Goal: Task Accomplishment & Management: Use online tool/utility

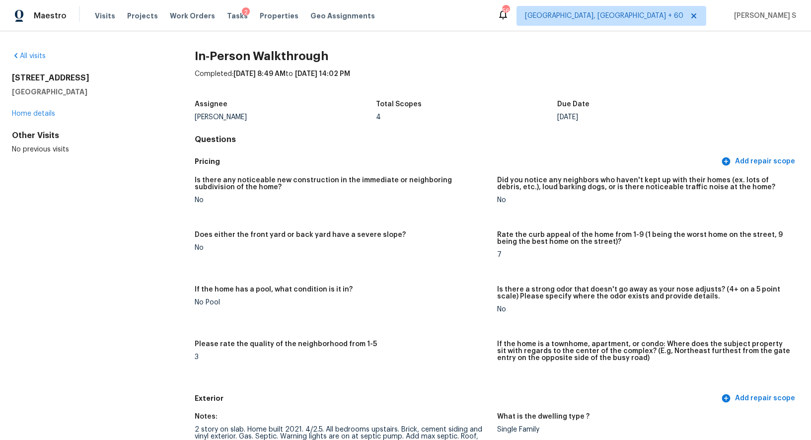
click at [430, 264] on figure "Does either the front yard or back yard have a severe slope? No" at bounding box center [346, 253] width 302 height 43
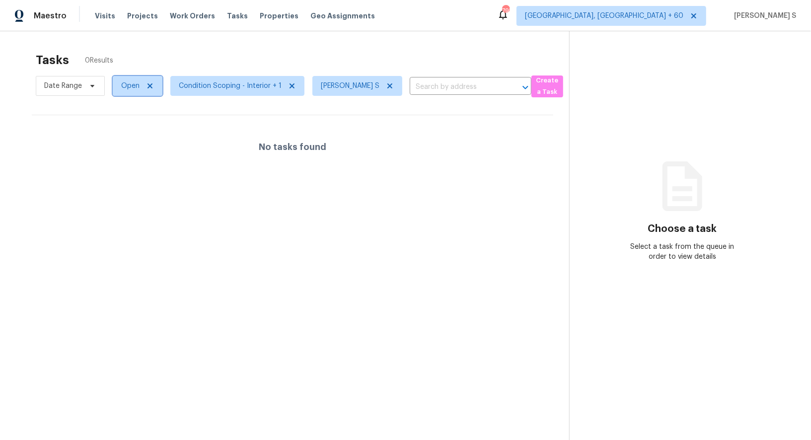
click at [126, 79] on span "Open" at bounding box center [138, 86] width 50 height 20
click at [127, 140] on label "Blocked" at bounding box center [137, 142] width 39 height 10
click at [124, 140] on input "Blocked" at bounding box center [121, 140] width 6 height 6
checkbox input "true"
click at [343, 200] on div at bounding box center [405, 220] width 811 height 440
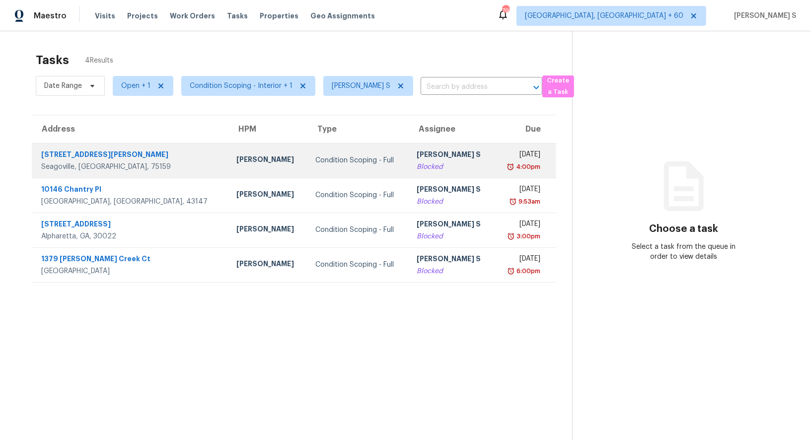
click at [417, 168] on div "Blocked" at bounding box center [452, 167] width 70 height 10
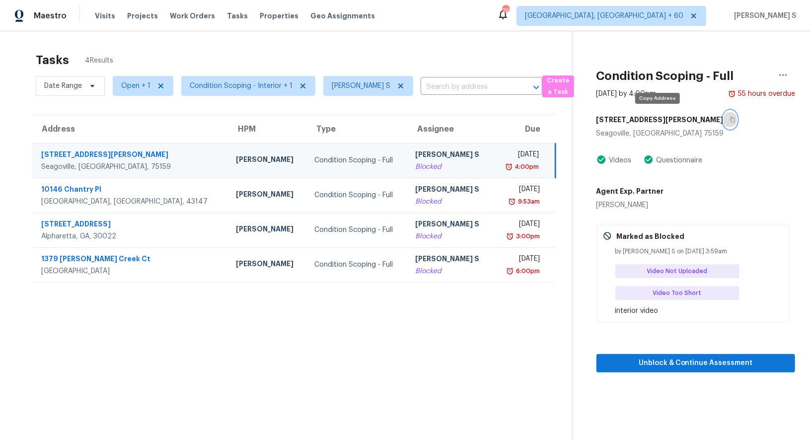
click at [730, 117] on icon "button" at bounding box center [732, 119] width 5 height 5
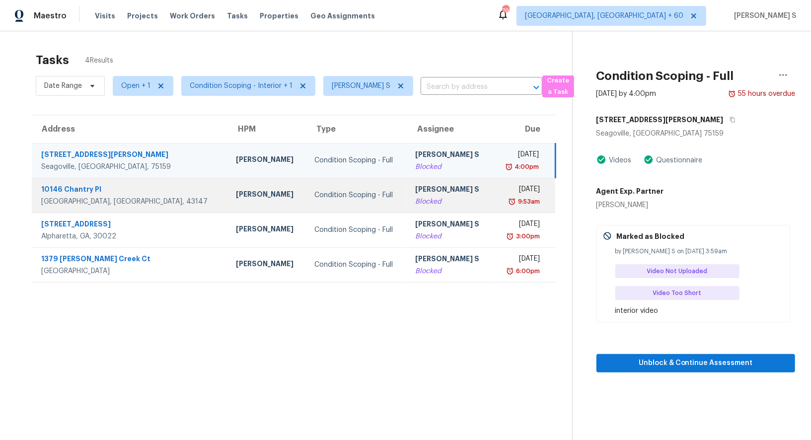
click at [427, 193] on div "[PERSON_NAME] S" at bounding box center [450, 190] width 70 height 12
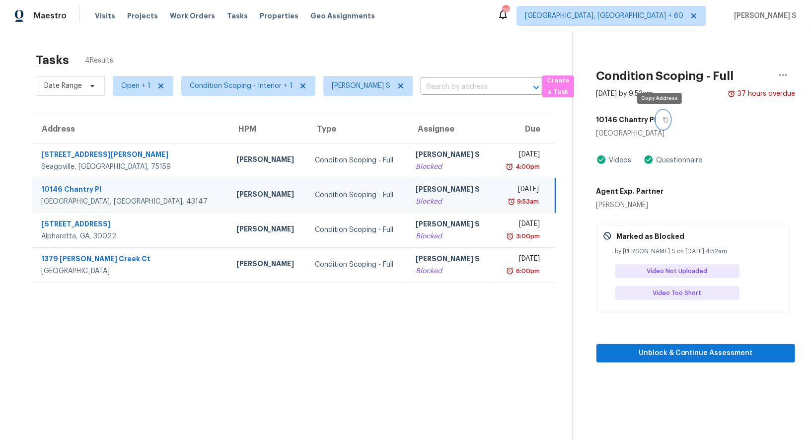
click at [663, 118] on icon "button" at bounding box center [666, 120] width 6 height 6
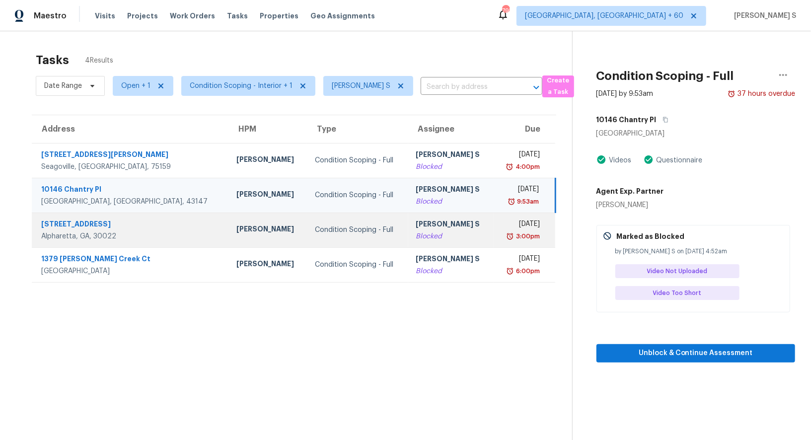
click at [494, 239] on td "Wed, Aug 27th 2025 3:00pm" at bounding box center [525, 230] width 62 height 35
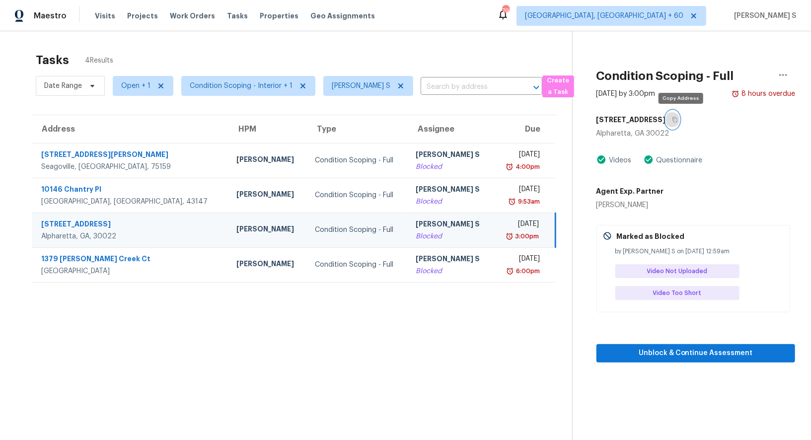
click at [678, 118] on icon "button" at bounding box center [675, 120] width 6 height 6
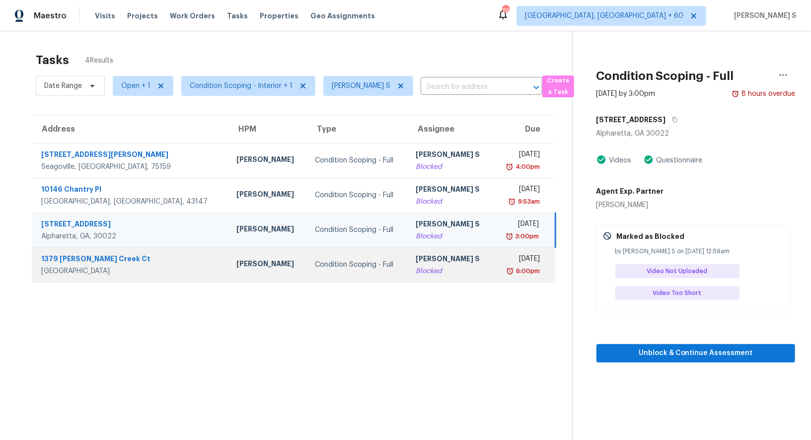
click at [416, 255] on div "[PERSON_NAME] S" at bounding box center [451, 260] width 70 height 12
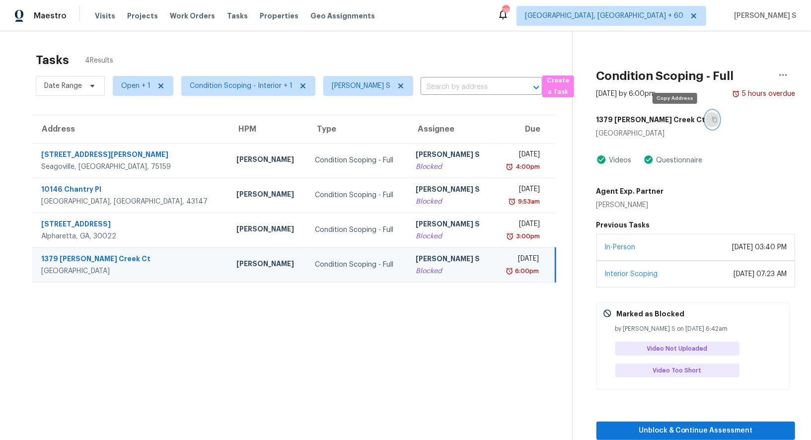
click at [706, 116] on button "button" at bounding box center [712, 120] width 13 height 18
click at [706, 123] on button "button" at bounding box center [712, 120] width 13 height 18
click at [712, 122] on icon "button" at bounding box center [714, 119] width 5 height 5
click at [400, 87] on icon at bounding box center [400, 85] width 5 height 5
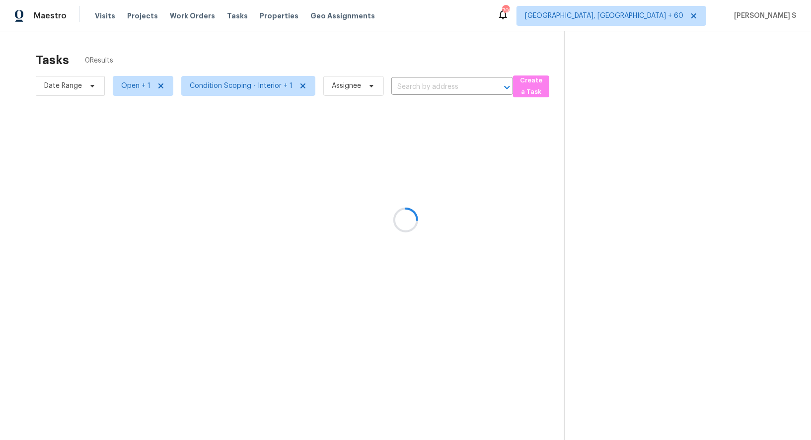
click at [315, 224] on div at bounding box center [405, 220] width 811 height 440
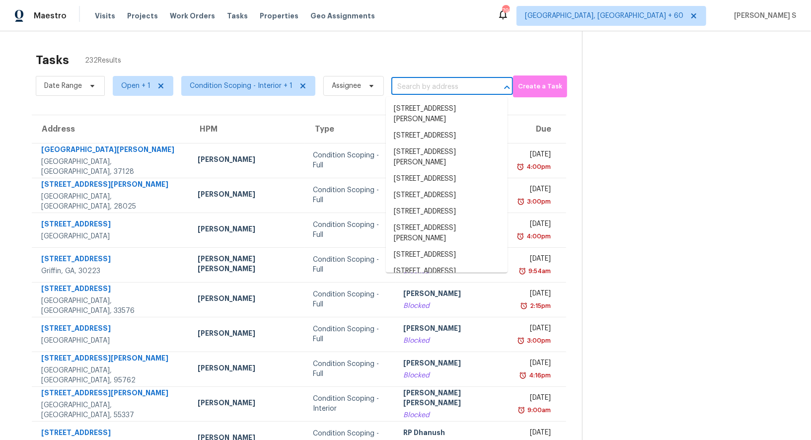
click at [450, 80] on input "text" at bounding box center [439, 86] width 94 height 15
paste input "1733 Graystone Dr Hampton, GA, 30228"
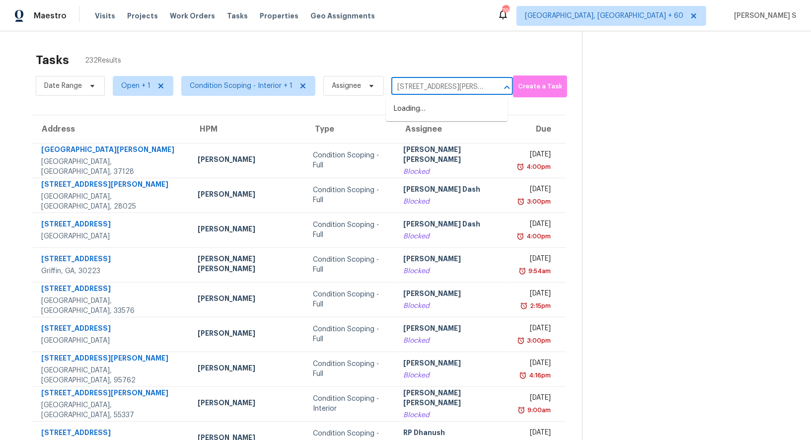
scroll to position [0, 41]
type input "1733 Graystone Dr Hampton, GA, 30228"
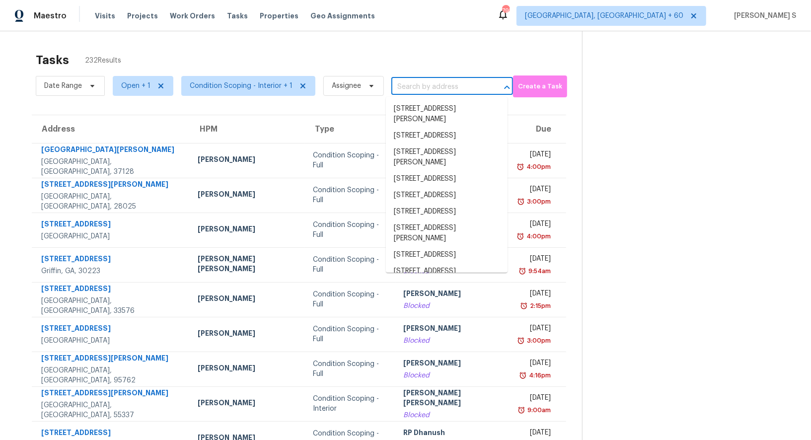
scroll to position [0, 0]
click at [421, 86] on input "text" at bounding box center [439, 86] width 94 height 15
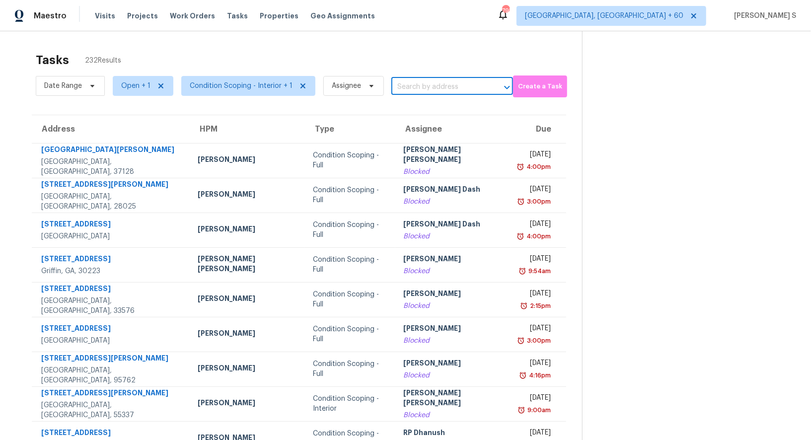
paste input "1733 Graystone Dr Hampton, GA, 30228"
click at [404, 90] on input "1733 Graystone Dr Hampton, GA, 30228" at bounding box center [439, 86] width 94 height 15
type input "1733 Graystone"
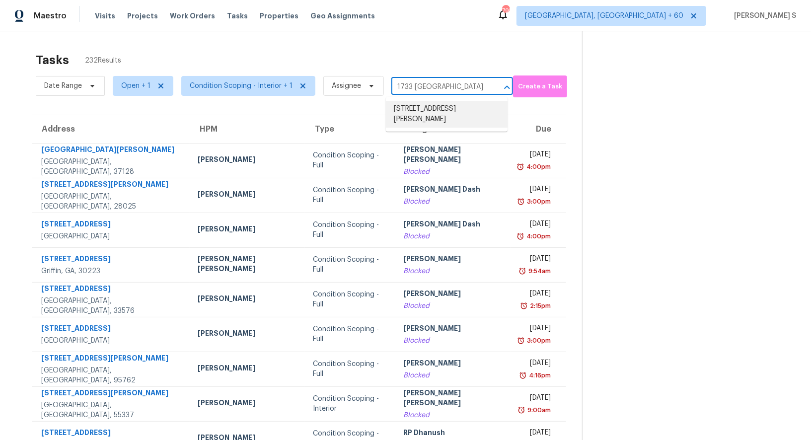
click at [425, 111] on li "1733 Graystone Dr, Hampton, GA 30228" at bounding box center [447, 114] width 122 height 27
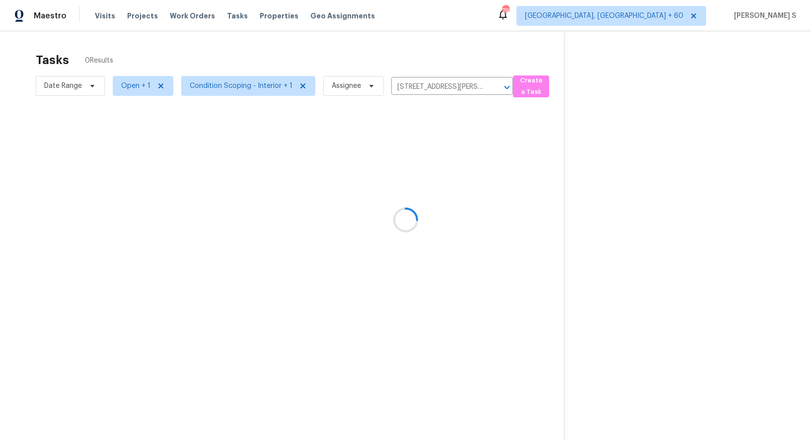
click at [389, 159] on div at bounding box center [405, 220] width 811 height 440
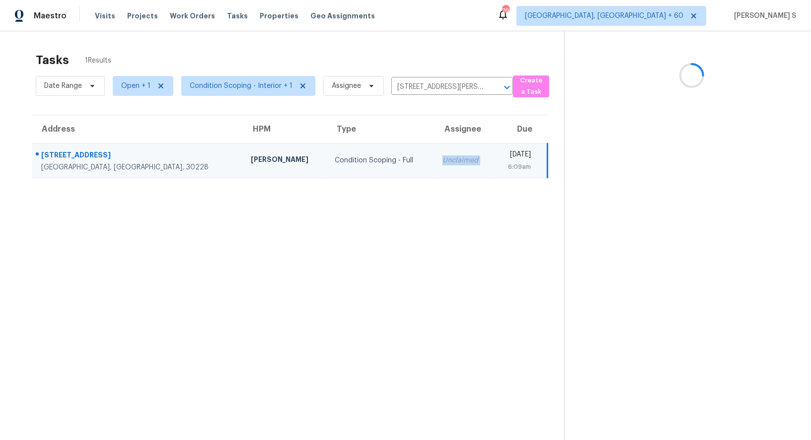
click at [443, 159] on div "Unclaimed" at bounding box center [464, 161] width 43 height 10
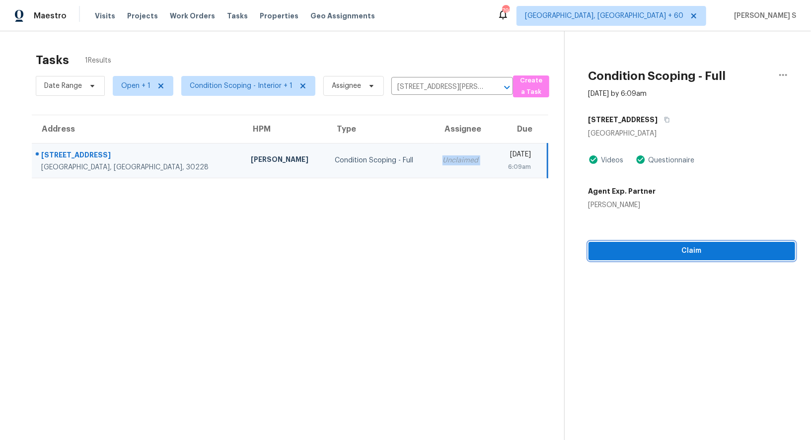
click at [666, 249] on span "Claim" at bounding box center [692, 251] width 191 height 12
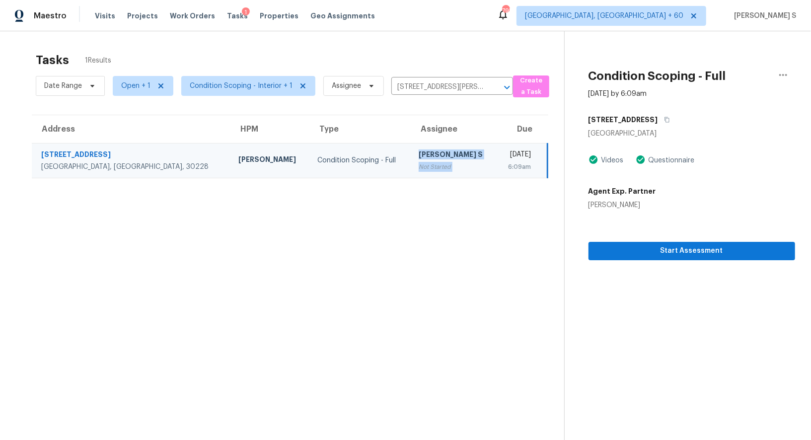
click at [424, 156] on div "[PERSON_NAME] S" at bounding box center [454, 156] width 70 height 12
click at [664, 118] on icon "button" at bounding box center [667, 120] width 6 height 6
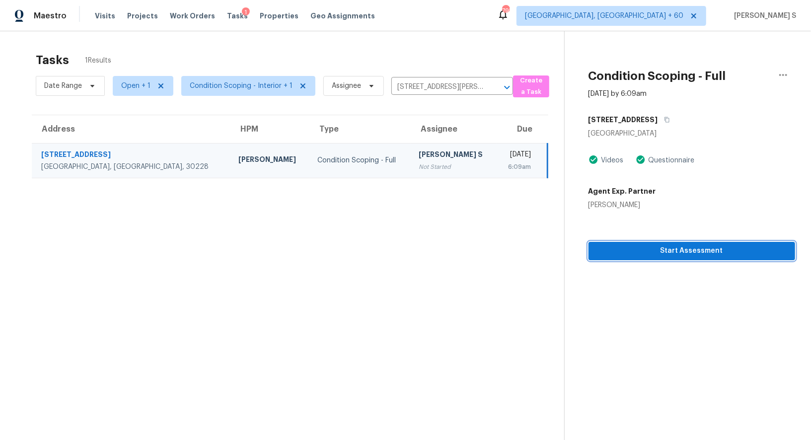
click at [589, 253] on button "Start Assessment" at bounding box center [692, 251] width 207 height 18
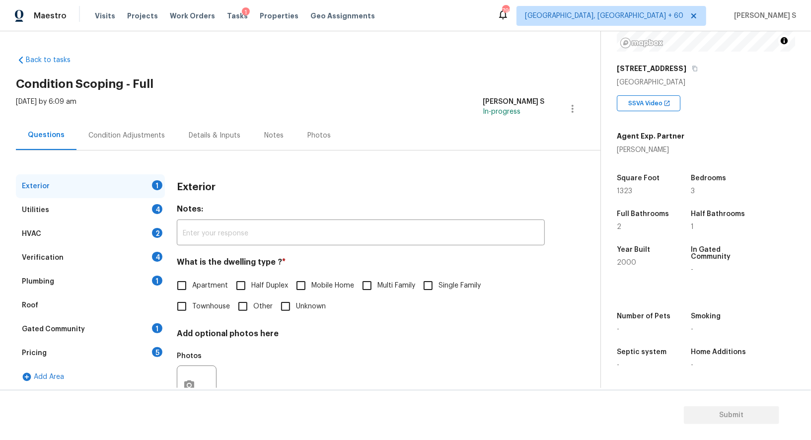
scroll to position [137, 0]
click at [415, 287] on span "Multi Family" at bounding box center [397, 286] width 38 height 10
click at [378, 287] on input "Multi Family" at bounding box center [367, 285] width 21 height 21
checkbox input "true"
click at [439, 287] on input "Single Family" at bounding box center [428, 286] width 21 height 21
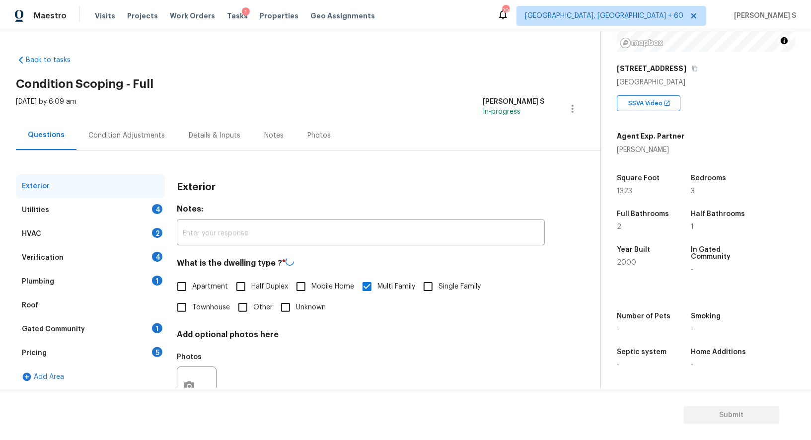
checkbox input "true"
checkbox input "false"
click at [139, 217] on div "Utilities 4" at bounding box center [90, 210] width 149 height 24
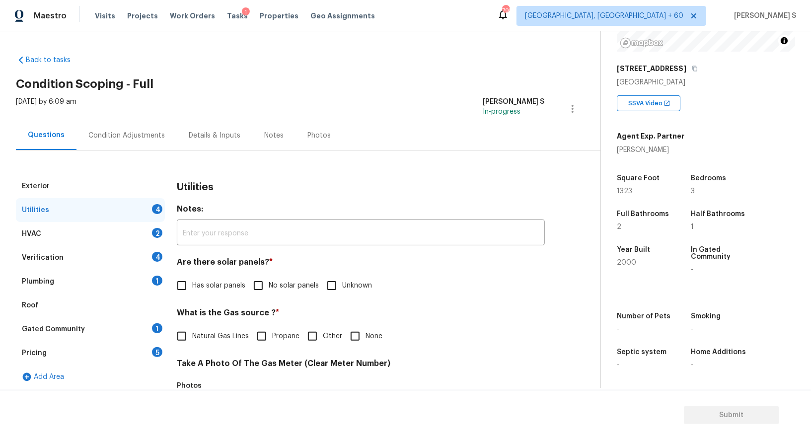
scroll to position [138, 0]
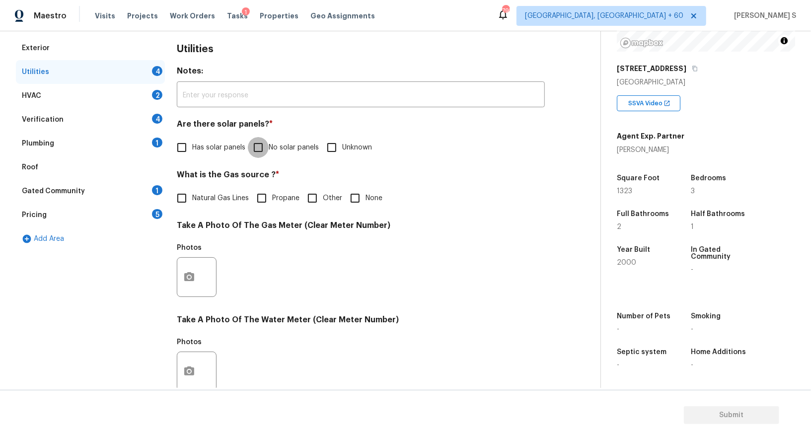
click at [261, 156] on input "No solar panels" at bounding box center [258, 147] width 21 height 21
checkbox input "true"
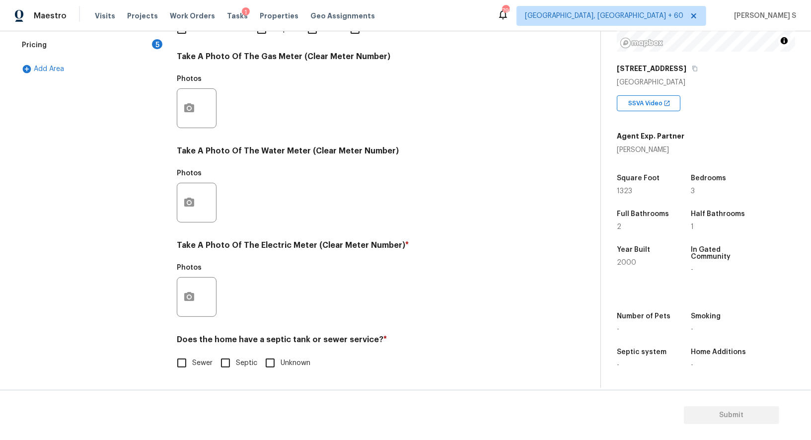
scroll to position [307, 0]
click at [191, 362] on input "Sewer" at bounding box center [181, 363] width 21 height 21
checkbox input "true"
click at [187, 298] on icon "button" at bounding box center [189, 297] width 12 height 12
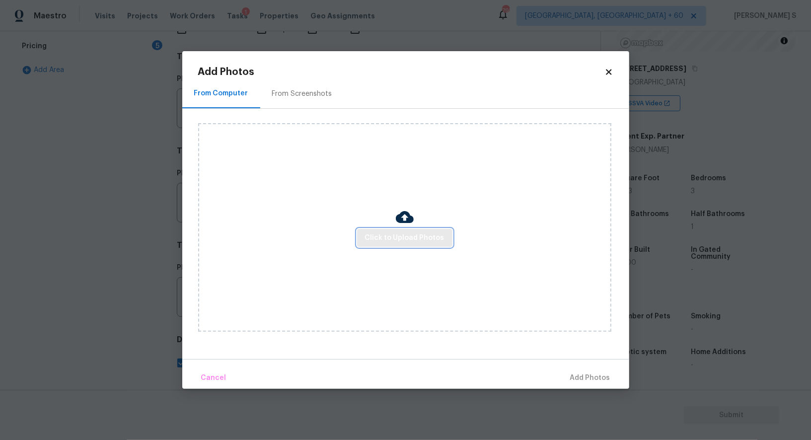
click at [393, 237] on span "Click to Upload Photos" at bounding box center [404, 238] width 79 height 12
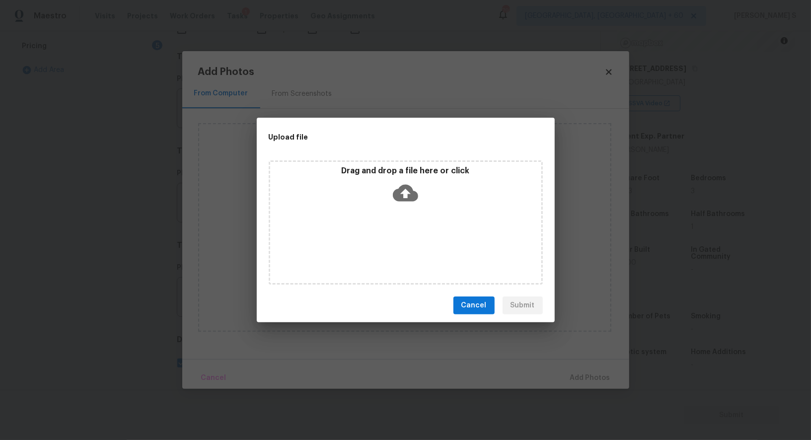
click at [393, 237] on div "Drag and drop a file here or click" at bounding box center [406, 222] width 274 height 124
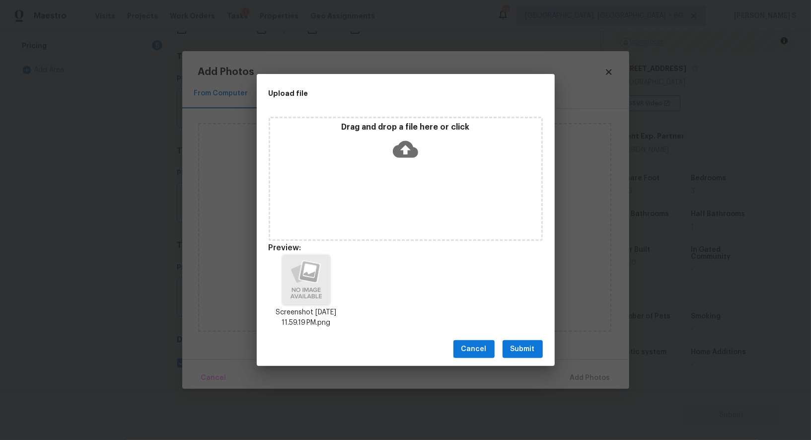
click at [520, 350] on span "Submit" at bounding box center [523, 349] width 24 height 12
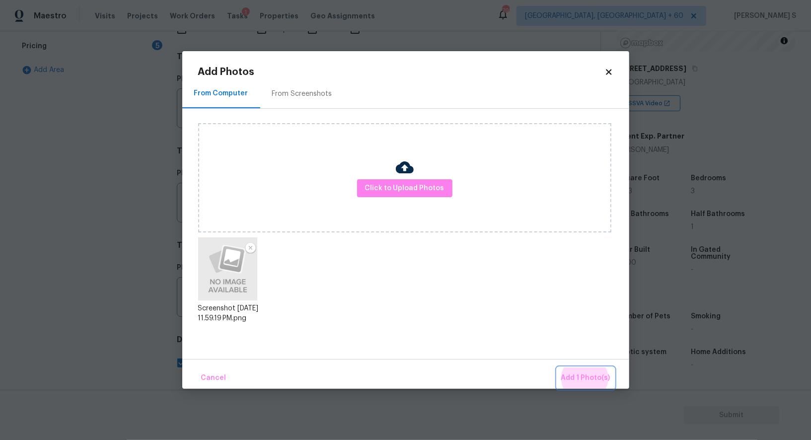
click at [557, 368] on button "Add 1 Photo(s)" at bounding box center [585, 378] width 57 height 21
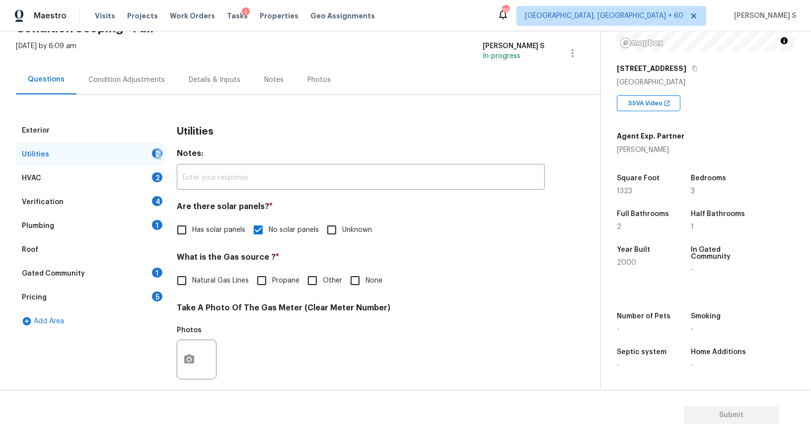
scroll to position [0, 0]
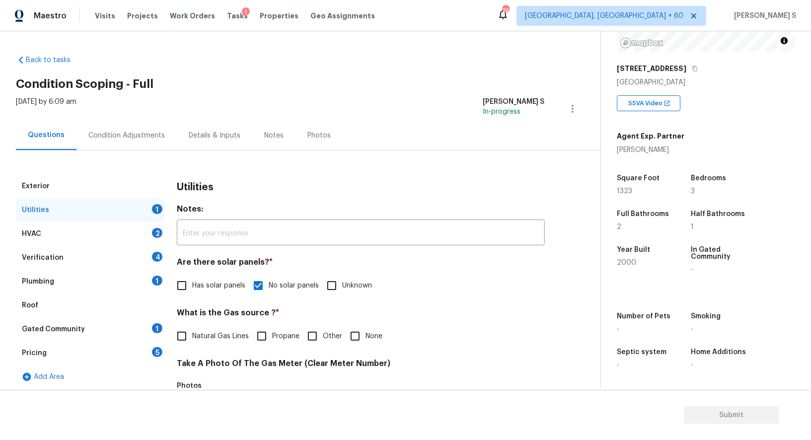
click at [154, 138] on div "Condition Adjustments" at bounding box center [126, 136] width 77 height 10
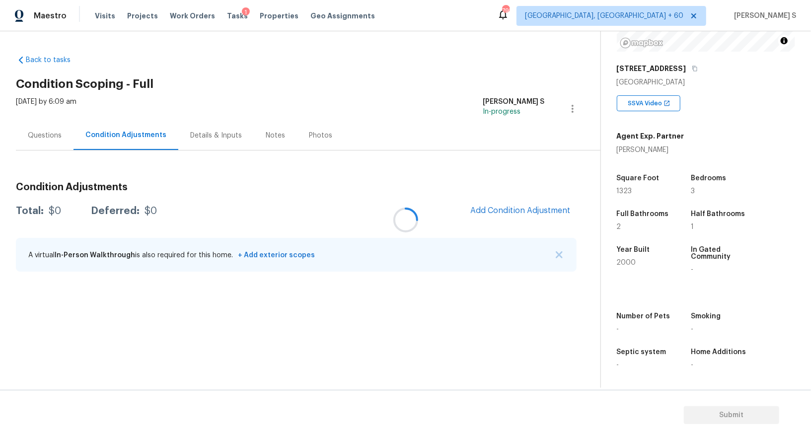
click at [514, 205] on div at bounding box center [405, 220] width 811 height 440
click at [504, 215] on button "Add Condition Adjustment" at bounding box center [521, 210] width 112 height 21
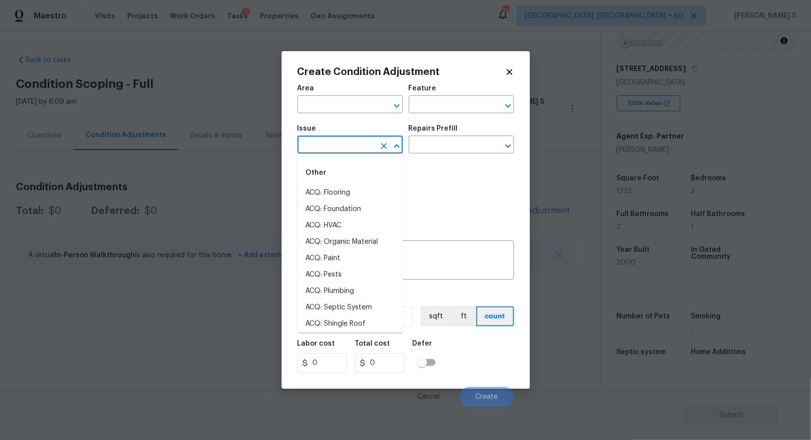
click at [354, 146] on input "text" at bounding box center [337, 145] width 78 height 15
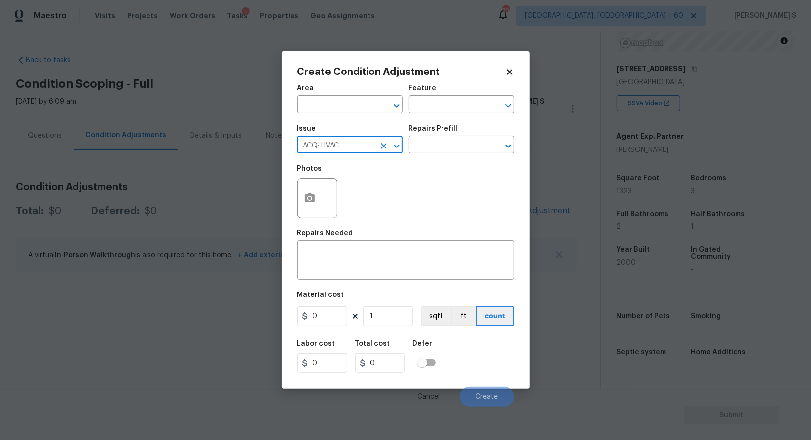
type input "ACQ: HVAC"
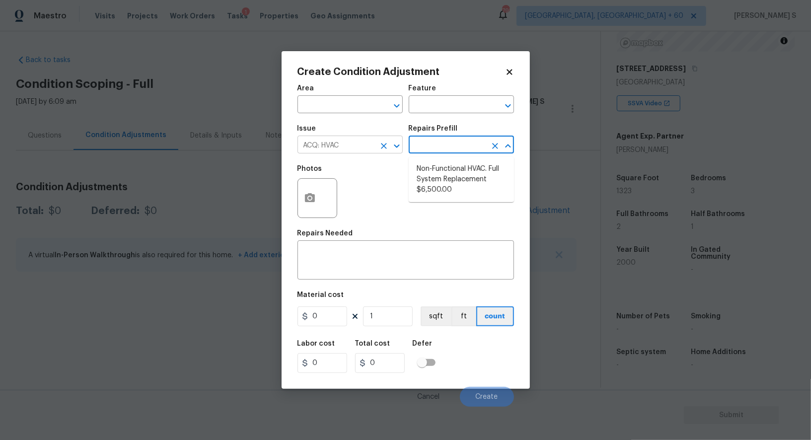
type input "Acquisition"
type textarea "Acquisition Scope: Full System Replacement"
type input "6500"
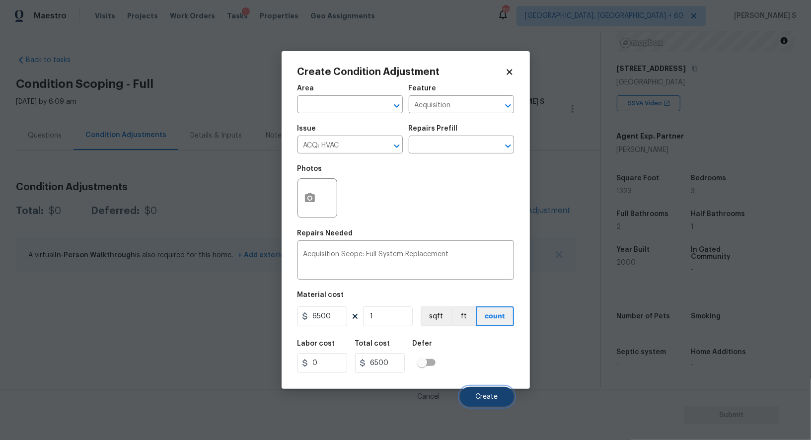
click at [489, 403] on button "Create" at bounding box center [487, 397] width 54 height 20
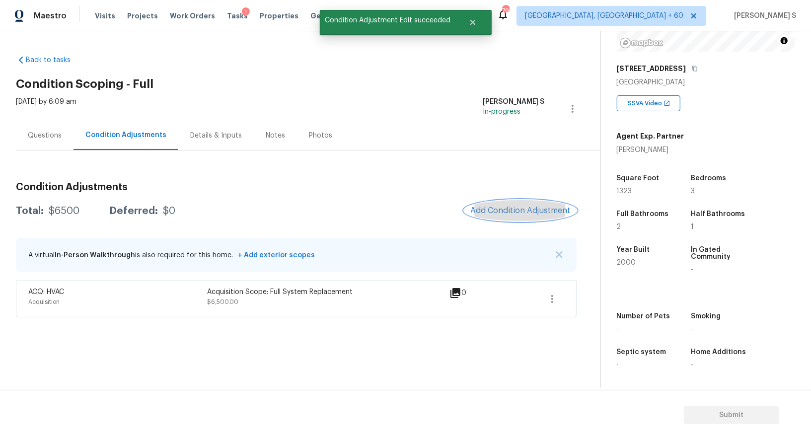
click at [515, 207] on span "Add Condition Adjustment" at bounding box center [521, 210] width 100 height 9
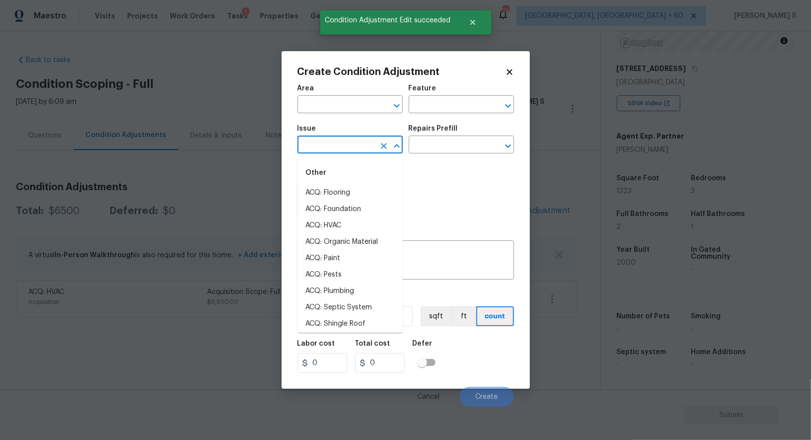
click at [339, 154] on input "text" at bounding box center [337, 145] width 78 height 15
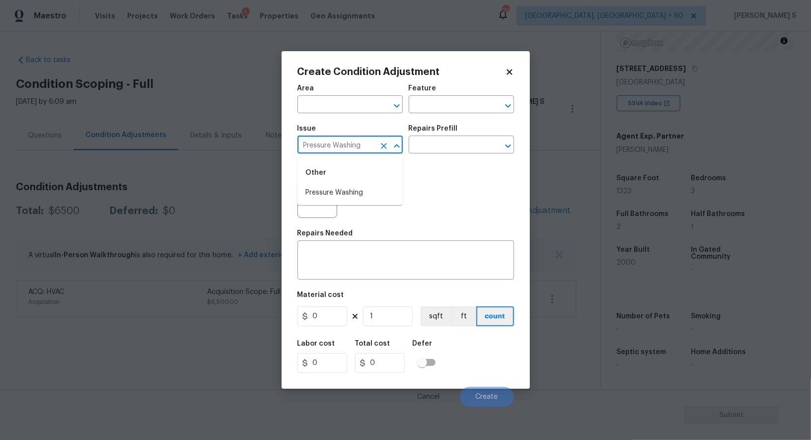
type input "Pressure Washing"
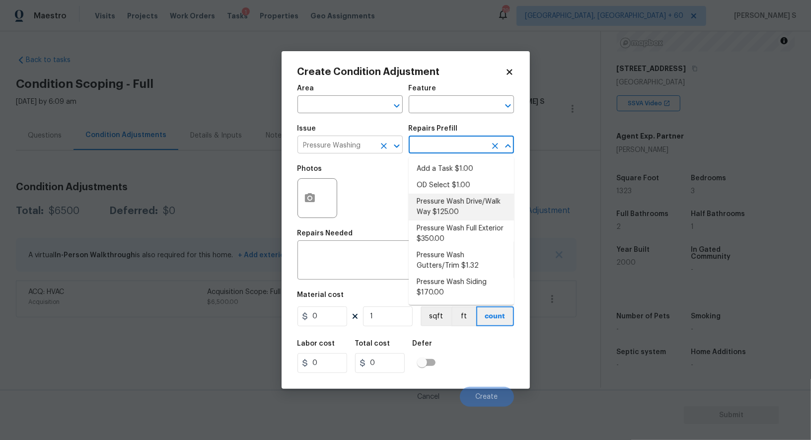
type input "Siding"
type textarea "Pressure wash the driveways/walkways as directed by the PM. Ensure that all deb…"
type input "125"
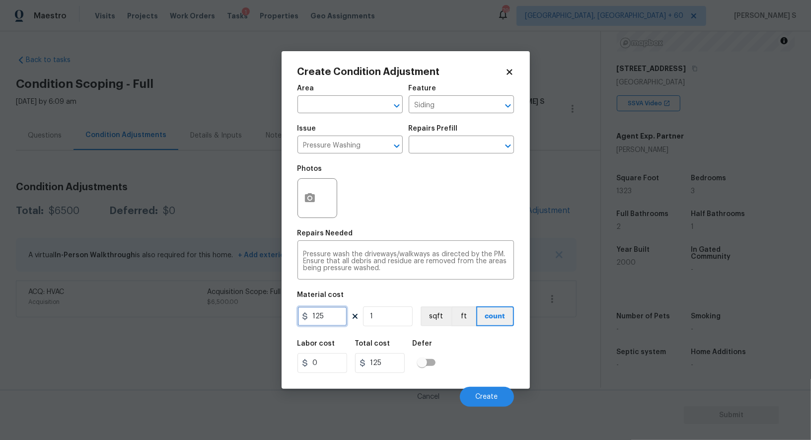
click at [336, 322] on input "125" at bounding box center [323, 317] width 50 height 20
type input "200"
click at [480, 358] on div "Labor cost 0 Total cost 200 Defer" at bounding box center [406, 356] width 217 height 45
click at [502, 392] on button "Create" at bounding box center [487, 397] width 54 height 20
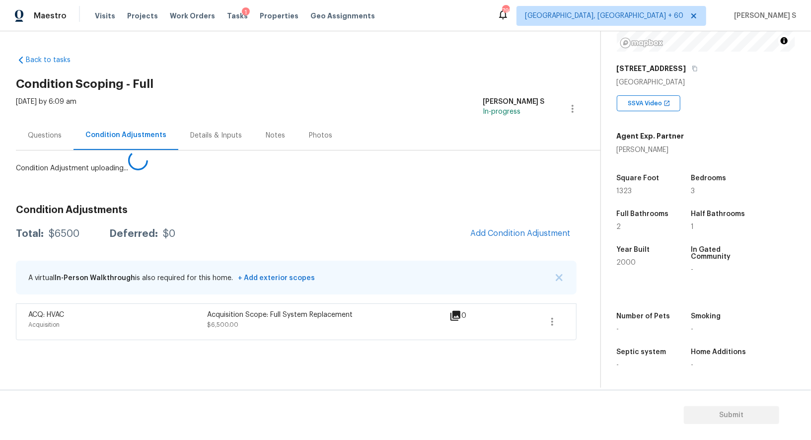
click at [177, 326] on body "Maestro Visits Projects Work Orders Tasks 1 Properties Geo Assignments 795 Albu…" at bounding box center [405, 220] width 811 height 440
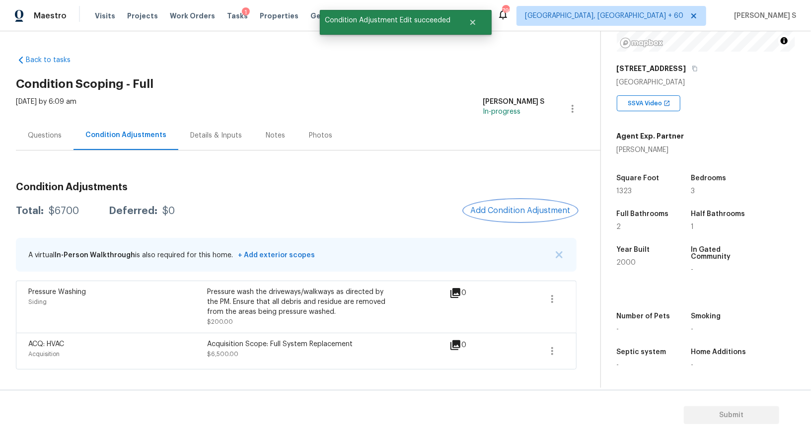
click at [513, 214] on span "Add Condition Adjustment" at bounding box center [521, 210] width 100 height 9
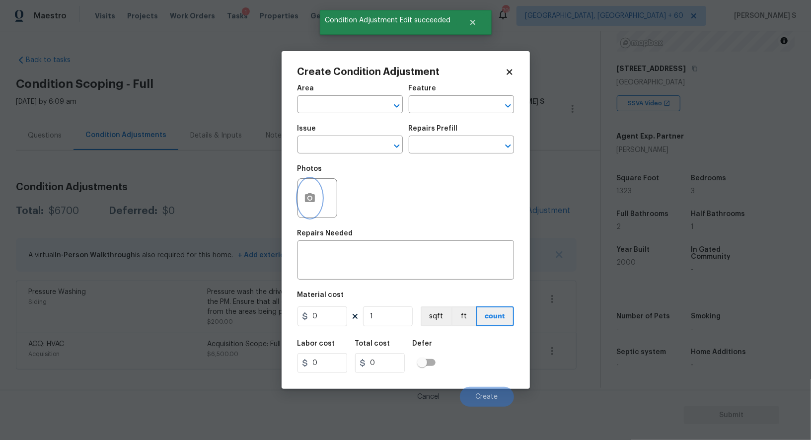
click at [310, 199] on circle "button" at bounding box center [309, 198] width 3 height 3
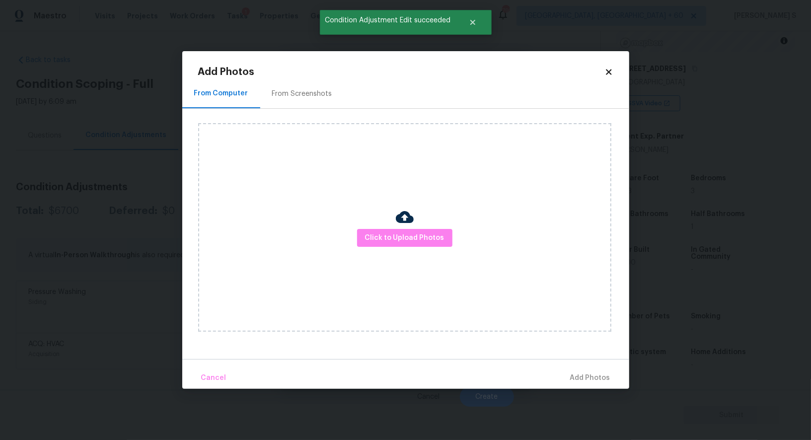
click at [315, 102] on div "From Screenshots" at bounding box center [302, 93] width 84 height 29
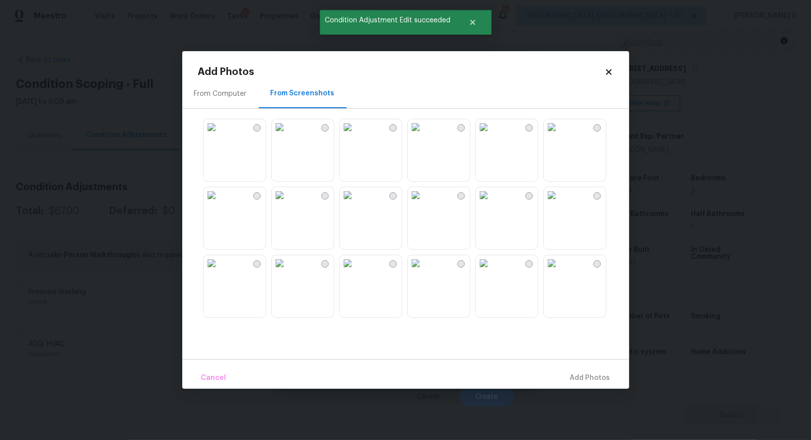
click at [492, 203] on img at bounding box center [484, 195] width 16 height 16
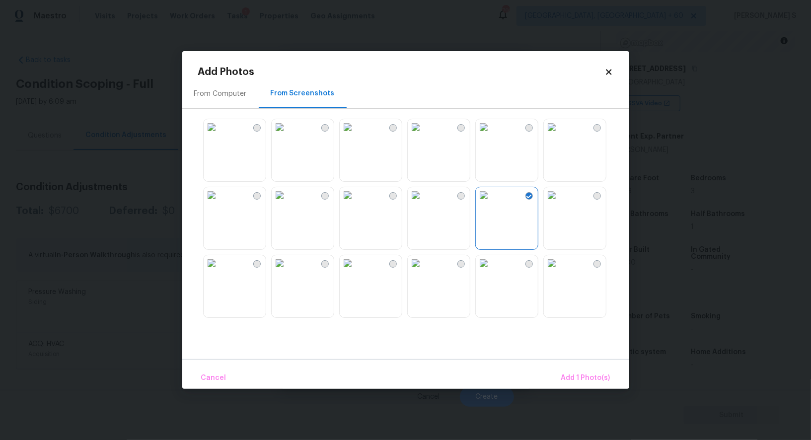
click at [492, 271] on img at bounding box center [484, 263] width 16 height 16
click at [559, 271] on img at bounding box center [552, 263] width 16 height 16
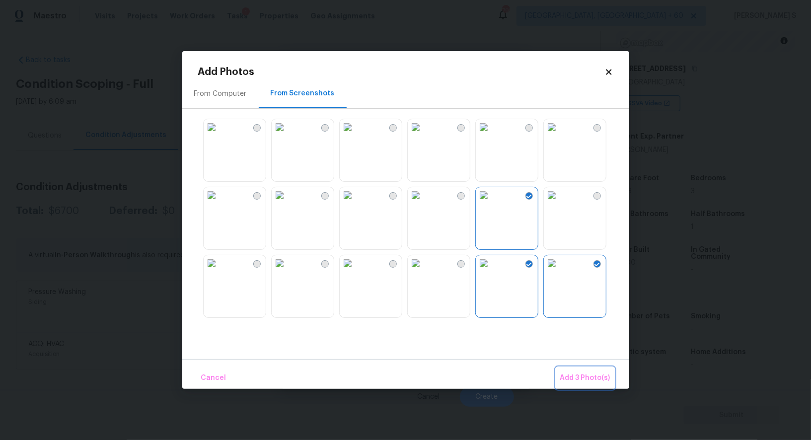
click at [599, 376] on span "Add 3 Photo(s)" at bounding box center [585, 378] width 50 height 12
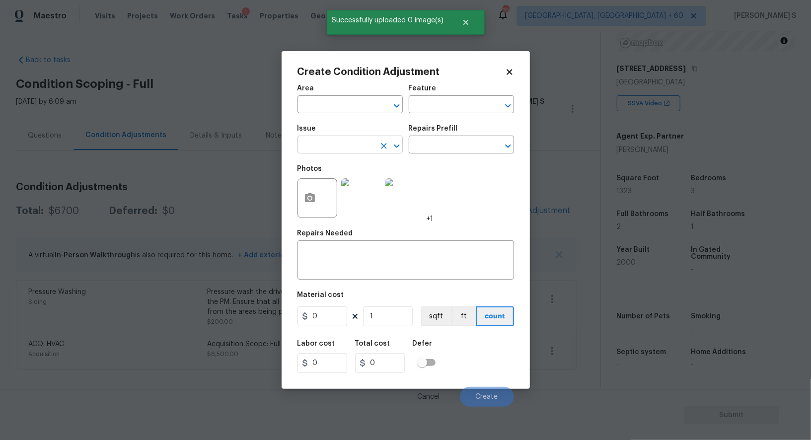
click at [373, 143] on input "text" at bounding box center [337, 145] width 78 height 15
type input "Landscape Package"
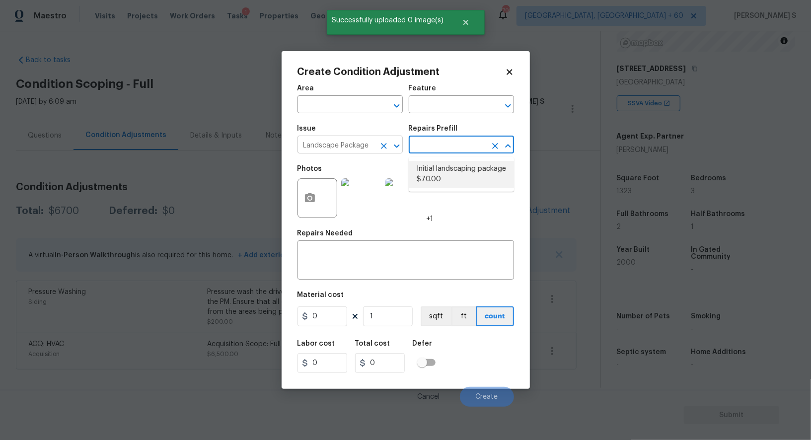
type input "Home Readiness Packages"
type textarea "Mowing of grass up to 6" in height. Mow, edge along driveways & sidewalks, trim…"
type input "70"
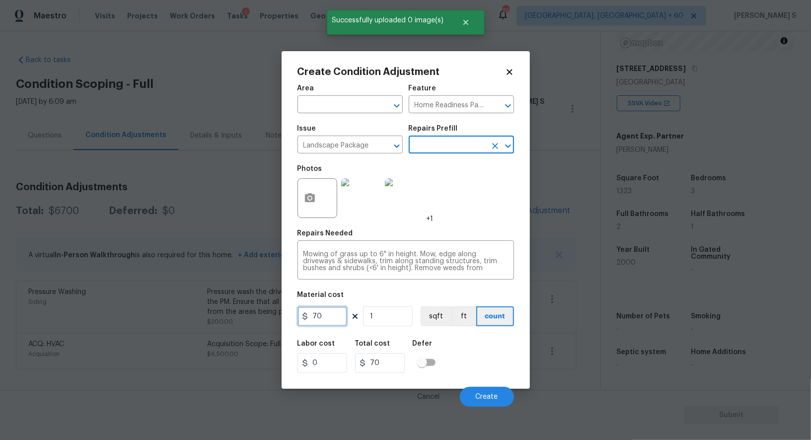
click at [338, 319] on input "70" at bounding box center [323, 317] width 50 height 20
type input "300"
click at [479, 359] on div "Labor cost 0 Total cost 300 Defer" at bounding box center [406, 356] width 217 height 45
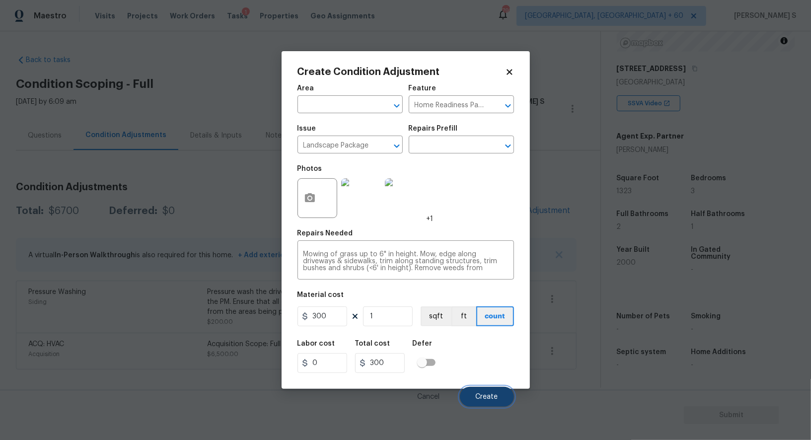
click at [490, 405] on button "Create" at bounding box center [487, 397] width 54 height 20
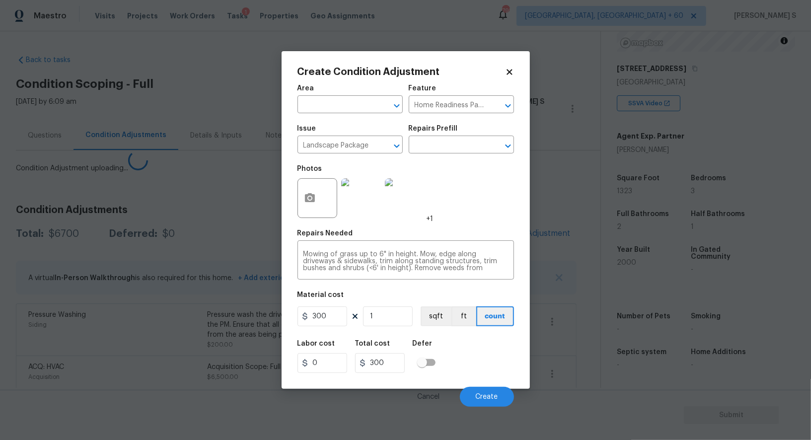
click at [101, 438] on body "Maestro Visits Projects Work Orders Tasks 1 Properties Geo Assignments 795 Albu…" at bounding box center [405, 220] width 811 height 440
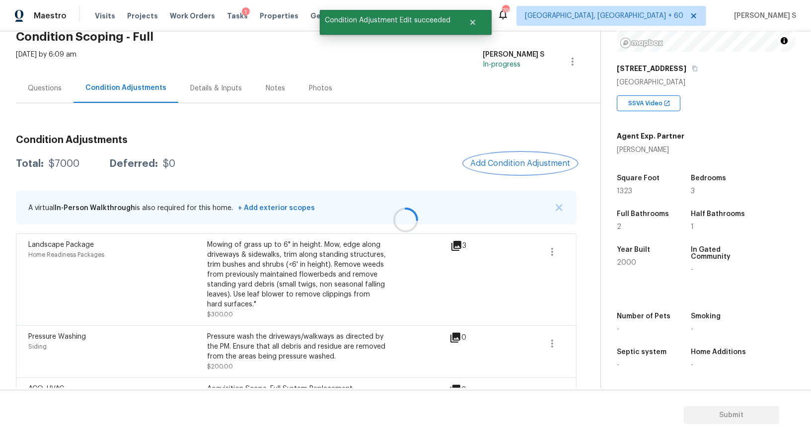
scroll to position [50, 0]
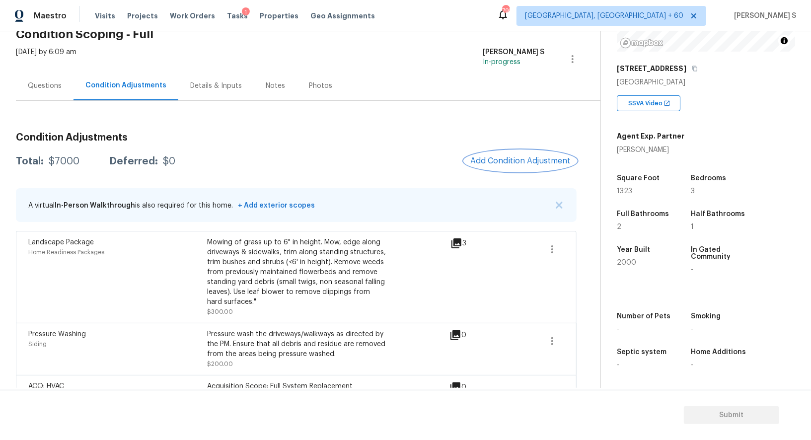
click at [525, 158] on span "Add Condition Adjustment" at bounding box center [521, 161] width 100 height 9
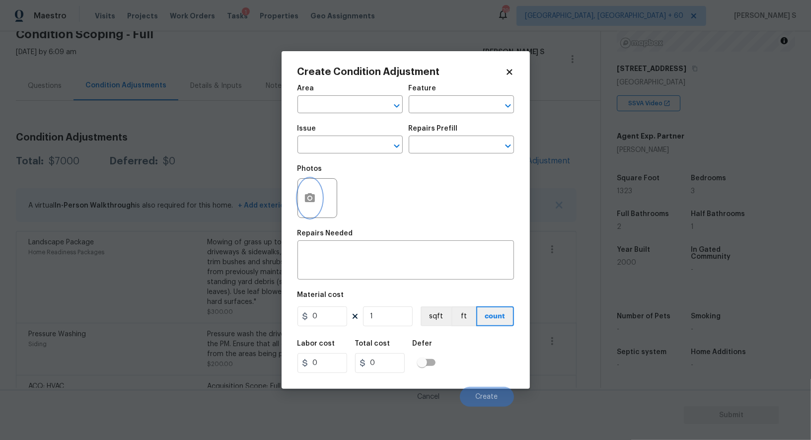
click at [312, 199] on icon "button" at bounding box center [310, 197] width 10 height 9
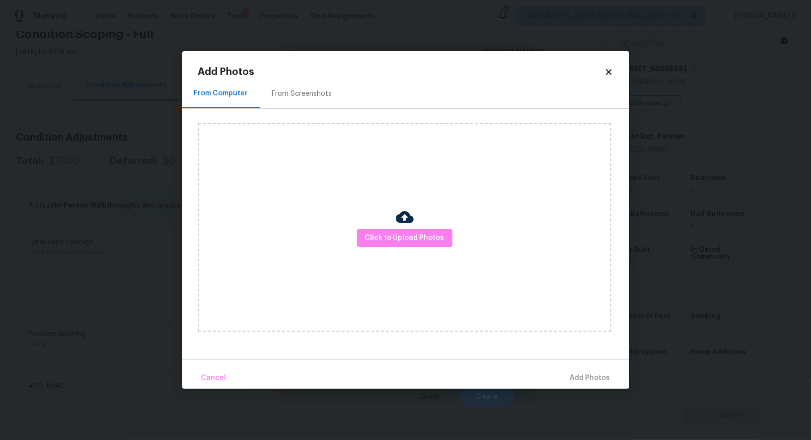
click at [290, 89] on div "From Screenshots" at bounding box center [302, 94] width 60 height 10
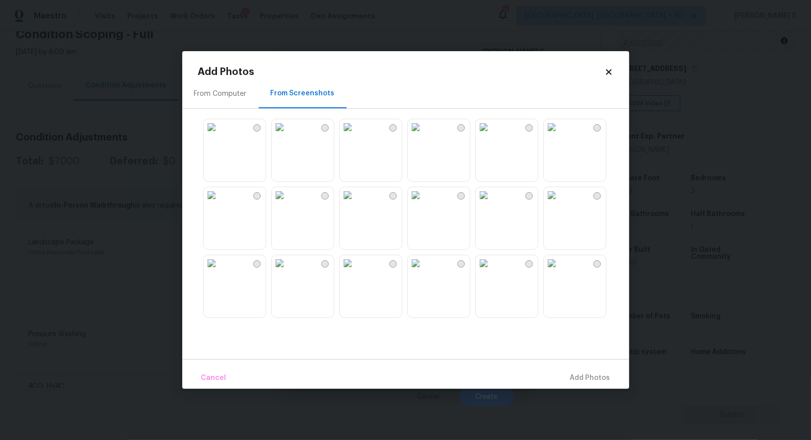
click at [492, 271] on img at bounding box center [484, 263] width 16 height 16
click at [560, 271] on img at bounding box center [552, 263] width 16 height 16
click at [492, 203] on img at bounding box center [484, 195] width 16 height 16
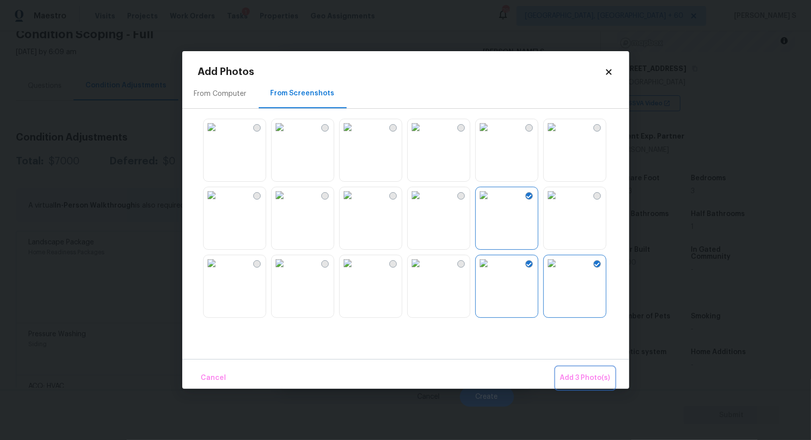
click at [580, 380] on span "Add 3 Photo(s)" at bounding box center [585, 378] width 50 height 12
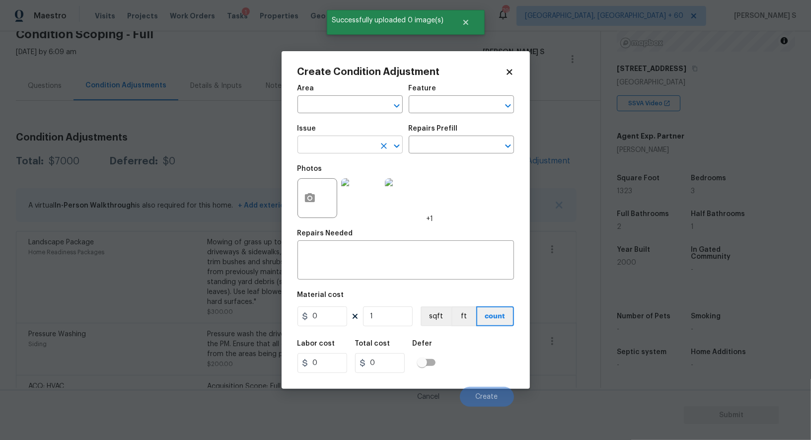
click at [339, 140] on input "text" at bounding box center [337, 145] width 78 height 15
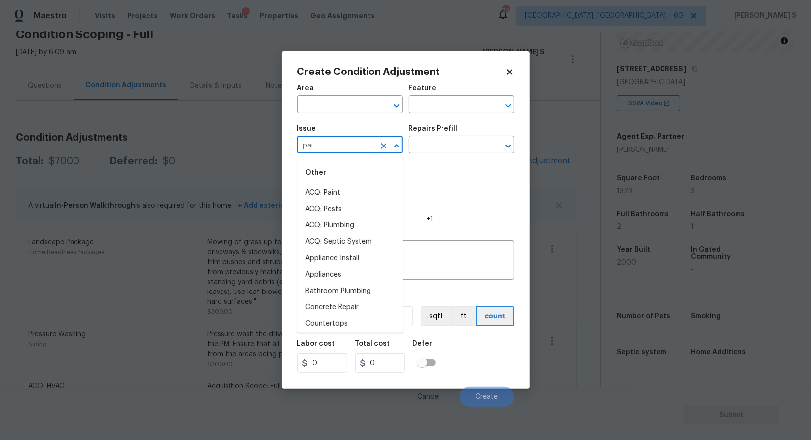
click at [355, 142] on input "pai" at bounding box center [337, 145] width 78 height 15
type input "n"
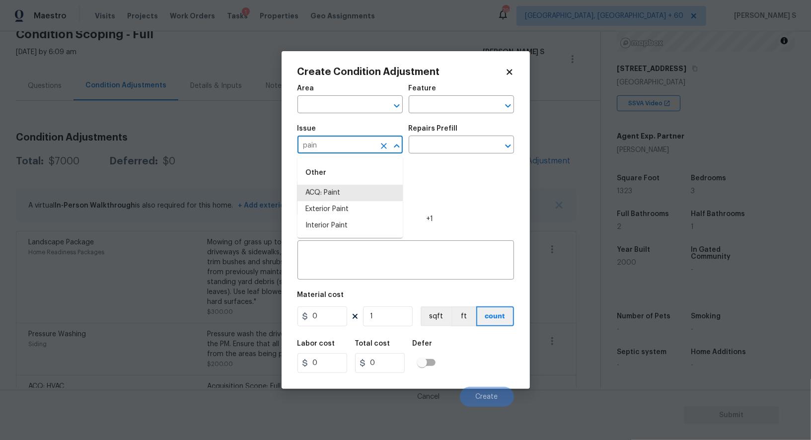
type input "ACQ: Paint"
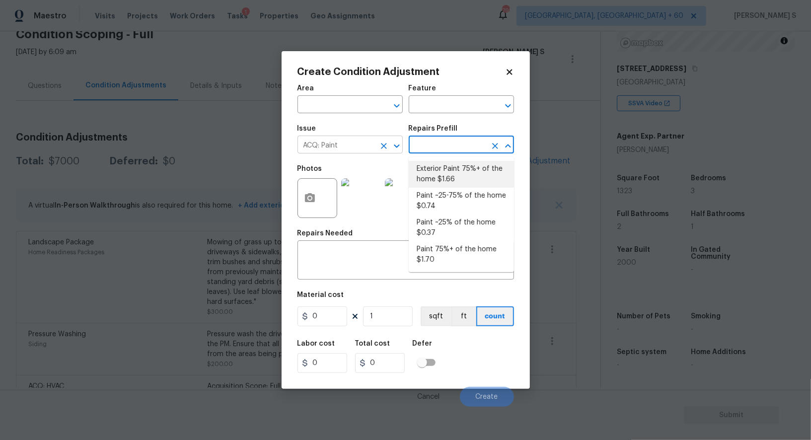
type input "Acquisition"
type textarea "Acquisition Scope: 75%+ of the home exterior will likely require paint"
type input "1.66"
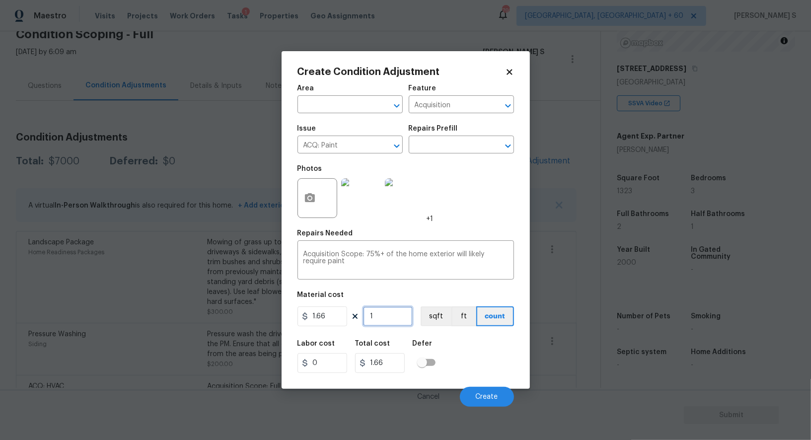
click at [390, 314] on input "1" at bounding box center [388, 317] width 50 height 20
type input "13"
type input "21.58"
type input "132"
type input "219.12"
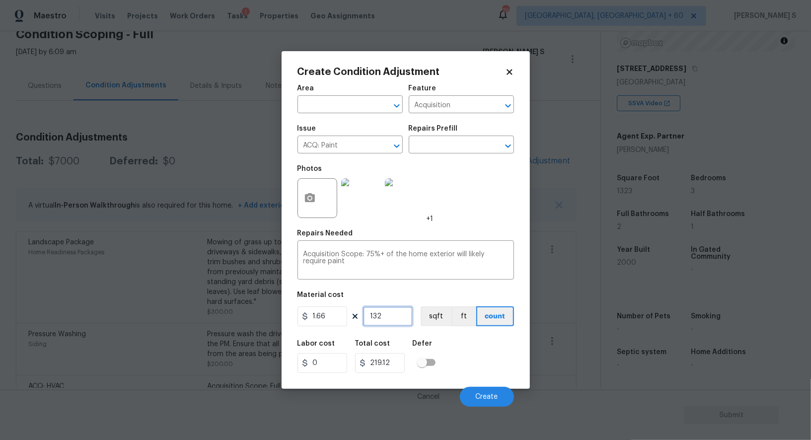
type input "1323"
type input "2196.18"
type input "1323"
click at [442, 310] on button "sqft" at bounding box center [436, 317] width 31 height 20
click at [474, 355] on div "Labor cost 0 Total cost 2196.18 Defer" at bounding box center [406, 356] width 217 height 45
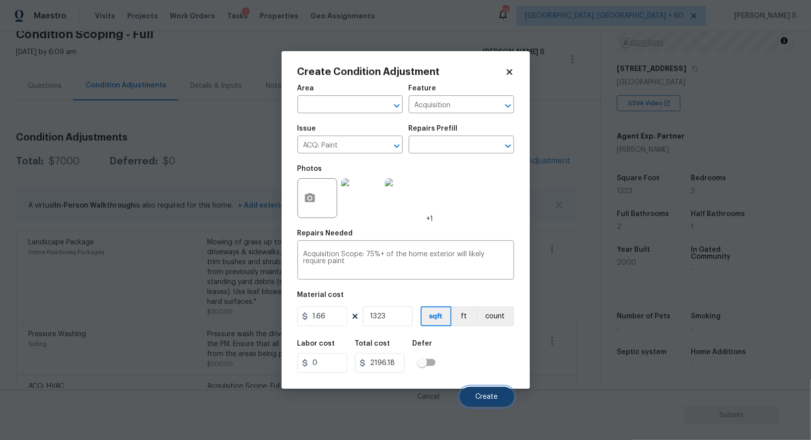
click at [498, 406] on button "Create" at bounding box center [487, 397] width 54 height 20
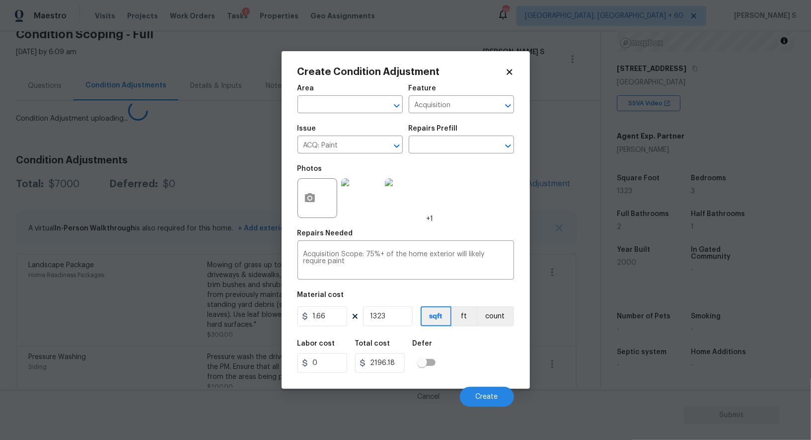
click at [0, 340] on body "Maestro Visits Projects Work Orders Tasks 1 Properties Geo Assignments 795 Albu…" at bounding box center [405, 220] width 811 height 440
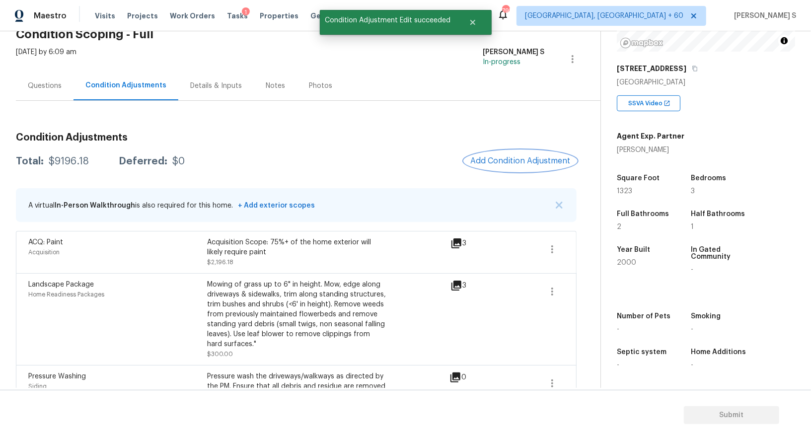
scroll to position [118, 0]
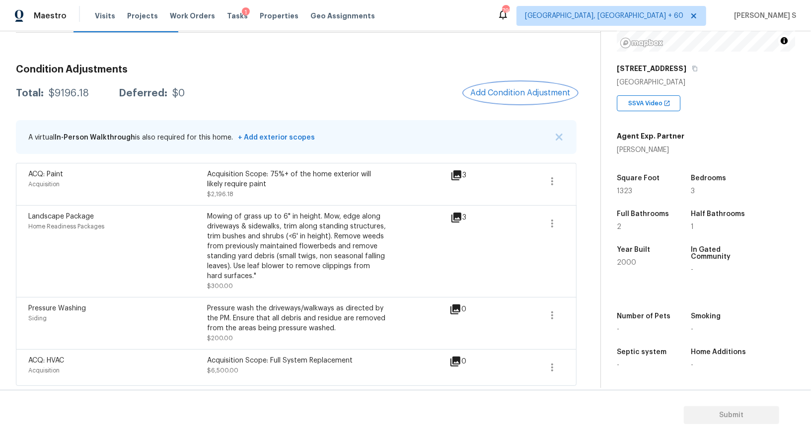
click at [517, 94] on span "Add Condition Adjustment" at bounding box center [521, 92] width 100 height 9
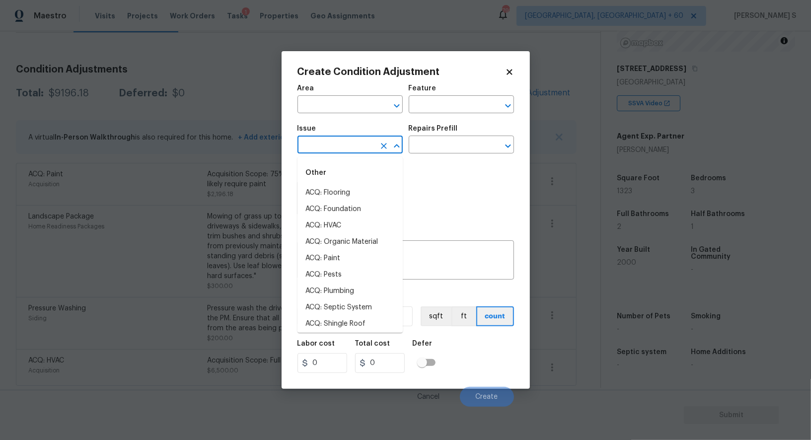
click at [334, 146] on input "text" at bounding box center [337, 145] width 78 height 15
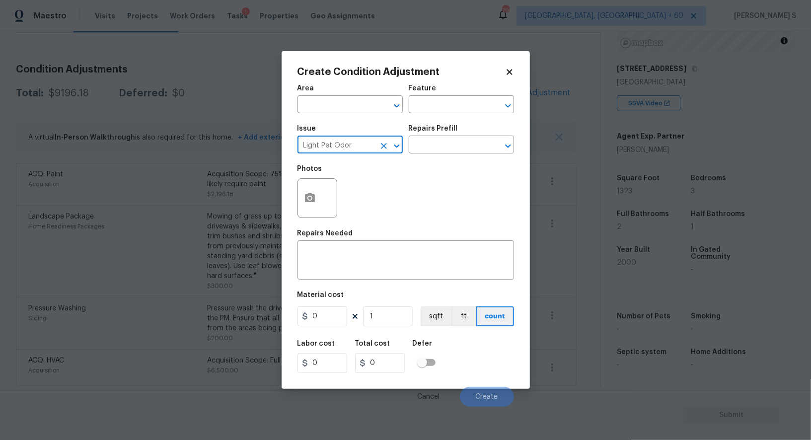
type input "Light Pet Odor"
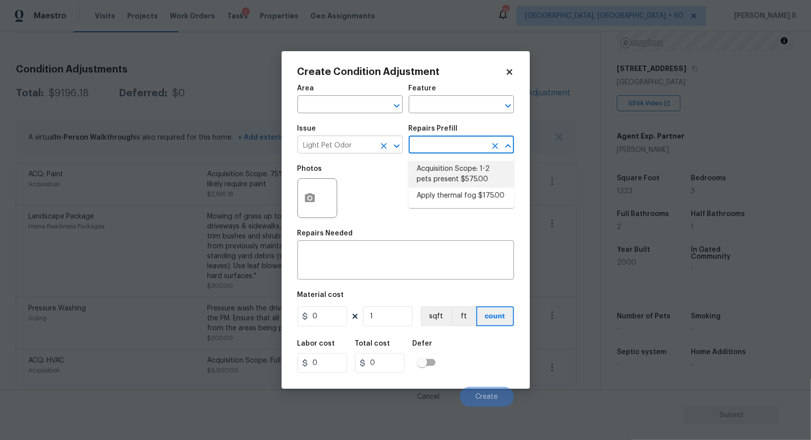
type textarea "Acquisition Scope: 1-2 pets present"
type input "575"
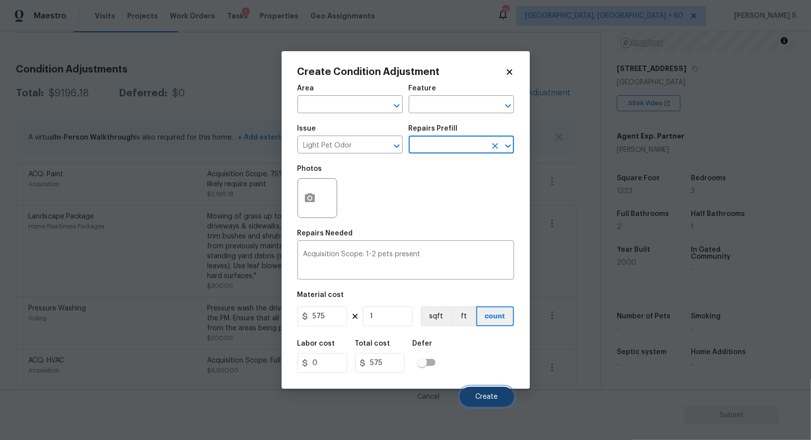
click at [492, 391] on button "Create" at bounding box center [487, 397] width 54 height 20
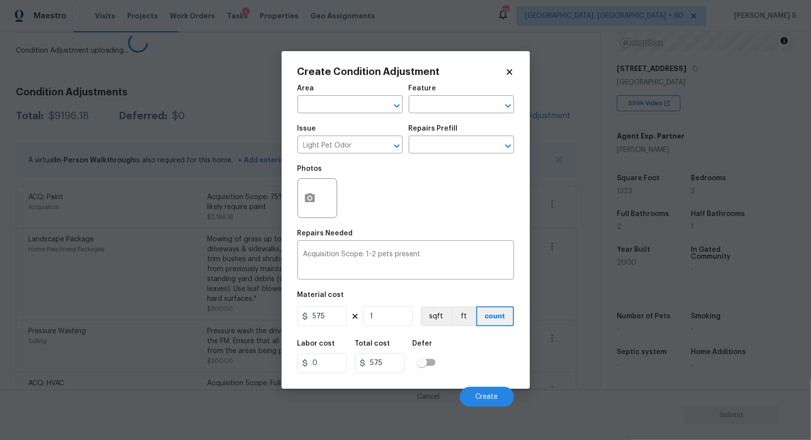
click at [211, 287] on body "Maestro Visits Projects Work Orders Tasks 1 Properties Geo Assignments 795 Albu…" at bounding box center [405, 220] width 811 height 440
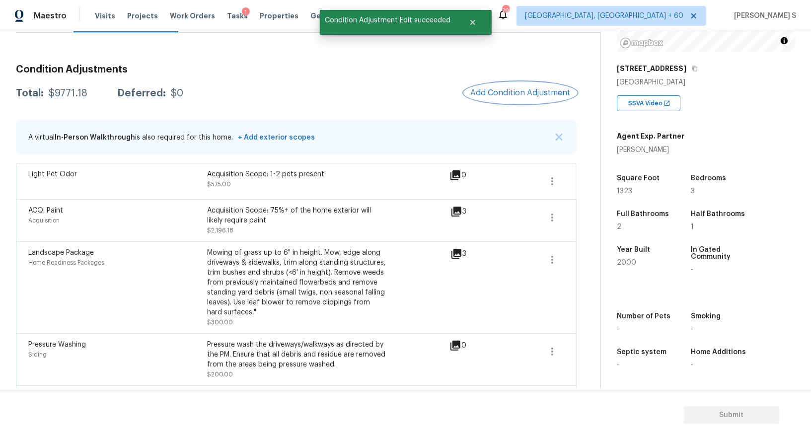
click at [482, 90] on span "Add Condition Adjustment" at bounding box center [521, 92] width 100 height 9
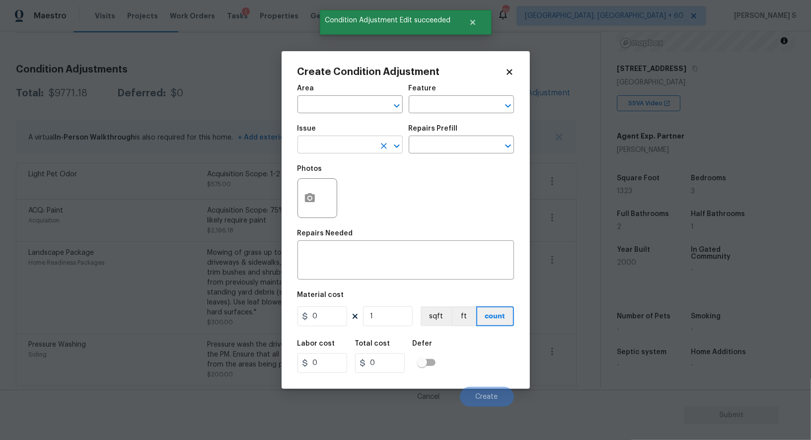
click at [340, 149] on input "text" at bounding box center [337, 145] width 78 height 15
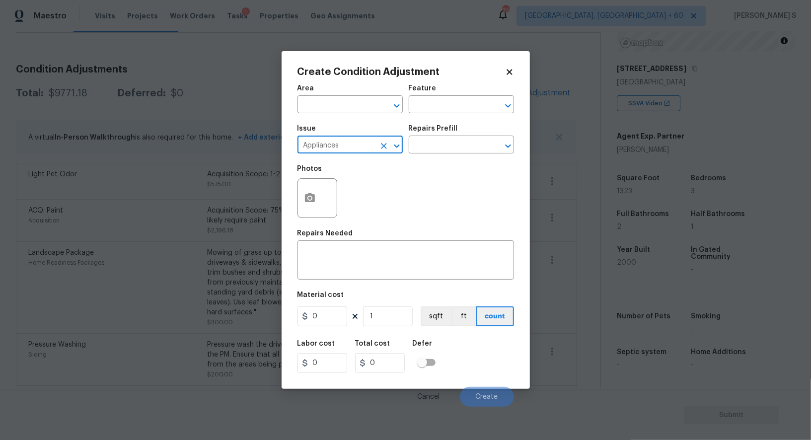
type input "Appliances"
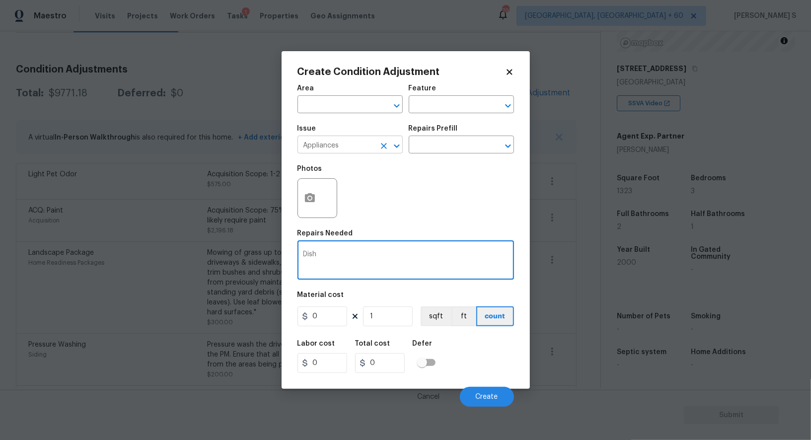
type textarea "Dish"
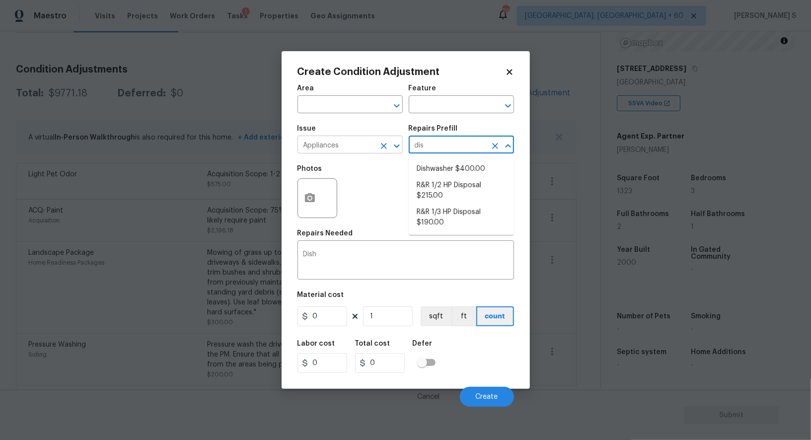
type input "dish"
type input "Appliances"
type textarea "Remove the existing dishwasher and prep the area for a new unit. Install a new …"
type input "400"
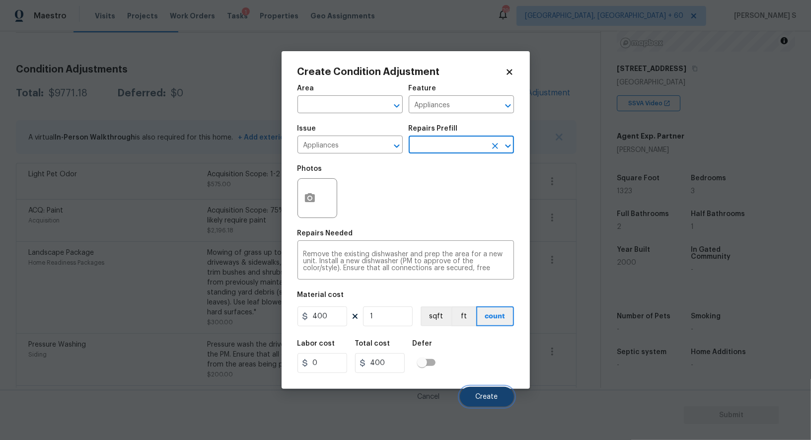
click at [496, 391] on button "Create" at bounding box center [487, 397] width 54 height 20
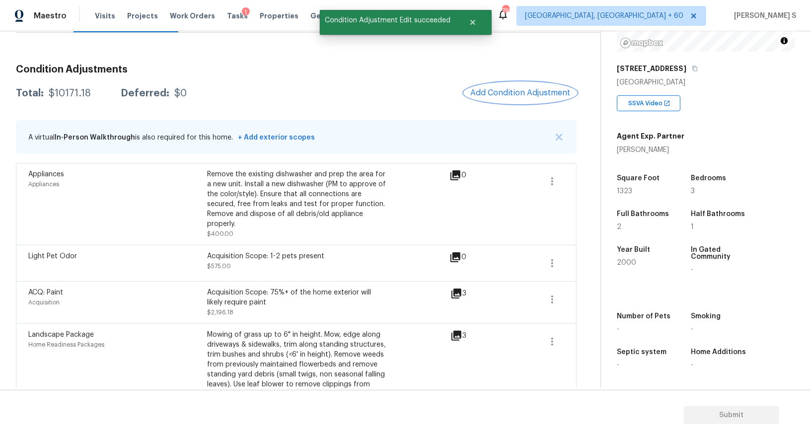
click at [488, 89] on span "Add Condition Adjustment" at bounding box center [521, 92] width 100 height 9
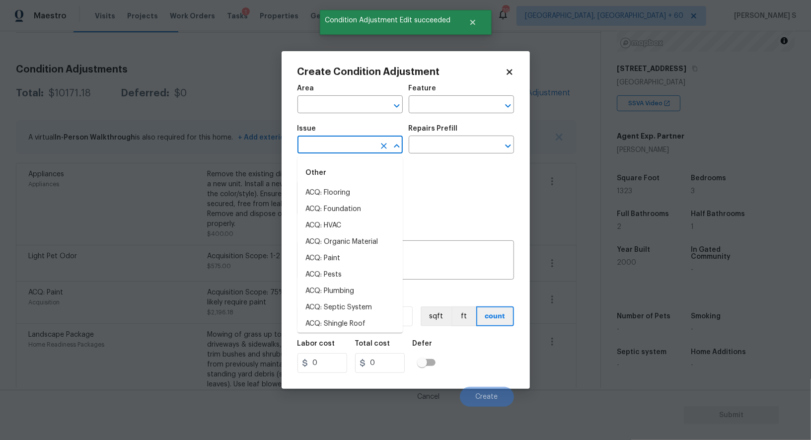
click at [340, 153] on input "text" at bounding box center [337, 145] width 78 height 15
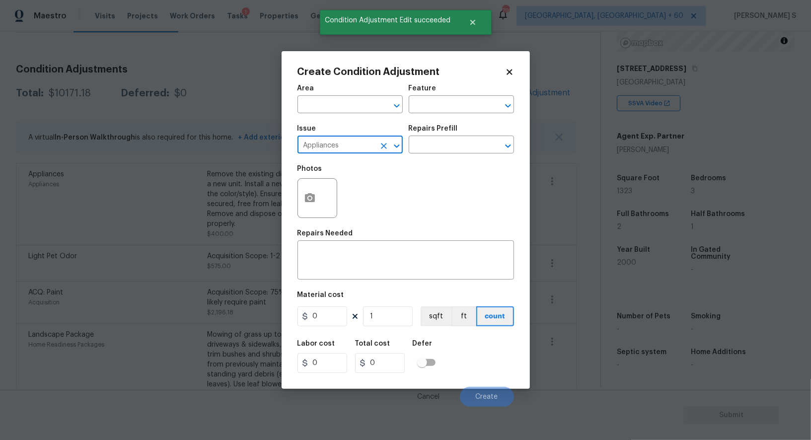
type input "Appliances"
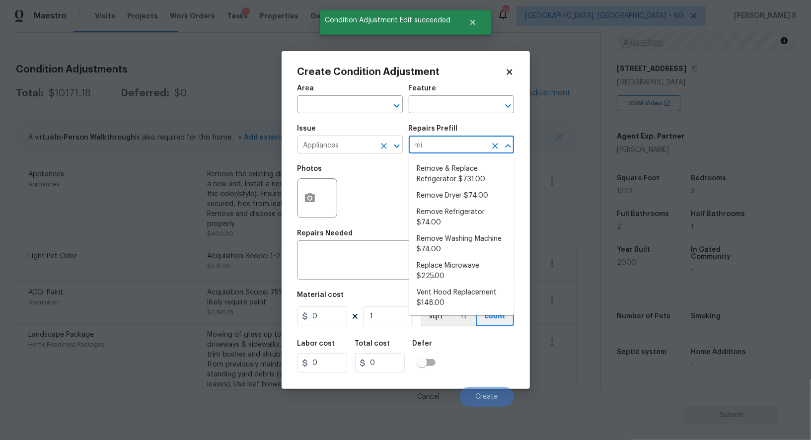
type input "mic"
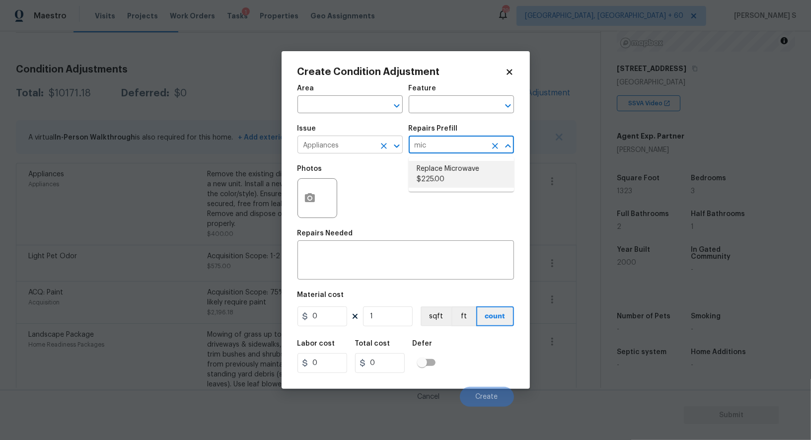
type input "Appliances"
type textarea "Remove the existing microwave and replace it with a new microwave"
type input "225"
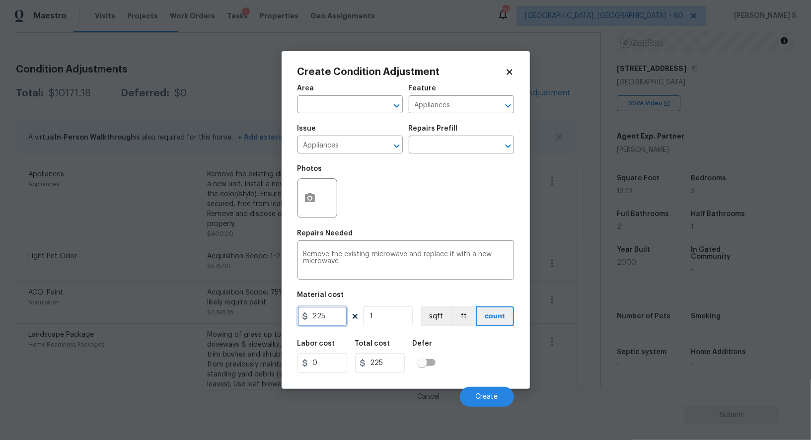
click at [329, 310] on input "225" at bounding box center [323, 317] width 50 height 20
type input "250"
click at [480, 342] on div "Labor cost 0 Total cost 250 Defer" at bounding box center [406, 356] width 217 height 45
click at [492, 391] on button "Create" at bounding box center [487, 397] width 54 height 20
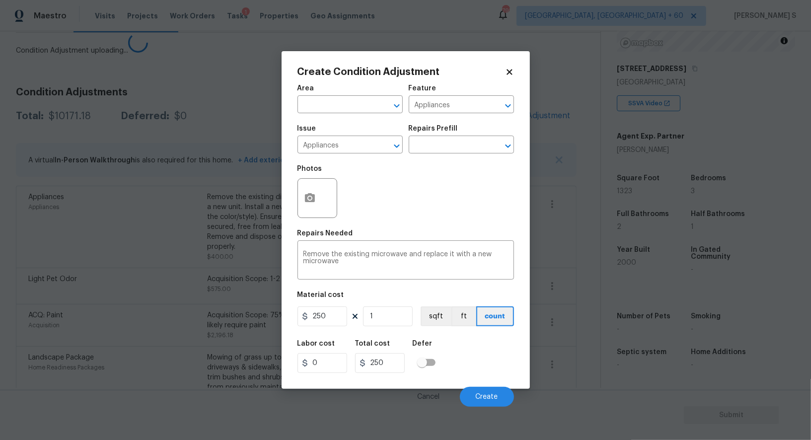
click at [67, 343] on body "Maestro Visits Projects Work Orders Tasks 1 Properties Geo Assignments 795 Albu…" at bounding box center [405, 220] width 811 height 440
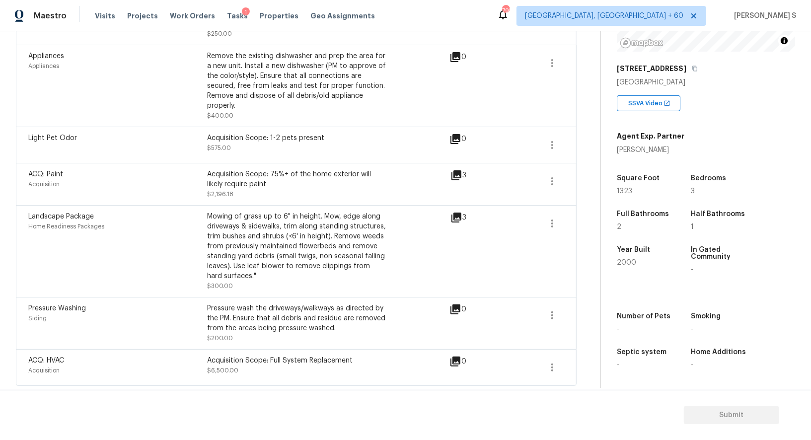
scroll to position [0, 0]
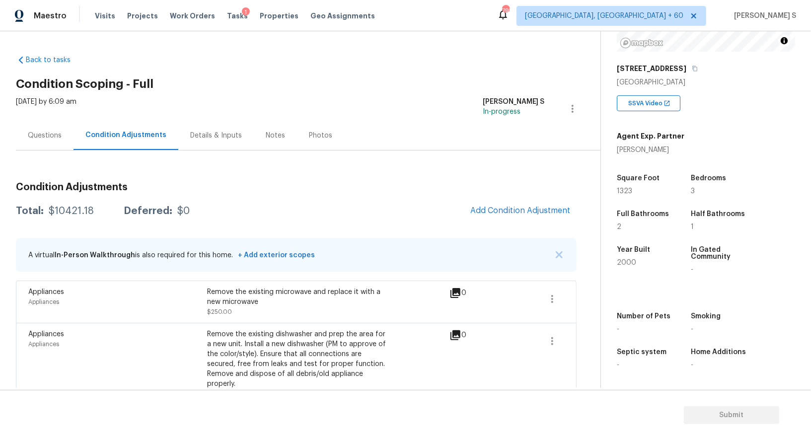
click at [48, 134] on div "Questions" at bounding box center [45, 136] width 34 height 10
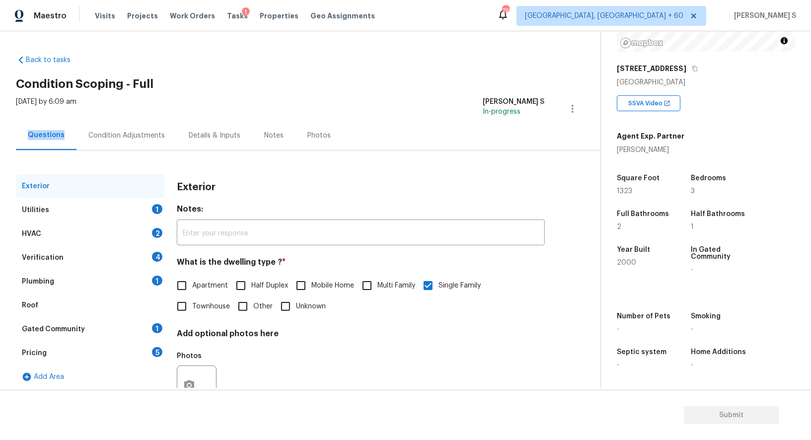
scroll to position [38, 0]
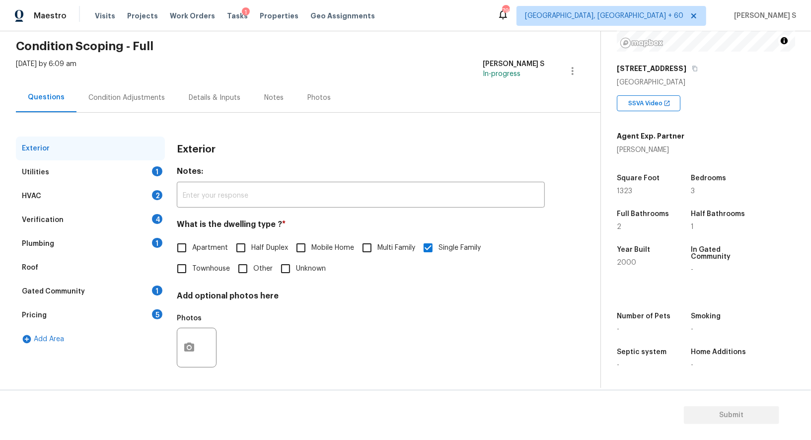
click at [50, 317] on div "Pricing 5" at bounding box center [90, 316] width 149 height 24
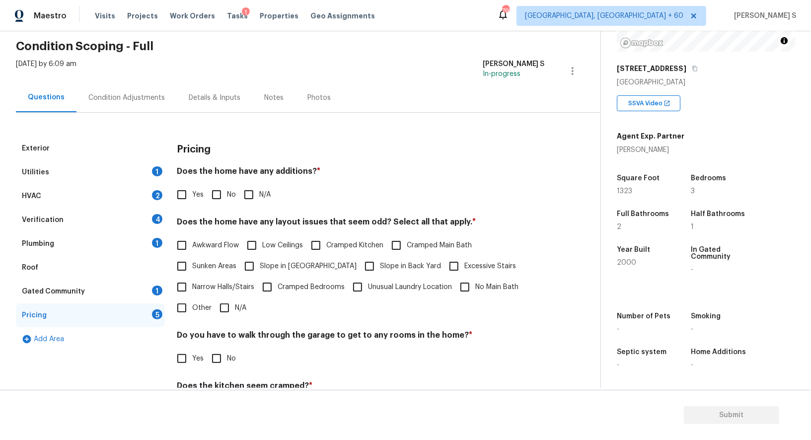
click at [260, 266] on span "Slope in [GEOGRAPHIC_DATA]" at bounding box center [308, 266] width 97 height 10
click at [260, 266] on input "Slope in [GEOGRAPHIC_DATA]" at bounding box center [249, 266] width 21 height 21
checkbox input "true"
click at [219, 190] on input "No" at bounding box center [216, 194] width 21 height 21
checkbox input "true"
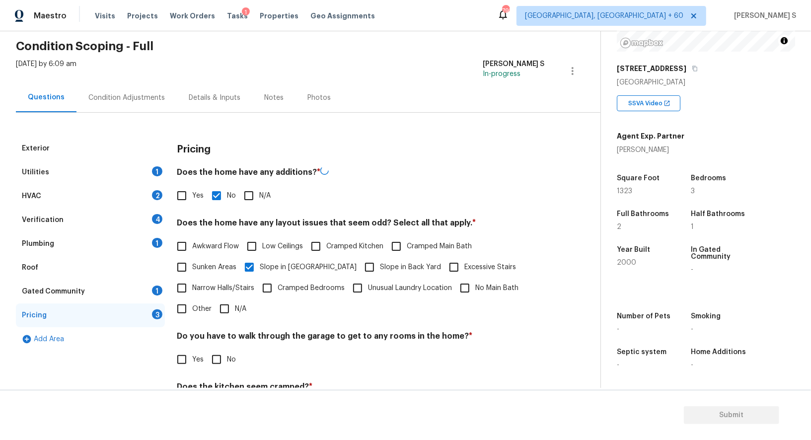
scroll to position [134, 0]
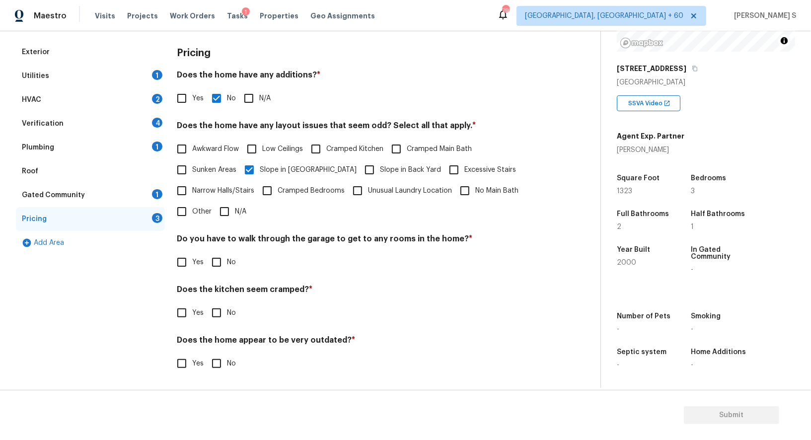
click at [217, 265] on input "No" at bounding box center [216, 262] width 21 height 21
checkbox input "true"
click at [219, 309] on input "No" at bounding box center [216, 314] width 21 height 21
checkbox input "true"
click at [214, 360] on input "No" at bounding box center [216, 365] width 21 height 21
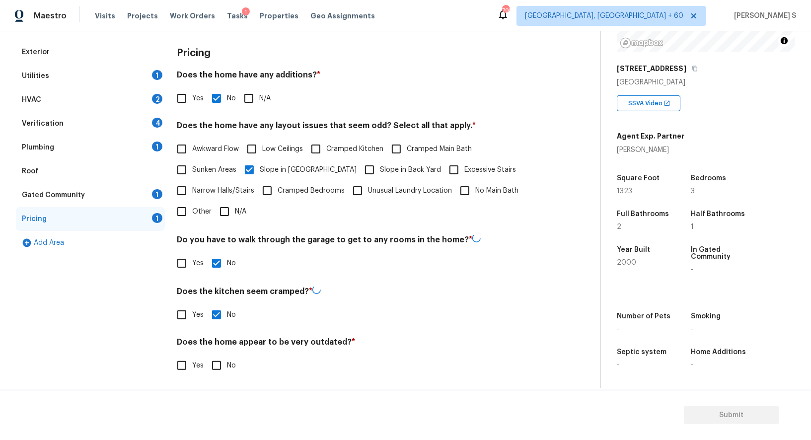
checkbox input "true"
click at [75, 71] on div "Utilities 1" at bounding box center [90, 76] width 149 height 24
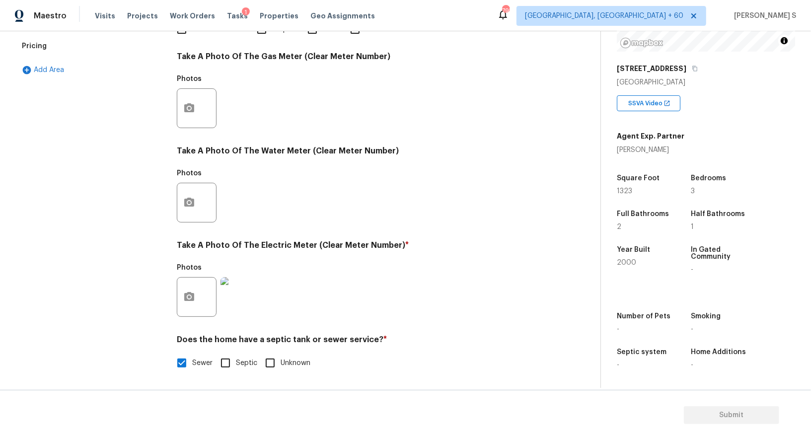
scroll to position [12, 0]
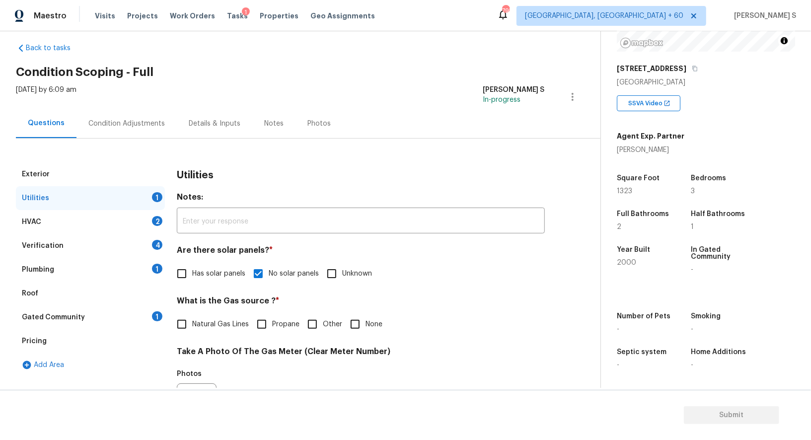
click at [153, 255] on div "Verification 4" at bounding box center [90, 246] width 149 height 24
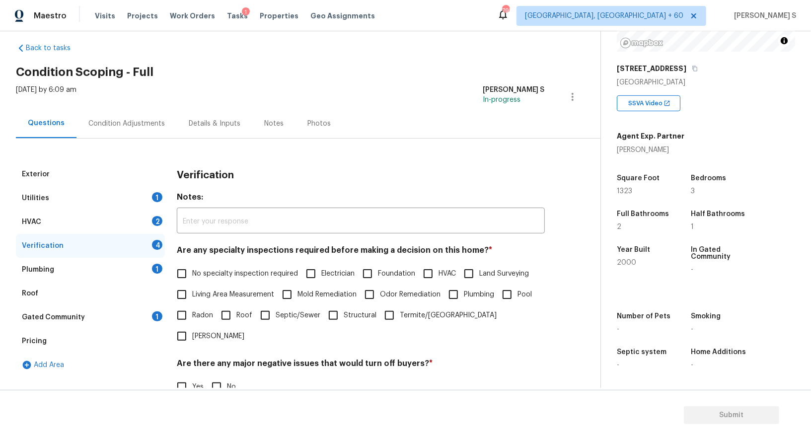
drag, startPoint x: 157, startPoint y: 268, endPoint x: 164, endPoint y: 265, distance: 8.7
click at [157, 269] on div "1" at bounding box center [157, 269] width 10 height 10
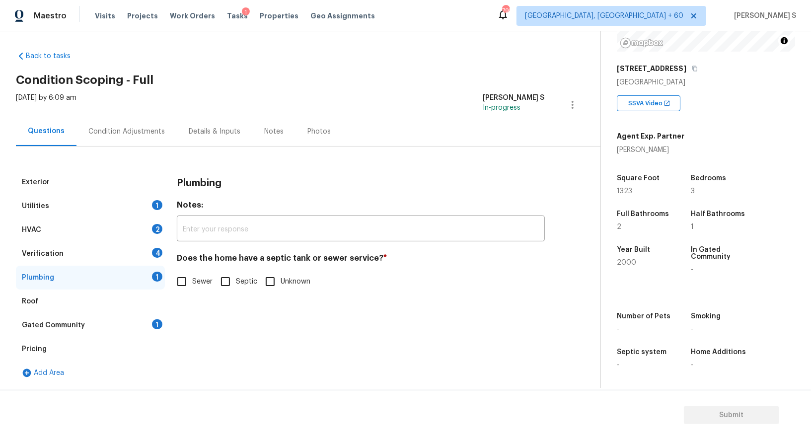
scroll to position [3, 0]
click at [179, 280] on input "Sewer" at bounding box center [181, 282] width 21 height 21
checkbox input "true"
click at [152, 329] on div "Gated Community 1" at bounding box center [90, 326] width 149 height 24
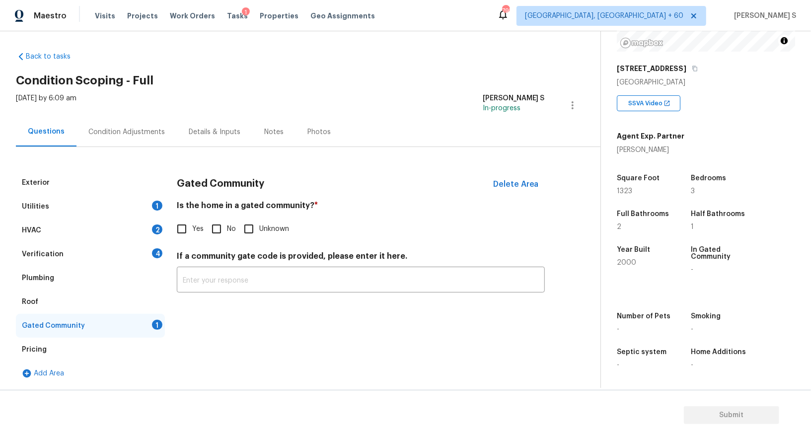
click at [218, 229] on input "No" at bounding box center [216, 229] width 21 height 21
checkbox input "true"
click at [149, 257] on div "Verification 4" at bounding box center [90, 254] width 149 height 24
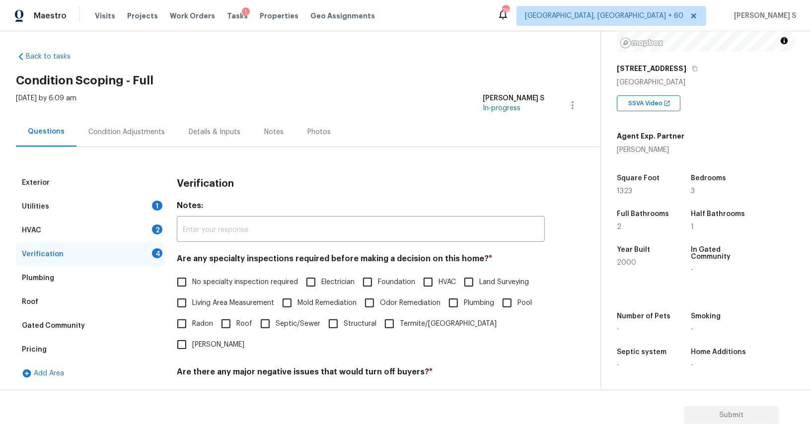
click at [195, 275] on label "No specialty inspection required" at bounding box center [234, 282] width 127 height 21
click at [192, 275] on input "No specialty inspection required" at bounding box center [181, 282] width 21 height 21
checkbox input "true"
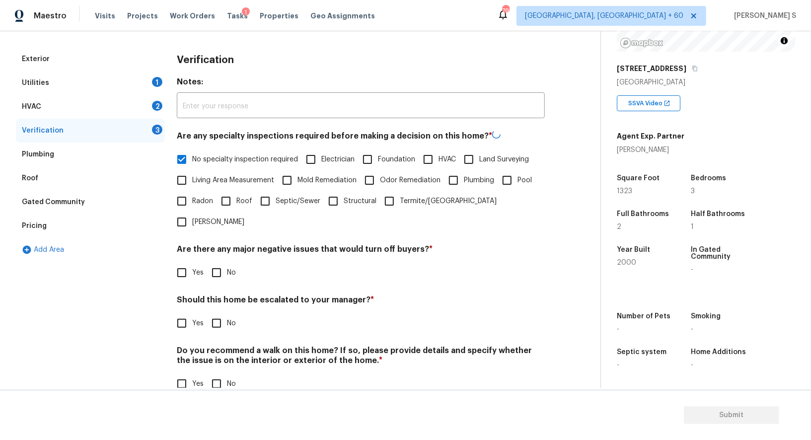
scroll to position [127, 0]
click at [217, 262] on input "No" at bounding box center [216, 272] width 21 height 21
checkbox input "true"
click at [222, 373] on input "No" at bounding box center [216, 383] width 21 height 21
checkbox input "true"
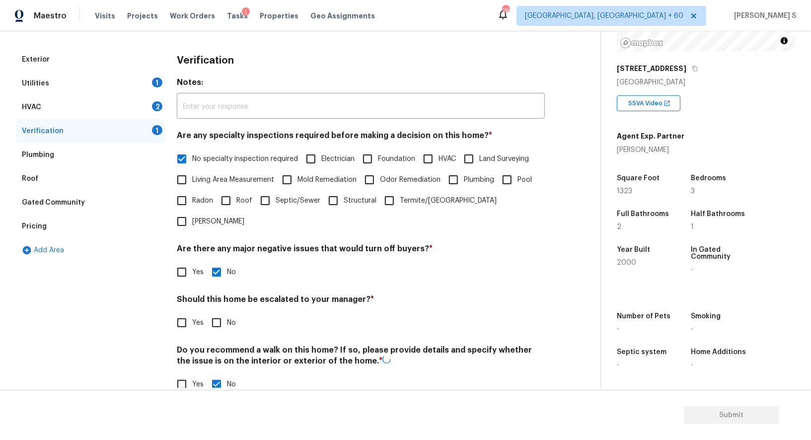
scroll to position [0, 0]
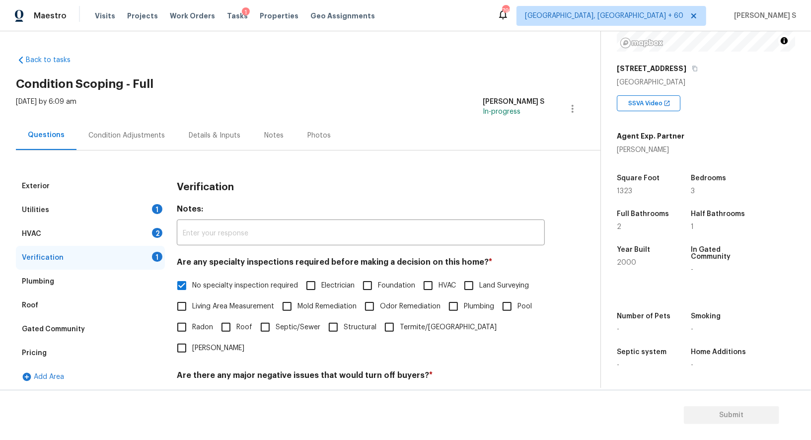
click at [159, 234] on div "2" at bounding box center [157, 233] width 10 height 10
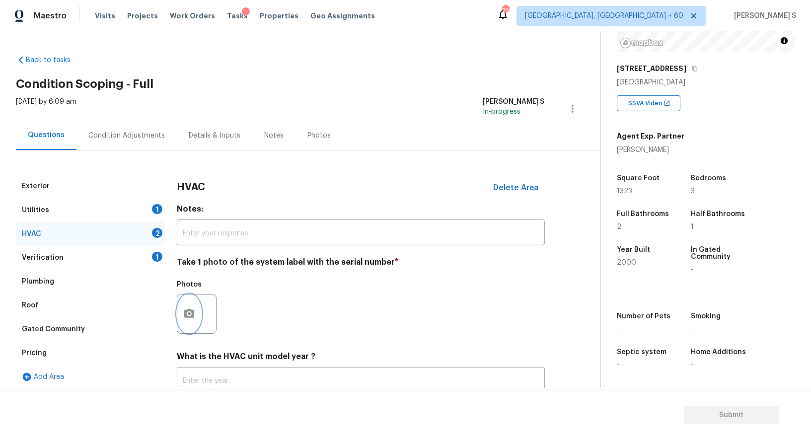
click at [185, 314] on icon "button" at bounding box center [189, 313] width 10 height 9
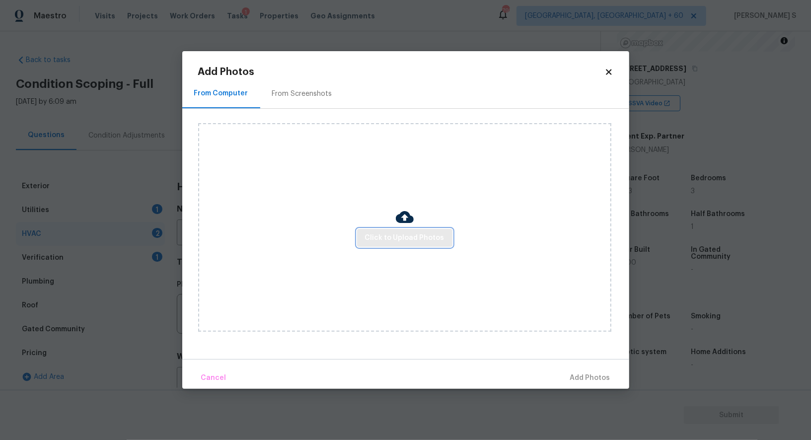
click at [415, 233] on span "Click to Upload Photos" at bounding box center [404, 238] width 79 height 12
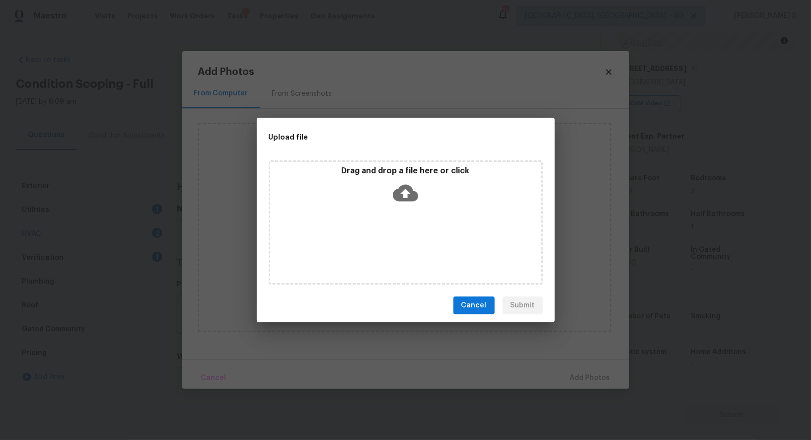
click at [415, 233] on div "Drag and drop a file here or click" at bounding box center [406, 222] width 274 height 124
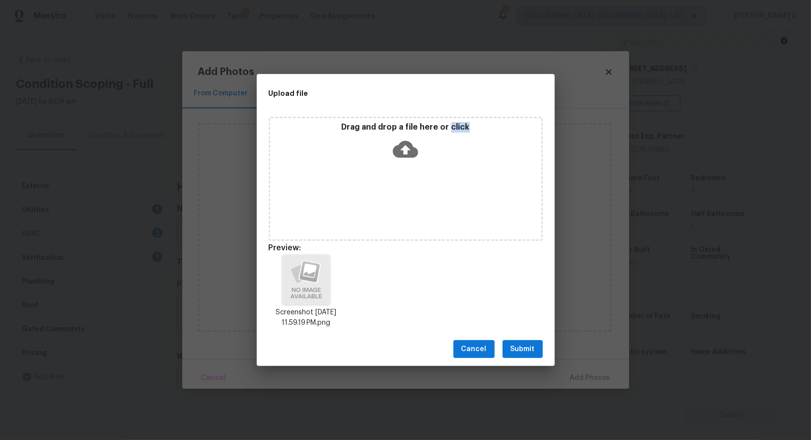
click at [522, 346] on span "Submit" at bounding box center [523, 349] width 24 height 12
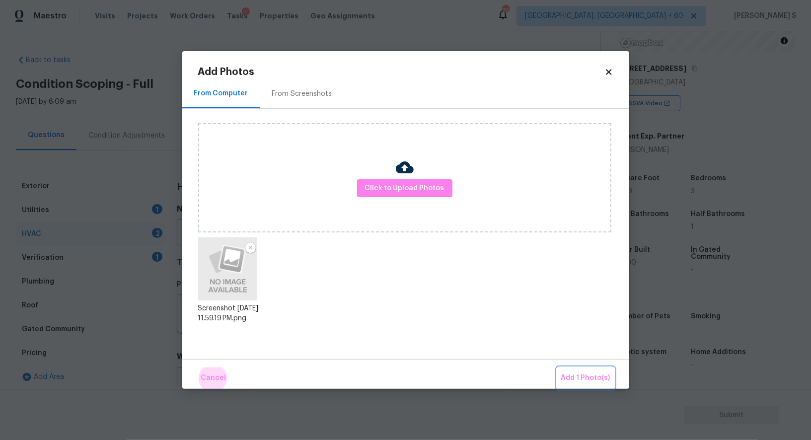
click at [557, 368] on button "Add 1 Photo(s)" at bounding box center [585, 378] width 57 height 21
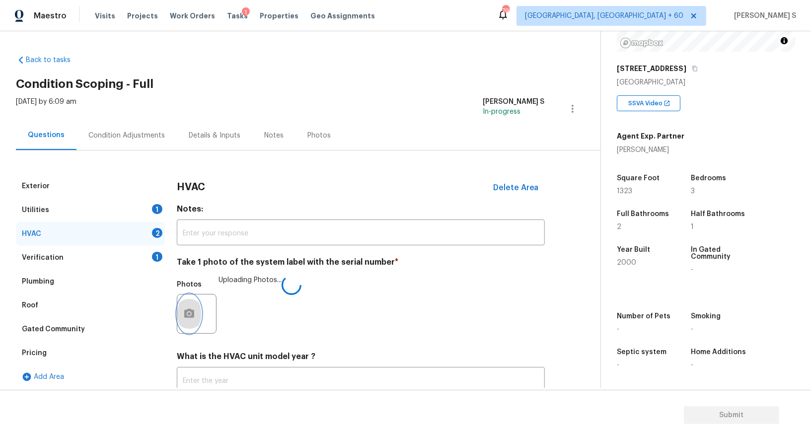
scroll to position [71, 0]
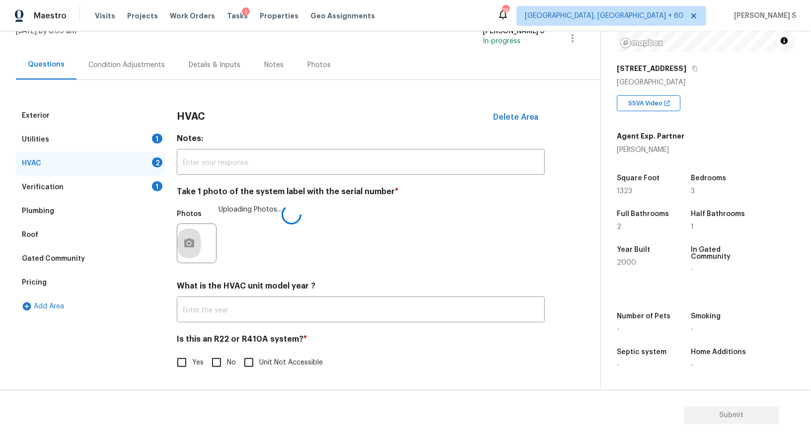
click at [208, 369] on input "No" at bounding box center [216, 362] width 21 height 21
checkbox input "true"
click at [133, 42] on div "Thu, Aug 28 2025 by 6:09 am Anbu Jebakumar S In-progress" at bounding box center [308, 38] width 585 height 24
click at [162, 72] on div "Condition Adjustments" at bounding box center [127, 64] width 100 height 29
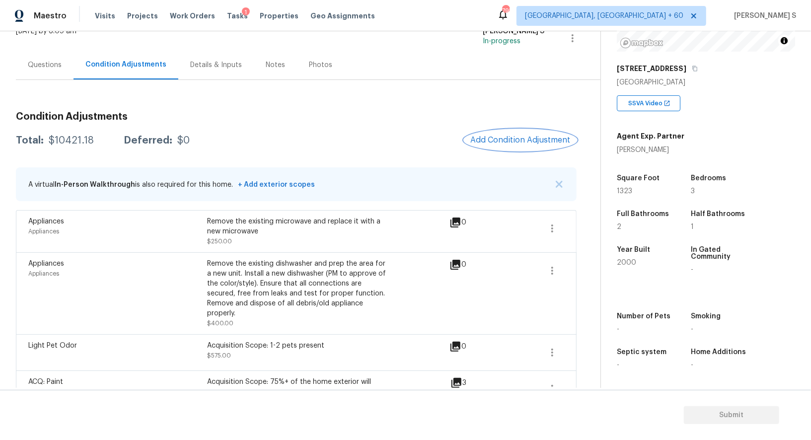
click at [546, 134] on button "Add Condition Adjustment" at bounding box center [521, 140] width 112 height 21
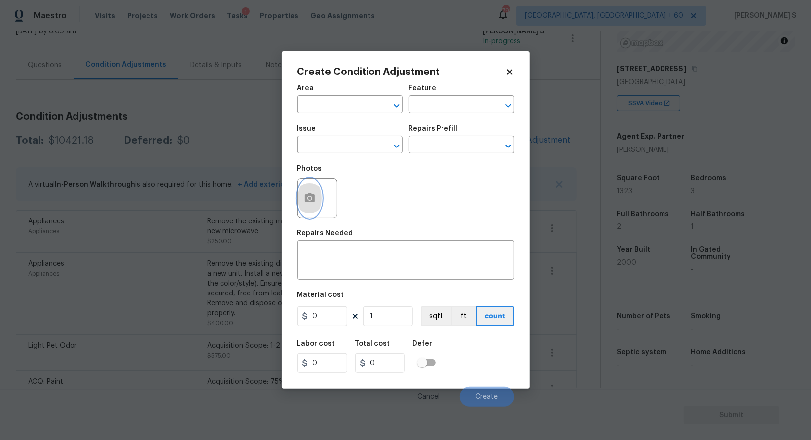
click at [306, 197] on icon "button" at bounding box center [310, 197] width 10 height 9
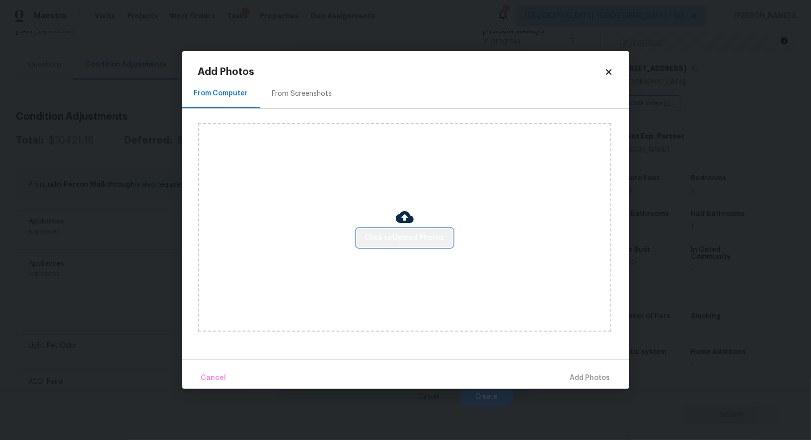
click at [430, 236] on span "Click to Upload Photos" at bounding box center [404, 238] width 79 height 12
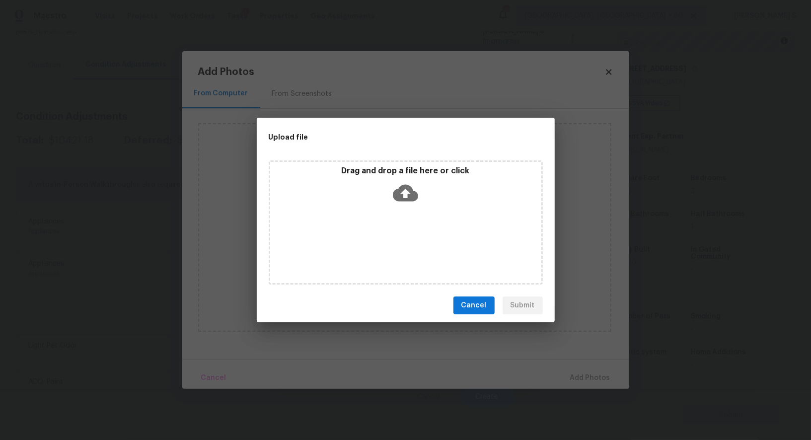
click at [483, 236] on div "Drag and drop a file here or click" at bounding box center [406, 222] width 274 height 124
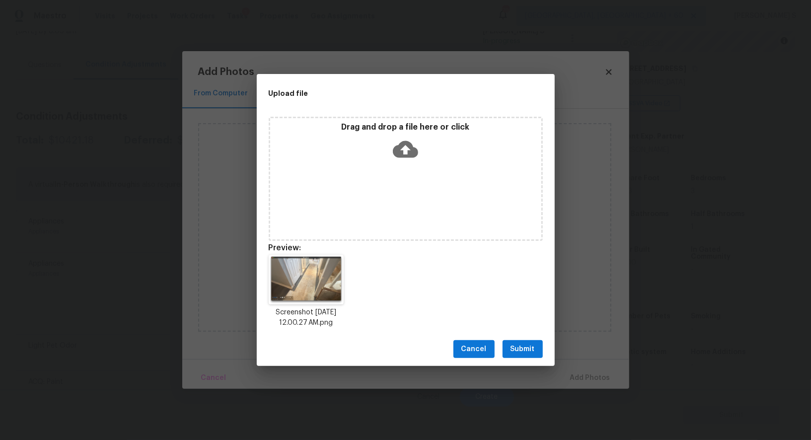
click at [526, 350] on span "Submit" at bounding box center [523, 349] width 24 height 12
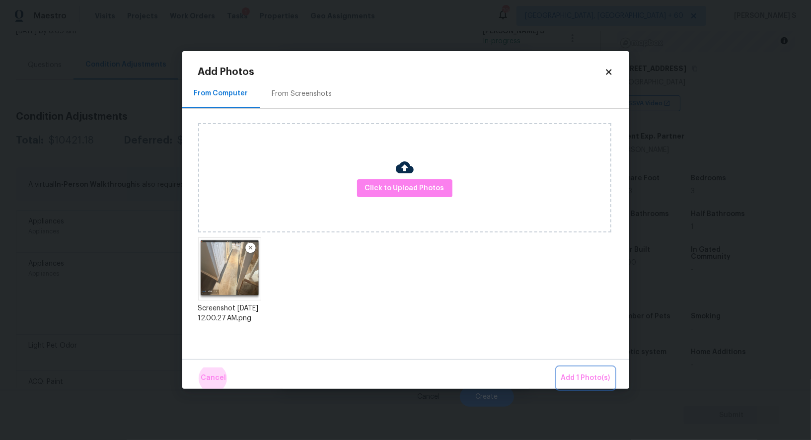
click at [557, 368] on button "Add 1 Photo(s)" at bounding box center [585, 378] width 57 height 21
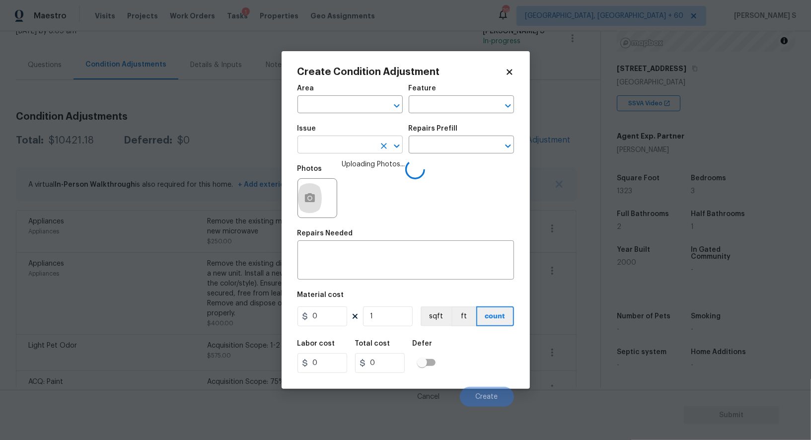
click at [357, 147] on input "text" at bounding box center [337, 145] width 78 height 15
type input "ACQ: Foundation"
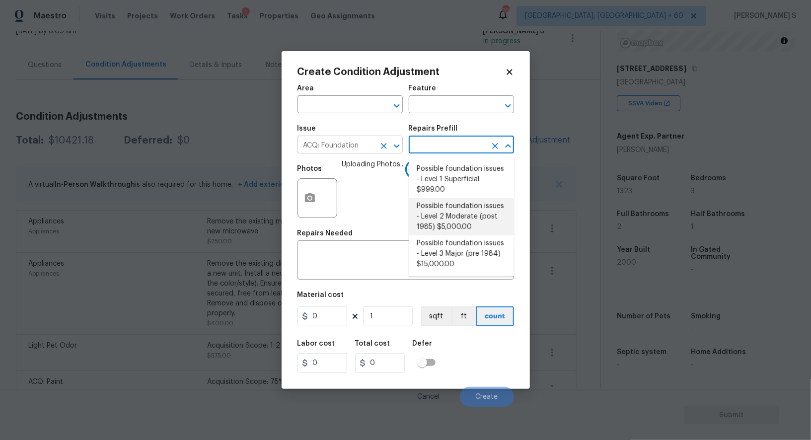
type input "Acquisition"
type textarea "Possible foundation issues - Level 2 Moderate: Disclaimer: This is NOT a techni…"
type input "5000"
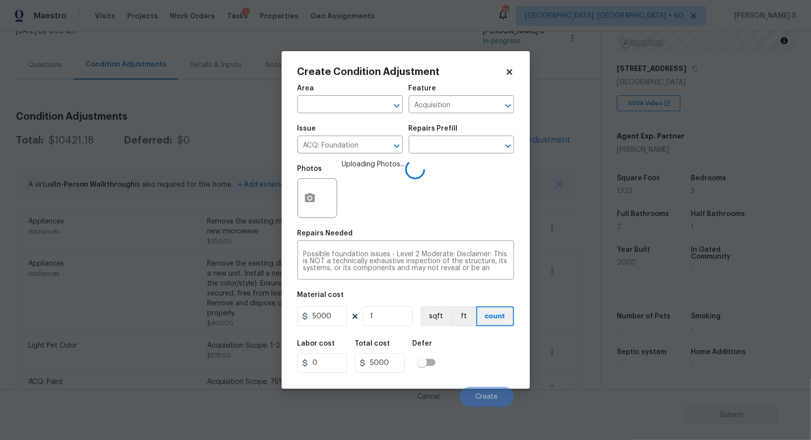
click at [497, 351] on div "Labor cost 0 Total cost 5000 Defer" at bounding box center [406, 356] width 217 height 45
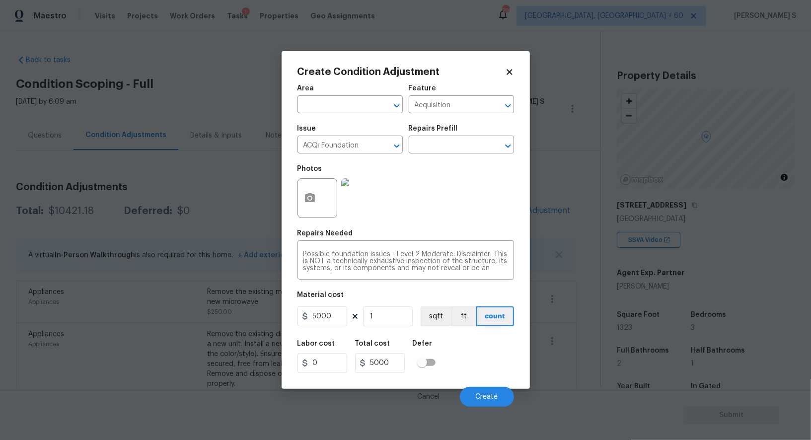
scroll to position [137, 0]
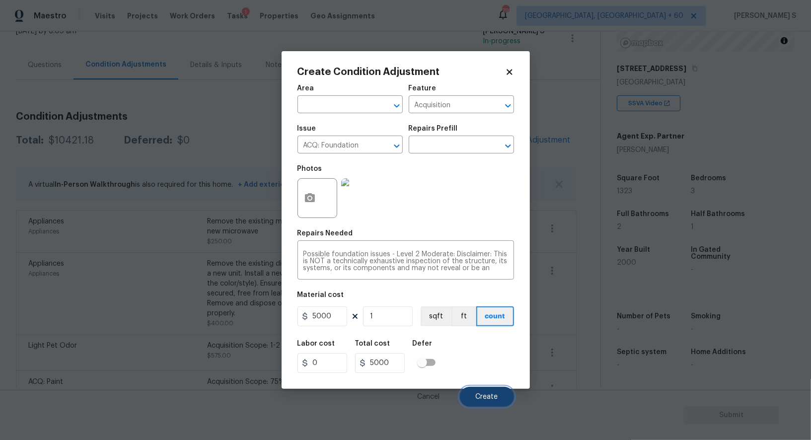
click at [491, 394] on button "Create" at bounding box center [487, 397] width 54 height 20
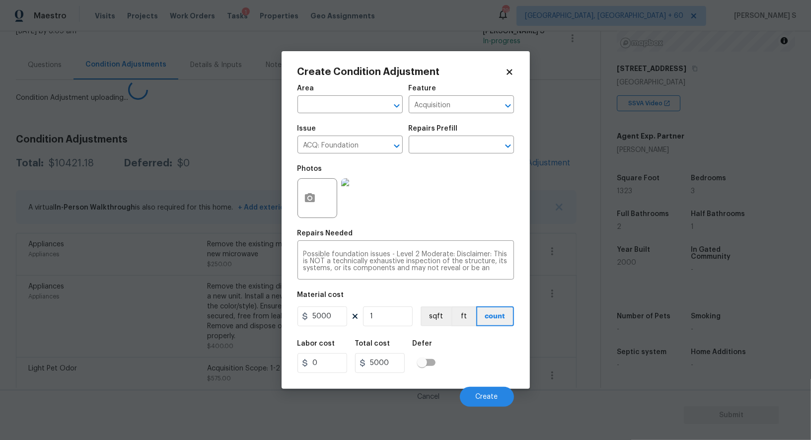
click at [181, 278] on body "Maestro Visits Projects Work Orders Tasks 1 Properties Geo Assignments 795 [GEO…" at bounding box center [405, 220] width 811 height 440
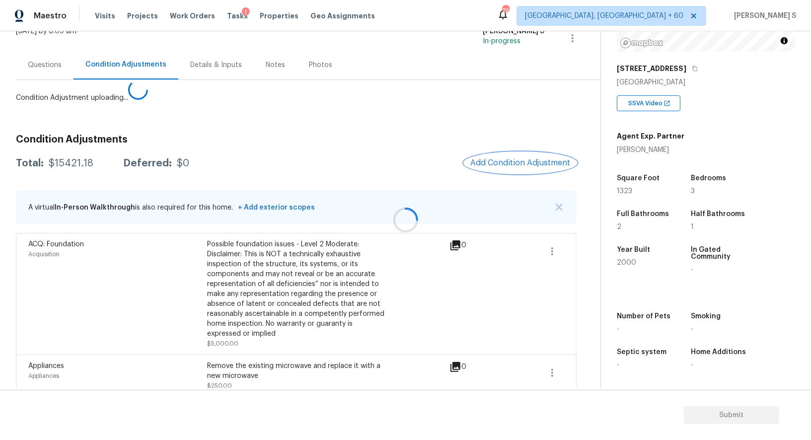
click at [514, 163] on div "Condition Adjustments Total: $15421.18 Deferred: $0 Add Condition Adjustment A …" at bounding box center [296, 432] width 561 height 611
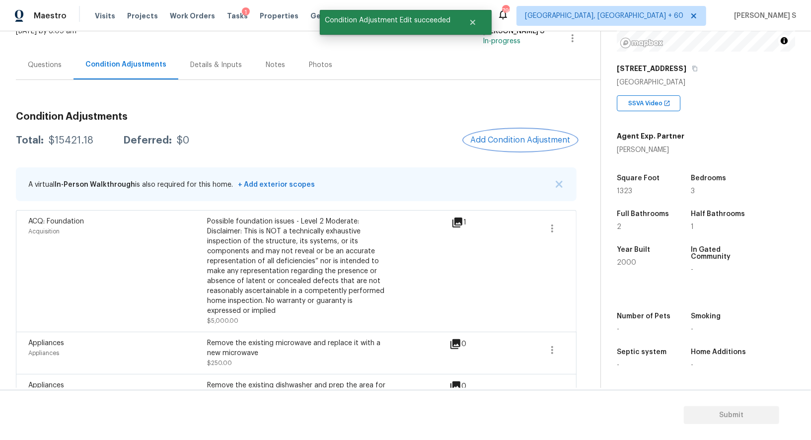
click at [494, 136] on span "Add Condition Adjustment" at bounding box center [521, 140] width 100 height 9
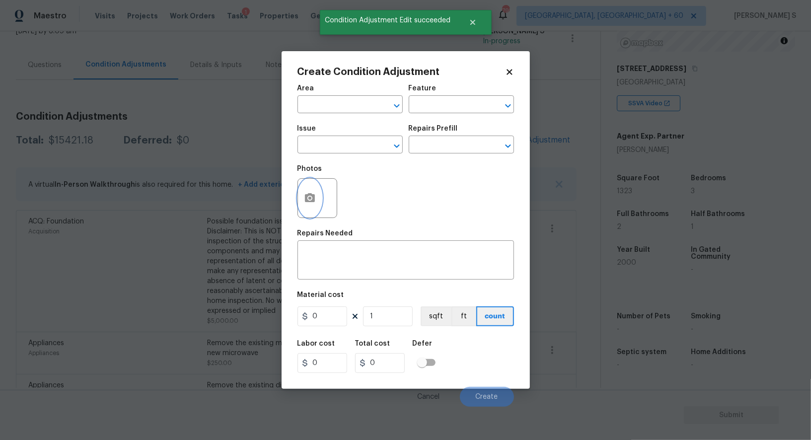
click at [306, 201] on icon "button" at bounding box center [310, 197] width 10 height 9
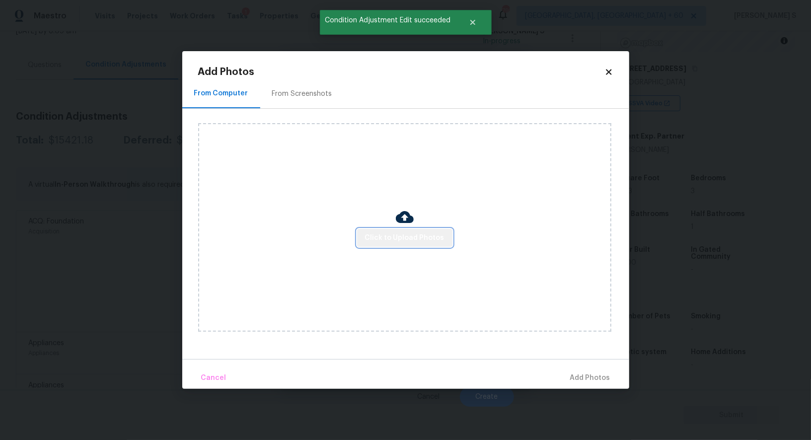
click at [423, 232] on span "Click to Upload Photos" at bounding box center [404, 238] width 79 height 12
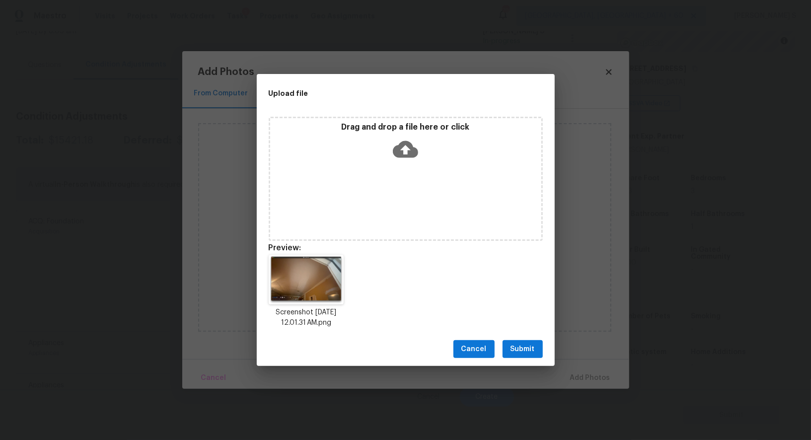
click at [515, 351] on span "Submit" at bounding box center [523, 349] width 24 height 12
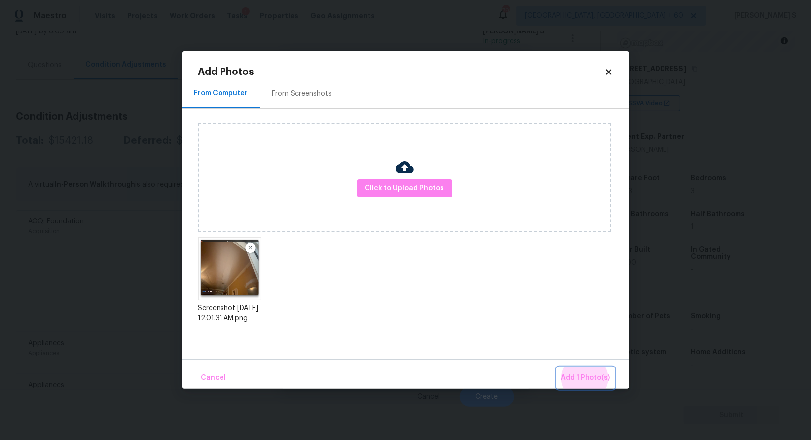
click at [557, 368] on button "Add 1 Photo(s)" at bounding box center [585, 378] width 57 height 21
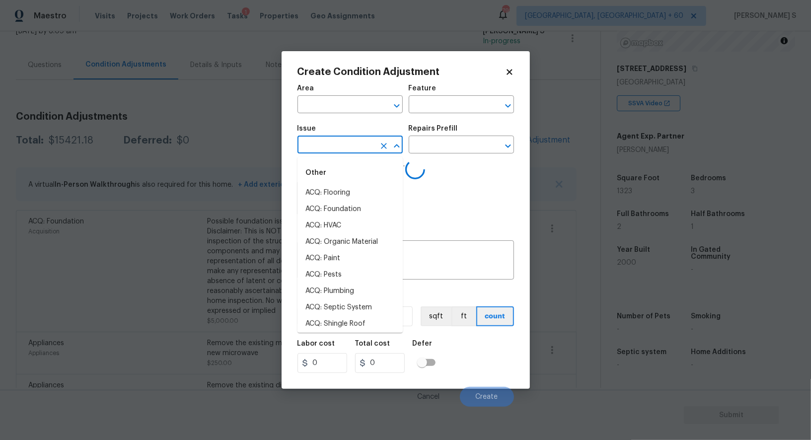
click at [346, 145] on input "text" at bounding box center [337, 145] width 78 height 15
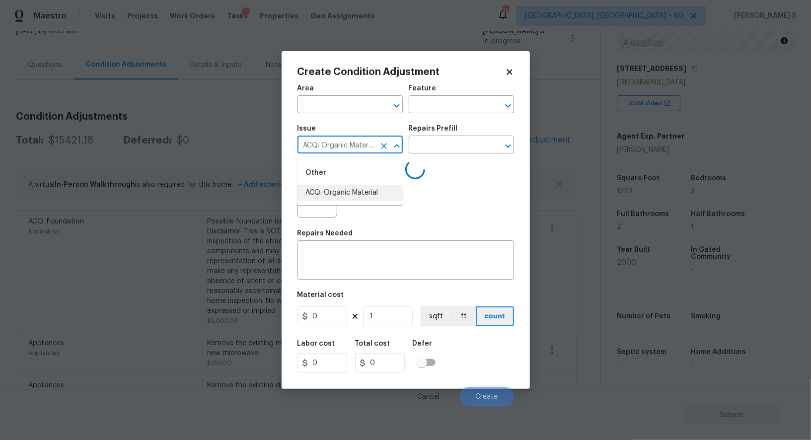
type input "ACQ: Organic Material"
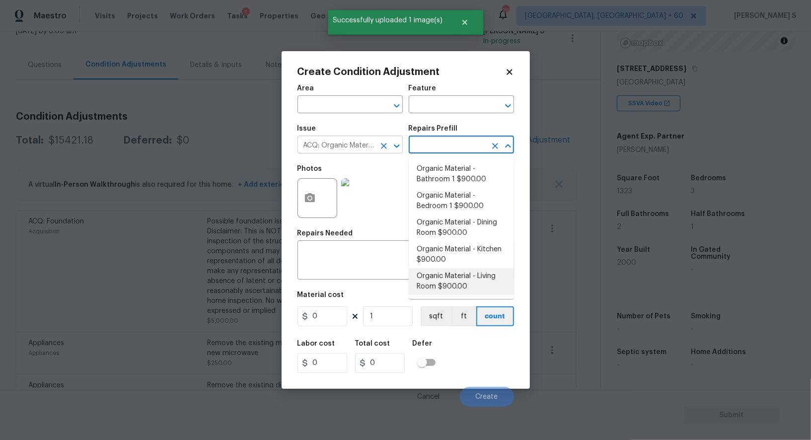
type input "Acquisition"
type textarea "Acquisition Scope: Conditions Conducive to Organic Material - Living Room Discl…"
type input "900"
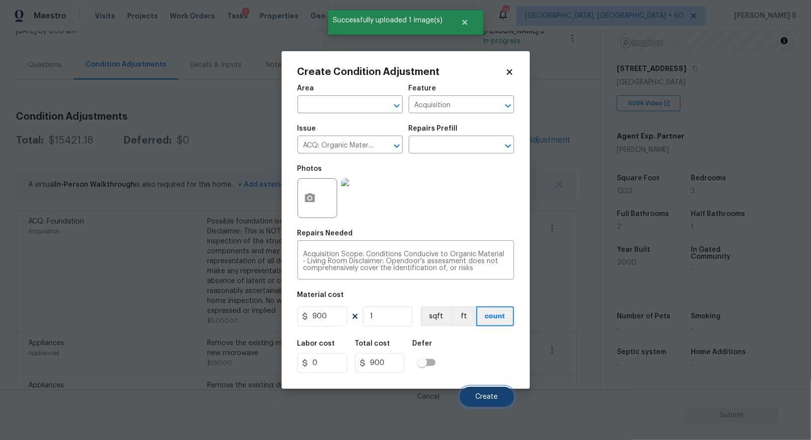
click at [503, 396] on button "Create" at bounding box center [487, 397] width 54 height 20
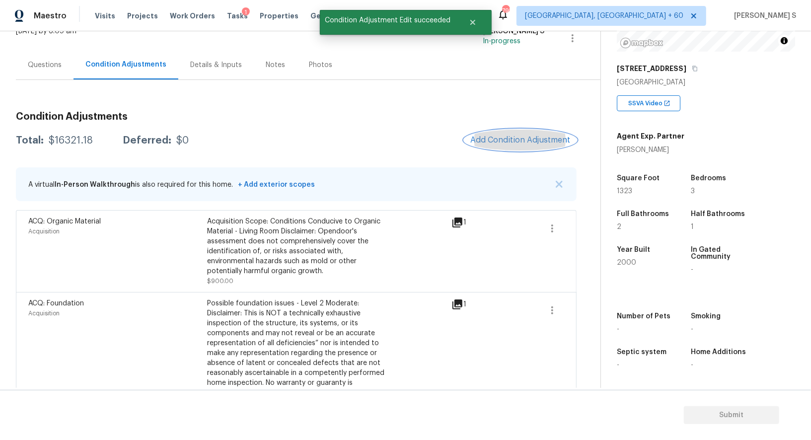
click at [513, 148] on button "Add Condition Adjustment" at bounding box center [521, 140] width 112 height 21
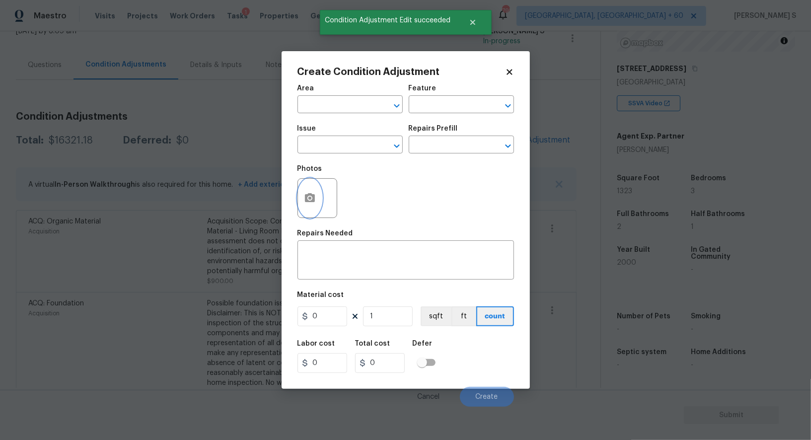
click at [308, 195] on icon "button" at bounding box center [310, 197] width 10 height 9
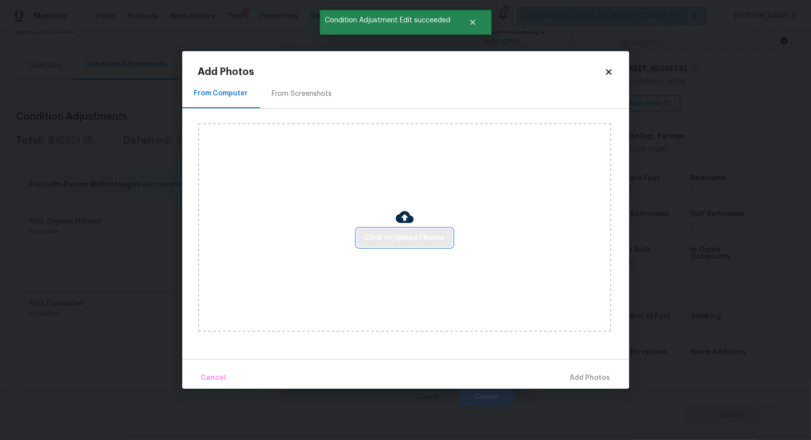
click at [417, 244] on button "Click to Upload Photos" at bounding box center [404, 238] width 95 height 18
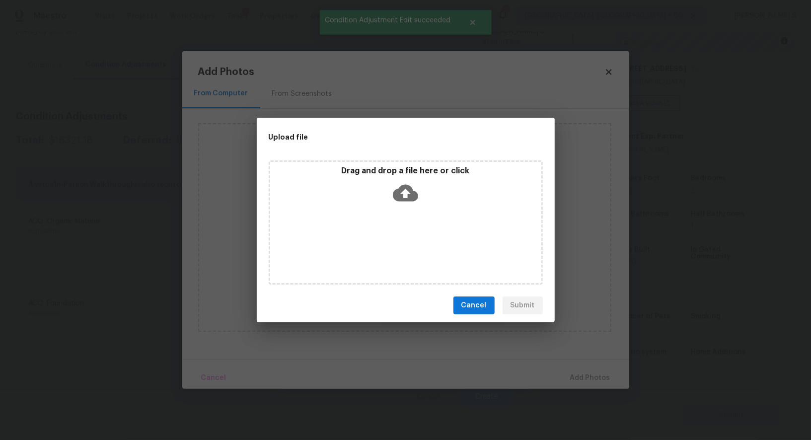
click at [417, 242] on div "Drag and drop a file here or click" at bounding box center [406, 222] width 274 height 124
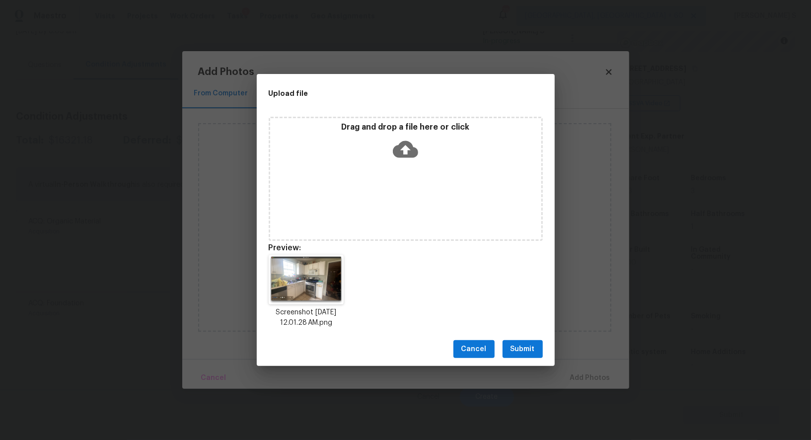
click at [515, 338] on div "Cancel Submit" at bounding box center [406, 349] width 298 height 34
click at [516, 345] on span "Submit" at bounding box center [523, 349] width 24 height 12
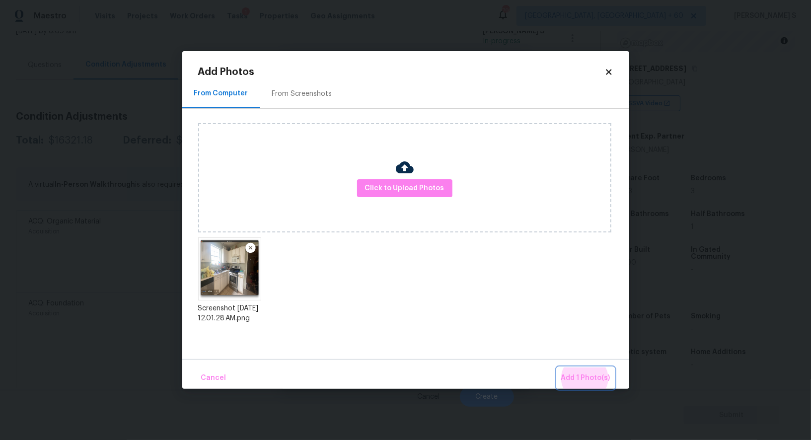
click at [557, 368] on button "Add 1 Photo(s)" at bounding box center [585, 378] width 57 height 21
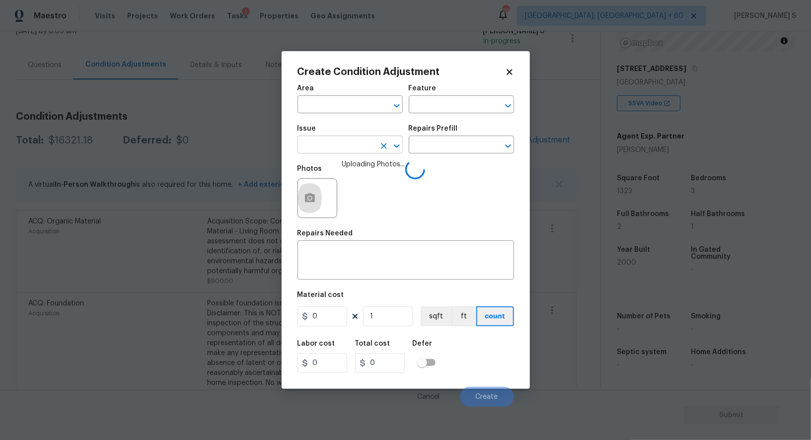
click at [357, 145] on input "text" at bounding box center [337, 145] width 78 height 15
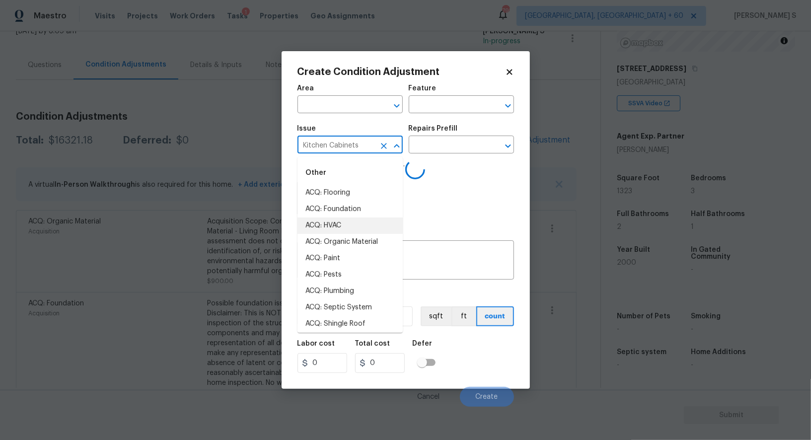
paste input "1323"
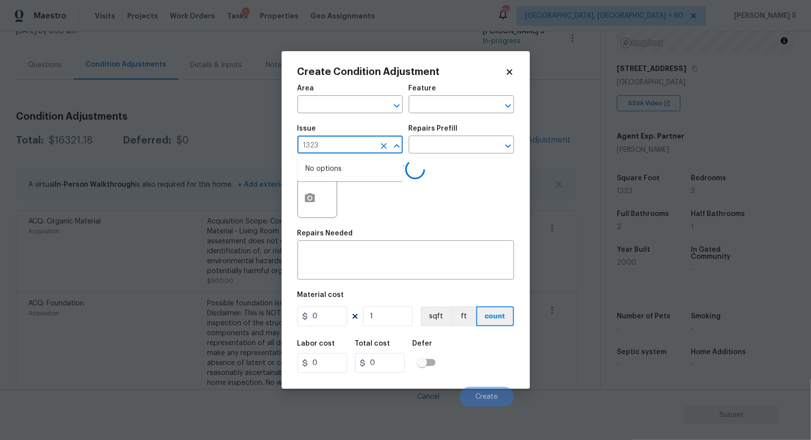
type input "Kitchen Cabinets"
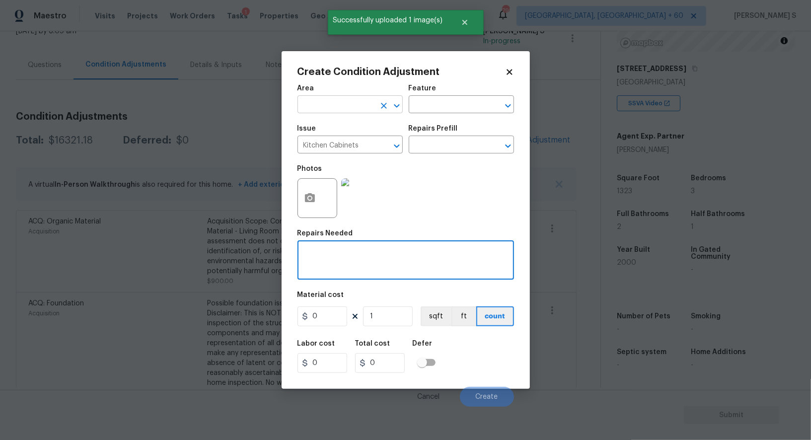
paste textarea "Kitchen Cabinets"
type textarea "Kitchen Cabinets"
click at [357, 145] on input "Kitchen Cabinets" at bounding box center [337, 145] width 78 height 15
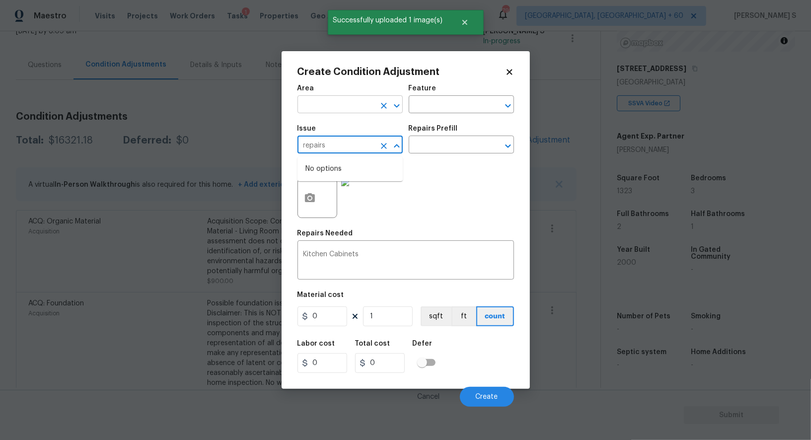
type input "Kitchen Cabinets"
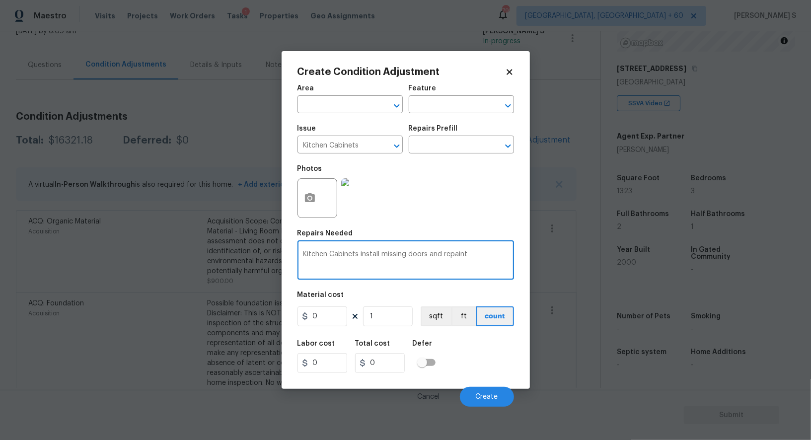
type textarea "Kitchen Cabinets install missing doors and repaint"
click at [327, 321] on input "0" at bounding box center [323, 317] width 50 height 20
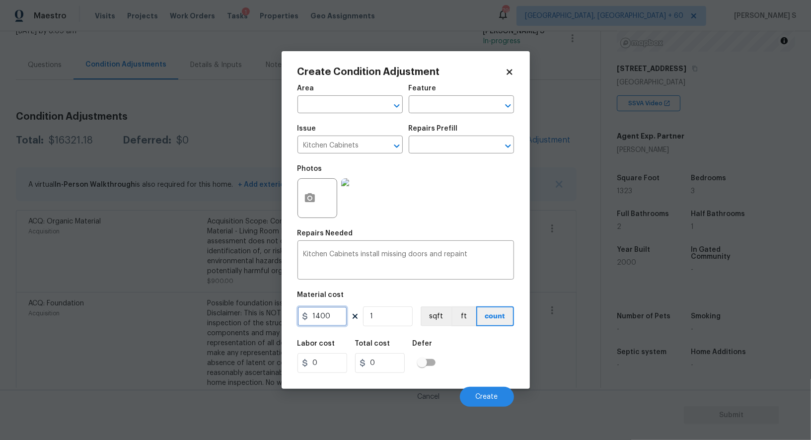
type input "1400"
click at [490, 372] on div "Labor cost 0 Total cost 1400 Defer" at bounding box center [406, 356] width 217 height 45
click at [500, 391] on button "Create" at bounding box center [487, 397] width 54 height 20
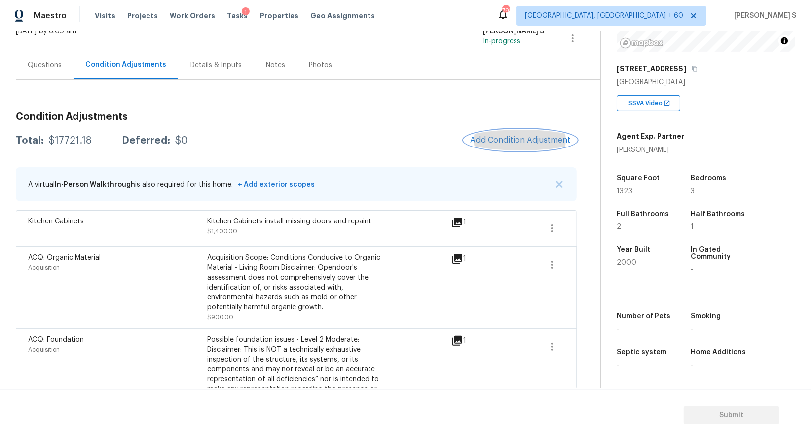
click at [544, 143] on span "Add Condition Adjustment" at bounding box center [521, 140] width 100 height 9
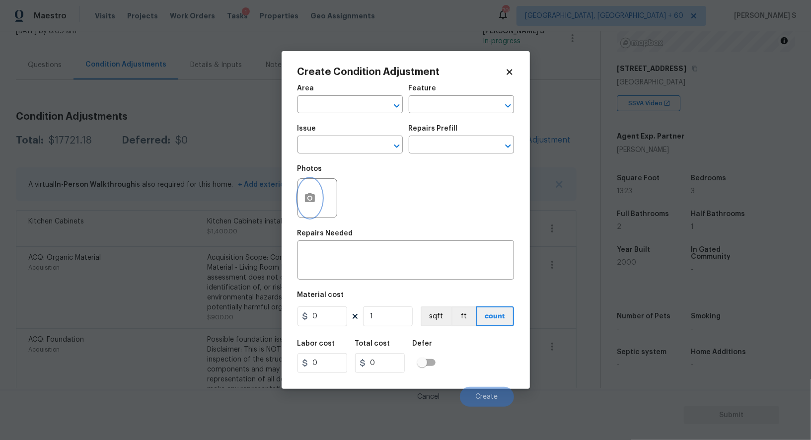
click at [312, 196] on icon "button" at bounding box center [310, 197] width 10 height 9
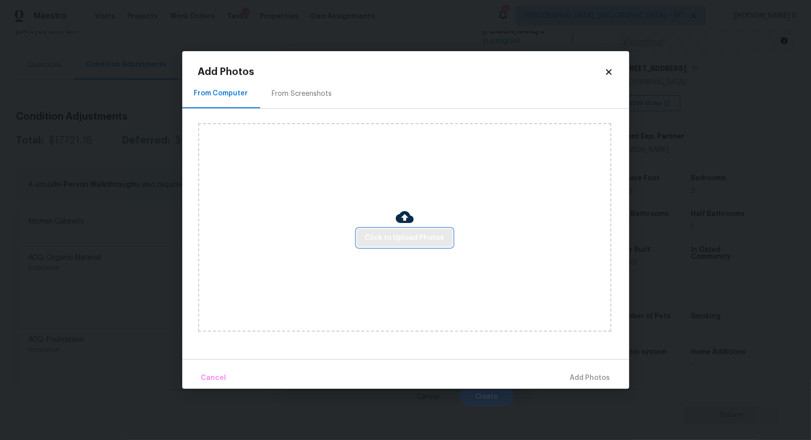
click at [410, 236] on span "Click to Upload Photos" at bounding box center [404, 238] width 79 height 12
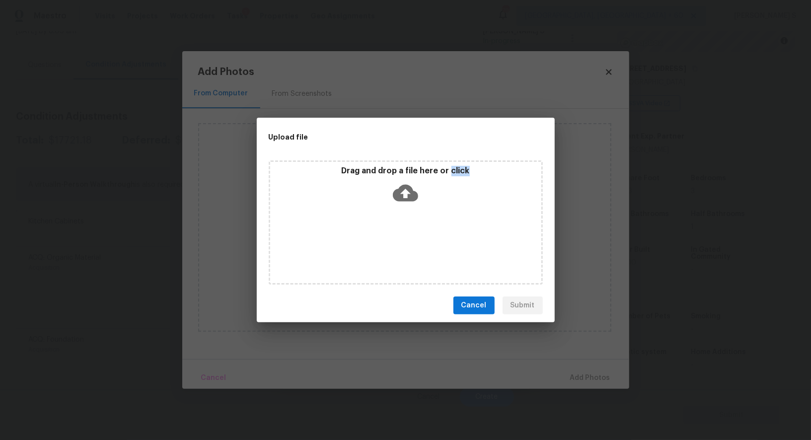
click at [410, 236] on div "Drag and drop a file here or click" at bounding box center [406, 222] width 274 height 124
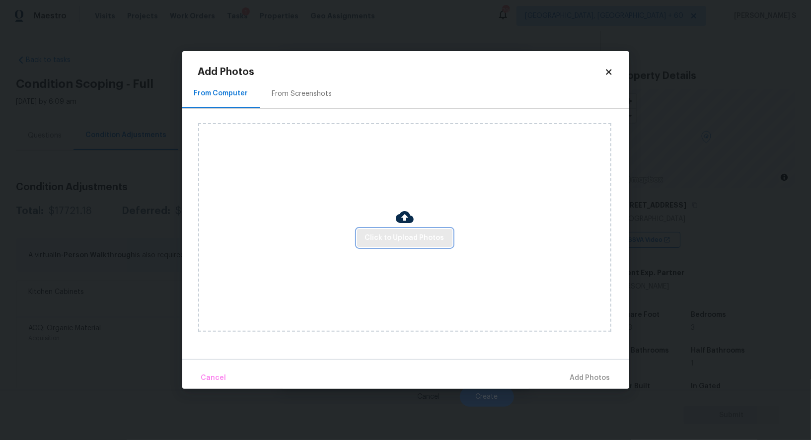
scroll to position [137, 0]
click at [406, 236] on span "Click to Upload Photos" at bounding box center [404, 238] width 79 height 12
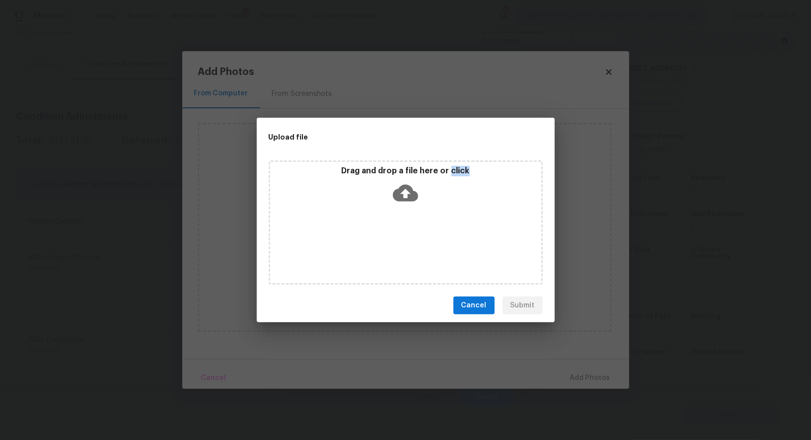
click at [406, 234] on div "Drag and drop a file here or click" at bounding box center [406, 222] width 274 height 124
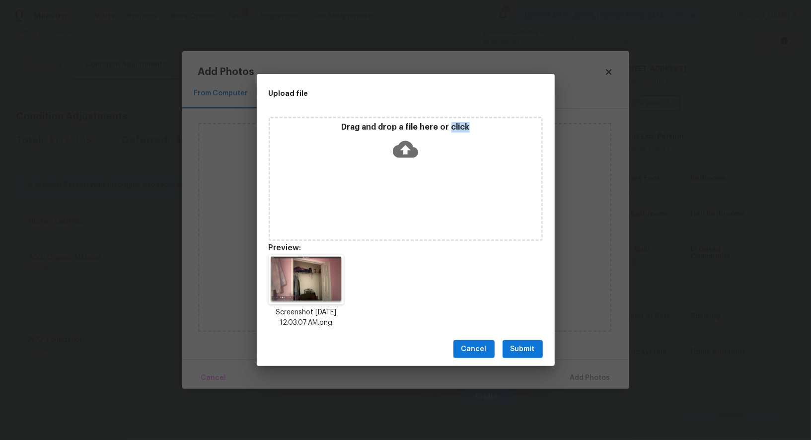
click at [507, 349] on button "Submit" at bounding box center [523, 349] width 40 height 18
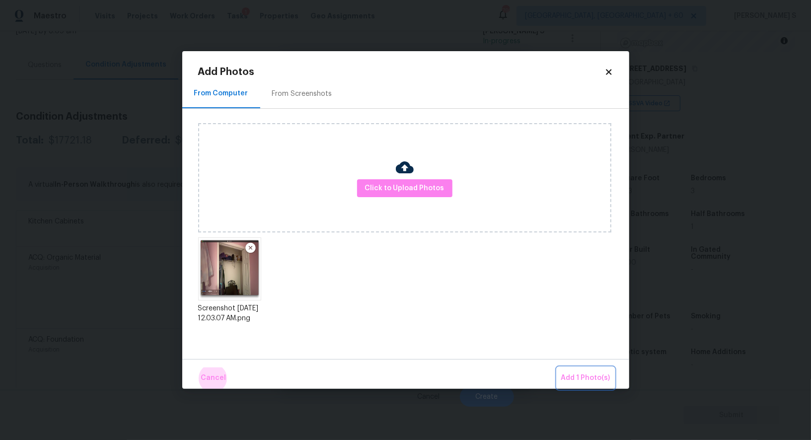
click at [557, 368] on button "Add 1 Photo(s)" at bounding box center [585, 378] width 57 height 21
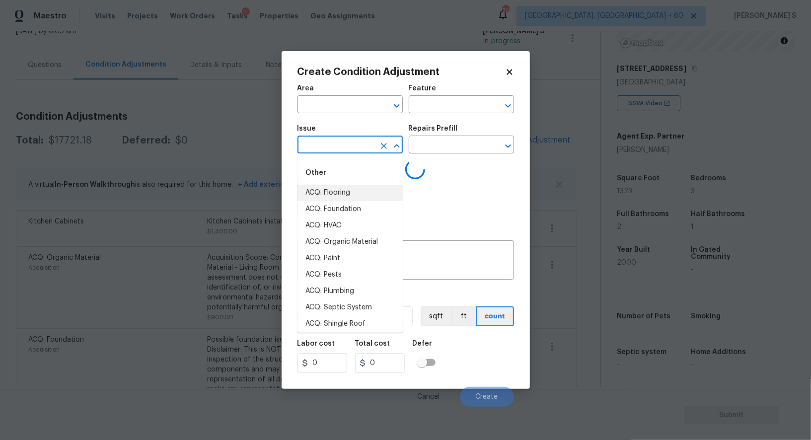
click at [351, 145] on input "text" at bounding box center [337, 145] width 78 height 15
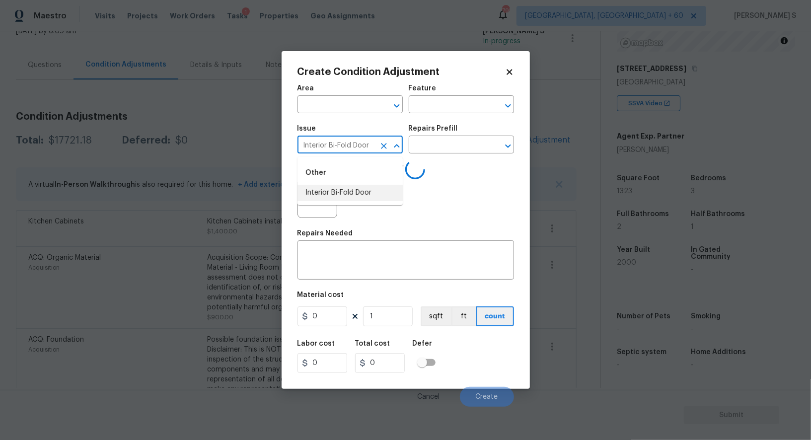
type input "Interior Bi-Fold Door"
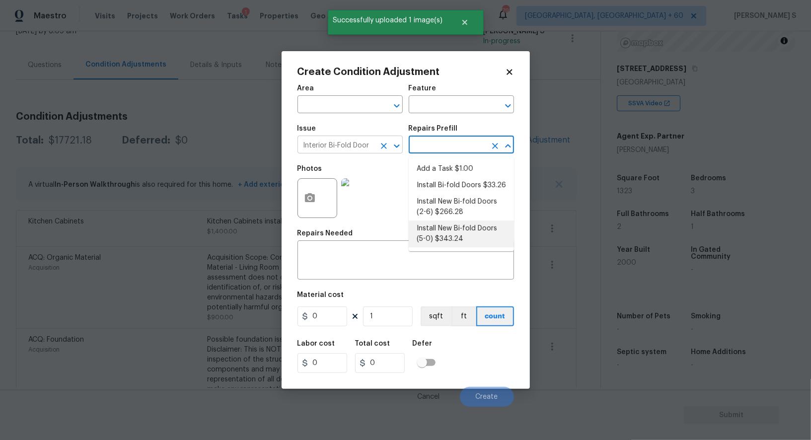
type input "Interior Door"
type input "343.24"
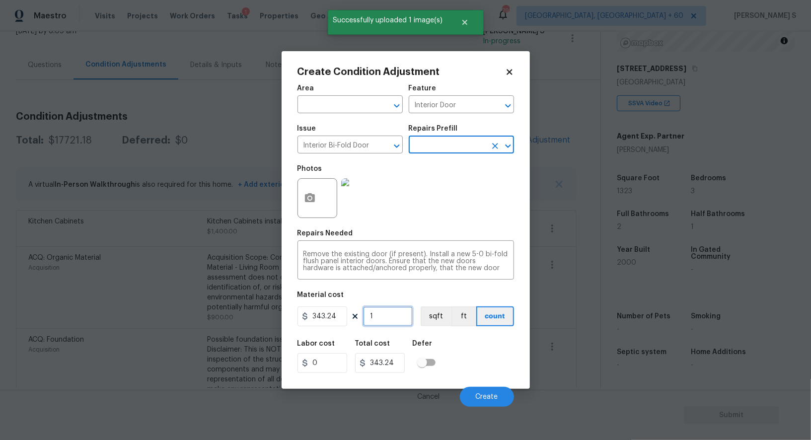
click at [393, 315] on input "1" at bounding box center [388, 317] width 50 height 20
click at [484, 358] on div "Labor cost 0 Total cost 343.24 Defer" at bounding box center [406, 356] width 217 height 45
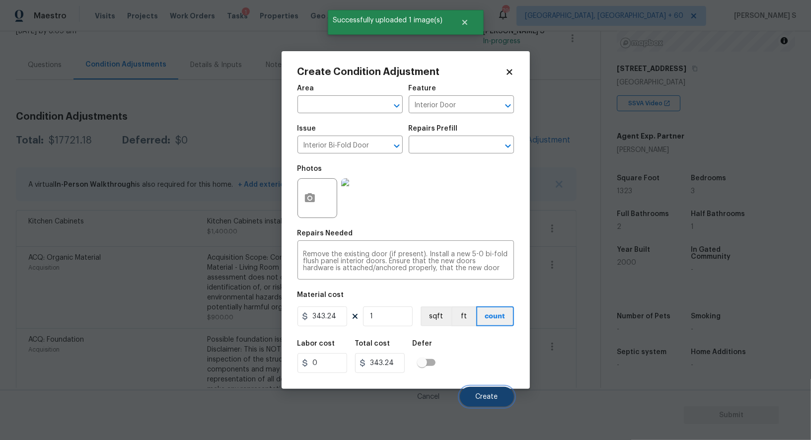
click at [498, 397] on button "Create" at bounding box center [487, 397] width 54 height 20
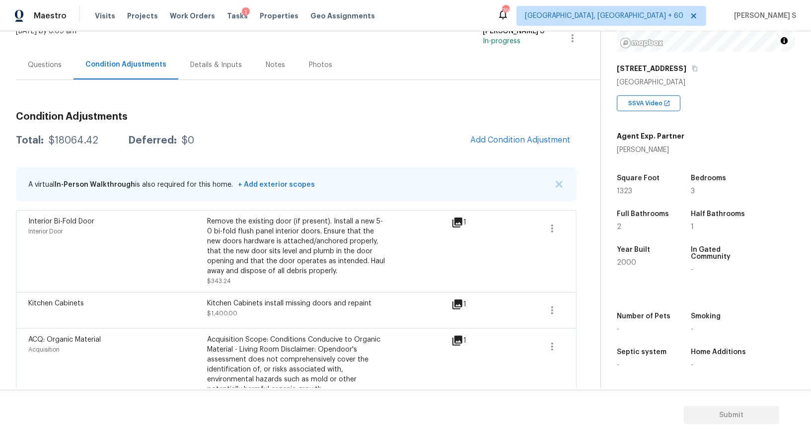
click at [372, 265] on div "Remove the existing door (if present). Install a new 5-0 bi-fold flush panel in…" at bounding box center [296, 247] width 179 height 60
click at [492, 131] on button "Add Condition Adjustment" at bounding box center [521, 140] width 112 height 21
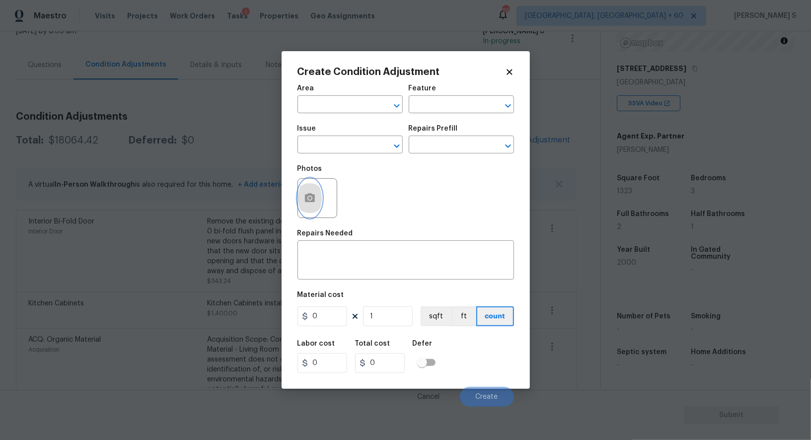
click at [315, 198] on icon "button" at bounding box center [310, 198] width 12 height 12
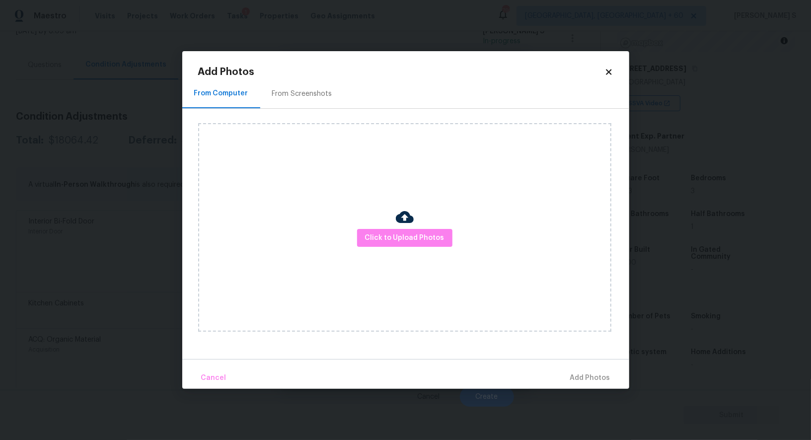
click at [306, 91] on div "From Screenshots" at bounding box center [302, 94] width 60 height 10
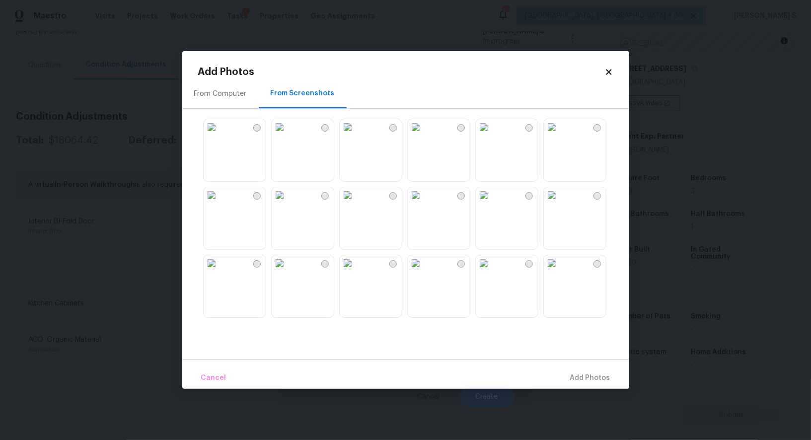
click at [356, 135] on img at bounding box center [348, 127] width 16 height 16
click at [288, 135] on img at bounding box center [280, 127] width 16 height 16
click at [220, 131] on img at bounding box center [212, 127] width 16 height 16
click at [254, 193] on div at bounding box center [234, 218] width 63 height 63
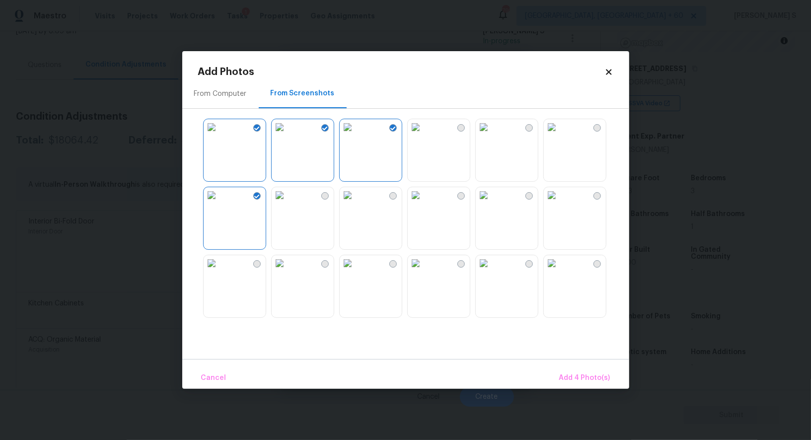
click at [288, 203] on img at bounding box center [280, 195] width 16 height 16
click at [288, 271] on img at bounding box center [280, 263] width 16 height 16
click at [220, 271] on img at bounding box center [212, 263] width 16 height 16
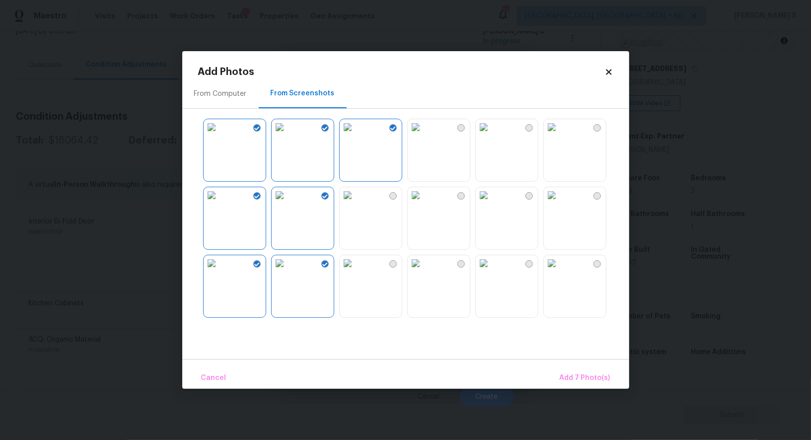
click at [341, 271] on img at bounding box center [348, 263] width 16 height 16
click at [220, 271] on img at bounding box center [212, 263] width 16 height 16
click at [356, 203] on img at bounding box center [348, 195] width 16 height 16
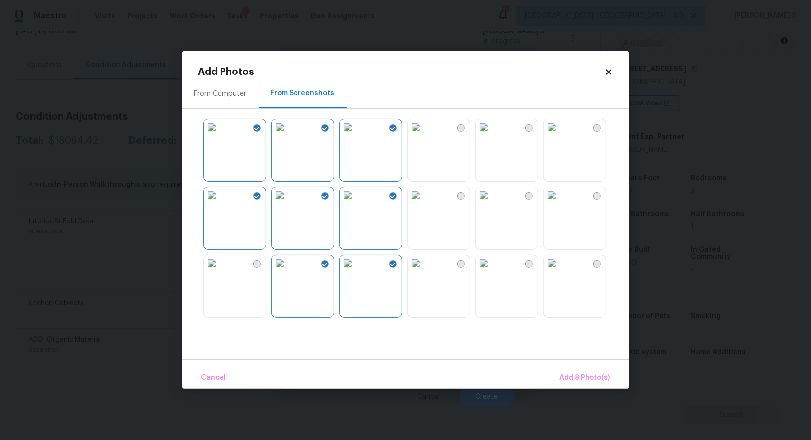
click at [424, 271] on img at bounding box center [416, 263] width 16 height 16
click at [577, 375] on span "Add 9 Photo(s)" at bounding box center [585, 378] width 51 height 12
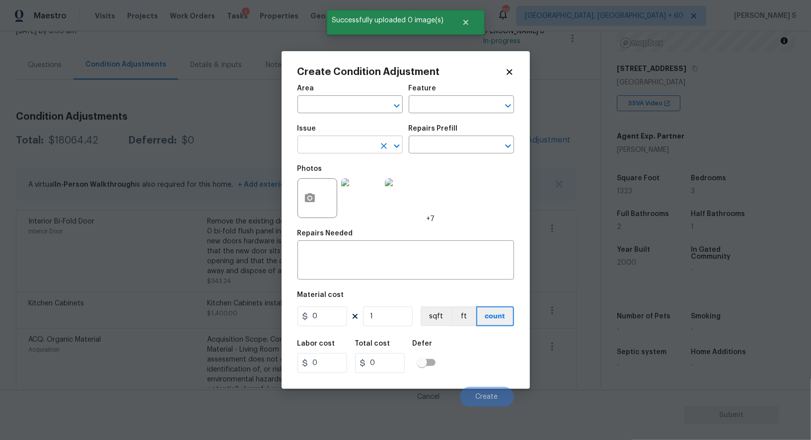
click at [334, 143] on input "text" at bounding box center [337, 145] width 78 height 15
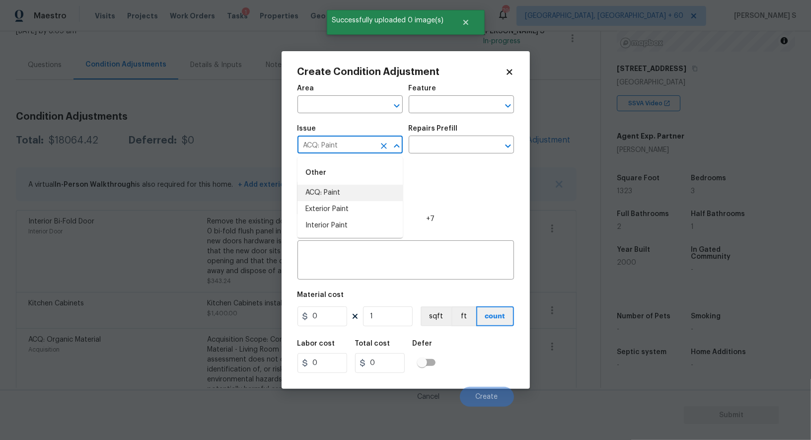
type input "ACQ: Paint"
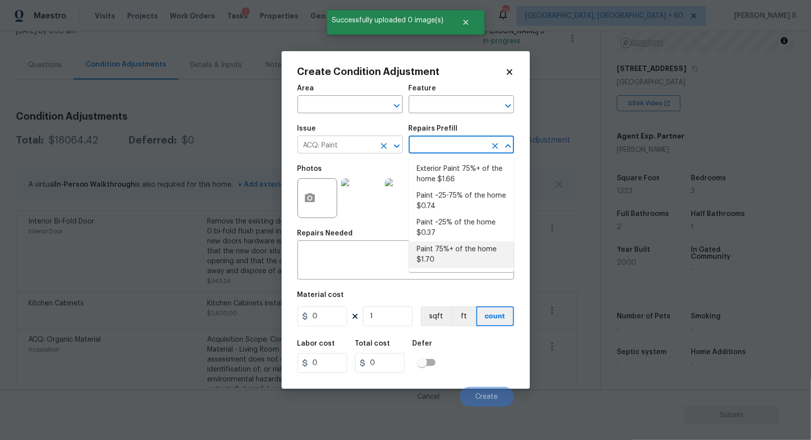
type input "Acquisition"
type textarea "Acquisition Scope: 75%+ of the home will likely require interior paint"
type input "1.7"
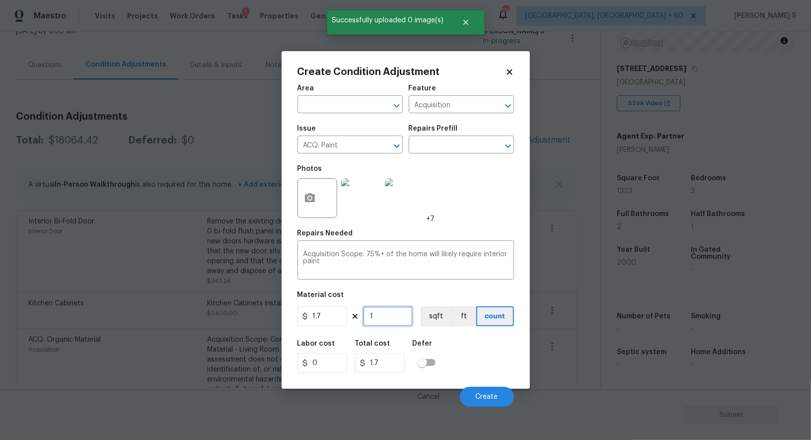
click at [373, 317] on input "1" at bounding box center [388, 317] width 50 height 20
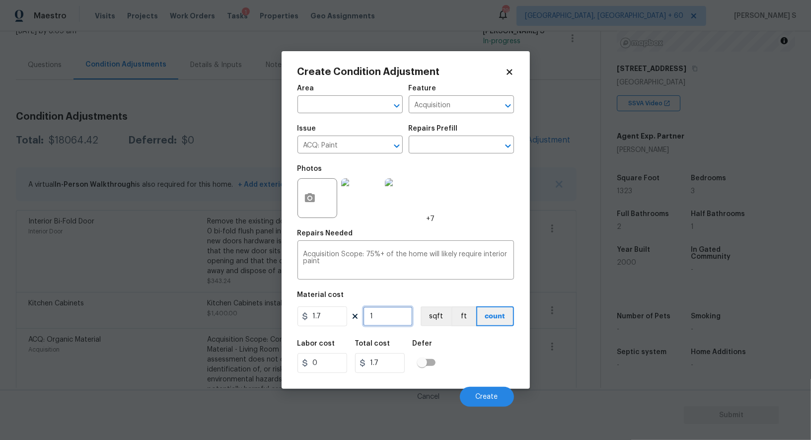
type input "13"
type input "22.1"
type input "132"
type input "224.4"
type input "1323"
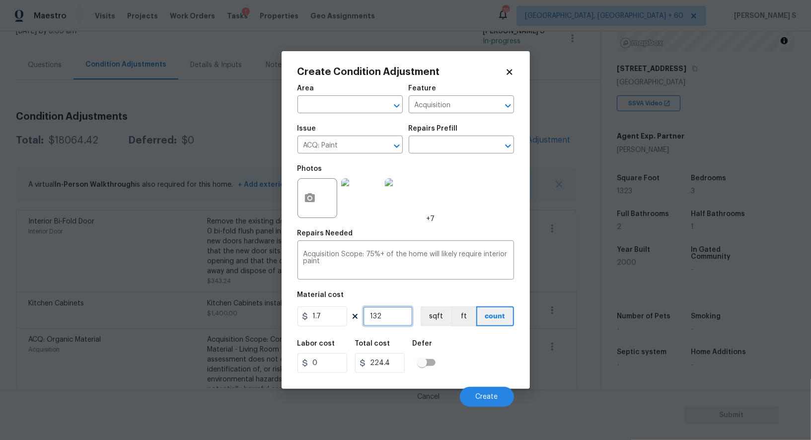
type input "2249.1"
type input "1323"
click at [489, 392] on button "Create" at bounding box center [487, 397] width 54 height 20
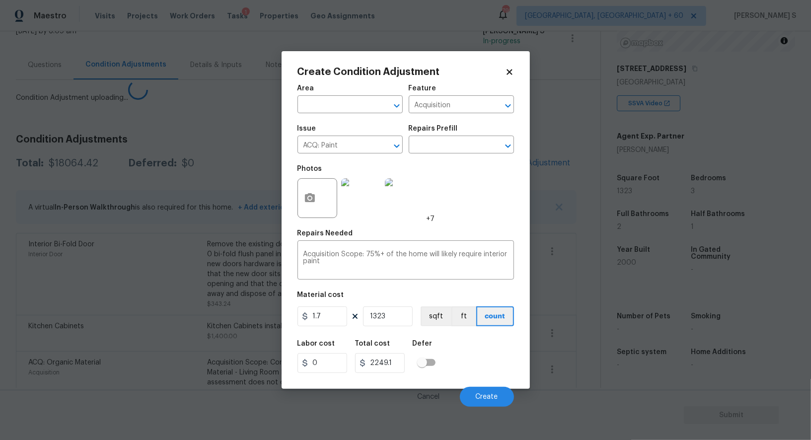
click at [80, 288] on body "Maestro Visits Projects Work Orders Tasks 1 Properties Geo Assignments 795 Albu…" at bounding box center [405, 220] width 811 height 440
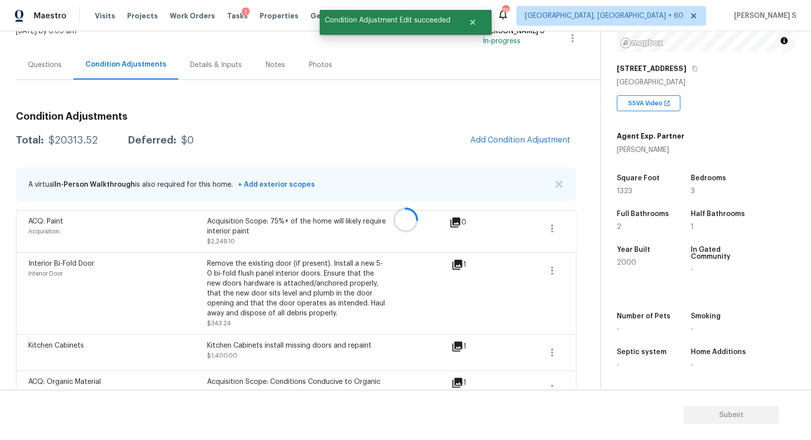
click at [478, 144] on div at bounding box center [405, 220] width 811 height 440
click at [491, 144] on button "Add Condition Adjustment" at bounding box center [521, 140] width 112 height 21
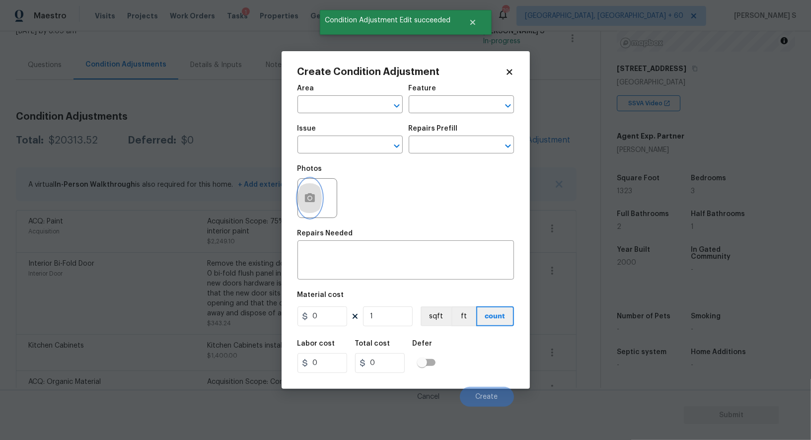
click at [312, 205] on button "button" at bounding box center [310, 198] width 24 height 39
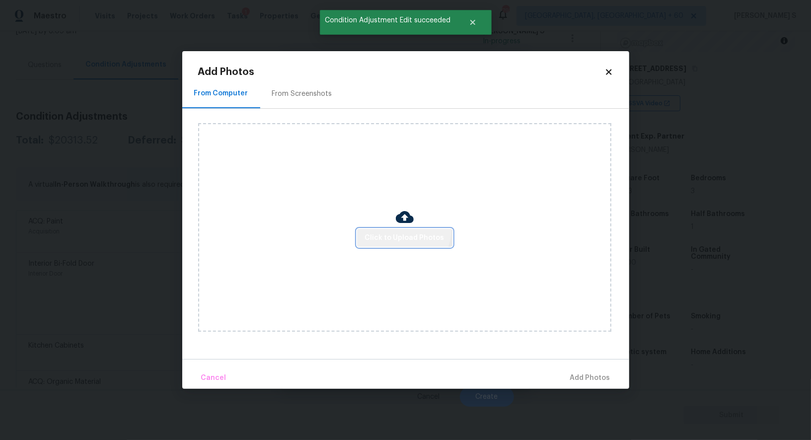
click at [400, 230] on button "Click to Upload Photos" at bounding box center [404, 238] width 95 height 18
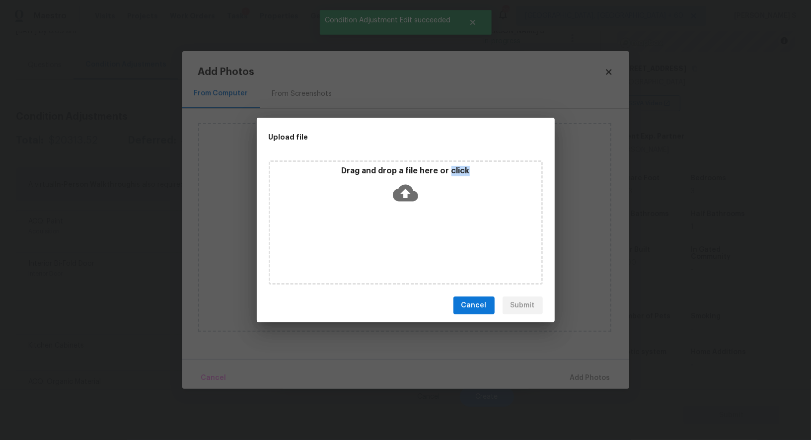
click at [400, 230] on div "Drag and drop a file here or click" at bounding box center [406, 222] width 274 height 124
click at [315, 87] on div "Upload file Drag and drop a file here or click Cancel Submit" at bounding box center [405, 220] width 811 height 440
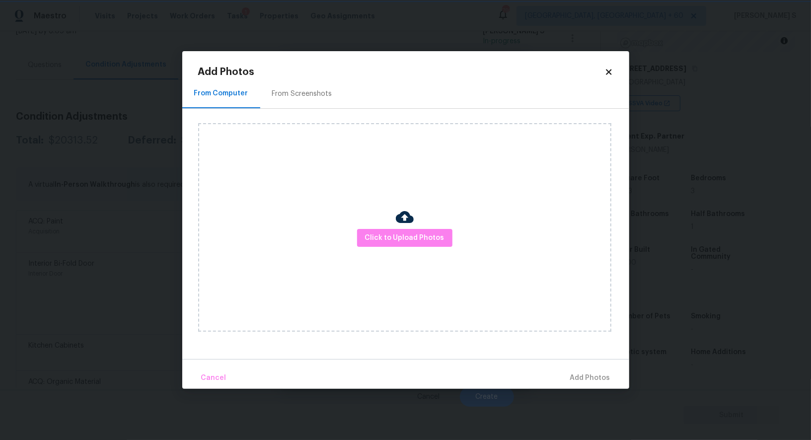
click at [315, 87] on div "Upload file Drag and drop a file here or click Cancel Submit" at bounding box center [405, 220] width 811 height 440
click at [315, 87] on div "From Screenshots" at bounding box center [302, 93] width 84 height 29
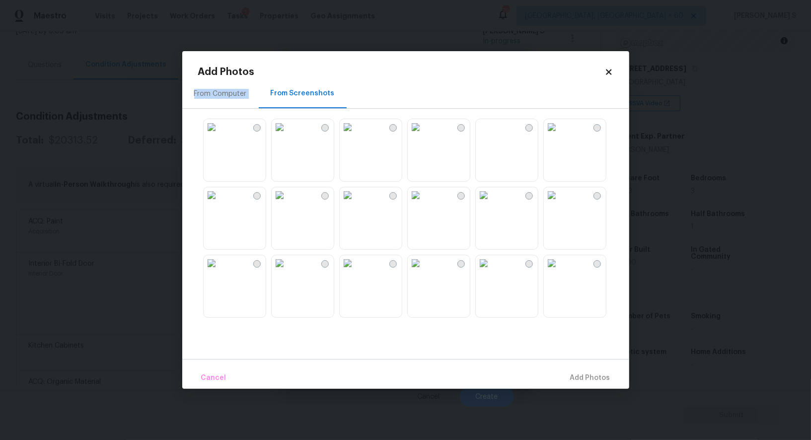
click at [315, 87] on div "From Screenshots" at bounding box center [303, 93] width 88 height 29
click at [356, 135] on img at bounding box center [348, 127] width 16 height 16
click at [288, 135] on img at bounding box center [280, 127] width 16 height 16
click at [220, 135] on img at bounding box center [212, 127] width 16 height 16
click at [220, 271] on img at bounding box center [212, 263] width 16 height 16
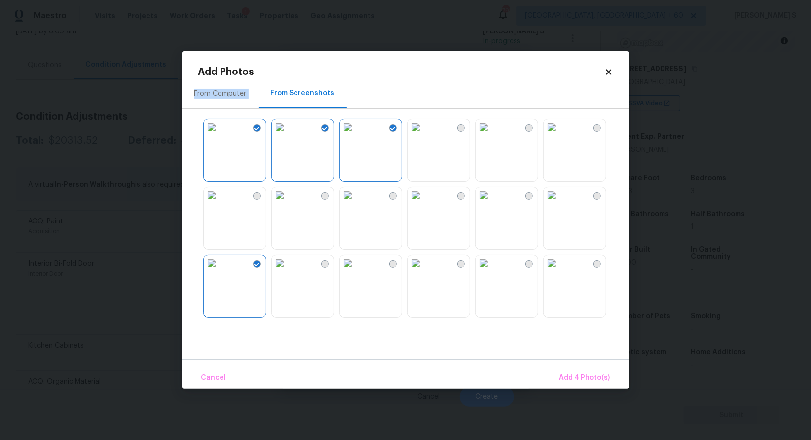
click at [288, 271] on img at bounding box center [280, 263] width 16 height 16
click at [356, 271] on img at bounding box center [348, 263] width 16 height 16
click at [220, 271] on img at bounding box center [212, 263] width 16 height 16
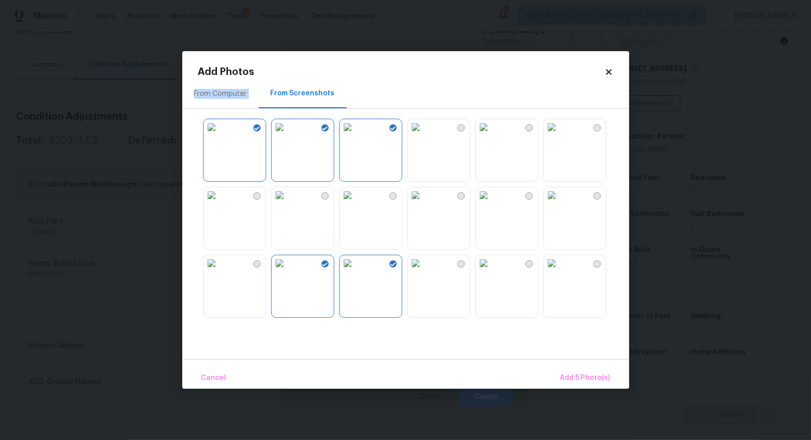
click at [220, 271] on img at bounding box center [212, 263] width 16 height 16
click at [220, 256] on img at bounding box center [212, 263] width 16 height 16
click at [220, 203] on img at bounding box center [212, 195] width 16 height 16
click at [356, 203] on img at bounding box center [348, 195] width 16 height 16
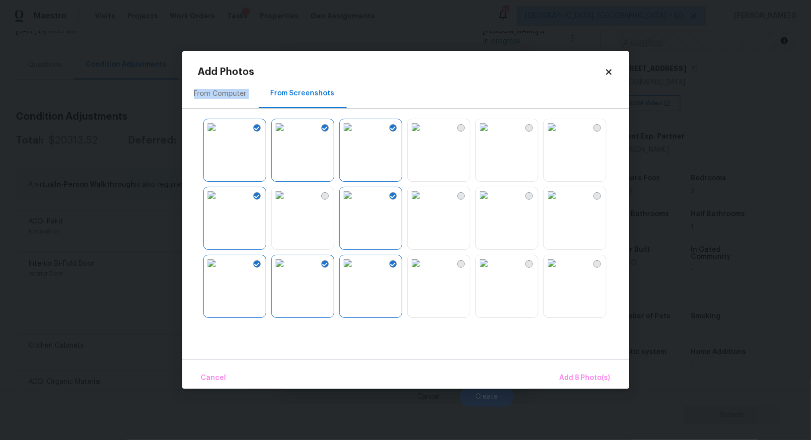
click at [220, 271] on img at bounding box center [212, 263] width 16 height 16
click at [597, 378] on span "Add 7 Photo(s)" at bounding box center [585, 378] width 51 height 12
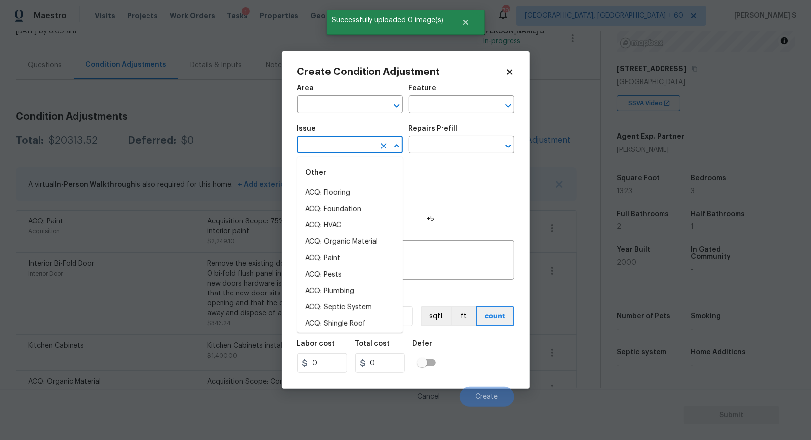
click at [339, 141] on input "text" at bounding box center [337, 145] width 78 height 15
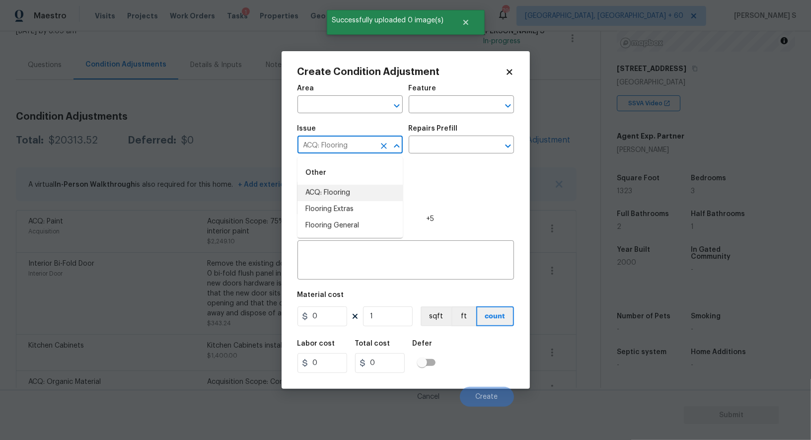
type input "ACQ: Flooring"
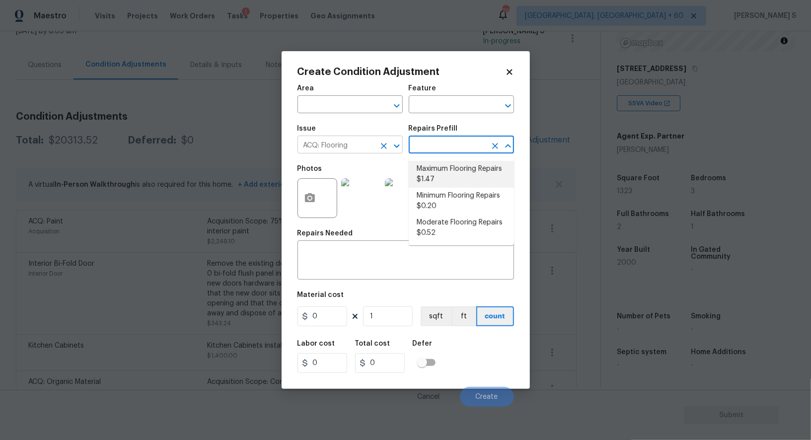
type input "Acquisition"
type textarea "Acquisition Scope: Maximum flooring repairs"
type input "1.47"
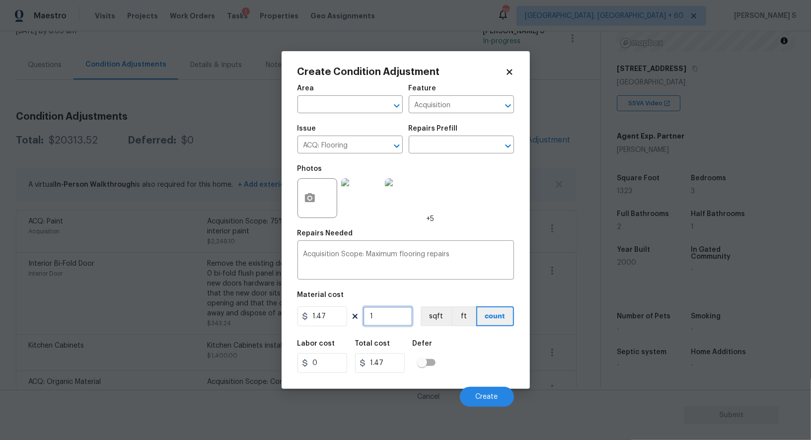
click at [389, 321] on input "1" at bounding box center [388, 317] width 50 height 20
paste input "323"
type input "1323"
type input "1944.81"
type input "1323"
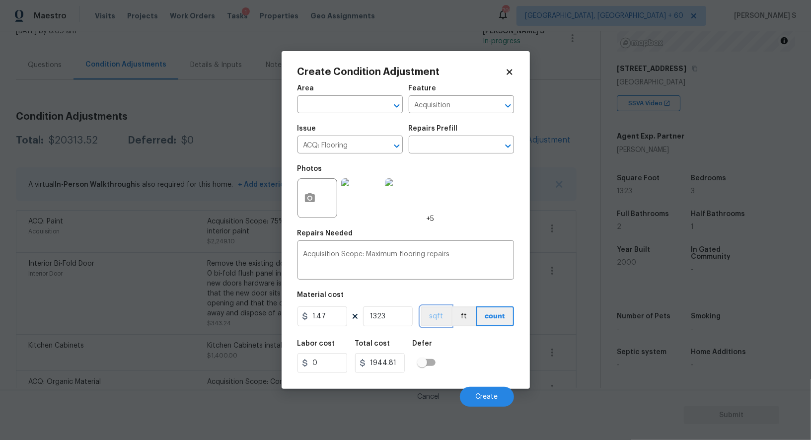
click at [436, 318] on button "sqft" at bounding box center [436, 317] width 31 height 20
click at [447, 339] on div "Labor cost 0 Total cost 1944.81 Defer" at bounding box center [406, 356] width 217 height 45
click at [483, 400] on span "Create" at bounding box center [487, 397] width 22 height 7
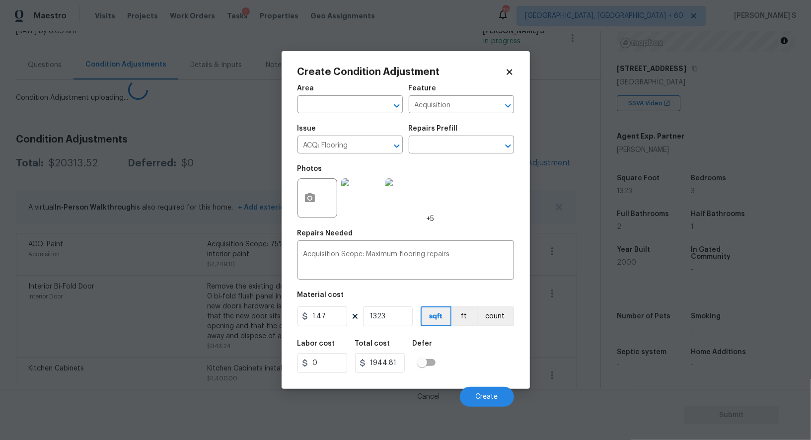
click at [7, 297] on body "Maestro Visits Projects Work Orders Tasks 1 Properties Geo Assignments 795 Albu…" at bounding box center [405, 220] width 811 height 440
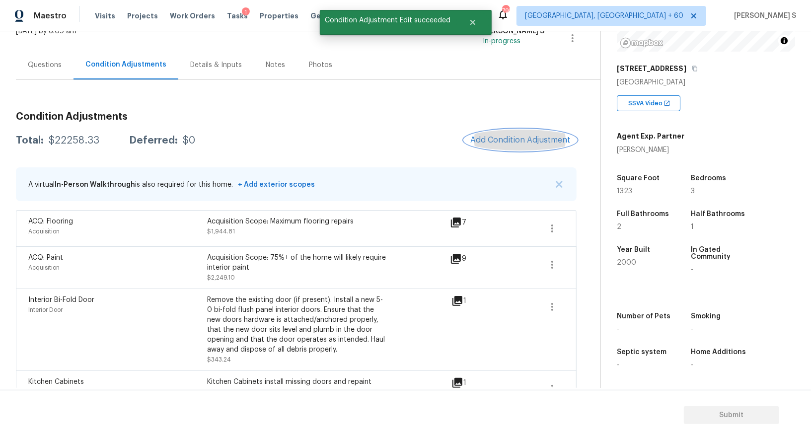
click at [496, 133] on button "Add Condition Adjustment" at bounding box center [521, 140] width 112 height 21
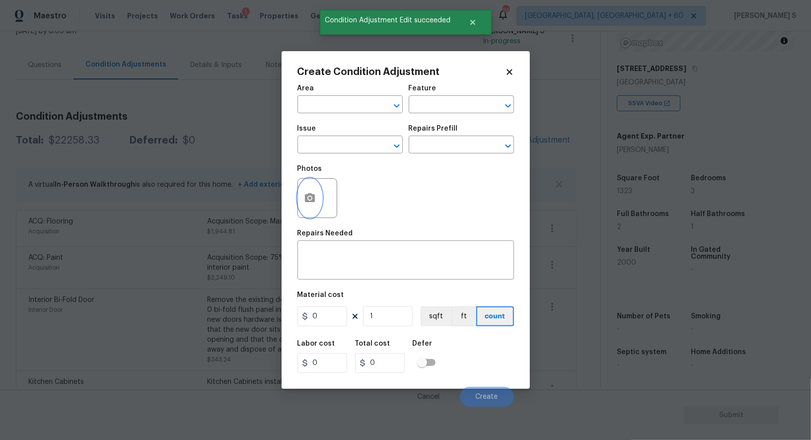
click at [316, 195] on button "button" at bounding box center [310, 198] width 24 height 39
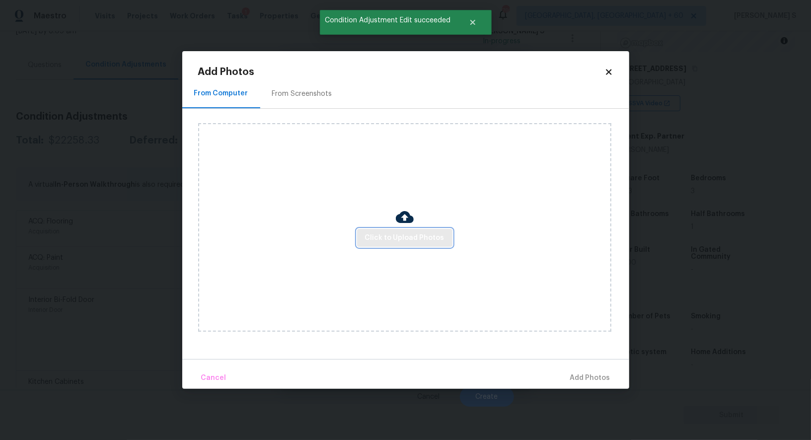
click at [400, 241] on span "Click to Upload Photos" at bounding box center [404, 238] width 79 height 12
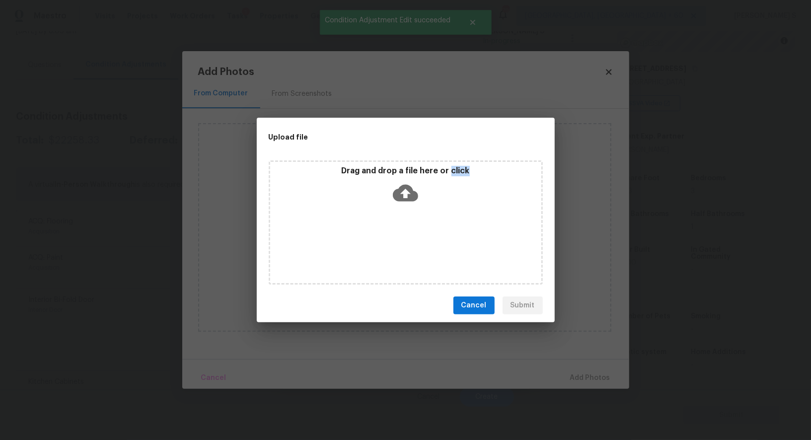
click at [400, 241] on div "Drag and drop a file here or click" at bounding box center [406, 222] width 274 height 124
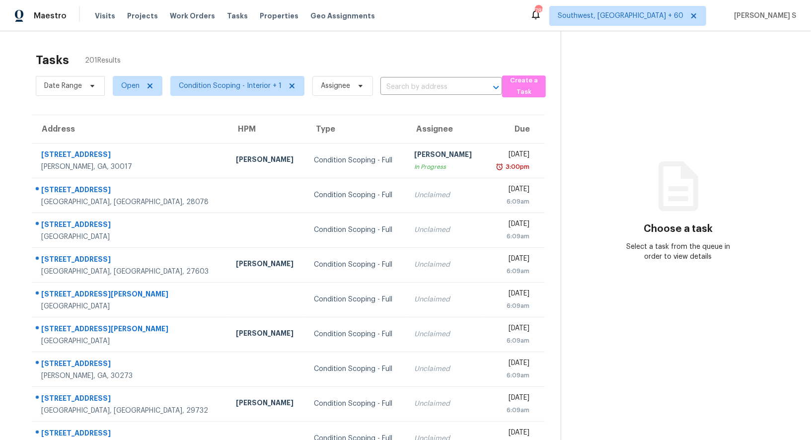
click at [423, 70] on div "Tasks 201 Results" at bounding box center [298, 60] width 525 height 26
click at [423, 86] on input "text" at bounding box center [428, 86] width 94 height 15
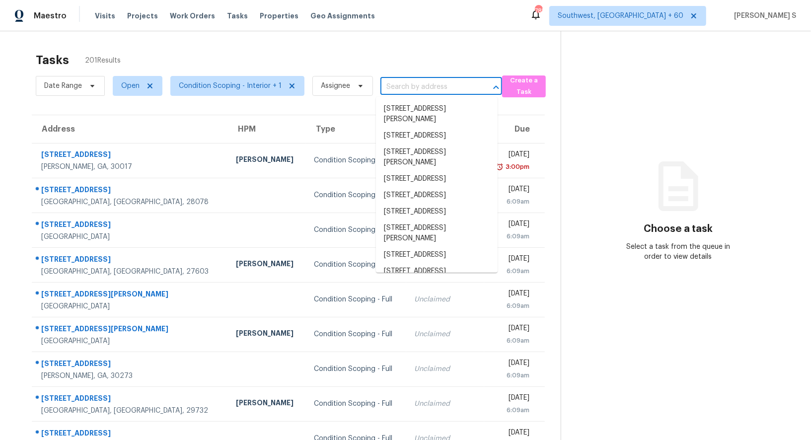
paste input "[STREET_ADDRESS]"
type input "[STREET_ADDRESS]"
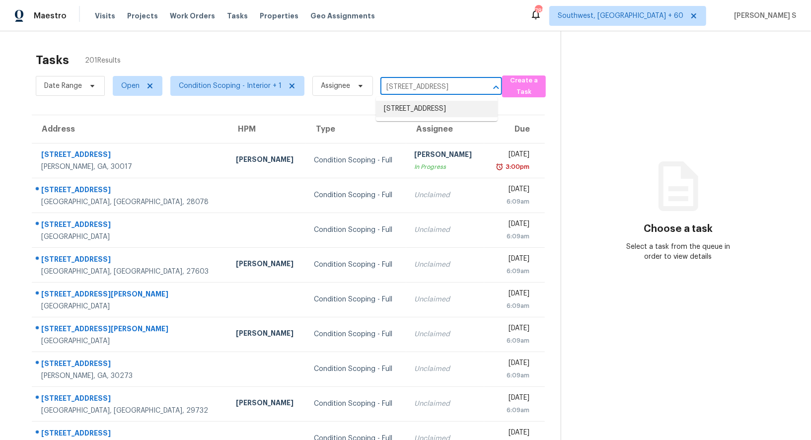
click at [403, 115] on li "[STREET_ADDRESS]" at bounding box center [437, 109] width 122 height 16
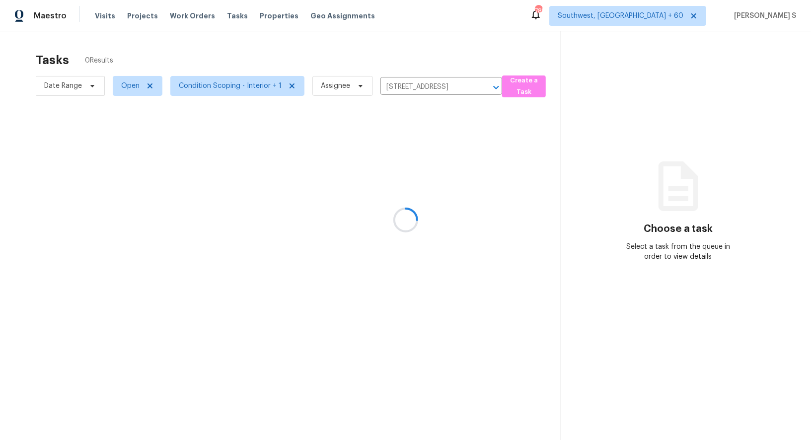
click at [382, 140] on div at bounding box center [405, 220] width 811 height 440
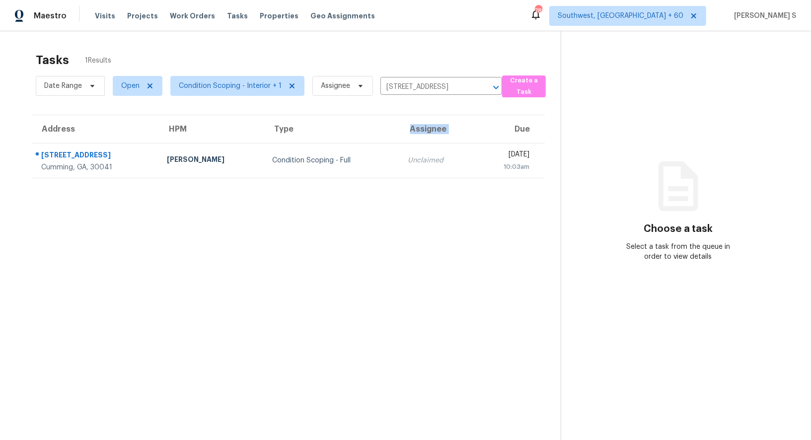
click at [400, 140] on th "Assignee" at bounding box center [437, 129] width 74 height 28
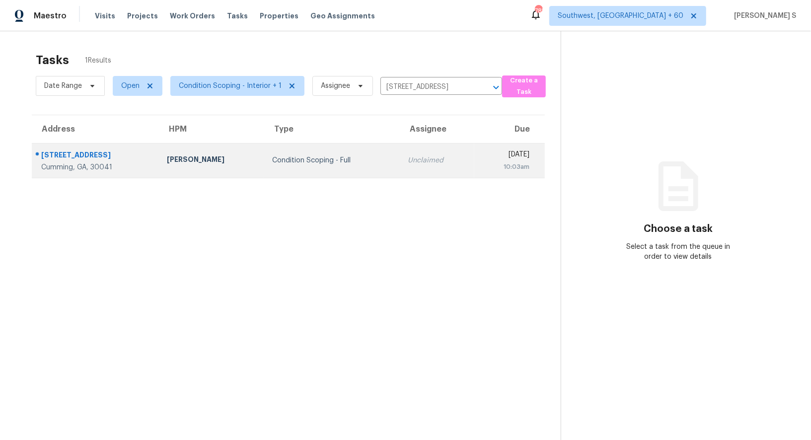
click at [408, 163] on div "Unclaimed" at bounding box center [437, 161] width 58 height 10
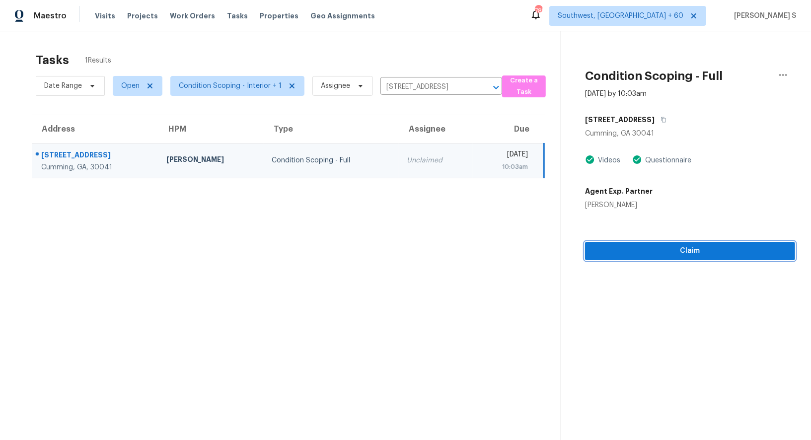
click at [681, 254] on span "Claim" at bounding box center [690, 251] width 194 height 12
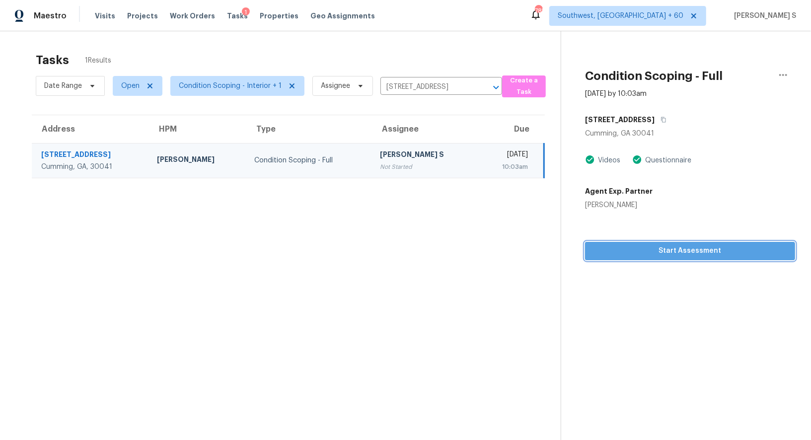
click at [677, 249] on span "Start Assessment" at bounding box center [690, 251] width 194 height 12
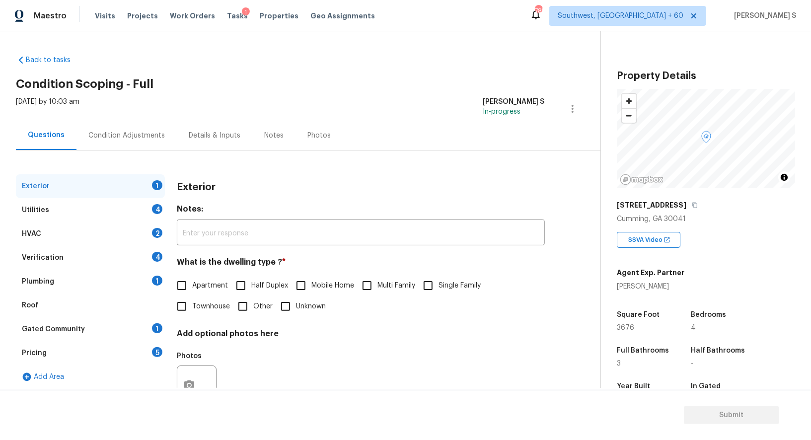
scroll to position [131, 0]
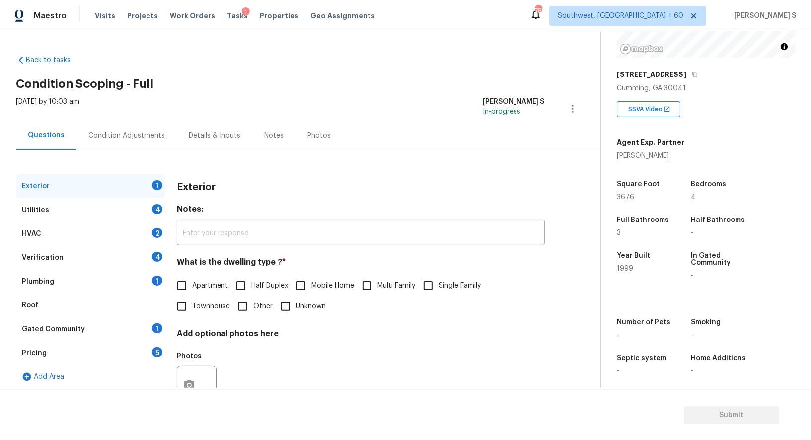
click at [435, 288] on input "Single Family" at bounding box center [428, 285] width 21 height 21
checkbox input "true"
click at [138, 205] on div "Utilities 4" at bounding box center [90, 210] width 149 height 24
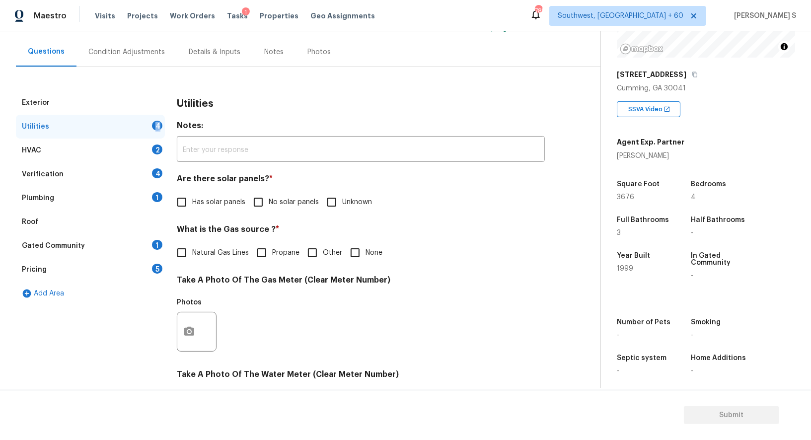
click at [251, 208] on input "No solar panels" at bounding box center [258, 202] width 21 height 21
checkbox input "true"
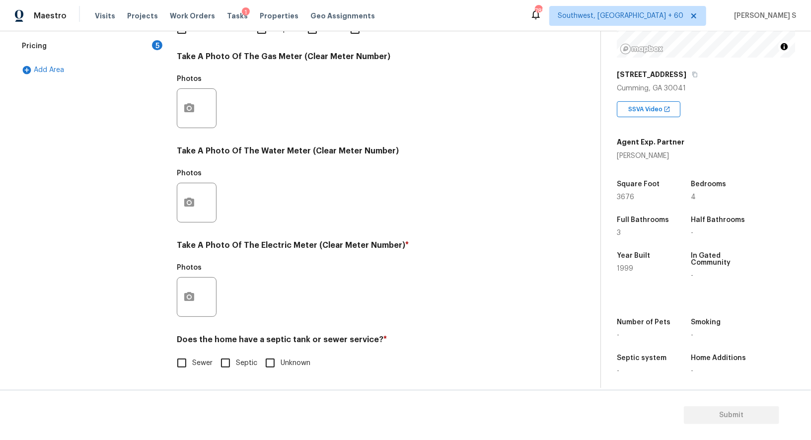
click at [225, 357] on input "Septic" at bounding box center [225, 363] width 21 height 21
checkbox input "true"
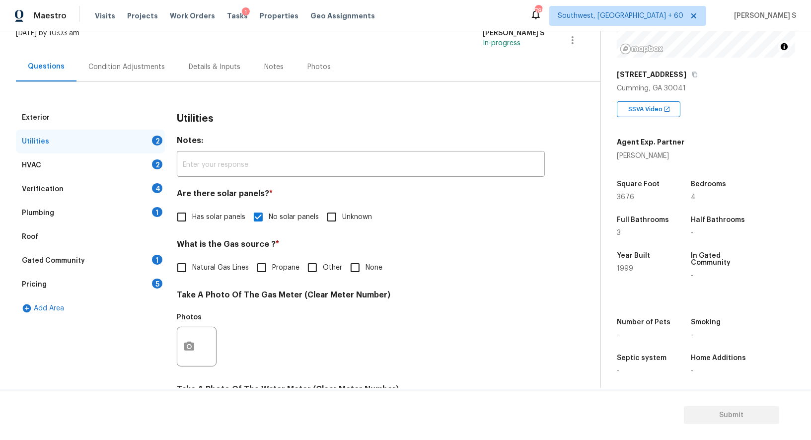
click at [151, 212] on div "Plumbing 1" at bounding box center [90, 213] width 149 height 24
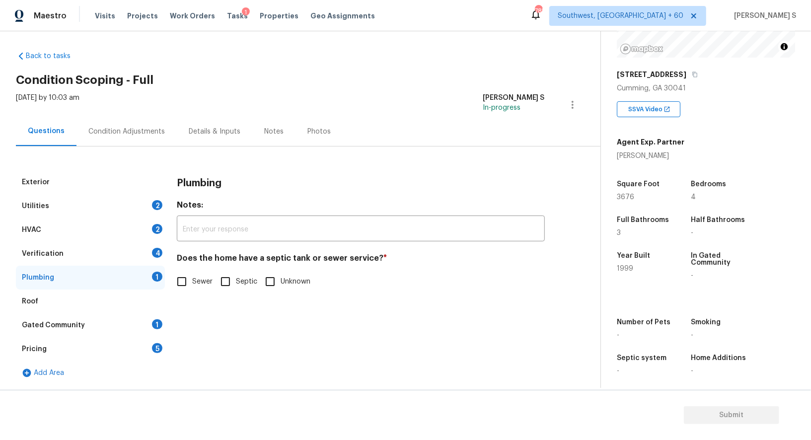
scroll to position [3, 0]
click at [190, 280] on input "Sewer" at bounding box center [181, 282] width 21 height 21
checkbox input "true"
click at [159, 321] on div "1" at bounding box center [157, 325] width 10 height 10
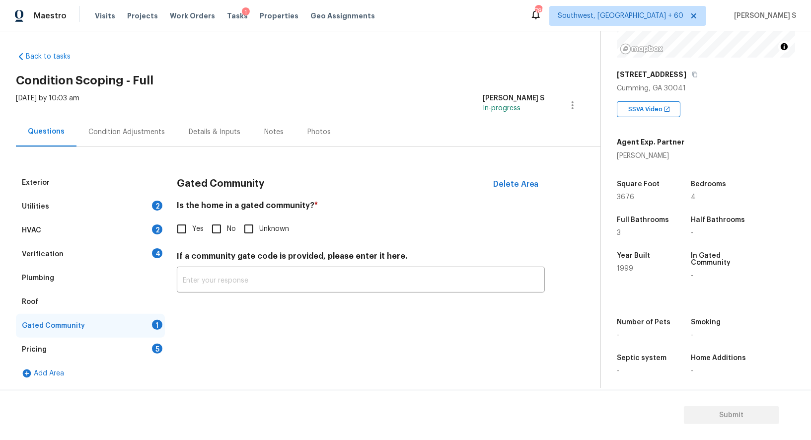
click at [202, 239] on div "Gated Community Delete Area Is the home in a gated community? * Yes No Unknown …" at bounding box center [361, 238] width 368 height 134
click at [215, 230] on input "No" at bounding box center [216, 229] width 21 height 21
checkbox input "true"
click at [135, 259] on div "Verification 4" at bounding box center [90, 254] width 149 height 24
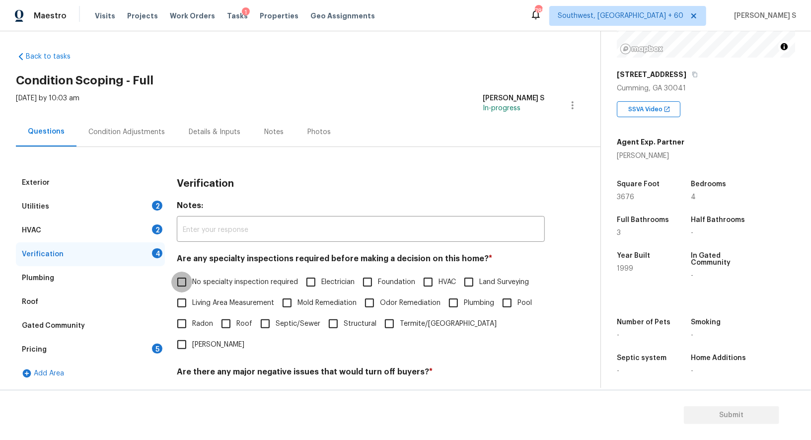
click at [182, 278] on input "No specialty inspection required" at bounding box center [181, 282] width 21 height 21
checkbox input "true"
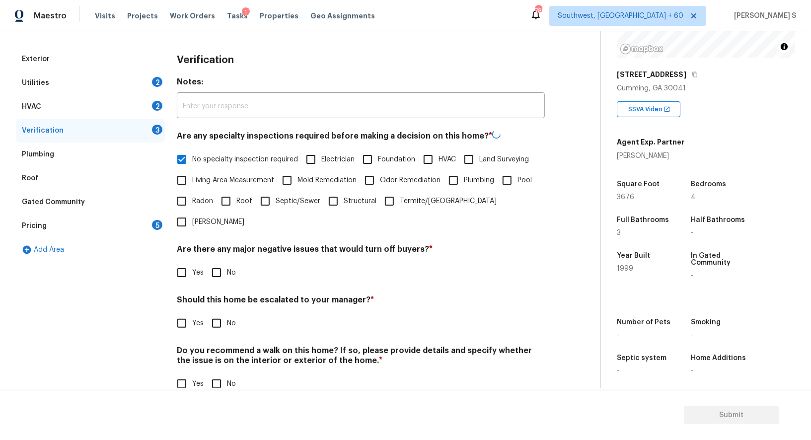
click at [213, 262] on input "No" at bounding box center [216, 272] width 21 height 21
checkbox input "true"
click at [214, 373] on input "No" at bounding box center [216, 383] width 21 height 21
checkbox input "true"
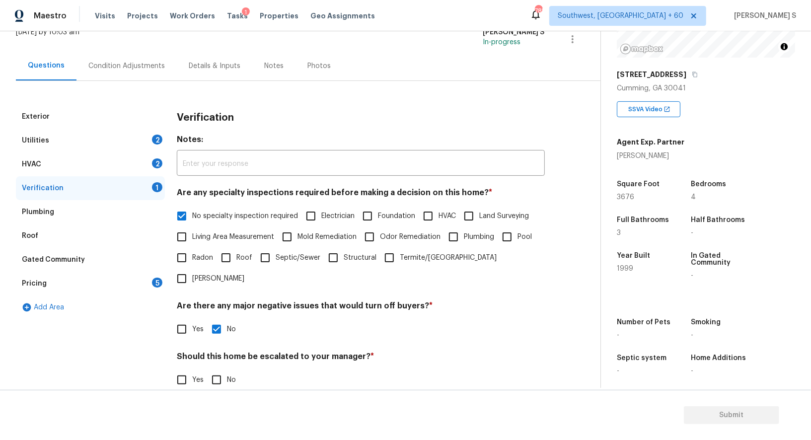
scroll to position [34, 0]
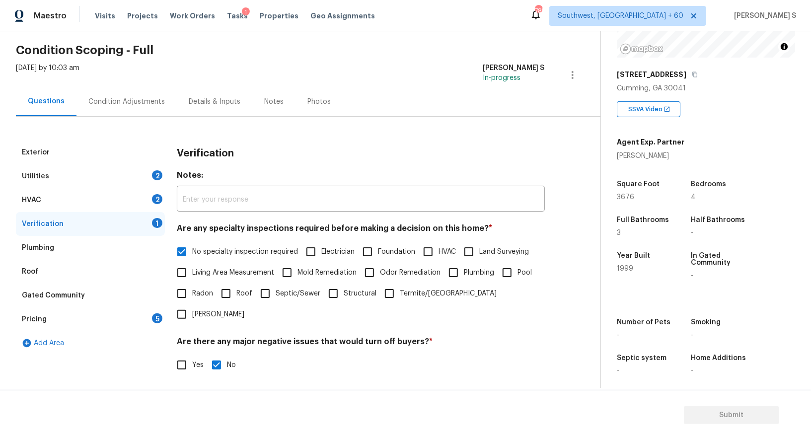
click at [143, 203] on div "HVAC 2" at bounding box center [90, 200] width 149 height 24
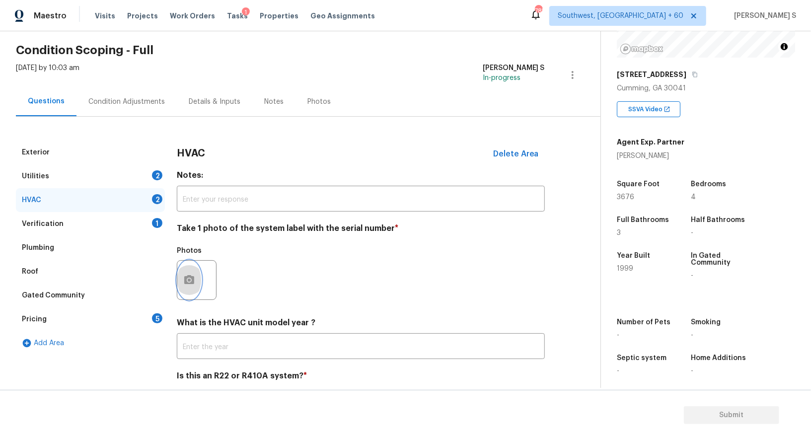
click at [188, 266] on button "button" at bounding box center [189, 280] width 24 height 39
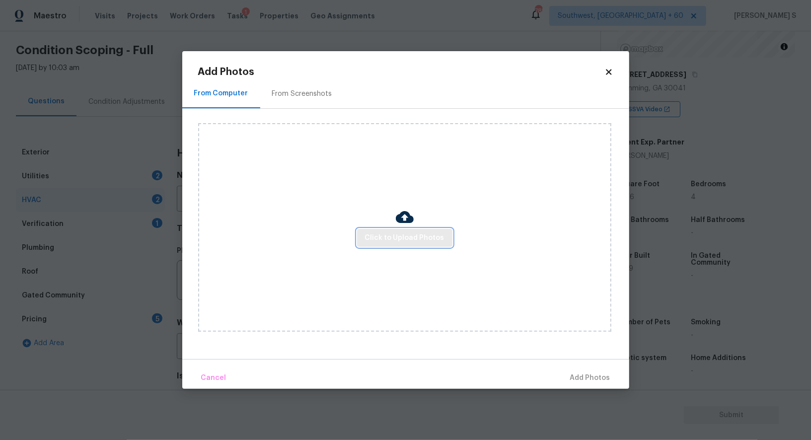
click at [417, 232] on span "Click to Upload Photos" at bounding box center [404, 238] width 79 height 12
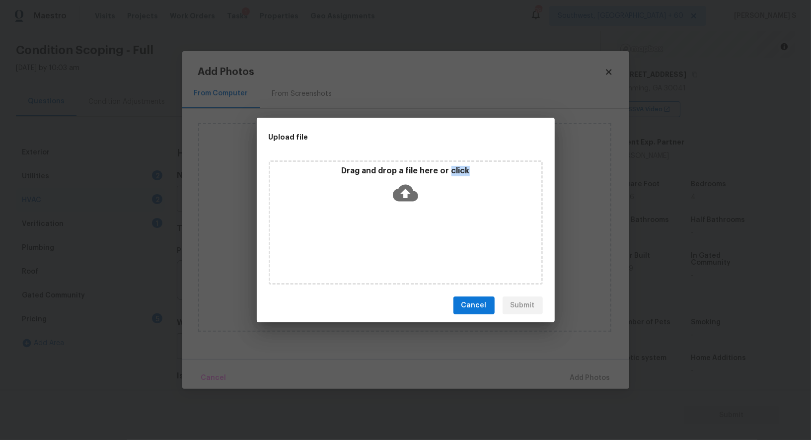
click at [417, 232] on div "Drag and drop a file here or click" at bounding box center [406, 222] width 274 height 124
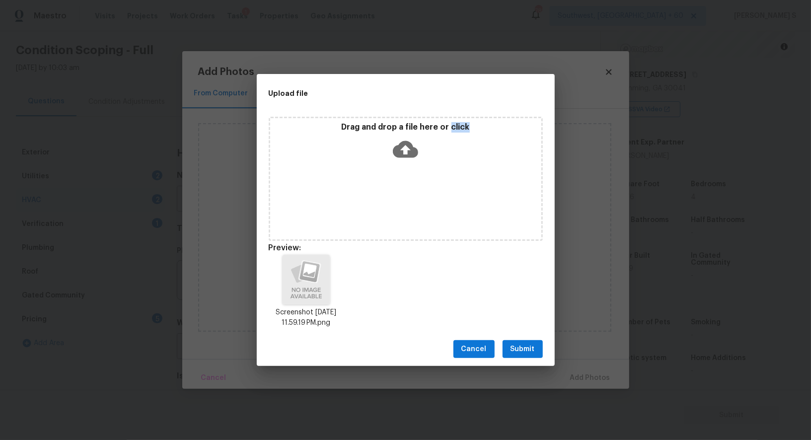
click at [529, 348] on span "Submit" at bounding box center [523, 349] width 24 height 12
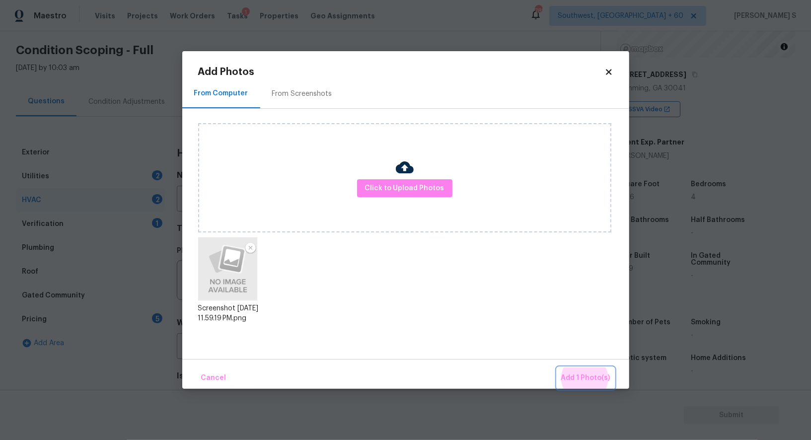
click at [557, 368] on button "Add 1 Photo(s)" at bounding box center [585, 378] width 57 height 21
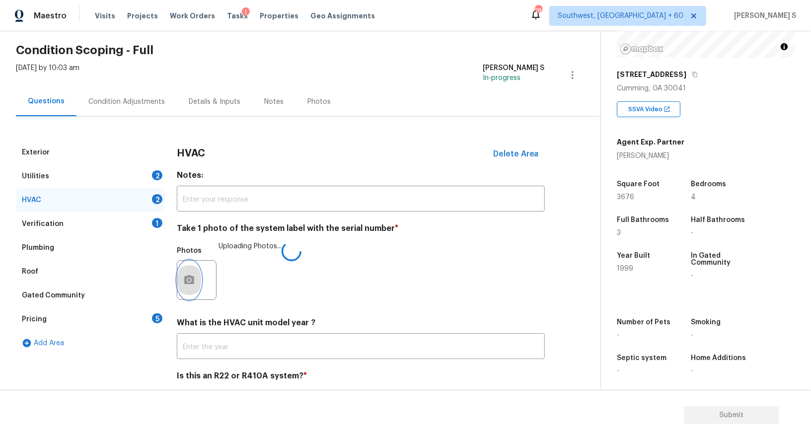
scroll to position [71, 0]
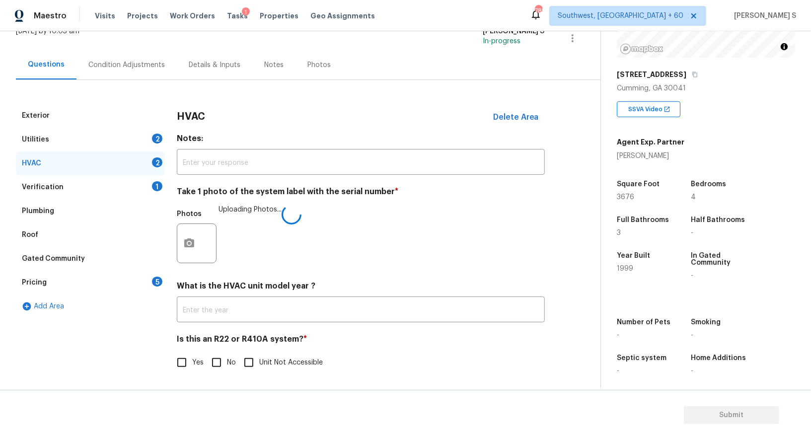
click at [230, 355] on label "No" at bounding box center [221, 362] width 30 height 21
click at [227, 355] on input "No" at bounding box center [216, 362] width 21 height 21
checkbox input "true"
click at [158, 141] on div "2" at bounding box center [157, 139] width 10 height 10
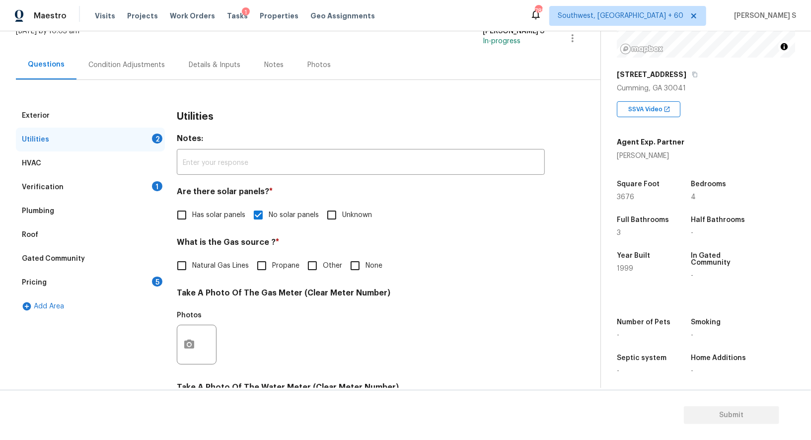
click at [158, 141] on div "2" at bounding box center [157, 139] width 10 height 10
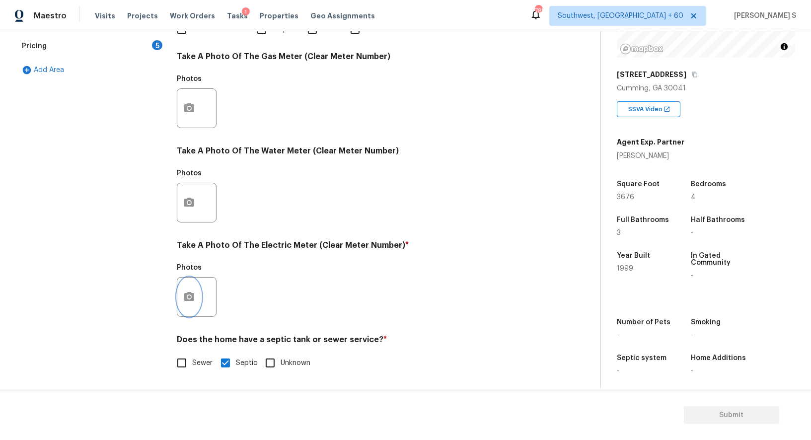
click at [184, 302] on icon "button" at bounding box center [189, 297] width 12 height 12
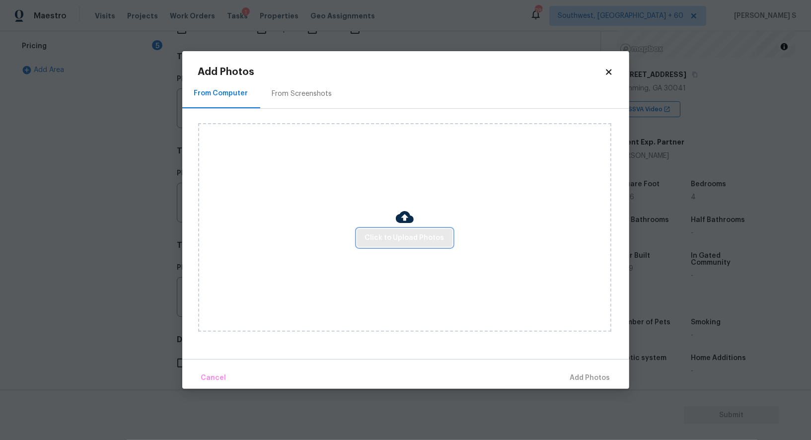
click at [403, 236] on span "Click to Upload Photos" at bounding box center [404, 238] width 79 height 12
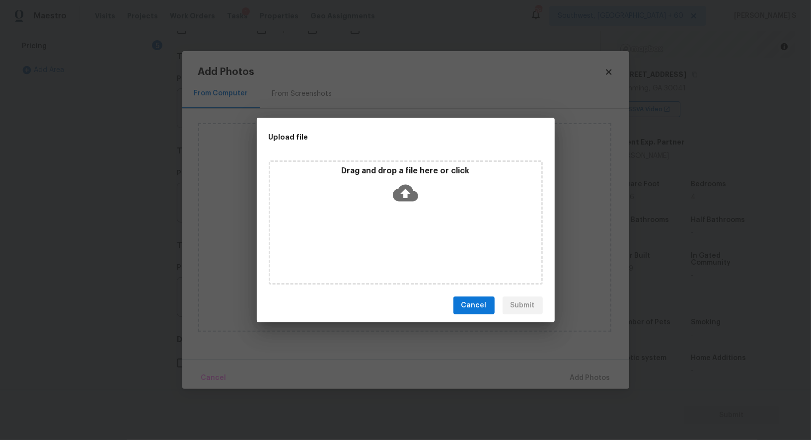
click at [403, 236] on div "Drag and drop a file here or click" at bounding box center [406, 222] width 274 height 124
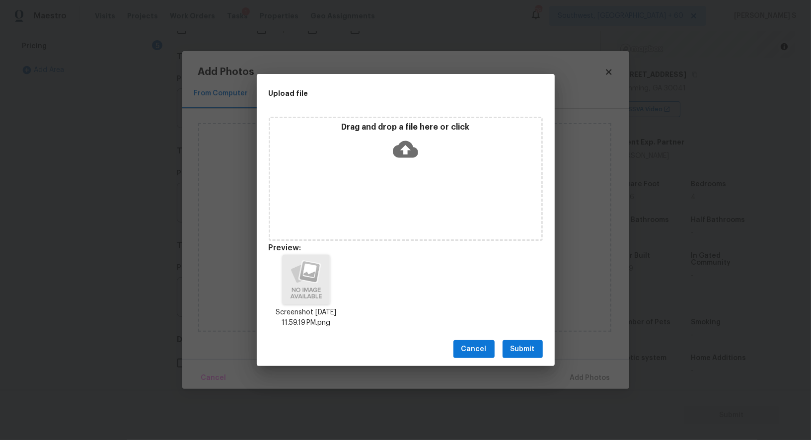
click at [520, 347] on span "Submit" at bounding box center [523, 349] width 24 height 12
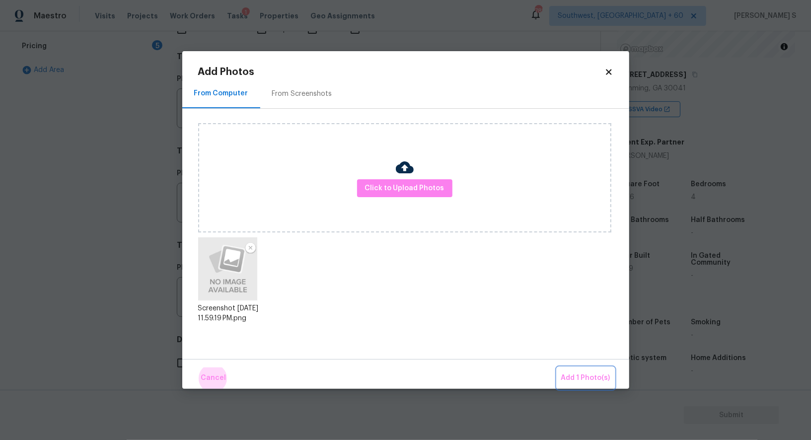
click at [557, 368] on button "Add 1 Photo(s)" at bounding box center [585, 378] width 57 height 21
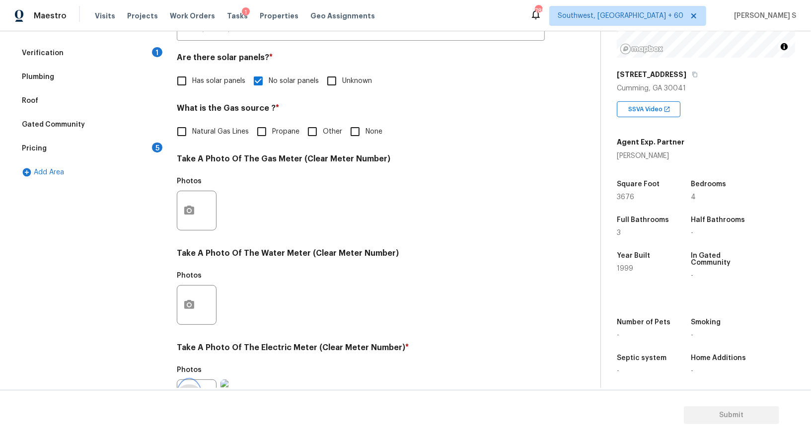
scroll to position [35, 0]
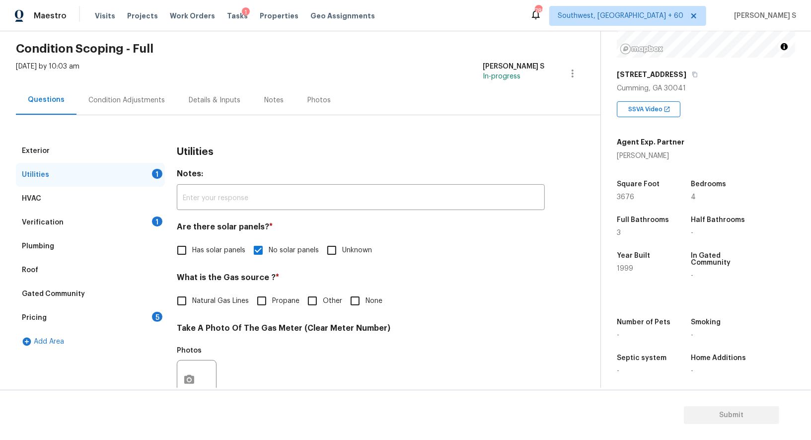
click at [138, 312] on div "Pricing 5" at bounding box center [90, 318] width 149 height 24
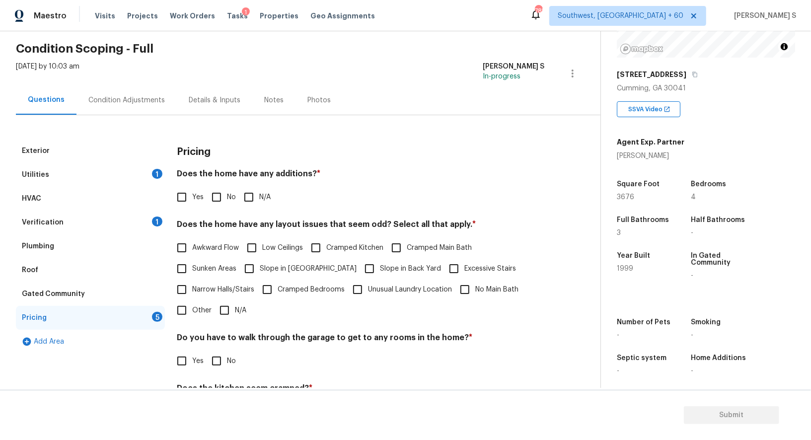
click at [210, 212] on div "Pricing Does the home have any additions? * Yes No N/A Does the home have any l…" at bounding box center [361, 312] width 368 height 346
click at [210, 202] on input "No" at bounding box center [216, 197] width 21 height 21
checkbox input "true"
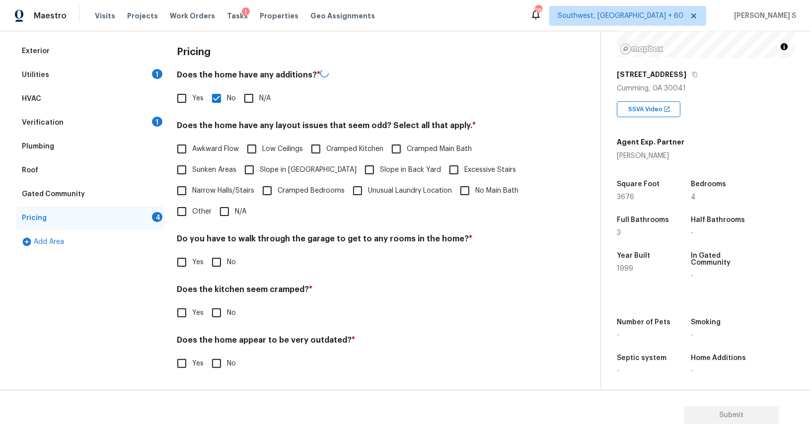
scroll to position [134, 0]
click at [217, 272] on input "No" at bounding box center [216, 262] width 21 height 21
checkbox input "true"
click at [206, 304] on input "No" at bounding box center [216, 314] width 21 height 21
checkbox input "true"
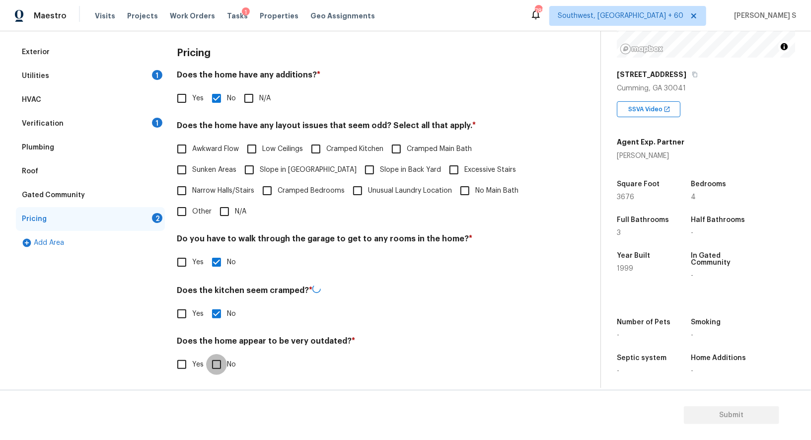
click at [206, 354] on input "No" at bounding box center [216, 364] width 21 height 21
checkbox input "true"
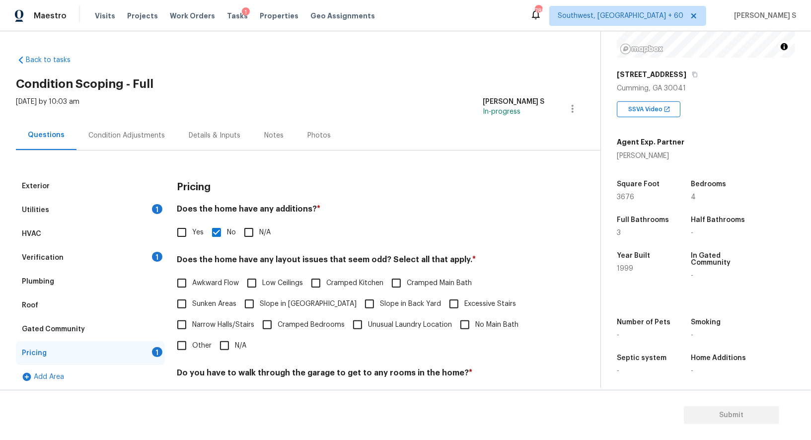
click at [164, 132] on div "Condition Adjustments" at bounding box center [127, 135] width 100 height 29
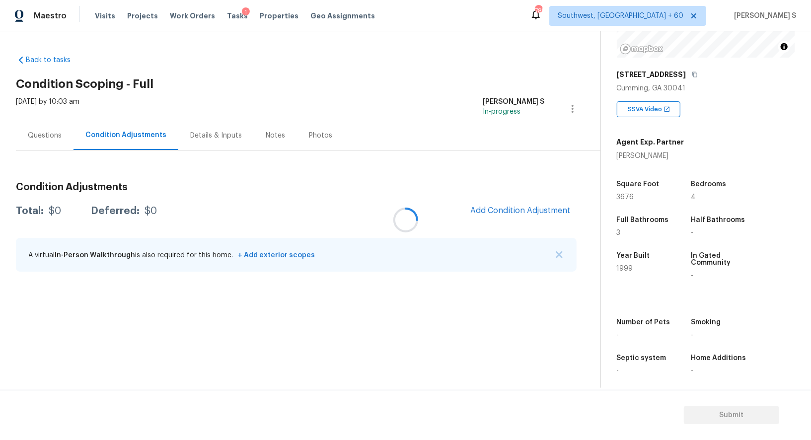
click at [485, 214] on div at bounding box center [405, 220] width 811 height 440
click at [520, 214] on div at bounding box center [405, 220] width 811 height 440
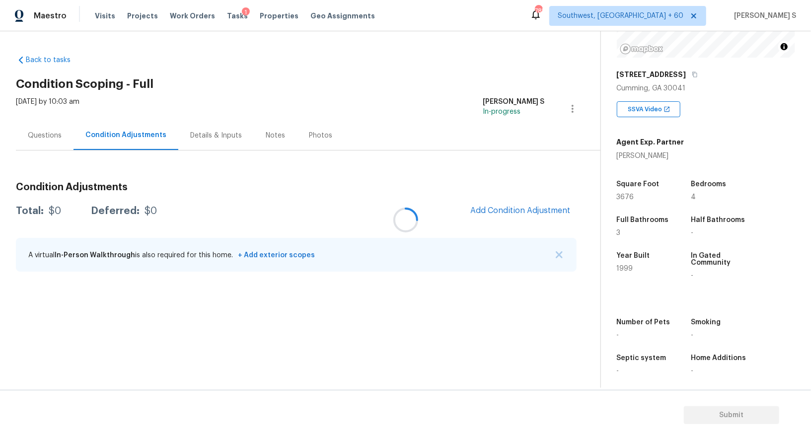
click at [520, 214] on div at bounding box center [405, 220] width 811 height 440
click at [533, 206] on span "Add Condition Adjustment" at bounding box center [521, 210] width 100 height 9
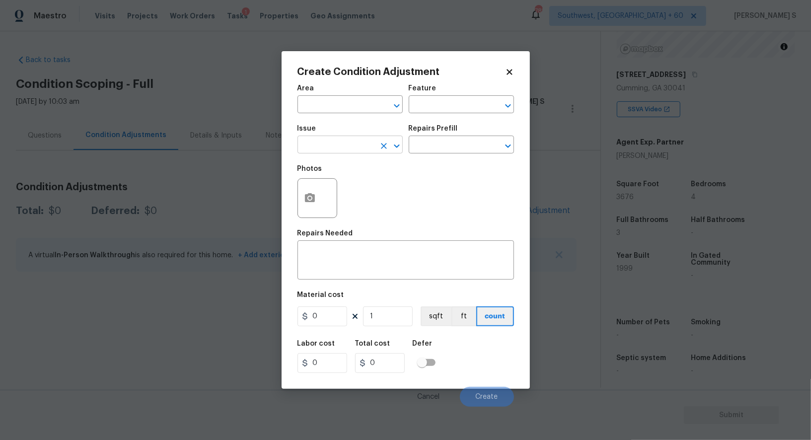
click at [367, 145] on input "text" at bounding box center [337, 145] width 78 height 15
type input "Pressure Washing"
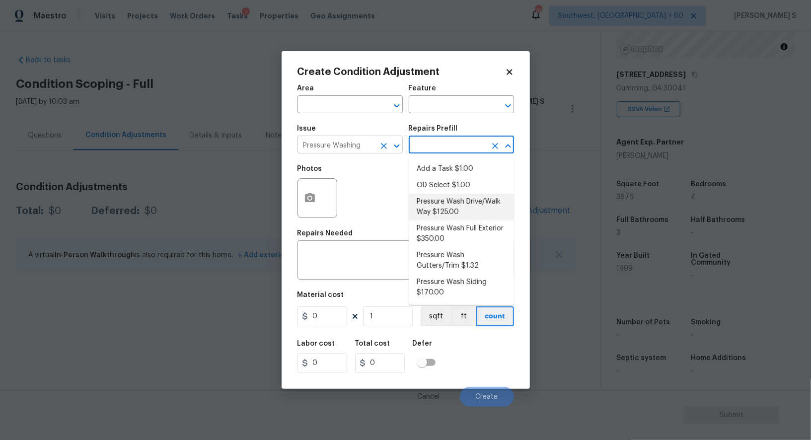
type input "Siding"
type textarea "Pressure wash the driveways/walkways as directed by the PM. Ensure that all deb…"
type input "125"
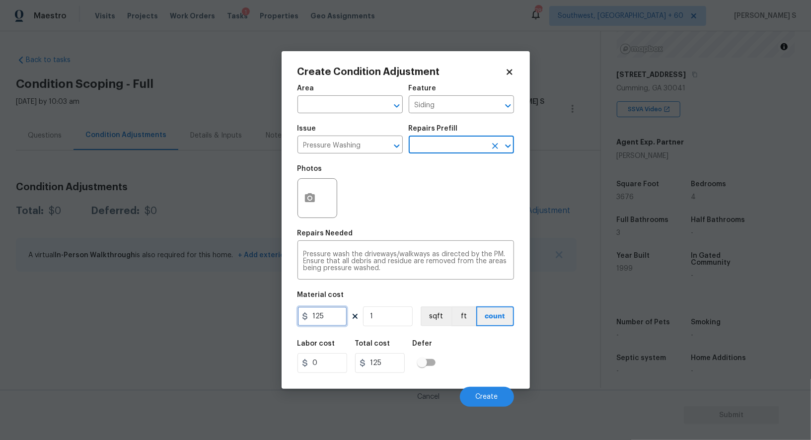
click at [336, 310] on input "125" at bounding box center [323, 317] width 50 height 20
type input "200"
click at [506, 368] on div "Labor cost 0 Total cost 200 Defer" at bounding box center [406, 356] width 217 height 45
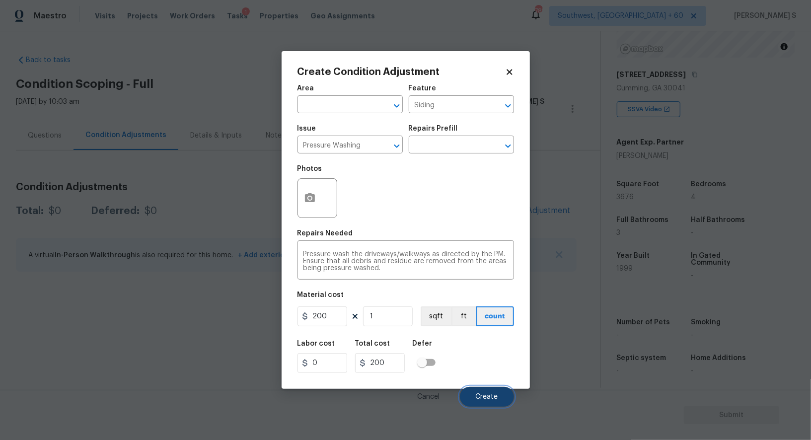
click at [481, 397] on span "Create" at bounding box center [487, 397] width 22 height 7
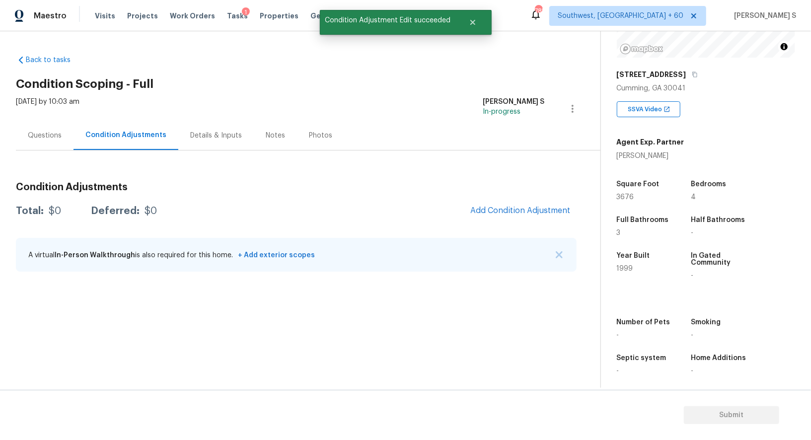
click at [143, 355] on body "Maestro Visits Projects Work Orders Tasks 1 Properties Geo Assignments 785 Sout…" at bounding box center [405, 220] width 811 height 440
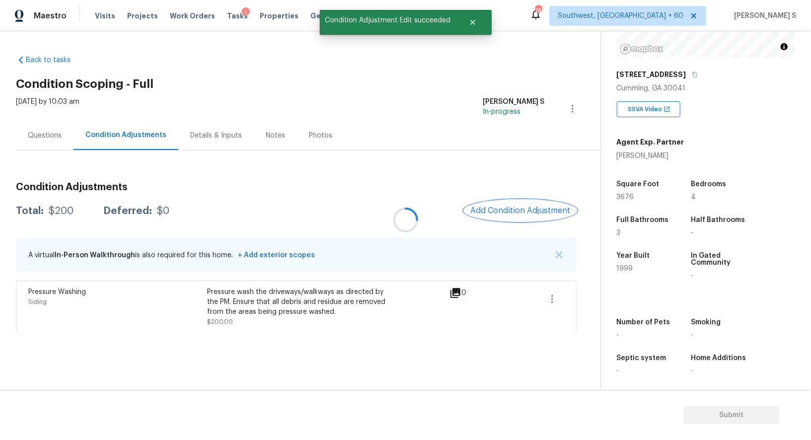
click at [520, 220] on button "Add Condition Adjustment" at bounding box center [521, 210] width 112 height 21
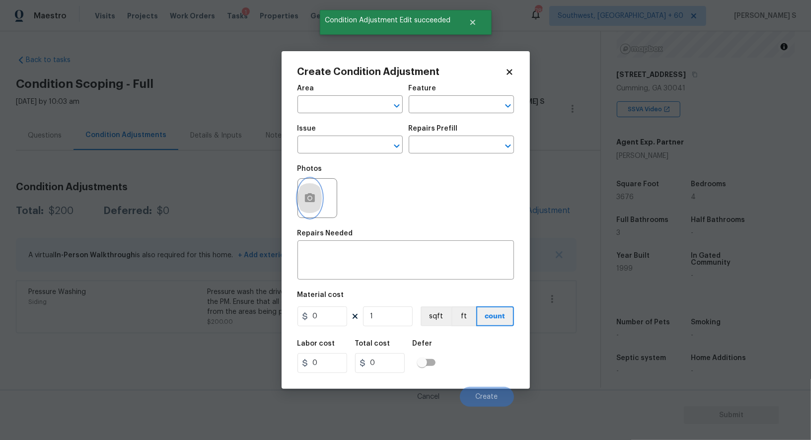
click at [305, 182] on button "button" at bounding box center [310, 198] width 24 height 39
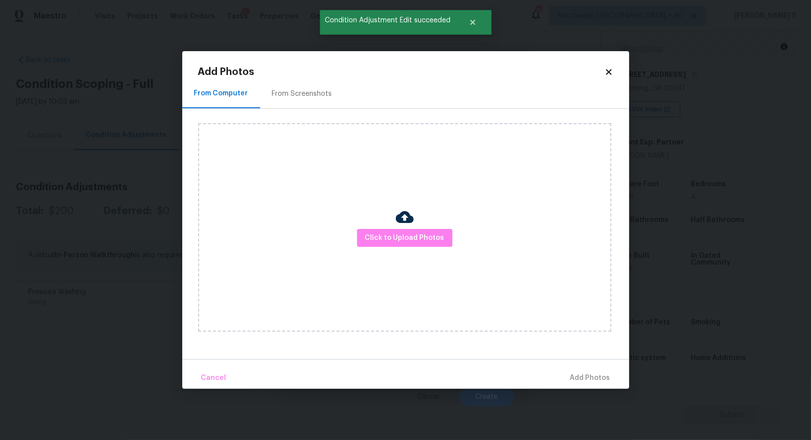
click at [300, 82] on div "From Screenshots" at bounding box center [302, 93] width 84 height 29
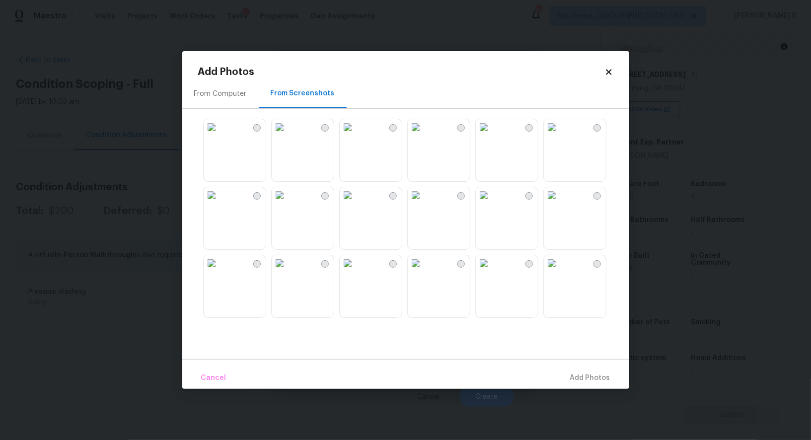
click at [424, 135] on img at bounding box center [416, 127] width 16 height 16
click at [492, 135] on img at bounding box center [484, 127] width 16 height 16
click at [560, 135] on img at bounding box center [552, 127] width 16 height 16
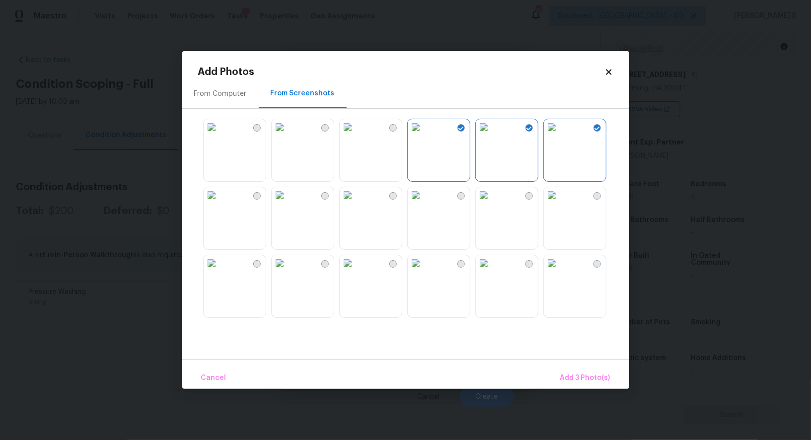
click at [492, 271] on img at bounding box center [484, 263] width 16 height 16
click at [492, 203] on img at bounding box center [484, 195] width 16 height 16
click at [288, 203] on img at bounding box center [280, 195] width 16 height 16
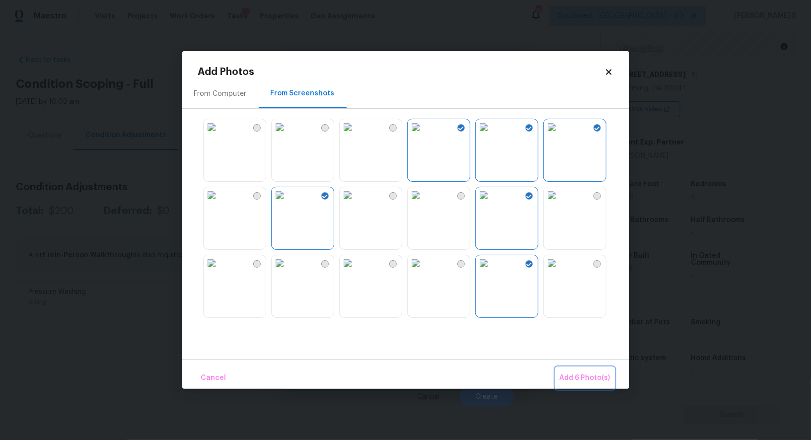
click at [581, 376] on span "Add 6 Photo(s)" at bounding box center [585, 378] width 51 height 12
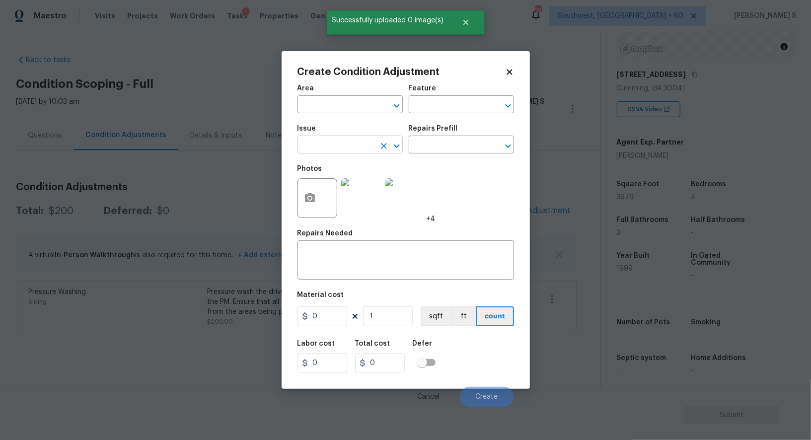
click at [351, 148] on input "text" at bounding box center [337, 145] width 78 height 15
type input "Landscape Package"
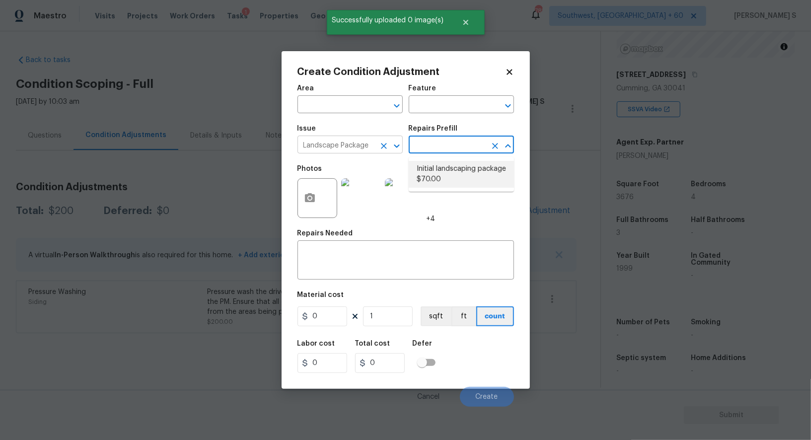
type input "Home Readiness Packages"
type textarea "Mowing of grass up to 6" in height. Mow, edge along driveways & sidewalks, trim…"
type input "70"
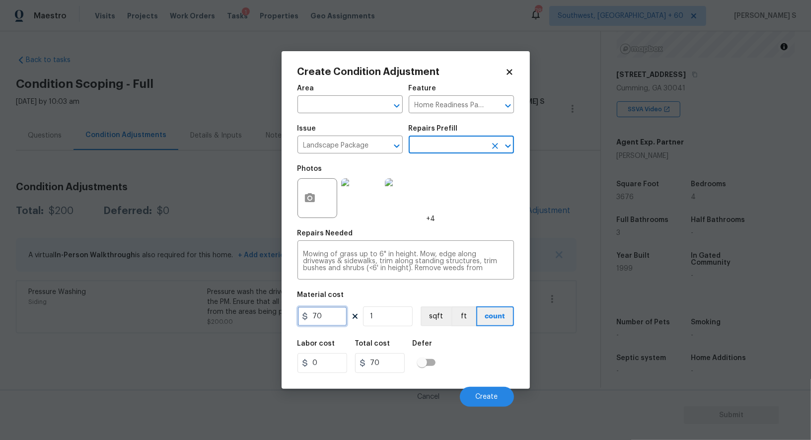
click at [336, 313] on input "70" at bounding box center [323, 317] width 50 height 20
type input "300"
click at [473, 349] on div "Labor cost 0 Total cost 300 Defer" at bounding box center [406, 356] width 217 height 45
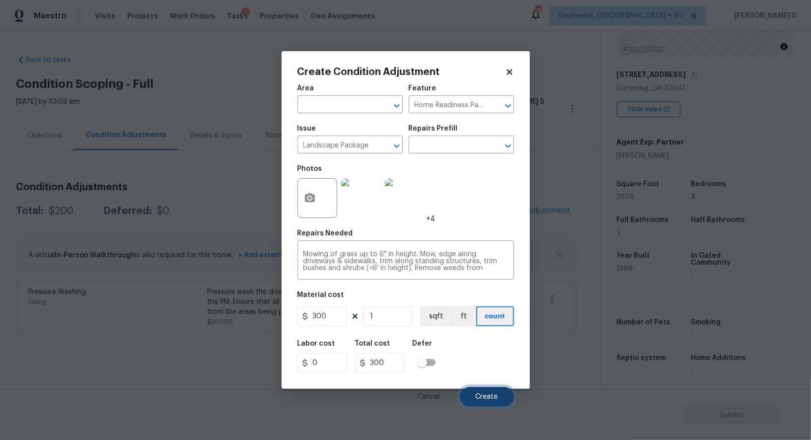
click at [491, 395] on span "Create" at bounding box center [487, 397] width 22 height 7
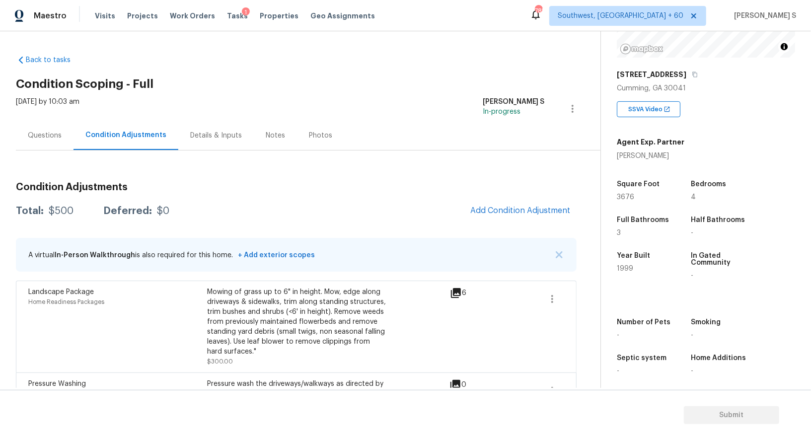
click at [55, 127] on div "Questions" at bounding box center [45, 135] width 58 height 29
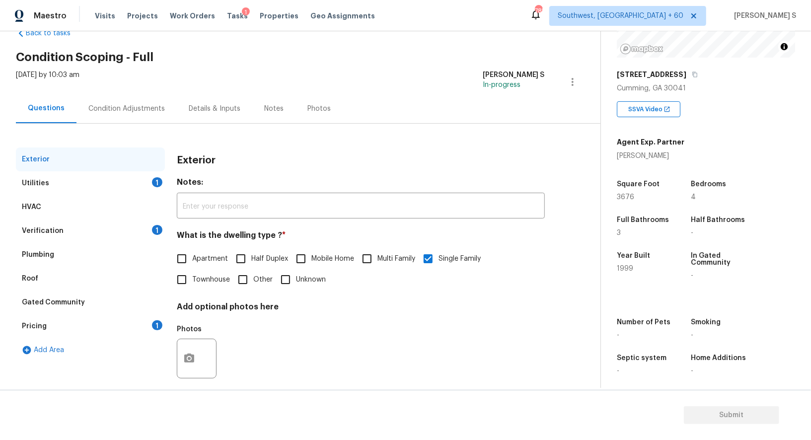
scroll to position [38, 0]
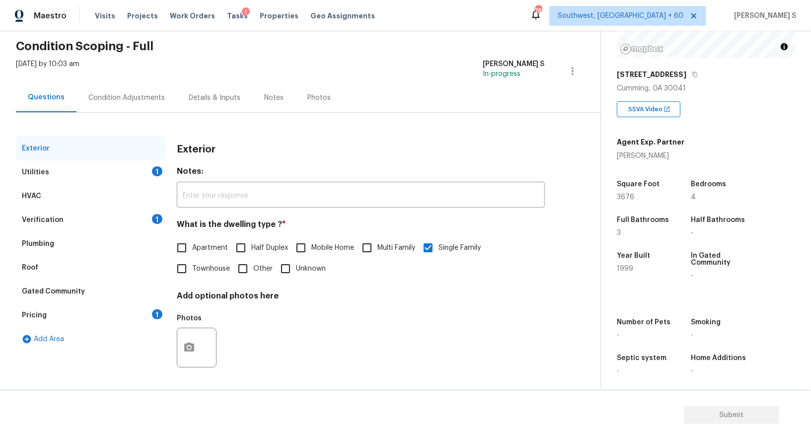
click at [91, 200] on div "HVAC" at bounding box center [90, 196] width 149 height 24
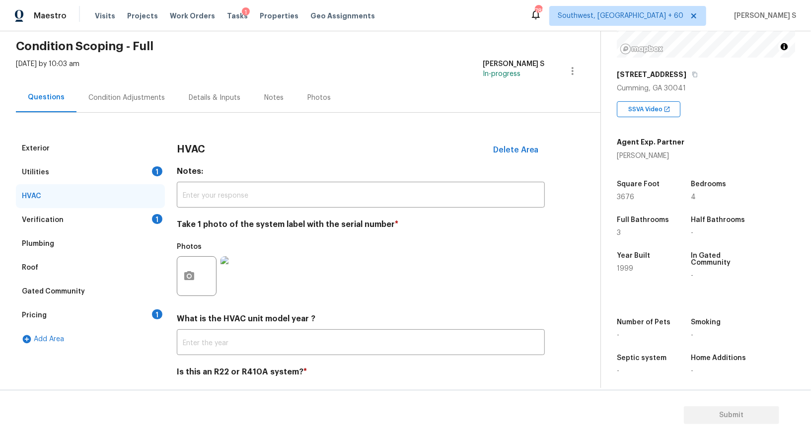
click at [91, 213] on div "Verification 1" at bounding box center [90, 220] width 149 height 24
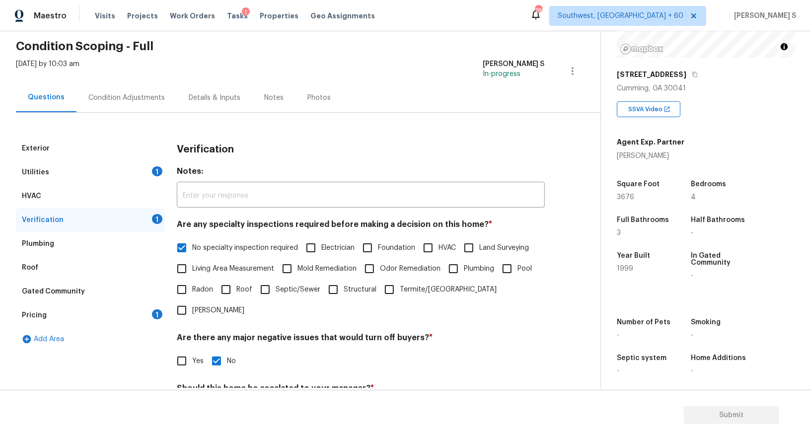
scroll to position [127, 0]
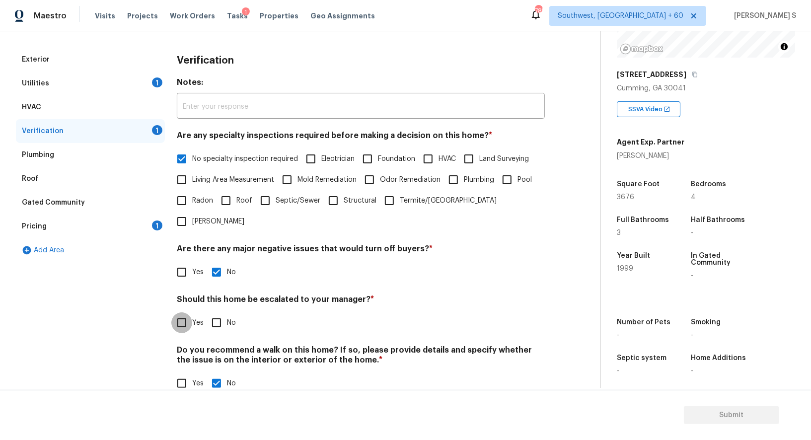
click at [190, 313] on input "Yes" at bounding box center [181, 323] width 21 height 21
checkbox input "true"
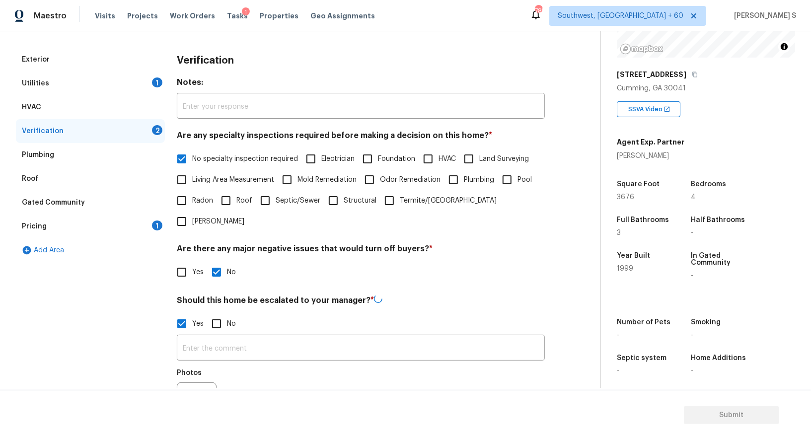
scroll to position [154, 0]
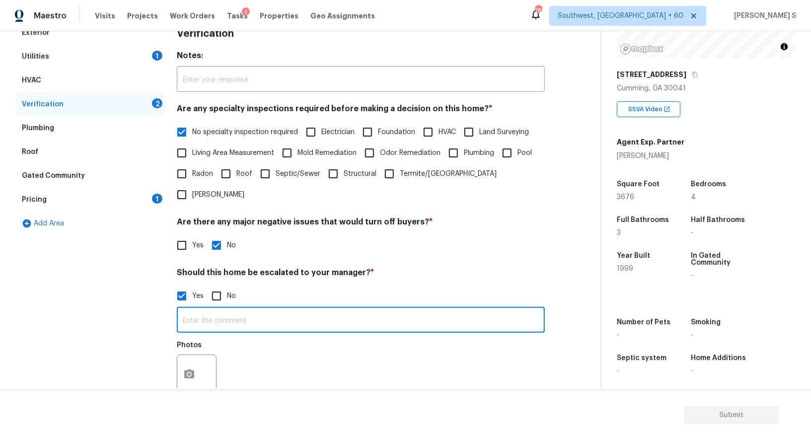
click at [226, 310] on input "text" at bounding box center [361, 321] width 368 height 23
paste input "Roof is currentlly being replaced by insurance for Hail Damage"
type input "Roof is currentlly being replaced by insurance for Hail Damage."
click at [301, 336] on div "Photos" at bounding box center [361, 368] width 368 height 65
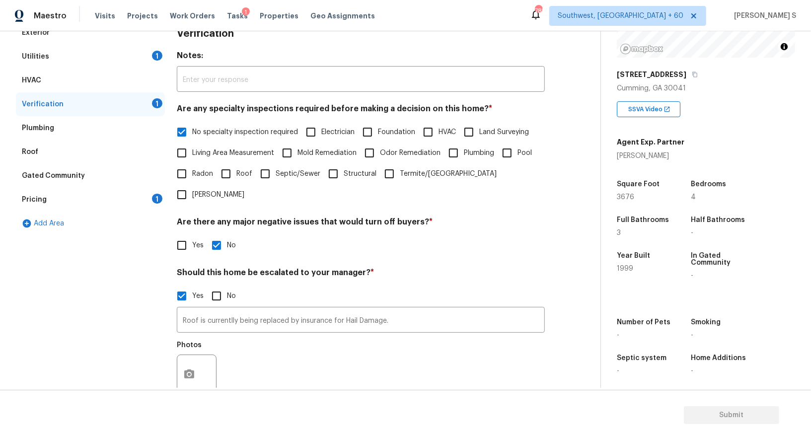
scroll to position [59, 0]
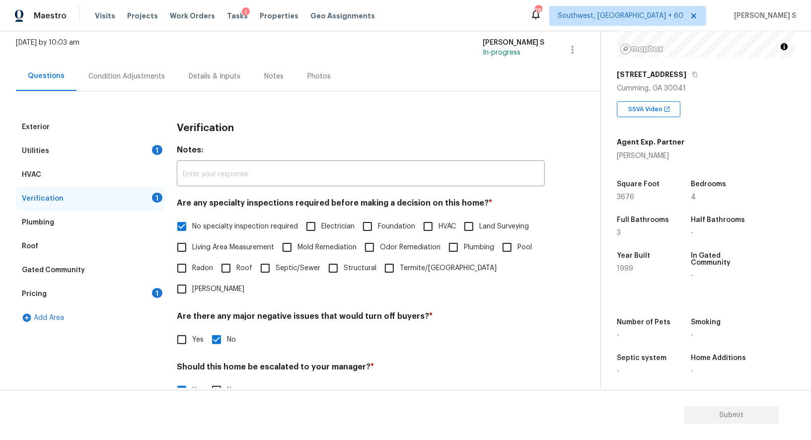
click at [134, 296] on div "Pricing 1" at bounding box center [90, 294] width 149 height 24
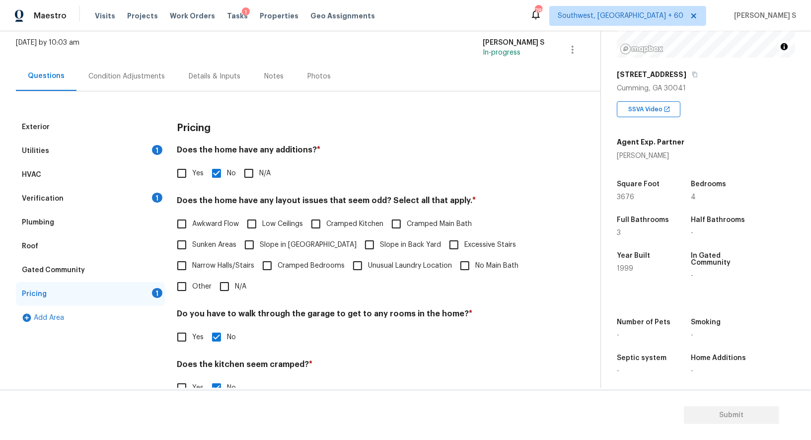
scroll to position [134, 0]
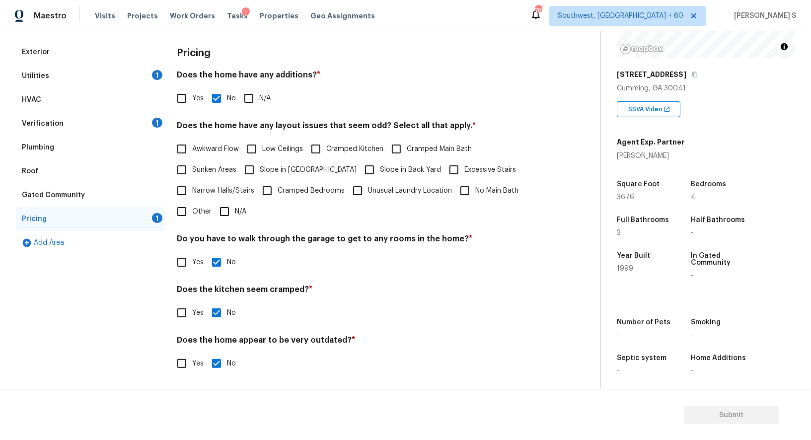
click at [183, 206] on input "Other" at bounding box center [181, 211] width 21 height 21
checkbox input "true"
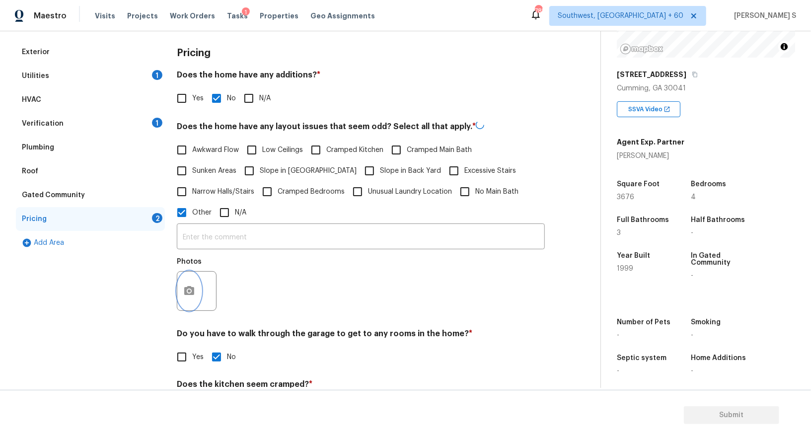
click at [180, 299] on button "button" at bounding box center [189, 291] width 24 height 39
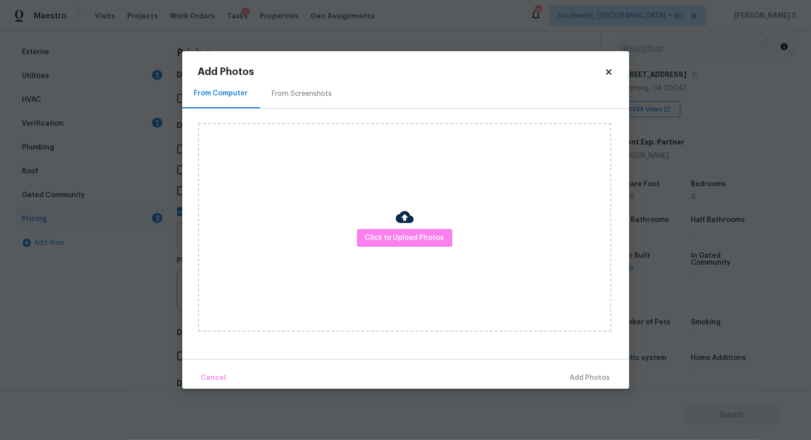
click at [96, 267] on body "Maestro Visits Projects Work Orders Tasks 1 Properties Geo Assignments 785 Sout…" at bounding box center [405, 220] width 811 height 440
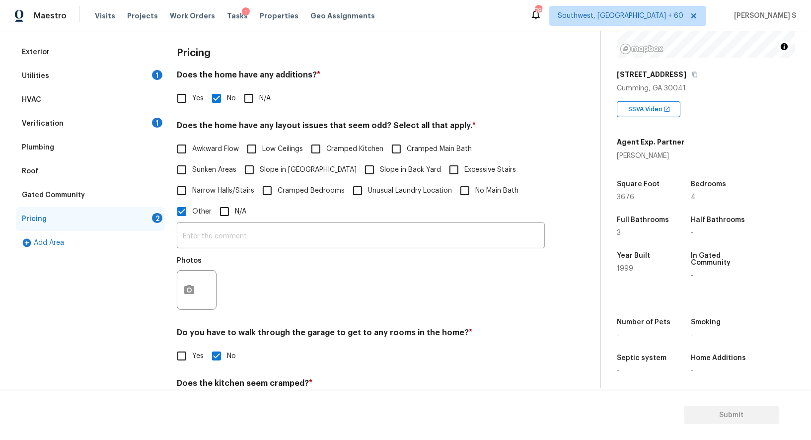
click at [49, 119] on div "Verification" at bounding box center [43, 124] width 42 height 10
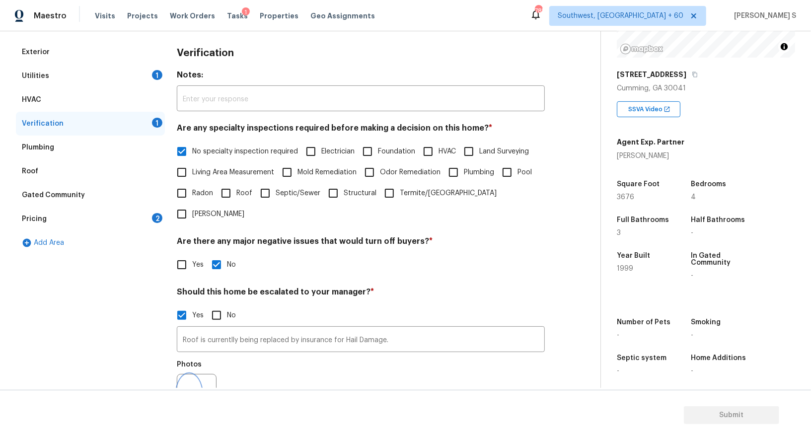
click at [189, 375] on button "button" at bounding box center [189, 394] width 24 height 39
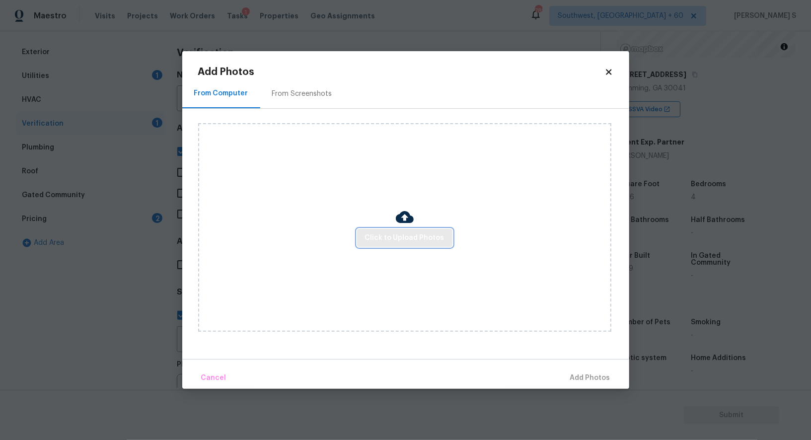
click at [407, 240] on span "Click to Upload Photos" at bounding box center [404, 238] width 79 height 12
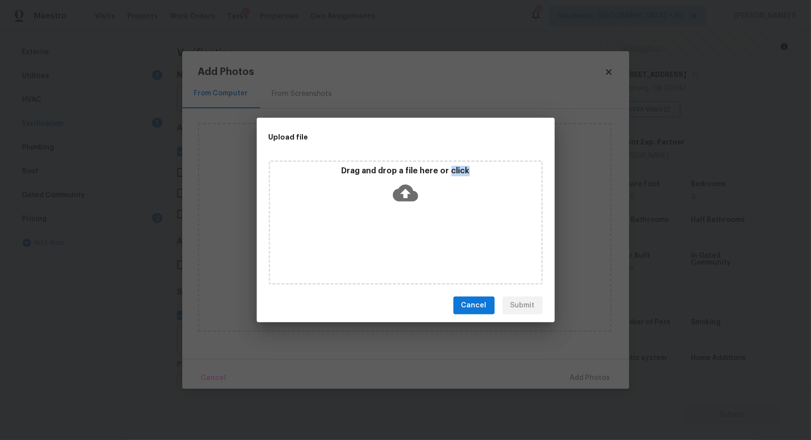
click at [407, 240] on div "Drag and drop a file here or click" at bounding box center [406, 222] width 274 height 124
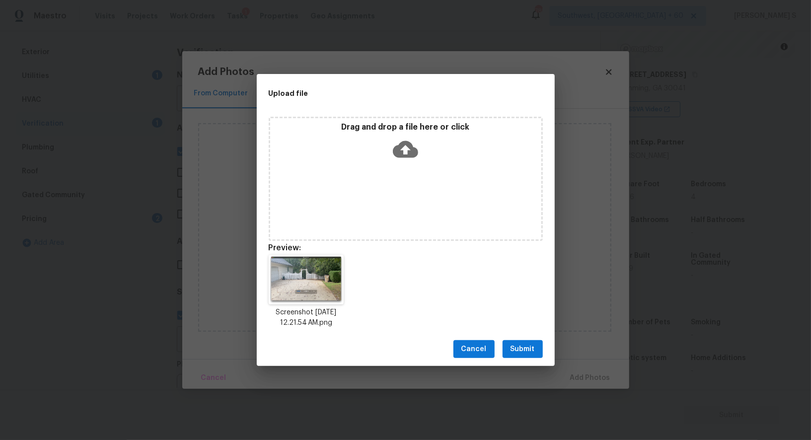
click at [532, 335] on div "Cancel Submit" at bounding box center [406, 349] width 298 height 34
click at [531, 346] on span "Submit" at bounding box center [523, 349] width 24 height 12
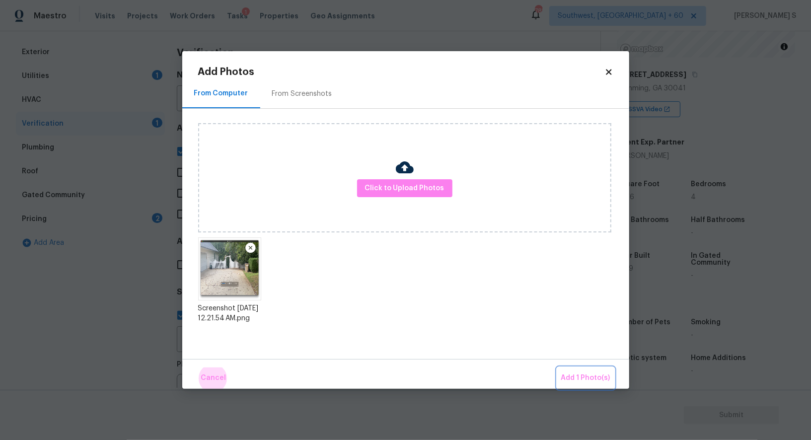
click at [557, 368] on button "Add 1 Photo(s)" at bounding box center [585, 378] width 57 height 21
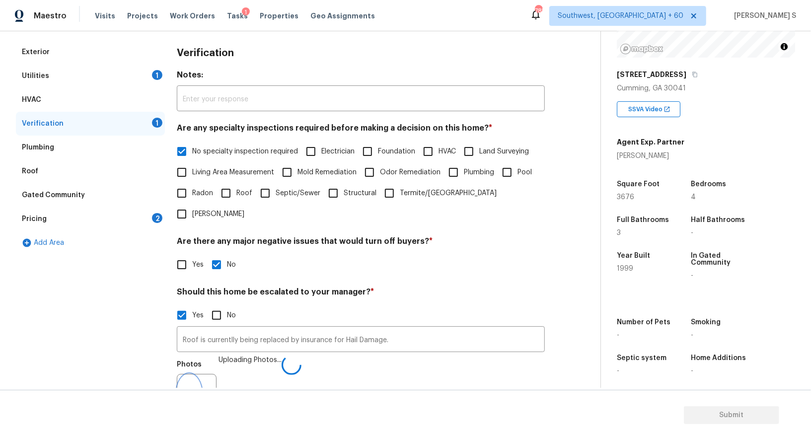
scroll to position [139, 0]
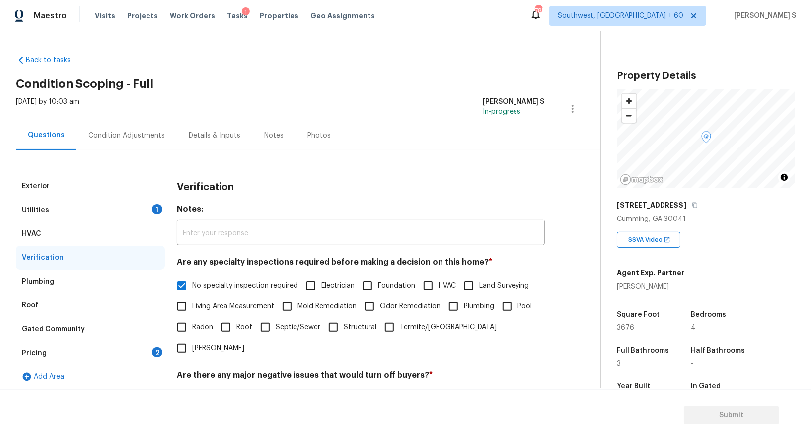
scroll to position [131, 0]
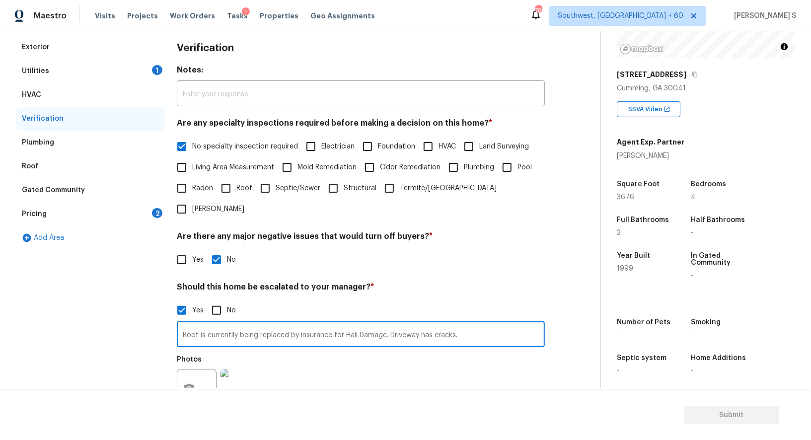
click at [491, 324] on input "Roof is currentlly being replaced by insurance for Hail Damage. Driveway has cr…" at bounding box center [361, 335] width 368 height 23
type input "Roof is currentlly being replaced by insurance for Hail Damage. Driveway has cr…"
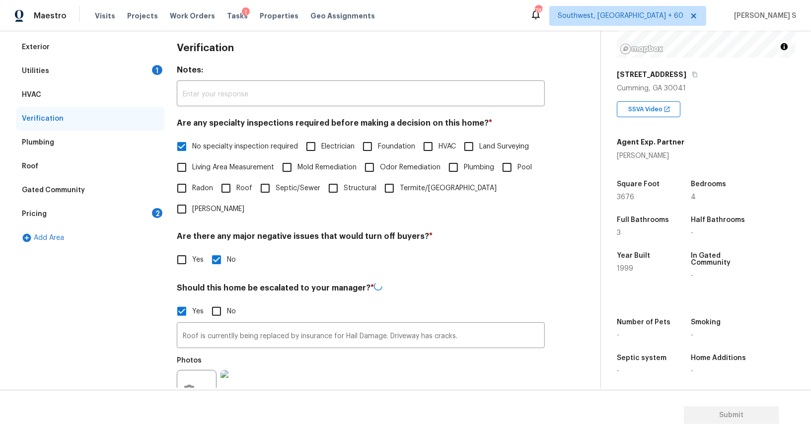
click at [456, 357] on div "Photos" at bounding box center [361, 383] width 368 height 65
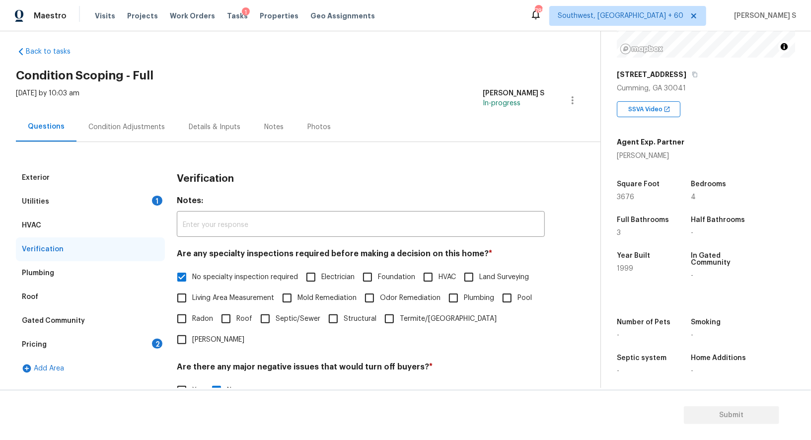
scroll to position [0, 0]
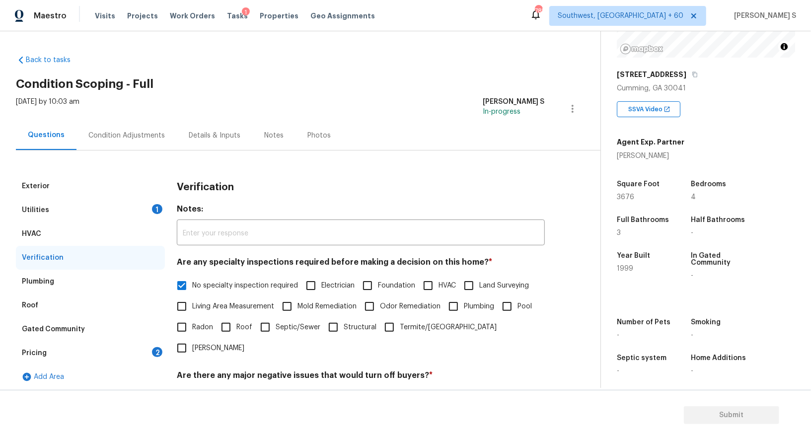
click at [131, 138] on div "Condition Adjustments" at bounding box center [126, 136] width 77 height 10
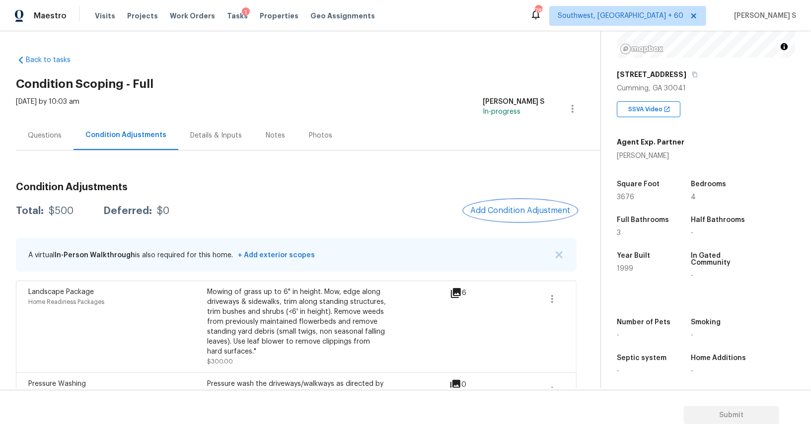
click at [543, 213] on span "Add Condition Adjustment" at bounding box center [521, 210] width 100 height 9
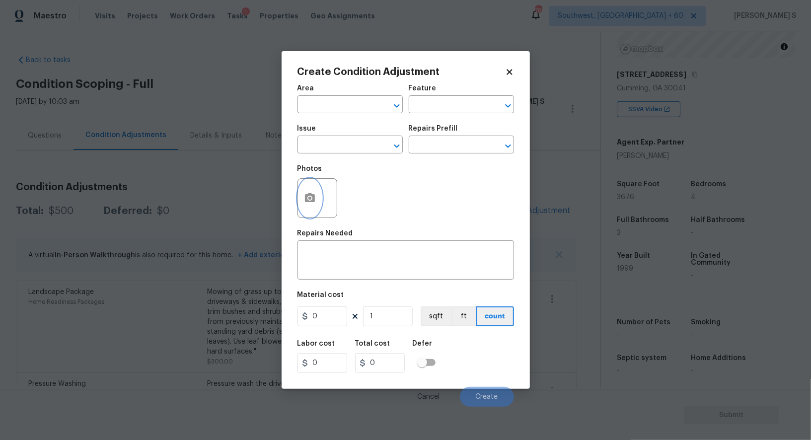
click at [313, 195] on icon "button" at bounding box center [310, 197] width 10 height 9
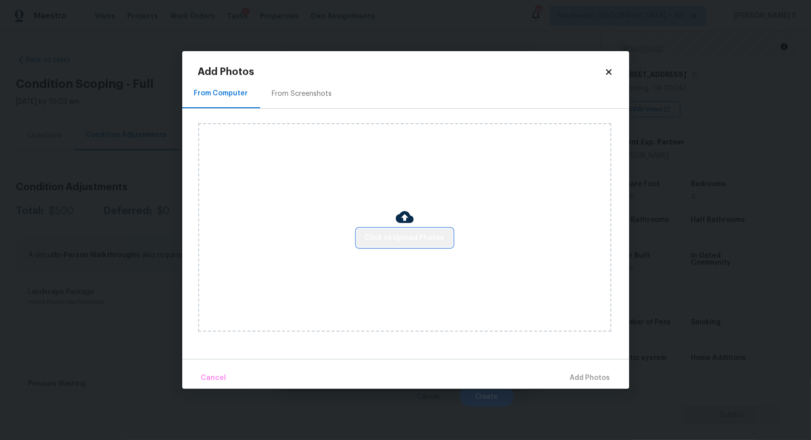
click at [416, 240] on span "Click to Upload Photos" at bounding box center [404, 238] width 79 height 12
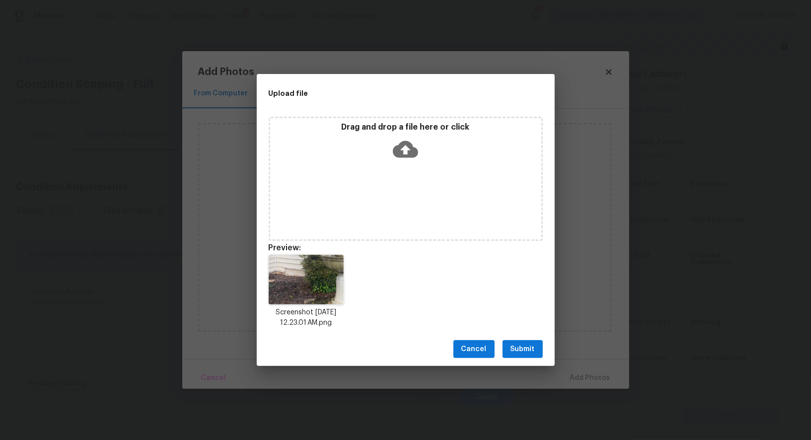
click at [520, 349] on span "Submit" at bounding box center [523, 349] width 24 height 12
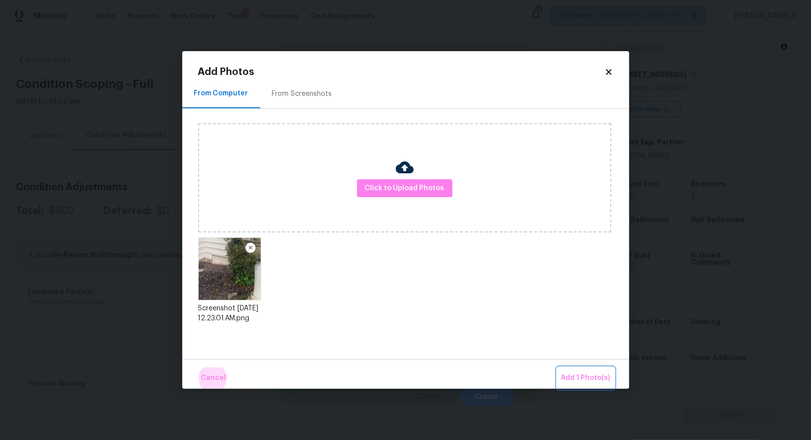
click at [557, 368] on button "Add 1 Photo(s)" at bounding box center [585, 378] width 57 height 21
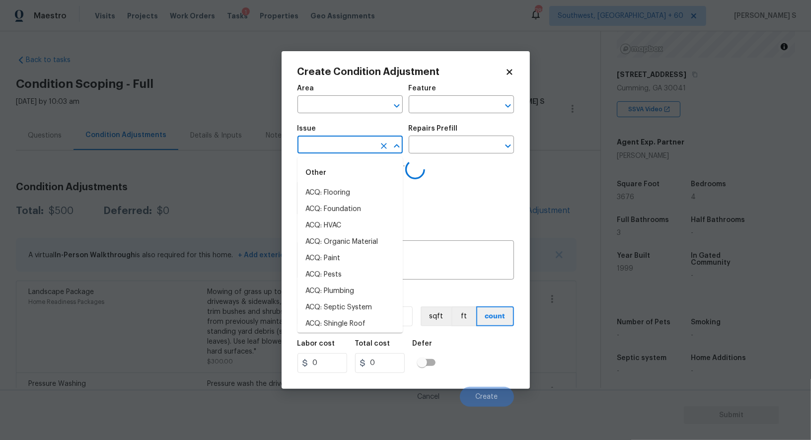
click at [342, 147] on input "text" at bounding box center [337, 145] width 78 height 15
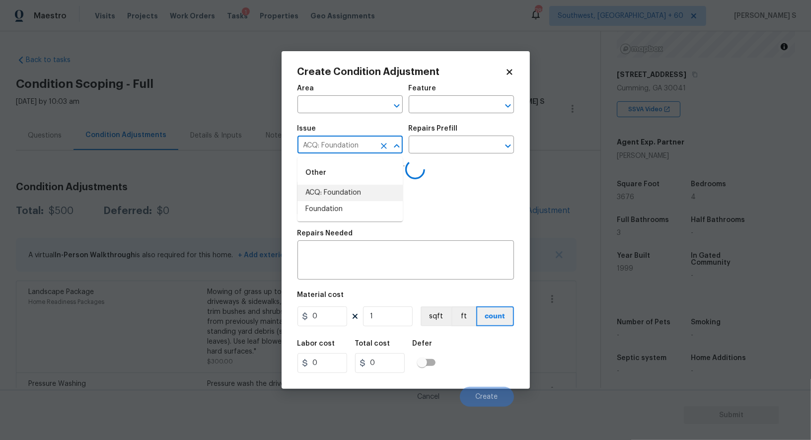
type input "ACQ: Foundation"
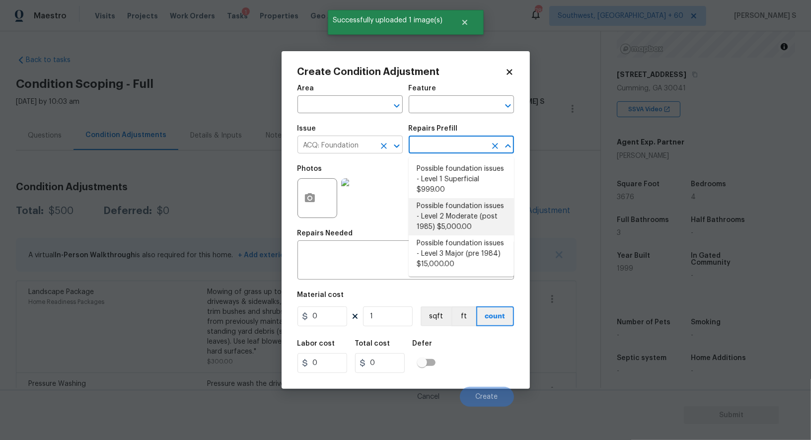
type input "Acquisition"
type textarea "Possible foundation issues - Level 2 Moderate: Disclaimer: This is NOT a techni…"
type input "5000"
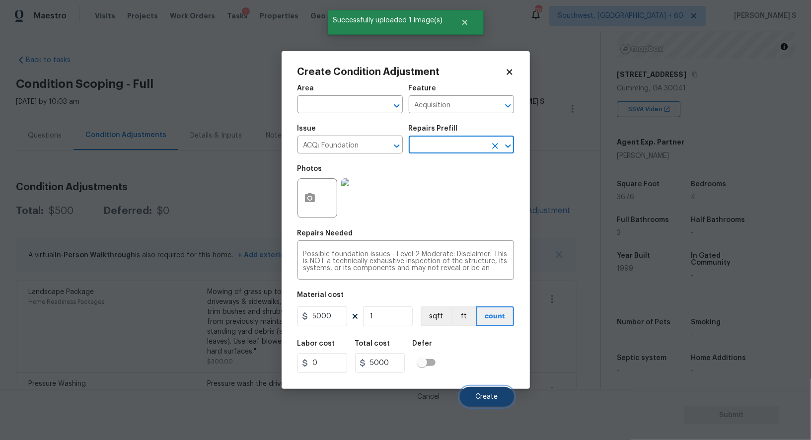
click at [497, 396] on span "Create" at bounding box center [487, 397] width 22 height 7
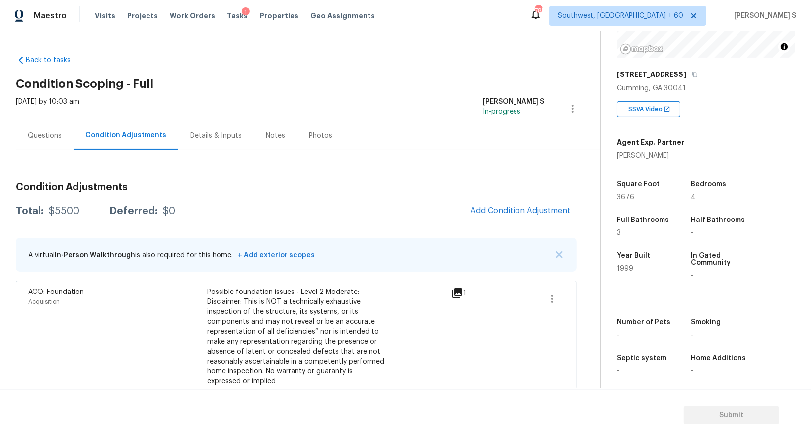
click at [47, 145] on div "Questions" at bounding box center [45, 135] width 58 height 29
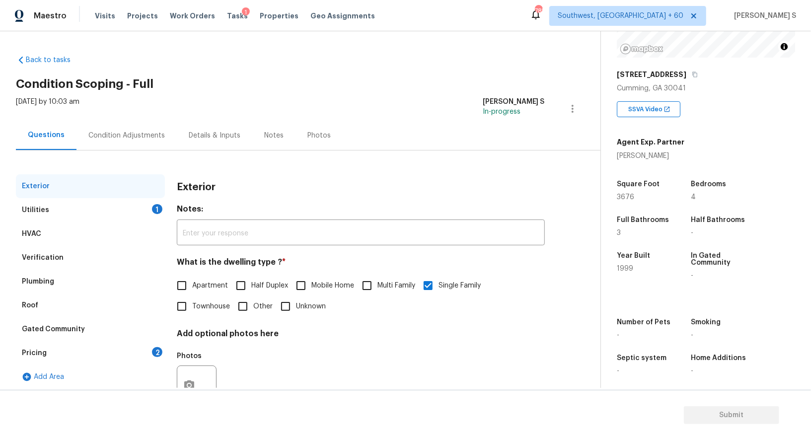
scroll to position [38, 0]
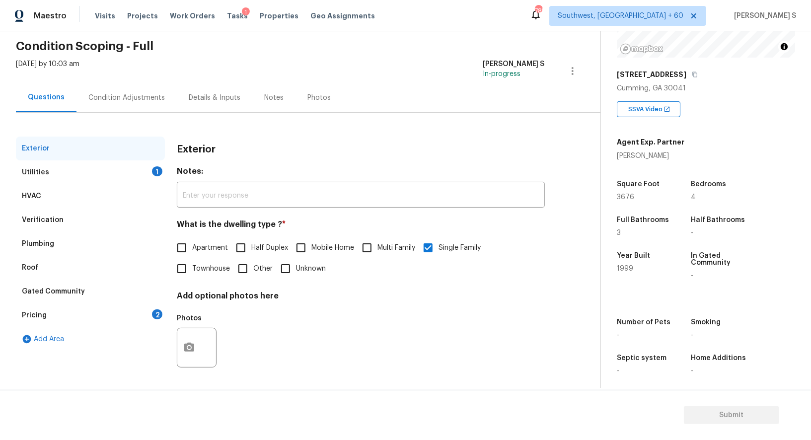
click at [150, 170] on div "Utilities 1" at bounding box center [90, 172] width 149 height 24
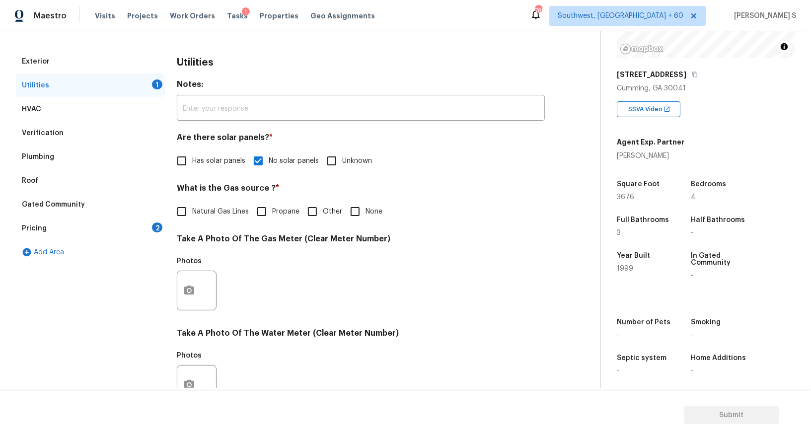
scroll to position [239, 0]
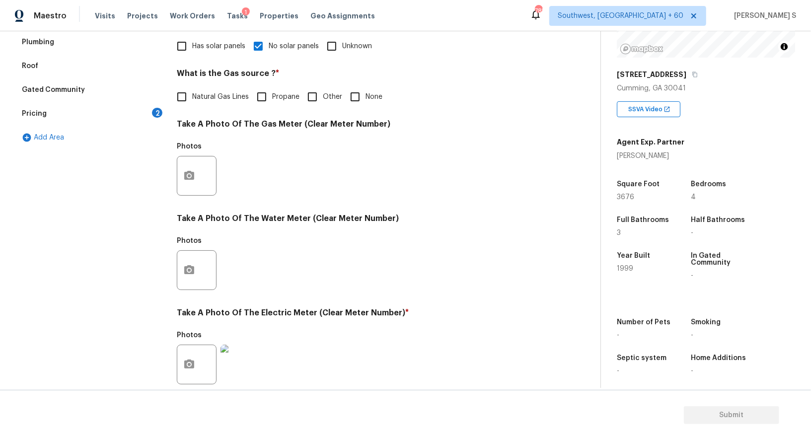
click at [188, 97] on input "Natural Gas Lines" at bounding box center [181, 96] width 21 height 21
checkbox input "true"
click at [147, 115] on div "Pricing 2" at bounding box center [90, 114] width 149 height 24
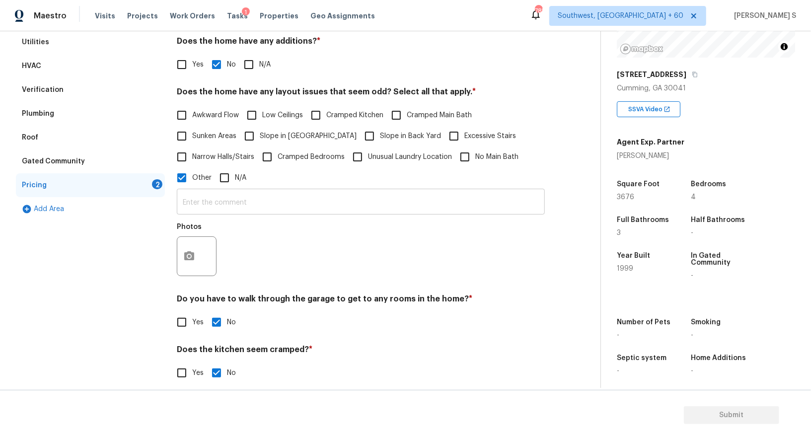
scroll to position [115, 0]
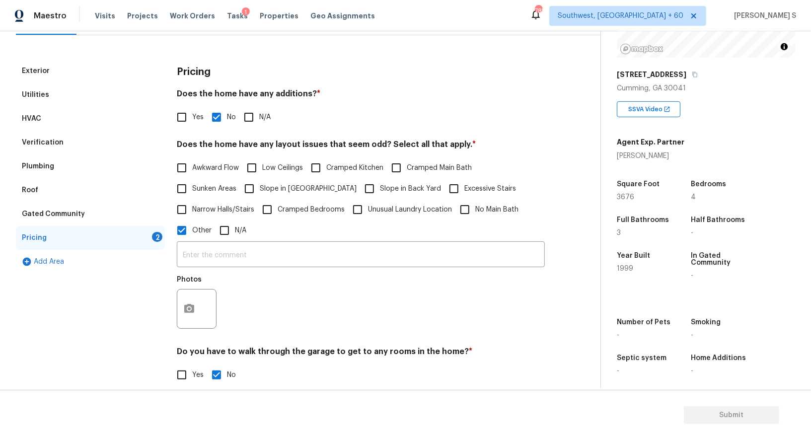
click at [256, 193] on input "Slope in Front Yard" at bounding box center [249, 188] width 21 height 21
checkbox input "true"
click at [359, 189] on input "Slope in Back Yard" at bounding box center [369, 189] width 21 height 21
checkbox input "true"
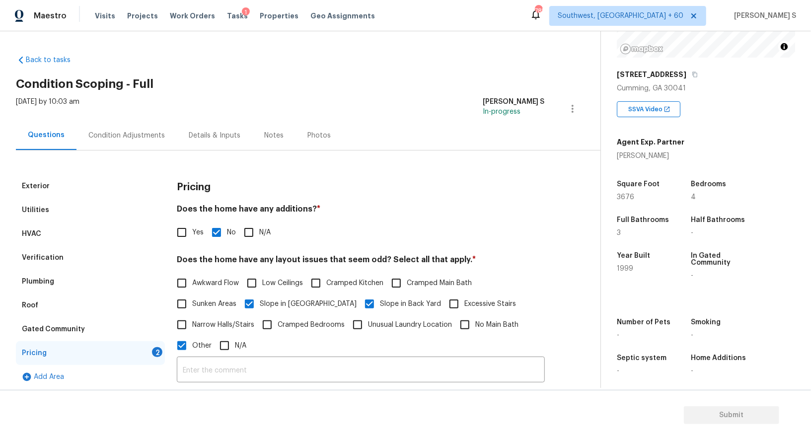
click at [127, 136] on div "Condition Adjustments" at bounding box center [126, 136] width 77 height 10
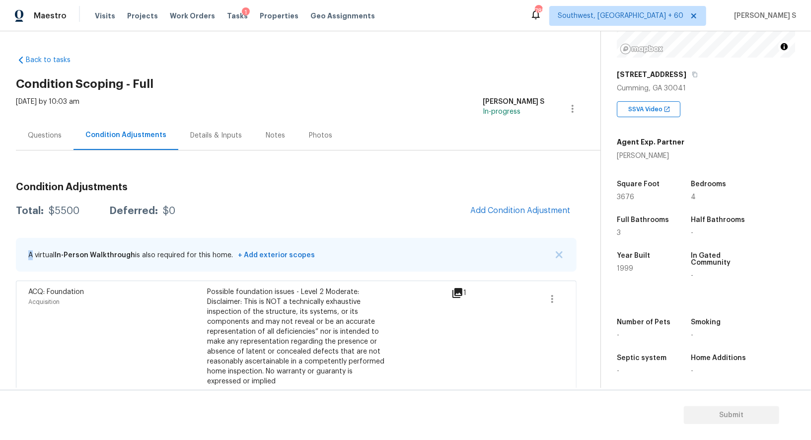
click at [503, 199] on div "Condition Adjustments Total: $5500 Deferred: $0 Add Condition Adjustment A virt…" at bounding box center [296, 360] width 561 height 373
click at [503, 203] on button "Add Condition Adjustment" at bounding box center [521, 210] width 112 height 21
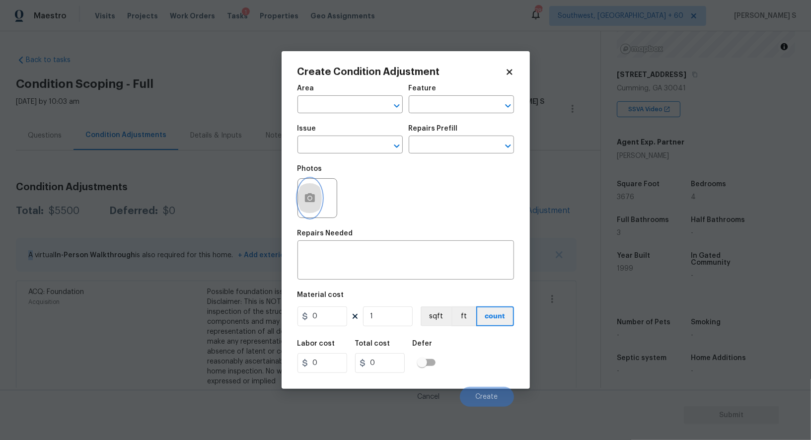
click at [316, 197] on button "button" at bounding box center [310, 198] width 24 height 39
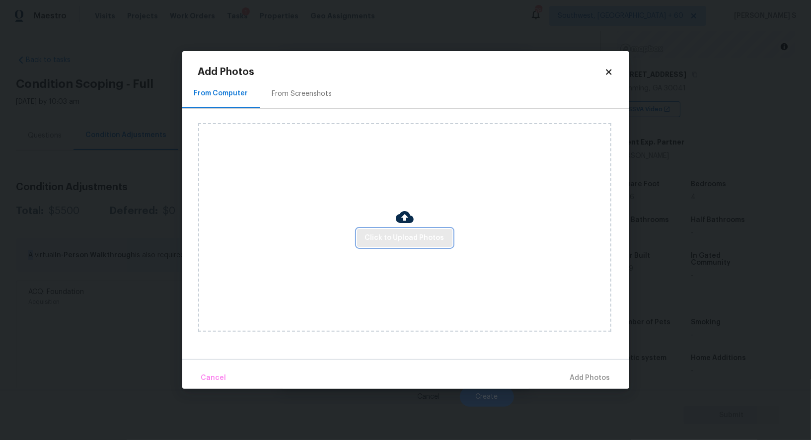
click at [422, 232] on span "Click to Upload Photos" at bounding box center [404, 238] width 79 height 12
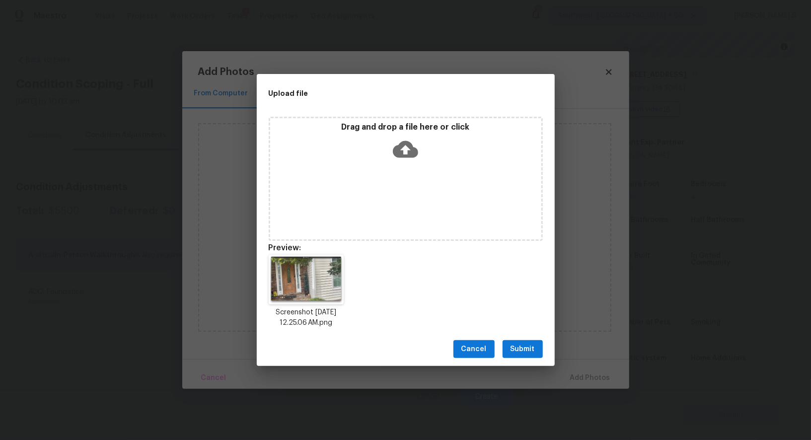
click at [517, 356] on button "Submit" at bounding box center [523, 349] width 40 height 18
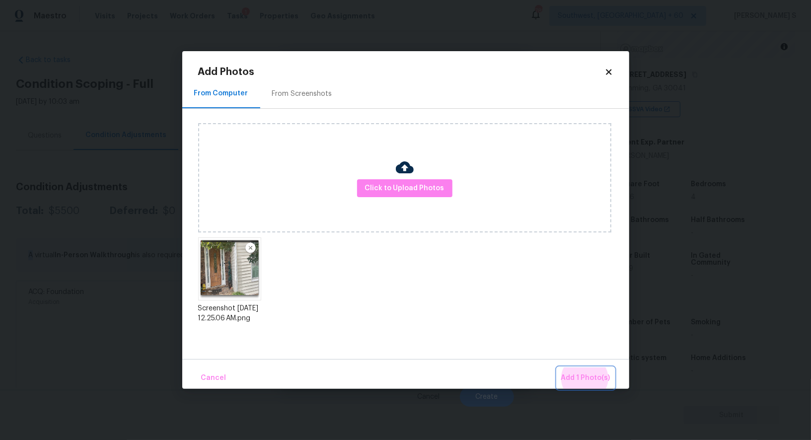
click at [557, 368] on button "Add 1 Photo(s)" at bounding box center [585, 378] width 57 height 21
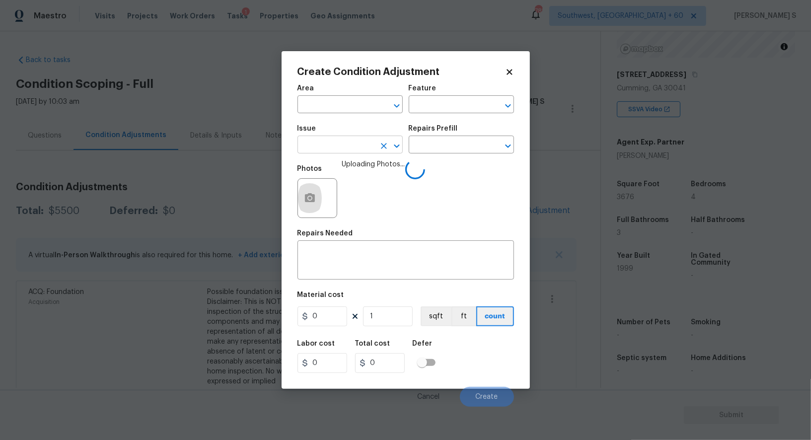
click at [361, 152] on input "text" at bounding box center [337, 145] width 78 height 15
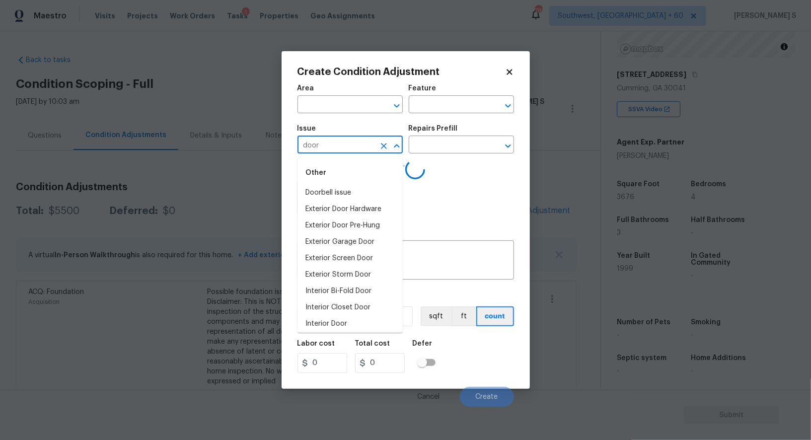
type input "door"
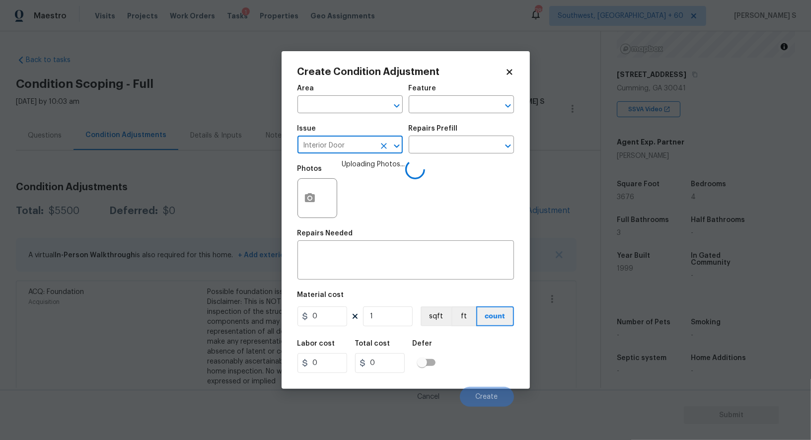
type input "Interior Door"
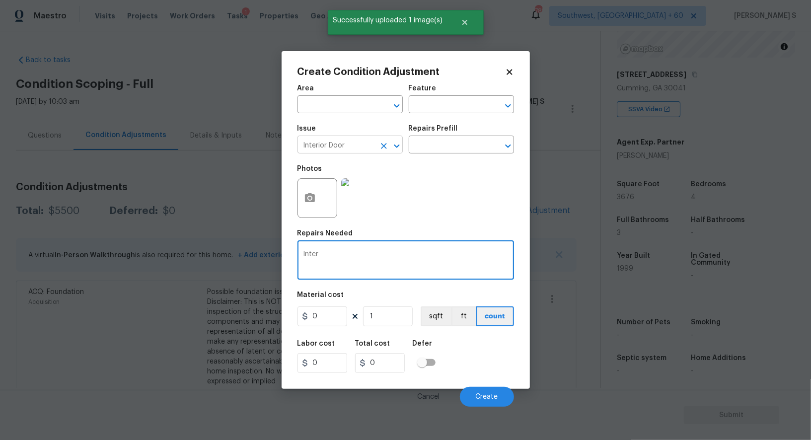
type textarea "Inter"
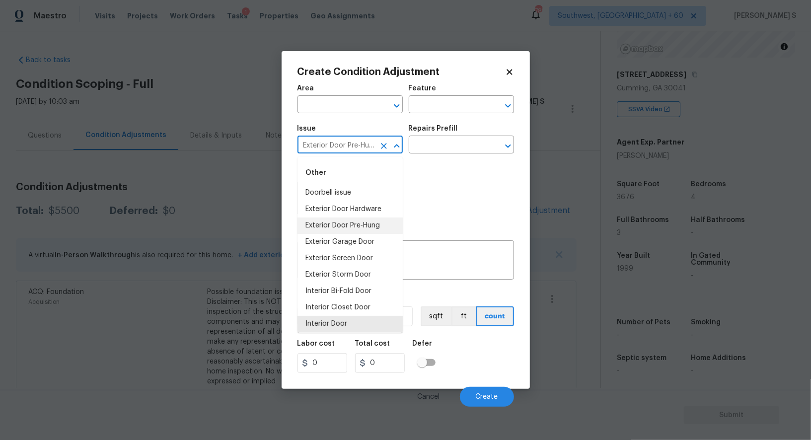
type input "Exterior Door Pre-Hung"
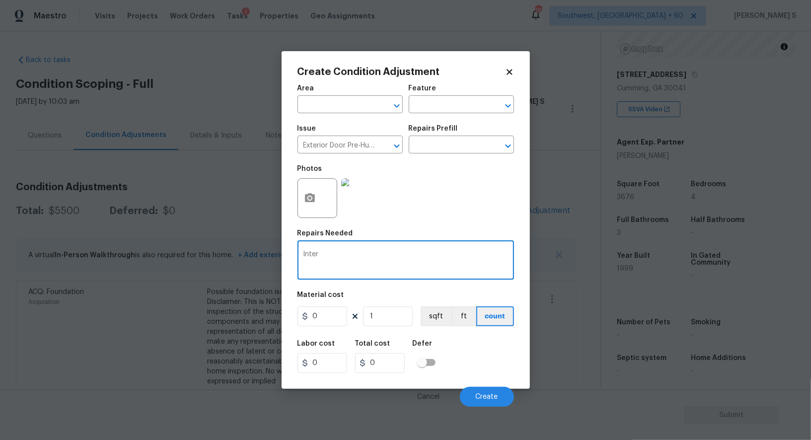
click at [451, 267] on textarea "Inter" at bounding box center [406, 261] width 205 height 21
paste textarea "Exterior Door Pre-Hung"
click at [451, 267] on textarea "Exterior Door Pre-Hung repa" at bounding box center [406, 261] width 205 height 21
type textarea "Exterior Door Pre-Hung repaint"
click at [331, 321] on input "0" at bounding box center [323, 317] width 50 height 20
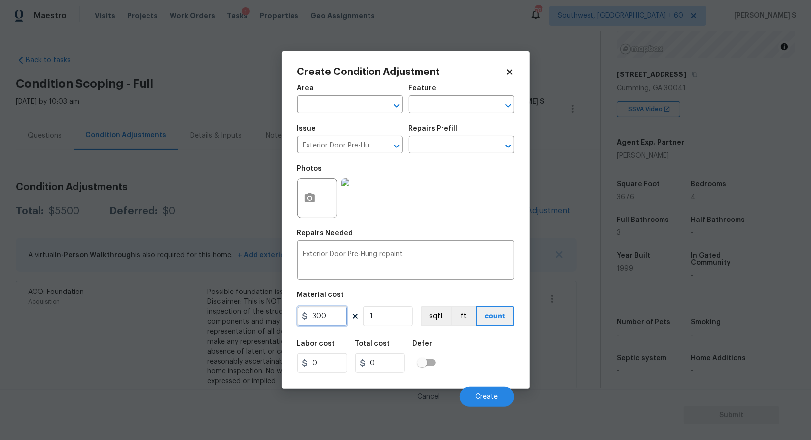
type input "300"
click at [492, 360] on div "Labor cost 0 Total cost 300 Defer" at bounding box center [406, 356] width 217 height 45
click at [484, 394] on button "Create" at bounding box center [487, 397] width 54 height 20
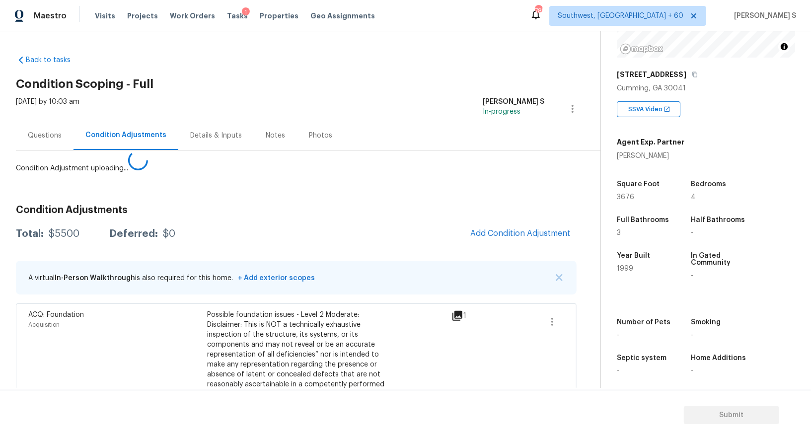
click at [267, 347] on body "Maestro Visits Projects Work Orders Tasks 1 Properties Geo Assignments 785 Sout…" at bounding box center [405, 220] width 811 height 440
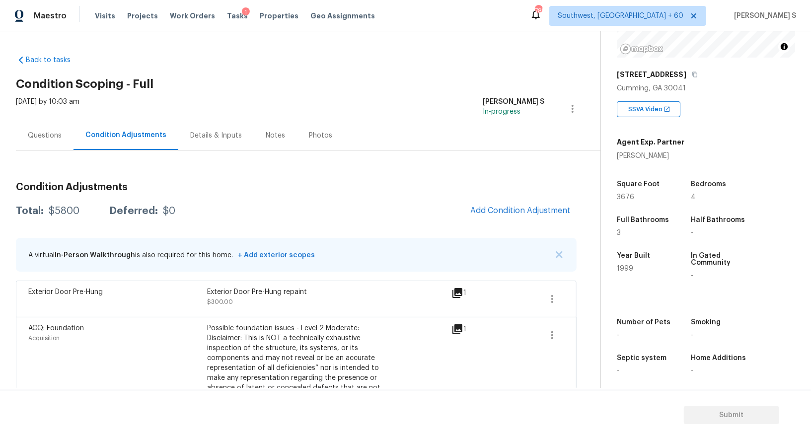
click at [22, 132] on div "Questions" at bounding box center [45, 135] width 58 height 29
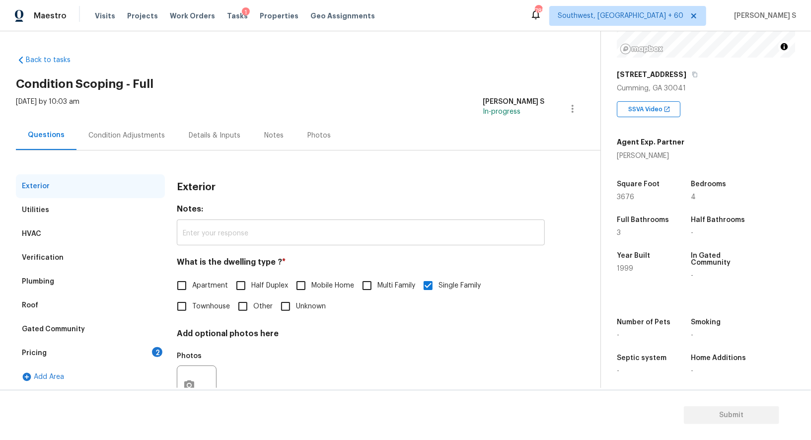
scroll to position [38, 0]
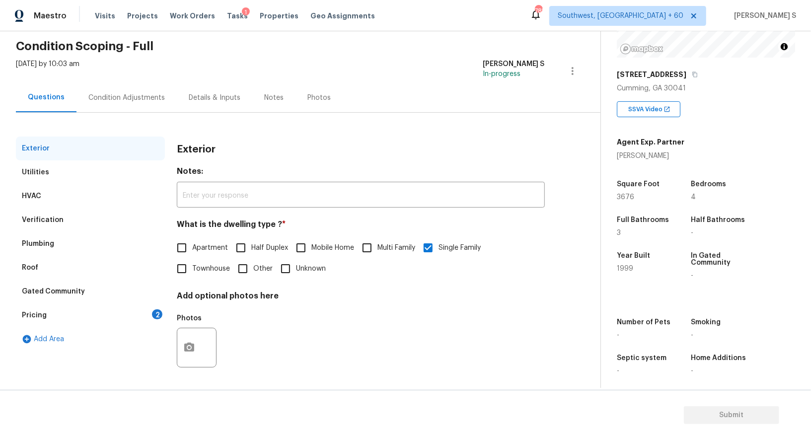
click at [55, 219] on div "Verification" at bounding box center [43, 220] width 42 height 10
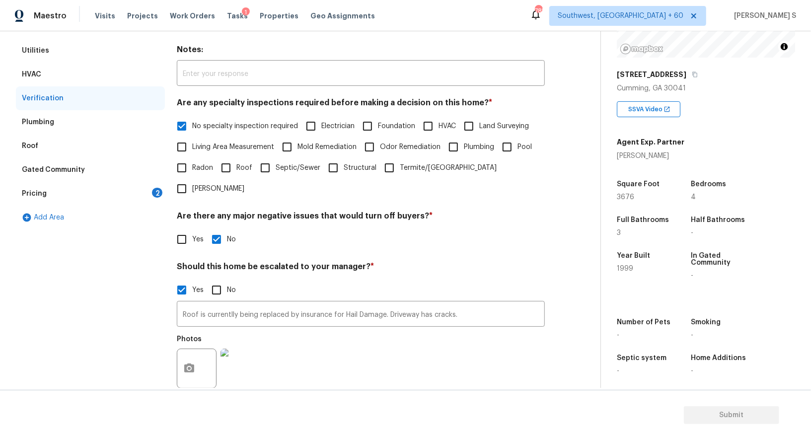
scroll to position [117, 0]
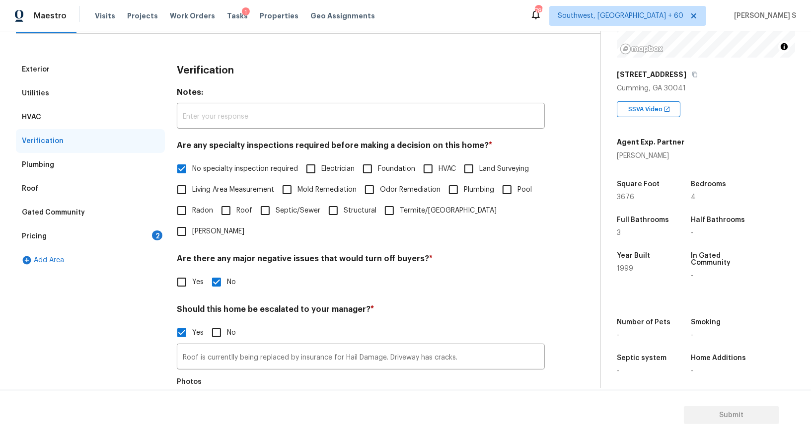
click at [32, 90] on div "Utilities" at bounding box center [35, 93] width 27 height 10
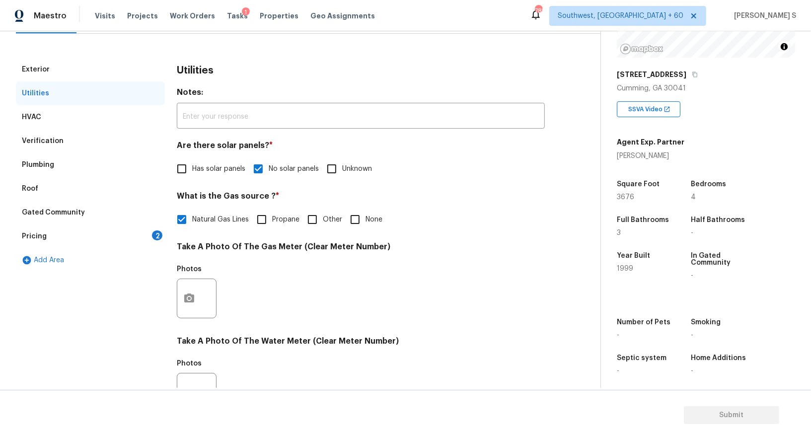
scroll to position [0, 0]
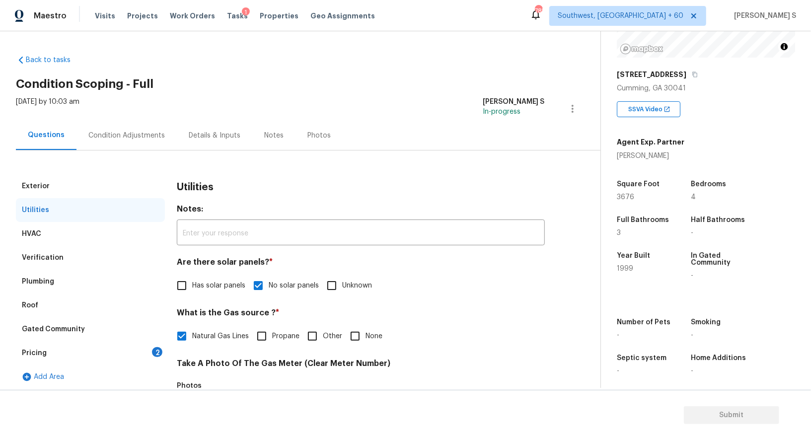
click at [128, 134] on div "Condition Adjustments" at bounding box center [126, 136] width 77 height 10
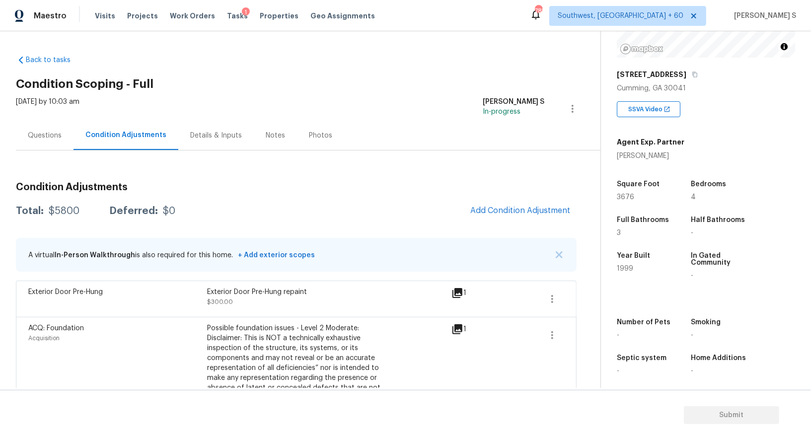
click at [554, 220] on span "Add Condition Adjustment" at bounding box center [521, 211] width 112 height 22
click at [539, 215] on span "Add Condition Adjustment" at bounding box center [521, 210] width 100 height 9
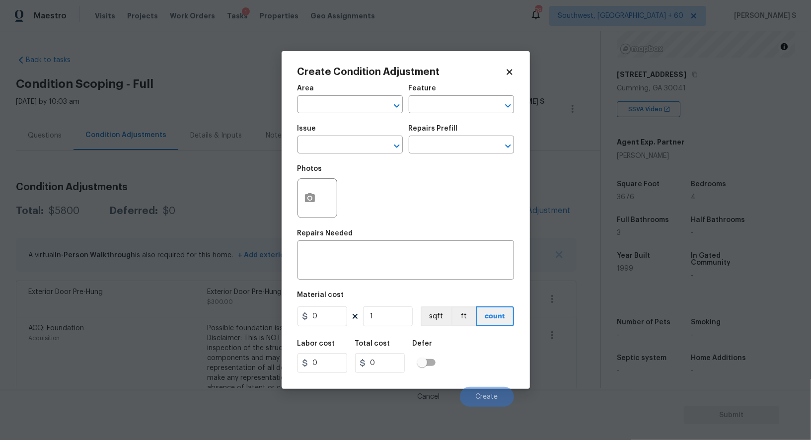
click at [343, 169] on div "Photos" at bounding box center [406, 191] width 217 height 65
click at [343, 149] on input "text" at bounding box center [337, 145] width 78 height 15
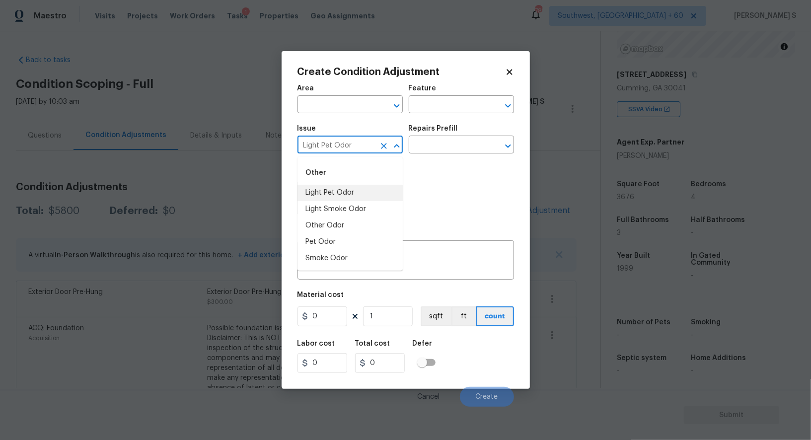
type input "Light Pet Odor"
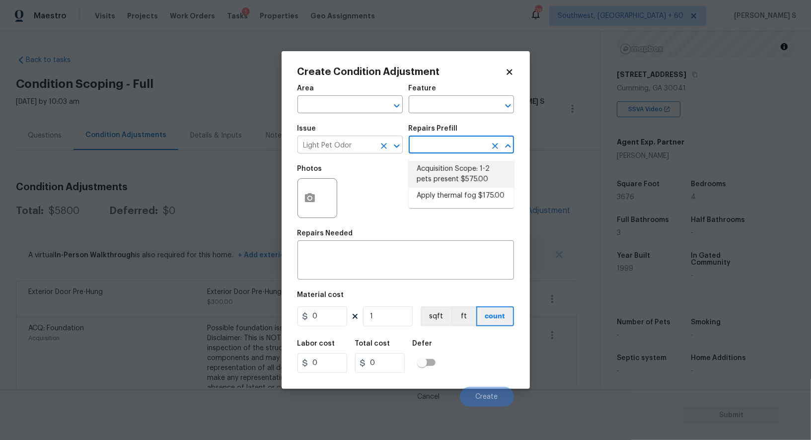
type textarea "Acquisition Scope: 1-2 pets present"
type input "575"
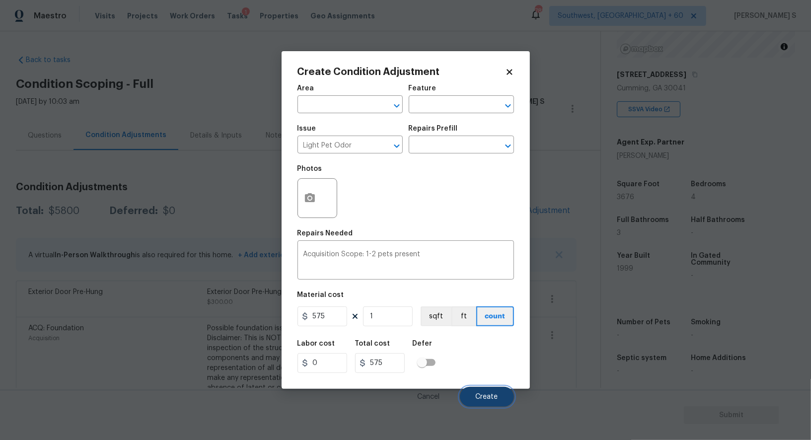
click at [490, 394] on span "Create" at bounding box center [487, 397] width 22 height 7
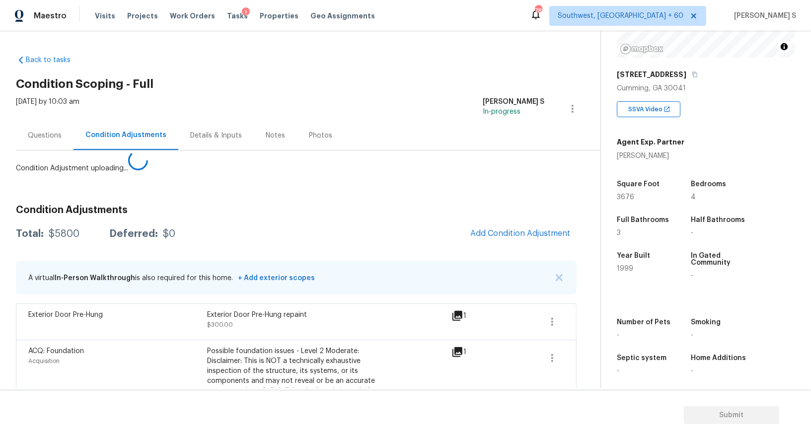
click at [212, 343] on body "Maestro Visits Projects Work Orders Tasks 1 Properties Geo Assignments 785 Sout…" at bounding box center [405, 220] width 811 height 440
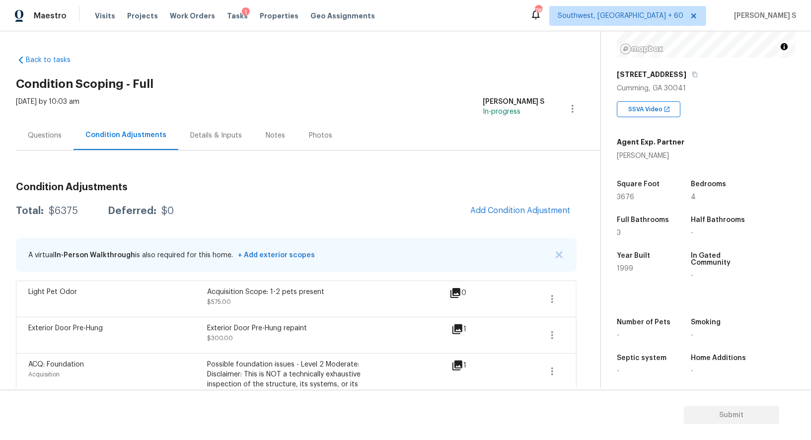
click at [483, 201] on span "Add Condition Adjustment" at bounding box center [521, 211] width 112 height 22
click at [490, 210] on span "Add Condition Adjustment" at bounding box center [521, 210] width 100 height 9
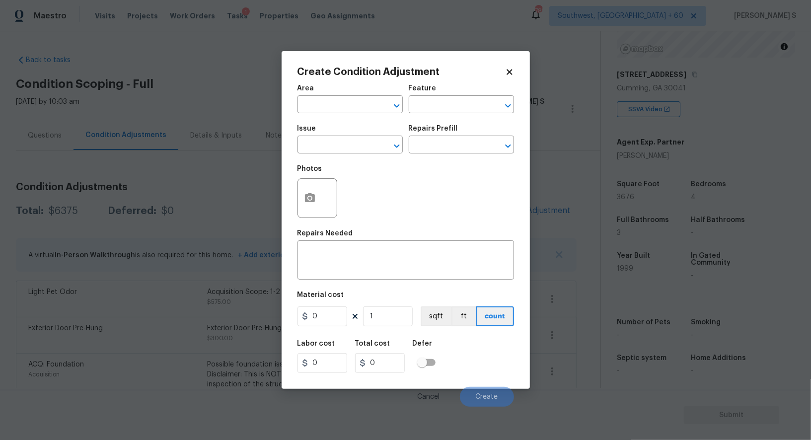
click at [323, 193] on div at bounding box center [318, 198] width 40 height 40
click at [315, 193] on icon "button" at bounding box center [310, 198] width 12 height 12
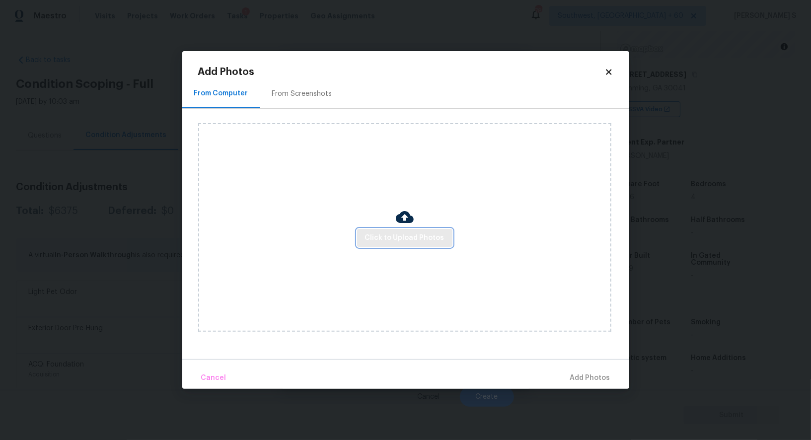
click at [390, 239] on span "Click to Upload Photos" at bounding box center [404, 238] width 79 height 12
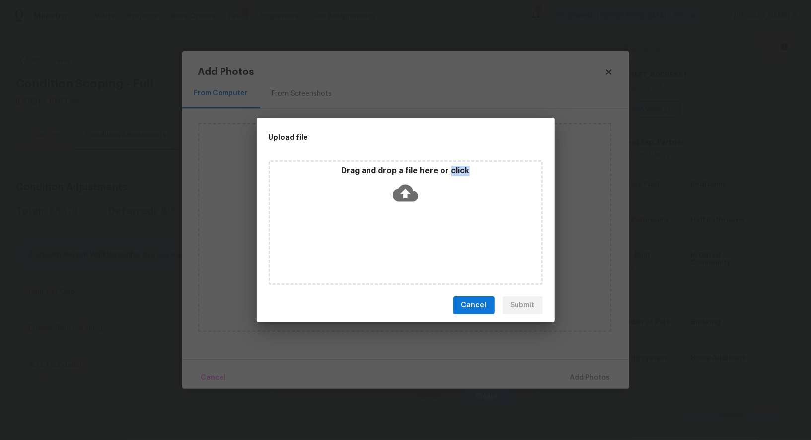
click at [390, 239] on div "Drag and drop a file here or click" at bounding box center [406, 222] width 274 height 124
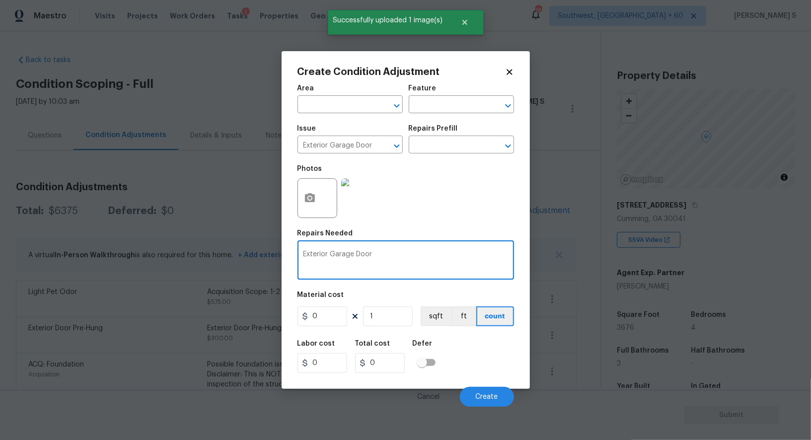
scroll to position [131, 0]
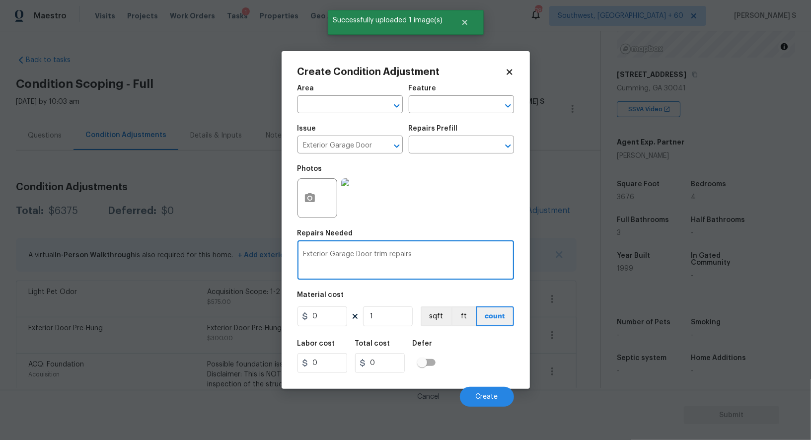
type textarea "Exterior Garage Door trim repairs"
click at [329, 322] on input "0" at bounding box center [323, 317] width 50 height 20
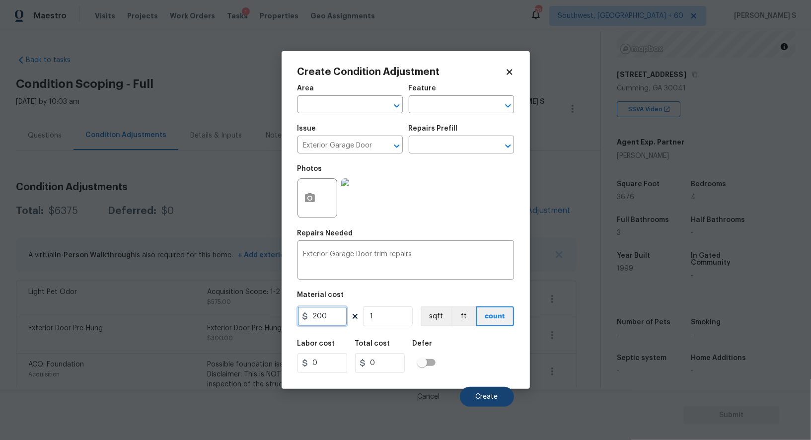
type input "200"
click at [492, 394] on button "Create" at bounding box center [487, 397] width 54 height 20
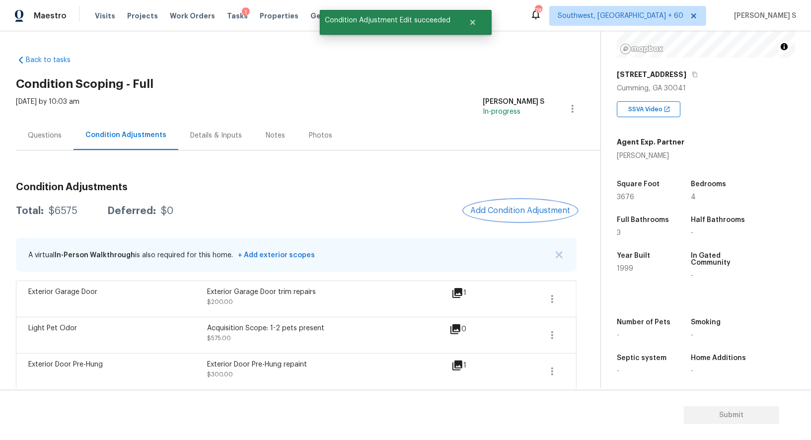
click at [516, 210] on span "Add Condition Adjustment" at bounding box center [521, 210] width 100 height 9
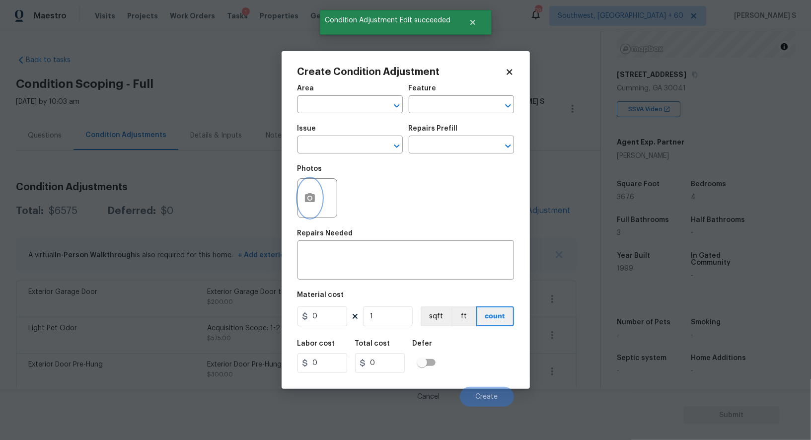
click at [306, 202] on icon "button" at bounding box center [310, 197] width 10 height 9
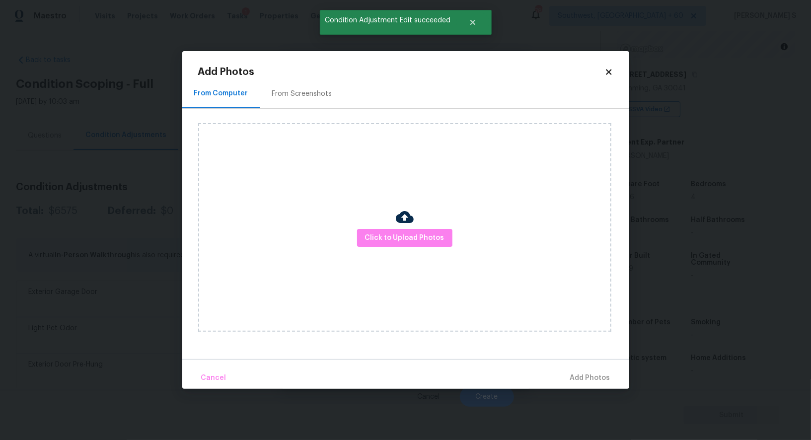
click at [385, 224] on div "Click to Upload Photos" at bounding box center [404, 227] width 413 height 209
click at [385, 228] on div "Click to Upload Photos" at bounding box center [404, 227] width 413 height 209
click at [385, 234] on span "Click to Upload Photos" at bounding box center [404, 238] width 79 height 12
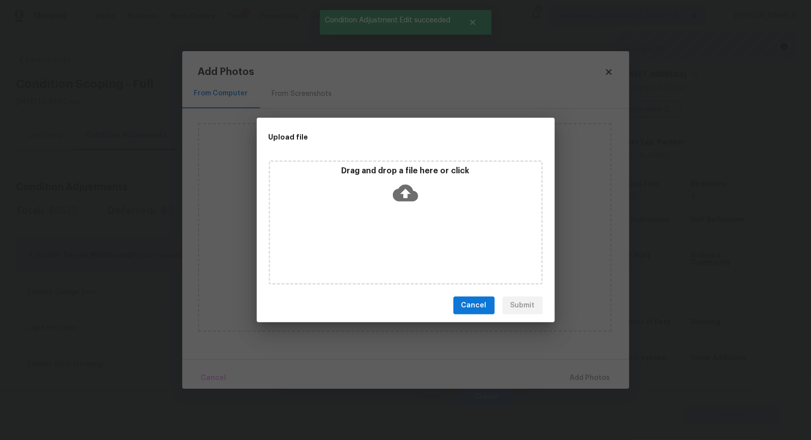
click at [385, 234] on div "Drag and drop a file here or click" at bounding box center [406, 222] width 274 height 124
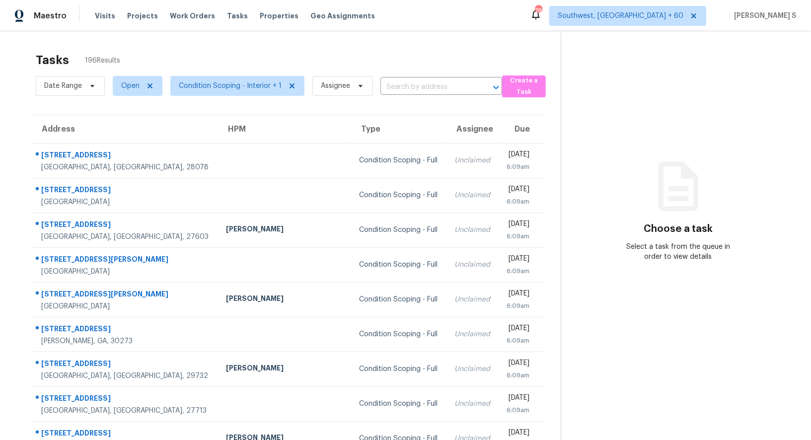
click at [422, 77] on div "Date Range Open Condition Scoping - Interior + 1 Assignee ​" at bounding box center [269, 86] width 467 height 26
click at [424, 85] on input "text" at bounding box center [428, 86] width 94 height 15
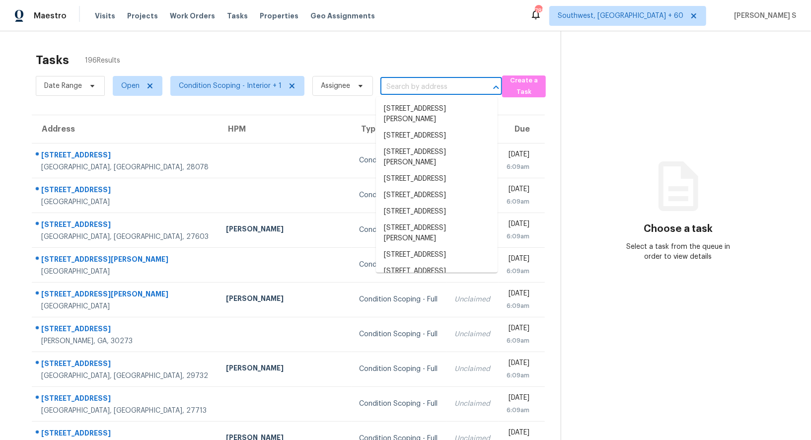
paste input "[STREET_ADDRESS][PERSON_NAME]"
type input "[STREET_ADDRESS][PERSON_NAME]"
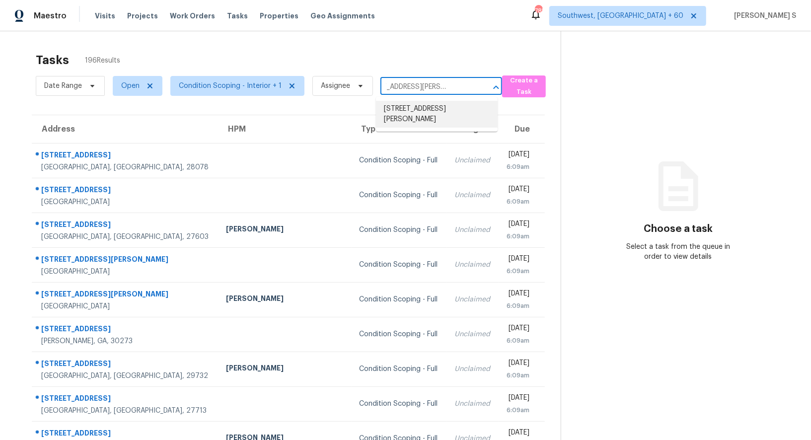
click at [429, 123] on li "1785 Little Willeo Rd, Marietta, GA 30068" at bounding box center [437, 114] width 122 height 27
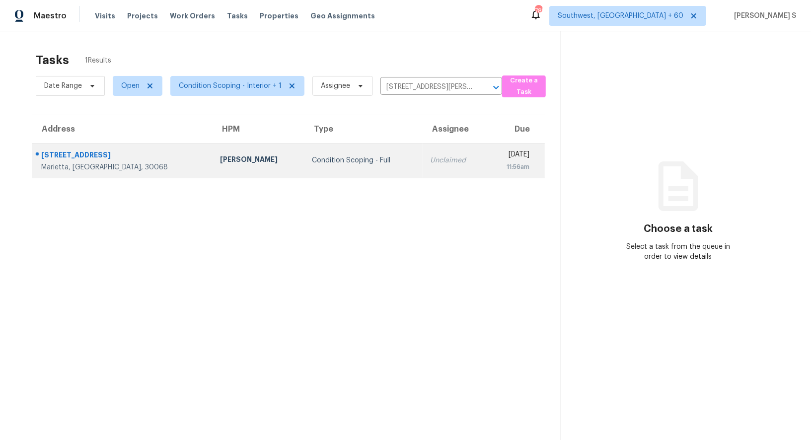
click at [423, 164] on td "Unclaimed" at bounding box center [455, 160] width 65 height 35
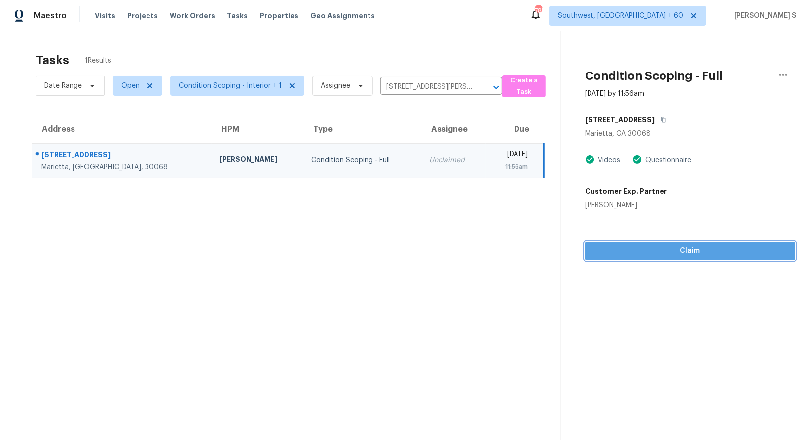
click at [622, 247] on span "Claim" at bounding box center [690, 251] width 194 height 12
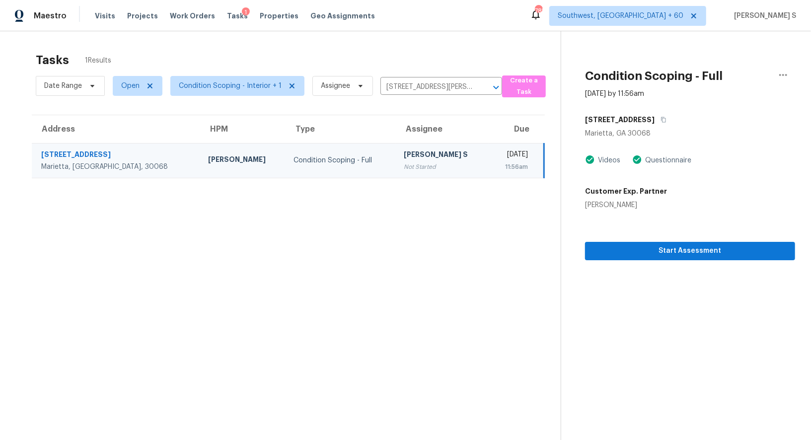
click at [497, 167] on div "11:56am" at bounding box center [512, 167] width 31 height 10
click at [663, 256] on span "Start Assessment" at bounding box center [690, 251] width 194 height 12
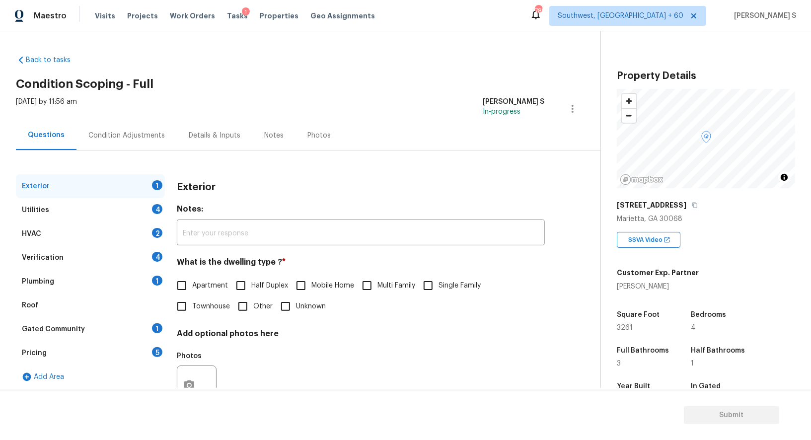
scroll to position [137, 0]
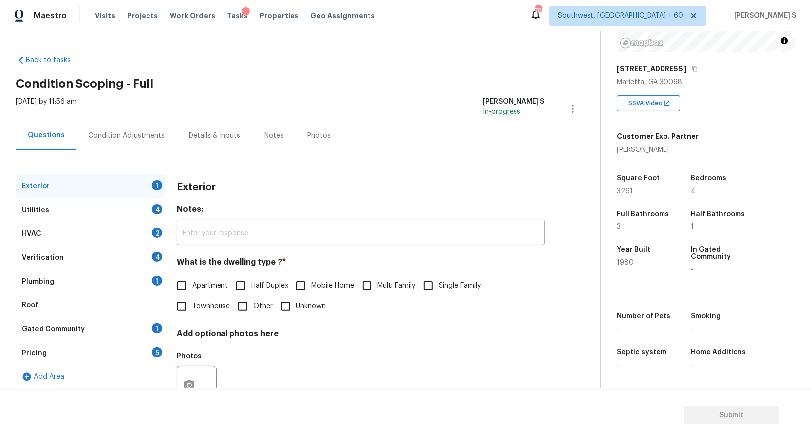
click at [448, 285] on span "Single Family" at bounding box center [460, 286] width 42 height 10
click at [439, 285] on input "Single Family" at bounding box center [428, 285] width 21 height 21
checkbox input "true"
click at [158, 211] on div "4" at bounding box center [157, 209] width 10 height 10
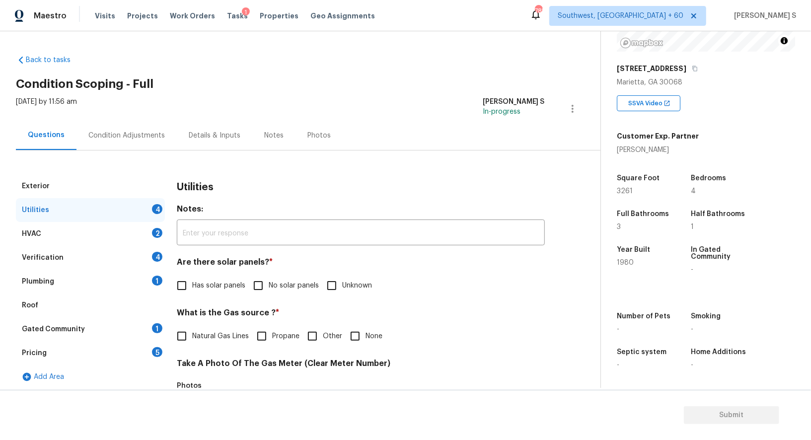
click at [261, 273] on div "Are there solar panels? * Has solar panels No solar panels Unknown" at bounding box center [361, 276] width 368 height 39
click at [267, 285] on input "No solar panels" at bounding box center [258, 285] width 21 height 21
checkbox input "true"
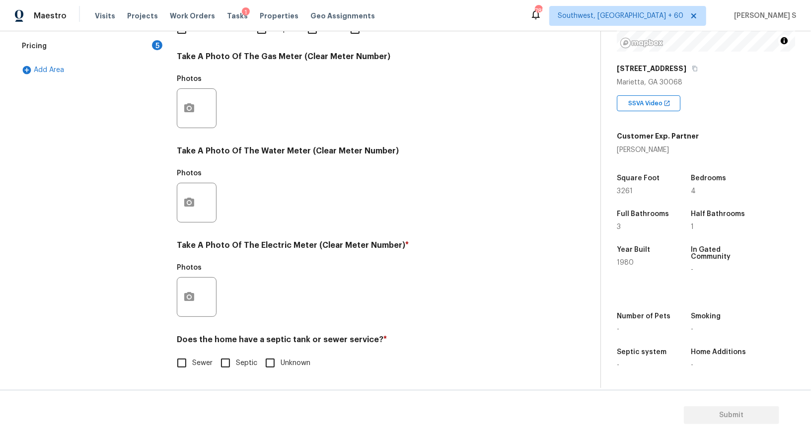
click at [196, 360] on span "Sewer" at bounding box center [202, 363] width 20 height 10
click at [192, 360] on input "Sewer" at bounding box center [181, 363] width 21 height 21
checkbox input "true"
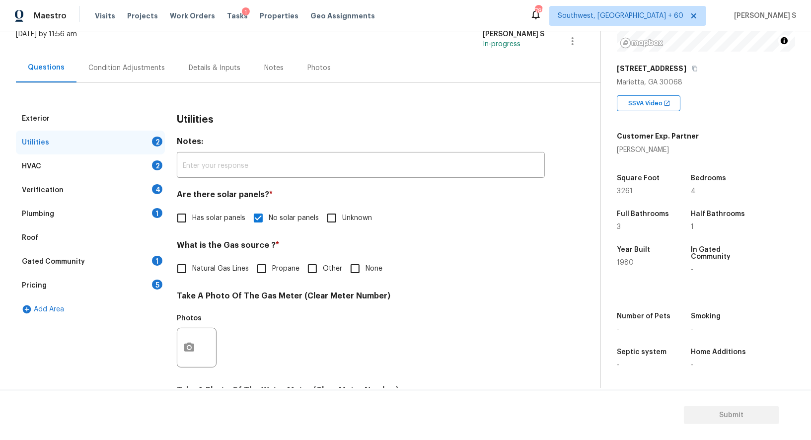
click at [156, 216] on div "1" at bounding box center [157, 213] width 10 height 10
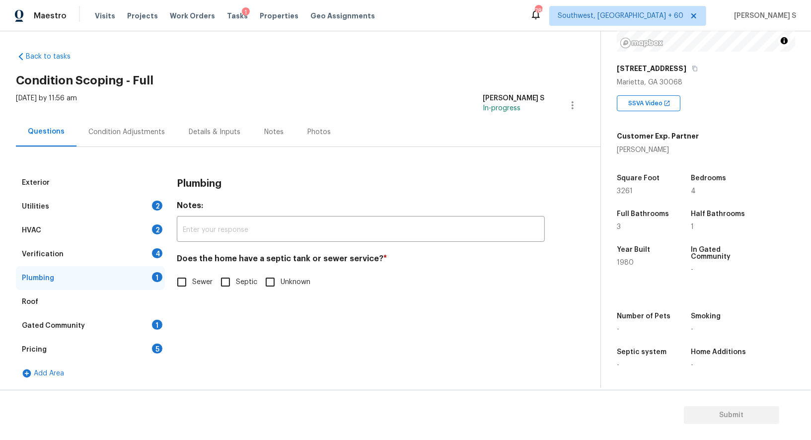
click at [173, 274] on input "Sewer" at bounding box center [181, 282] width 21 height 21
checkbox input "true"
click at [142, 326] on div "Gated Community 1" at bounding box center [90, 326] width 149 height 24
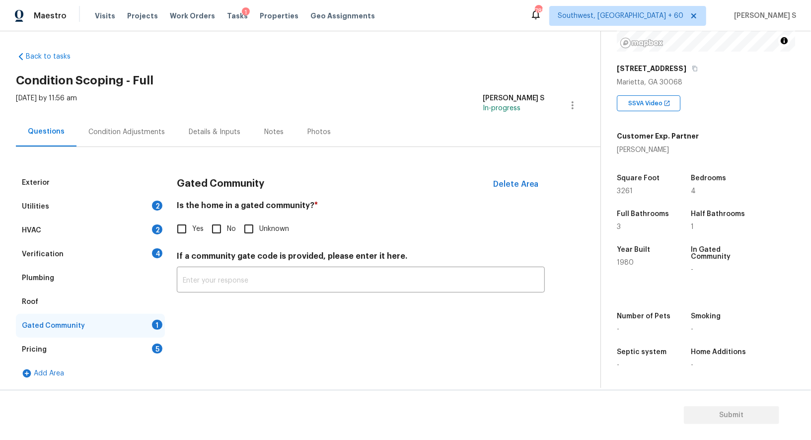
click at [208, 231] on input "No" at bounding box center [216, 229] width 21 height 21
checkbox input "true"
click at [150, 251] on div "Verification 4" at bounding box center [90, 254] width 149 height 24
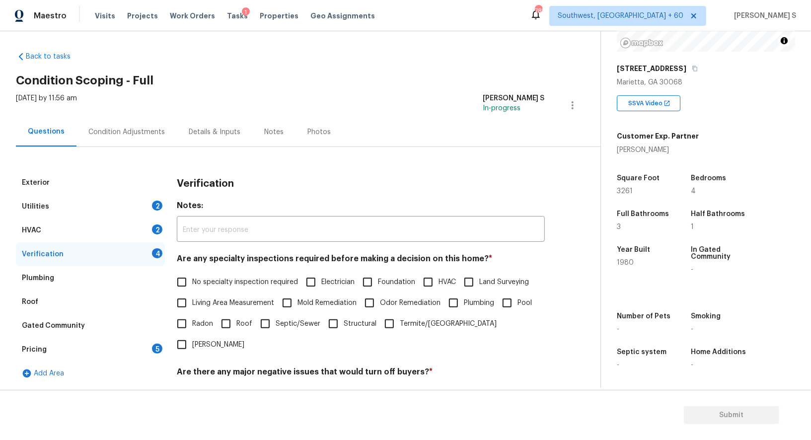
click at [180, 284] on input "No specialty inspection required" at bounding box center [181, 282] width 21 height 21
checkbox input "true"
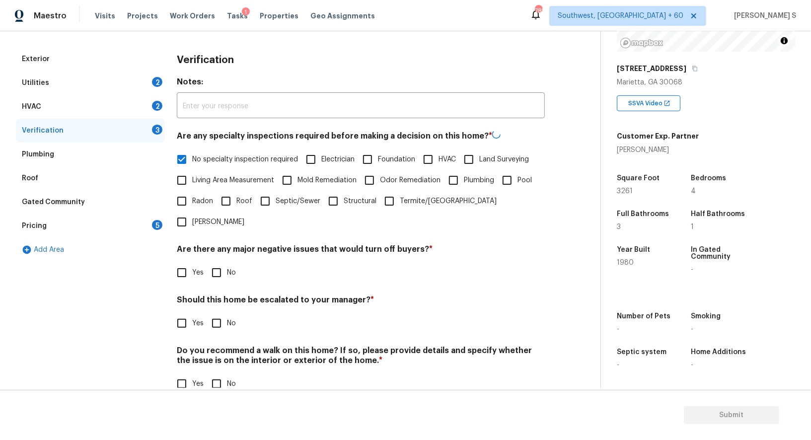
scroll to position [127, 0]
click at [214, 262] on input "No" at bounding box center [216, 272] width 21 height 21
checkbox input "true"
click at [217, 373] on input "No" at bounding box center [216, 383] width 21 height 21
checkbox input "true"
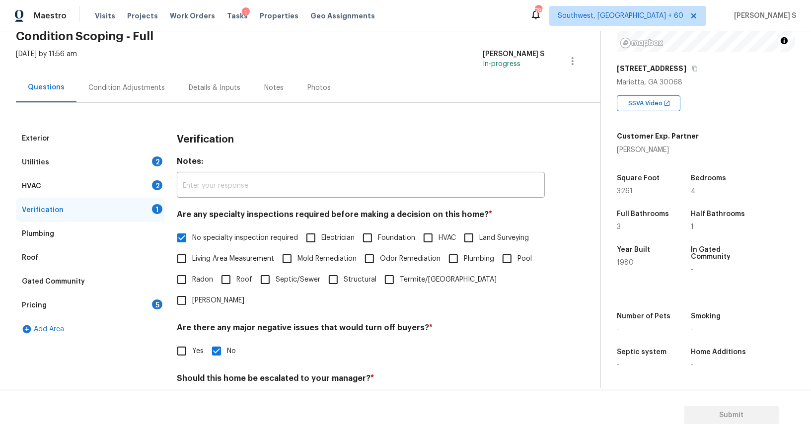
scroll to position [0, 0]
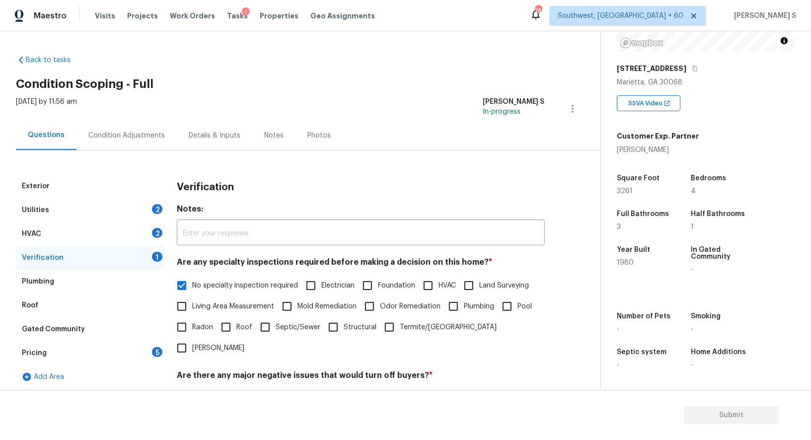
click at [158, 234] on div "2" at bounding box center [157, 233] width 10 height 10
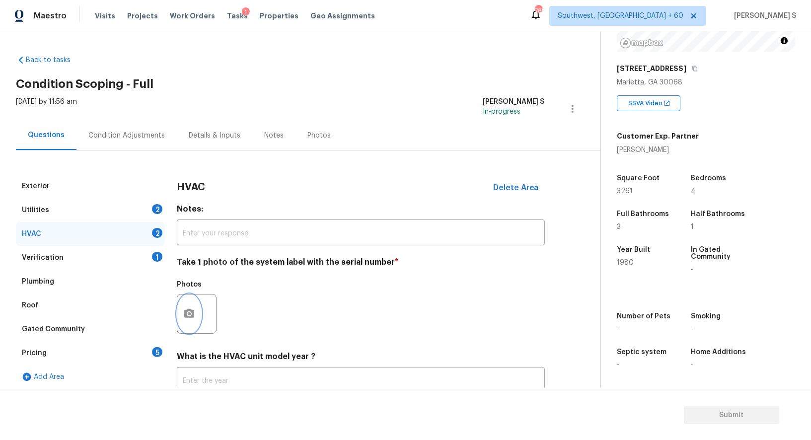
click at [194, 309] on icon "button" at bounding box center [189, 314] width 12 height 12
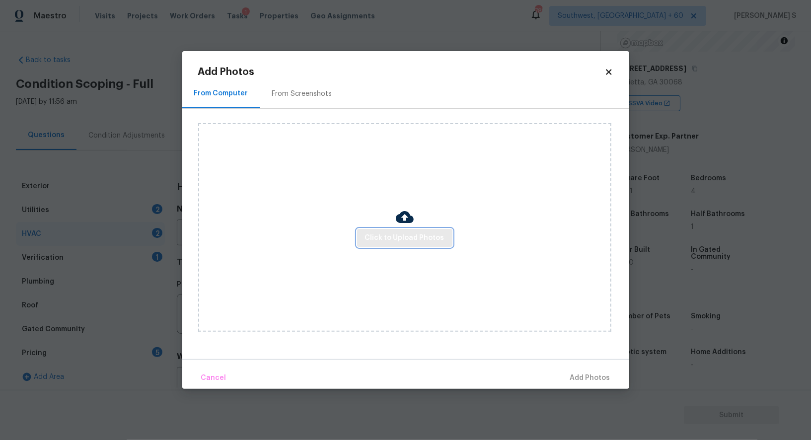
click at [425, 234] on span "Click to Upload Photos" at bounding box center [404, 238] width 79 height 12
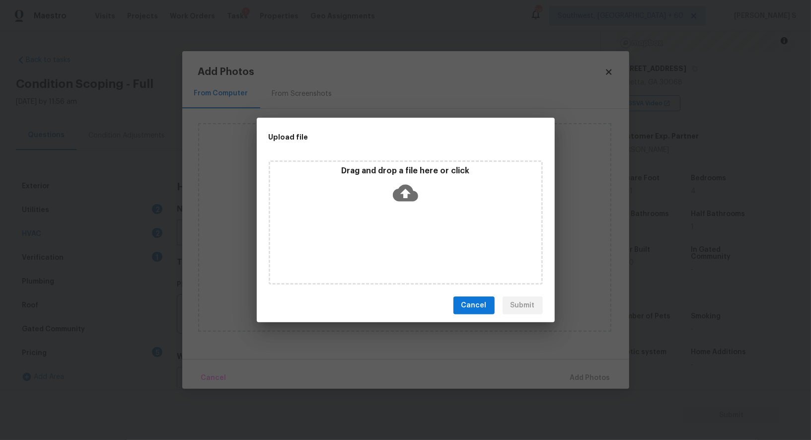
click at [425, 234] on div "Drag and drop a file here or click" at bounding box center [406, 222] width 274 height 124
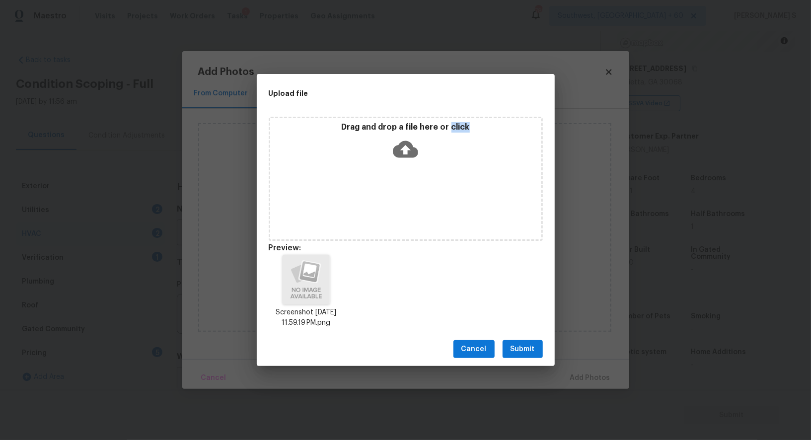
click at [510, 355] on button "Submit" at bounding box center [523, 349] width 40 height 18
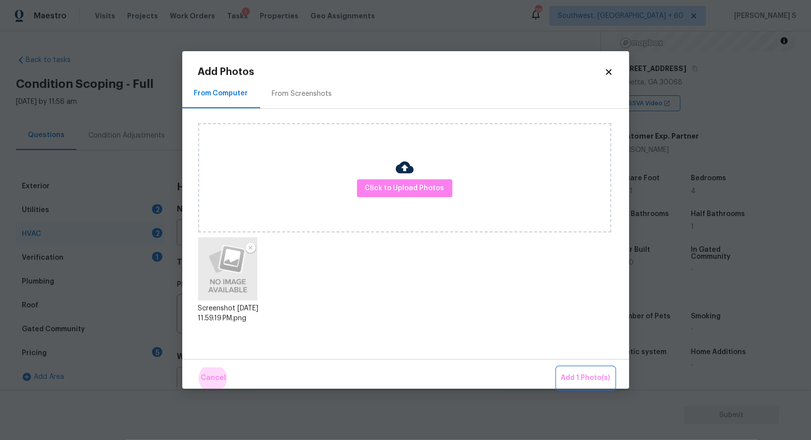
click at [557, 368] on button "Add 1 Photo(s)" at bounding box center [585, 378] width 57 height 21
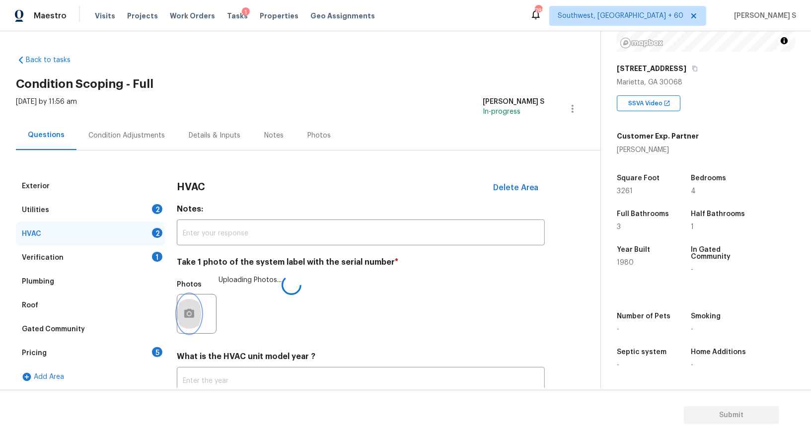
scroll to position [71, 0]
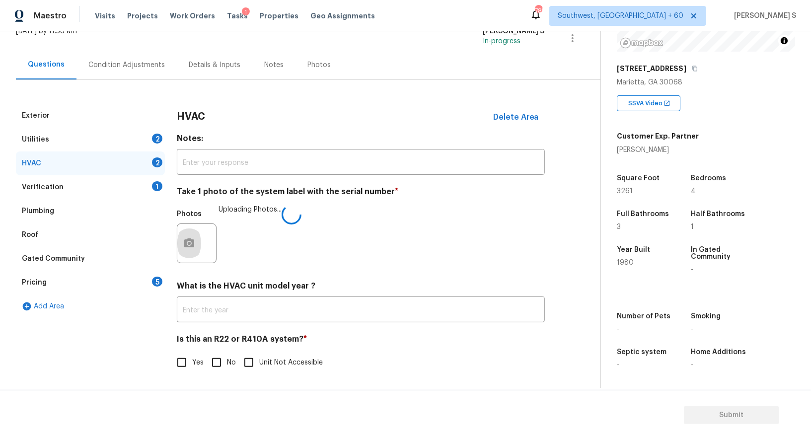
click at [223, 353] on input "No" at bounding box center [216, 362] width 21 height 21
checkbox input "true"
click at [157, 137] on div "2" at bounding box center [157, 139] width 10 height 10
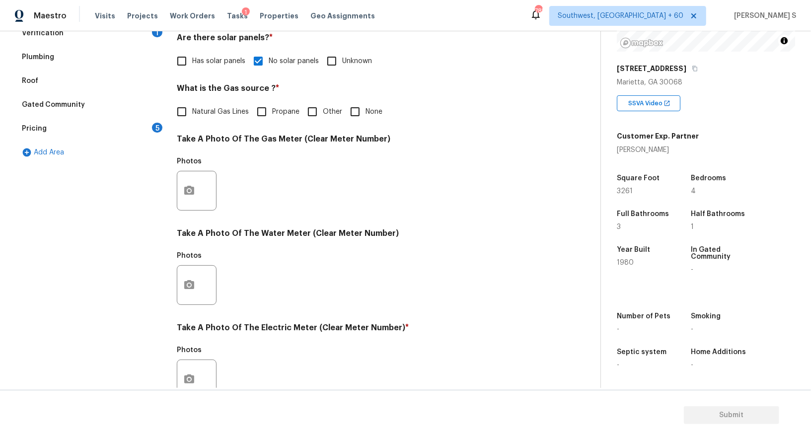
scroll to position [307, 0]
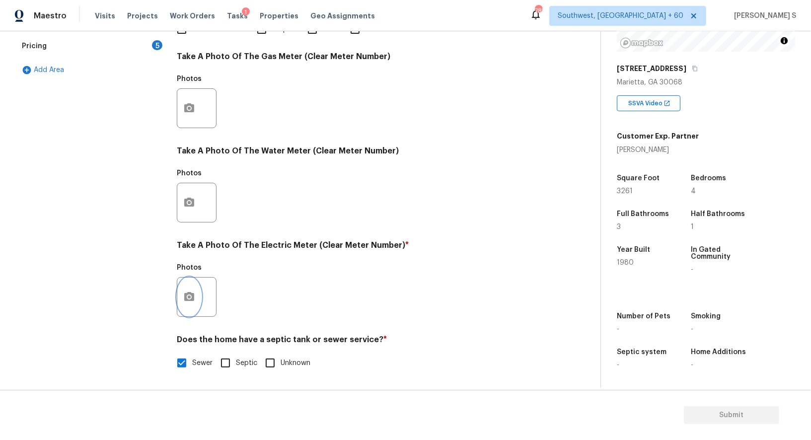
click at [188, 298] on circle "button" at bounding box center [189, 297] width 3 height 3
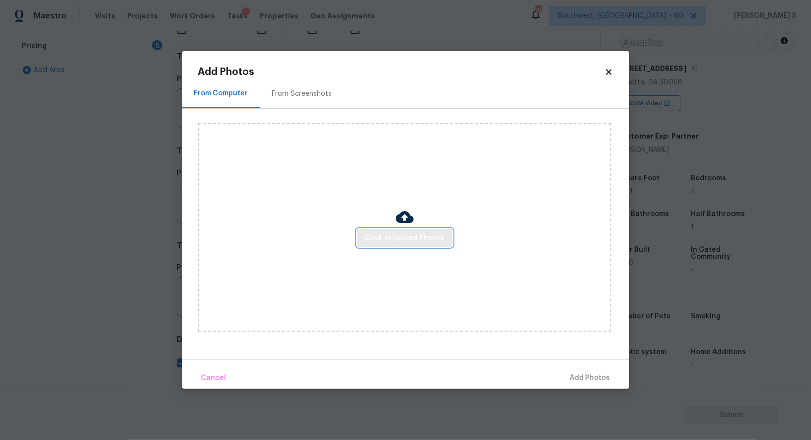
click at [383, 238] on span "Click to Upload Photos" at bounding box center [404, 238] width 79 height 12
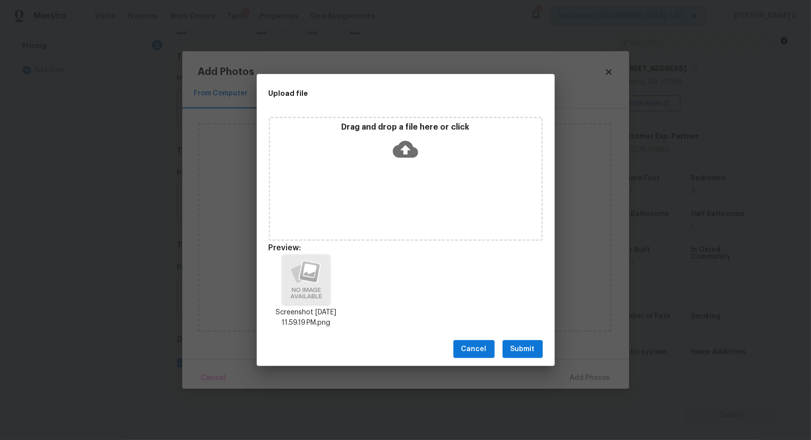
click at [521, 343] on span "Submit" at bounding box center [523, 349] width 24 height 12
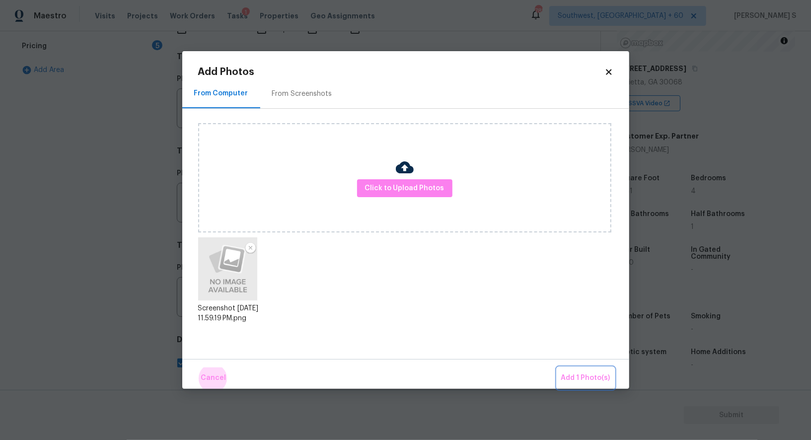
click at [557, 368] on button "Add 1 Photo(s)" at bounding box center [585, 378] width 57 height 21
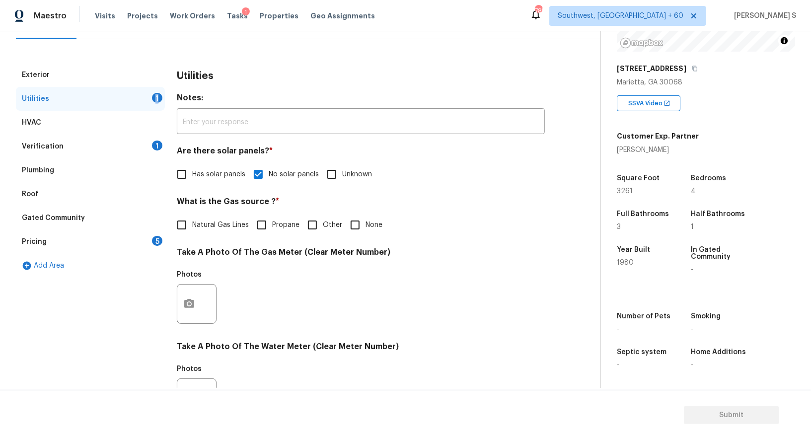
scroll to position [73, 0]
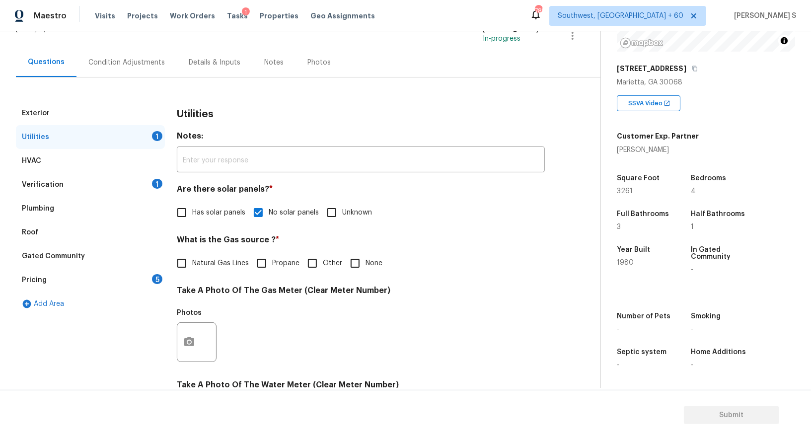
click at [111, 60] on div "Condition Adjustments" at bounding box center [126, 63] width 77 height 10
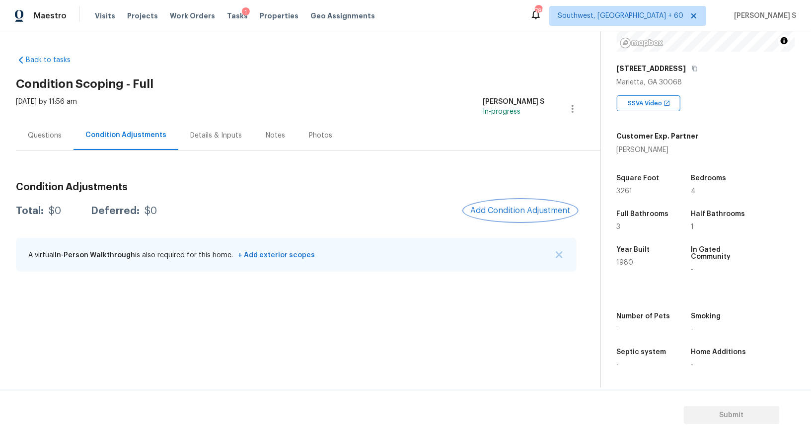
click at [489, 213] on span "Add Condition Adjustment" at bounding box center [521, 210] width 100 height 9
click at [489, 213] on body "Maestro Visits Projects Work Orders Tasks 1 Properties Geo Assignments 785 Sout…" at bounding box center [405, 220] width 811 height 440
click at [493, 213] on span "Add Condition Adjustment" at bounding box center [521, 210] width 100 height 9
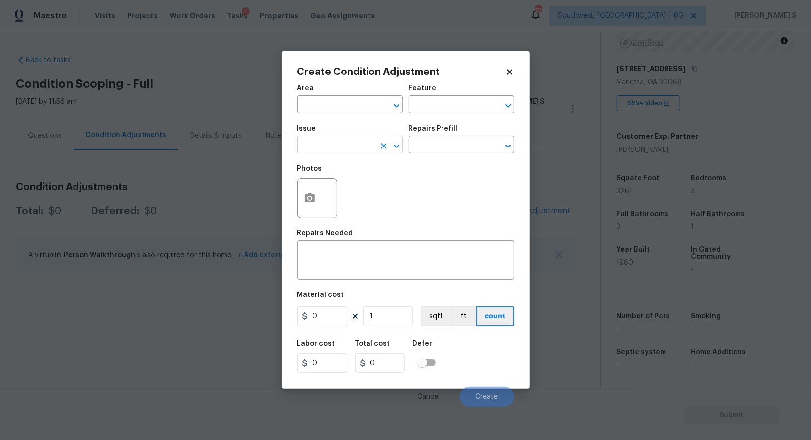
click at [344, 142] on input "text" at bounding box center [337, 145] width 78 height 15
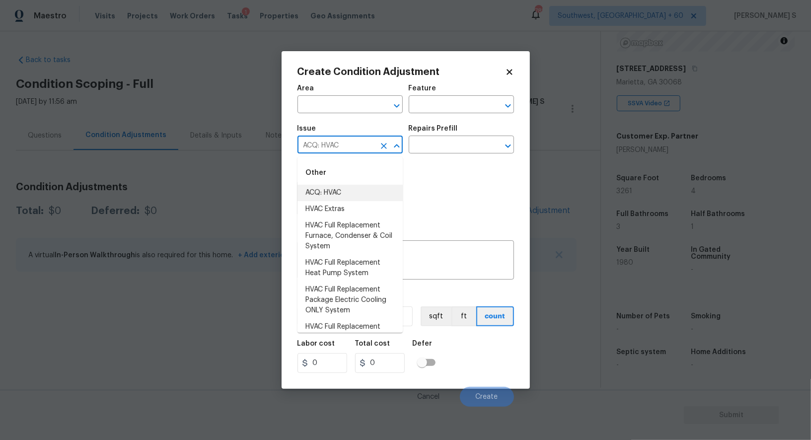
type input "ACQ: HVAC"
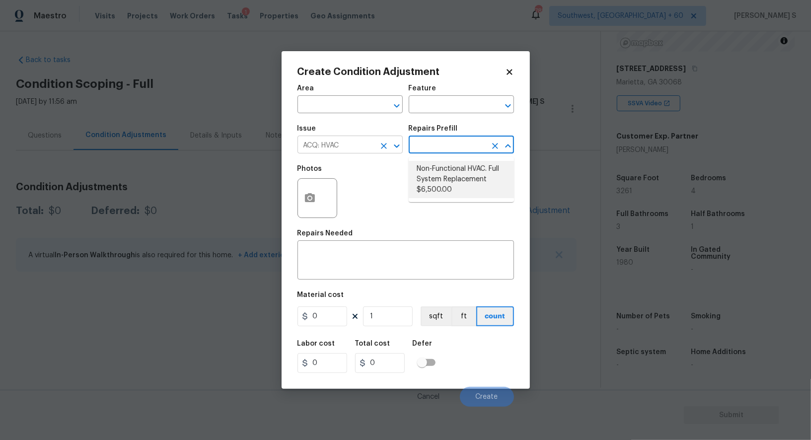
type input "Acquisition"
type textarea "Acquisition Scope: Full System Replacement"
type input "6500"
click at [452, 144] on input "text" at bounding box center [448, 145] width 78 height 15
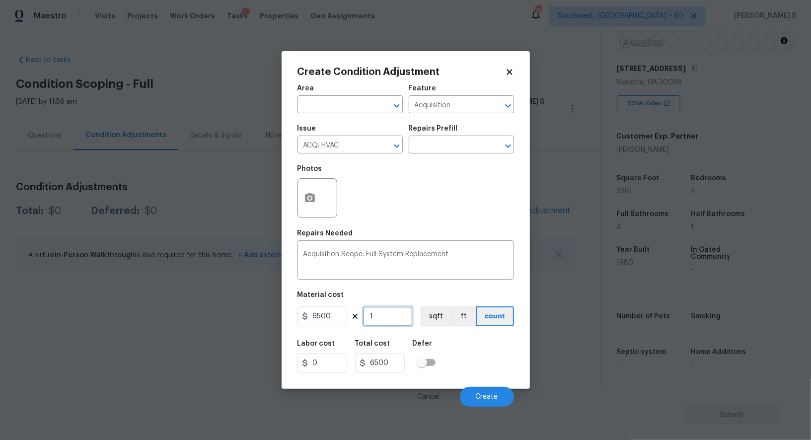
click at [405, 322] on input "1" at bounding box center [388, 317] width 50 height 20
type input "2"
type input "13000"
type input "2"
click at [473, 367] on div "Labor cost 0 Total cost 13000 Defer" at bounding box center [406, 356] width 217 height 45
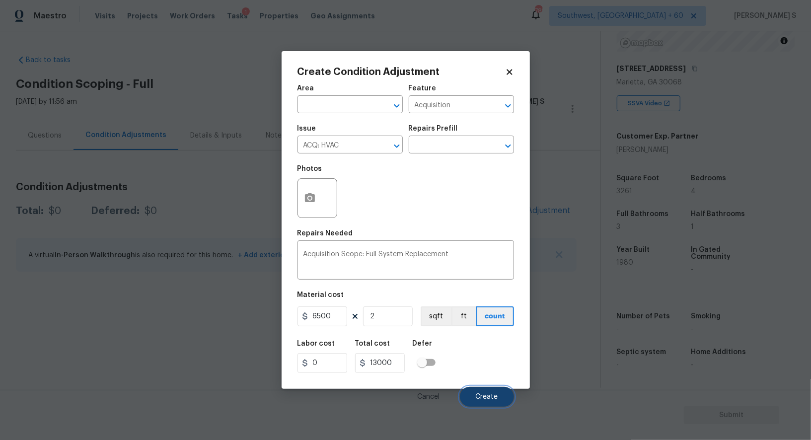
click at [503, 401] on button "Create" at bounding box center [487, 397] width 54 height 20
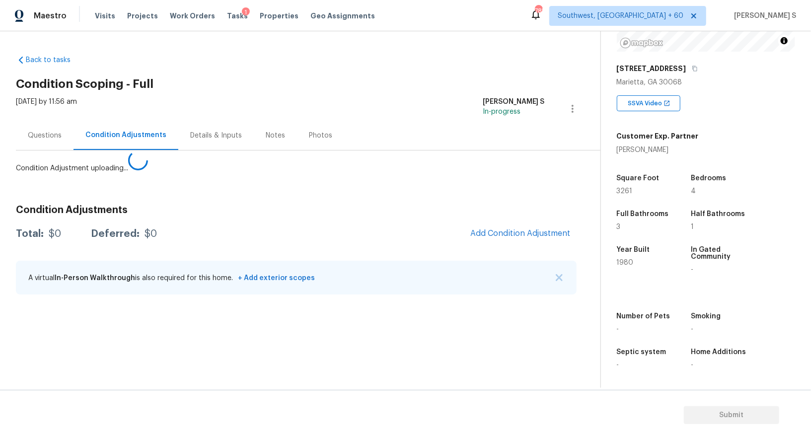
click at [0, 359] on body "Maestro Visits Projects Work Orders Tasks 1 Properties Geo Assignments 785 Sout…" at bounding box center [405, 220] width 811 height 440
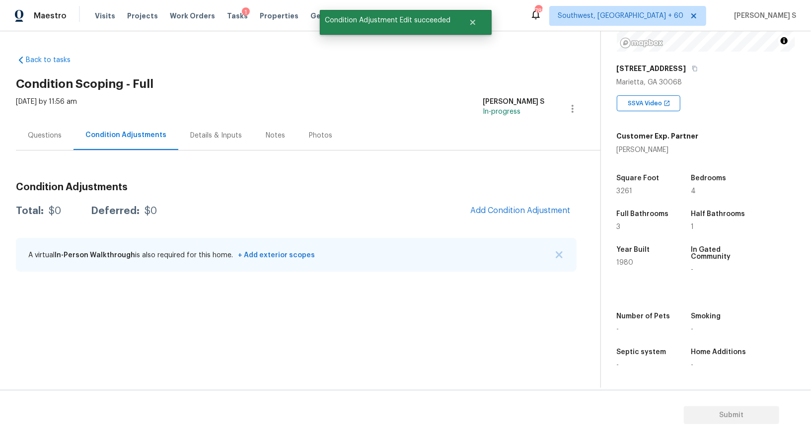
click at [511, 236] on div "Condition Adjustments Total: $0 Deferred: $0 Add Condition Adjustment A virtual…" at bounding box center [296, 227] width 561 height 106
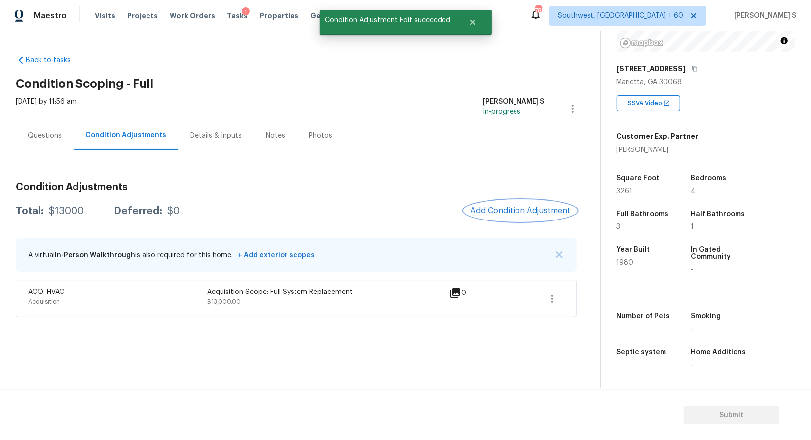
click at [538, 213] on span "Add Condition Adjustment" at bounding box center [521, 210] width 100 height 9
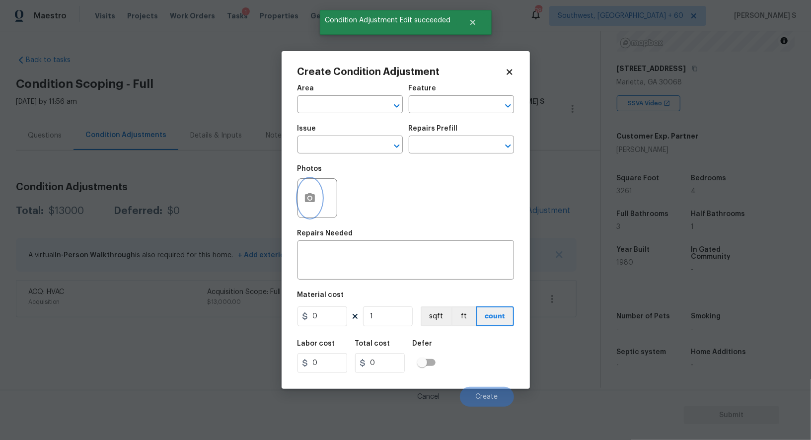
click at [304, 203] on icon "button" at bounding box center [310, 198] width 12 height 12
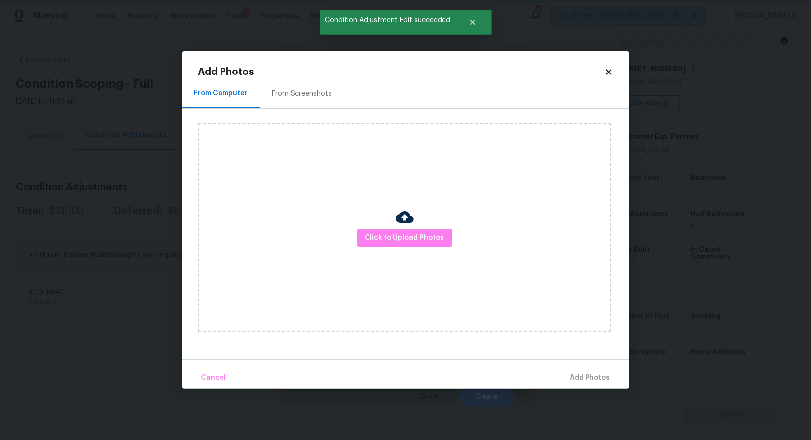
click at [123, 217] on body "Maestro Visits Projects Work Orders Tasks 1 Properties Geo Assignments 785 Sout…" at bounding box center [405, 220] width 811 height 440
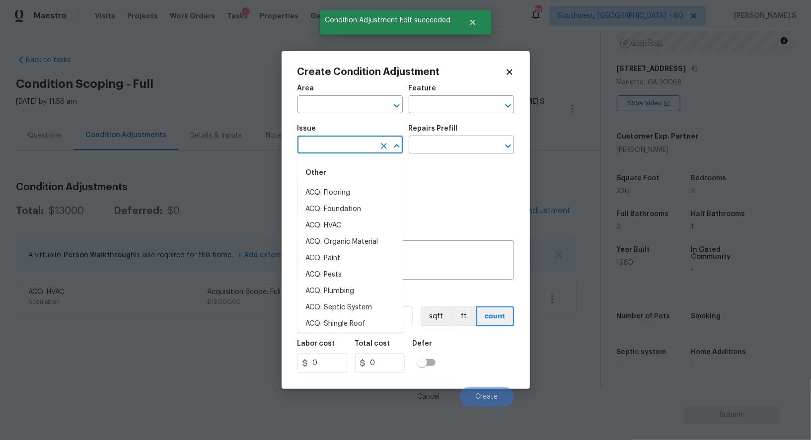
click at [315, 143] on input "text" at bounding box center [337, 145] width 78 height 15
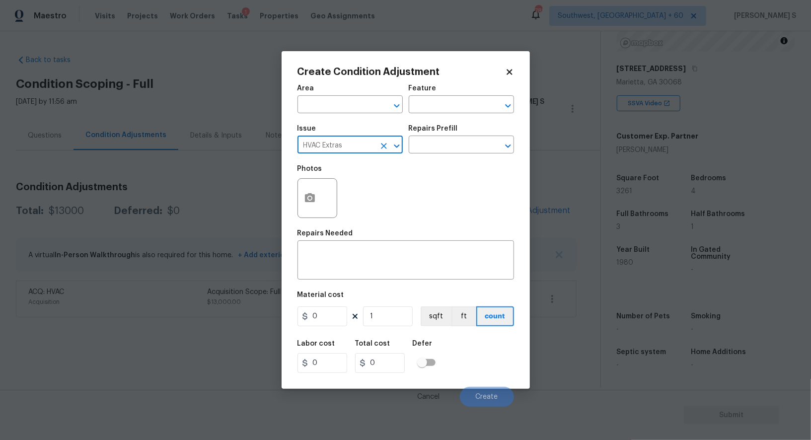
type input "HVAC Extras"
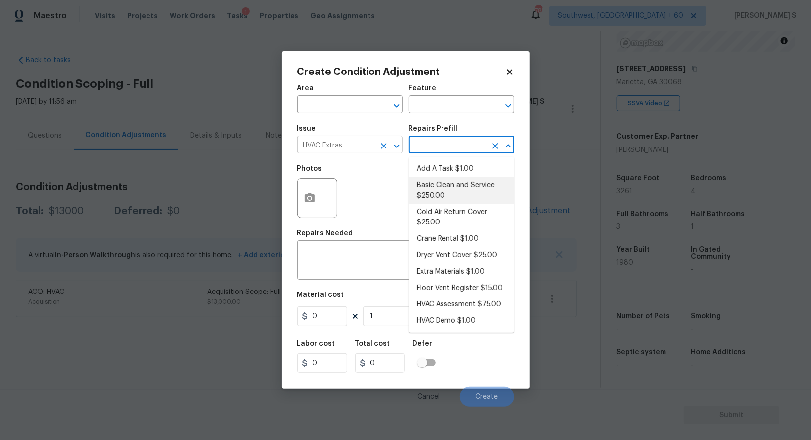
type input "HVAC"
type textarea "General Service HVAC system including: cleaning condenser and evaporator coils,…"
type input "250"
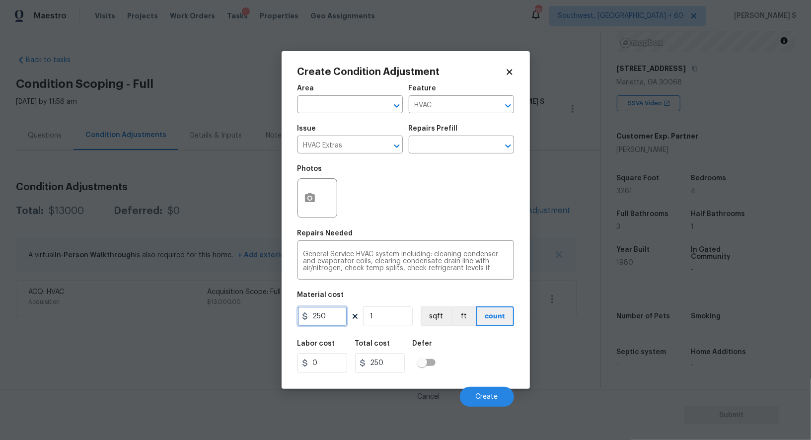
click at [322, 321] on input "250" at bounding box center [323, 317] width 50 height 20
type input "12"
type input "3000"
type input "120"
type input "30000"
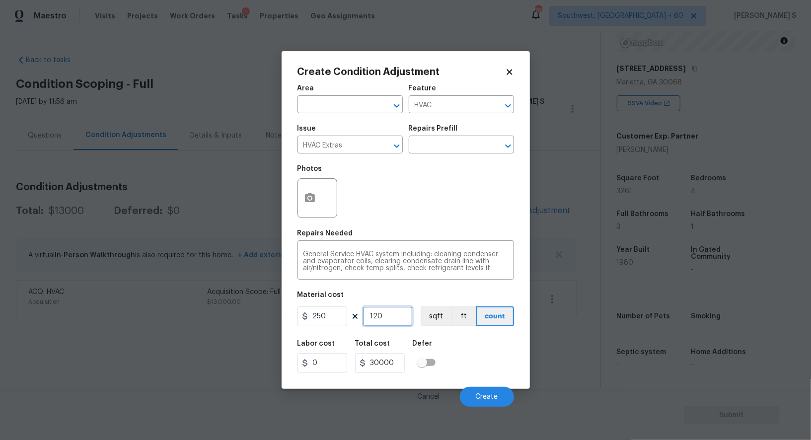
type input "1200"
type input "300000"
type input "1200"
click at [314, 316] on input "250" at bounding box center [323, 317] width 50 height 20
type input "1"
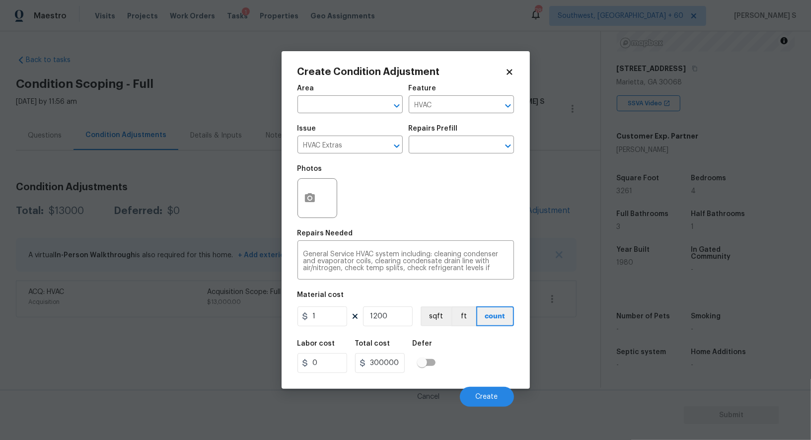
type input "1200"
click at [454, 356] on div "Labor cost 0 Total cost 1200 Defer" at bounding box center [406, 356] width 217 height 45
click at [335, 320] on input "1" at bounding box center [323, 317] width 50 height 20
type input "1200"
type input "1440000"
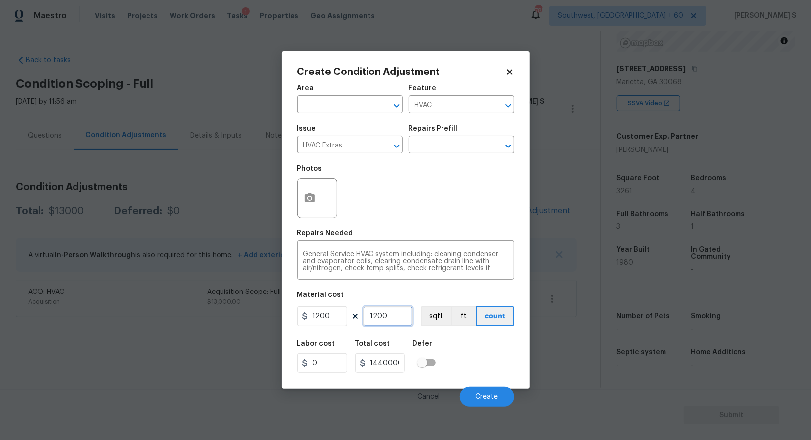
type input "1"
type input "1200"
type input "1"
click at [501, 370] on div "Labor cost 0 Total cost 1200 Defer" at bounding box center [406, 356] width 217 height 45
click at [484, 388] on div "Cancel Create" at bounding box center [406, 393] width 217 height 28
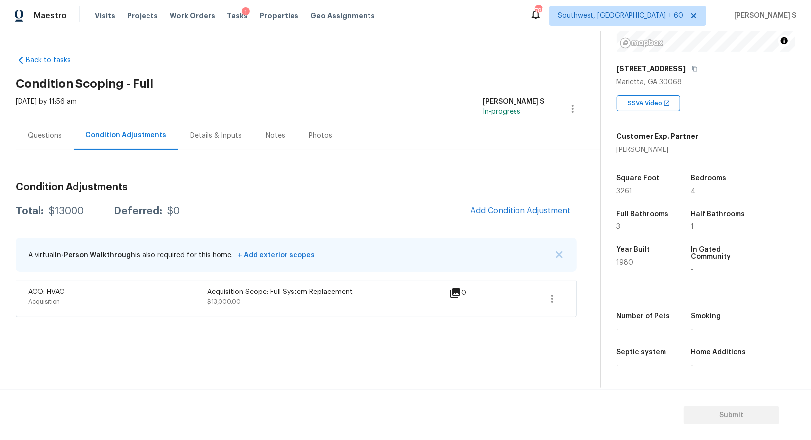
click at [167, 361] on body "Maestro Visits Projects Work Orders Tasks 1 Properties Geo Assignments 785 Sout…" at bounding box center [405, 220] width 811 height 440
click at [527, 203] on button "Add Condition Adjustment" at bounding box center [521, 210] width 112 height 21
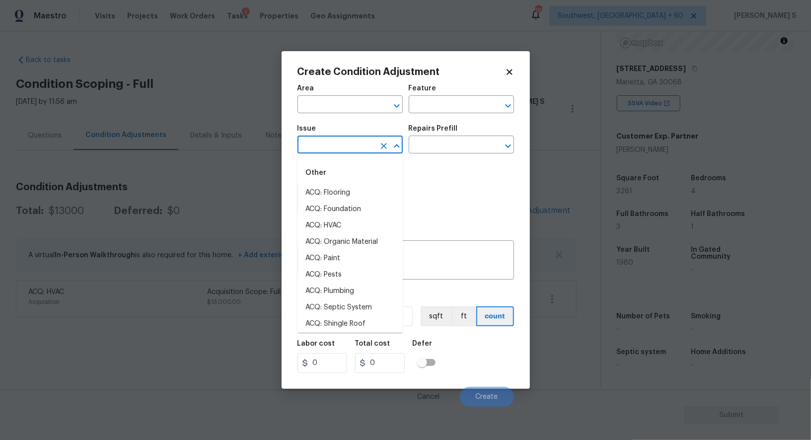
click at [342, 152] on input "text" at bounding box center [337, 145] width 78 height 15
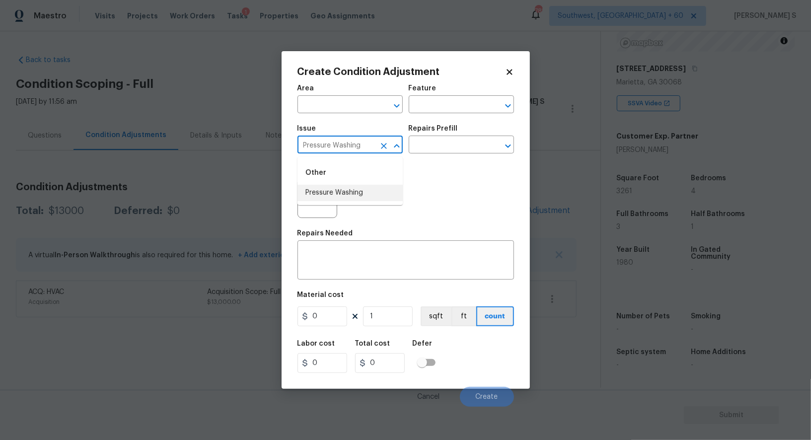
type input "Pressure Washing"
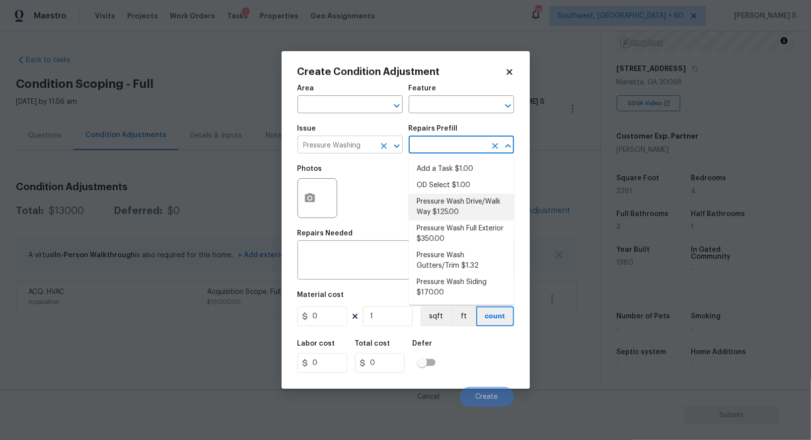
type input "Siding"
type textarea "Pressure wash the driveways/walkways as directed by the PM. Ensure that all deb…"
type input "125"
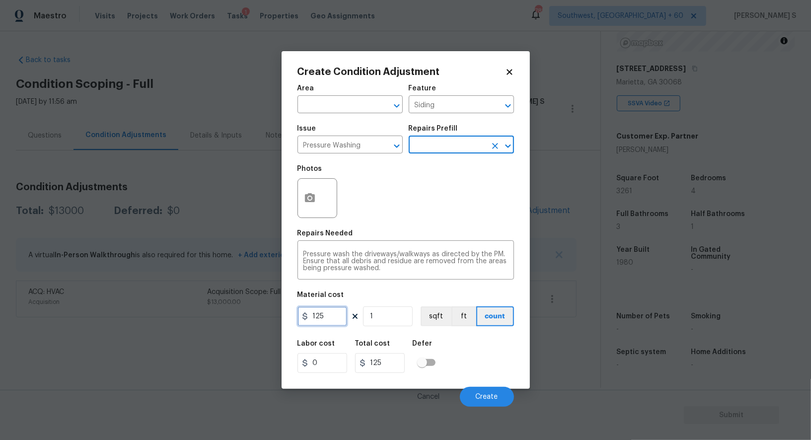
click at [332, 316] on input "125" at bounding box center [323, 317] width 50 height 20
type input "200"
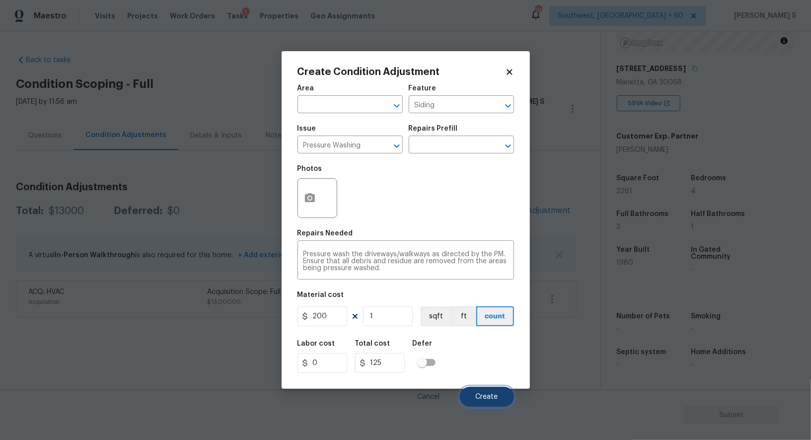
type input "200"
click at [496, 401] on span "Create" at bounding box center [487, 397] width 22 height 7
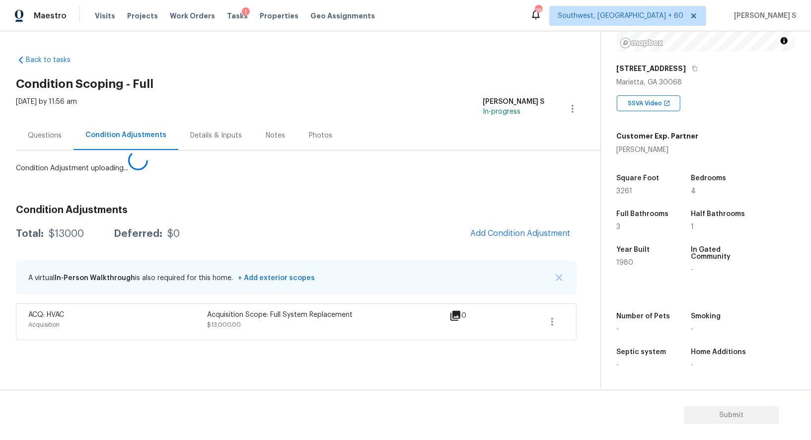
click at [154, 339] on body "Maestro Visits Projects Work Orders Tasks 1 Properties Geo Assignments 785 Sout…" at bounding box center [405, 220] width 811 height 440
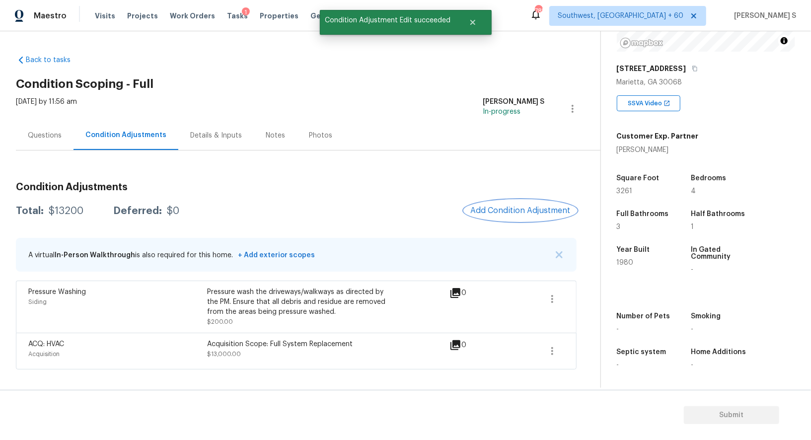
click at [507, 211] on span "Add Condition Adjustment" at bounding box center [521, 210] width 100 height 9
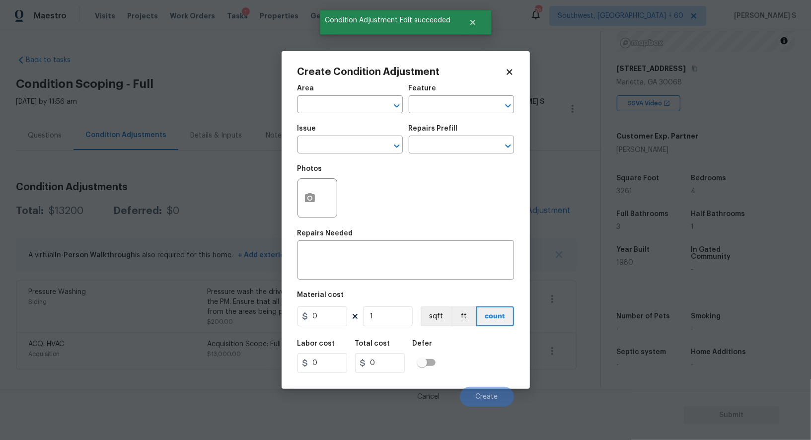
click at [507, 210] on div "Photos" at bounding box center [406, 191] width 217 height 65
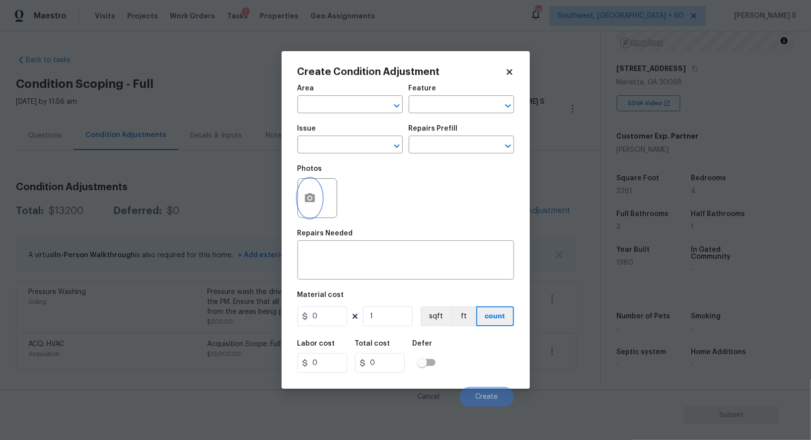
click at [313, 208] on button "button" at bounding box center [310, 198] width 24 height 39
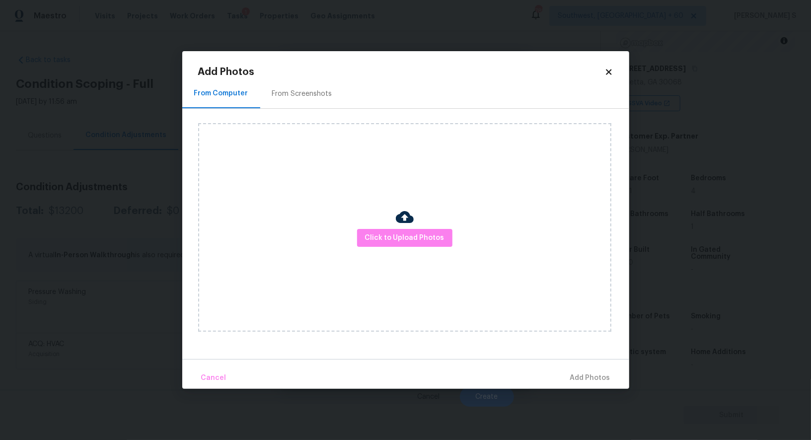
click at [318, 89] on div "From Screenshots" at bounding box center [302, 94] width 60 height 10
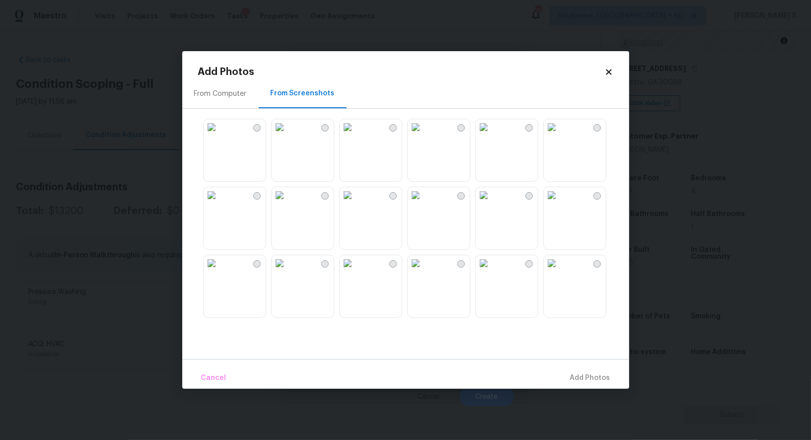
click at [356, 135] on img at bounding box center [348, 127] width 16 height 16
drag, startPoint x: 300, startPoint y: 159, endPoint x: 308, endPoint y: 174, distance: 16.9
click at [288, 135] on img at bounding box center [280, 127] width 16 height 16
click at [288, 203] on img at bounding box center [280, 195] width 16 height 16
click at [488, 203] on img at bounding box center [484, 195] width 16 height 16
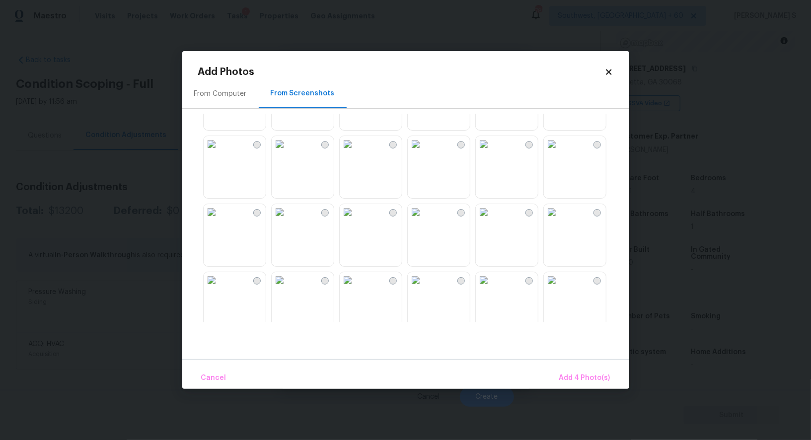
scroll to position [338, 0]
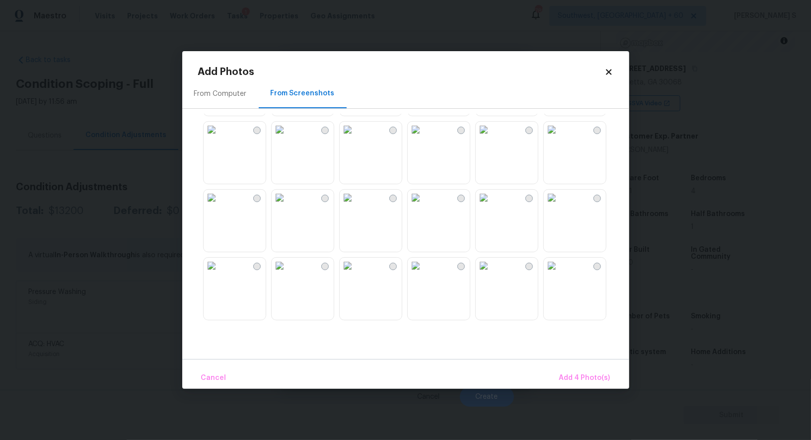
click at [356, 138] on img at bounding box center [348, 130] width 16 height 16
click at [489, 274] on img at bounding box center [484, 266] width 16 height 16
click at [560, 274] on img at bounding box center [552, 266] width 16 height 16
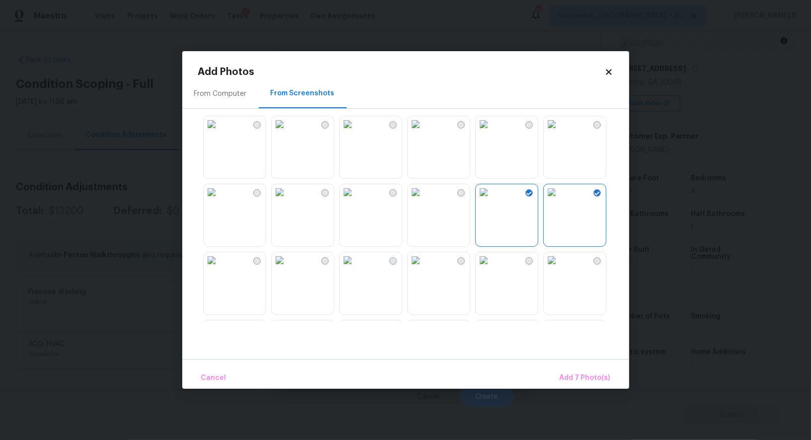
scroll to position [487, 0]
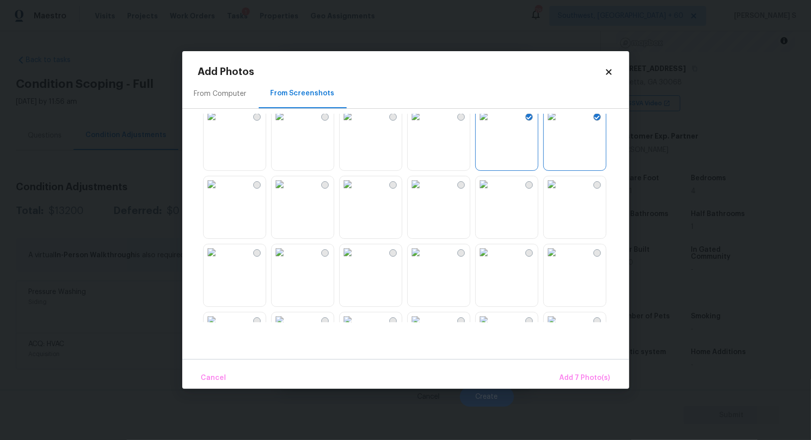
click at [492, 192] on img at bounding box center [484, 184] width 16 height 16
click at [356, 260] on img at bounding box center [348, 252] width 16 height 16
click at [356, 183] on img at bounding box center [348, 184] width 16 height 16
click at [288, 183] on img at bounding box center [280, 184] width 16 height 16
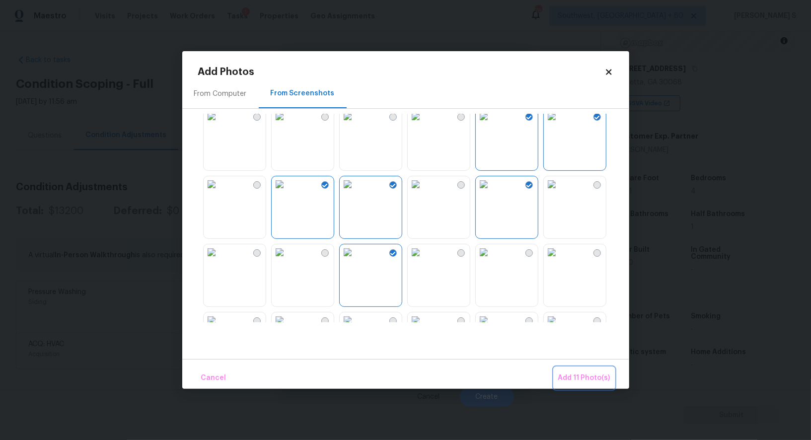
click at [583, 378] on span "Add 11 Photo(s)" at bounding box center [584, 378] width 52 height 12
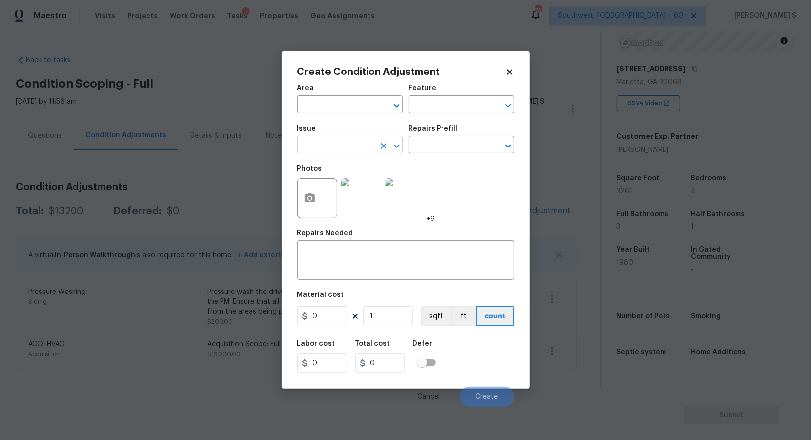
click at [345, 149] on input "text" at bounding box center [337, 145] width 78 height 15
type input "Landscape Package"
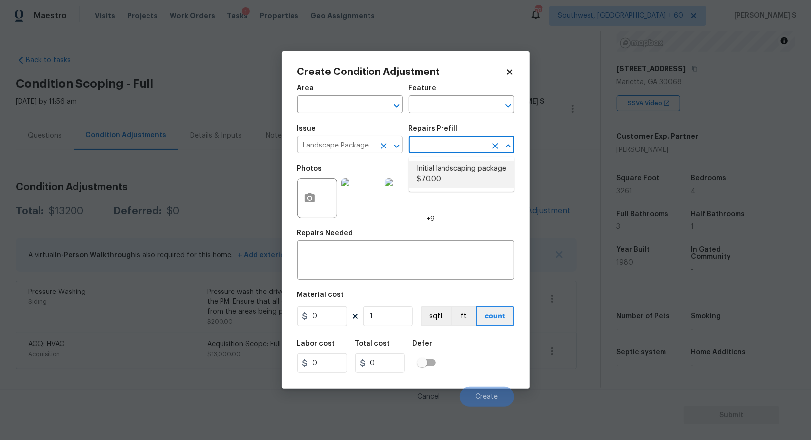
type input "Home Readiness Packages"
type textarea "Mowing of grass up to 6" in height. Mow, edge along driveways & sidewalks, trim…"
type input "70"
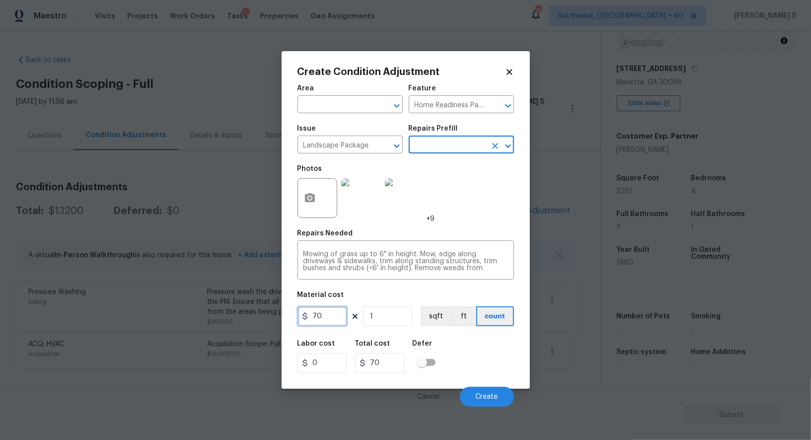
click at [341, 317] on input "70" at bounding box center [323, 317] width 50 height 20
type input "2000"
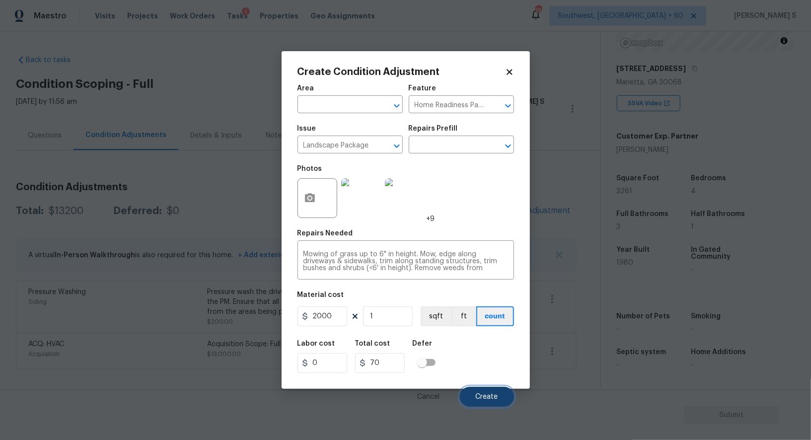
type input "2000"
click at [498, 400] on span "Create" at bounding box center [487, 397] width 22 height 7
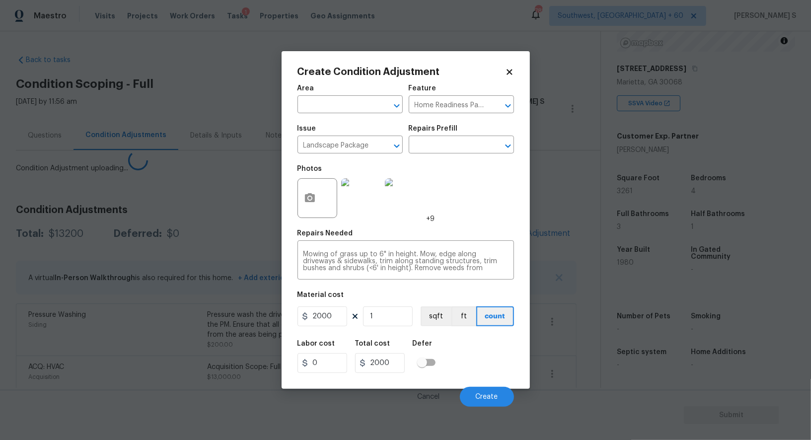
click at [109, 271] on body "Maestro Visits Projects Work Orders Tasks 1 Properties Geo Assignments 785 Sout…" at bounding box center [405, 220] width 811 height 440
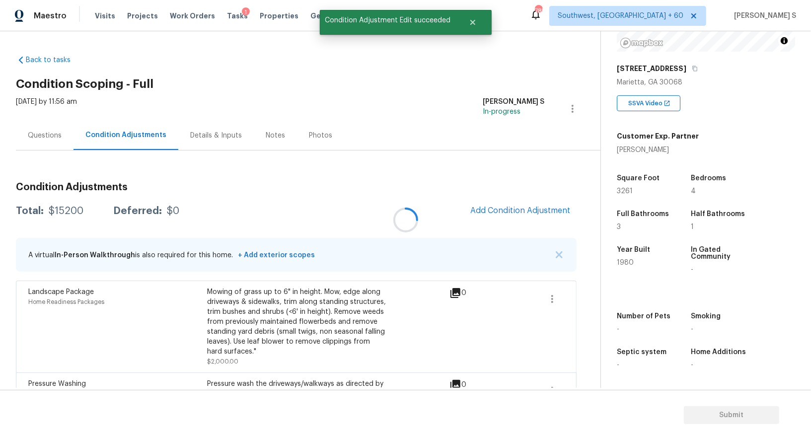
click at [56, 135] on div at bounding box center [405, 220] width 811 height 440
click at [56, 135] on div "Questions" at bounding box center [45, 136] width 34 height 10
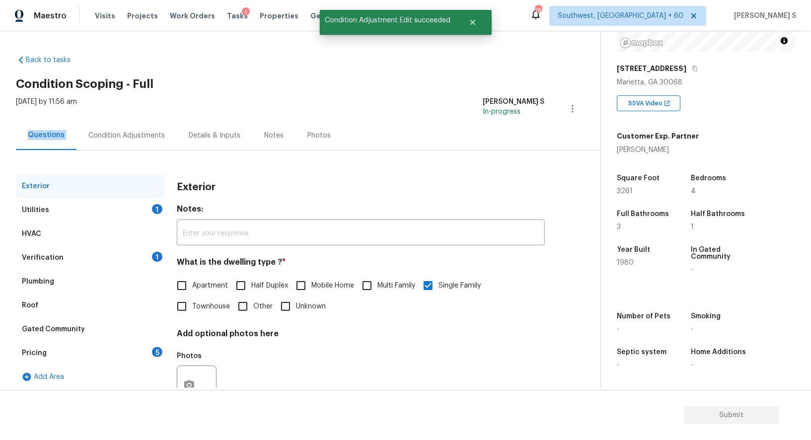
click at [56, 135] on div "Questions" at bounding box center [46, 135] width 37 height 10
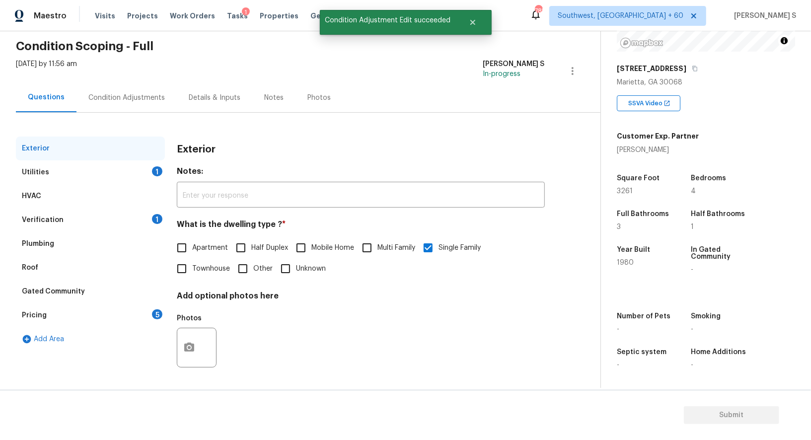
click at [88, 215] on div "Verification 1" at bounding box center [90, 220] width 149 height 24
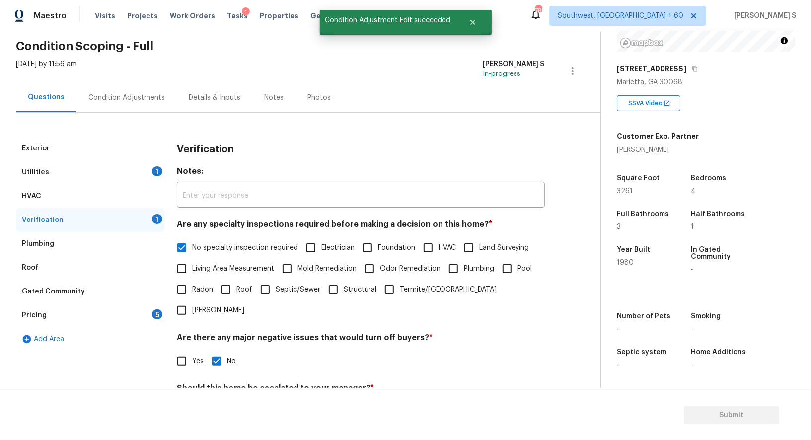
scroll to position [127, 0]
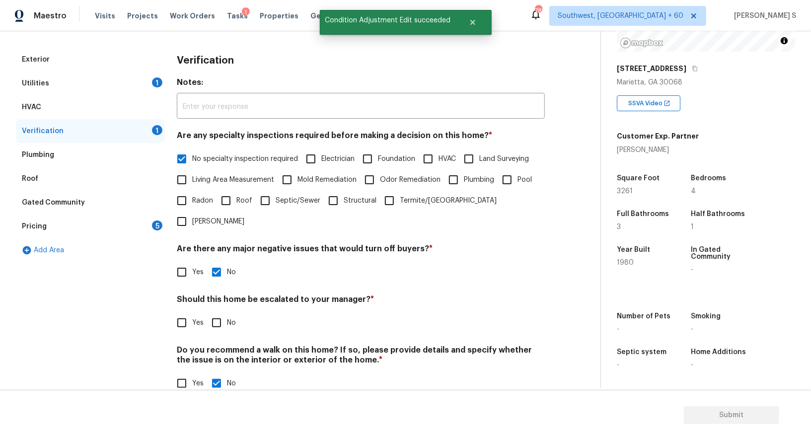
click at [180, 313] on input "Yes" at bounding box center [181, 323] width 21 height 21
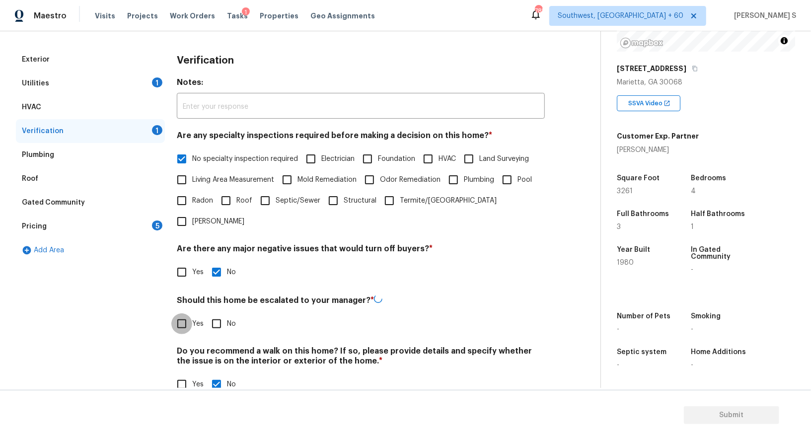
click at [192, 314] on input "Yes" at bounding box center [181, 324] width 21 height 21
checkbox input "true"
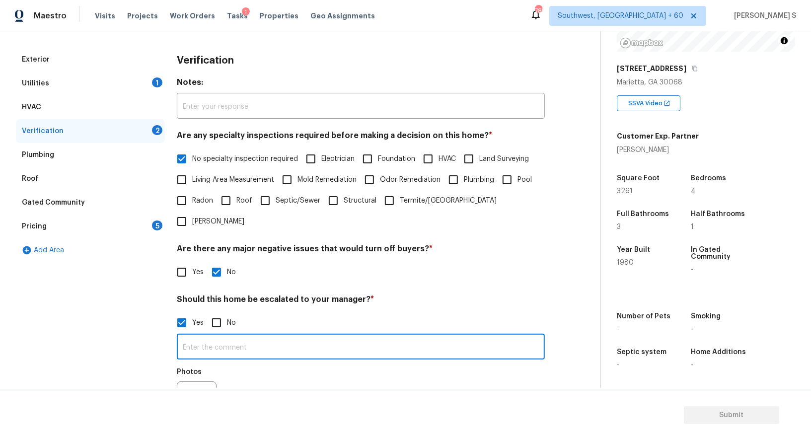
click at [233, 336] on input "text" at bounding box center [361, 347] width 368 height 23
type input "Landscape is in poor condition."
click at [265, 382] on div "Photos" at bounding box center [361, 395] width 368 height 65
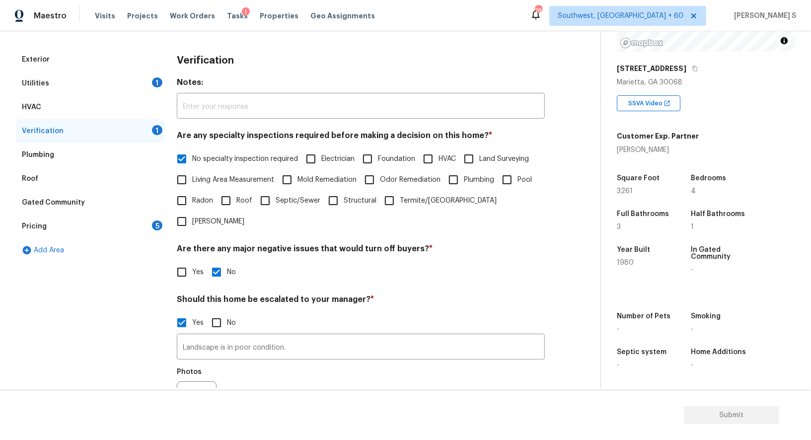
scroll to position [0, 0]
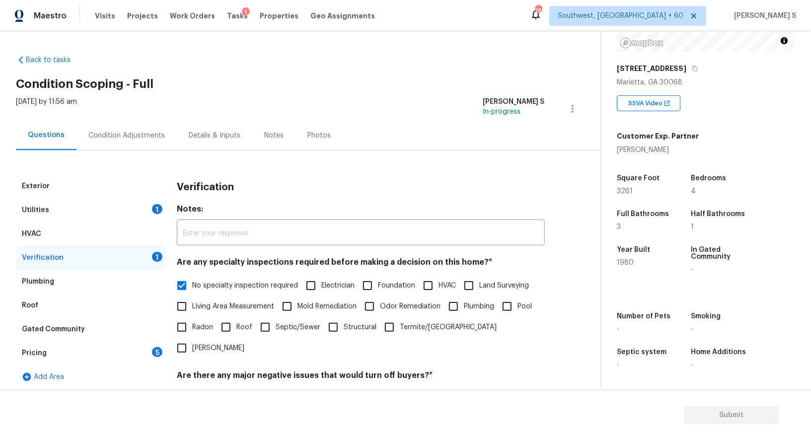
click at [134, 131] on div "Condition Adjustments" at bounding box center [126, 136] width 77 height 10
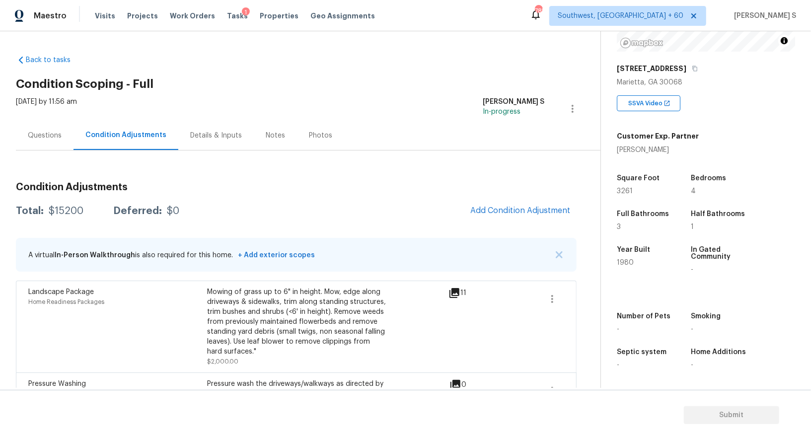
click at [510, 221] on span "Add Condition Adjustment" at bounding box center [521, 211] width 112 height 22
click at [499, 209] on span "Add Condition Adjustment" at bounding box center [521, 210] width 100 height 9
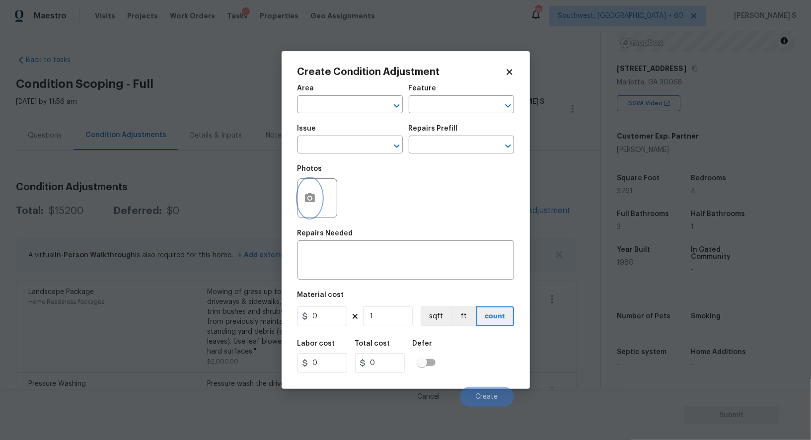
click at [303, 205] on button "button" at bounding box center [310, 198] width 24 height 39
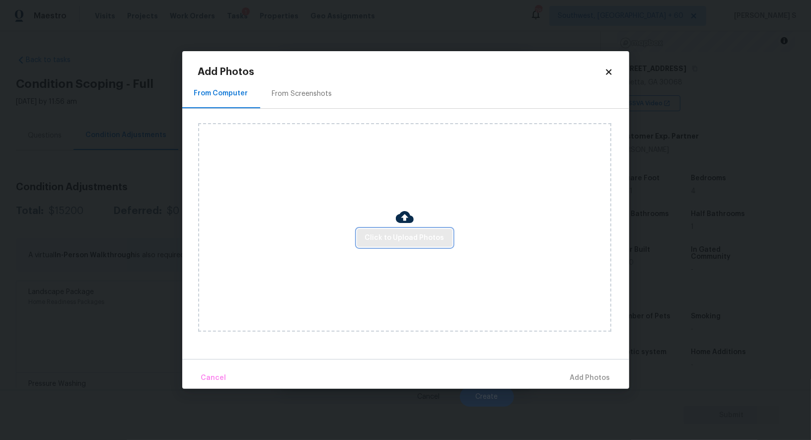
click at [399, 231] on button "Click to Upload Photos" at bounding box center [404, 238] width 95 height 18
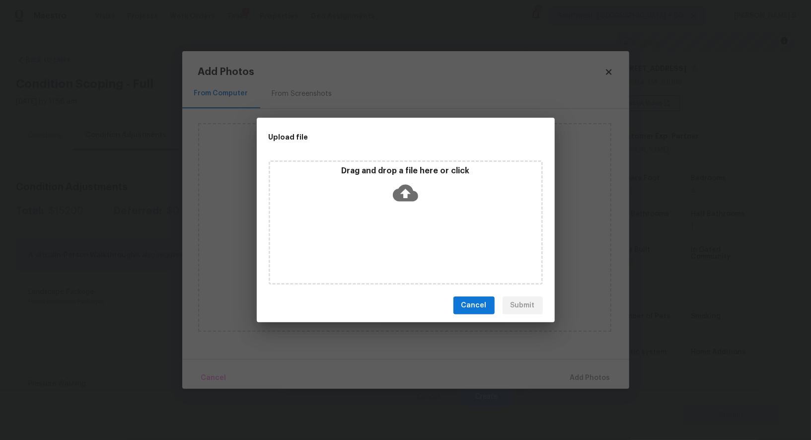
click at [399, 231] on div "Drag and drop a file here or click" at bounding box center [406, 222] width 274 height 124
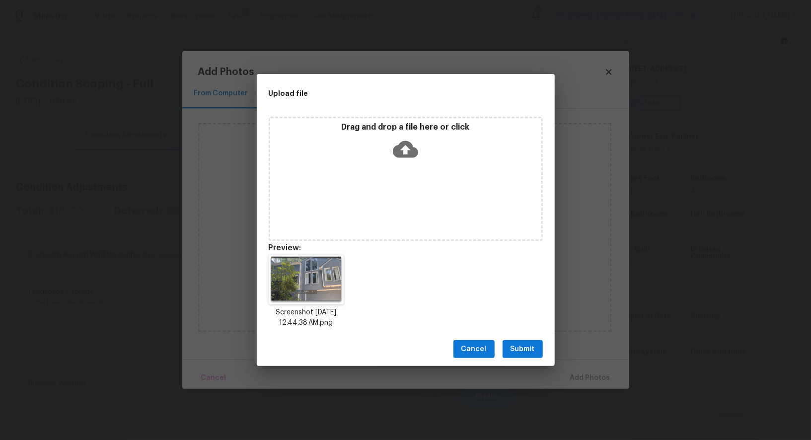
click at [519, 348] on span "Submit" at bounding box center [523, 349] width 24 height 12
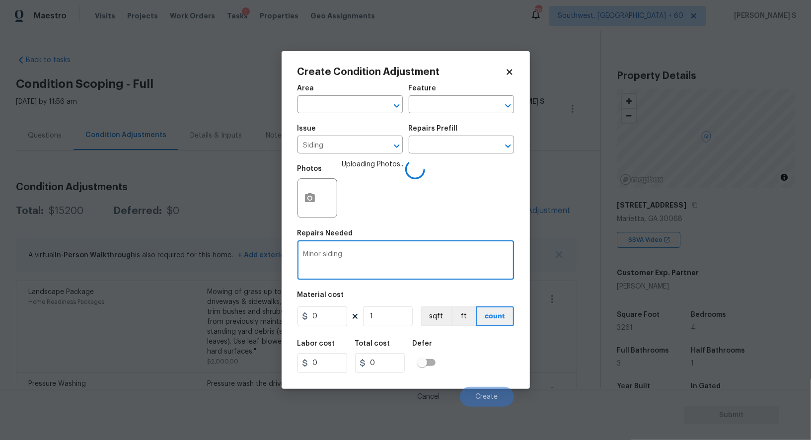
scroll to position [137, 0]
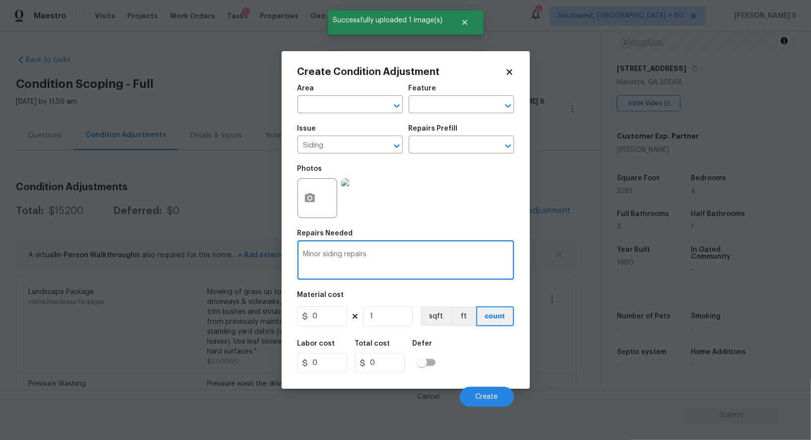
type textarea "Minor siding repairs"
click at [334, 317] on input "0" at bounding box center [323, 317] width 50 height 20
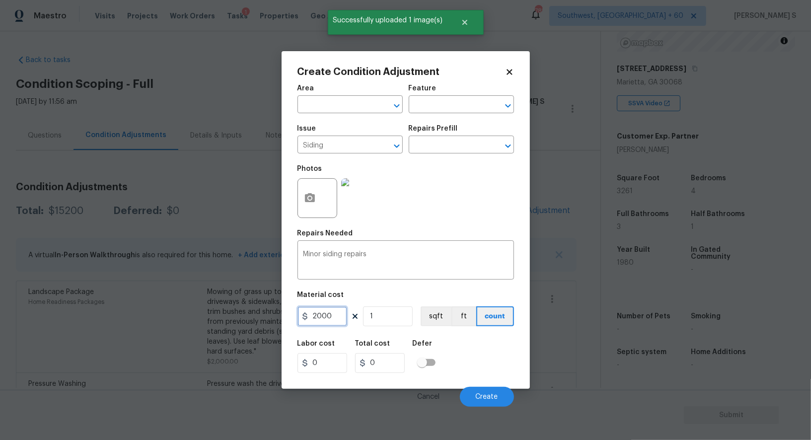
type input "2000"
click at [480, 368] on div "Labor cost 0 Total cost 2000 Defer" at bounding box center [406, 356] width 217 height 45
click at [339, 314] on input "2000" at bounding box center [323, 317] width 50 height 20
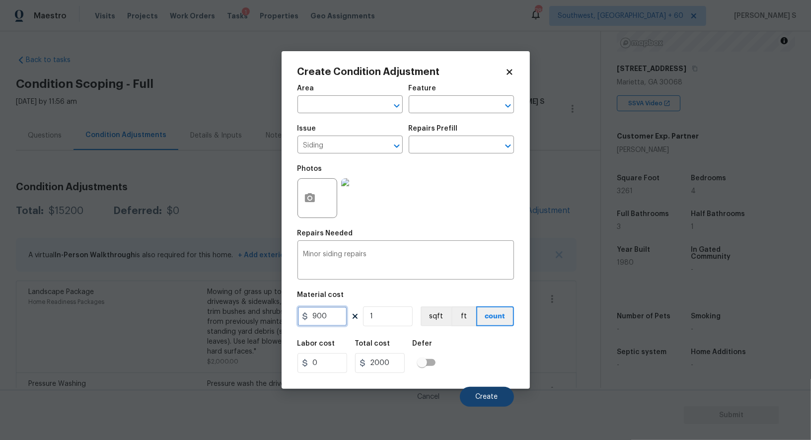
type input "900"
click at [489, 394] on button "Create" at bounding box center [487, 397] width 54 height 20
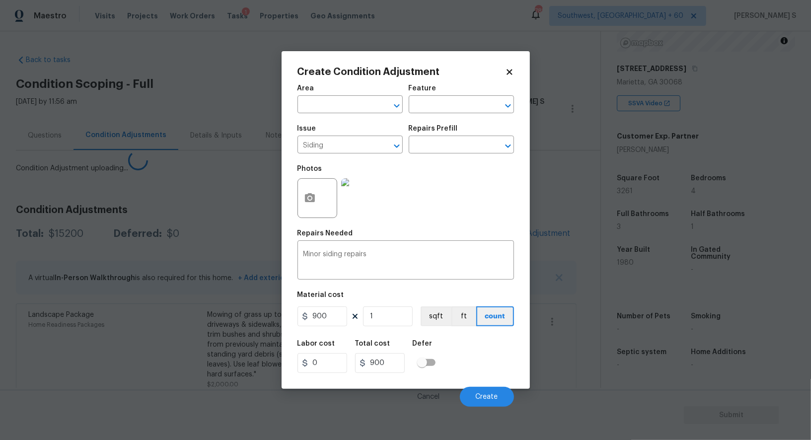
click at [97, 316] on body "Maestro Visits Projects Work Orders Tasks 1 Properties Geo Assignments 785 Sout…" at bounding box center [405, 220] width 811 height 440
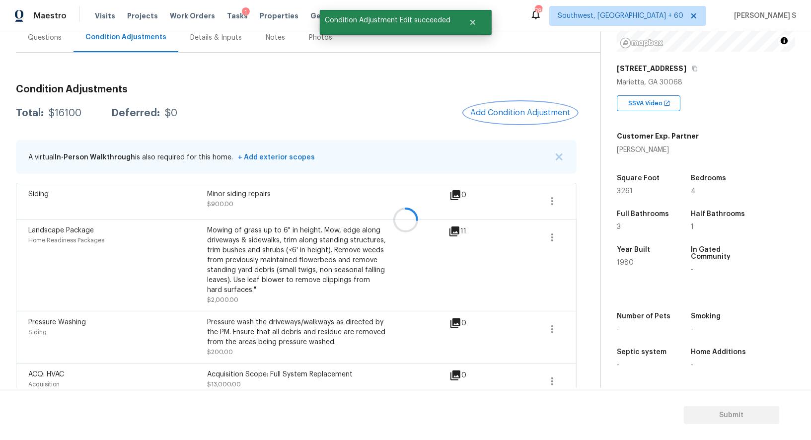
scroll to position [111, 0]
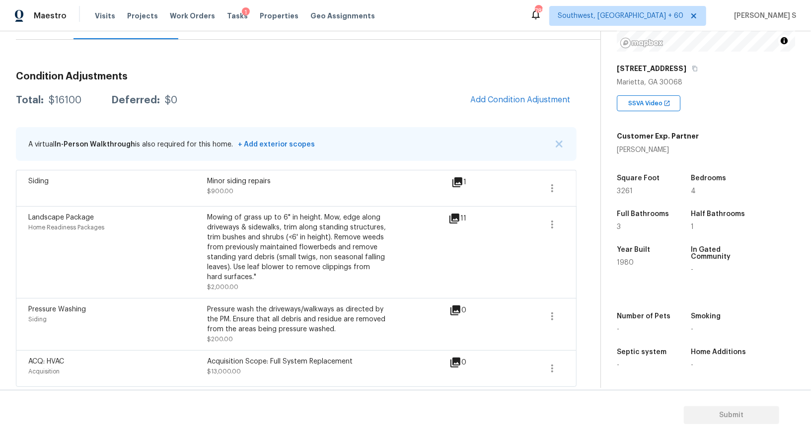
click at [502, 85] on div "Condition Adjustments Total: $16100 Deferred: $0 Add Condition Adjustment A vir…" at bounding box center [296, 225] width 561 height 323
click at [518, 108] on button "Add Condition Adjustment" at bounding box center [521, 99] width 112 height 21
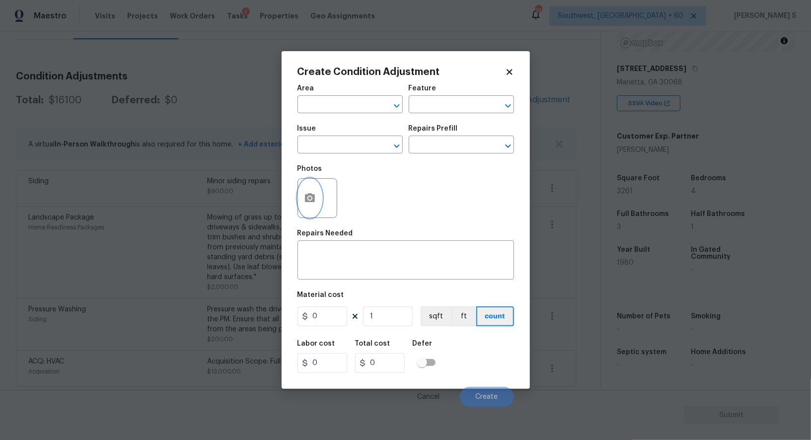
click at [317, 195] on button "button" at bounding box center [310, 198] width 24 height 39
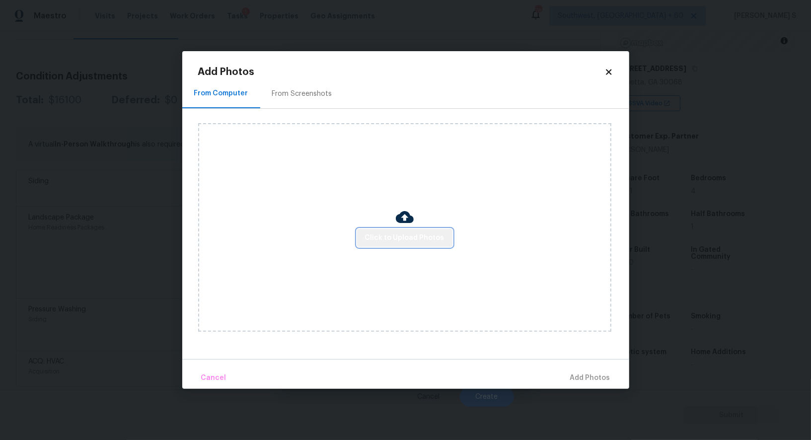
click at [412, 235] on span "Click to Upload Photos" at bounding box center [404, 238] width 79 height 12
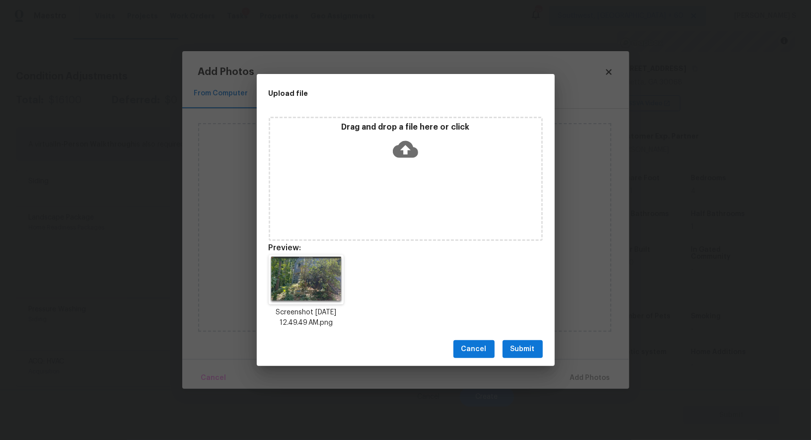
click at [536, 353] on button "Submit" at bounding box center [523, 349] width 40 height 18
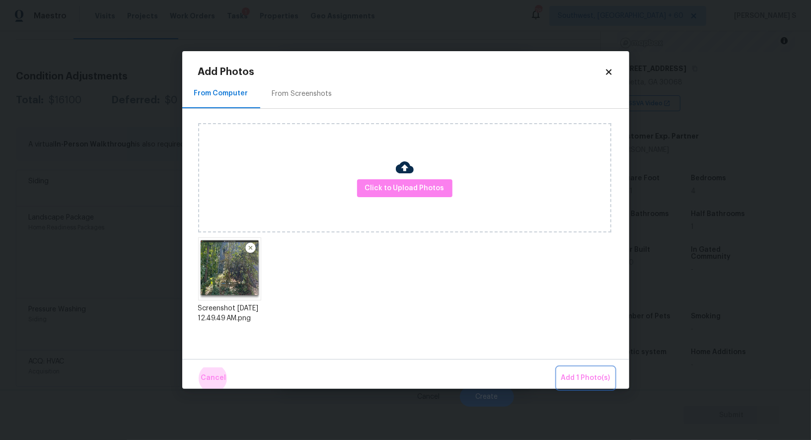
click at [557, 368] on button "Add 1 Photo(s)" at bounding box center [585, 378] width 57 height 21
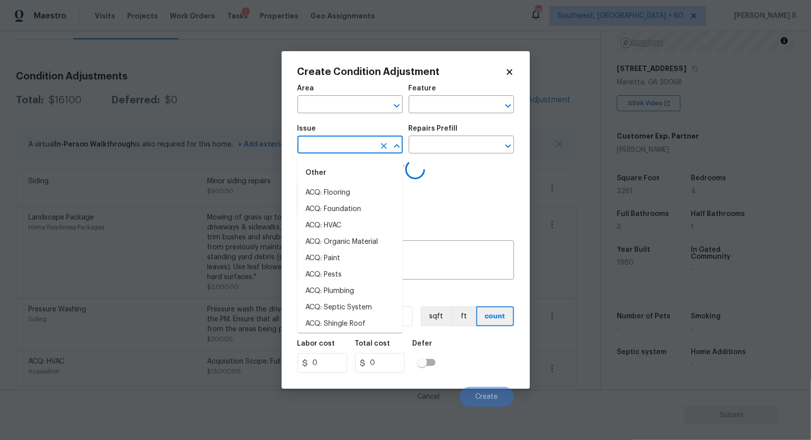
click at [353, 152] on input "text" at bounding box center [337, 145] width 78 height 15
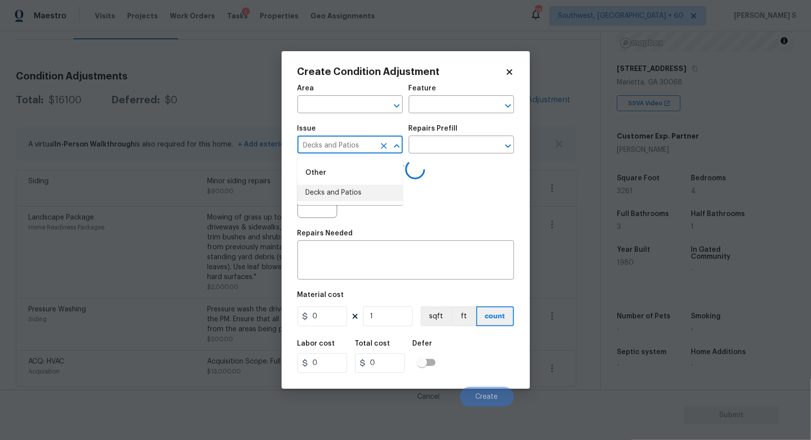
type input "Decks and Patios"
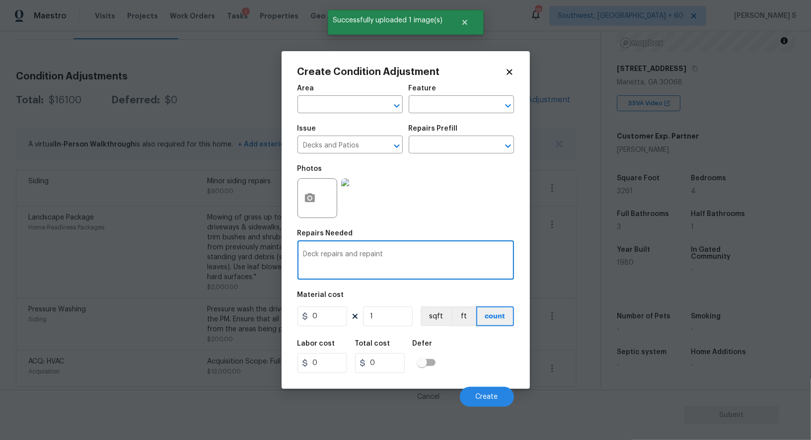
type textarea "Deck repairs and repaint"
click at [336, 313] on input "0" at bounding box center [323, 317] width 50 height 20
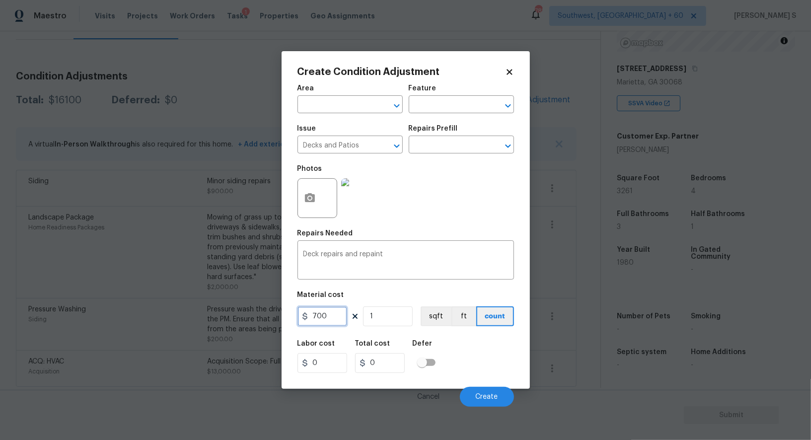
type input "700"
click at [489, 355] on div "Labor cost 0 Total cost 700 Defer" at bounding box center [406, 356] width 217 height 45
click at [492, 394] on button "Create" at bounding box center [487, 397] width 54 height 20
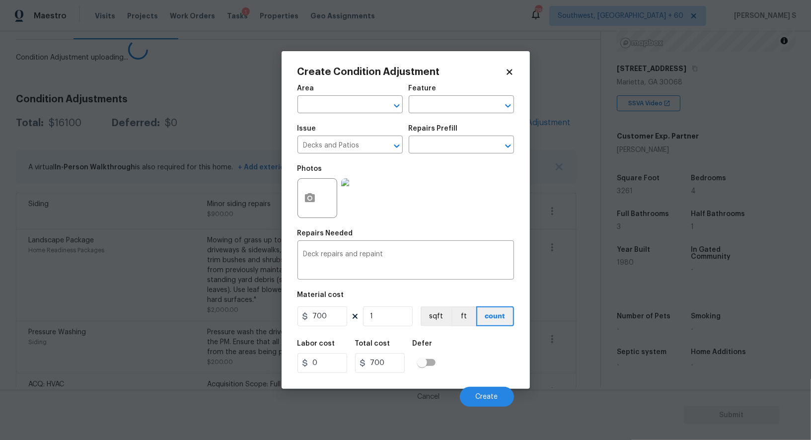
click at [184, 354] on body "Maestro Visits Projects Work Orders Tasks 1 Properties Geo Assignments 785 Sout…" at bounding box center [405, 220] width 811 height 440
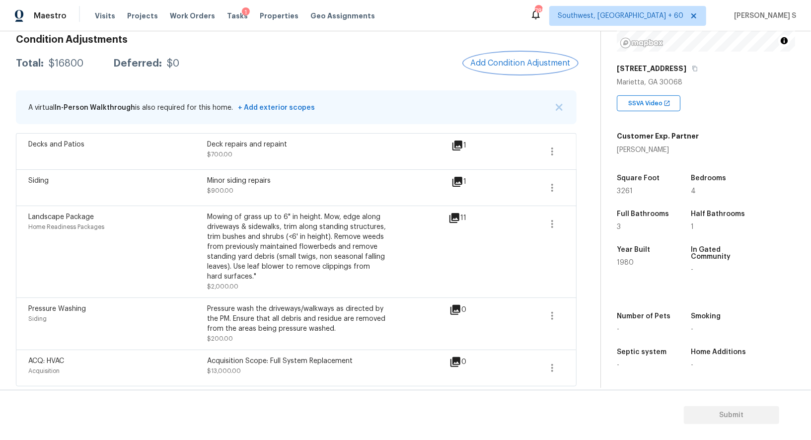
scroll to position [33, 0]
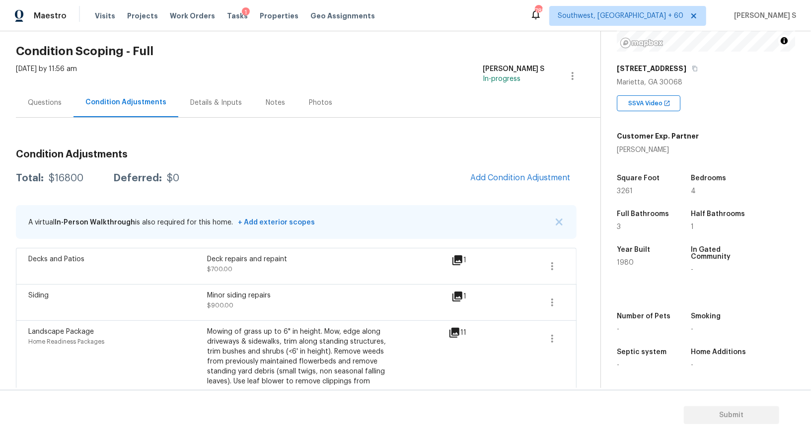
click at [479, 170] on span "Add Condition Adjustment" at bounding box center [521, 178] width 112 height 22
click at [480, 175] on span "Add Condition Adjustment" at bounding box center [521, 177] width 100 height 9
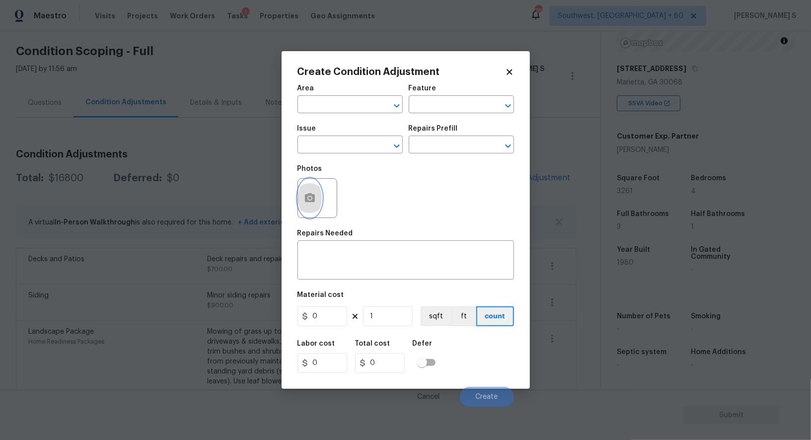
click at [301, 194] on button "button" at bounding box center [310, 198] width 24 height 39
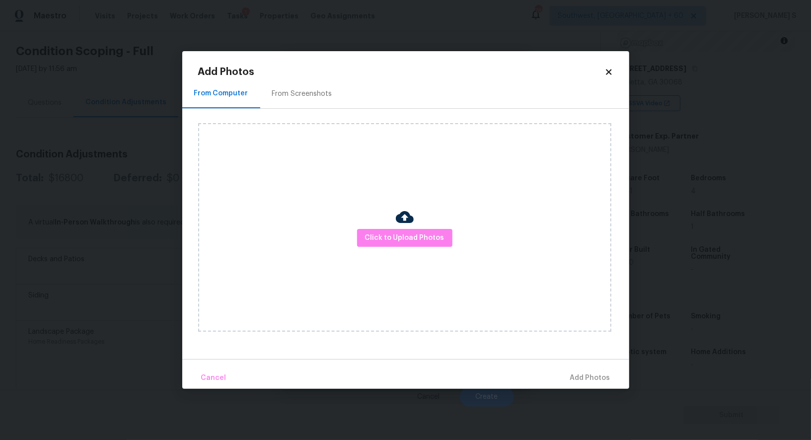
click at [318, 94] on div "From Screenshots" at bounding box center [302, 94] width 60 height 10
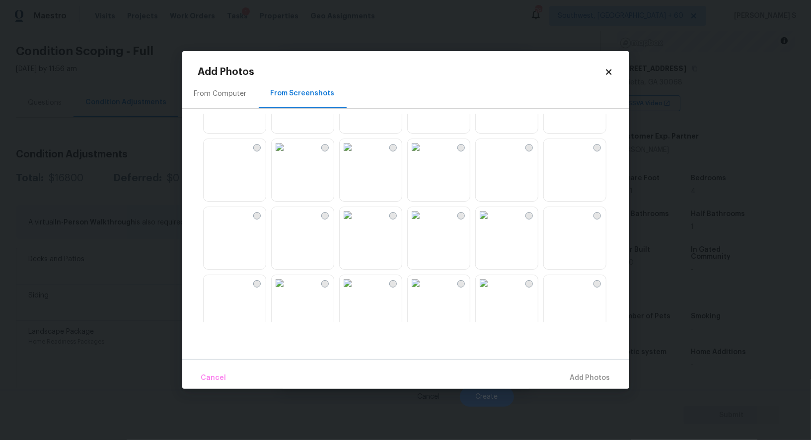
scroll to position [285, 0]
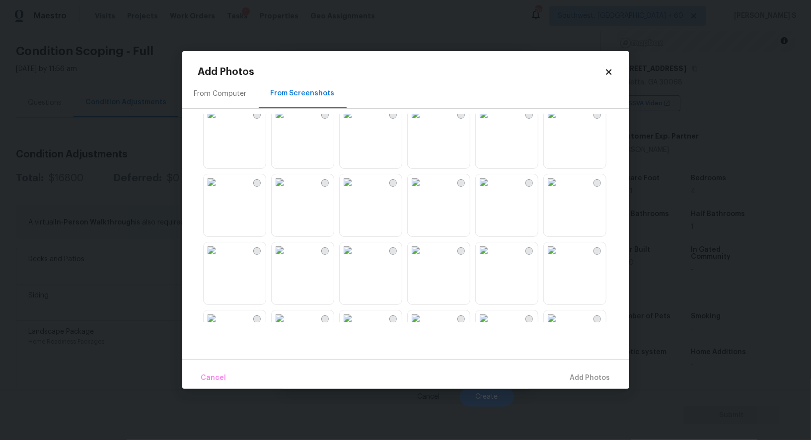
click at [220, 122] on img at bounding box center [212, 114] width 16 height 16
click at [287, 122] on img at bounding box center [280, 114] width 16 height 16
click at [576, 382] on span "Add 2 Photo(s)" at bounding box center [585, 378] width 51 height 12
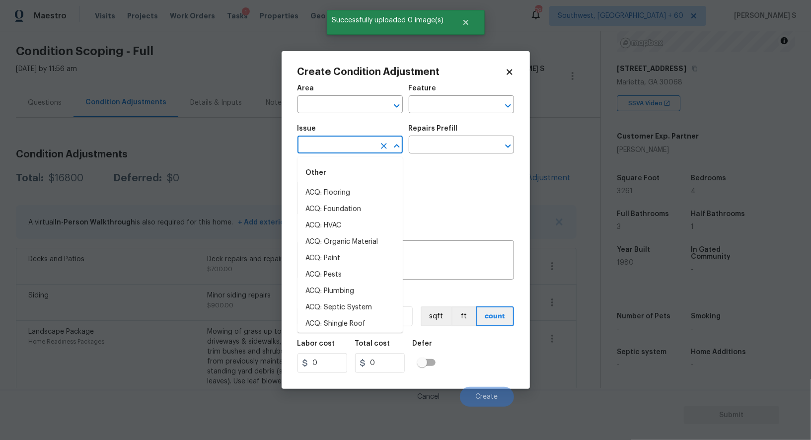
click at [349, 149] on input "text" at bounding box center [337, 145] width 78 height 15
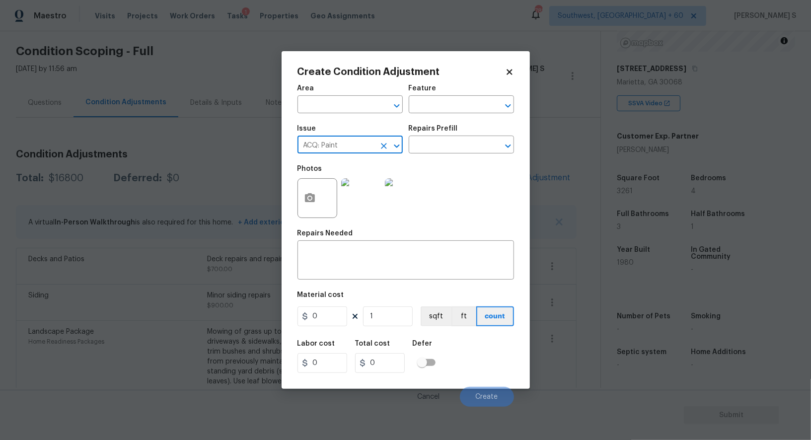
type input "ACQ: Paint"
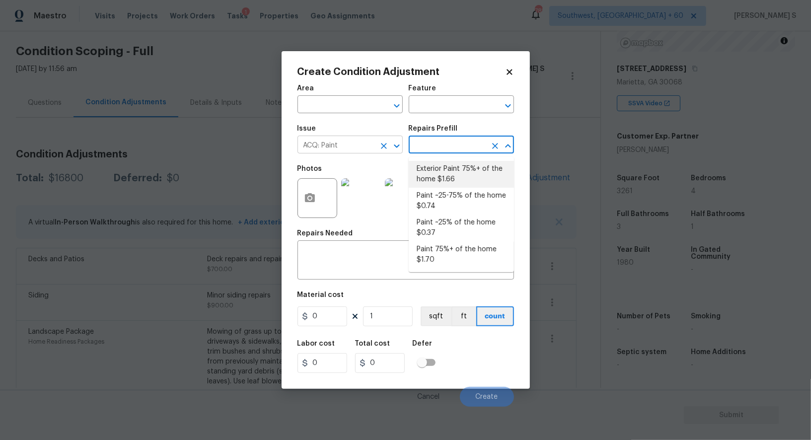
type input "Acquisition"
type textarea "Acquisition Scope: 75%+ of the home exterior will likely require paint"
type input "1.66"
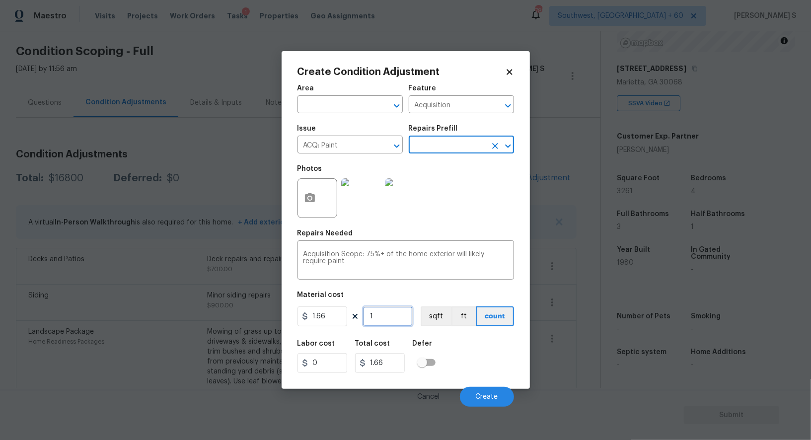
click at [387, 318] on input "1" at bounding box center [388, 317] width 50 height 20
type input "3"
type input "4.98"
type input "32"
type input "53.12"
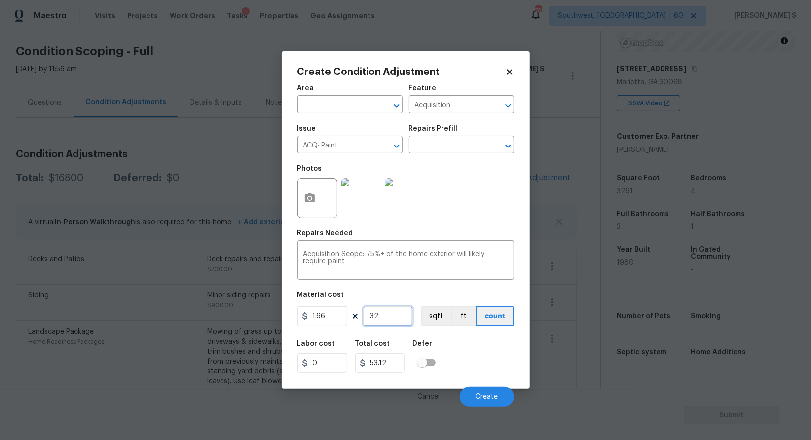
type input "326"
type input "541.16"
type input "3261"
type input "5413.26"
type input "3261"
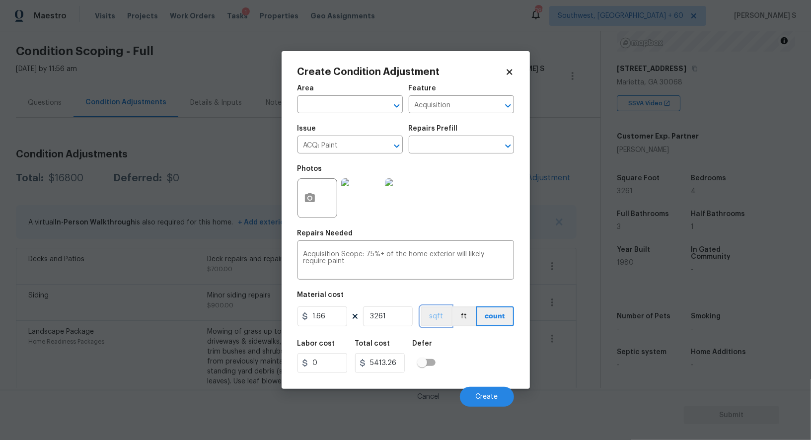
click at [436, 322] on button "sqft" at bounding box center [436, 317] width 31 height 20
click at [449, 354] on div "Labor cost 0 Total cost 5413.26 Defer" at bounding box center [406, 356] width 217 height 45
click at [484, 400] on span "Create" at bounding box center [487, 397] width 22 height 7
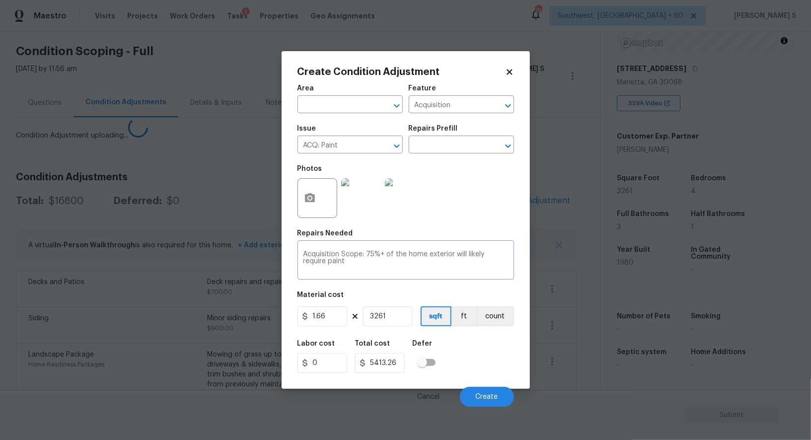
click at [123, 333] on body "Maestro Visits Projects Work Orders Tasks 1 Properties Geo Assignments 785 Sout…" at bounding box center [405, 220] width 811 height 440
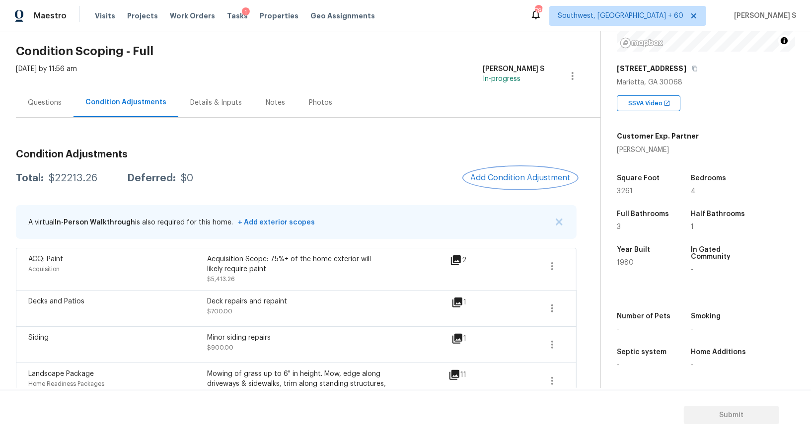
scroll to position [137, 0]
click at [34, 108] on div "Questions" at bounding box center [45, 102] width 58 height 29
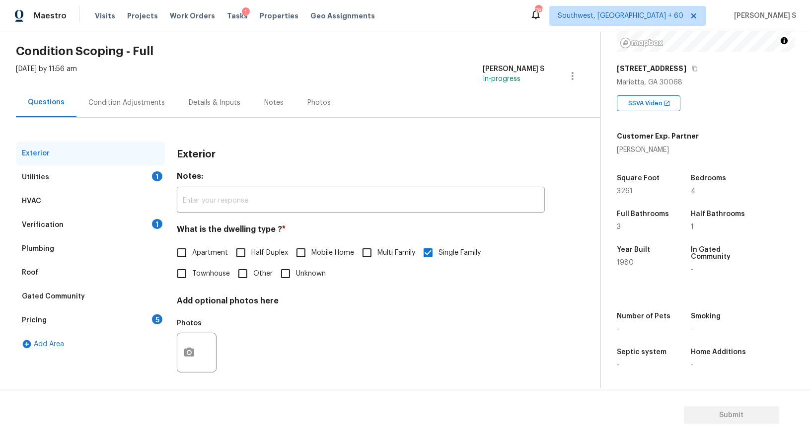
scroll to position [33, 0]
click at [51, 226] on div "Verification" at bounding box center [43, 225] width 42 height 10
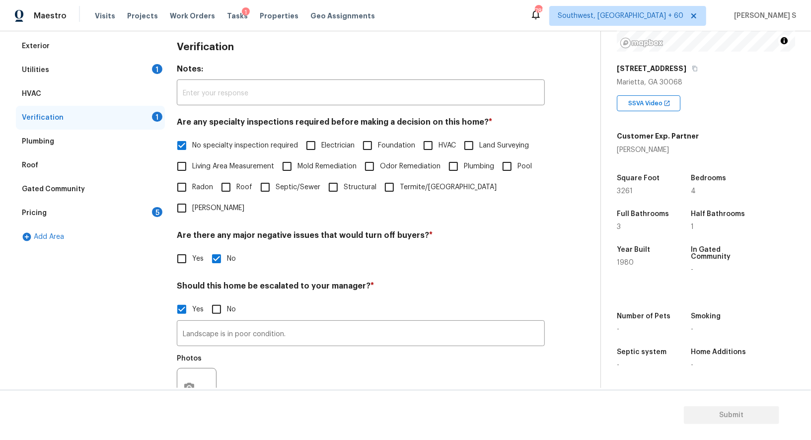
scroll to position [221, 0]
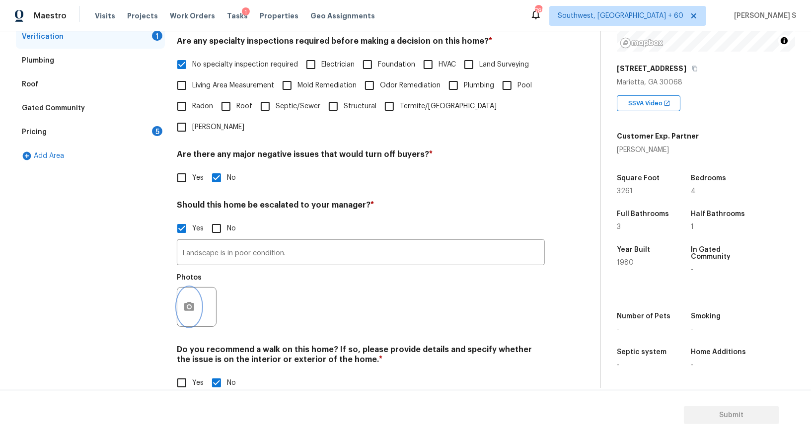
click at [191, 301] on icon "button" at bounding box center [189, 307] width 12 height 12
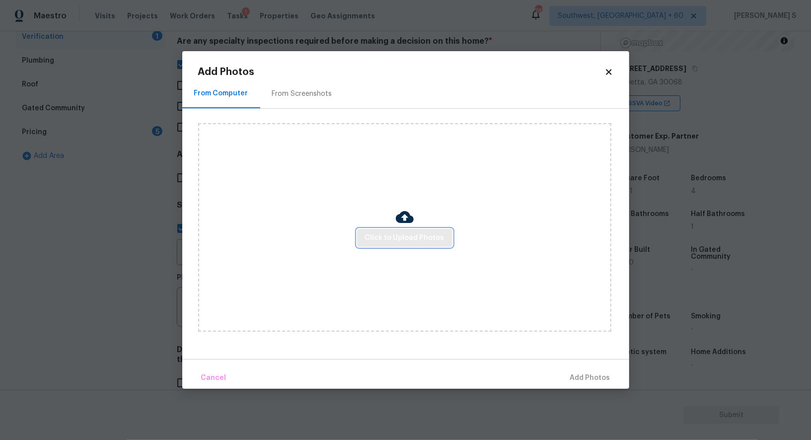
click at [419, 234] on span "Click to Upload Photos" at bounding box center [404, 238] width 79 height 12
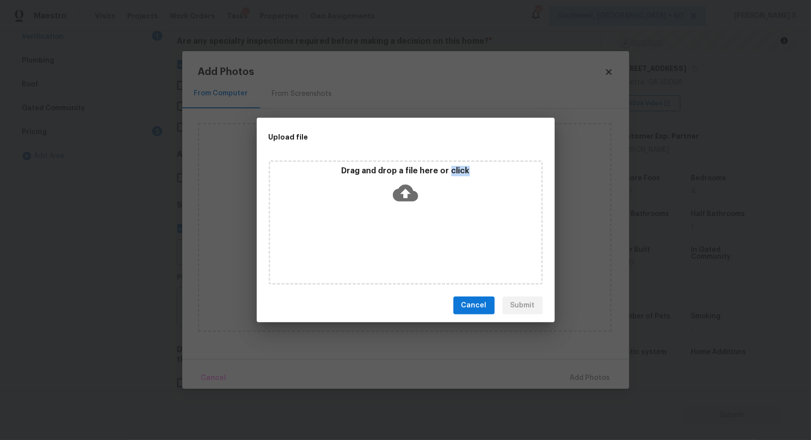
click at [419, 234] on div "Drag and drop a file here or click" at bounding box center [406, 222] width 274 height 124
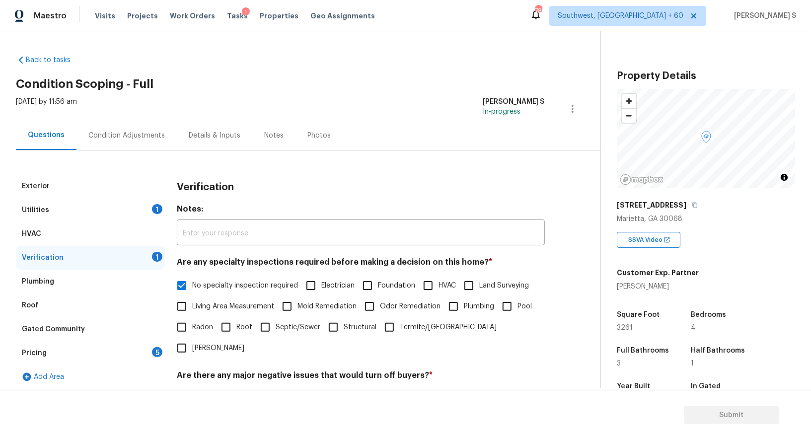
scroll to position [137, 0]
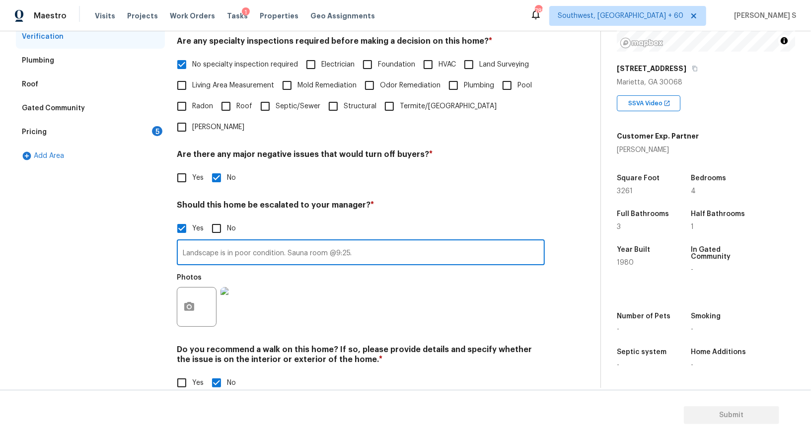
type input "Landscape is in poor condition. Sauna room @9:25."
click at [423, 291] on div "Photos" at bounding box center [361, 300] width 368 height 65
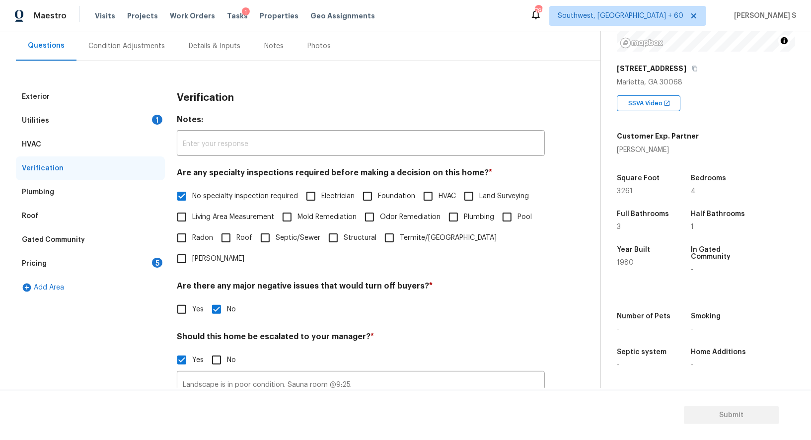
scroll to position [0, 0]
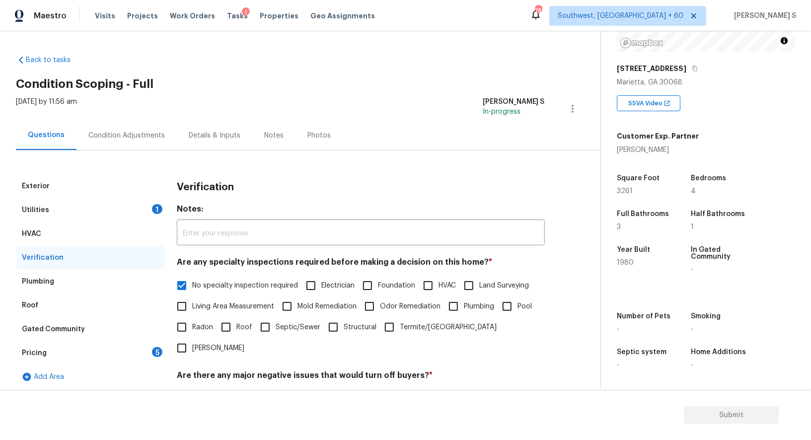
click at [119, 131] on div "Condition Adjustments" at bounding box center [126, 136] width 77 height 10
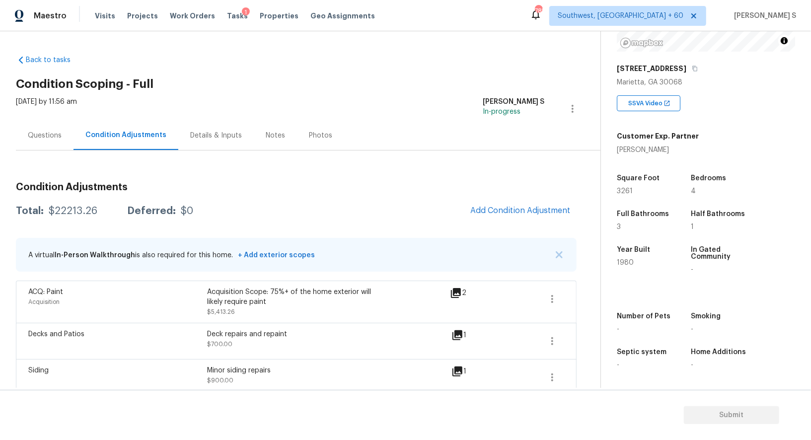
click at [54, 142] on div "Questions" at bounding box center [45, 135] width 58 height 29
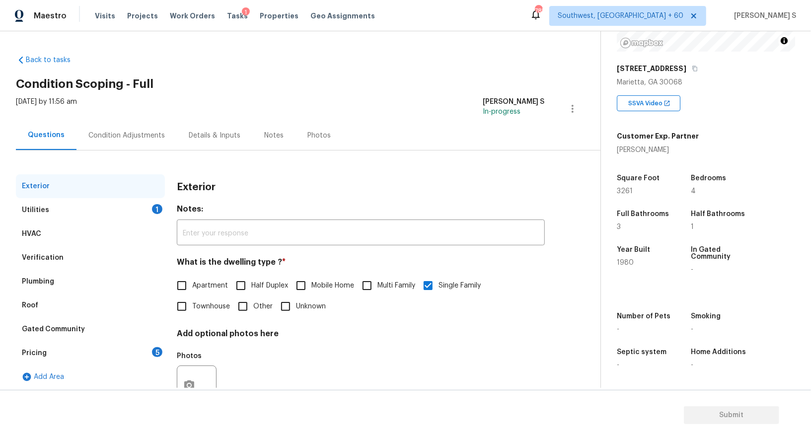
click at [33, 264] on div "Verification" at bounding box center [90, 258] width 149 height 24
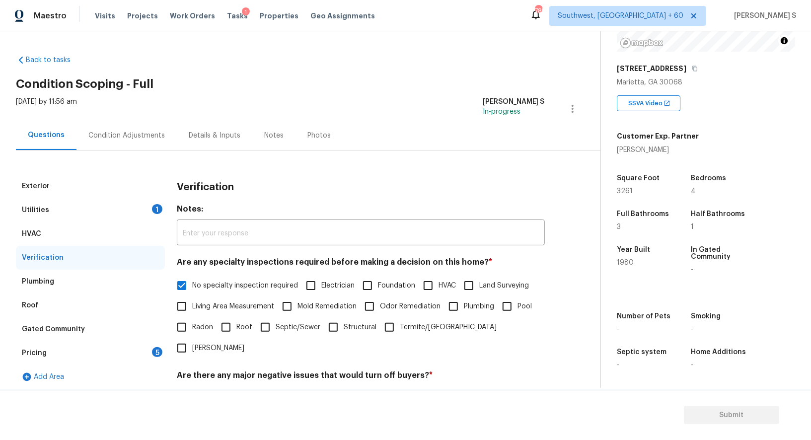
click at [143, 347] on div "Pricing 5" at bounding box center [90, 353] width 149 height 24
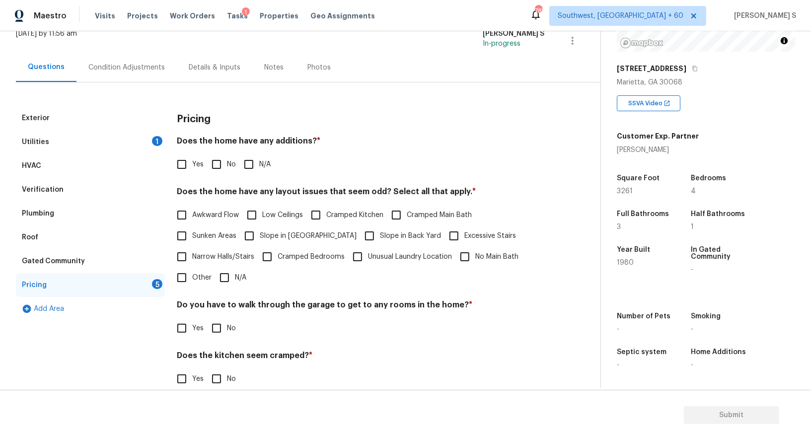
scroll to position [104, 0]
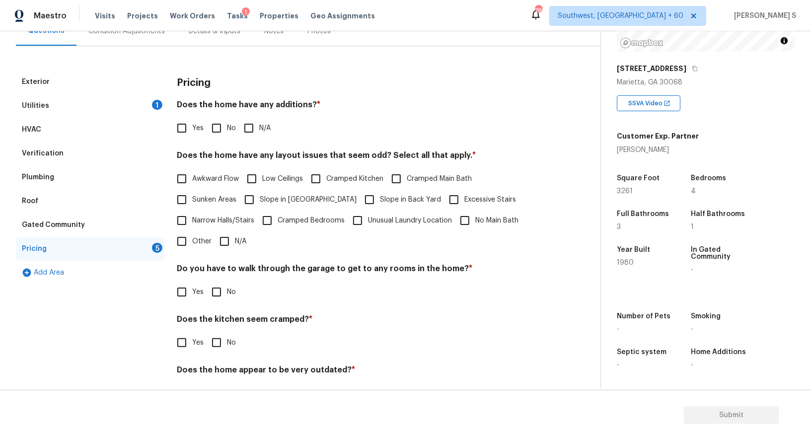
drag, startPoint x: 180, startPoint y: 239, endPoint x: 180, endPoint y: 252, distance: 12.9
click at [180, 239] on input "Other" at bounding box center [181, 241] width 21 height 21
checkbox input "true"
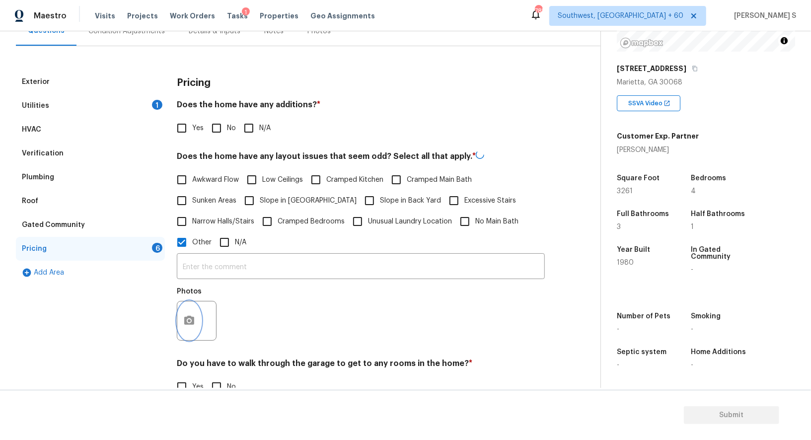
click at [182, 324] on button "button" at bounding box center [189, 321] width 24 height 39
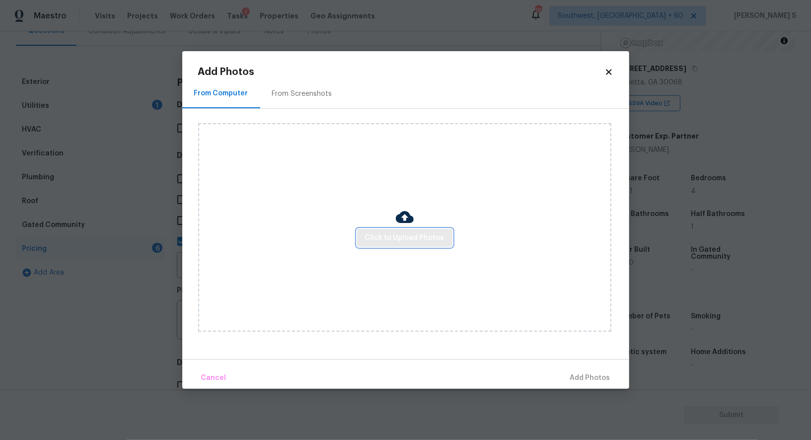
click at [389, 238] on span "Click to Upload Photos" at bounding box center [404, 238] width 79 height 12
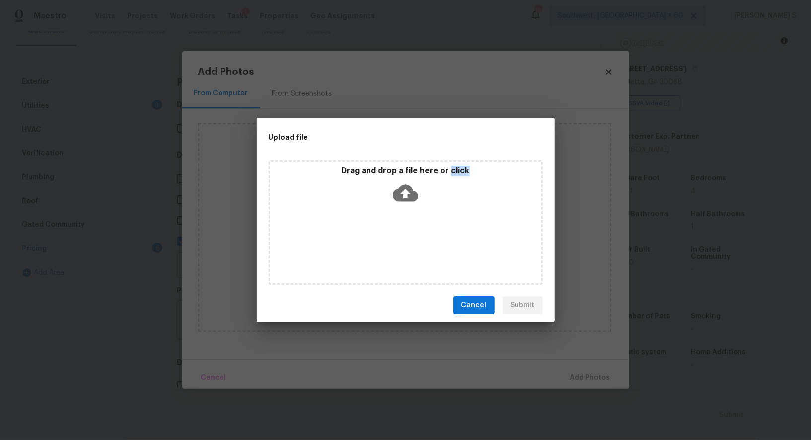
click at [389, 238] on div "Drag and drop a file here or click" at bounding box center [406, 222] width 274 height 124
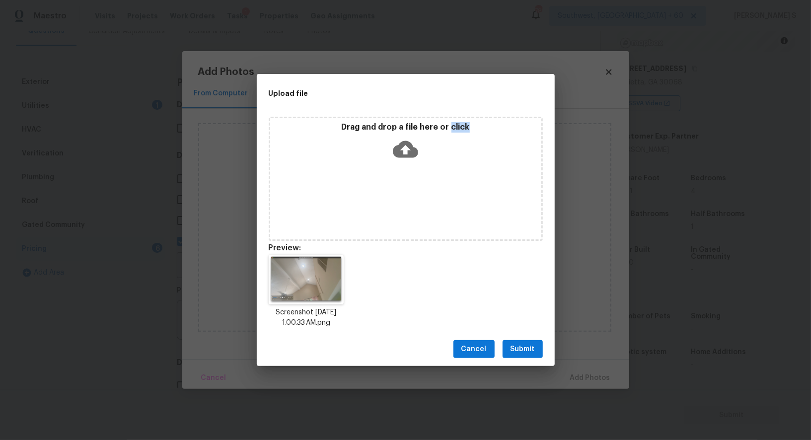
click at [520, 350] on span "Submit" at bounding box center [523, 349] width 24 height 12
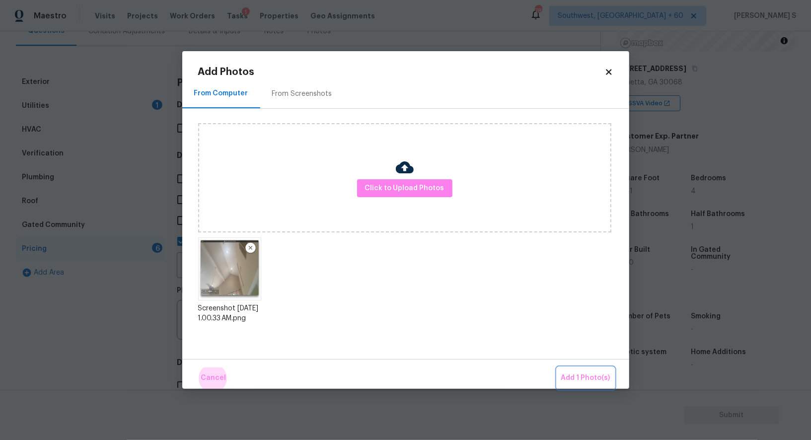
click at [557, 368] on button "Add 1 Photo(s)" at bounding box center [585, 378] width 57 height 21
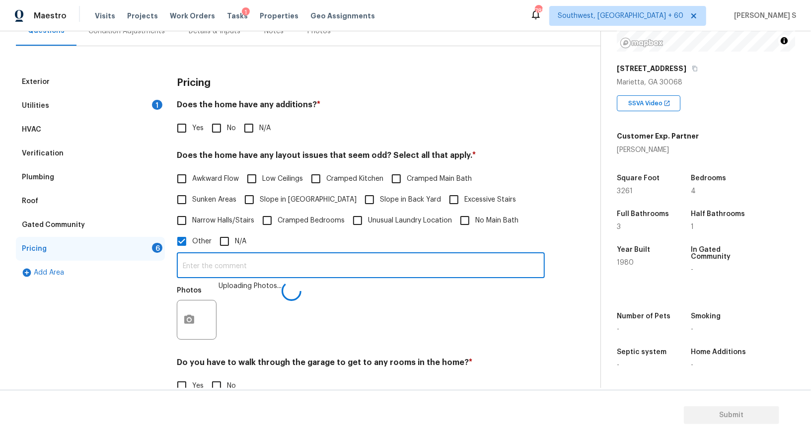
click at [352, 267] on input "text" at bounding box center [361, 266] width 368 height 23
type input "Beamed ceiling."
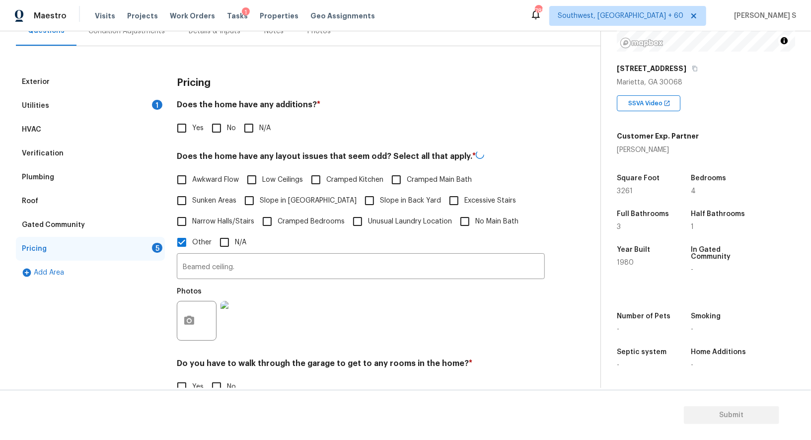
click at [333, 313] on div "Photos" at bounding box center [361, 314] width 368 height 65
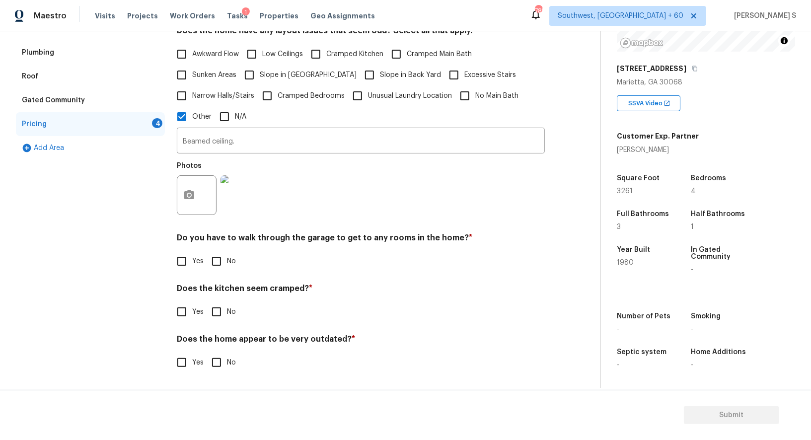
scroll to position [229, 0]
click at [219, 259] on input "No" at bounding box center [216, 261] width 21 height 21
checkbox input "true"
click at [206, 302] on input "No" at bounding box center [216, 312] width 21 height 21
checkbox input "true"
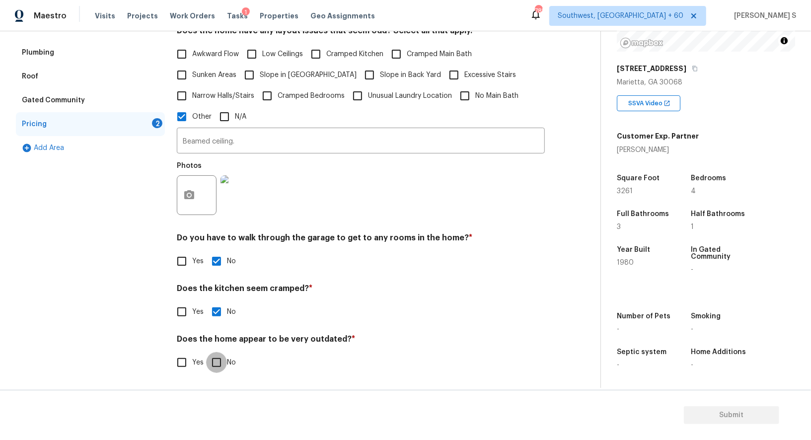
click at [206, 352] on input "No" at bounding box center [216, 362] width 21 height 21
checkbox input "true"
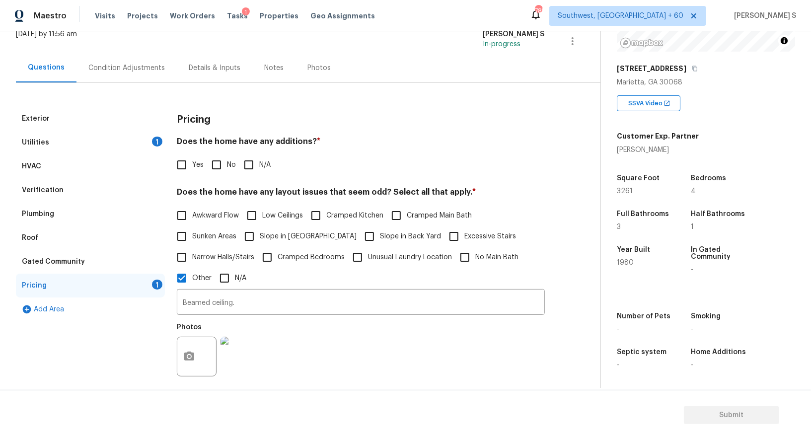
scroll to position [0, 0]
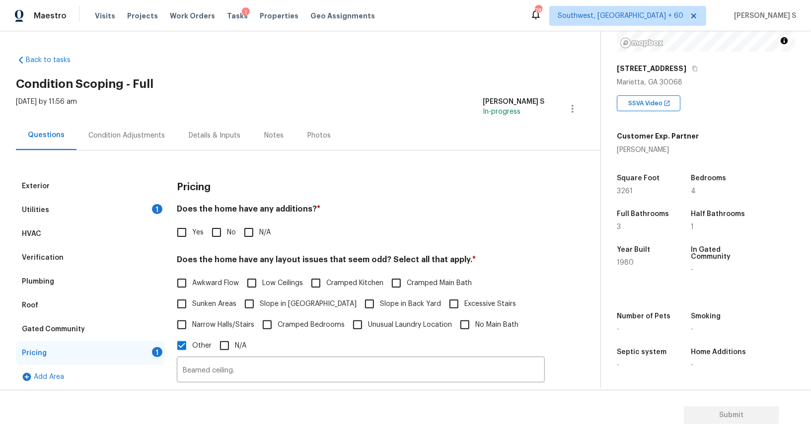
click at [225, 237] on input "No" at bounding box center [216, 232] width 21 height 21
checkbox input "true"
drag, startPoint x: 160, startPoint y: 205, endPoint x: 171, endPoint y: 205, distance: 10.4
click at [160, 205] on div "1" at bounding box center [157, 209] width 10 height 10
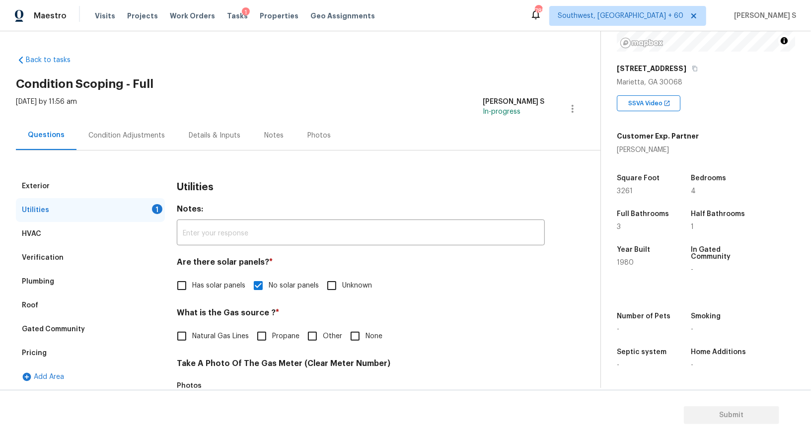
click at [140, 148] on div "Condition Adjustments" at bounding box center [127, 135] width 100 height 29
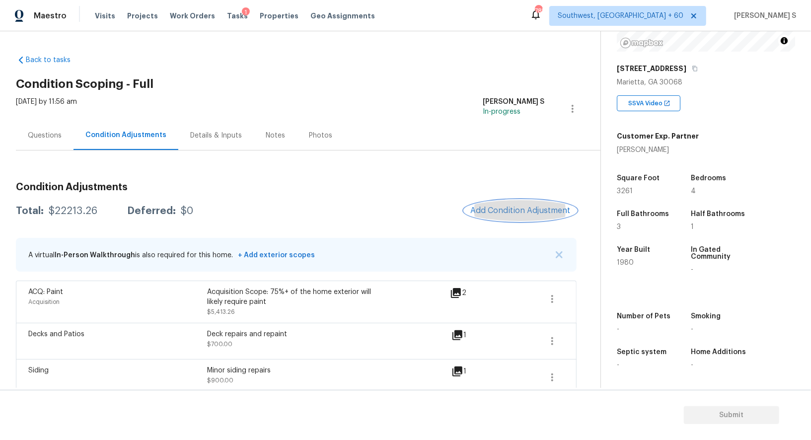
click at [507, 211] on span "Add Condition Adjustment" at bounding box center [521, 210] width 100 height 9
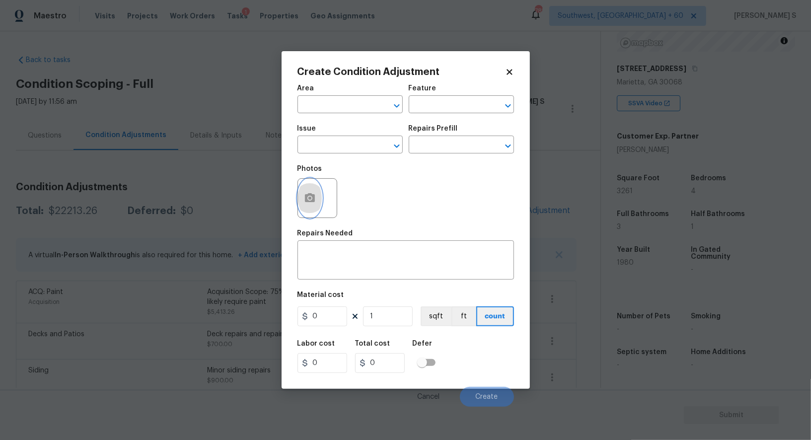
click at [311, 207] on button "button" at bounding box center [310, 198] width 24 height 39
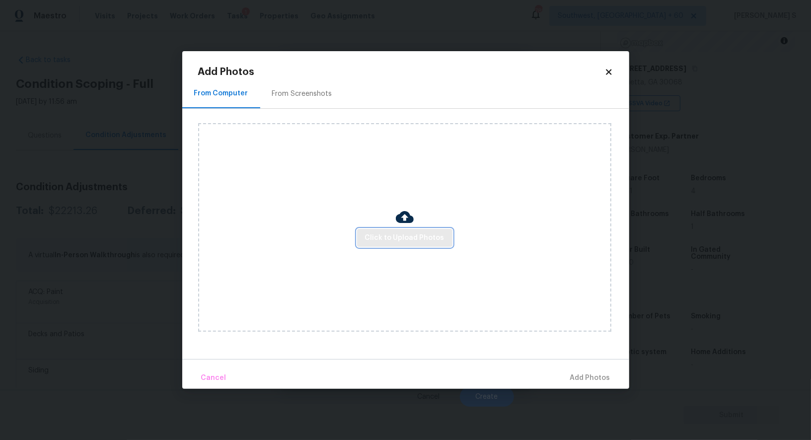
click at [382, 242] on span "Click to Upload Photos" at bounding box center [404, 238] width 79 height 12
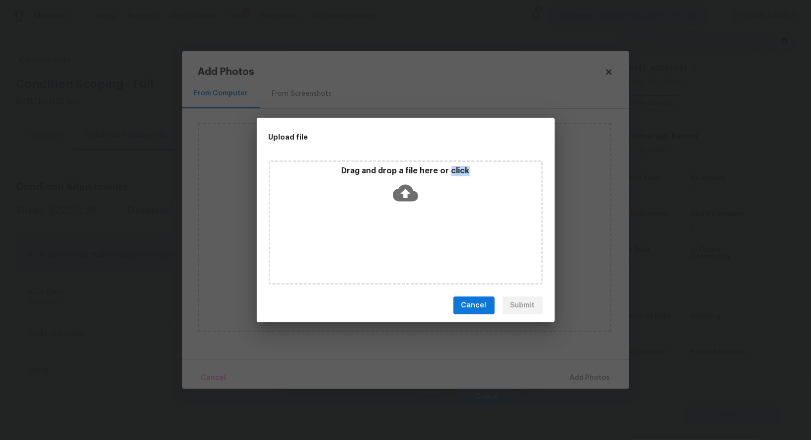
click at [382, 242] on div "Drag and drop a file here or click" at bounding box center [406, 222] width 274 height 124
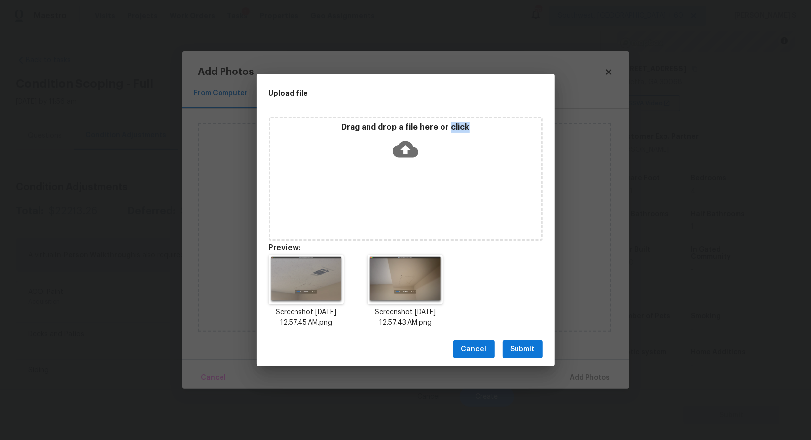
click at [517, 349] on span "Submit" at bounding box center [523, 349] width 24 height 12
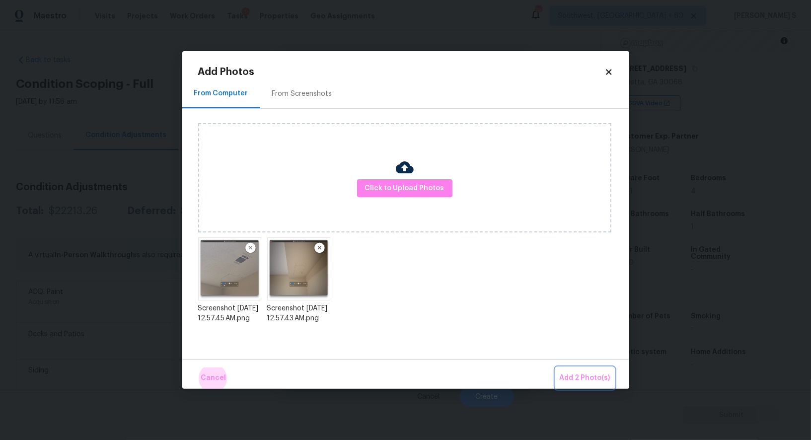
click at [556, 368] on button "Add 2 Photo(s)" at bounding box center [585, 378] width 59 height 21
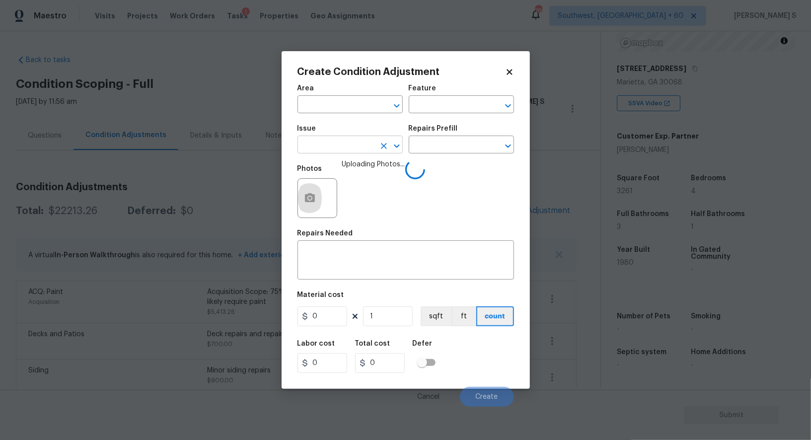
click at [334, 149] on input "text" at bounding box center [337, 145] width 78 height 15
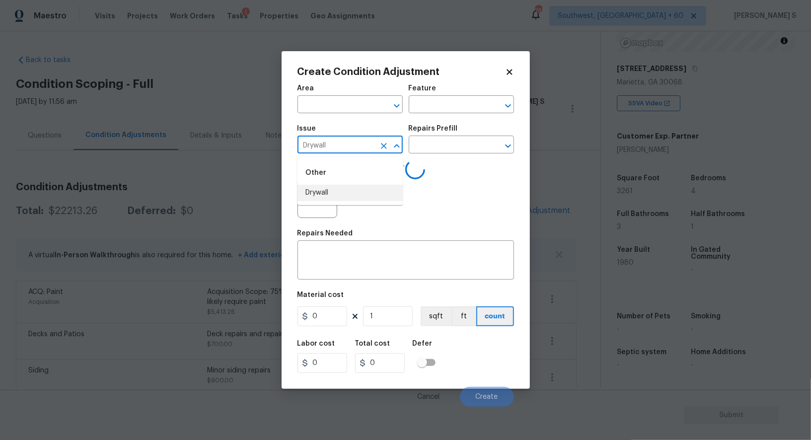
type input "Drywall"
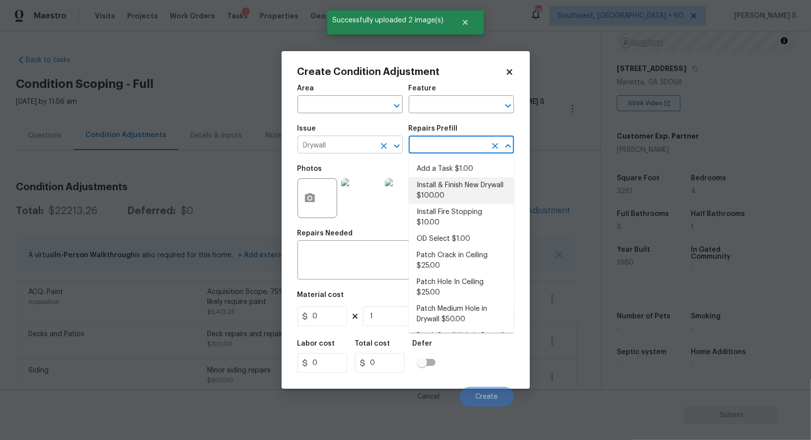
type input "Walls and Ceiling"
type textarea "Remove the existing damaged drywall and replace with new. Ensure that the new d…"
type input "100"
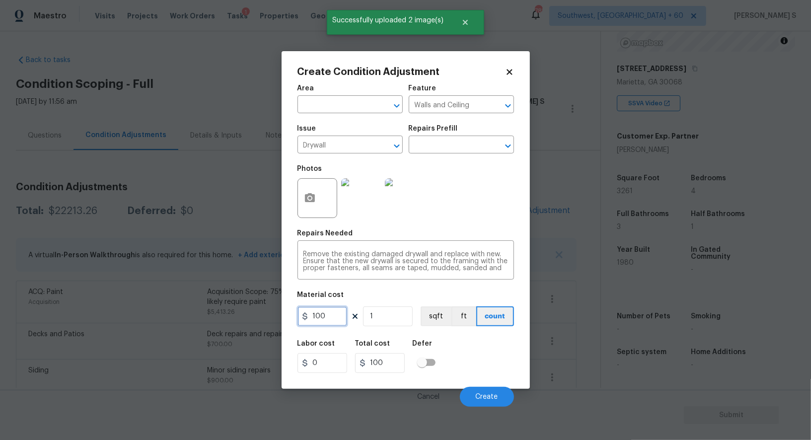
click at [334, 315] on input "100" at bounding box center [323, 317] width 50 height 20
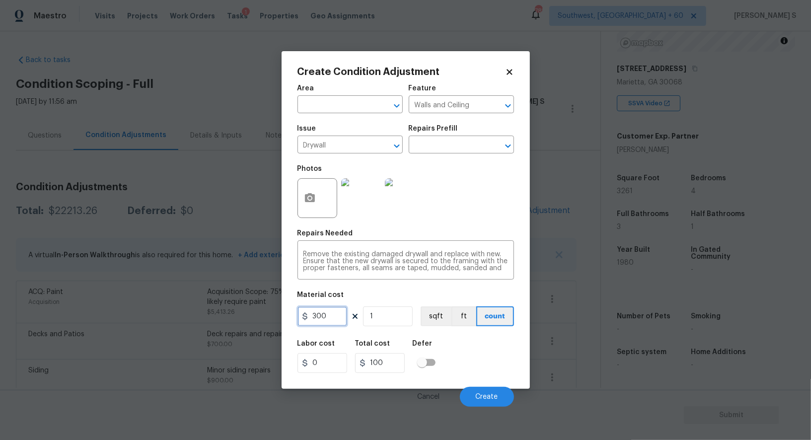
type input "300"
click at [487, 362] on div "Labor cost 0 Total cost 300 Defer" at bounding box center [406, 356] width 217 height 45
click at [494, 396] on span "Create" at bounding box center [487, 397] width 22 height 7
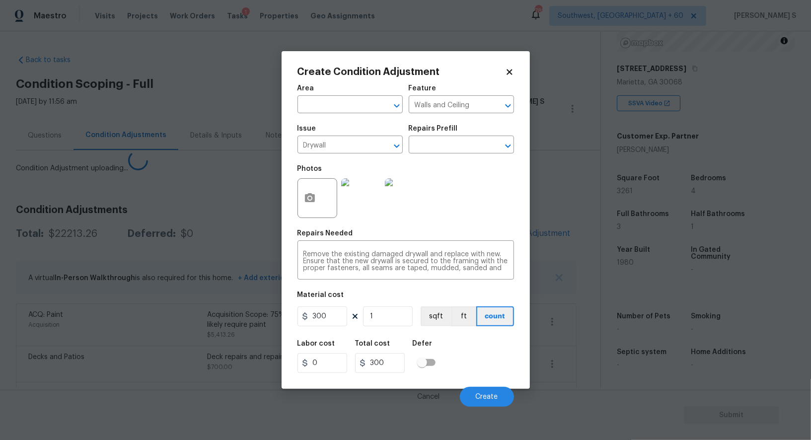
drag, startPoint x: 146, startPoint y: 325, endPoint x: 158, endPoint y: 284, distance: 43.5
click at [146, 325] on body "Maestro Visits Projects Work Orders Tasks 1 Properties Geo Assignments 785 Sout…" at bounding box center [405, 220] width 811 height 440
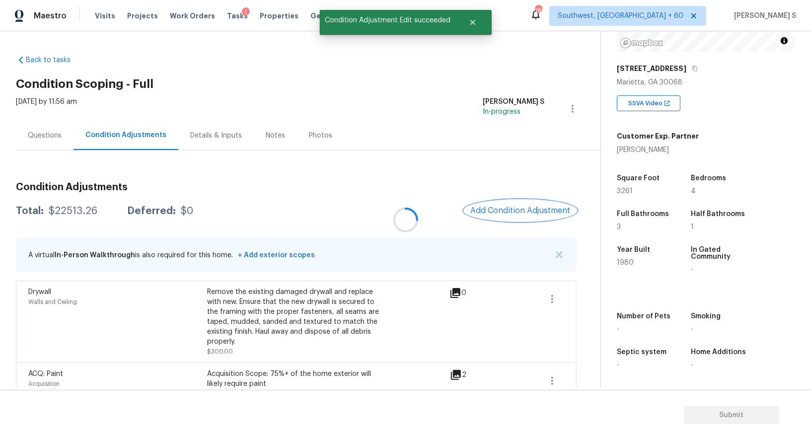
click at [506, 210] on span "Add Condition Adjustment" at bounding box center [521, 210] width 100 height 9
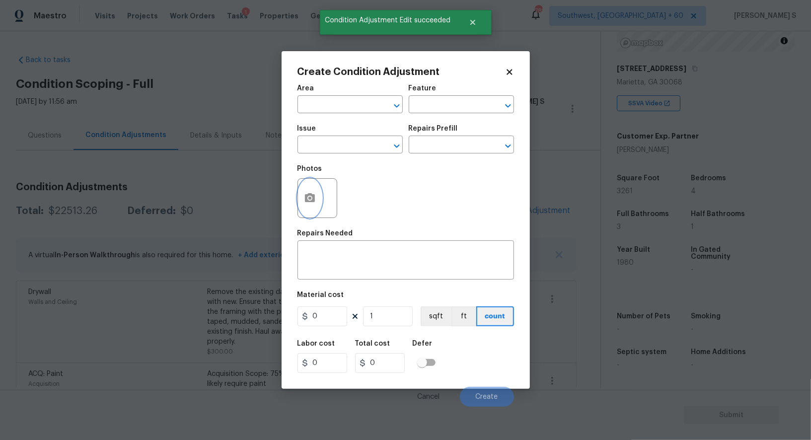
click at [301, 203] on button "button" at bounding box center [310, 198] width 24 height 39
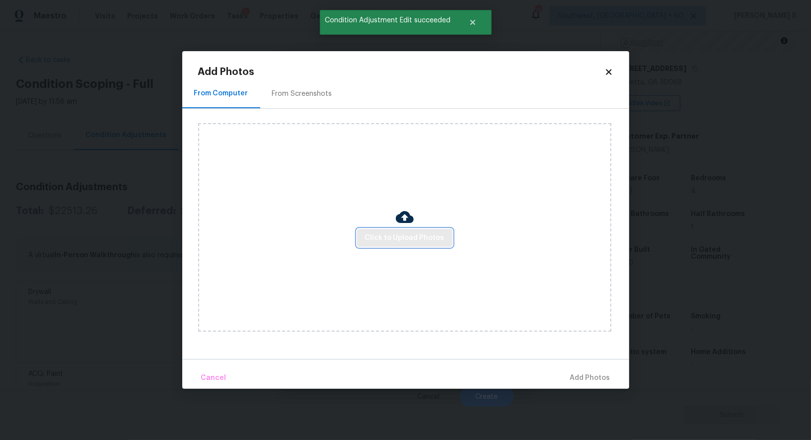
click at [419, 239] on span "Click to Upload Photos" at bounding box center [404, 238] width 79 height 12
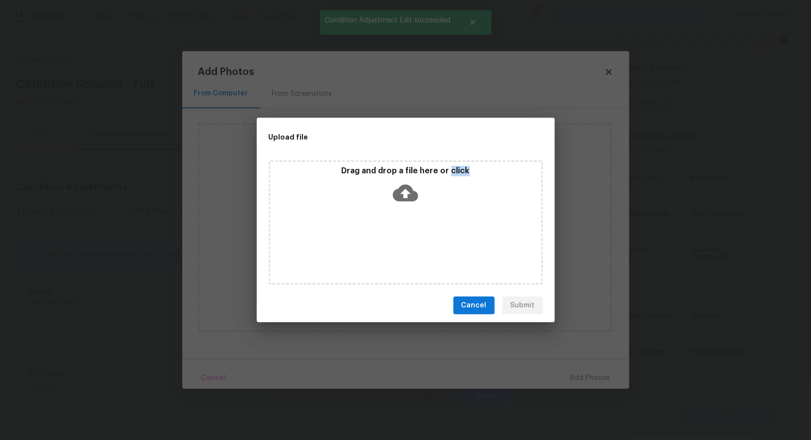
click at [419, 239] on div "Drag and drop a file here or click" at bounding box center [406, 222] width 274 height 124
click at [132, 237] on div "Upload file Drag and drop a file here or click Cancel Submit" at bounding box center [405, 220] width 811 height 440
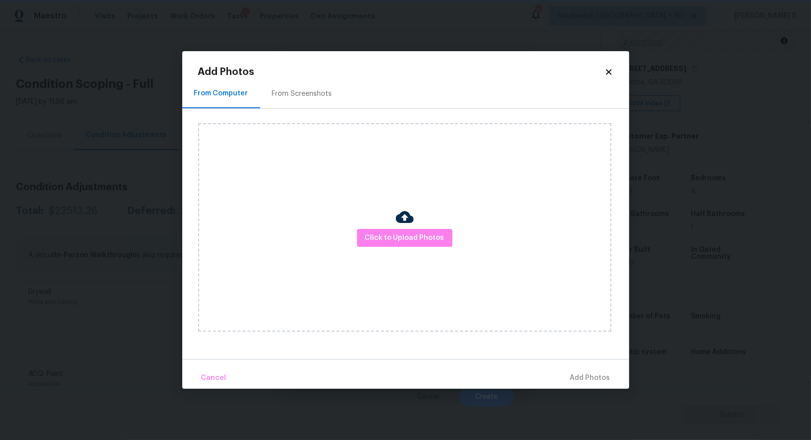
click at [132, 237] on div "Upload file Drag and drop a file here or click Cancel Submit" at bounding box center [405, 220] width 811 height 440
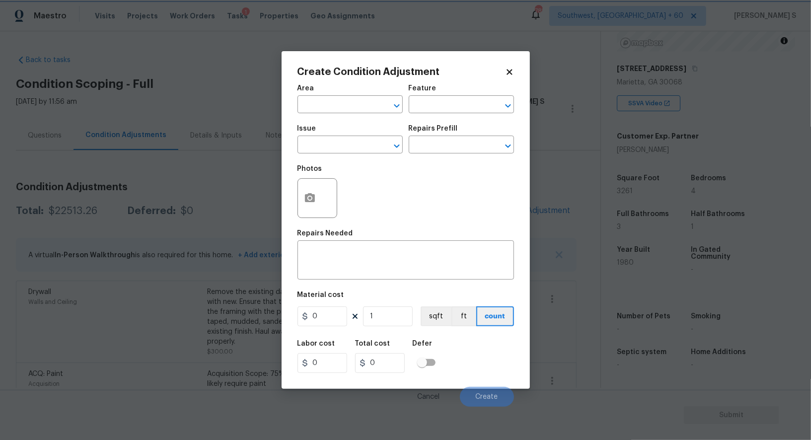
click at [123, 298] on body "Maestro Visits Projects Work Orders Tasks 1 Properties Geo Assignments 785 Sout…" at bounding box center [405, 220] width 811 height 440
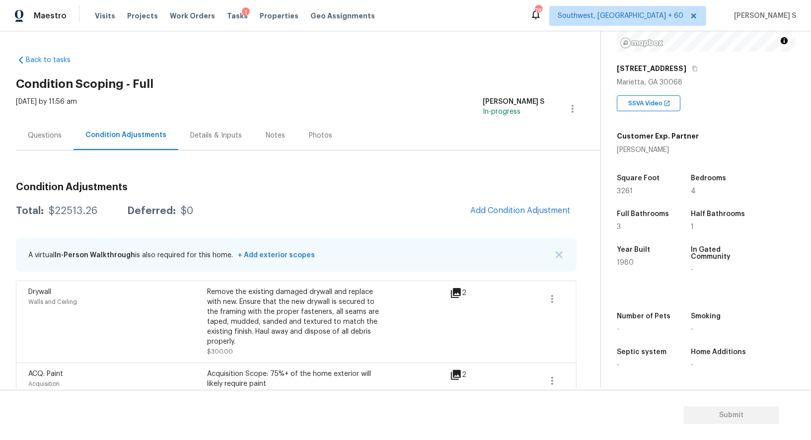
click at [490, 196] on div "Condition Adjustments Total: $22513.26 Deferred: $0 Add Condition Adjustment A …" at bounding box center [296, 416] width 561 height 484
click at [491, 208] on span "Add Condition Adjustment" at bounding box center [521, 210] width 100 height 9
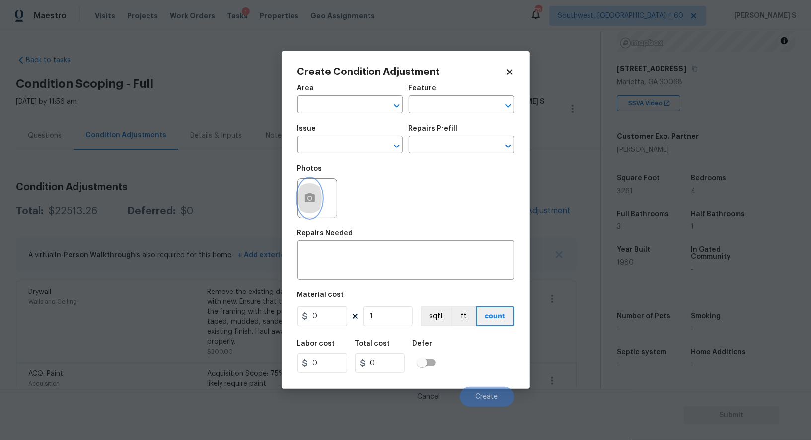
click at [310, 195] on icon "button" at bounding box center [310, 197] width 10 height 9
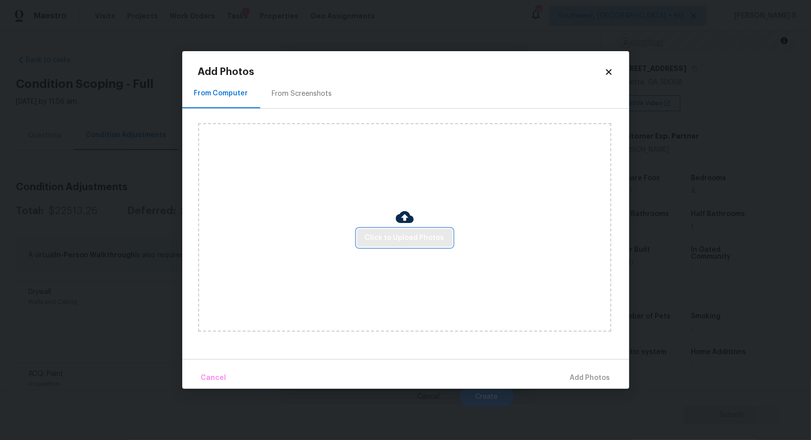
click at [403, 239] on span "Click to Upload Photos" at bounding box center [404, 238] width 79 height 12
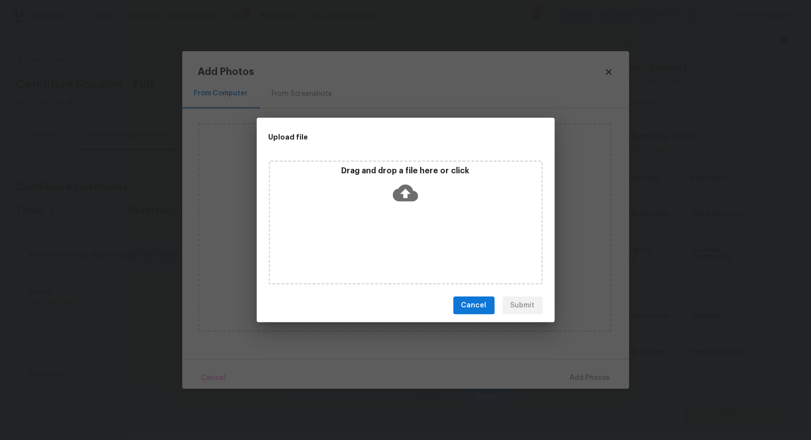
click at [403, 239] on div "Drag and drop a file here or click" at bounding box center [406, 222] width 274 height 124
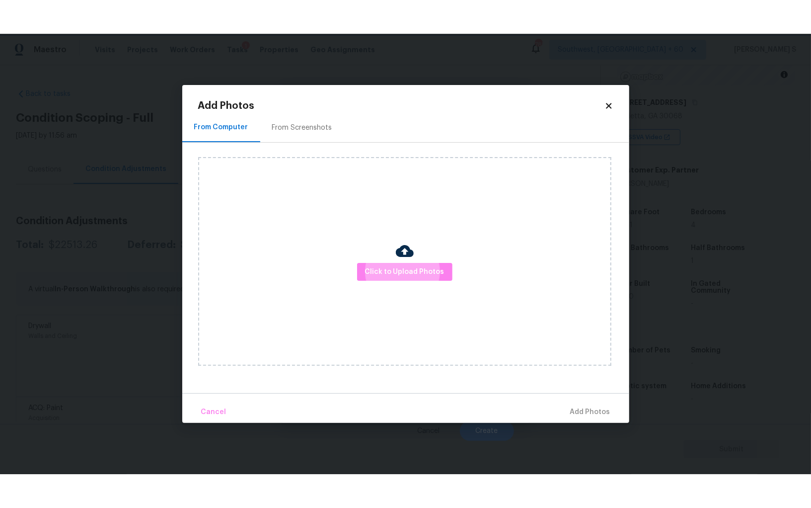
scroll to position [69, 0]
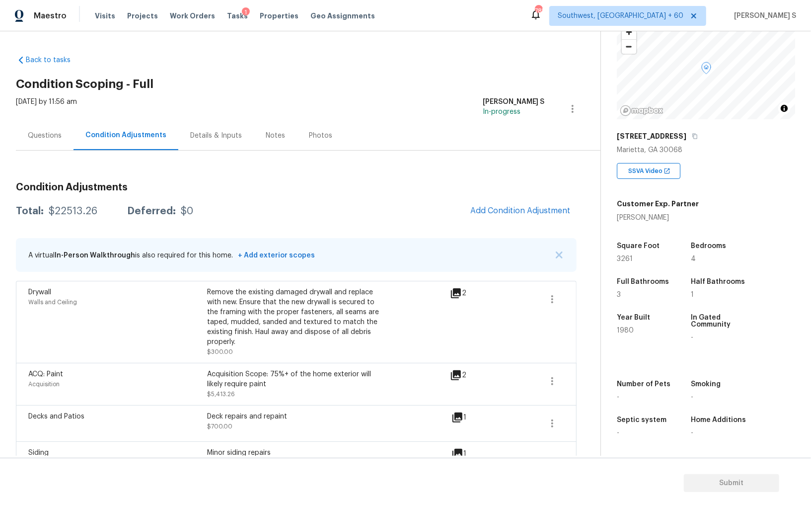
click at [116, 348] on body "Maestro Visits Projects Work Orders Tasks 1 Properties Geo Assignments 785 Sout…" at bounding box center [405, 254] width 811 height 508
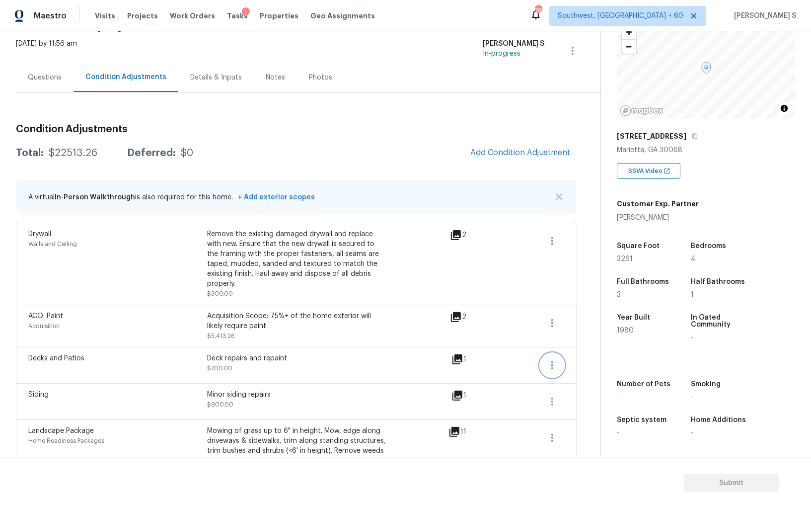
click at [554, 359] on icon "button" at bounding box center [553, 365] width 12 height 12
click at [570, 352] on link "Edit" at bounding box center [609, 352] width 84 height 15
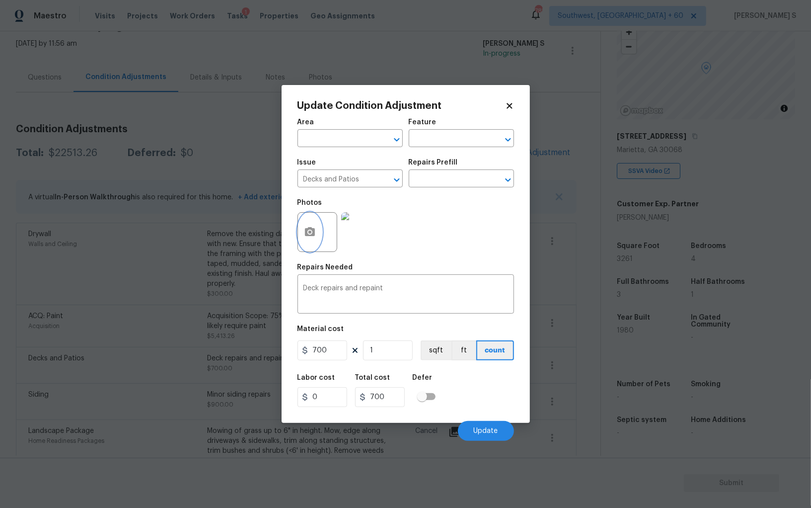
click at [310, 236] on icon "button" at bounding box center [310, 231] width 10 height 9
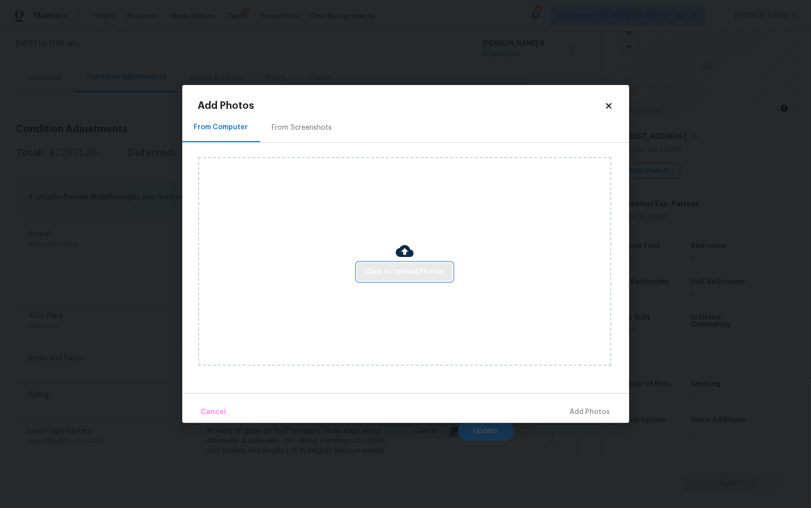
click at [447, 279] on button "Click to Upload Photos" at bounding box center [404, 272] width 95 height 18
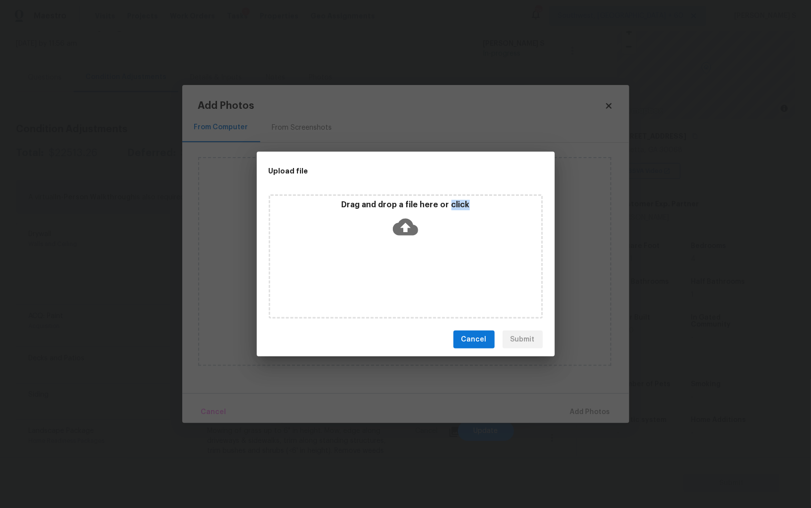
click at [447, 279] on div "Drag and drop a file here or click" at bounding box center [406, 256] width 274 height 124
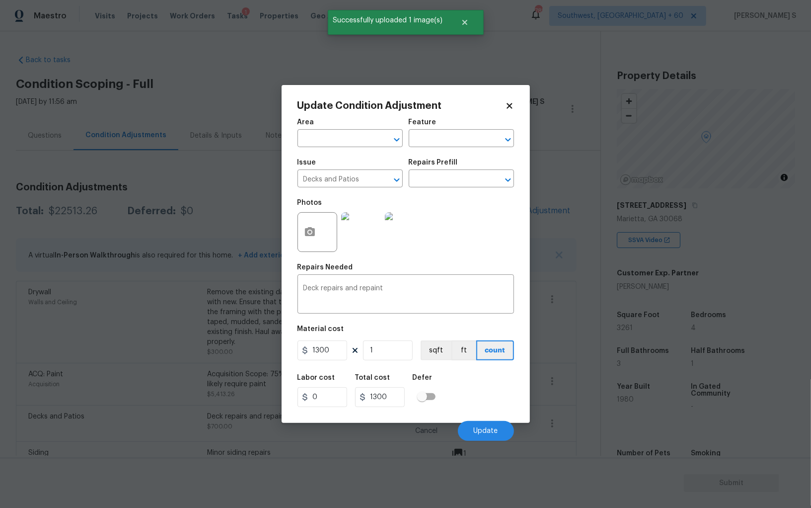
scroll to position [69, 0]
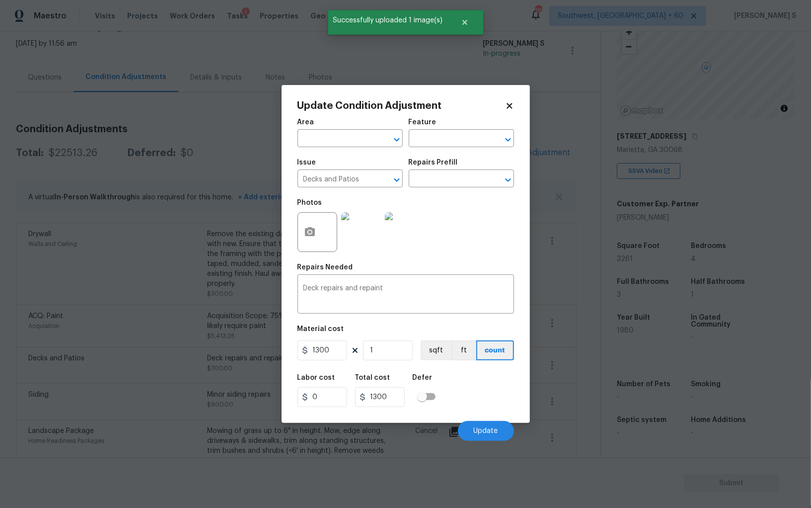
drag, startPoint x: 485, startPoint y: 383, endPoint x: 511, endPoint y: 386, distance: 26.0
click at [485, 383] on div "Labor cost 0 Total cost 1300 Defer" at bounding box center [406, 390] width 217 height 45
click at [505, 434] on button "Update" at bounding box center [486, 431] width 56 height 20
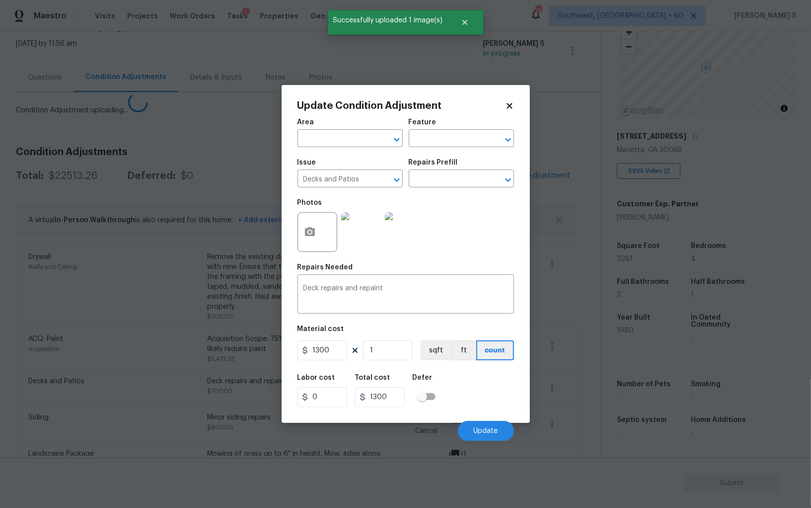
click at [67, 383] on body "Maestro Visits Projects Work Orders Tasks 1 Properties Geo Assignments 785 Sout…" at bounding box center [405, 254] width 811 height 508
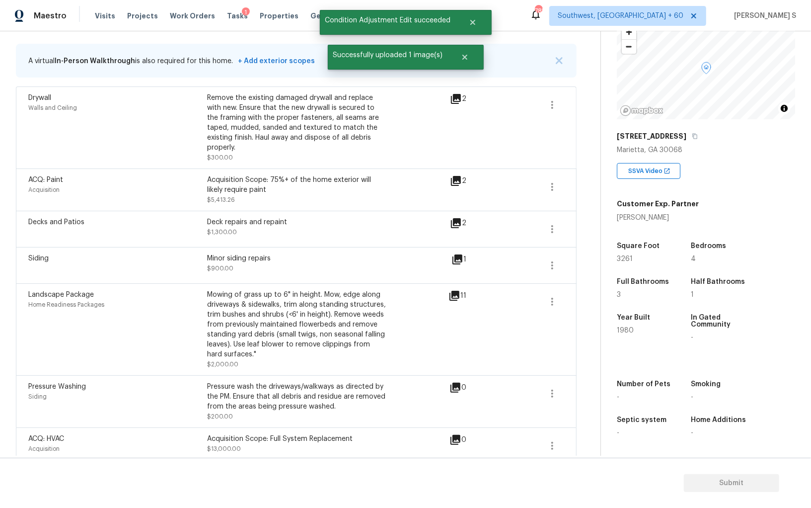
scroll to position [0, 0]
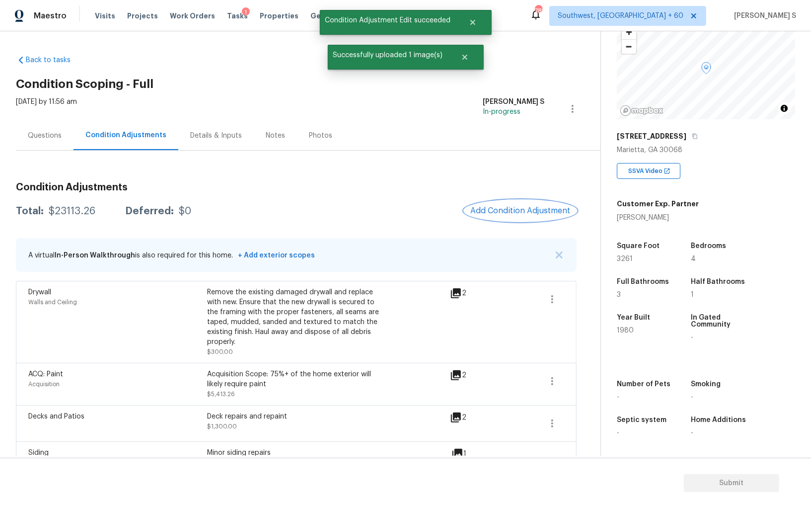
click at [512, 212] on span "Add Condition Adjustment" at bounding box center [521, 210] width 100 height 9
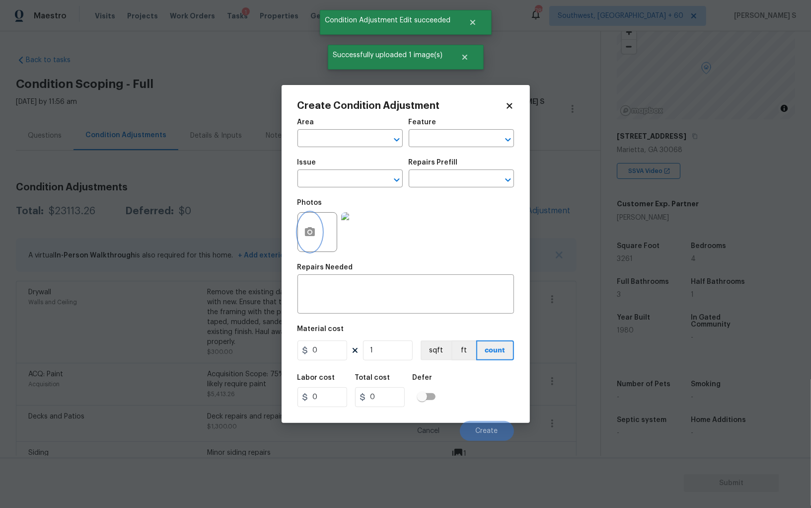
click at [309, 232] on circle "button" at bounding box center [309, 232] width 3 height 3
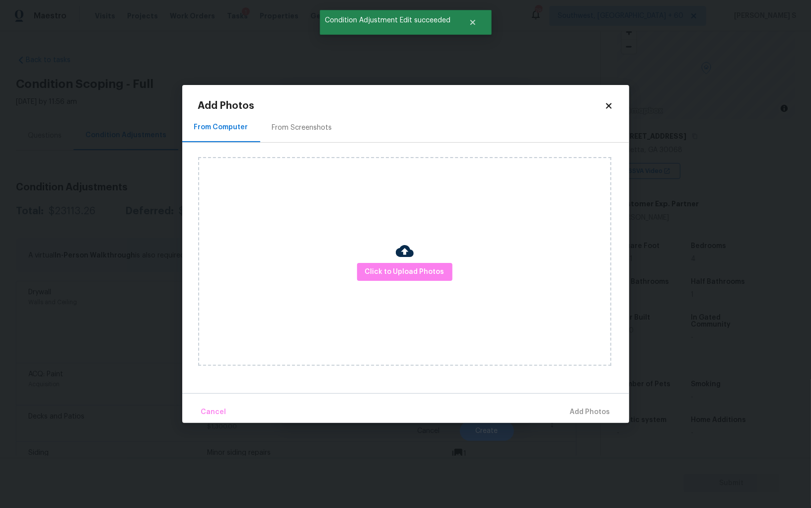
click at [289, 124] on div "From Screenshots" at bounding box center [302, 128] width 60 height 10
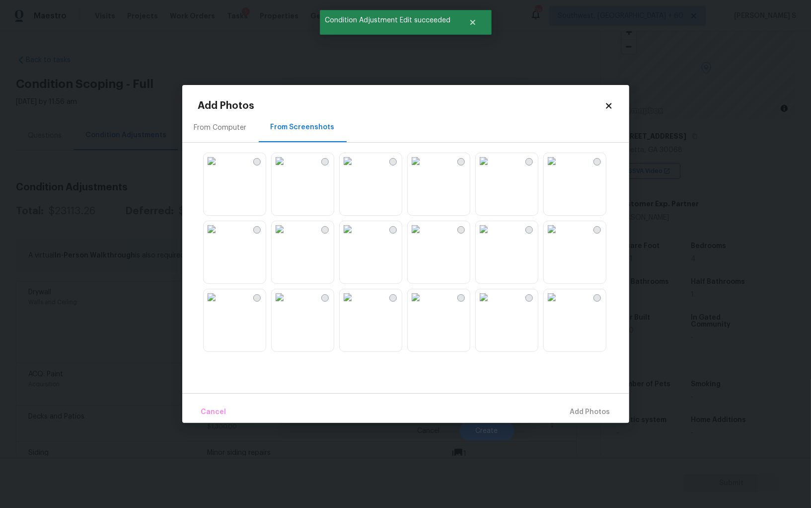
click at [424, 305] on img at bounding box center [416, 297] width 16 height 16
click at [350, 305] on img at bounding box center [348, 297] width 16 height 16
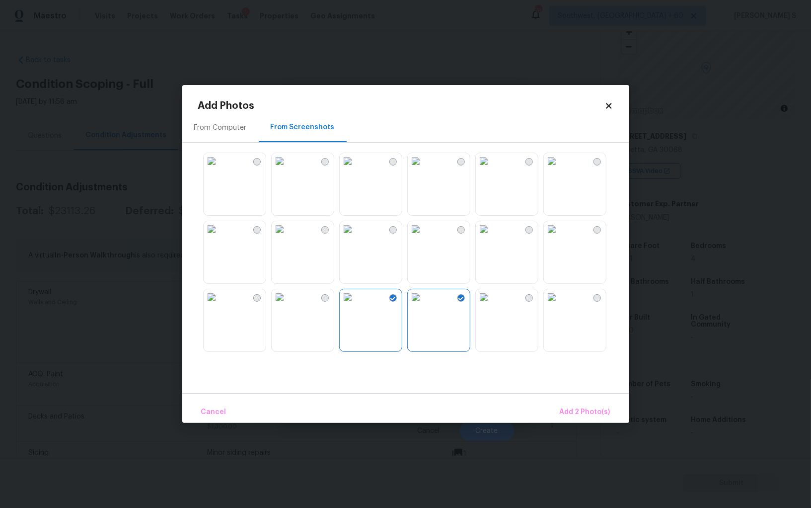
click at [288, 305] on img at bounding box center [280, 297] width 16 height 16
click at [219, 305] on img at bounding box center [212, 297] width 16 height 16
click at [219, 169] on img at bounding box center [212, 161] width 16 height 16
click at [220, 237] on img at bounding box center [212, 229] width 16 height 16
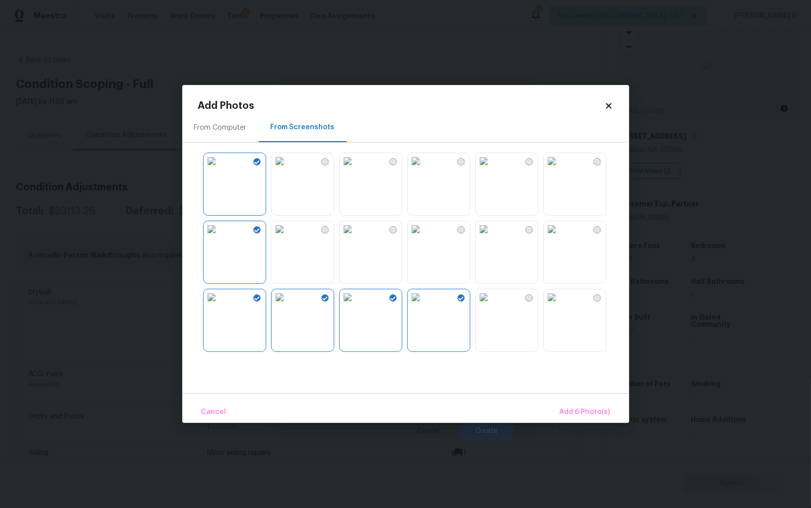
click at [424, 167] on img at bounding box center [416, 161] width 16 height 16
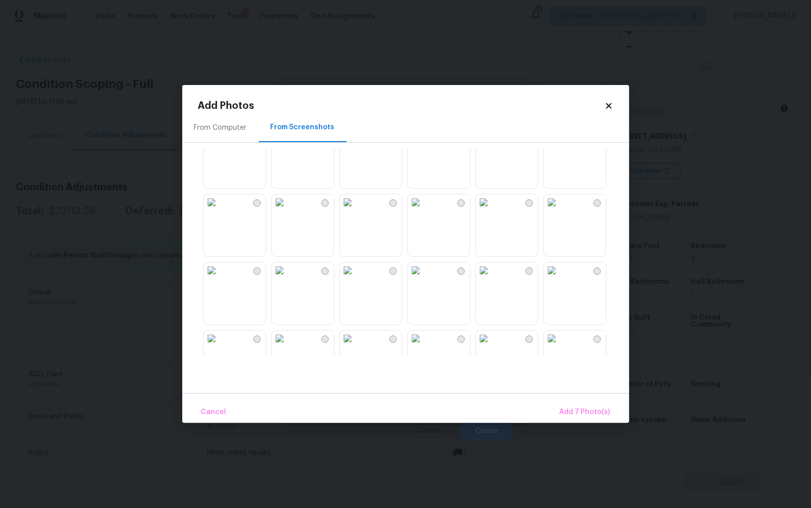
scroll to position [663, 0]
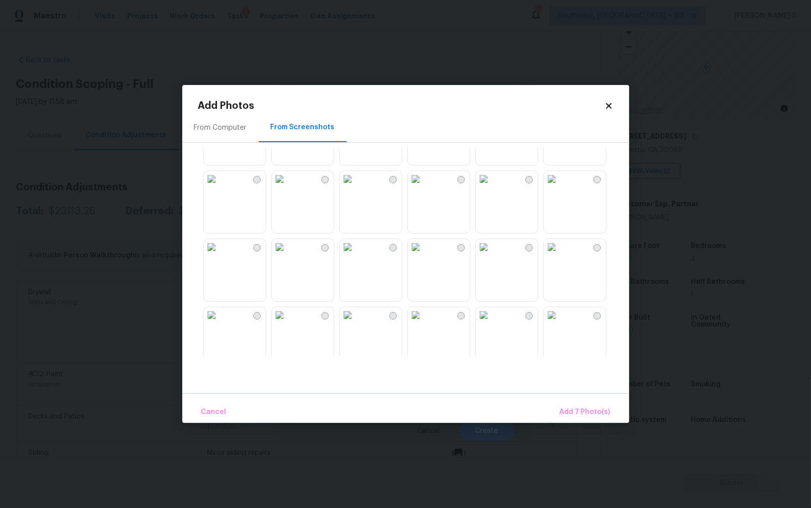
drag, startPoint x: 517, startPoint y: 265, endPoint x: 484, endPoint y: 265, distance: 32.3
click at [492, 255] on img at bounding box center [484, 247] width 16 height 16
click at [424, 255] on img at bounding box center [416, 247] width 16 height 16
click at [340, 255] on img at bounding box center [348, 247] width 16 height 16
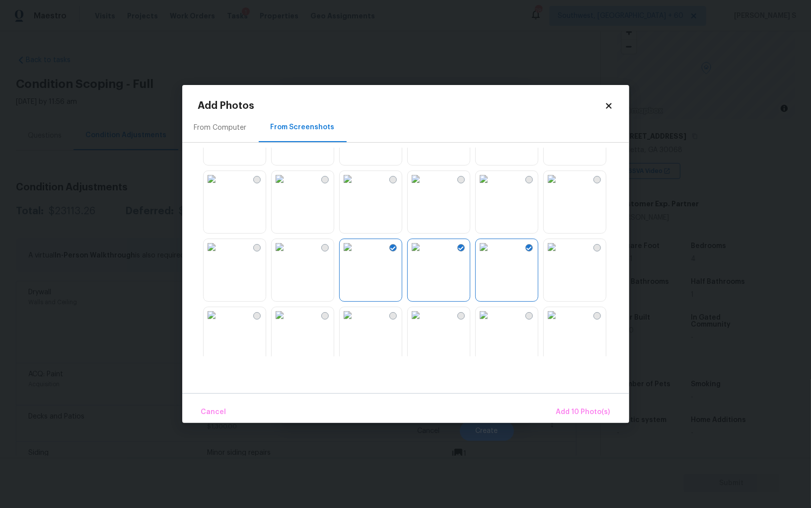
click at [287, 255] on img at bounding box center [280, 247] width 16 height 16
click at [561, 405] on button "Add 11 Photo(s)" at bounding box center [584, 411] width 60 height 21
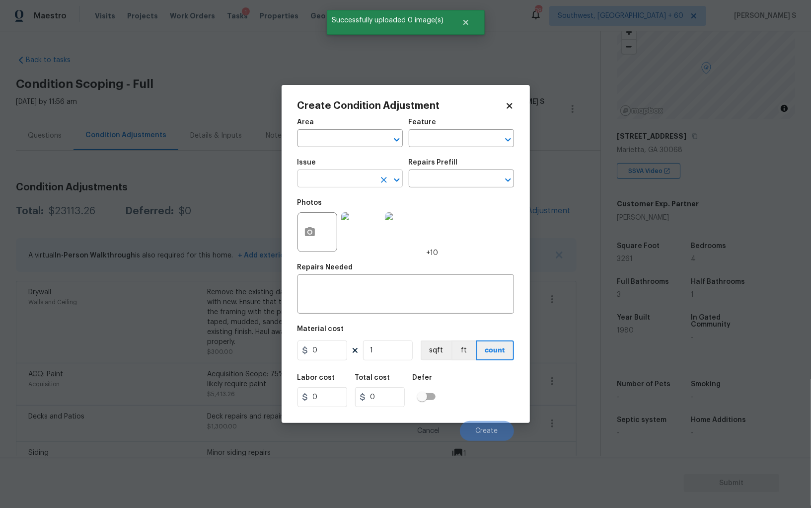
click at [359, 181] on input "text" at bounding box center [337, 179] width 78 height 15
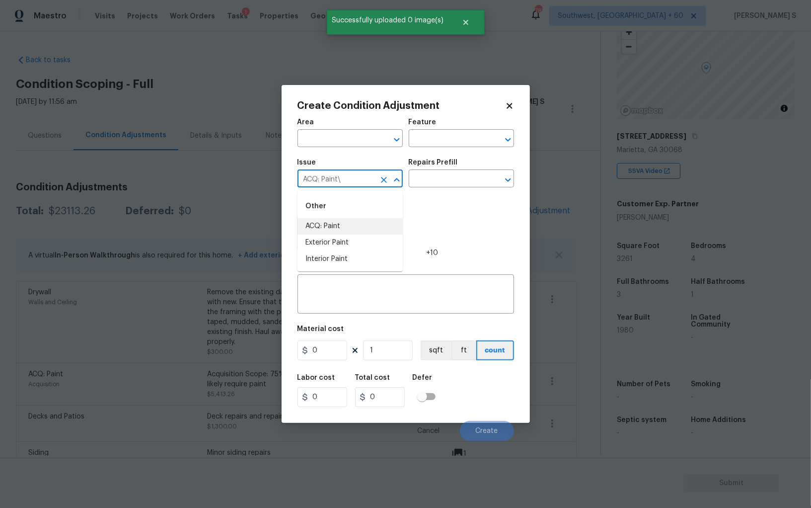
type input "ACQ: Paint"
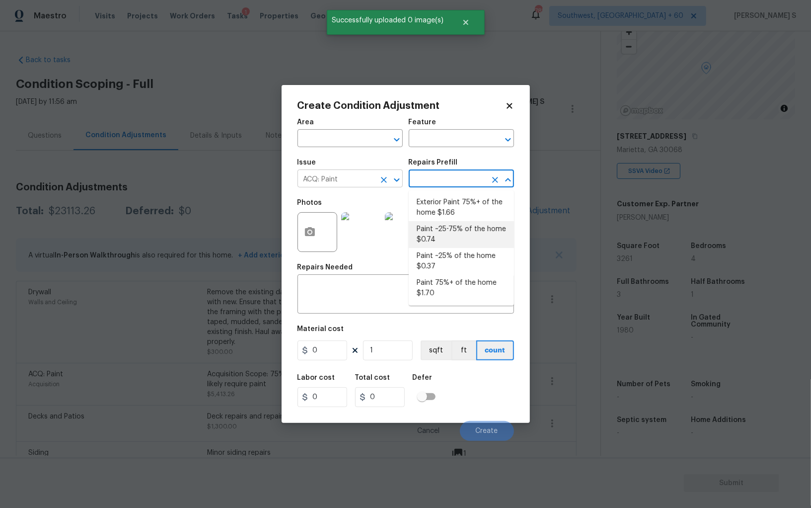
type input "Acquisition"
type textarea "Acquisition Scope: ~25 - 75% of the home needs interior paint"
type input "0.74"
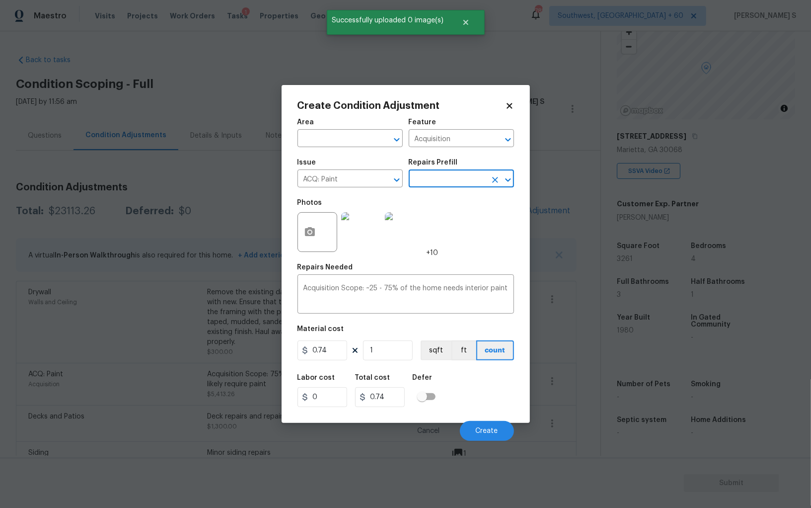
click at [390, 338] on div "Material cost" at bounding box center [406, 331] width 217 height 13
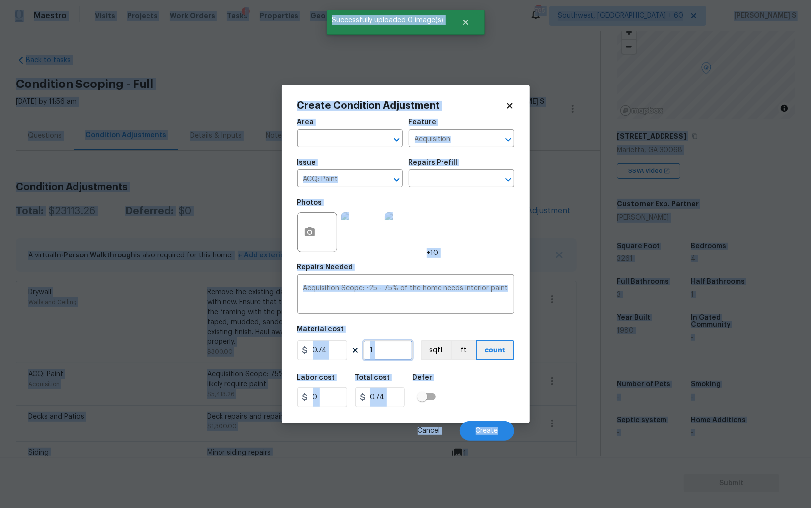
click at [390, 360] on input "1" at bounding box center [388, 350] width 50 height 20
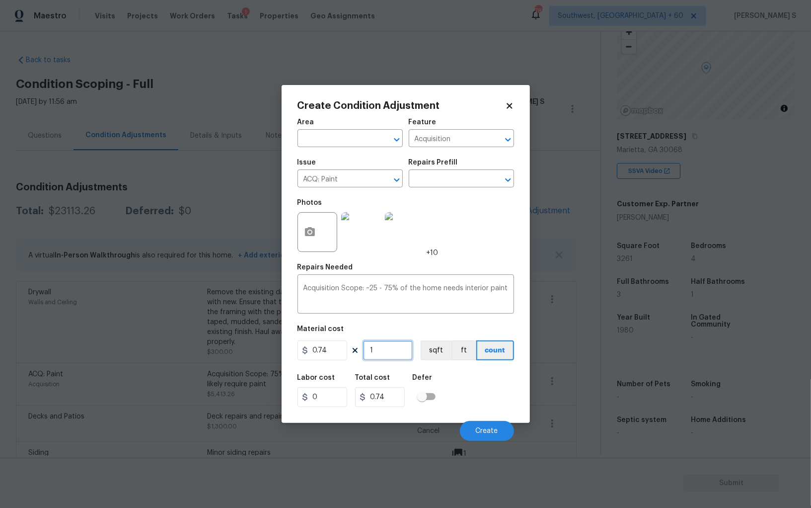
type input "3"
type input "2.22"
type input "32"
type input "23.68"
type input "326"
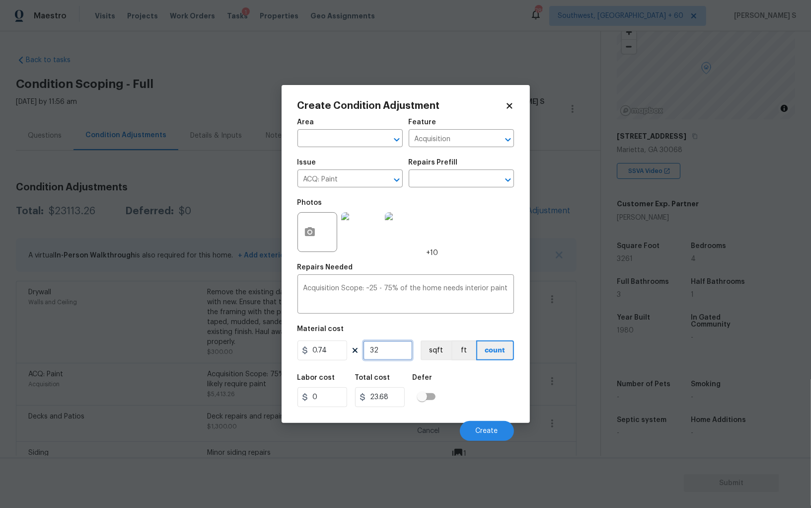
type input "241.24"
type input "3261"
type input "2413.14"
type input "3261"
click at [421, 353] on button "sqft" at bounding box center [436, 350] width 31 height 20
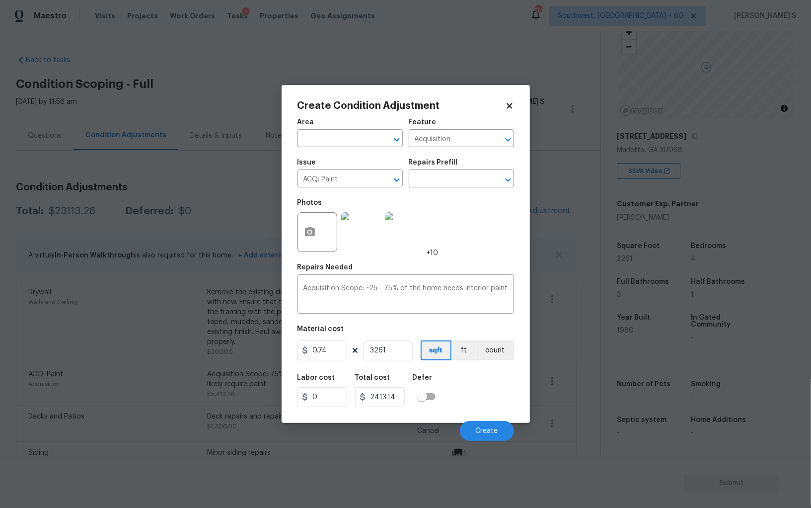
click at [441, 378] on div "Defer" at bounding box center [427, 380] width 29 height 13
click at [477, 426] on button "Create" at bounding box center [487, 431] width 54 height 20
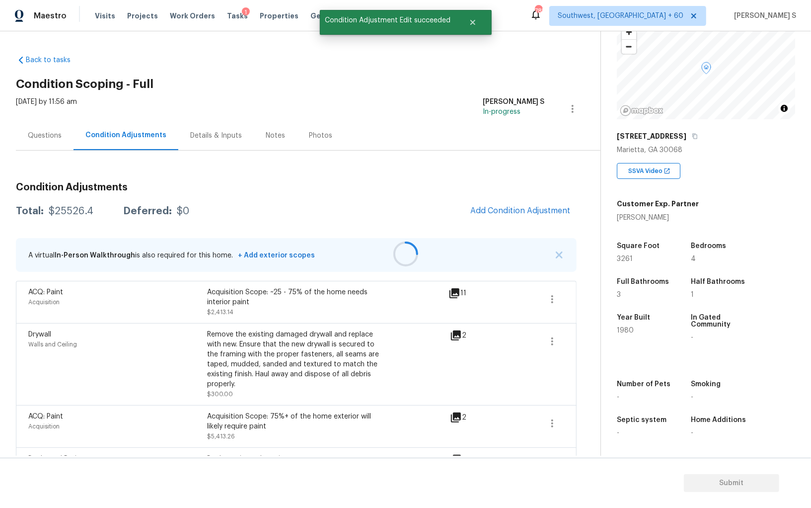
click at [188, 386] on div at bounding box center [405, 254] width 811 height 508
click at [507, 211] on span "Add Condition Adjustment" at bounding box center [521, 210] width 100 height 9
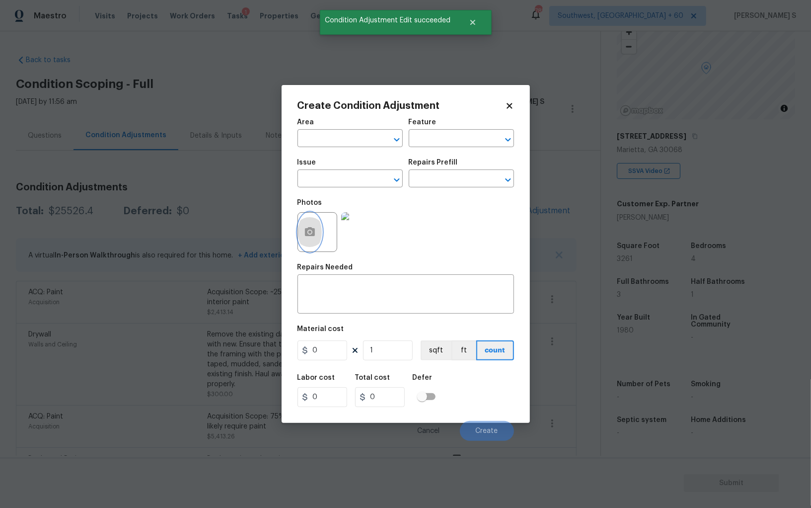
click at [312, 236] on icon "button" at bounding box center [310, 231] width 10 height 9
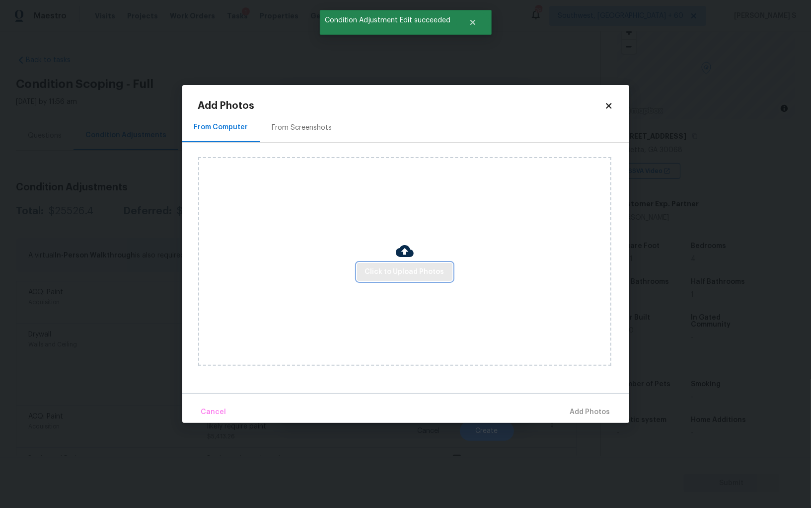
click at [418, 277] on span "Click to Upload Photos" at bounding box center [404, 272] width 79 height 12
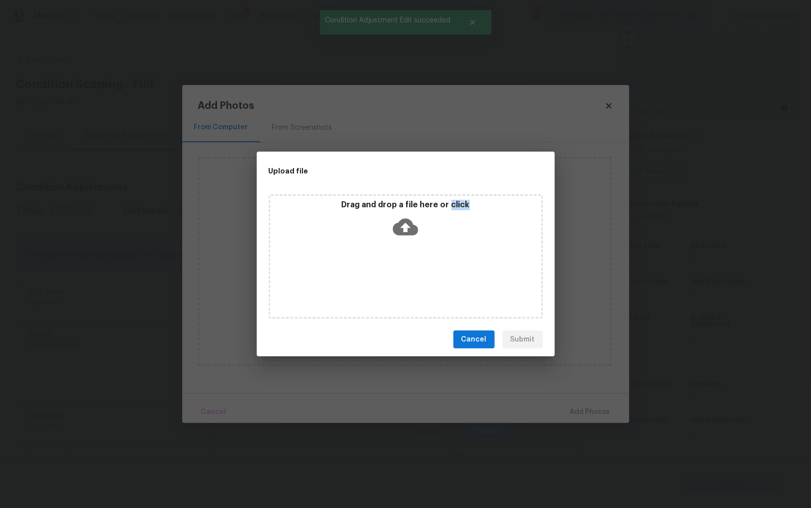
click at [418, 277] on div "Drag and drop a file here or click" at bounding box center [406, 256] width 274 height 124
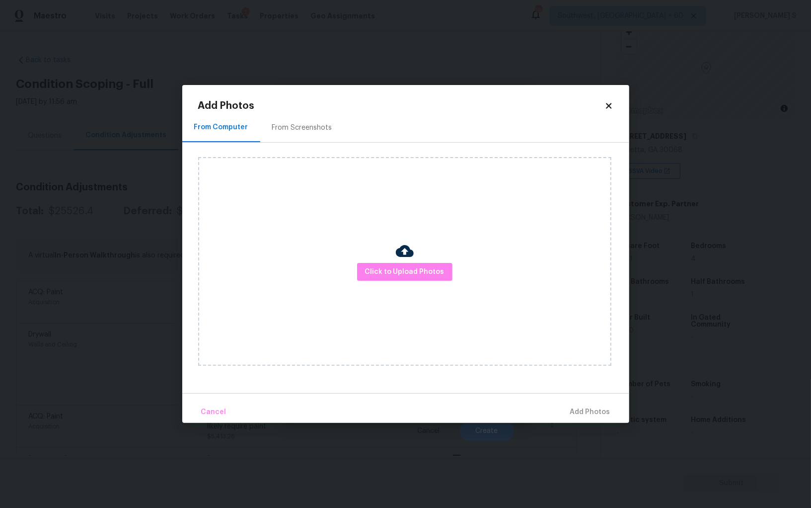
click at [319, 118] on div "From Screenshots" at bounding box center [302, 127] width 84 height 29
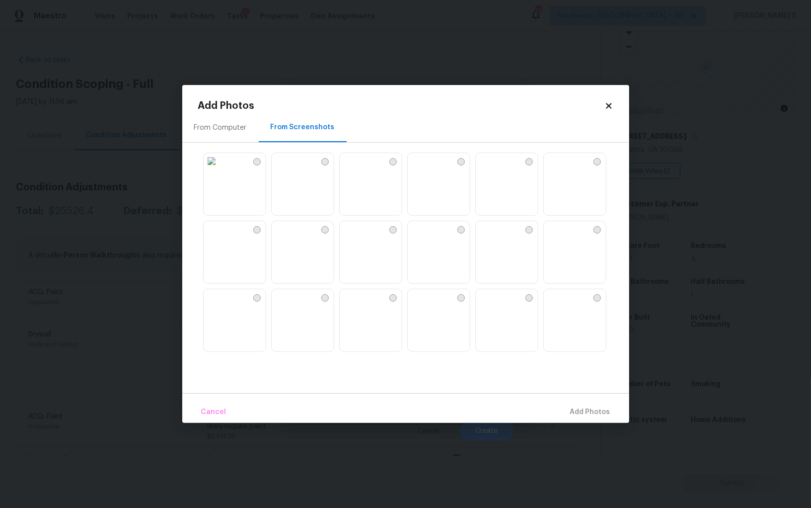
click at [424, 169] on img at bounding box center [416, 161] width 16 height 16
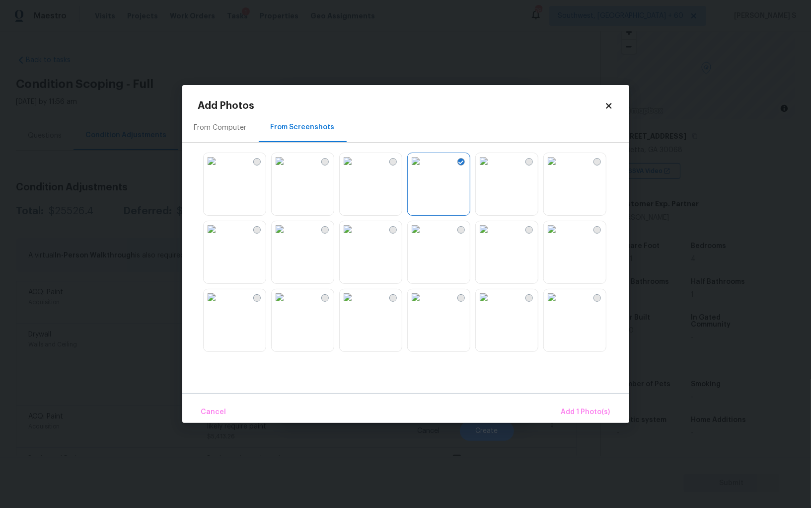
click at [356, 305] on img at bounding box center [348, 297] width 16 height 16
click at [424, 305] on img at bounding box center [416, 297] width 16 height 16
click at [424, 237] on img at bounding box center [416, 229] width 16 height 16
click at [220, 237] on img at bounding box center [212, 229] width 16 height 16
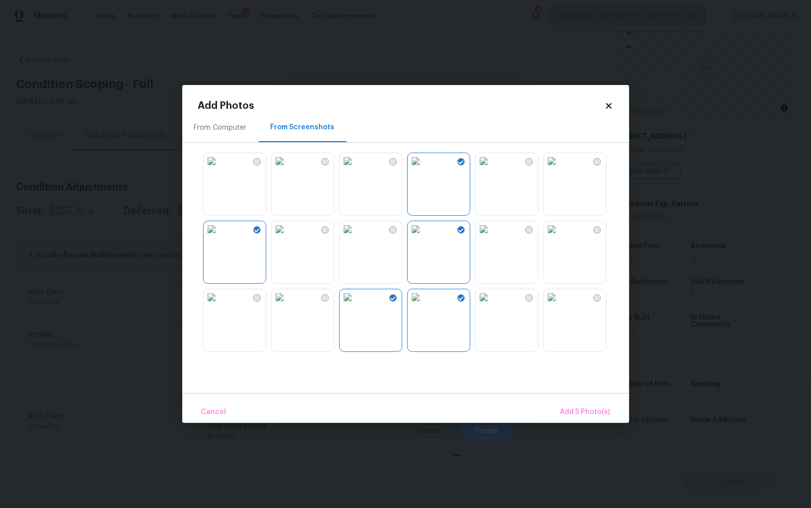
click at [220, 300] on img at bounding box center [212, 297] width 16 height 16
click at [220, 169] on img at bounding box center [212, 161] width 16 height 16
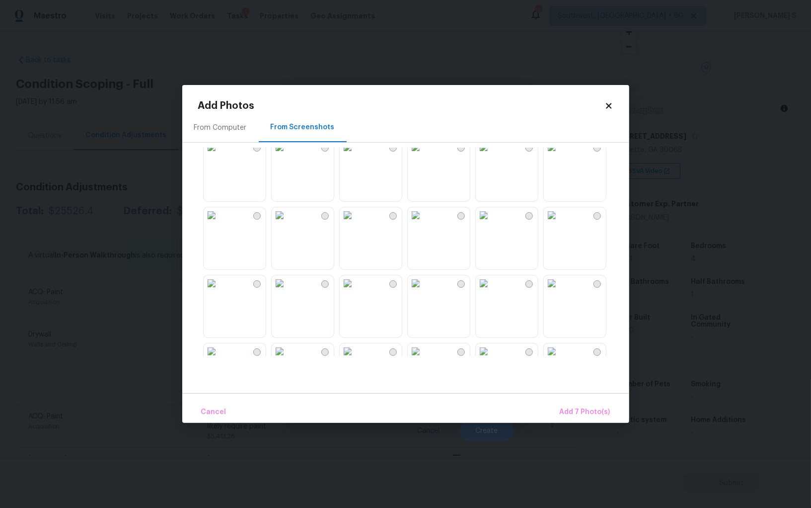
scroll to position [366, 0]
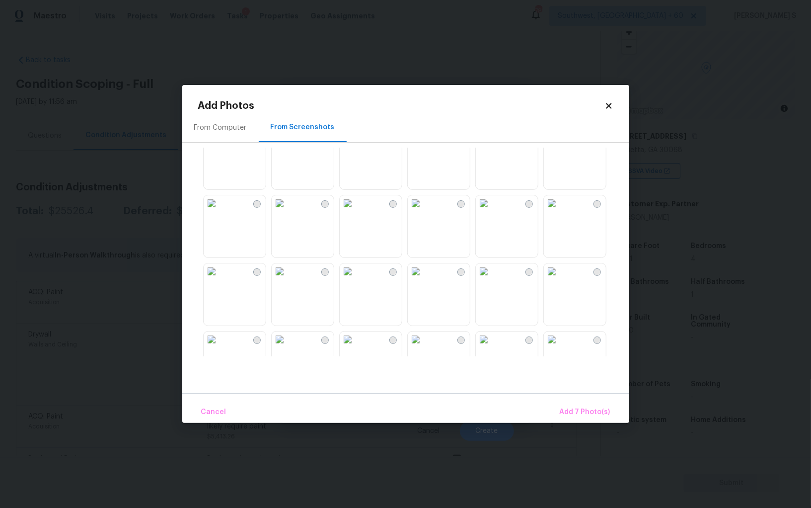
click at [356, 211] on img at bounding box center [348, 203] width 16 height 16
click at [356, 279] on img at bounding box center [348, 271] width 16 height 16
click at [560, 211] on img at bounding box center [552, 203] width 16 height 16
click at [492, 143] on img at bounding box center [484, 135] width 16 height 16
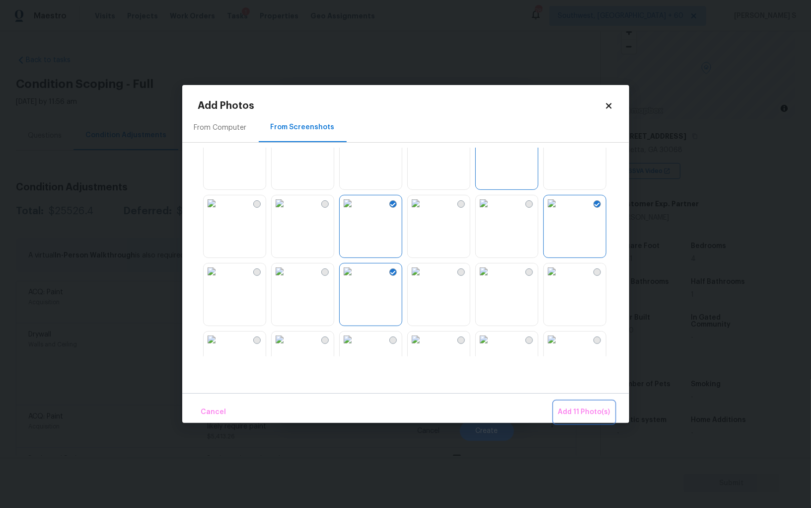
click at [576, 409] on span "Add 11 Photo(s)" at bounding box center [584, 412] width 52 height 12
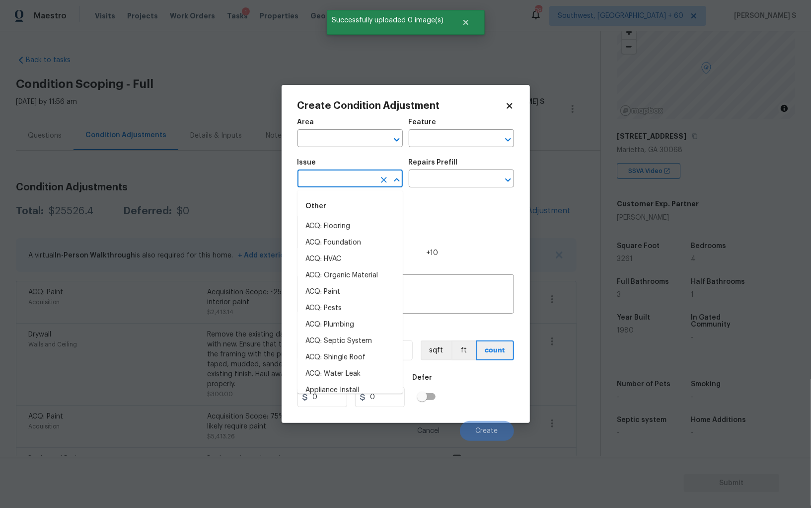
click at [361, 179] on input "text" at bounding box center [337, 179] width 78 height 15
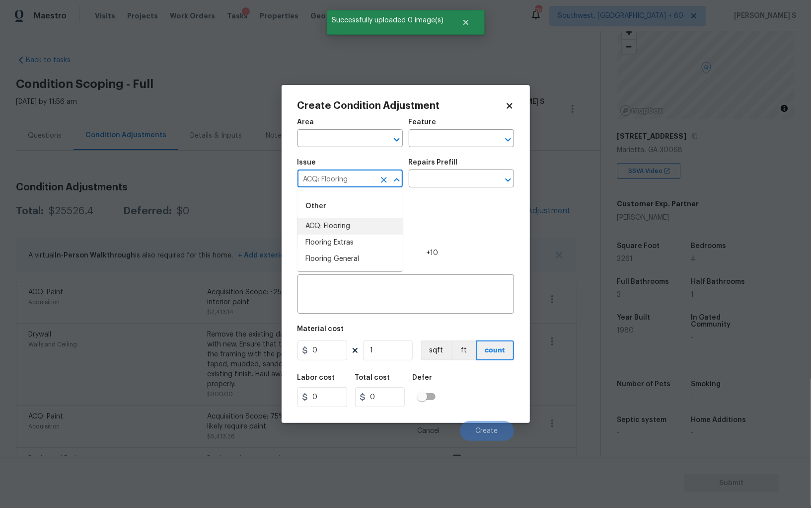
type input "ACQ: Flooring"
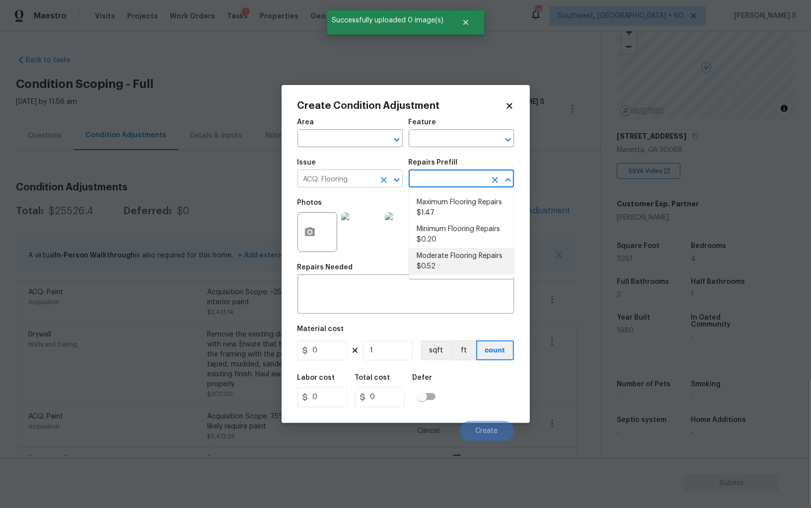
type input "Acquisition"
type textarea "Acquisition Scope: Moderate flooring repairs"
type input "0.52"
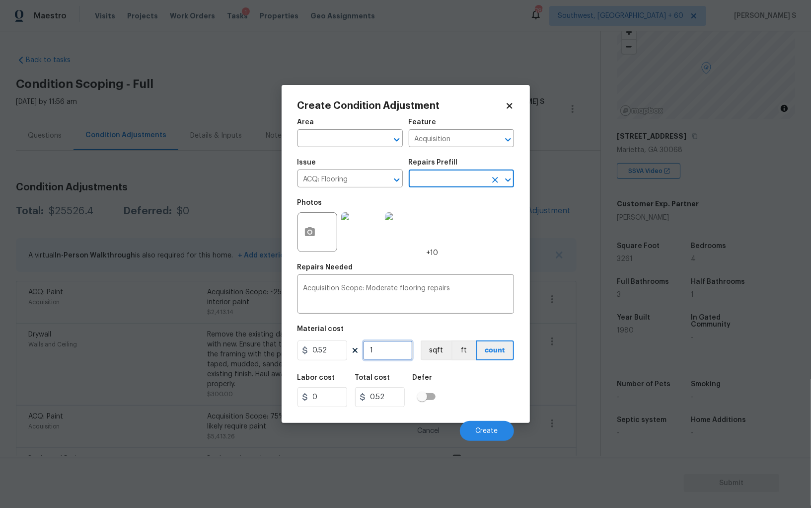
click at [401, 350] on input "1" at bounding box center [388, 350] width 50 height 20
paste input "326"
type input "3261"
type input "1695.72"
type input "3261"
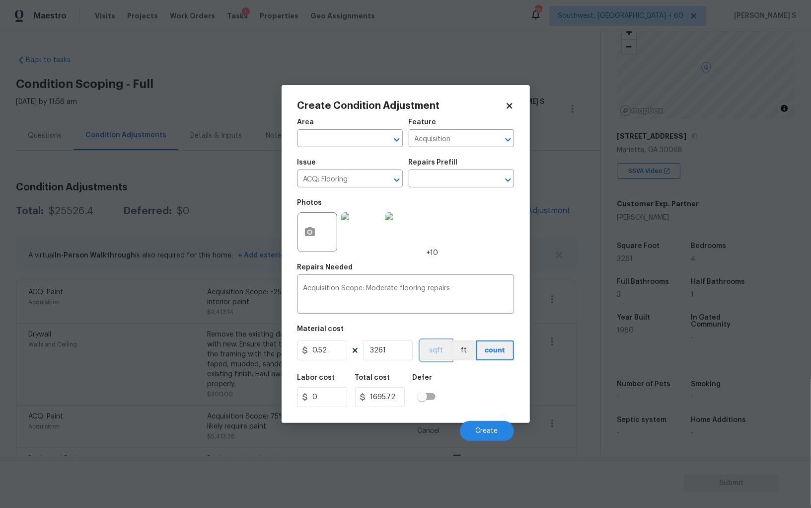
click at [427, 355] on button "sqft" at bounding box center [436, 350] width 31 height 20
click at [443, 373] on div "Labor cost 0 Total cost 1695.72 Defer" at bounding box center [406, 390] width 217 height 45
click at [486, 430] on span "Create" at bounding box center [487, 430] width 22 height 7
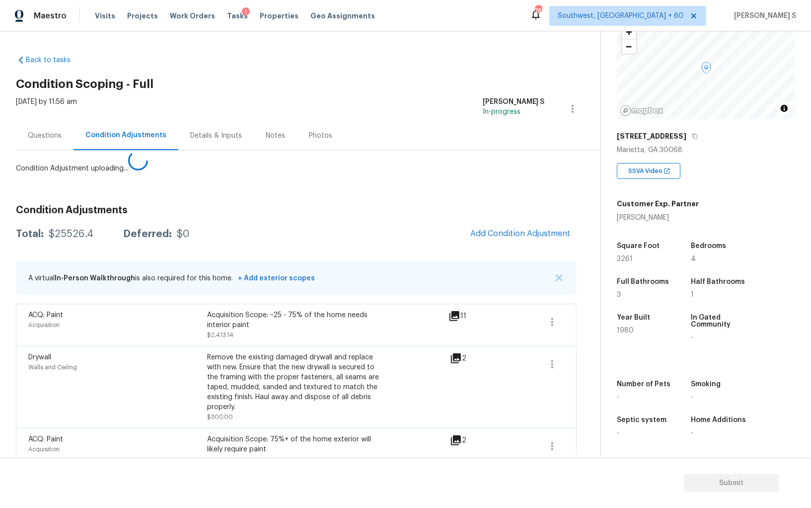
click at [46, 354] on body "Maestro Visits Projects Work Orders Tasks 1 Properties Geo Assignments 785 Sout…" at bounding box center [405, 254] width 811 height 508
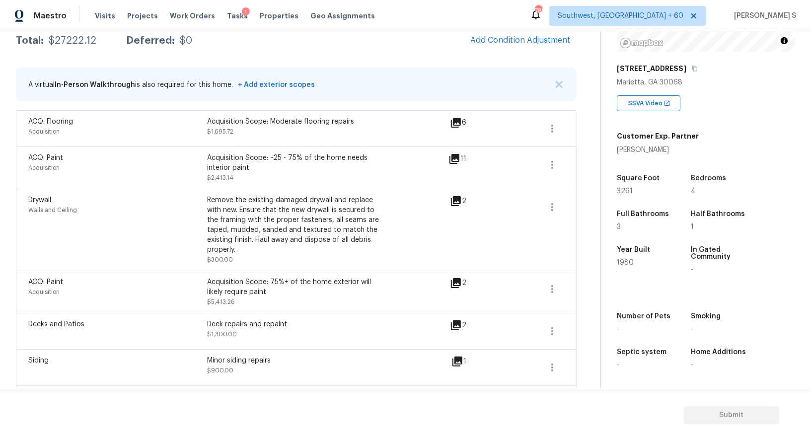
scroll to position [164, 0]
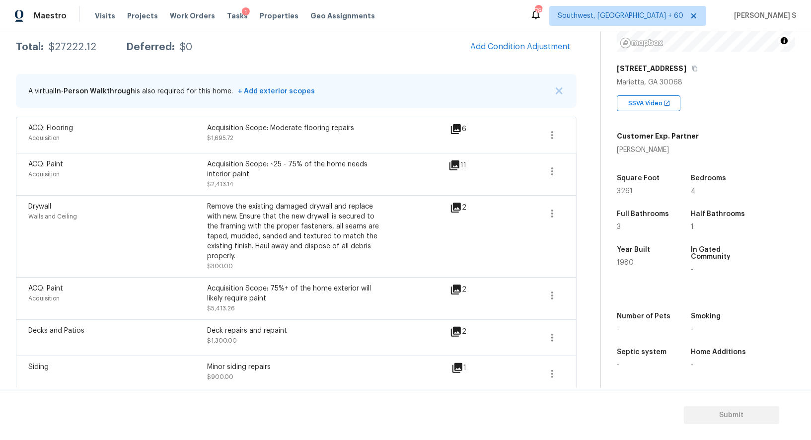
click at [503, 58] on div "Condition Adjustments Total: $27222.12 Deferred: $0 Add Condition Adjustment A …" at bounding box center [296, 291] width 561 height 562
click at [501, 46] on span "Add Condition Adjustment" at bounding box center [521, 46] width 100 height 9
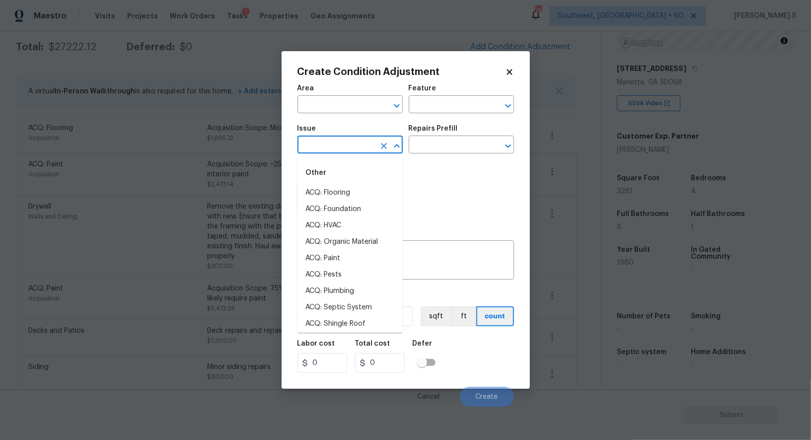
click at [343, 152] on input "text" at bounding box center [337, 145] width 78 height 15
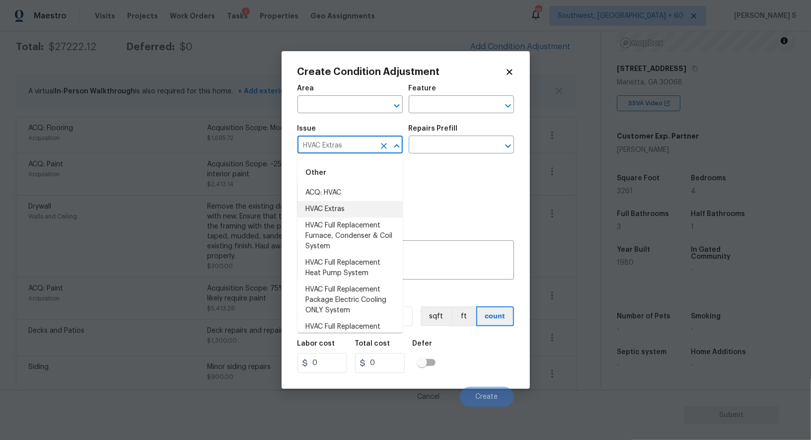
type input "HVAC Extras"
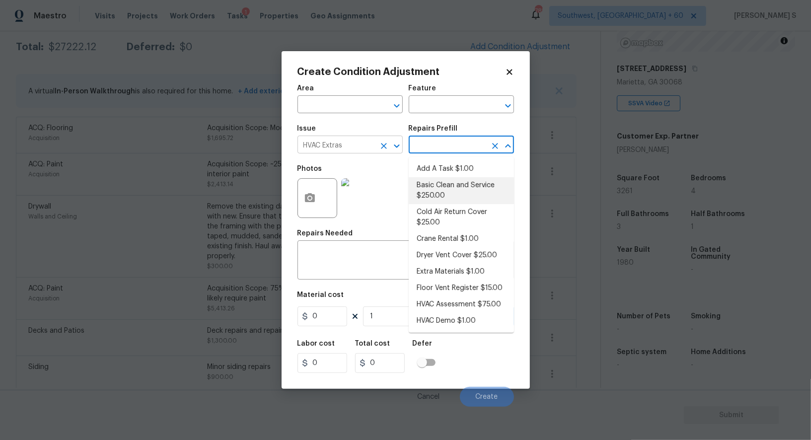
type input "HVAC"
type textarea "General Service HVAC system including: cleaning condenser and evaporator coils,…"
type input "250"
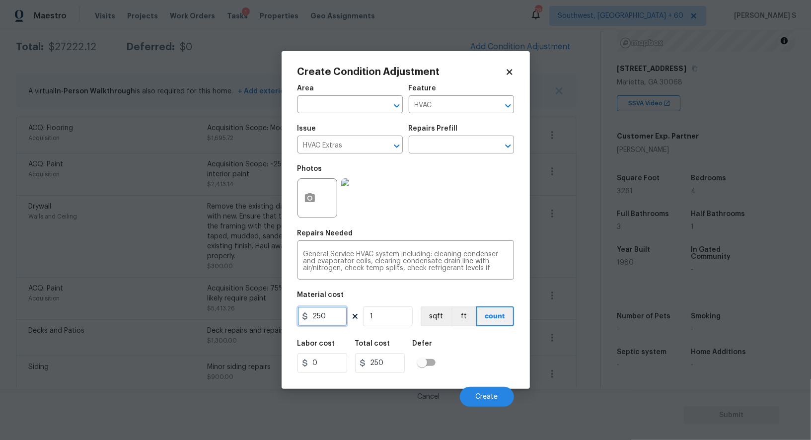
click at [335, 318] on input "250" at bounding box center [323, 317] width 50 height 20
type input "1200"
click at [478, 377] on div "Labor cost 0 Total cost 1200 Defer" at bounding box center [406, 356] width 217 height 45
click at [502, 394] on button "Create" at bounding box center [487, 397] width 54 height 20
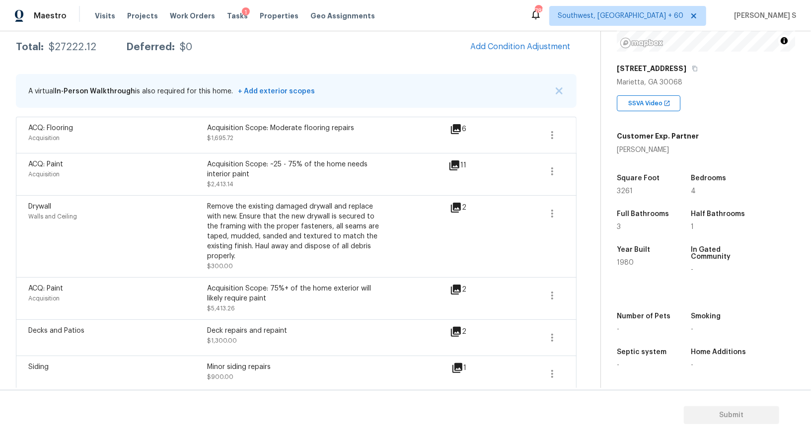
click at [144, 347] on body "Maestro Visits Projects Work Orders Tasks 1 Properties Geo Assignments 785 Sout…" at bounding box center [405, 220] width 811 height 440
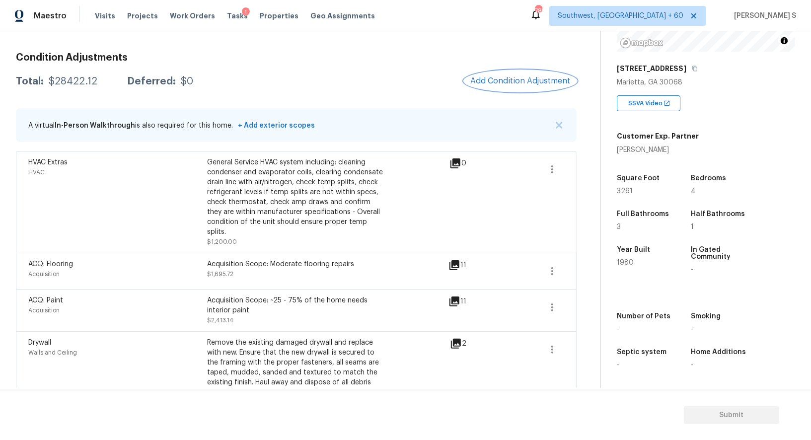
scroll to position [129, 0]
click at [85, 80] on div "$28422.12" at bounding box center [73, 82] width 49 height 10
copy div "$28422.12"
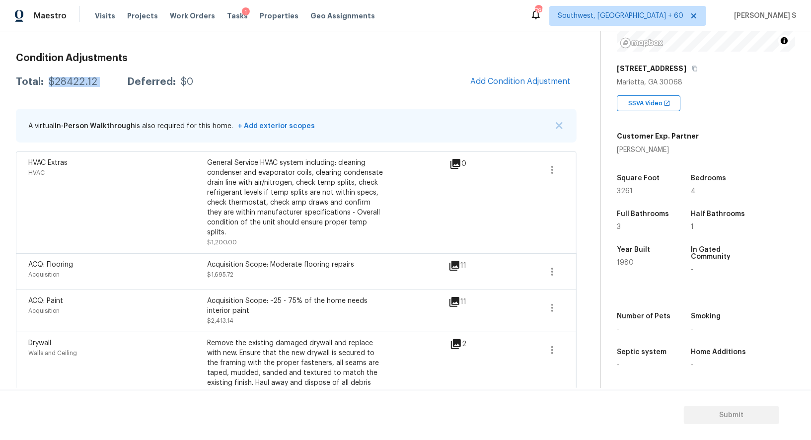
scroll to position [137, 0]
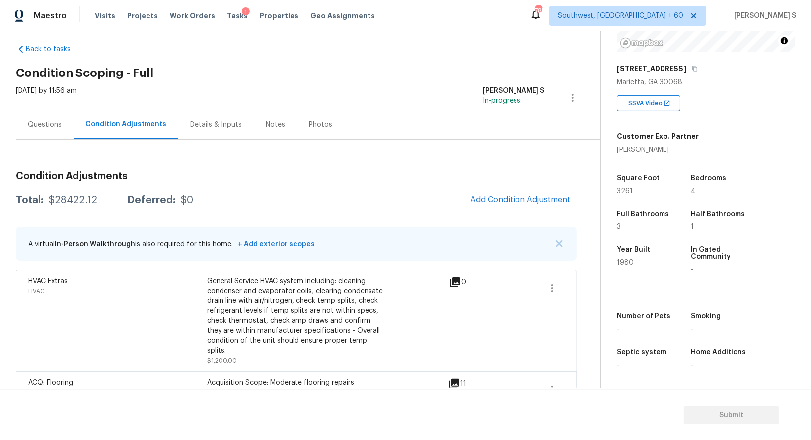
click at [58, 112] on div "Questions" at bounding box center [45, 124] width 58 height 29
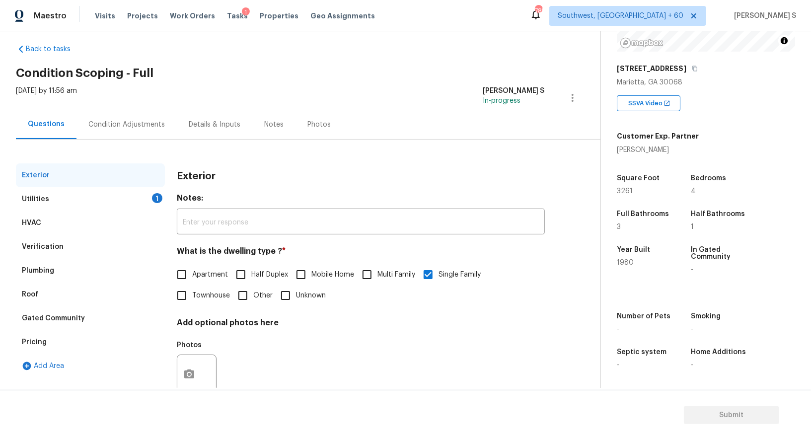
scroll to position [38, 0]
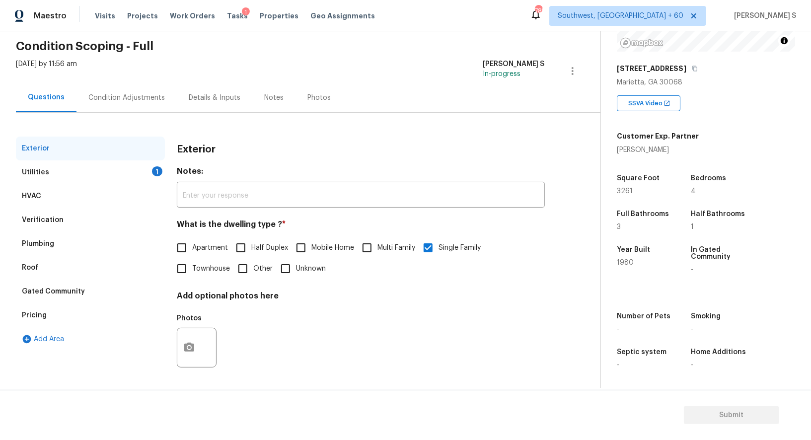
click at [153, 173] on div "1" at bounding box center [157, 171] width 10 height 10
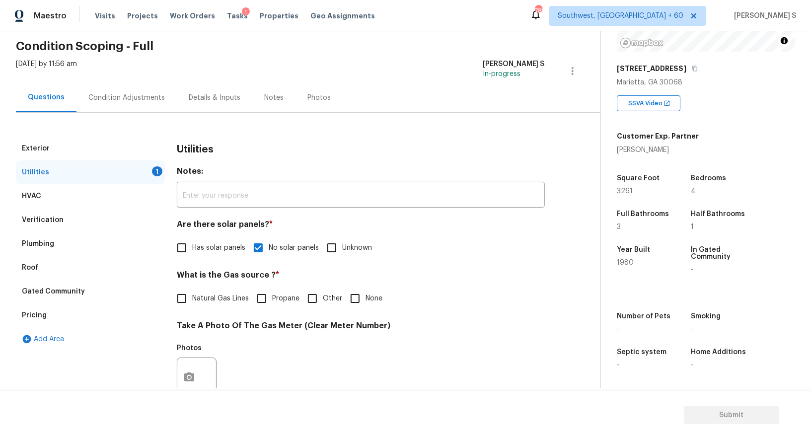
scroll to position [307, 0]
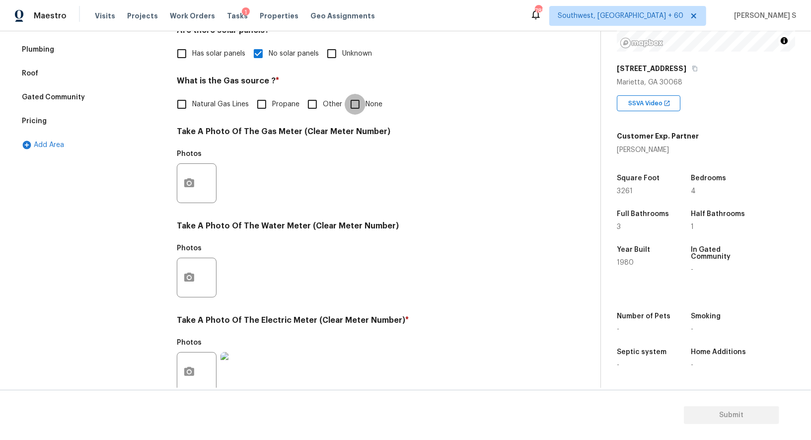
click at [360, 109] on input "None" at bounding box center [355, 104] width 21 height 21
checkbox input "true"
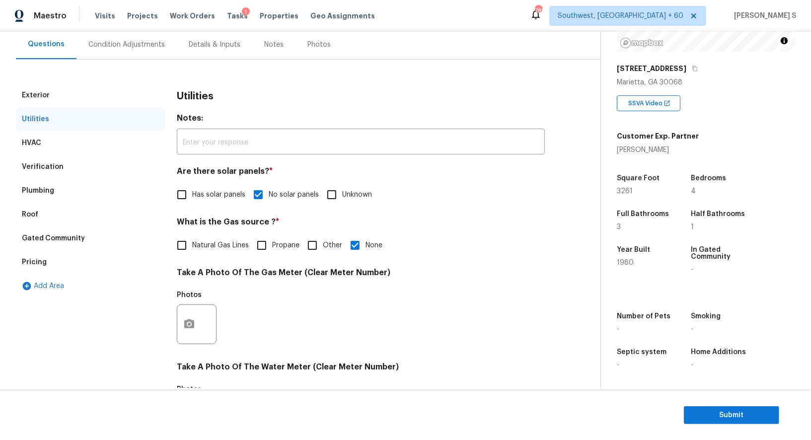
click at [196, 253] on label "Natural Gas Lines" at bounding box center [210, 245] width 78 height 21
click at [192, 253] on input "Natural Gas Lines" at bounding box center [181, 245] width 21 height 21
checkbox input "true"
checkbox input "false"
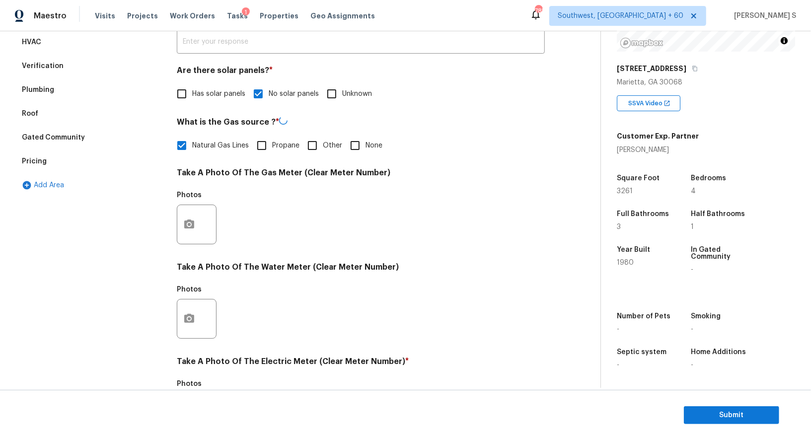
scroll to position [0, 0]
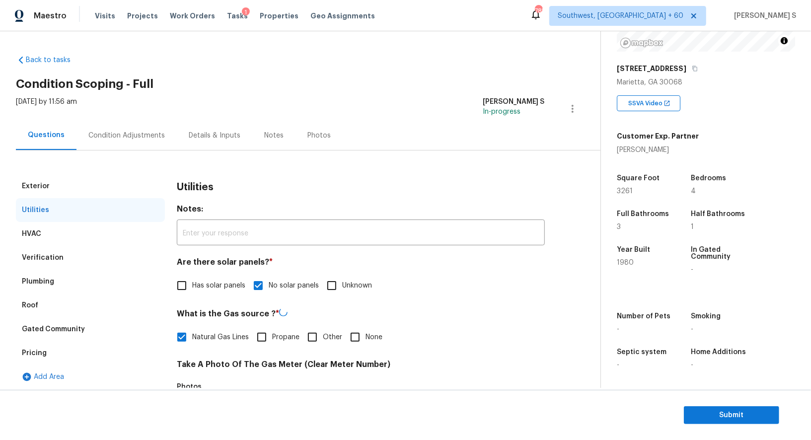
click at [39, 349] on div "Pricing" at bounding box center [34, 353] width 25 height 10
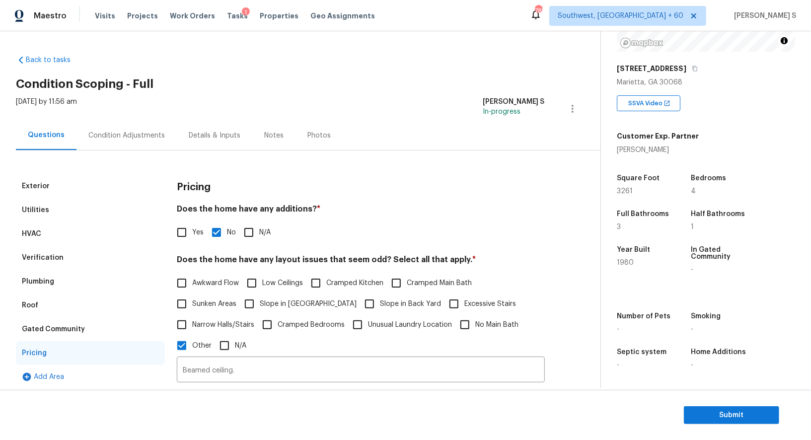
click at [145, 137] on div "Condition Adjustments" at bounding box center [126, 136] width 77 height 10
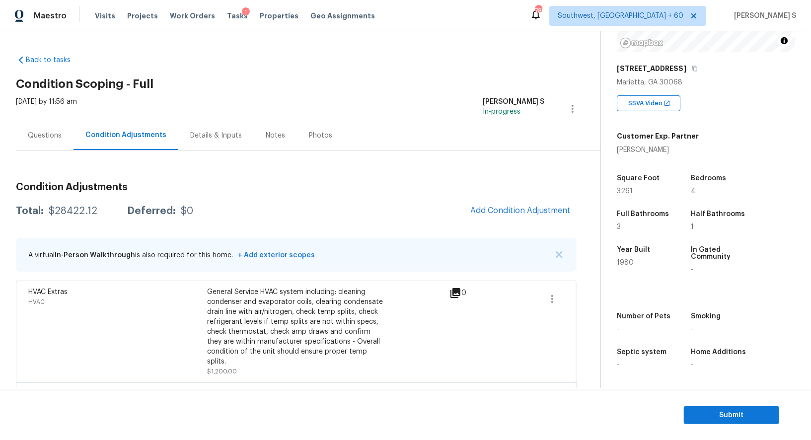
scroll to position [137, 0]
click at [49, 143] on div "Questions" at bounding box center [45, 135] width 58 height 29
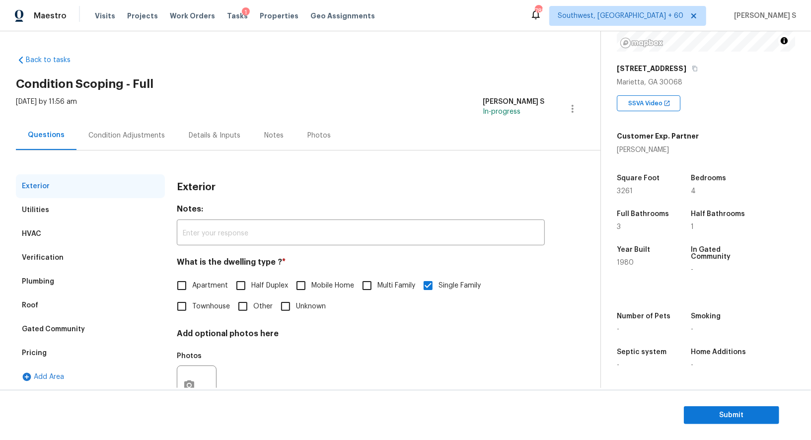
click at [49, 143] on div "Questions" at bounding box center [46, 135] width 61 height 29
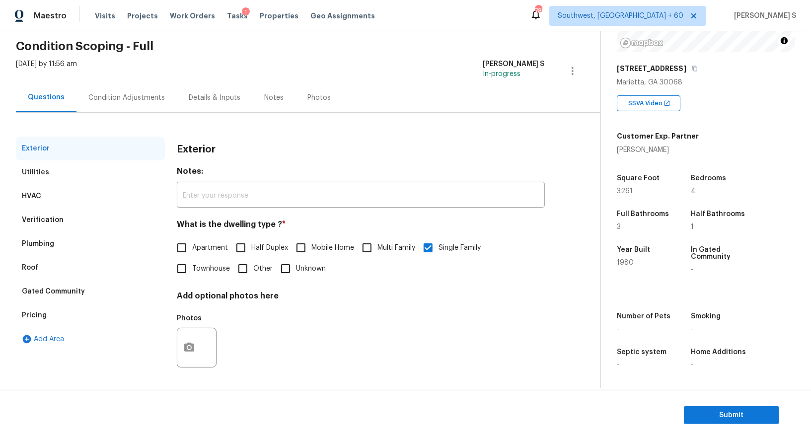
click at [41, 219] on div "Verification" at bounding box center [43, 220] width 42 height 10
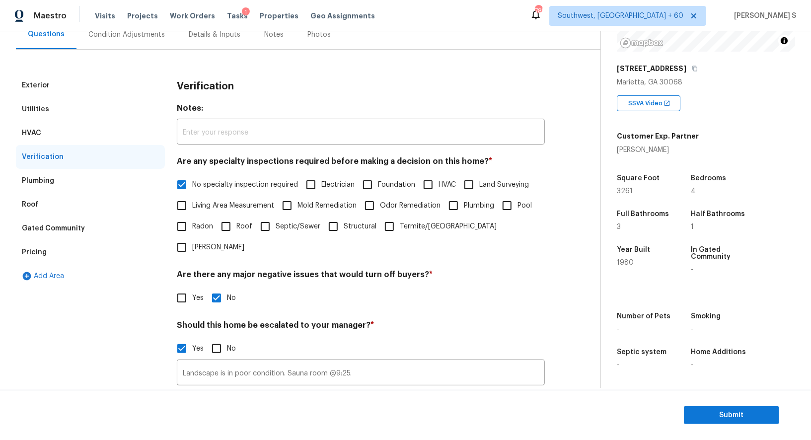
click at [37, 244] on div "Pricing" at bounding box center [90, 252] width 149 height 24
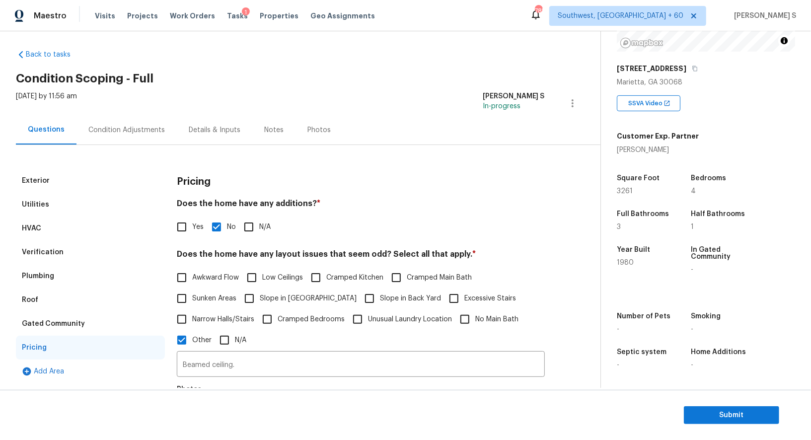
scroll to position [137, 0]
click at [141, 134] on div "Condition Adjustments" at bounding box center [126, 130] width 77 height 10
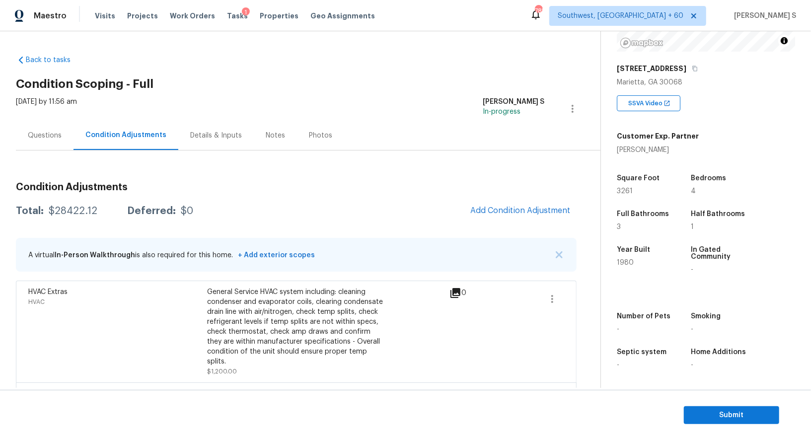
click at [47, 131] on div "Questions" at bounding box center [45, 136] width 34 height 10
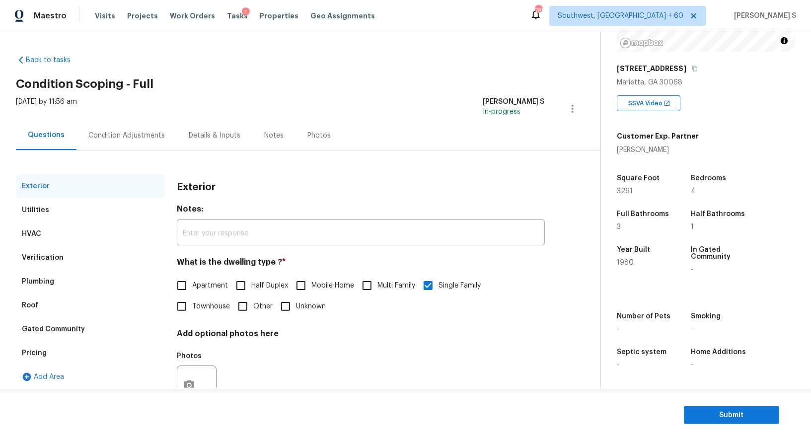
scroll to position [38, 0]
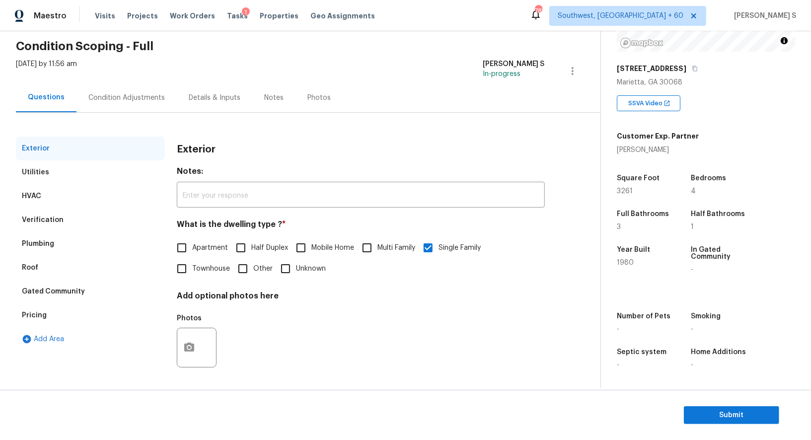
click at [63, 216] on div "Verification" at bounding box center [90, 220] width 149 height 24
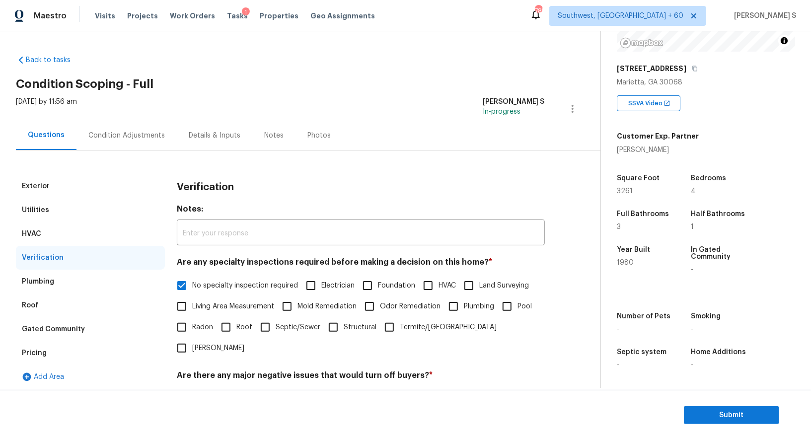
scroll to position [221, 0]
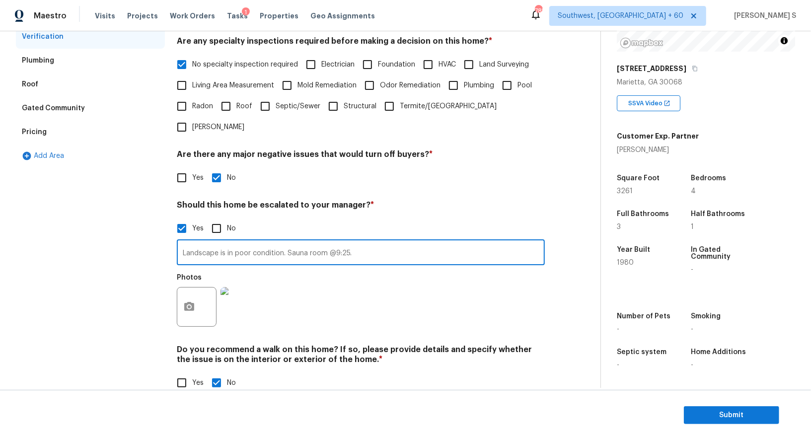
click at [322, 242] on input "Landscape is in poor condition. Sauna room @9:25." at bounding box center [361, 253] width 368 height 23
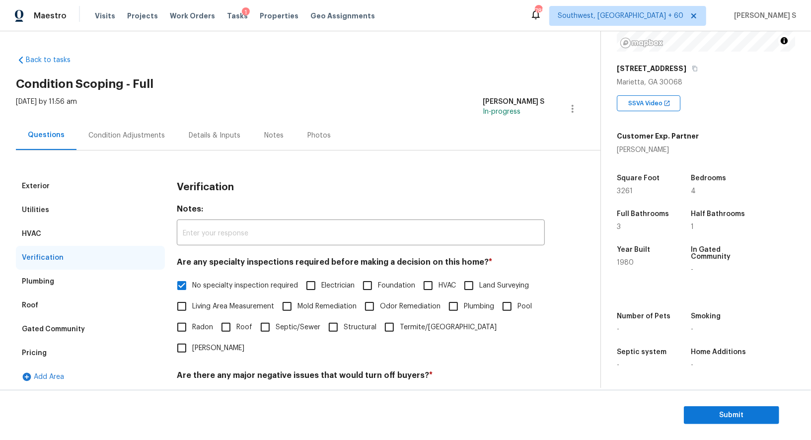
click at [42, 347] on div "Pricing" at bounding box center [90, 353] width 149 height 24
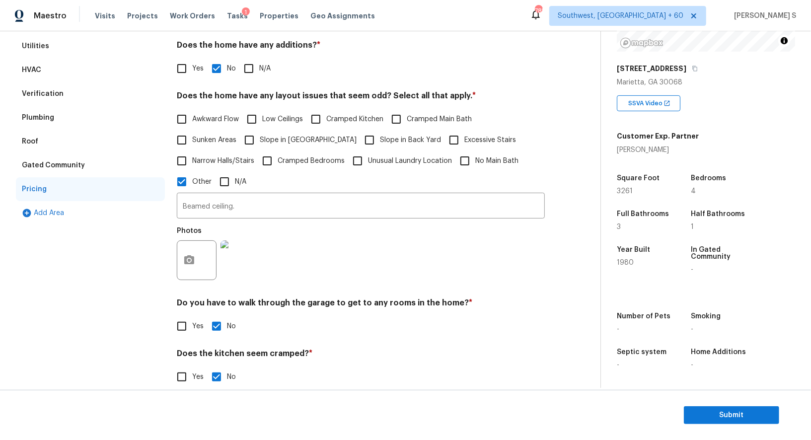
scroll to position [121, 0]
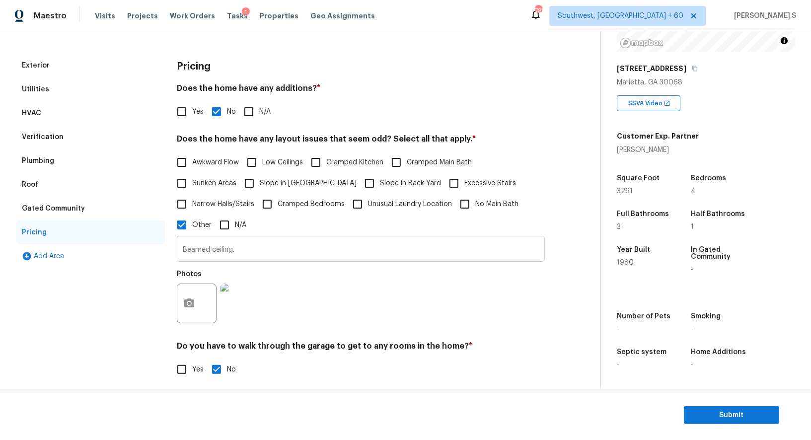
click at [222, 260] on input "Beamed ceiling." at bounding box center [361, 249] width 368 height 23
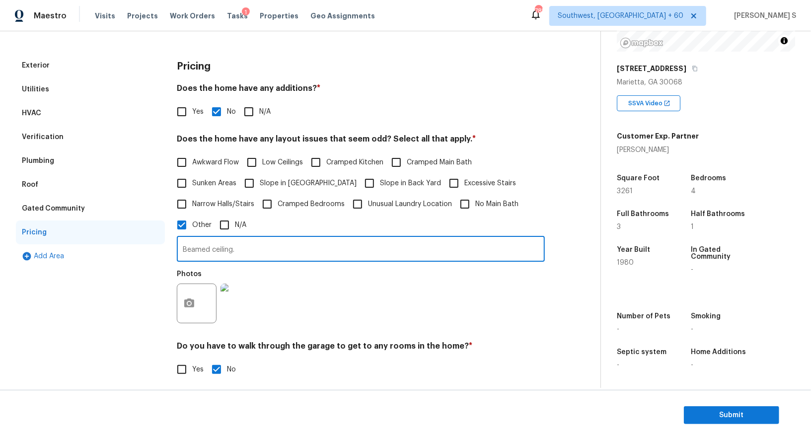
scroll to position [0, 0]
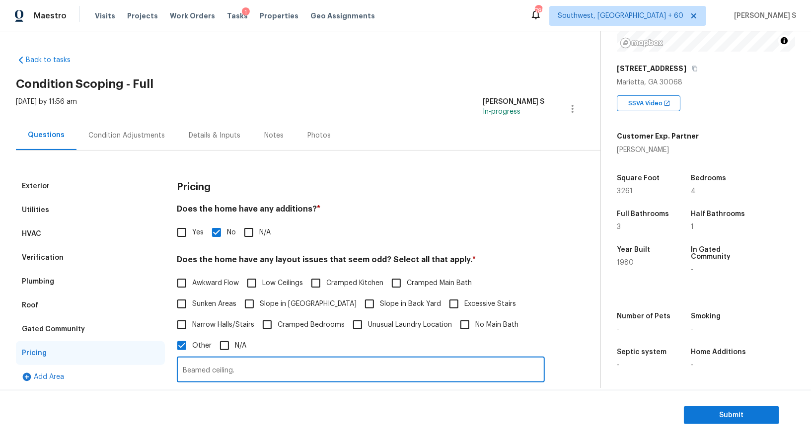
click at [29, 251] on div "Verification" at bounding box center [90, 258] width 149 height 24
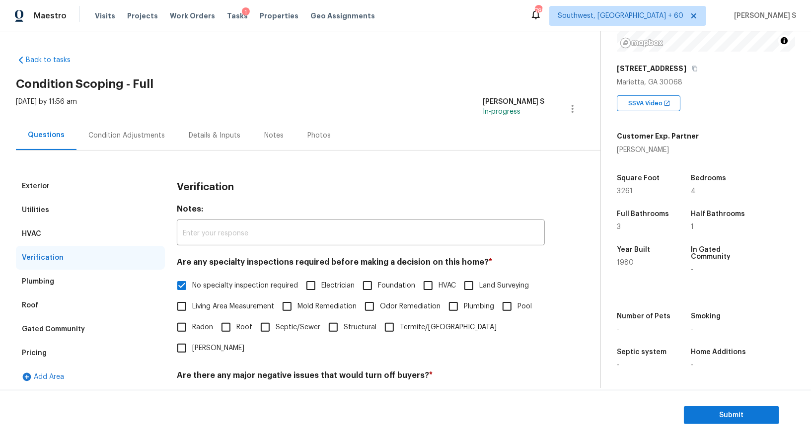
click at [156, 128] on div "Condition Adjustments" at bounding box center [127, 135] width 100 height 29
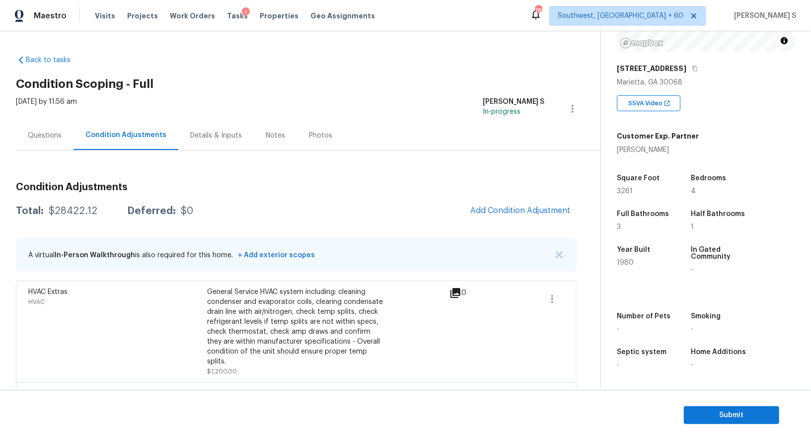
scroll to position [137, 0]
click at [702, 409] on button "Submit" at bounding box center [731, 415] width 95 height 18
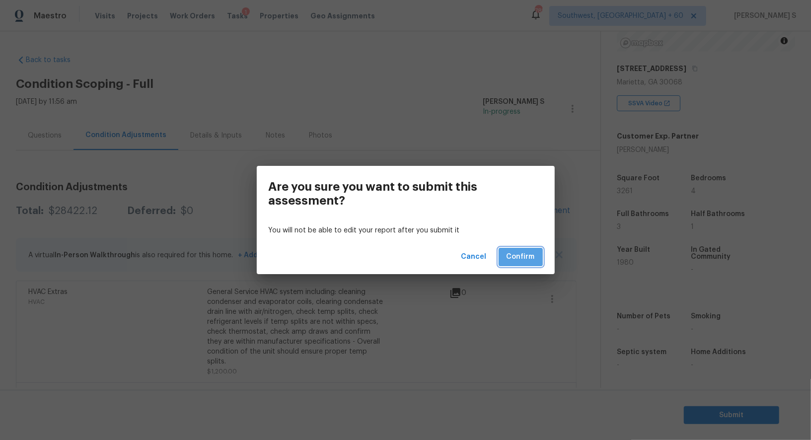
click at [531, 265] on button "Confirm" at bounding box center [521, 257] width 44 height 18
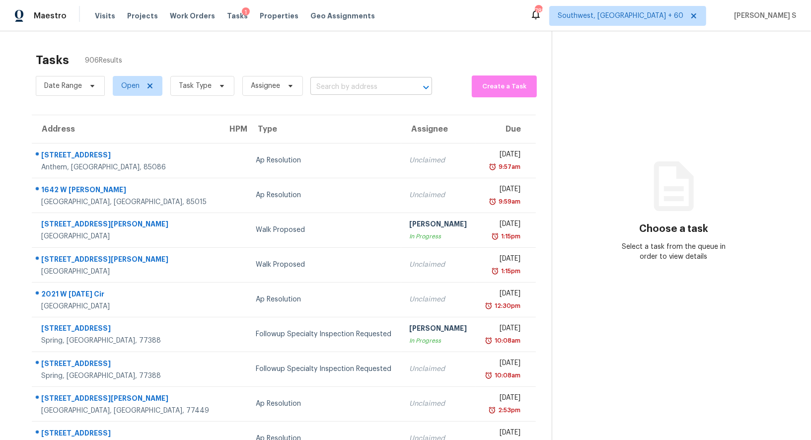
click at [380, 94] on input "text" at bounding box center [358, 86] width 94 height 15
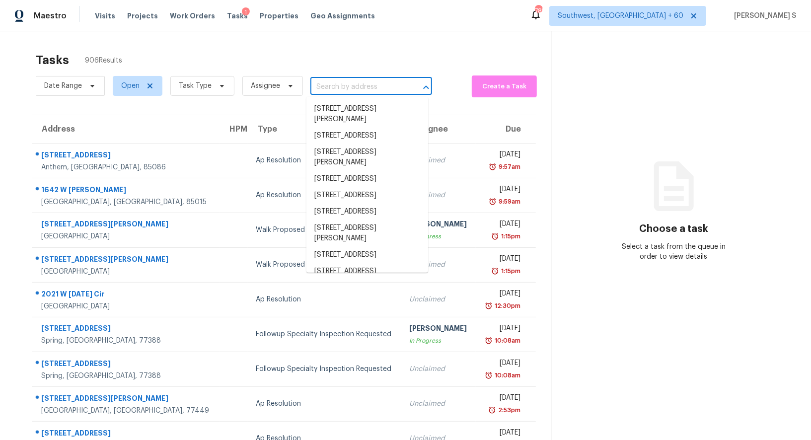
paste input "1987 Pierce Way Buford, GA, 30519"
type input "1987 Pierce Way Buford, GA, 30519"
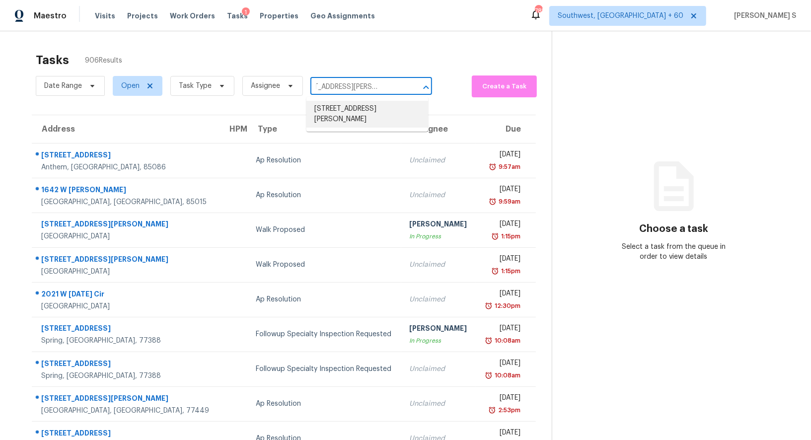
click at [380, 115] on li "1987 Pierce Way, Buford, GA 30519" at bounding box center [368, 114] width 122 height 27
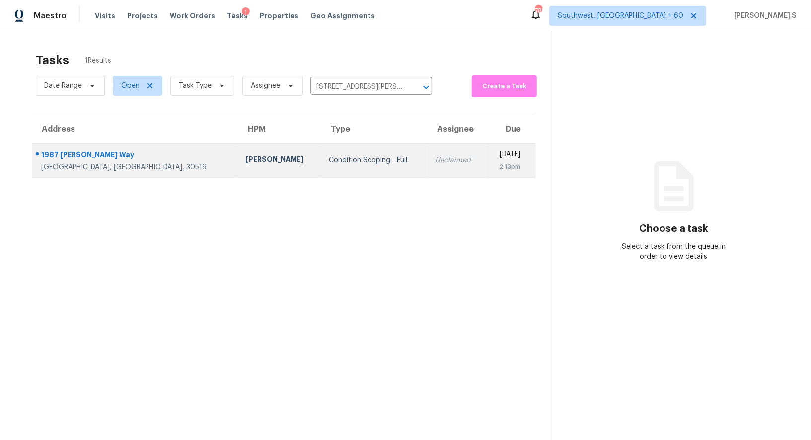
click at [427, 153] on td "Unclaimed" at bounding box center [456, 160] width 58 height 35
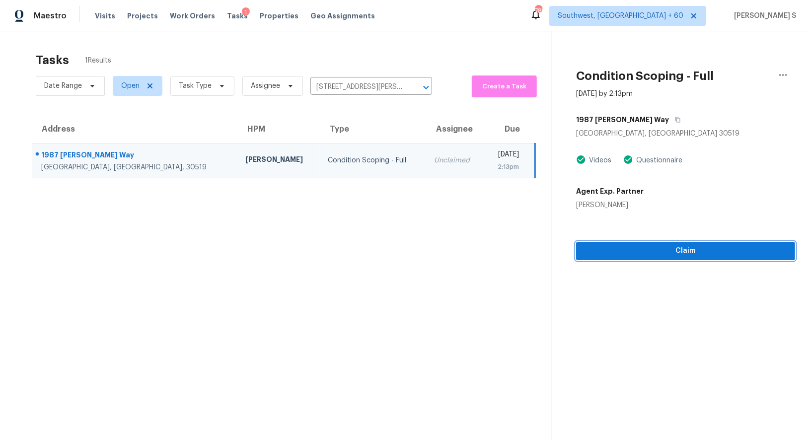
click at [664, 257] on button "Claim" at bounding box center [685, 251] width 219 height 18
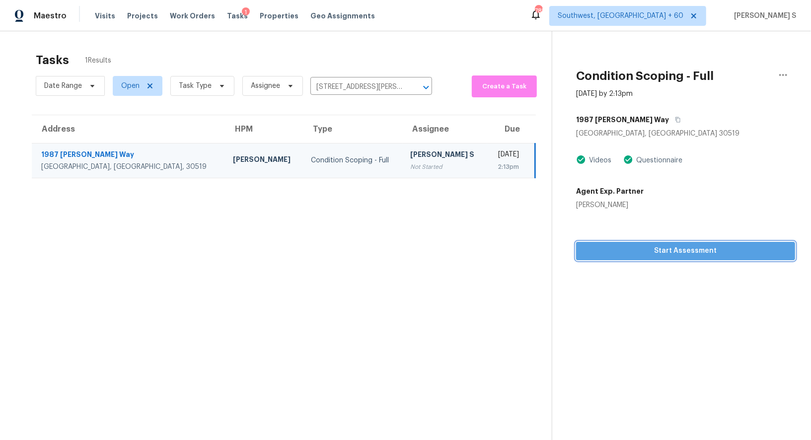
click at [687, 248] on span "Start Assessment" at bounding box center [685, 251] width 203 height 12
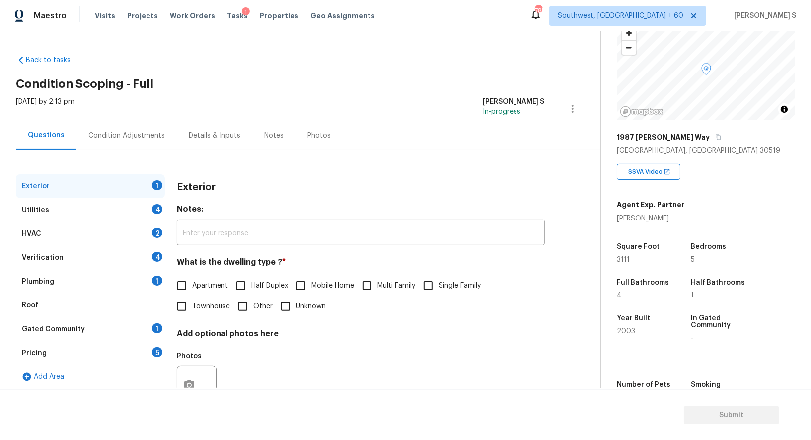
scroll to position [110, 0]
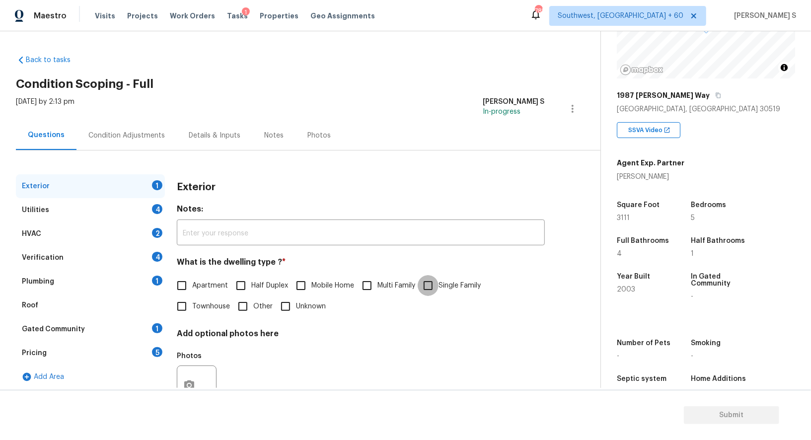
click at [437, 292] on input "Single Family" at bounding box center [428, 285] width 21 height 21
checkbox input "true"
click at [131, 209] on div "Utilities 4" at bounding box center [90, 210] width 149 height 24
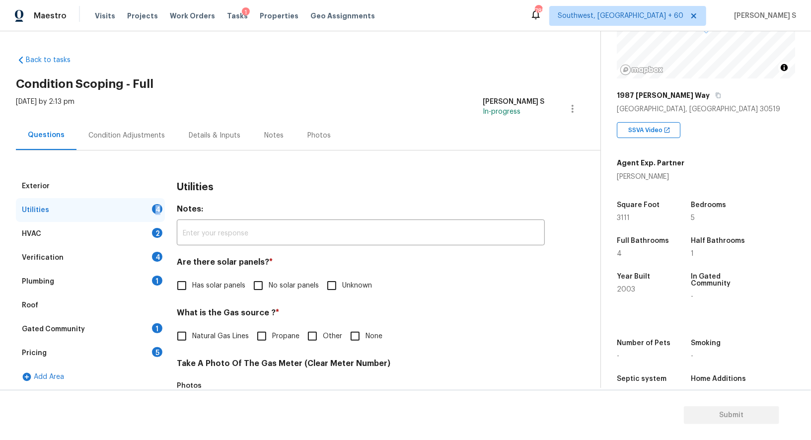
click at [131, 209] on div "Utilities 4" at bounding box center [90, 210] width 149 height 24
click at [258, 282] on input "No solar panels" at bounding box center [258, 285] width 21 height 21
checkbox input "true"
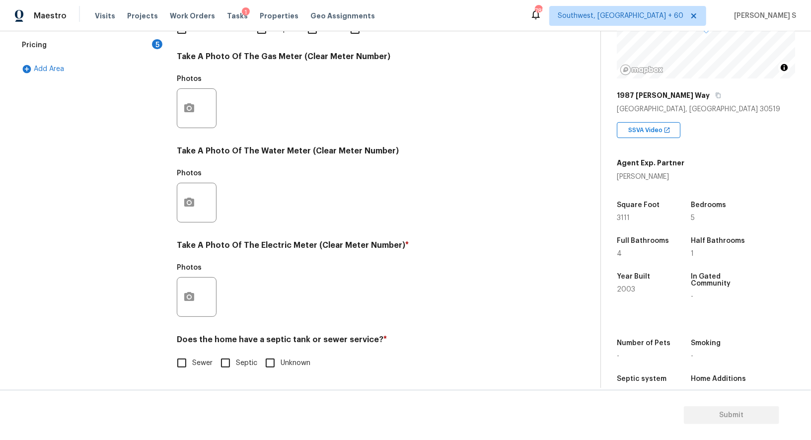
click at [178, 366] on input "Sewer" at bounding box center [181, 363] width 21 height 21
checkbox input "true"
click at [188, 294] on icon "button" at bounding box center [189, 297] width 12 height 12
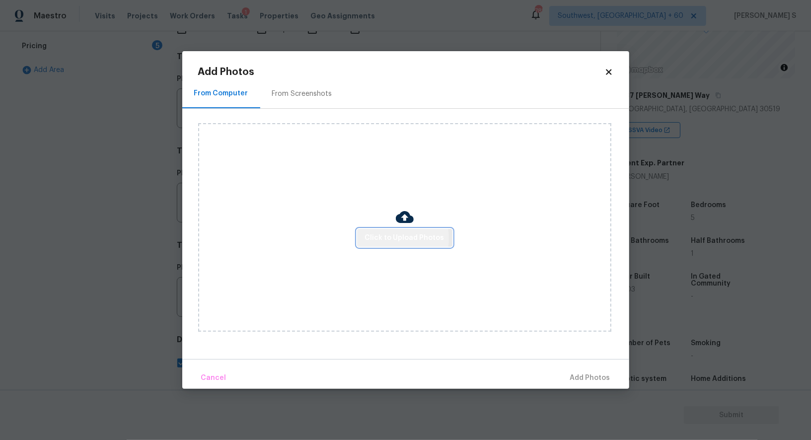
click at [385, 239] on span "Click to Upload Photos" at bounding box center [404, 238] width 79 height 12
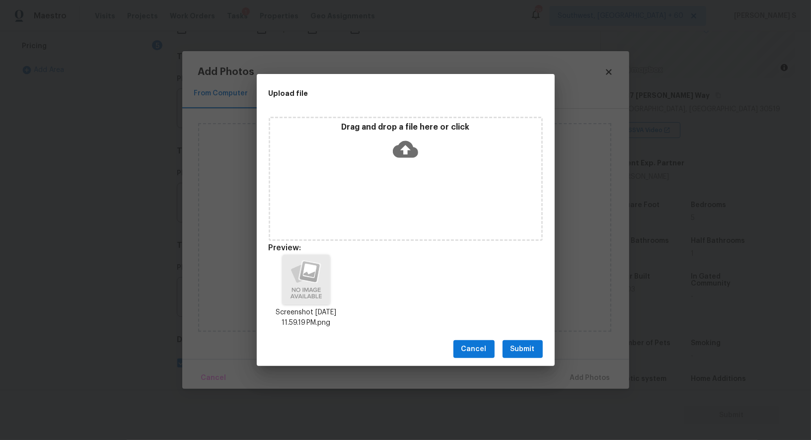
click at [529, 350] on span "Submit" at bounding box center [523, 349] width 24 height 12
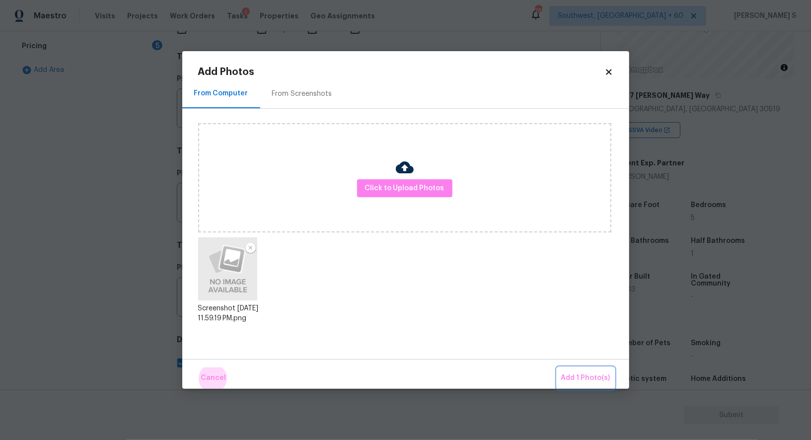
click at [557, 368] on button "Add 1 Photo(s)" at bounding box center [585, 378] width 57 height 21
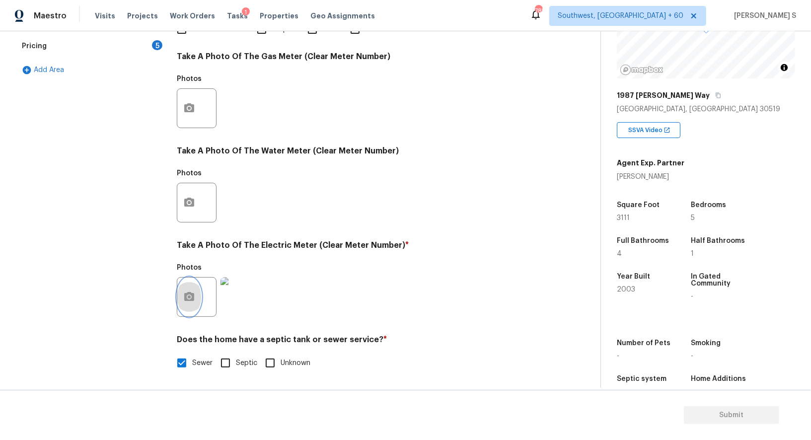
scroll to position [15, 0]
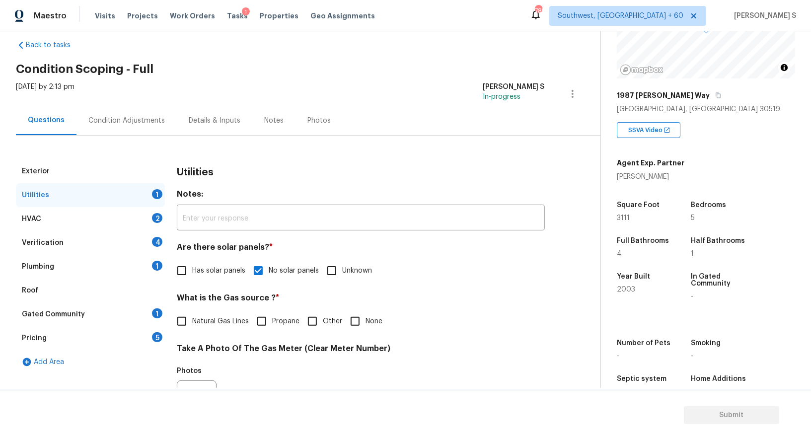
click at [420, 307] on div "What is the Gas source ? * Natural Gas Lines Propane Other None" at bounding box center [361, 312] width 368 height 39
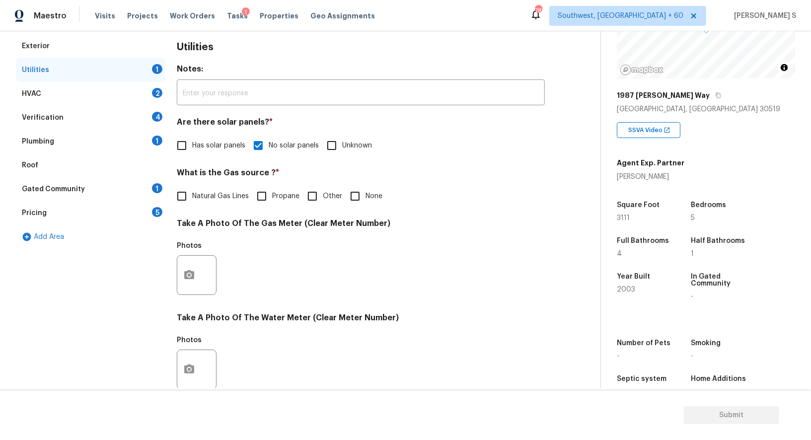
scroll to position [0, 0]
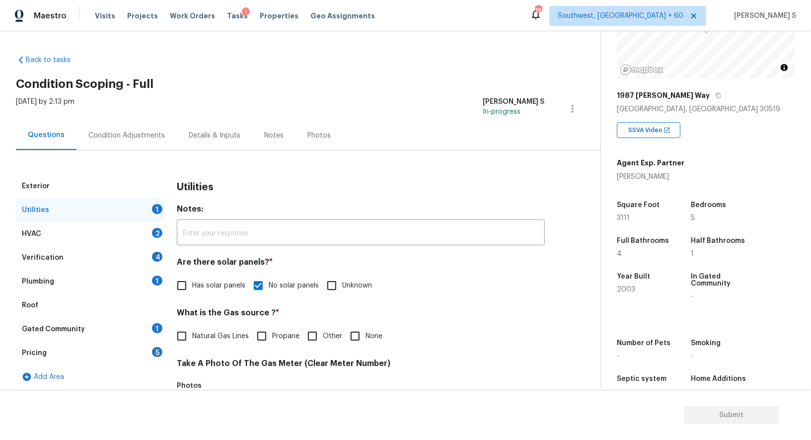
click at [156, 276] on div "1" at bounding box center [157, 281] width 10 height 10
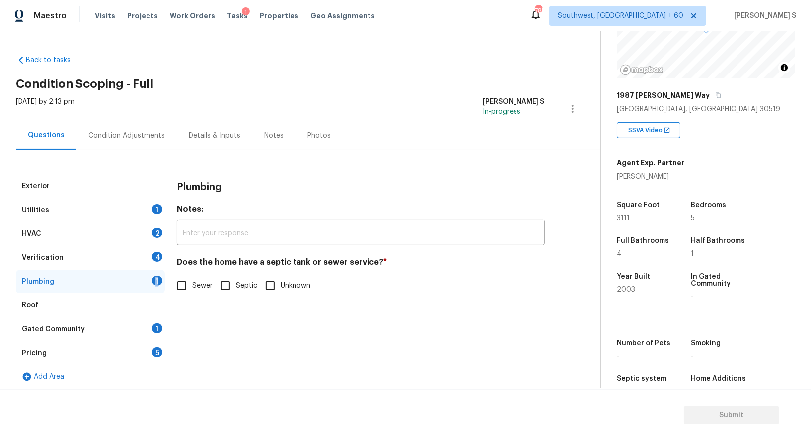
click at [185, 290] on input "Sewer" at bounding box center [181, 285] width 21 height 21
checkbox input "true"
click at [150, 327] on div "Gated Community 1" at bounding box center [90, 329] width 149 height 24
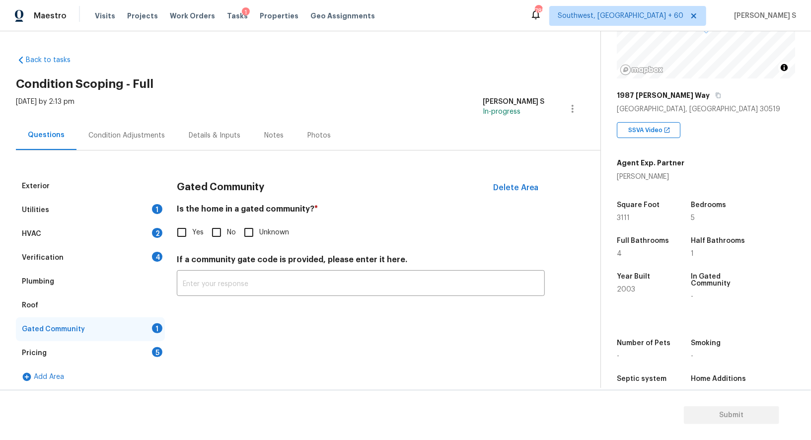
click at [225, 236] on input "No" at bounding box center [216, 232] width 21 height 21
checkbox input "true"
click at [146, 254] on div "Verification 4" at bounding box center [90, 258] width 149 height 24
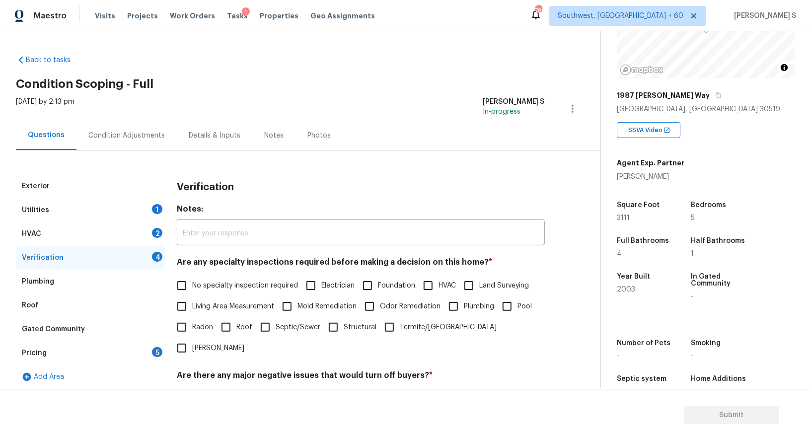
click at [181, 277] on input "No specialty inspection required" at bounding box center [181, 285] width 21 height 21
checkbox input "true"
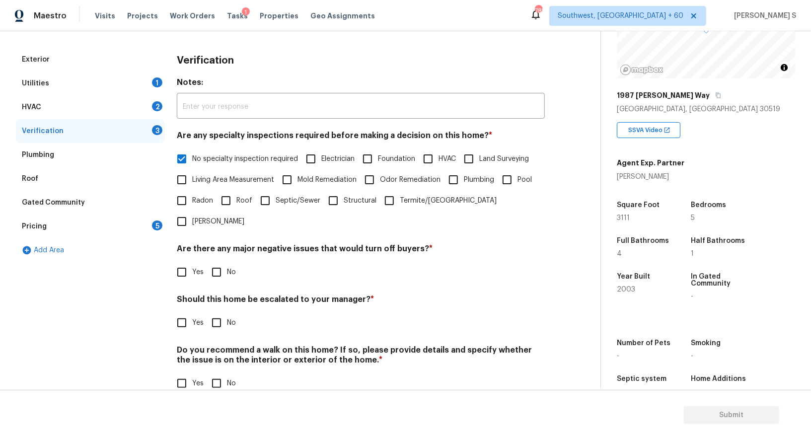
click at [216, 262] on input "No" at bounding box center [216, 272] width 21 height 21
checkbox input "true"
click at [205, 373] on div "Yes No" at bounding box center [361, 383] width 368 height 21
click at [214, 373] on input "No" at bounding box center [216, 383] width 21 height 21
checkbox input "true"
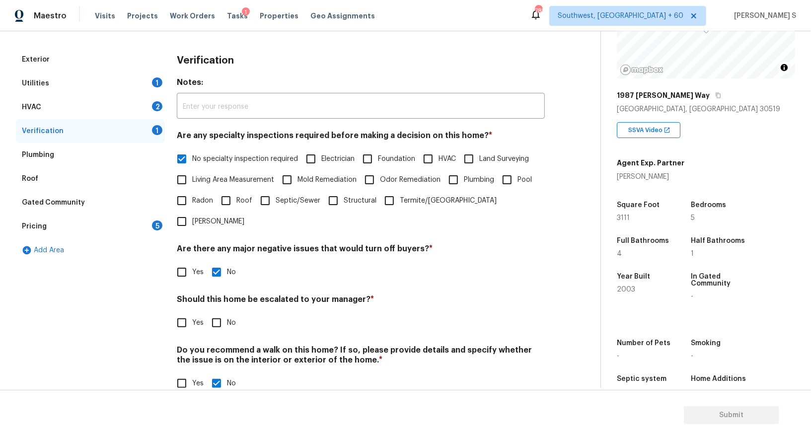
click at [151, 102] on div "HVAC 2" at bounding box center [90, 107] width 149 height 24
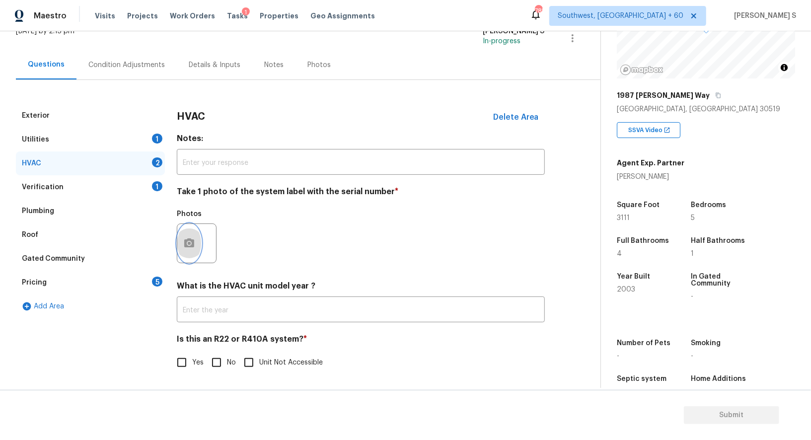
click at [190, 239] on icon "button" at bounding box center [189, 242] width 10 height 9
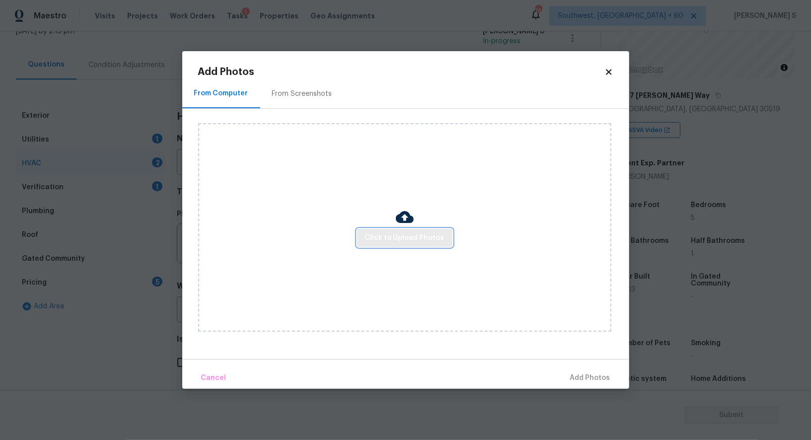
click at [403, 235] on span "Click to Upload Photos" at bounding box center [404, 238] width 79 height 12
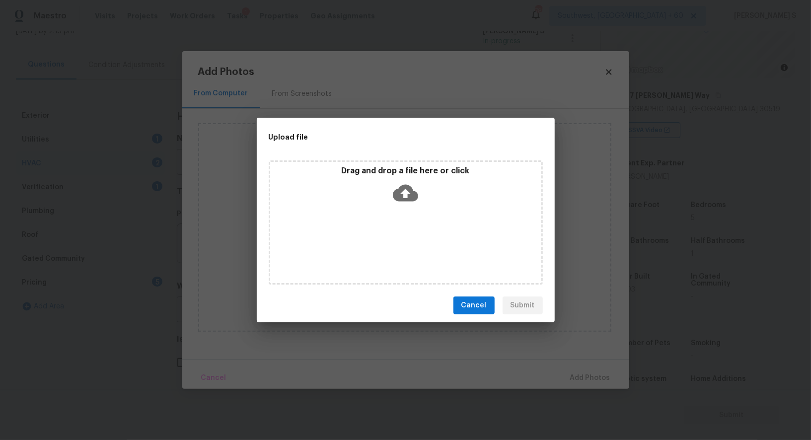
click at [403, 235] on div "Drag and drop a file here or click" at bounding box center [406, 222] width 274 height 124
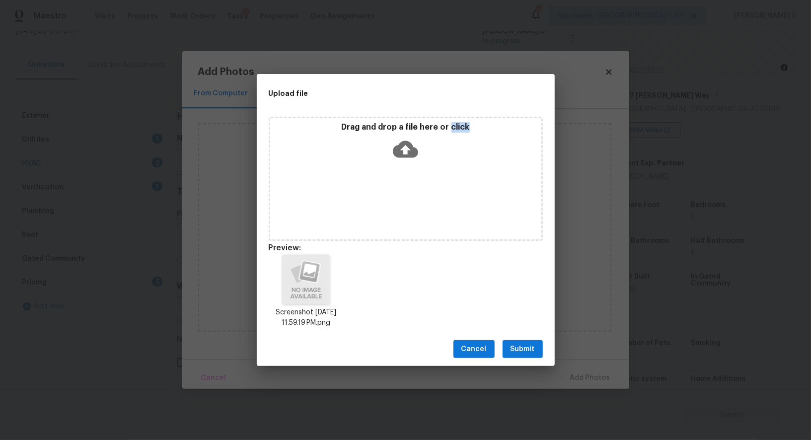
click at [533, 348] on span "Submit" at bounding box center [523, 349] width 24 height 12
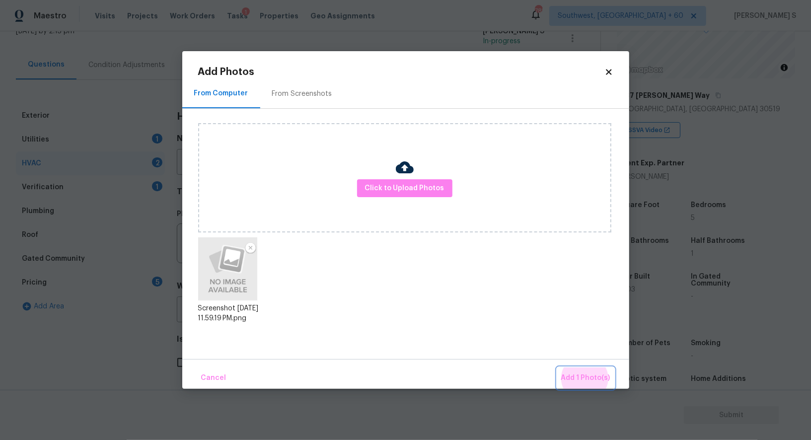
click at [557, 368] on button "Add 1 Photo(s)" at bounding box center [585, 378] width 57 height 21
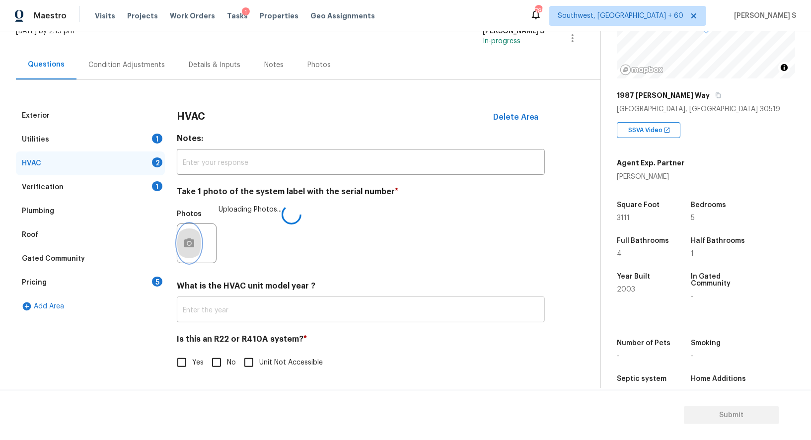
scroll to position [71, 0]
click at [226, 366] on input "No" at bounding box center [216, 362] width 21 height 21
checkbox input "true"
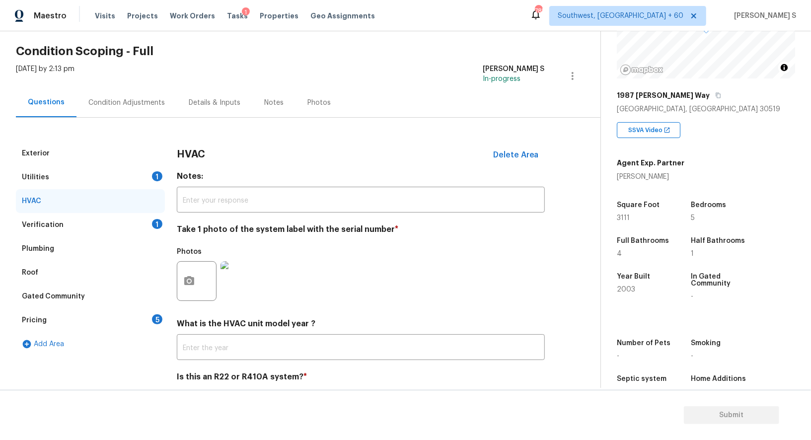
scroll to position [10, 0]
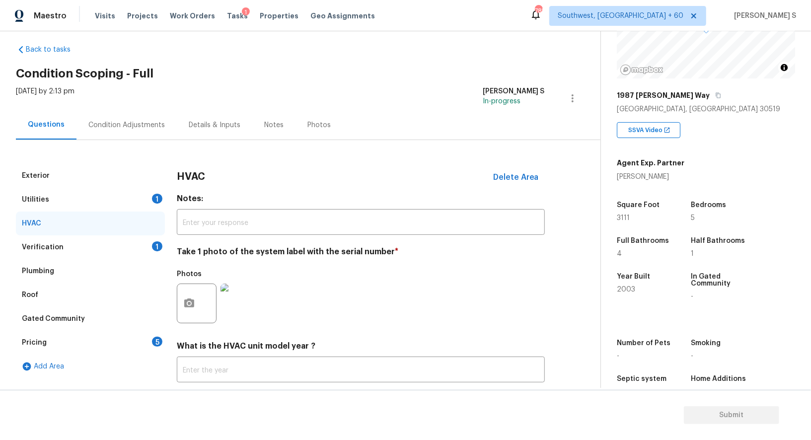
click at [141, 340] on div "Pricing 5" at bounding box center [90, 343] width 149 height 24
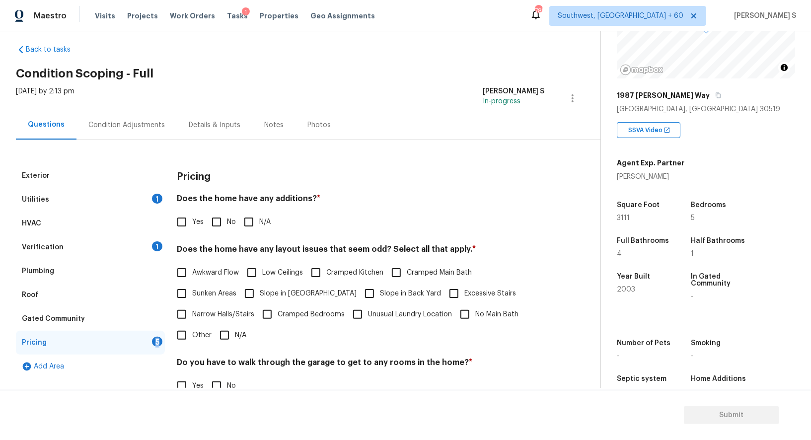
click at [141, 340] on div "Pricing 5" at bounding box center [90, 343] width 149 height 24
click at [213, 221] on input "No" at bounding box center [216, 222] width 21 height 21
checkbox input "true"
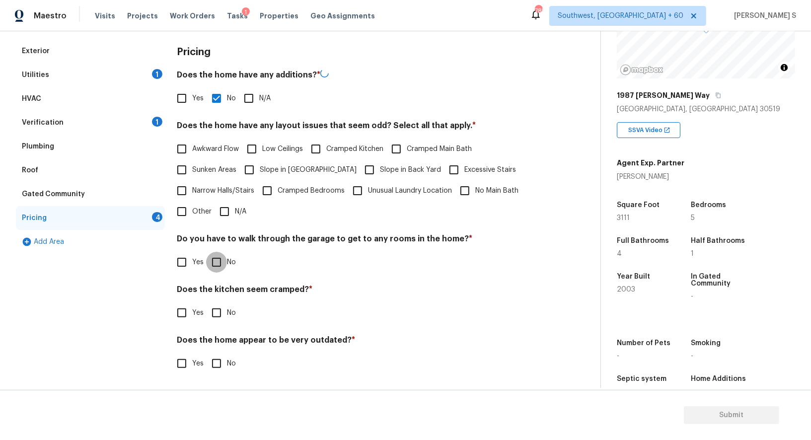
click at [226, 267] on input "No" at bounding box center [216, 262] width 21 height 21
checkbox input "true"
click at [206, 303] on input "No" at bounding box center [216, 313] width 21 height 21
checkbox input "true"
click at [206, 353] on input "No" at bounding box center [216, 363] width 21 height 21
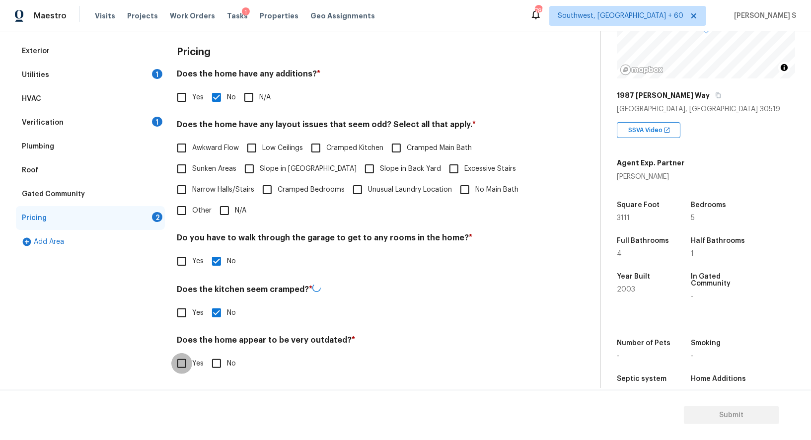
checkbox input "true"
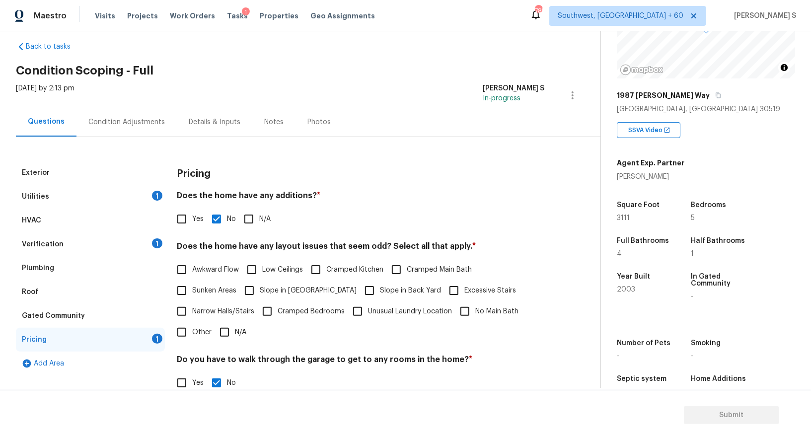
scroll to position [0, 0]
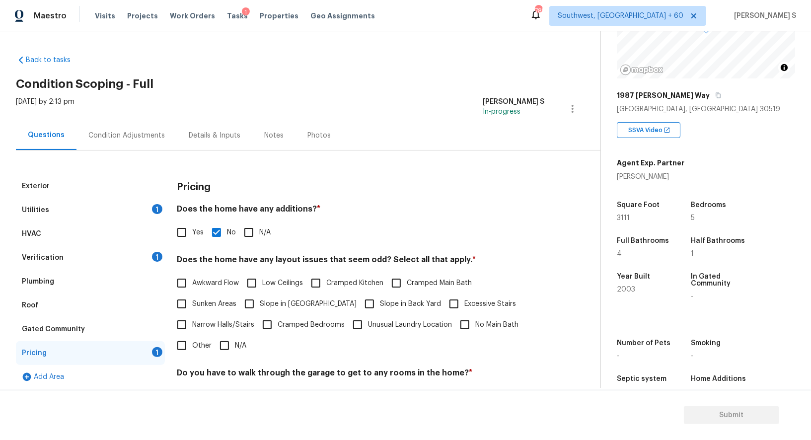
click at [141, 136] on div "Condition Adjustments" at bounding box center [126, 136] width 77 height 10
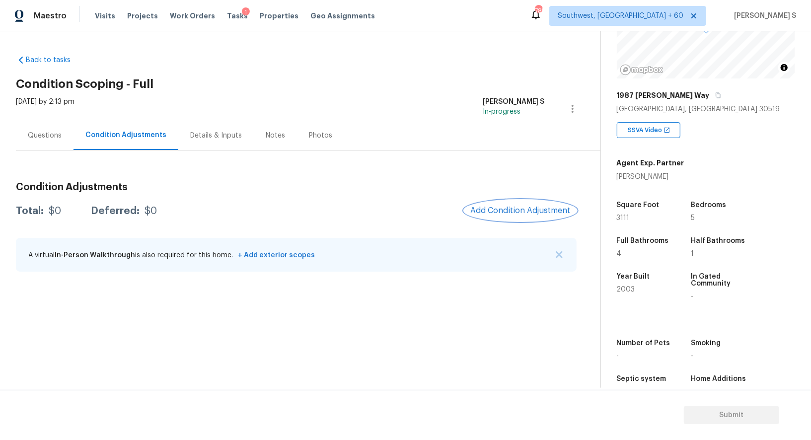
click at [497, 202] on button "Add Condition Adjustment" at bounding box center [521, 210] width 112 height 21
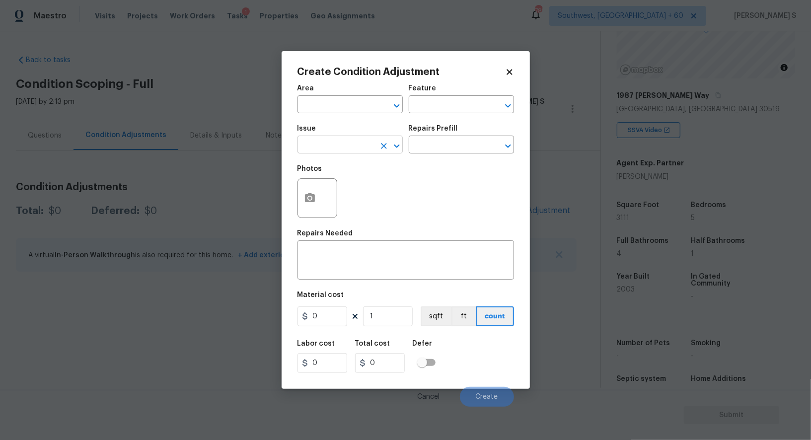
click at [330, 146] on input "text" at bounding box center [337, 145] width 78 height 15
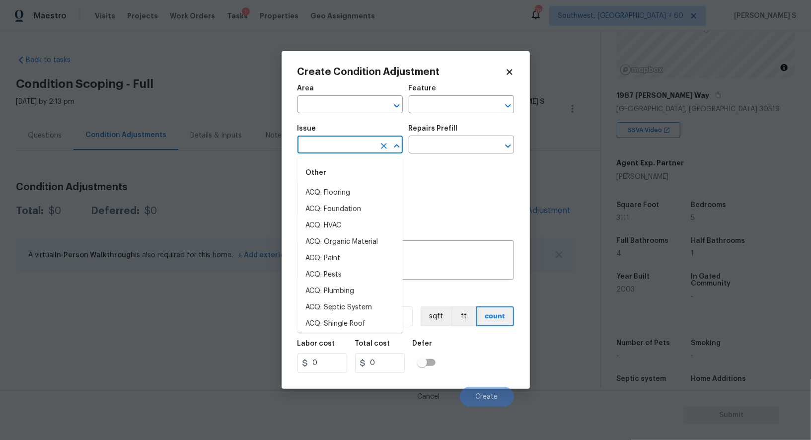
type input "p"
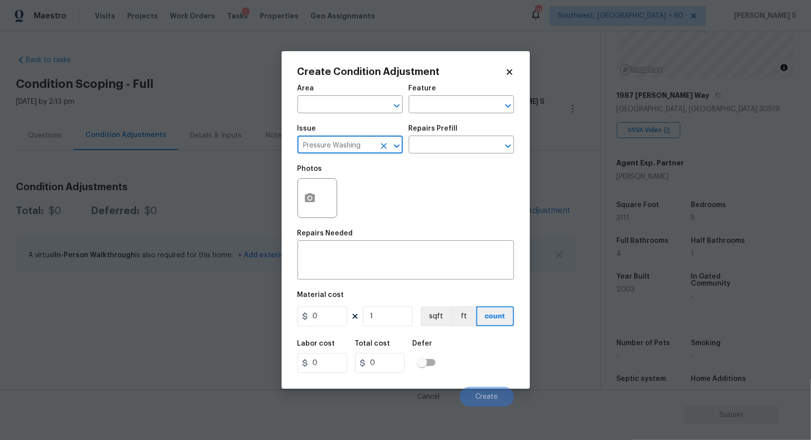
type input "Pressure Washing"
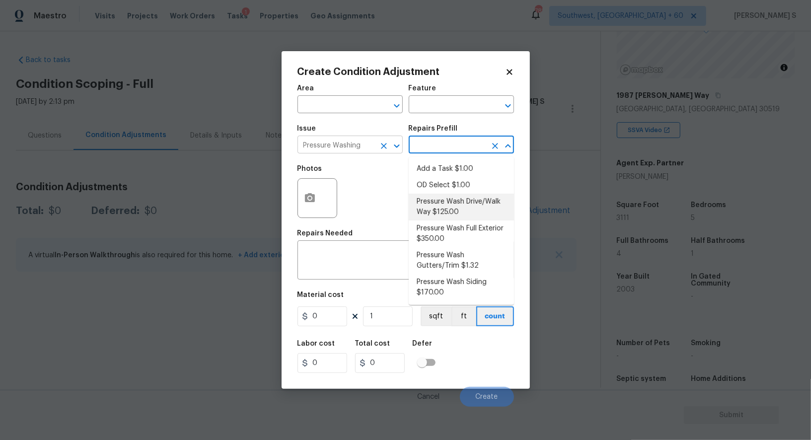
type input "Siding"
type textarea "Pressure wash the driveways/walkways as directed by the PM. Ensure that all deb…"
type input "125"
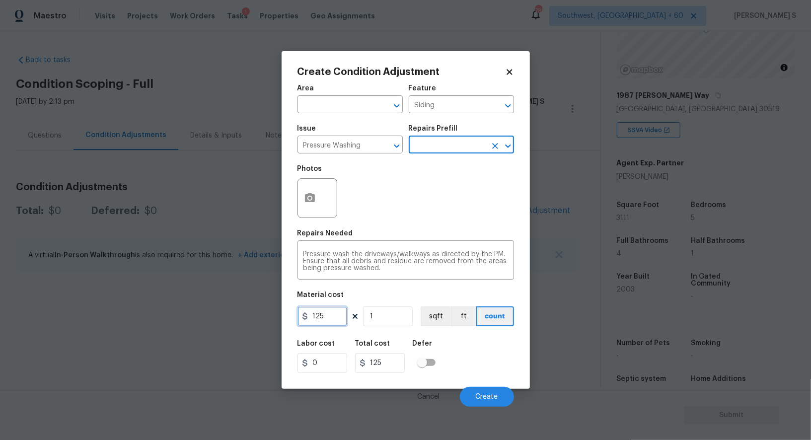
click at [333, 317] on input "125" at bounding box center [323, 317] width 50 height 20
type input "200"
click at [498, 374] on div "Labor cost 0 Total cost 200 Defer" at bounding box center [406, 356] width 217 height 45
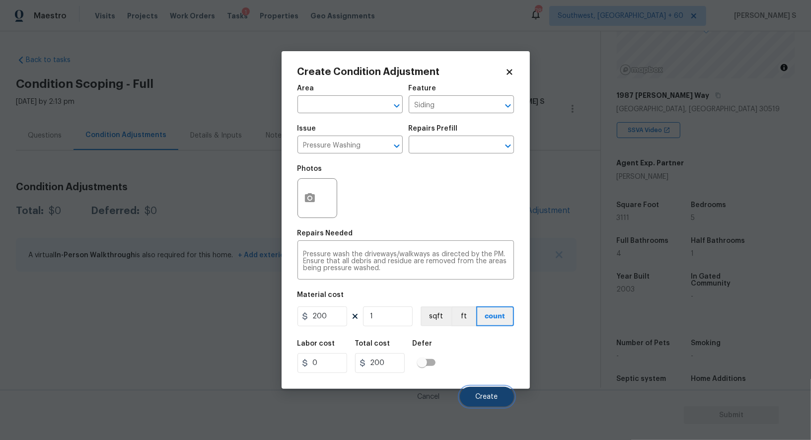
click at [490, 400] on span "Create" at bounding box center [487, 397] width 22 height 7
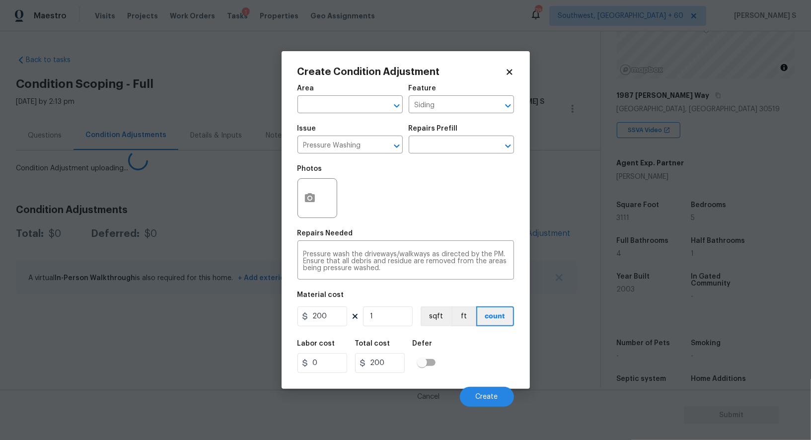
click at [239, 341] on body "Maestro Visits Projects Work Orders Tasks 1 Properties Geo Assignments 785 Sout…" at bounding box center [405, 220] width 811 height 440
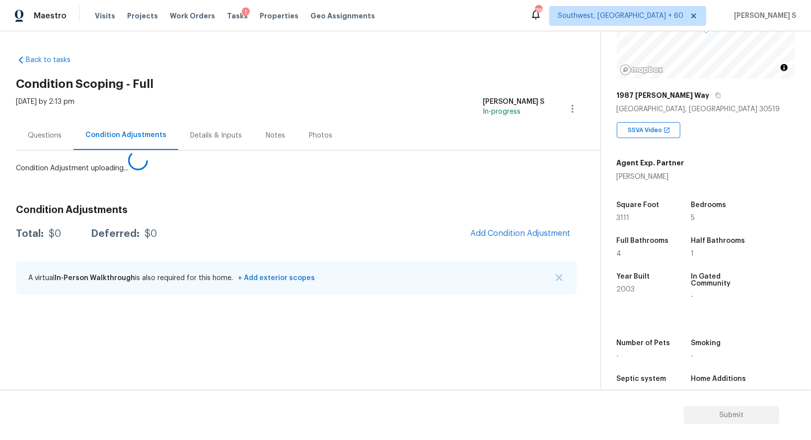
click at [515, 233] on div "Condition Adjustments Total: $0 Deferred: $0 Add Condition Adjustment A virtual…" at bounding box center [296, 250] width 561 height 106
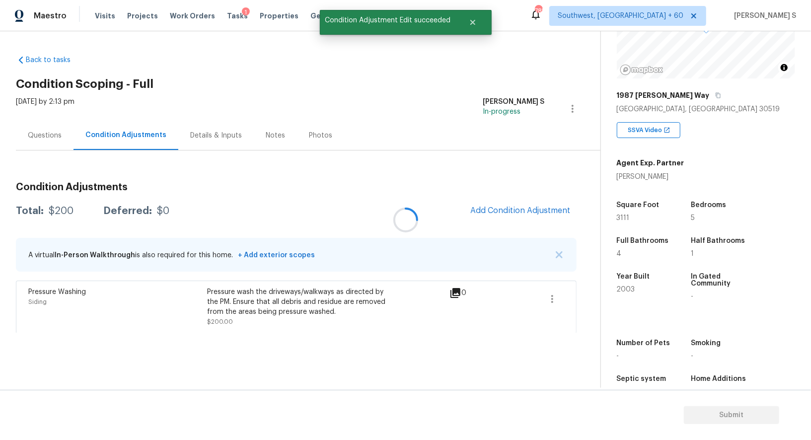
click at [525, 208] on div at bounding box center [405, 220] width 811 height 440
click at [534, 204] on button "Add Condition Adjustment" at bounding box center [521, 210] width 112 height 21
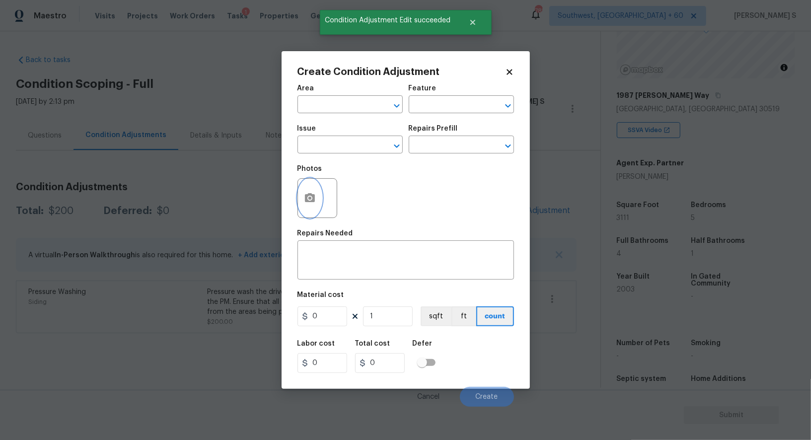
click at [302, 203] on button "button" at bounding box center [310, 198] width 24 height 39
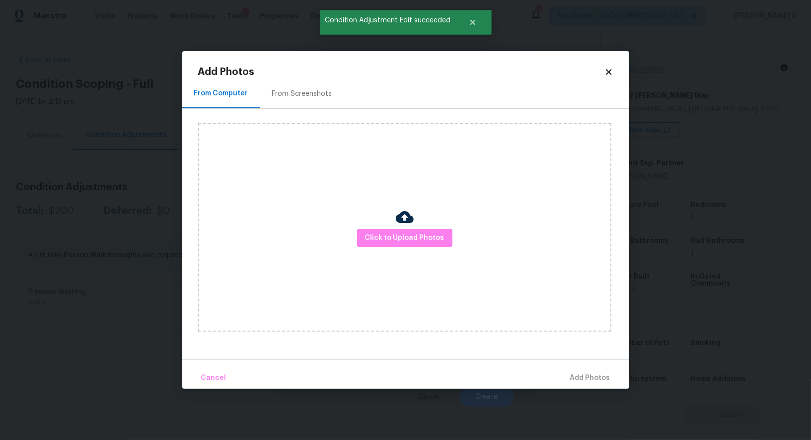
click at [298, 86] on div "From Screenshots" at bounding box center [302, 93] width 84 height 29
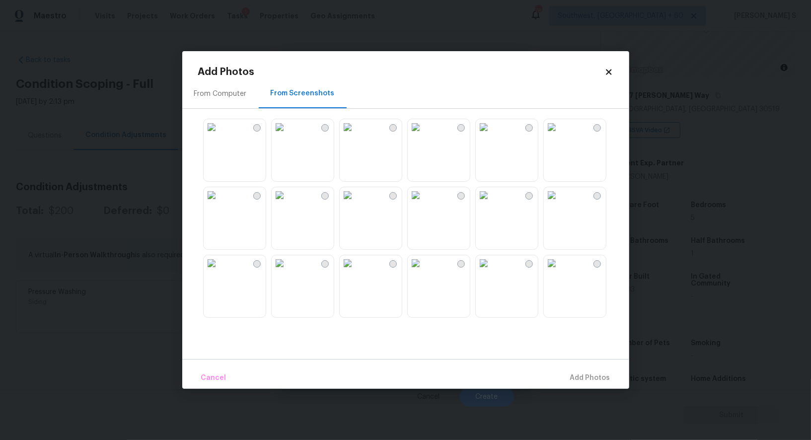
click at [356, 203] on img at bounding box center [348, 195] width 16 height 16
click at [424, 135] on img at bounding box center [416, 127] width 16 height 16
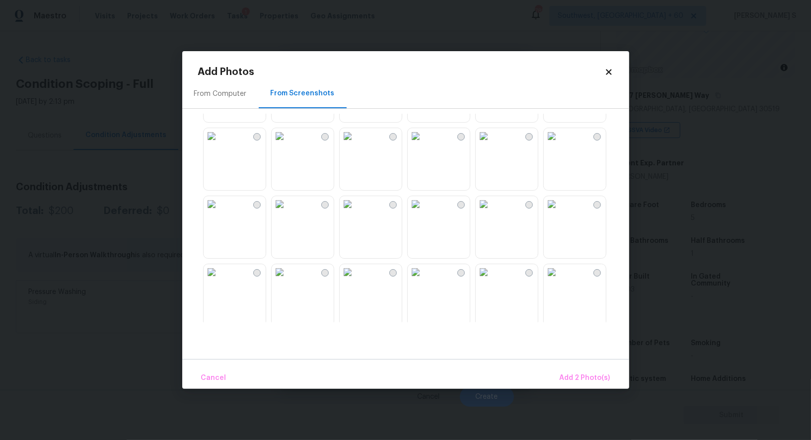
scroll to position [226, 0]
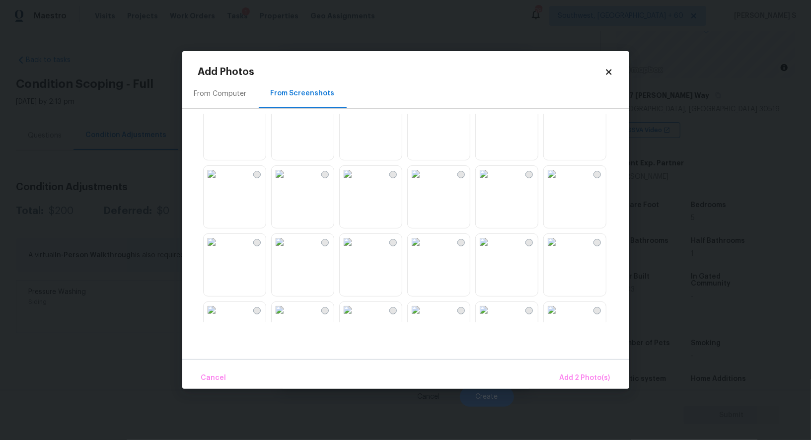
click at [356, 182] on img at bounding box center [348, 174] width 16 height 16
click at [417, 114] on img at bounding box center [416, 106] width 16 height 16
click at [492, 182] on img at bounding box center [484, 174] width 16 height 16
click at [568, 366] on div "Cancel Add 5 Photo(s)" at bounding box center [405, 374] width 447 height 30
click at [569, 373] on span "Add 5 Photo(s)" at bounding box center [585, 378] width 50 height 12
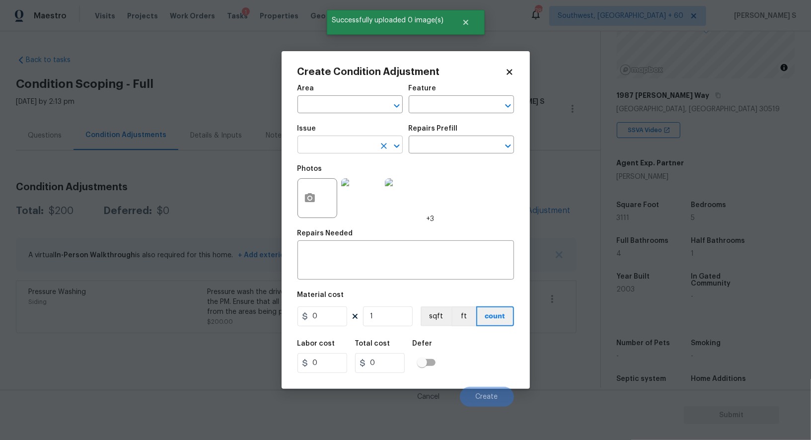
click at [337, 144] on input "text" at bounding box center [337, 145] width 78 height 15
type input "landd"
type input "Landscape Package"
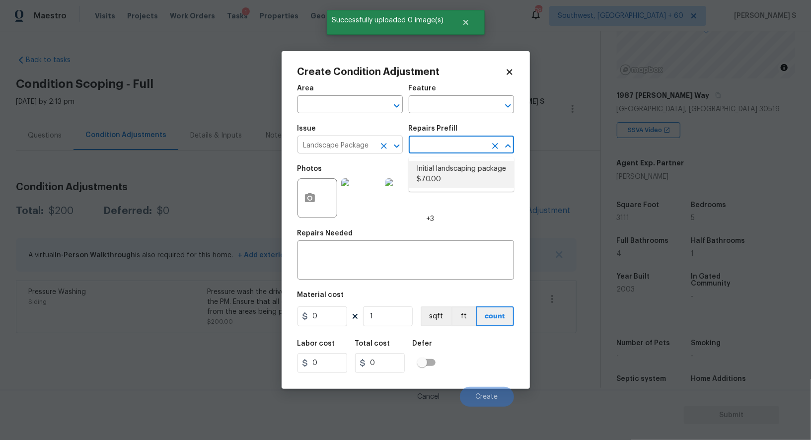
type input "Home Readiness Packages"
type textarea "Mowing of grass up to 6" in height. Mow, edge along driveways & sidewalks, trim…"
type input "70"
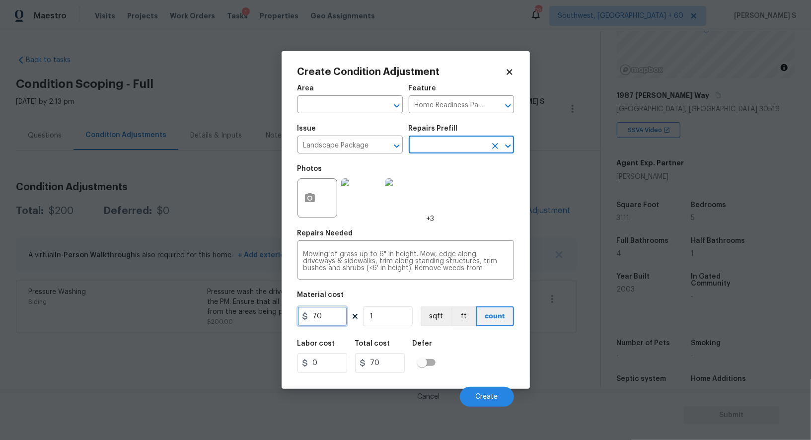
click at [323, 315] on input "70" at bounding box center [323, 317] width 50 height 20
type input "300"
click at [486, 368] on div "Labor cost 0 Total cost 300 Defer" at bounding box center [406, 356] width 217 height 45
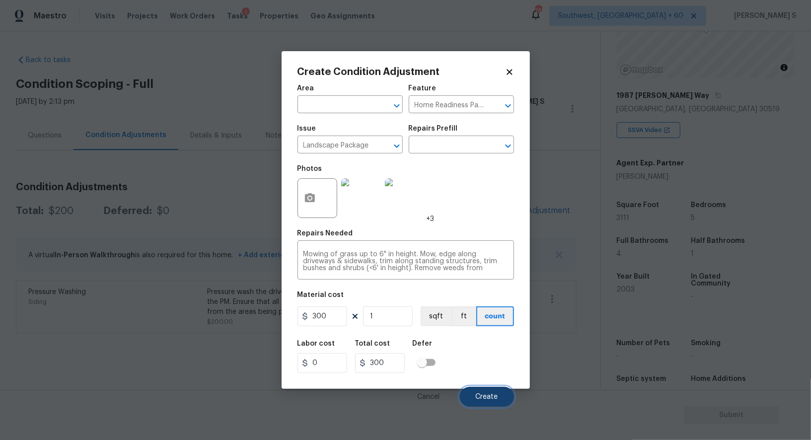
click at [496, 394] on button "Create" at bounding box center [487, 397] width 54 height 20
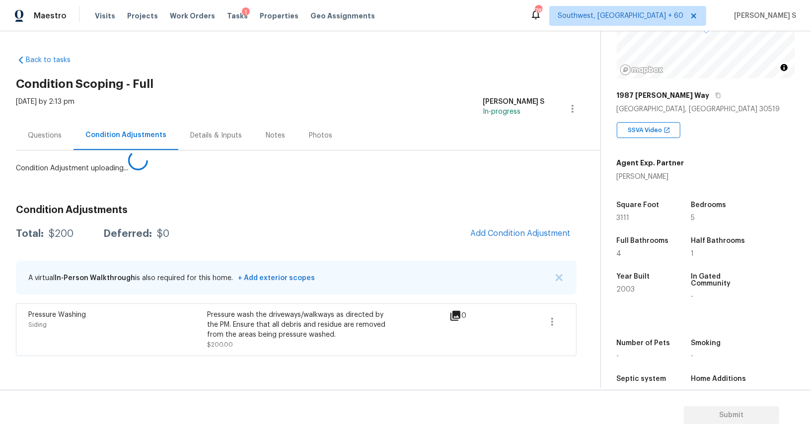
click at [126, 322] on body "Maestro Visits Projects Work Orders Tasks 1 Properties Geo Assignments 785 Sout…" at bounding box center [405, 220] width 811 height 440
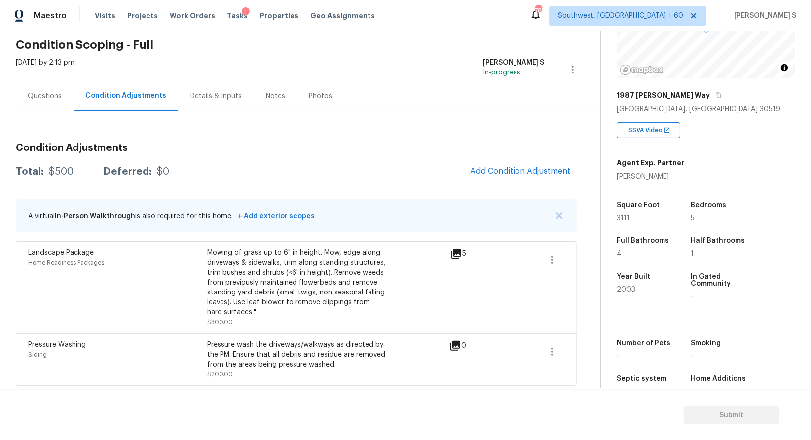
scroll to position [0, 0]
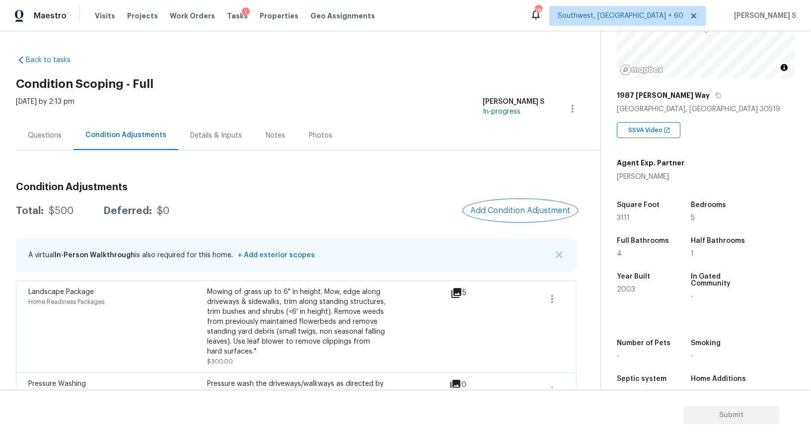
click at [513, 205] on button "Add Condition Adjustment" at bounding box center [521, 210] width 112 height 21
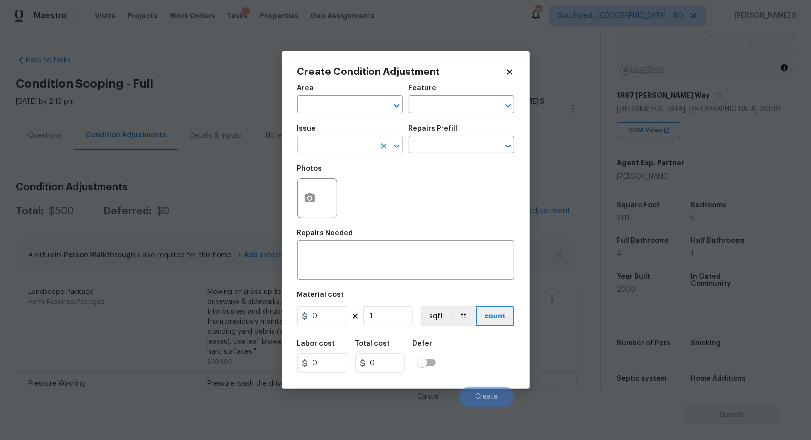
click at [327, 150] on input "text" at bounding box center [337, 145] width 78 height 15
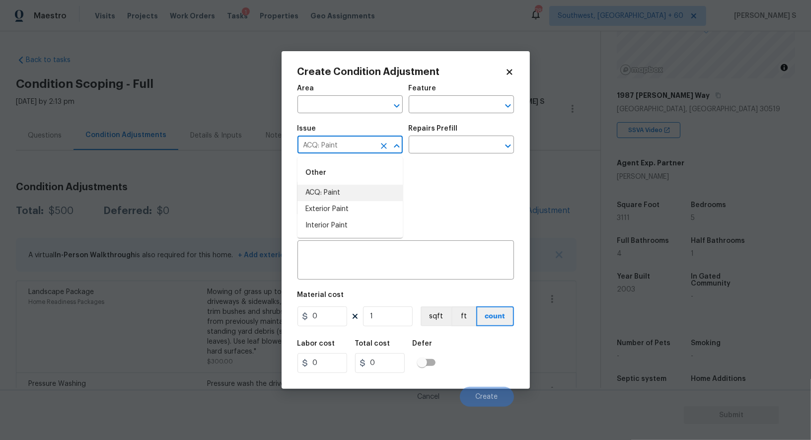
type input "ACQ: Paint"
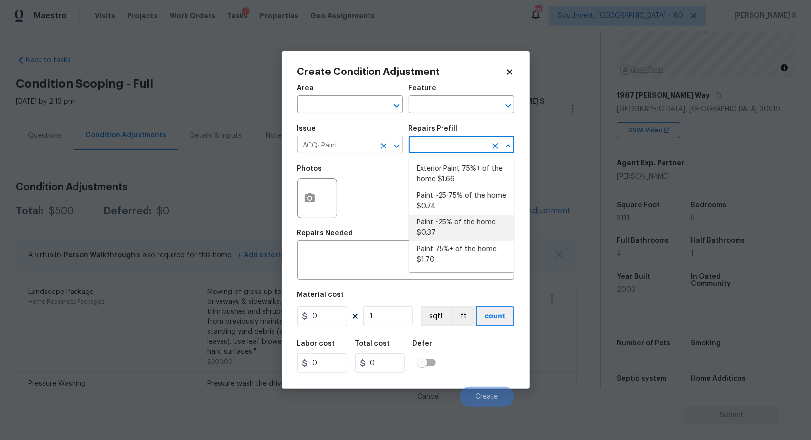
type input "Acquisition"
type textarea "Acquisition Scope: ~25% of the home needs interior paint"
type input "0.37"
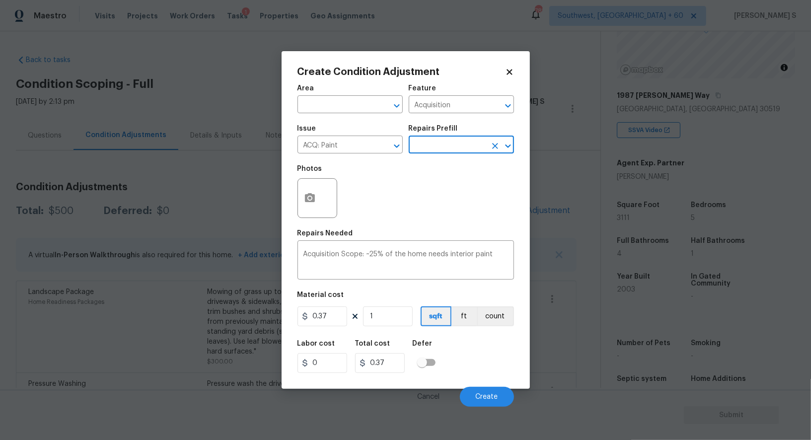
click at [392, 331] on div "Area ​ Feature Acquisition ​ Issue ACQ: Paint ​ Repairs Prefill ​ Photos Repair…" at bounding box center [406, 243] width 217 height 328
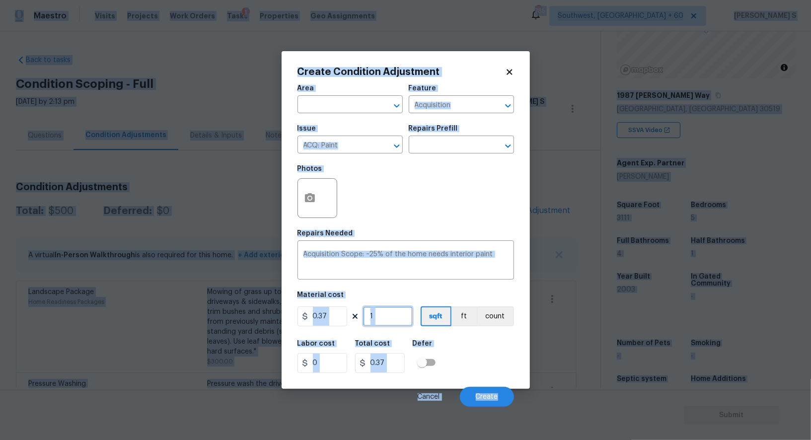
click at [391, 317] on input "1" at bounding box center [388, 317] width 50 height 20
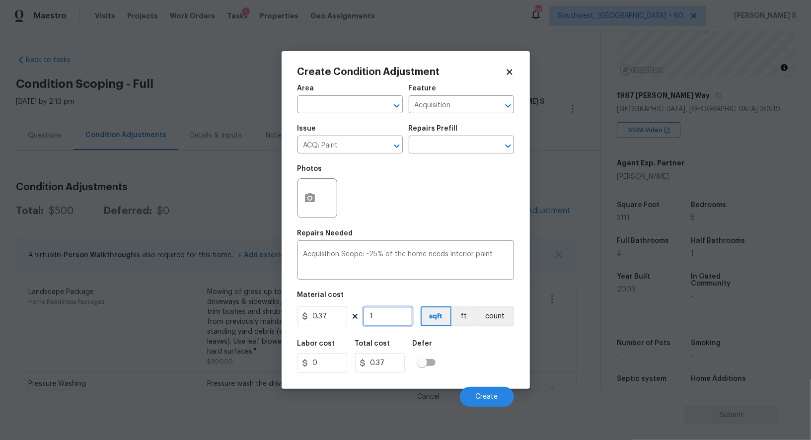
type input "3"
type input "1.11"
type input "31"
type input "11.47"
type input "311"
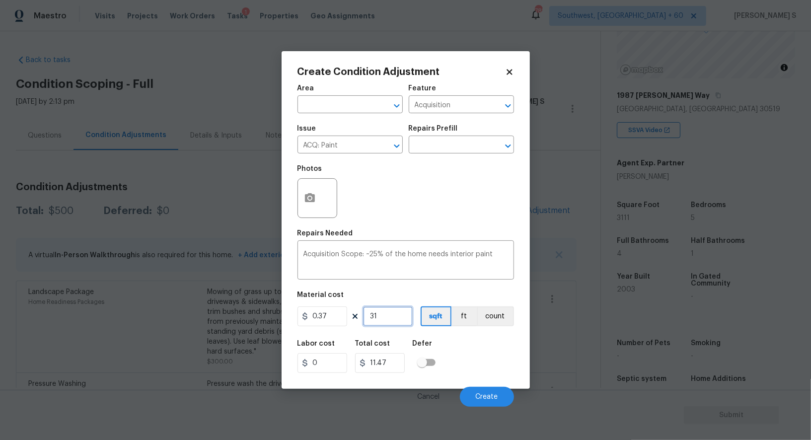
type input "115.07"
type input "3111"
type input "1151.07"
type input "3111"
click at [473, 342] on div "Labor cost 0 Total cost 1151.07 Defer" at bounding box center [406, 356] width 217 height 45
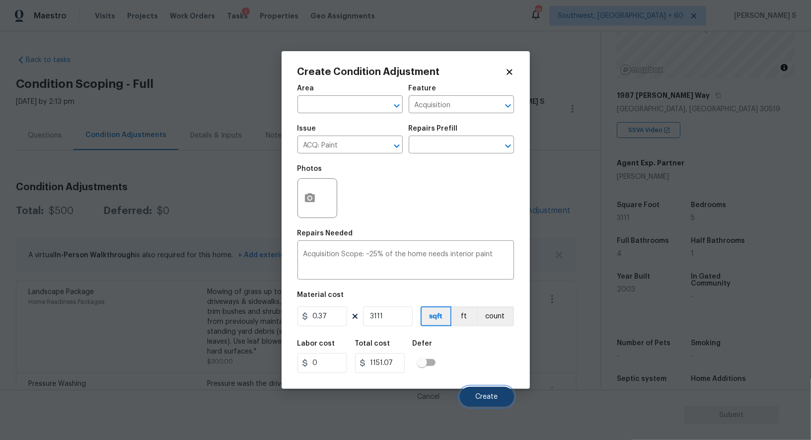
click at [494, 405] on button "Create" at bounding box center [487, 397] width 54 height 20
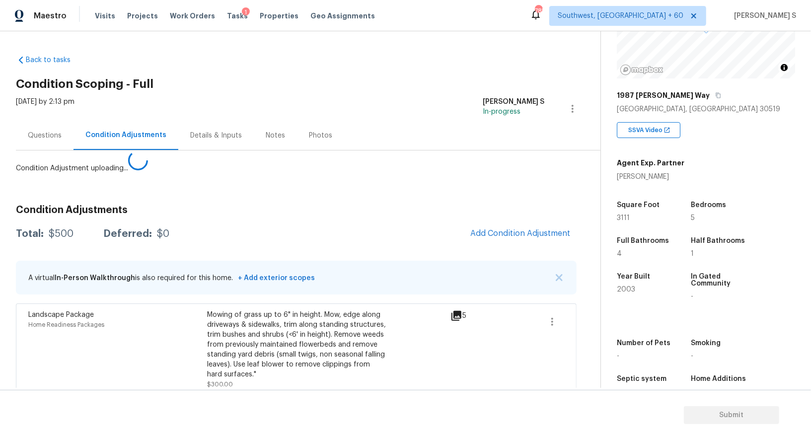
click at [236, 369] on body "Maestro Visits Projects Work Orders Tasks 1 Properties Geo Assignments 785 Sout…" at bounding box center [405, 220] width 811 height 440
click at [540, 216] on div "Condition Adjustments Total: $500 Deferred: $0 Add Condition Adjustment A virtu…" at bounding box center [296, 322] width 561 height 251
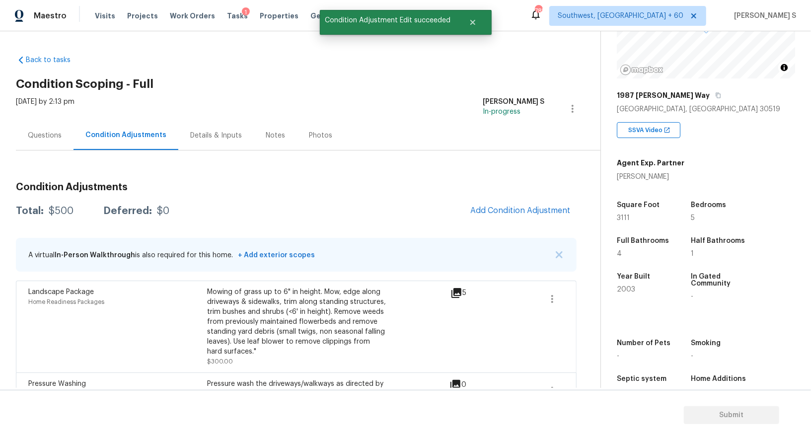
click at [540, 225] on div "Condition Adjustments Total: $500 Deferred: $0 Add Condition Adjustment A virtu…" at bounding box center [296, 299] width 561 height 251
click at [520, 211] on span "Add Condition Adjustment" at bounding box center [521, 210] width 100 height 9
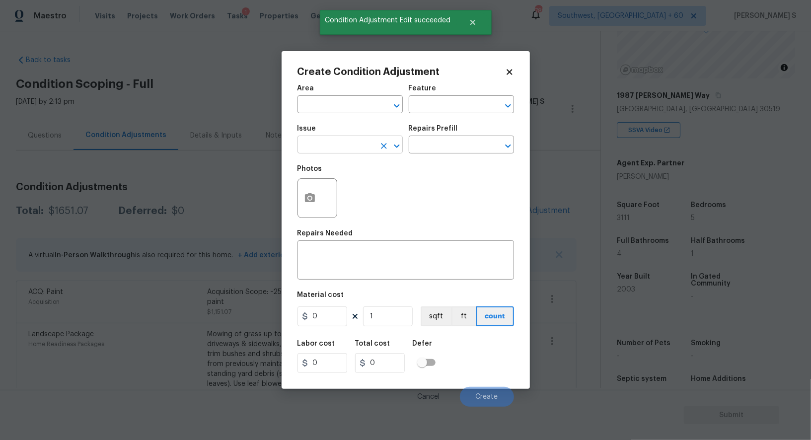
click at [342, 142] on input "text" at bounding box center [337, 145] width 78 height 15
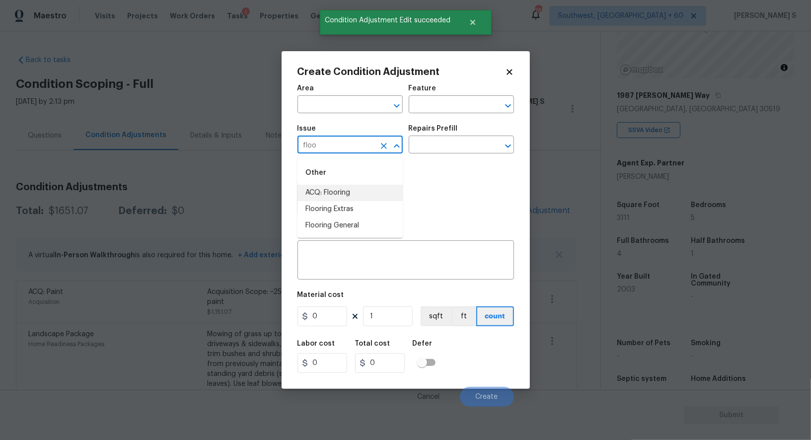
type input "ACQ: Flooring"
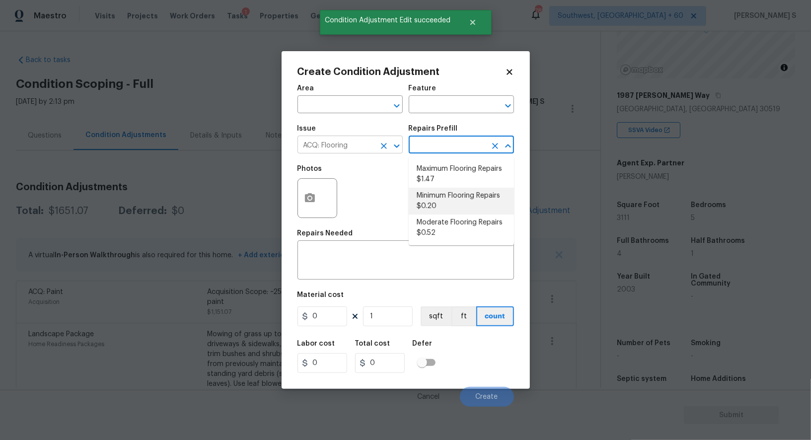
type input "Acquisition"
type textarea "Acquisition Scope: Minimum flooring repairs"
type input "0.2"
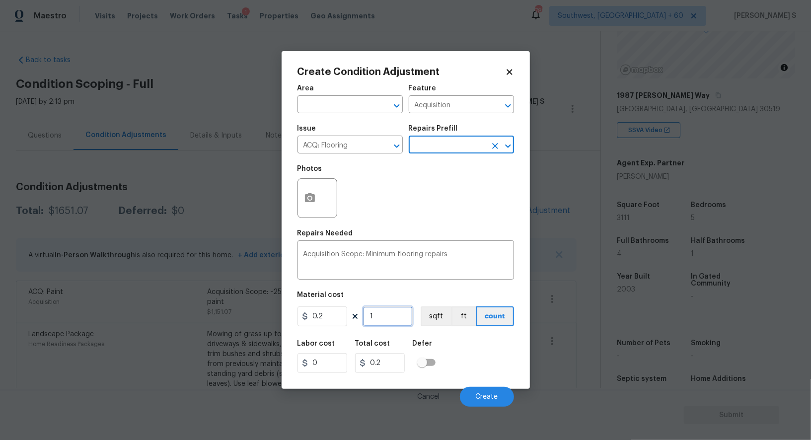
click at [404, 312] on input "1" at bounding box center [388, 317] width 50 height 20
paste input "311"
type input "3111"
type input "622.2"
type input "3111"
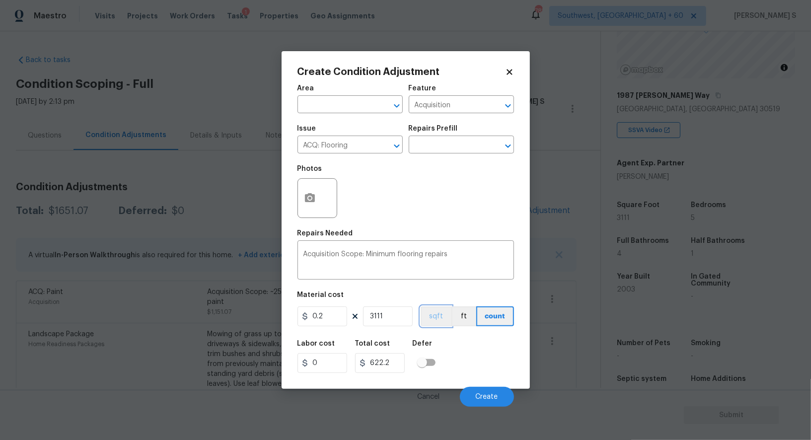
click at [447, 317] on button "sqft" at bounding box center [436, 317] width 31 height 20
click at [459, 343] on div "Labor cost 0 Total cost 622.2 Defer" at bounding box center [406, 356] width 217 height 45
click at [487, 396] on span "Create" at bounding box center [487, 397] width 22 height 7
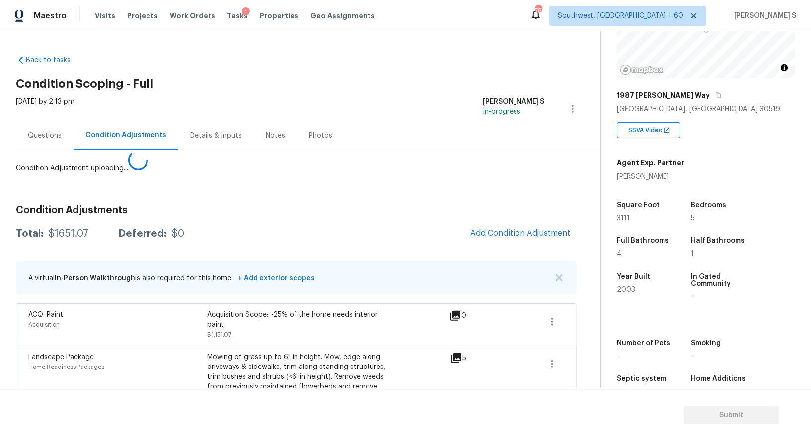
click at [64, 314] on body "Maestro Visits Projects Work Orders Tasks 1 Properties Geo Assignments 785 Sout…" at bounding box center [405, 220] width 811 height 440
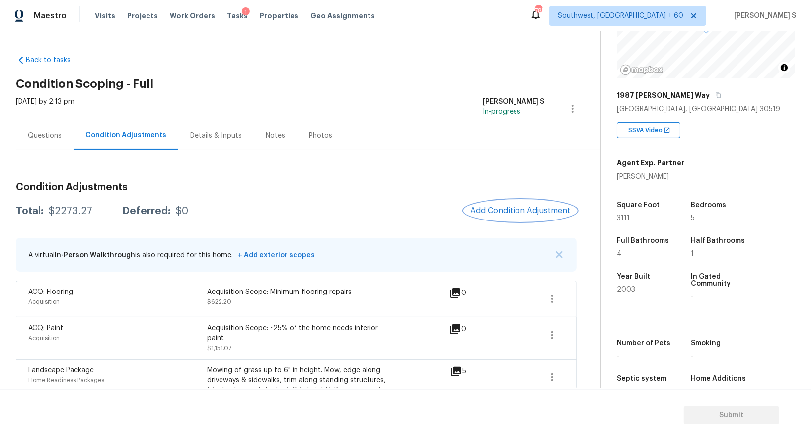
click at [530, 212] on span "Add Condition Adjustment" at bounding box center [521, 210] width 100 height 9
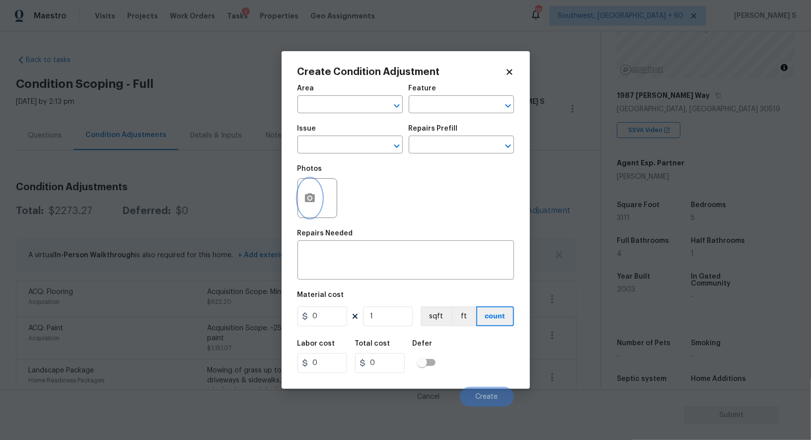
click at [302, 190] on button "button" at bounding box center [310, 198] width 24 height 39
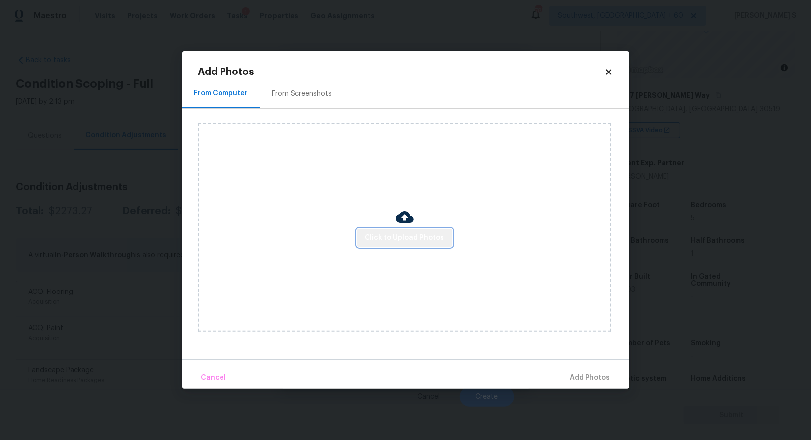
click at [407, 242] on span "Click to Upload Photos" at bounding box center [404, 238] width 79 height 12
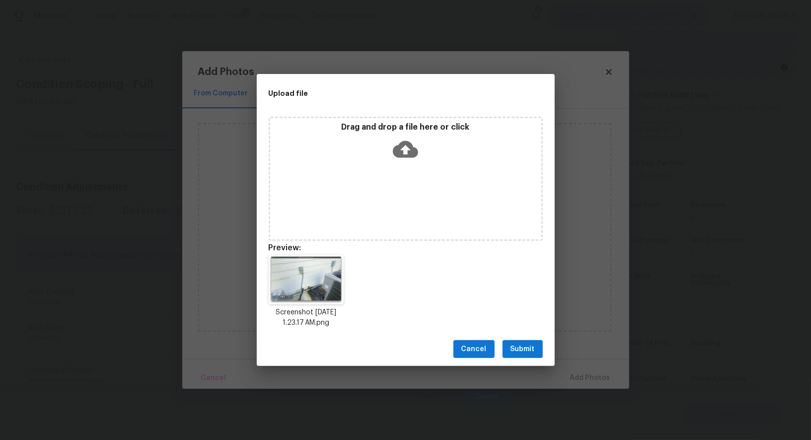
click at [521, 348] on span "Submit" at bounding box center [523, 349] width 24 height 12
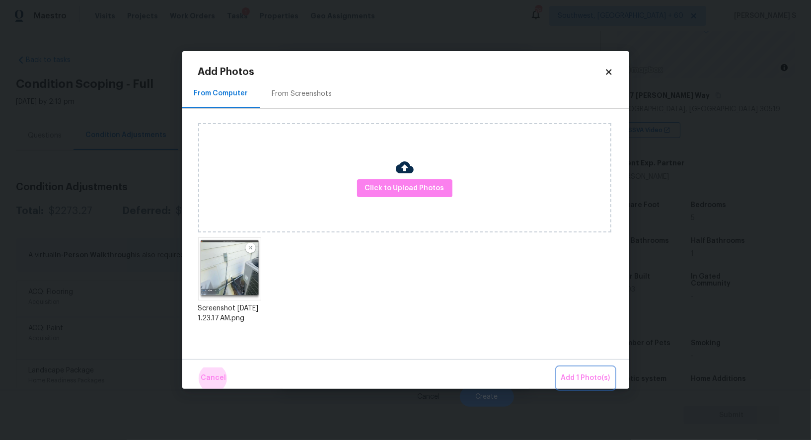
click at [557, 368] on button "Add 1 Photo(s)" at bounding box center [585, 378] width 57 height 21
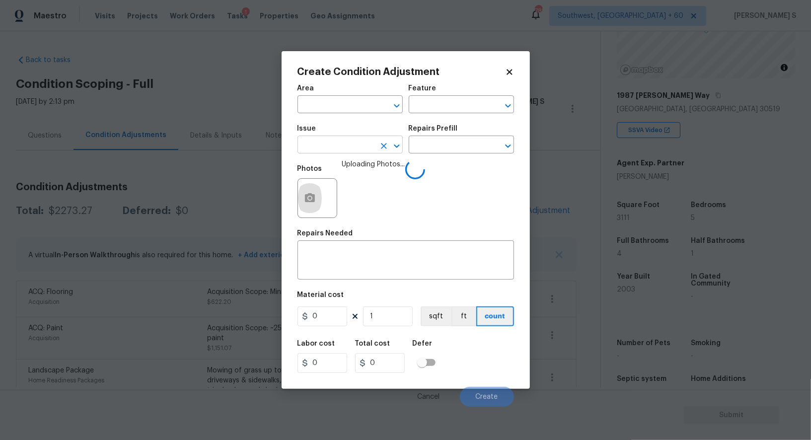
click at [360, 150] on input "text" at bounding box center [337, 145] width 78 height 15
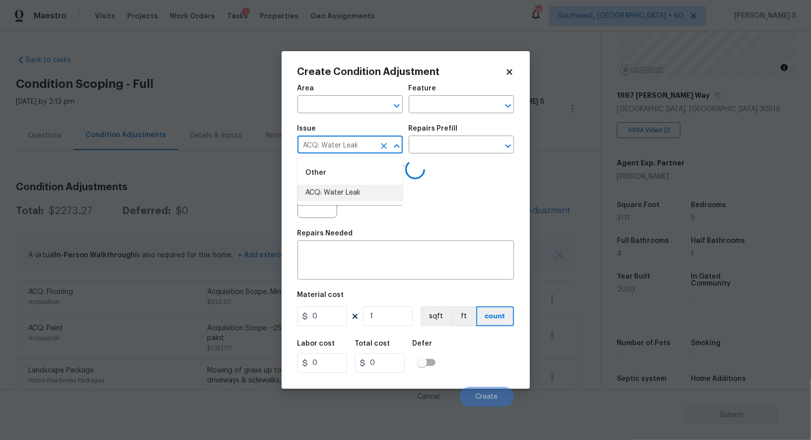
type input "ACQ: Water Leak"
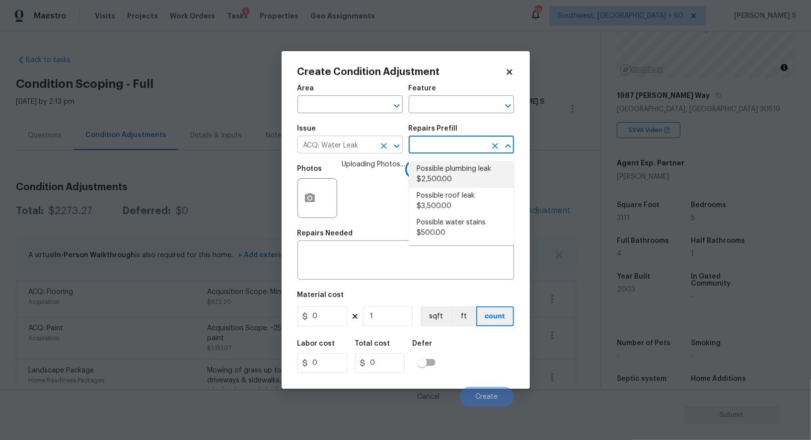
type input "Acquisition"
type textarea "Acquisition Scope: Possible plumbing leak"
type input "2500"
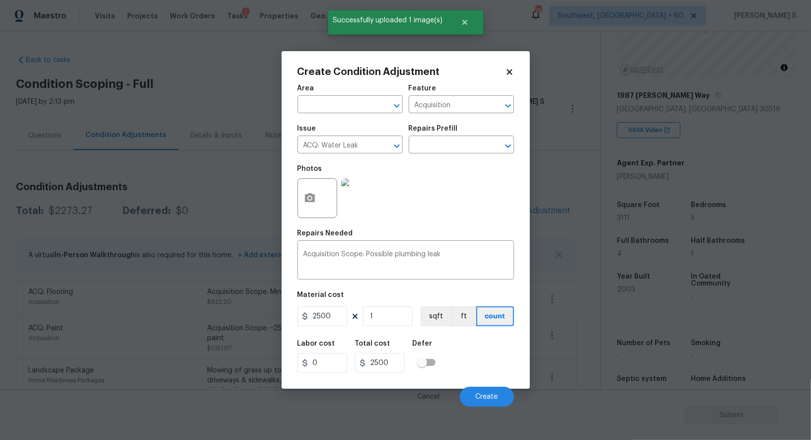
click at [469, 351] on div "Labor cost 0 Total cost 2500 Defer" at bounding box center [406, 356] width 217 height 45
click at [502, 394] on button "Create" at bounding box center [487, 397] width 54 height 20
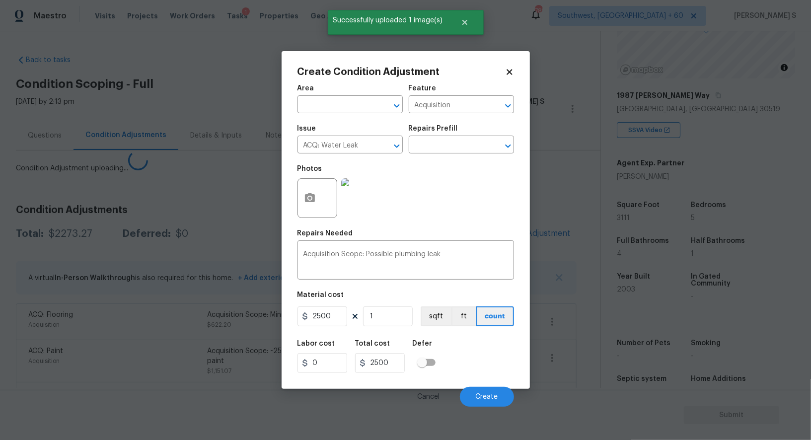
click at [195, 324] on body "Maestro Visits Projects Work Orders Tasks 1 Properties Geo Assignments 785 Sout…" at bounding box center [405, 220] width 811 height 440
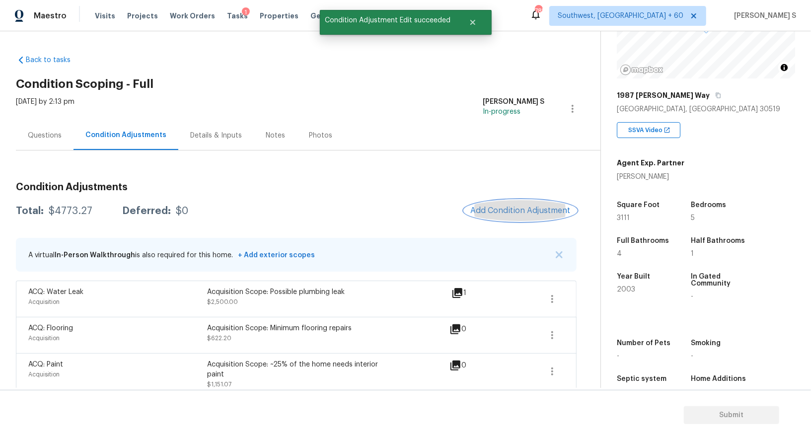
click at [528, 220] on button "Add Condition Adjustment" at bounding box center [521, 210] width 112 height 21
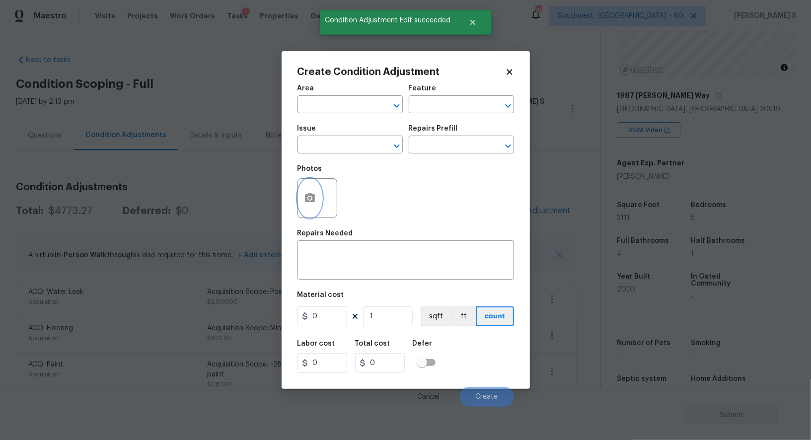
click at [306, 195] on icon "button" at bounding box center [310, 197] width 10 height 9
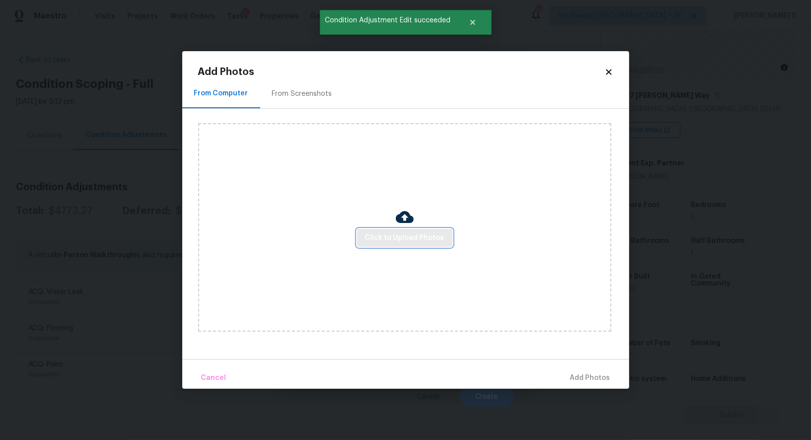
click at [410, 236] on span "Click to Upload Photos" at bounding box center [404, 238] width 79 height 12
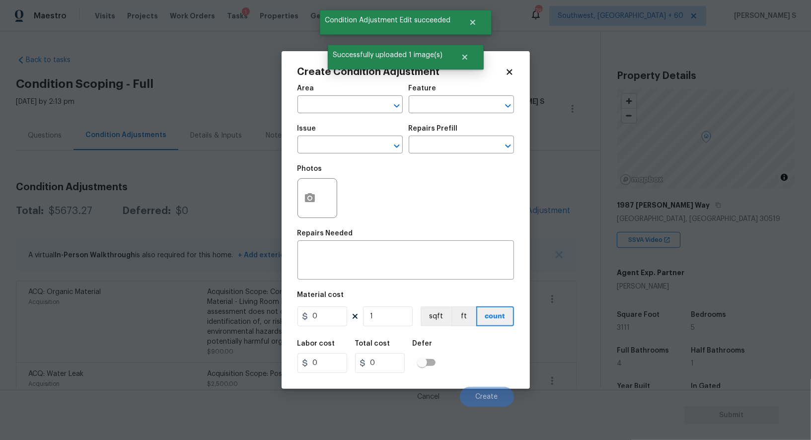
scroll to position [110, 0]
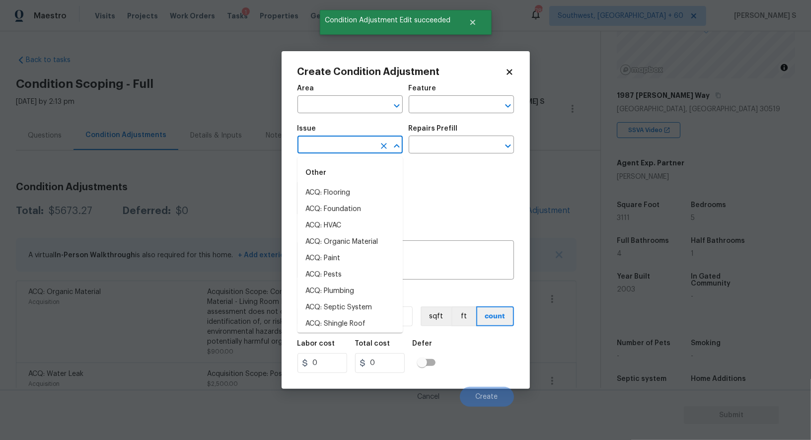
click at [316, 150] on input "text" at bounding box center [337, 145] width 78 height 15
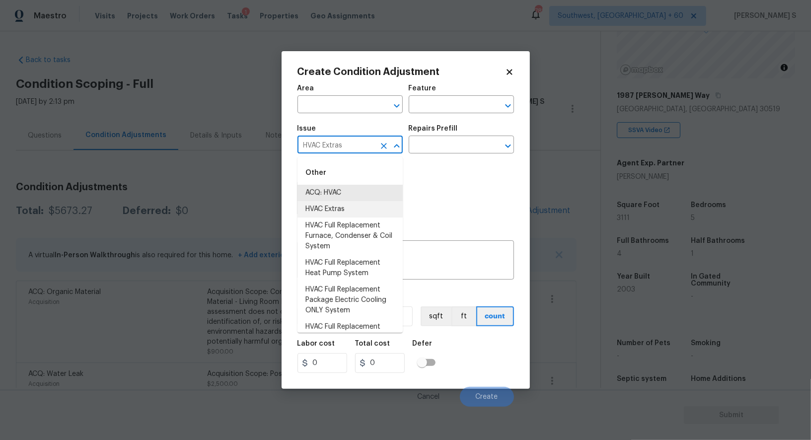
type input "HVAC Extras"
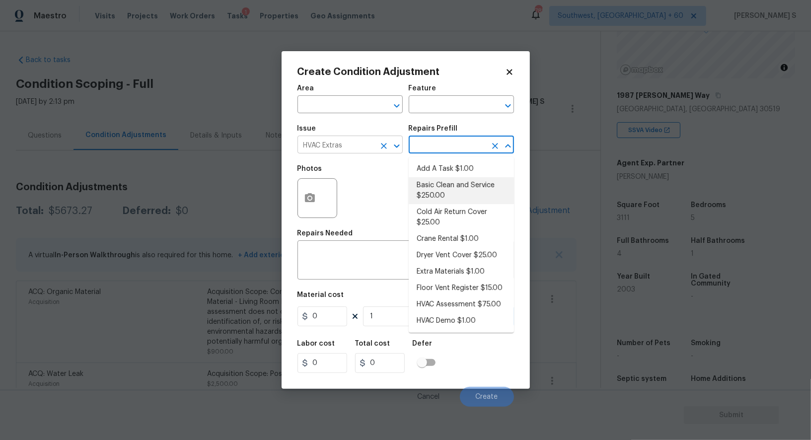
type input "HVAC"
type input "250"
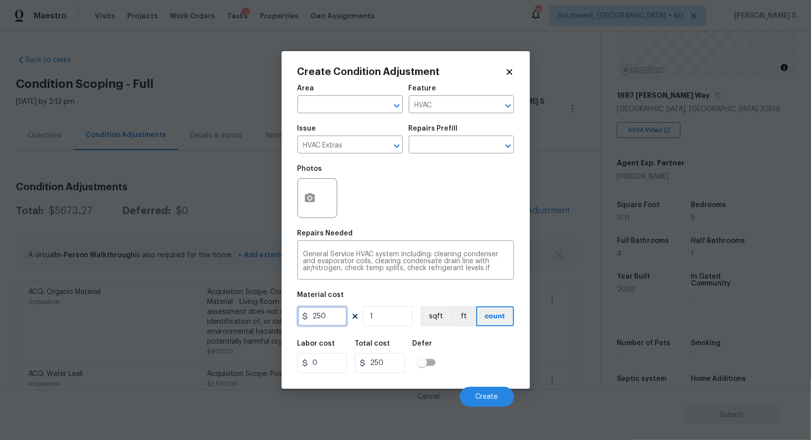
click at [330, 322] on input "250" at bounding box center [323, 317] width 50 height 20
type input "700"
click at [495, 399] on span "Create" at bounding box center [487, 397] width 22 height 7
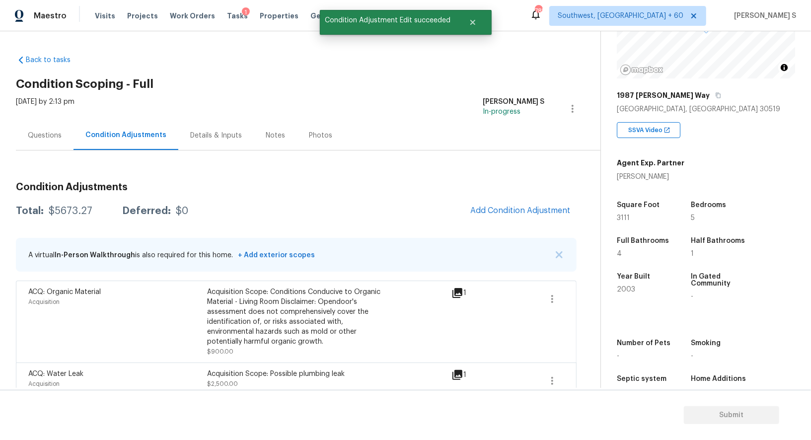
click at [235, 308] on div "Acquisition Scope: Conditions Conducive to Organic Material - Living Room Discl…" at bounding box center [296, 317] width 179 height 60
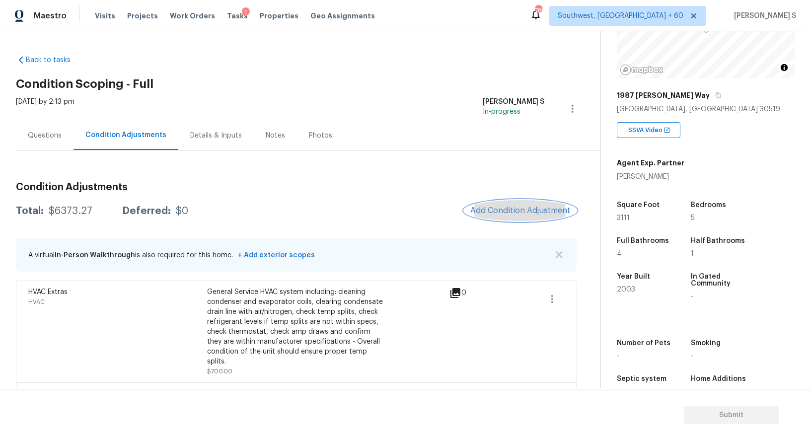
click at [518, 219] on button "Add Condition Adjustment" at bounding box center [521, 210] width 112 height 21
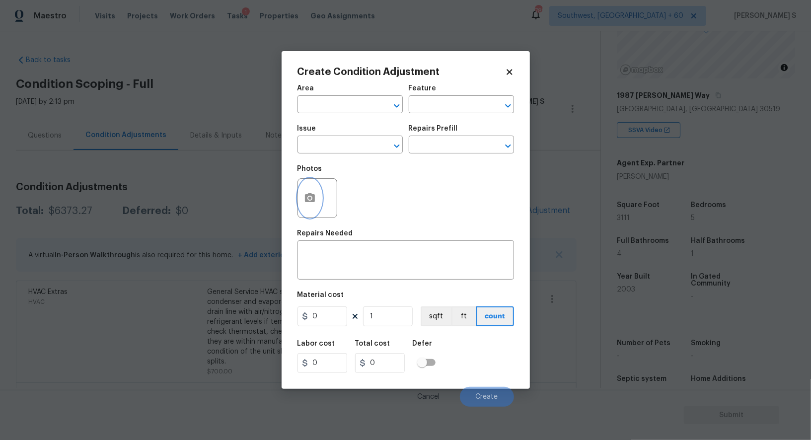
click at [302, 199] on button "button" at bounding box center [310, 198] width 24 height 39
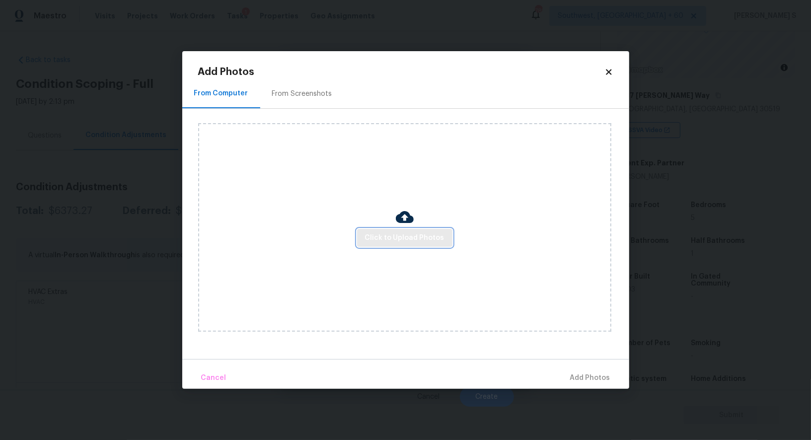
click at [427, 238] on span "Click to Upload Photos" at bounding box center [404, 238] width 79 height 12
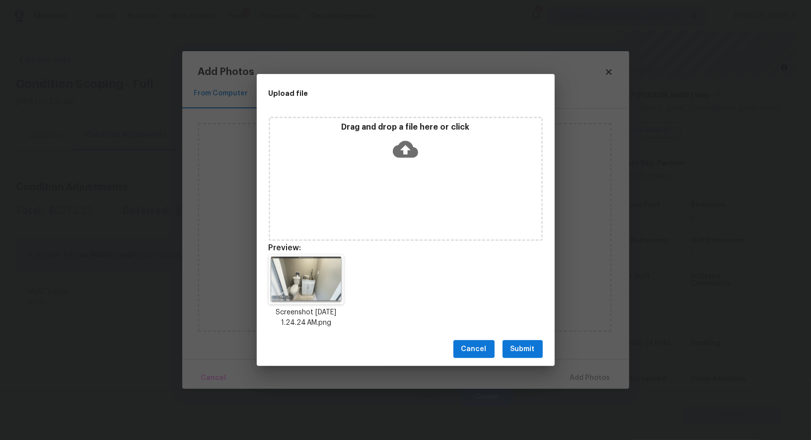
click at [525, 347] on span "Submit" at bounding box center [523, 349] width 24 height 12
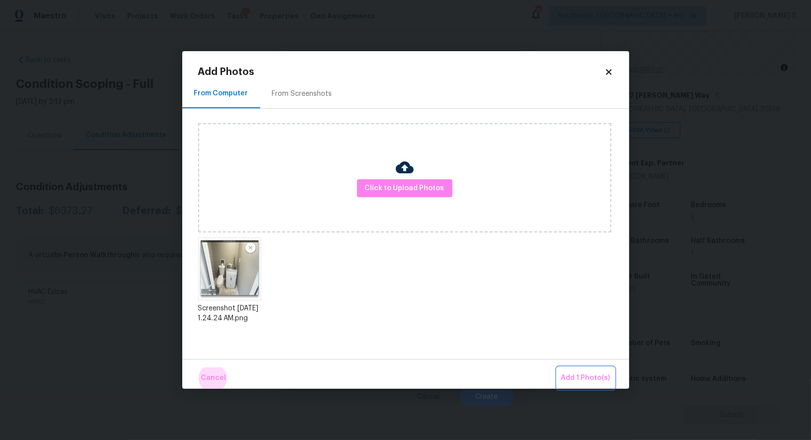
click at [557, 368] on button "Add 1 Photo(s)" at bounding box center [585, 378] width 57 height 21
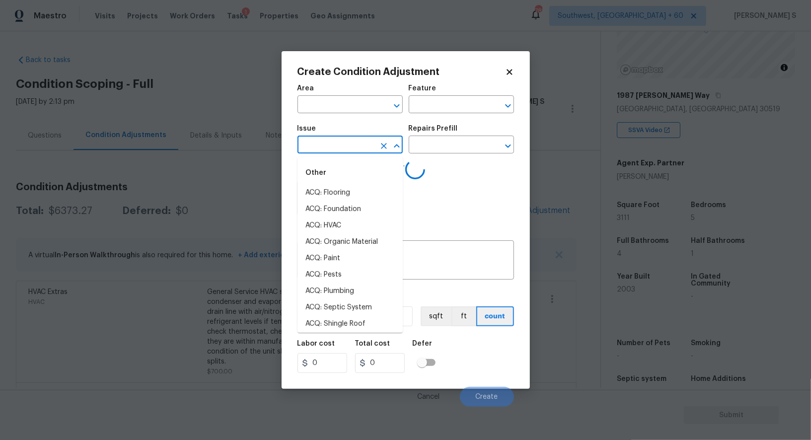
click at [328, 141] on input "text" at bounding box center [337, 145] width 78 height 15
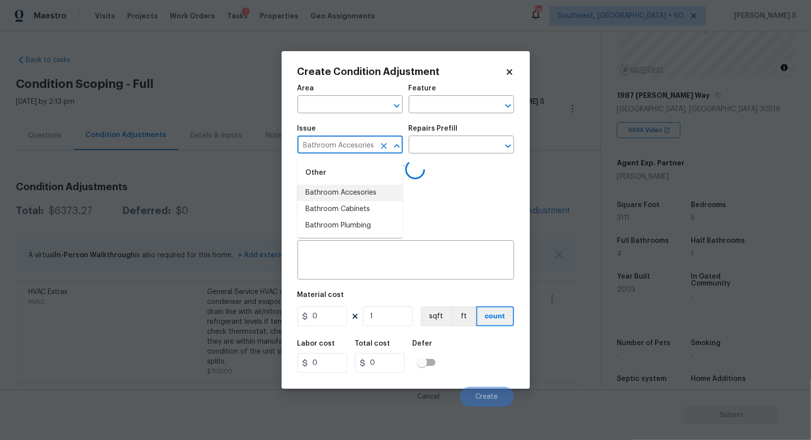
type input "Bathroom Accesories"
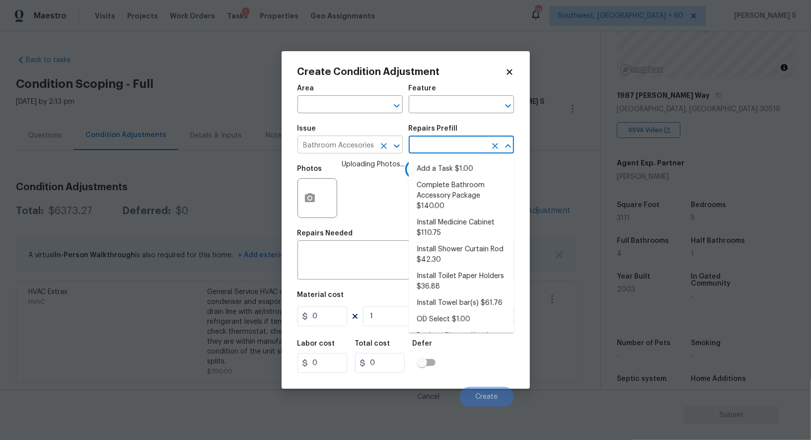
type input "m"
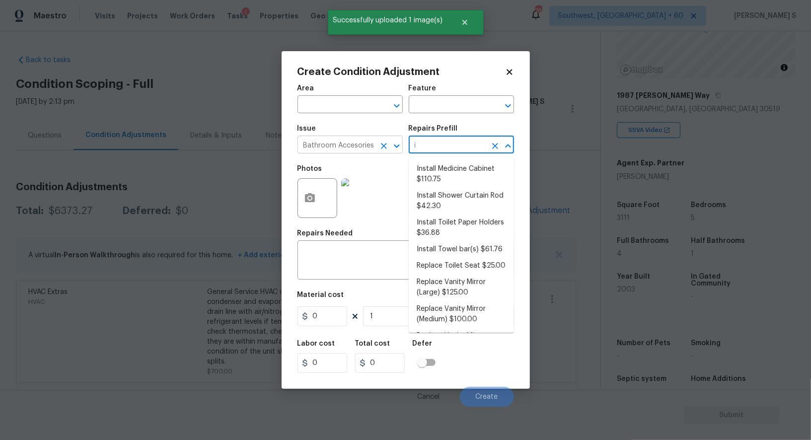
type input "ir"
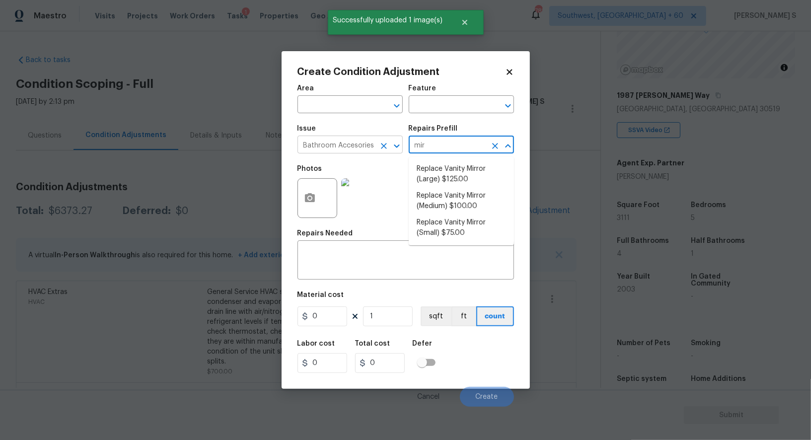
type input "mirr"
type input "Interior Trim"
type textarea "Remove the existing vanity mirror (if present) and install a new vanity mirror.…"
type input "75"
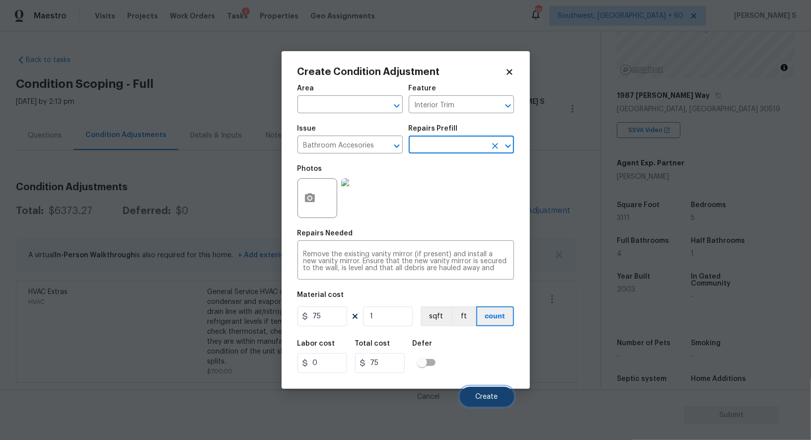
click at [506, 392] on button "Create" at bounding box center [487, 397] width 54 height 20
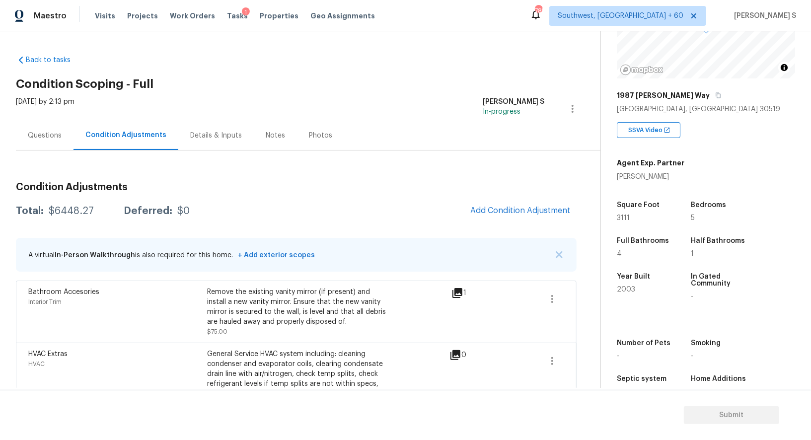
click at [51, 145] on div "Questions" at bounding box center [45, 135] width 58 height 29
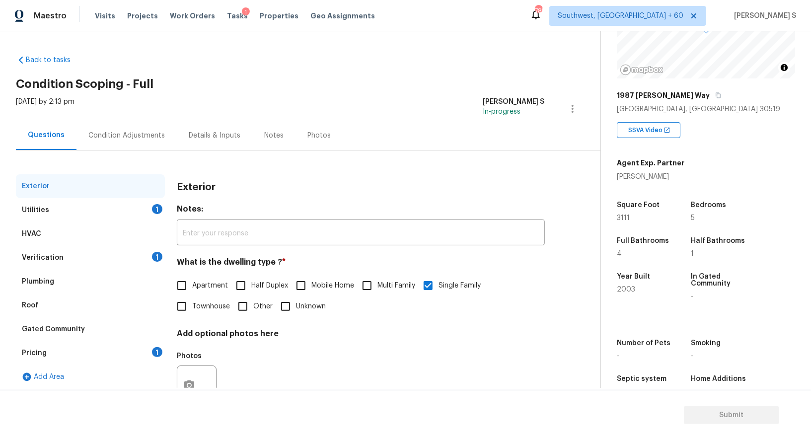
click at [37, 215] on div "Utilities 1" at bounding box center [90, 210] width 149 height 24
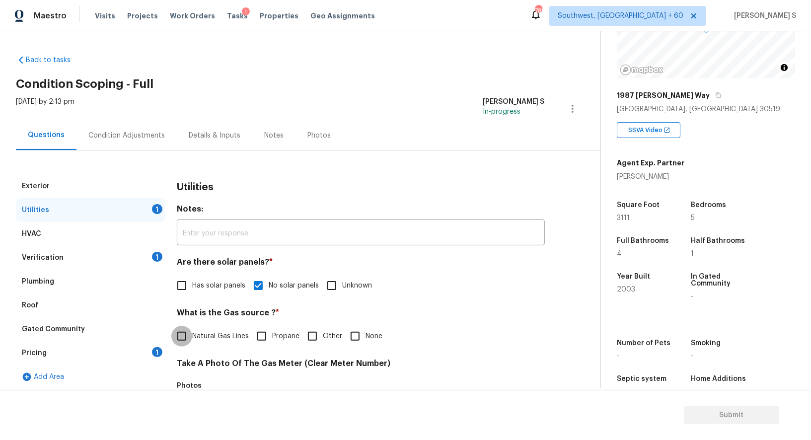
click at [192, 337] on input "Natural Gas Lines" at bounding box center [181, 336] width 21 height 21
checkbox input "true"
click at [158, 358] on div "Pricing 1" at bounding box center [90, 353] width 149 height 24
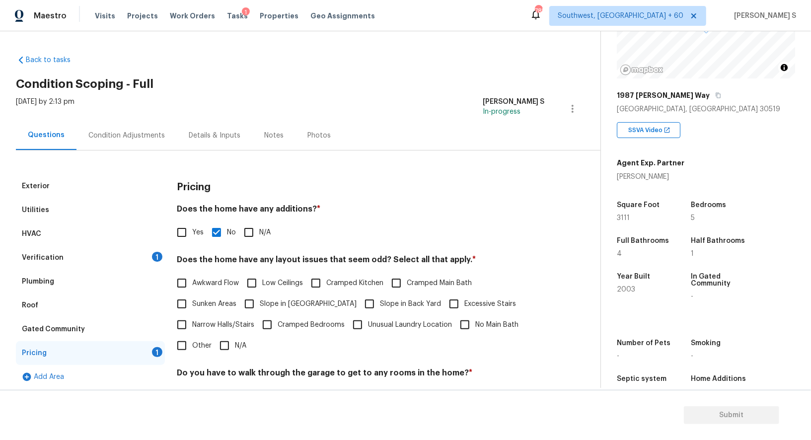
click at [285, 303] on span "Slope in [GEOGRAPHIC_DATA]" at bounding box center [308, 304] width 97 height 10
click at [260, 303] on input "Slope in [GEOGRAPHIC_DATA]" at bounding box center [249, 304] width 21 height 21
checkbox input "true"
click at [359, 303] on input "Slope in Back Yard" at bounding box center [369, 305] width 21 height 21
checkbox input "true"
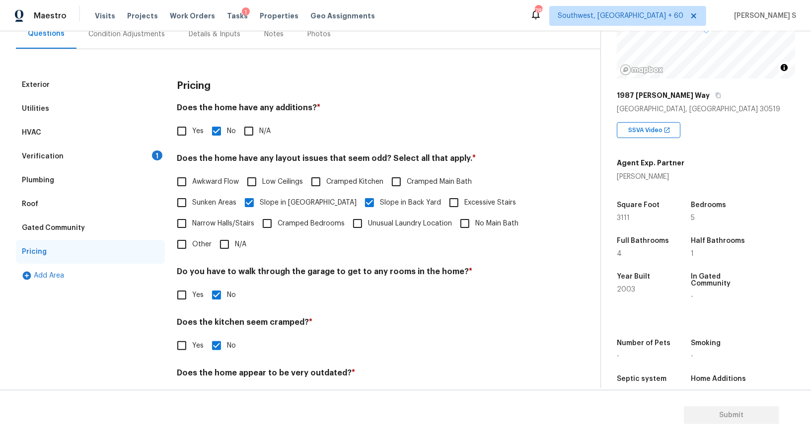
scroll to position [134, 0]
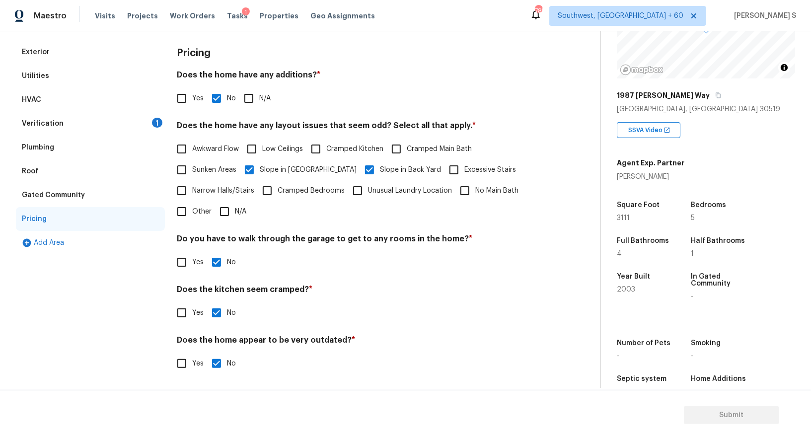
click at [191, 213] on input "Other" at bounding box center [181, 211] width 21 height 21
checkbox input "true"
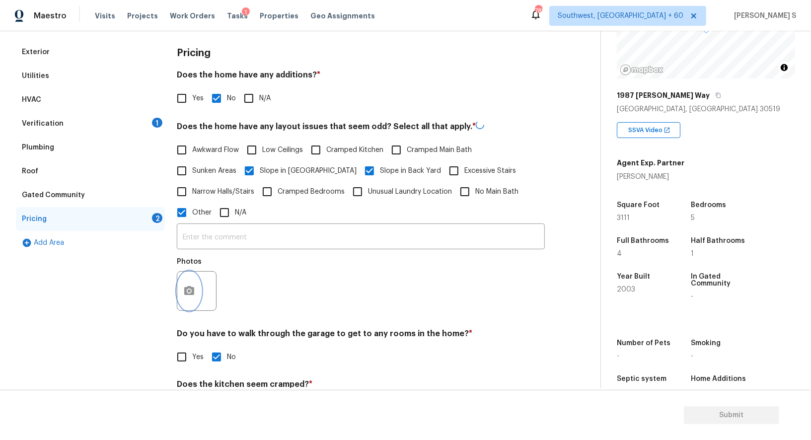
click at [194, 282] on button "button" at bounding box center [189, 291] width 24 height 39
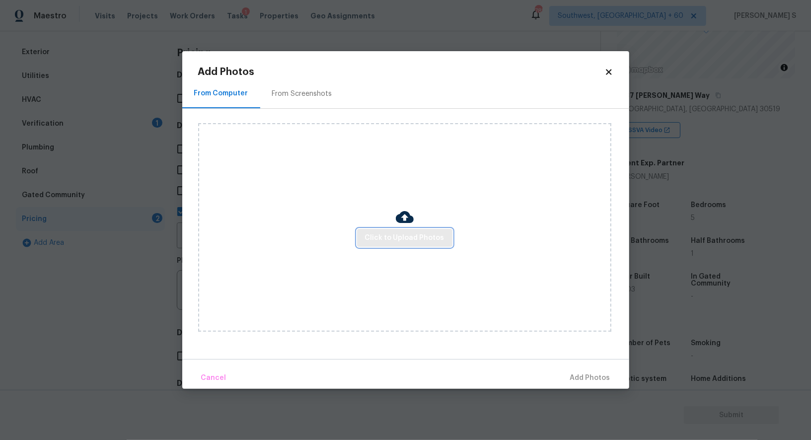
click at [405, 240] on span "Click to Upload Photos" at bounding box center [404, 238] width 79 height 12
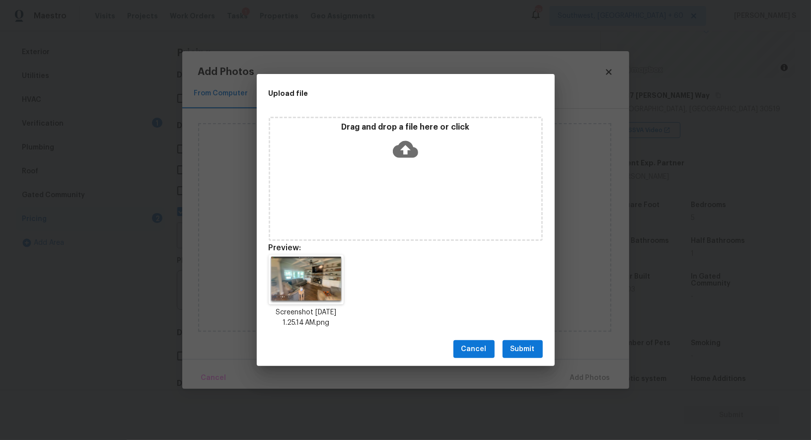
click at [544, 346] on div "Cancel Submit" at bounding box center [406, 349] width 298 height 34
click at [538, 347] on button "Submit" at bounding box center [523, 349] width 40 height 18
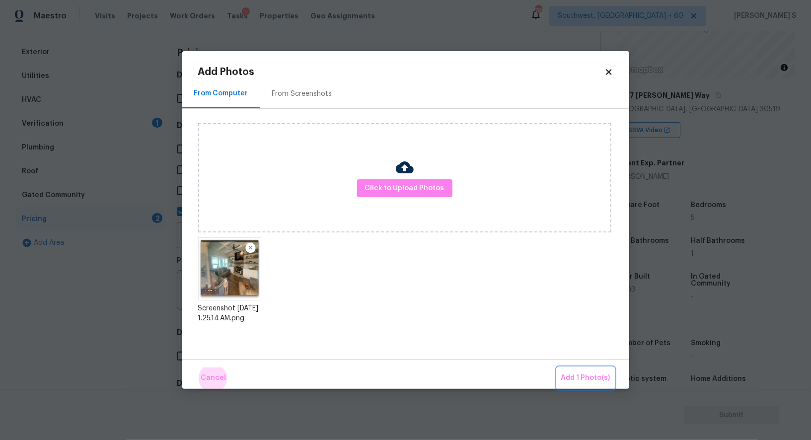
click at [557, 368] on button "Add 1 Photo(s)" at bounding box center [585, 378] width 57 height 21
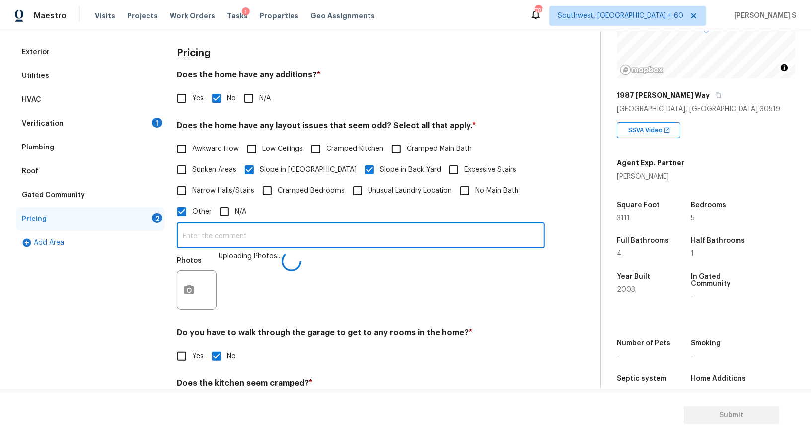
click at [404, 235] on input "text" at bounding box center [361, 236] width 368 height 23
type input "Beamed cieling."
click at [403, 326] on div "Pricing Does the home have any additions? * Yes No N/A Does the home have any l…" at bounding box center [361, 260] width 368 height 440
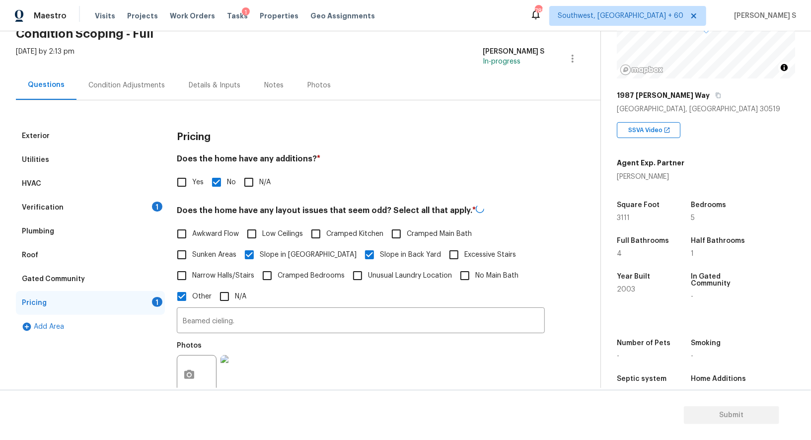
scroll to position [0, 0]
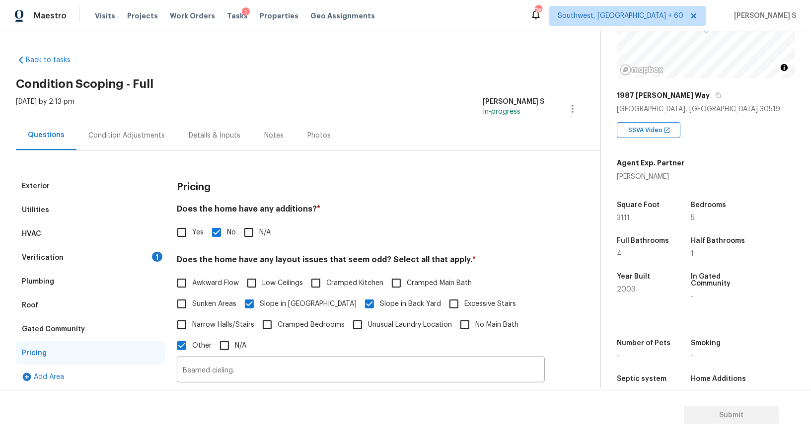
click at [149, 256] on div "Verification 1" at bounding box center [90, 258] width 149 height 24
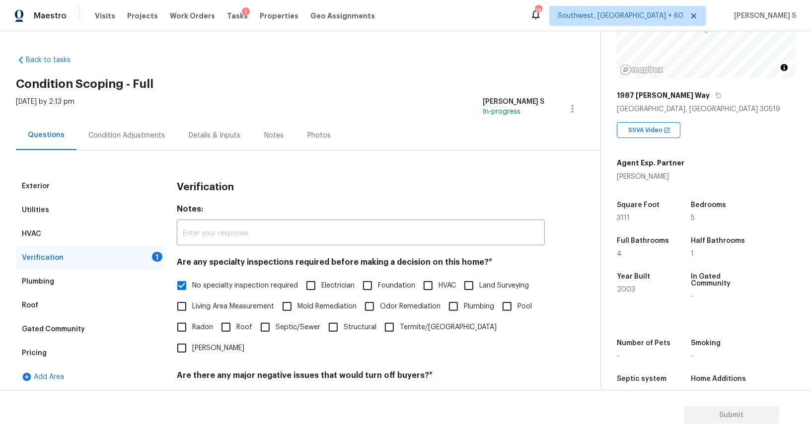
scroll to position [127, 0]
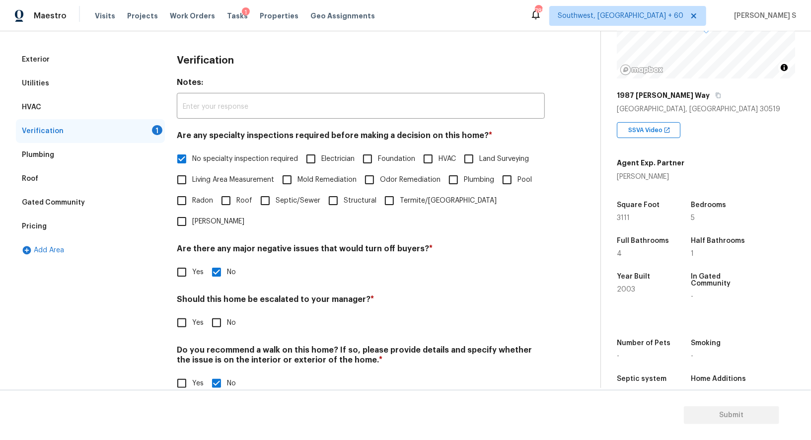
click at [182, 313] on input "Yes" at bounding box center [181, 323] width 21 height 21
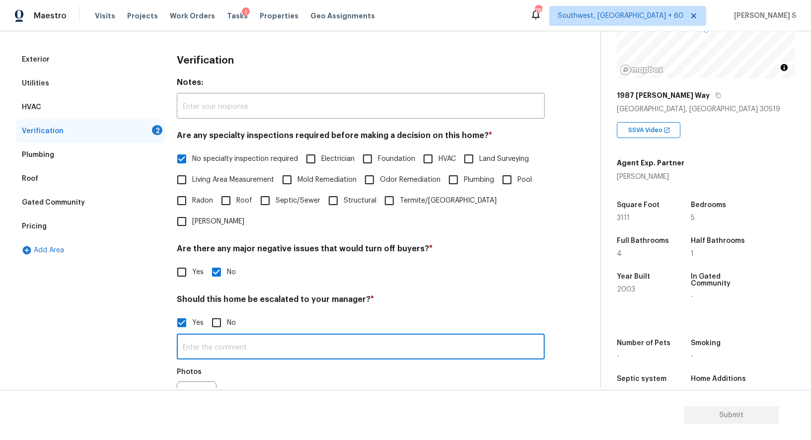
click at [212, 336] on input "text" at bounding box center [361, 347] width 368 height 23
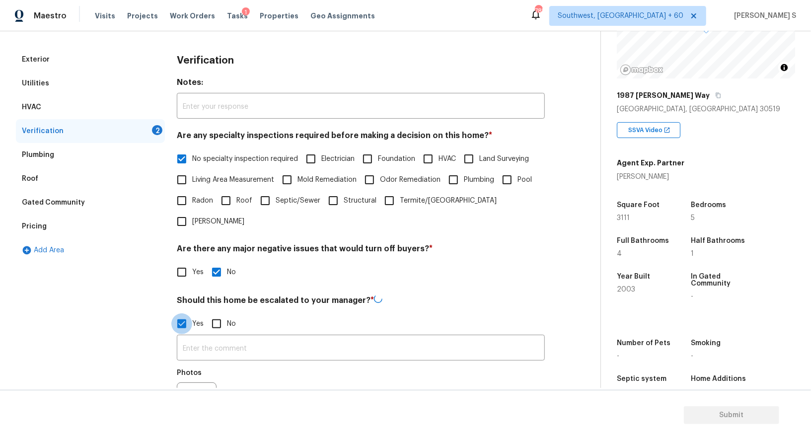
click at [184, 314] on input "Yes" at bounding box center [181, 324] width 21 height 21
checkbox input "false"
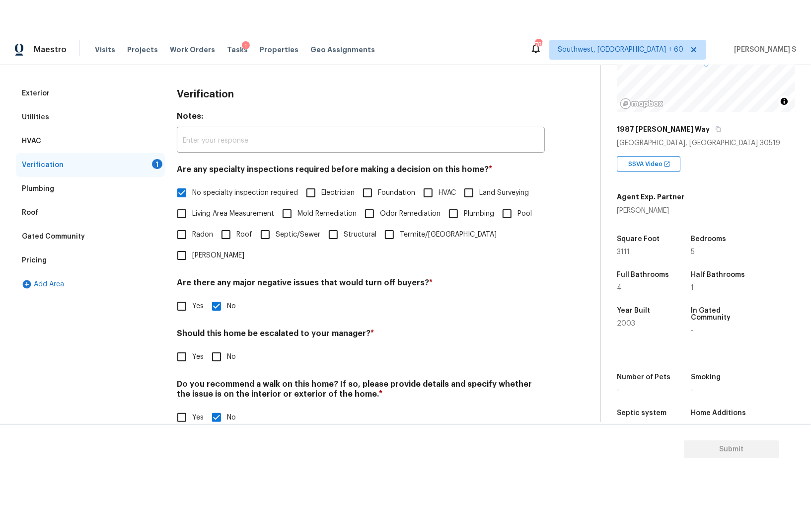
scroll to position [0, 0]
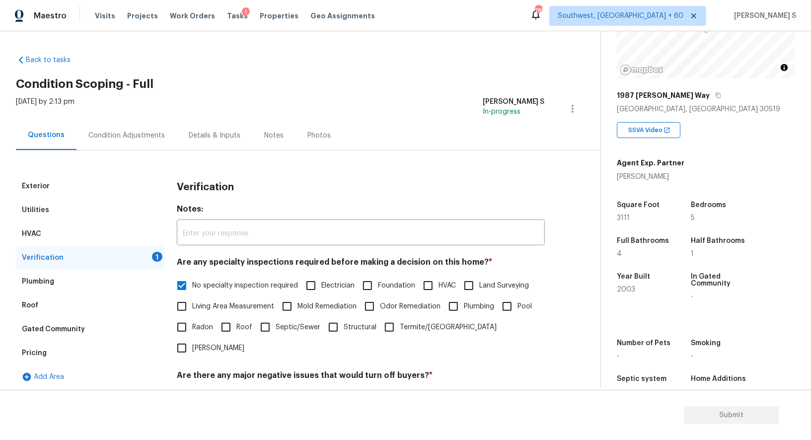
click at [129, 138] on div "Condition Adjustments" at bounding box center [126, 136] width 77 height 10
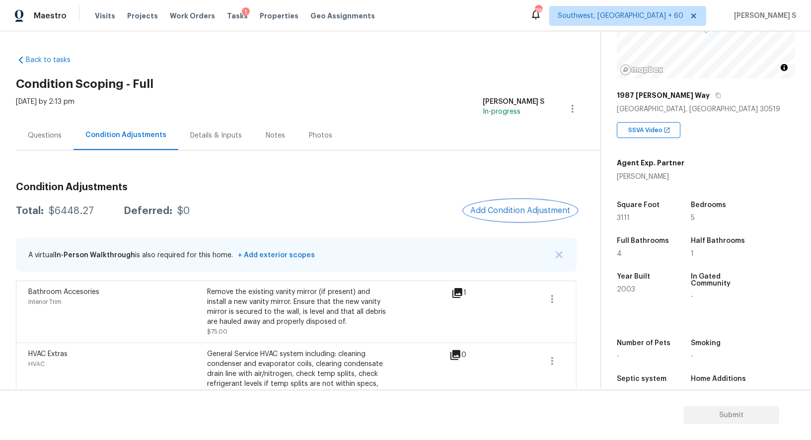
click at [513, 205] on button "Add Condition Adjustment" at bounding box center [521, 210] width 112 height 21
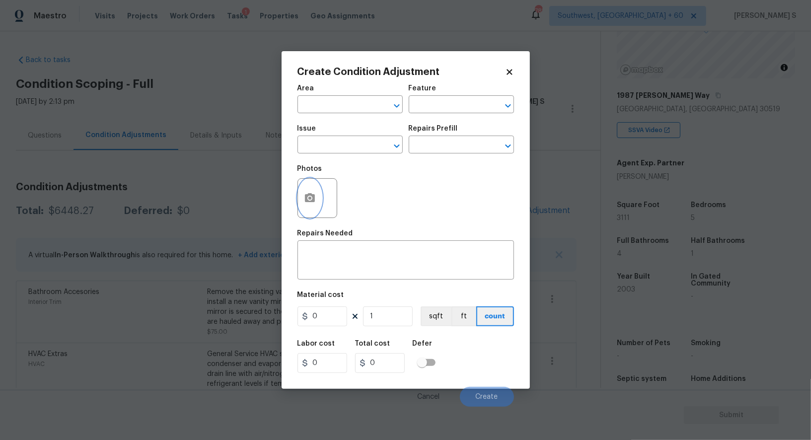
click at [308, 191] on button "button" at bounding box center [310, 198] width 24 height 39
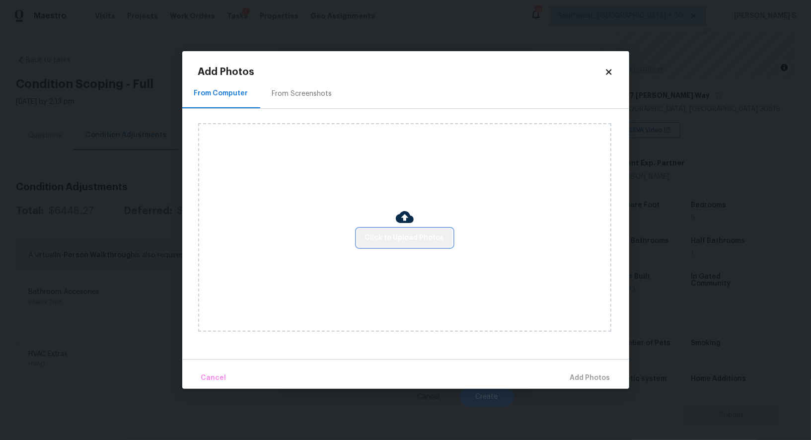
click at [439, 236] on span "Click to Upload Photos" at bounding box center [404, 238] width 79 height 12
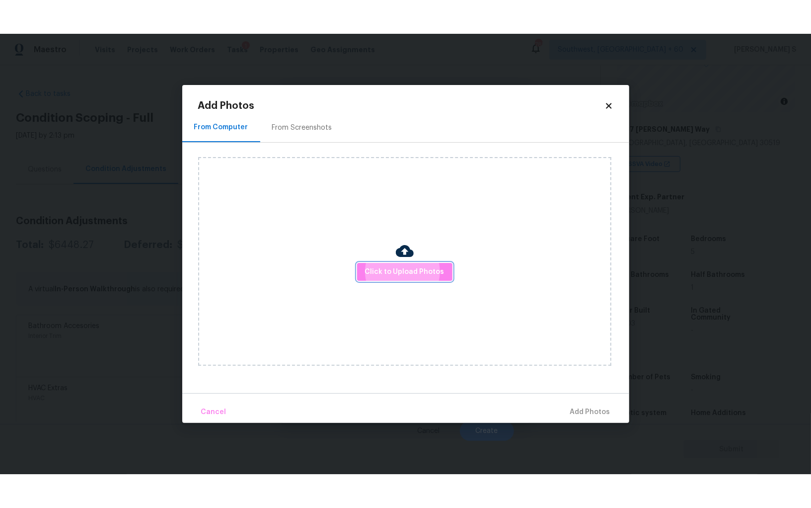
scroll to position [69, 0]
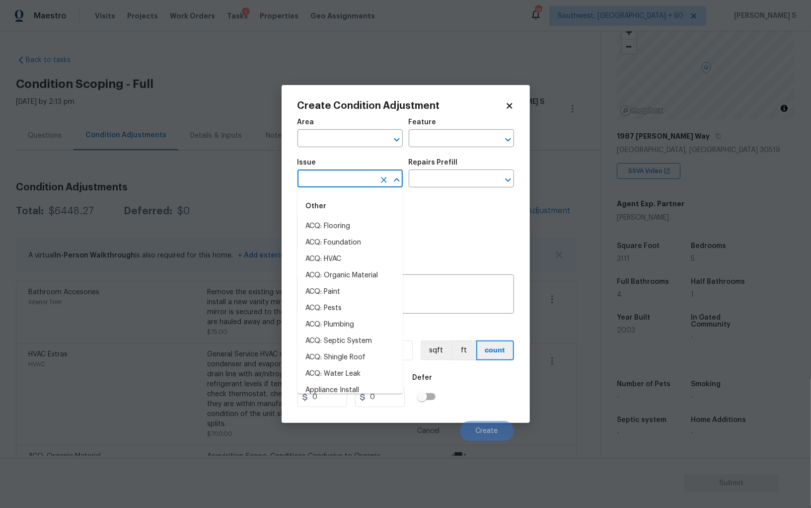
click at [316, 182] on input "text" at bounding box center [337, 179] width 78 height 15
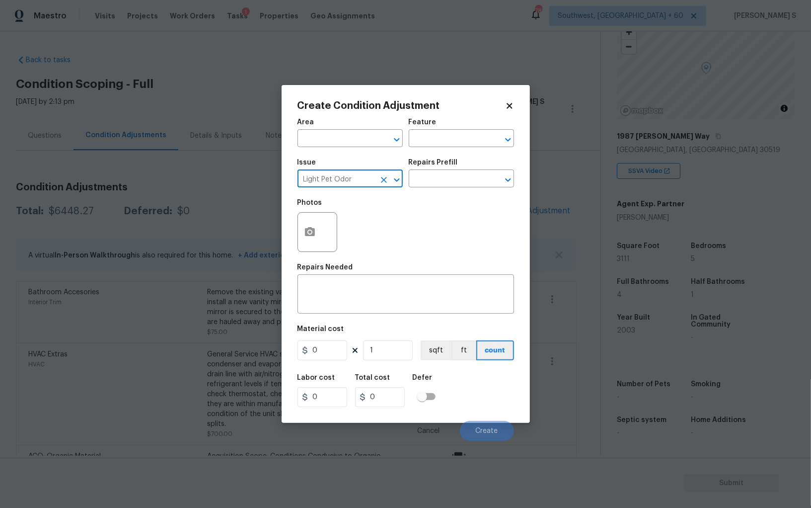
type input "Light Pet Odor"
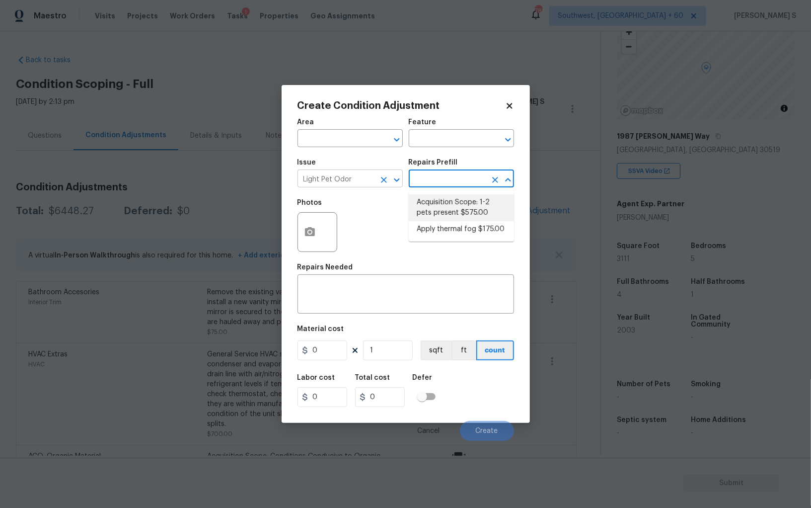
type textarea "Acquisition Scope: 1-2 pets present"
type input "575"
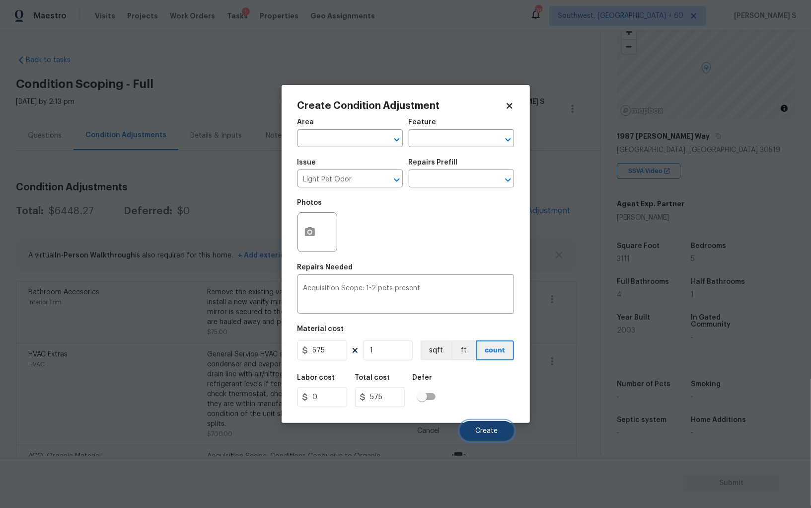
click at [497, 426] on button "Create" at bounding box center [487, 431] width 54 height 20
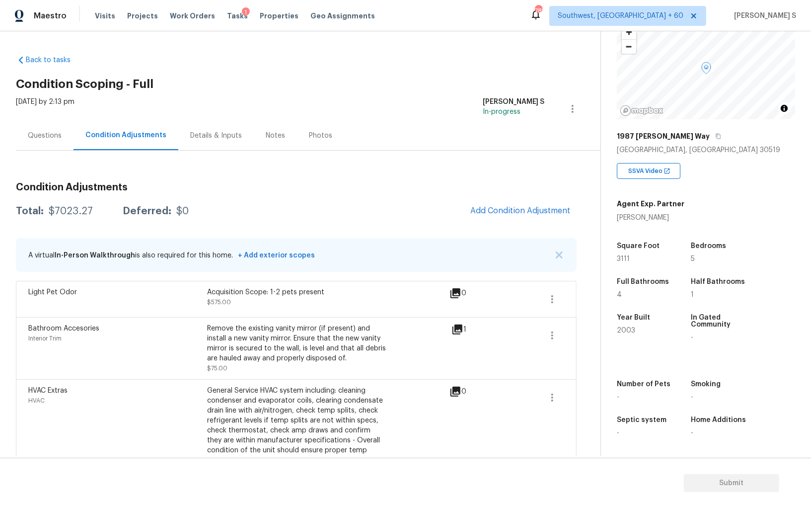
click at [43, 138] on div "Questions" at bounding box center [45, 136] width 34 height 10
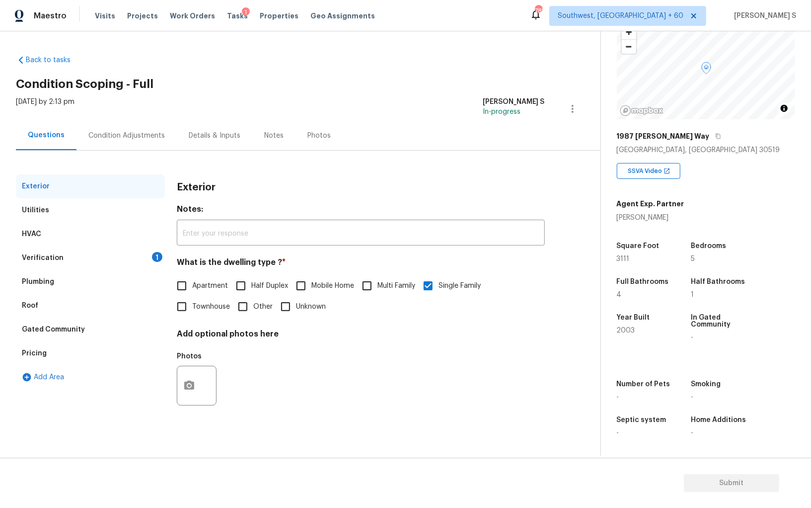
click at [40, 353] on div "Pricing" at bounding box center [34, 353] width 25 height 10
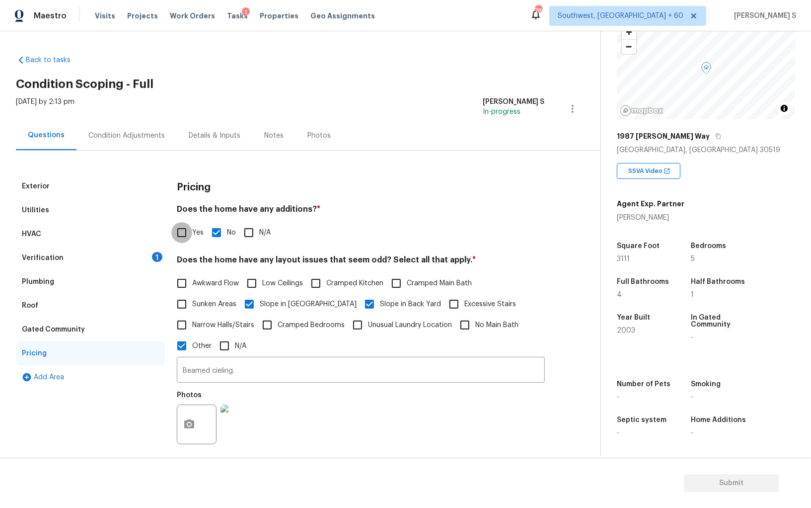
click at [177, 233] on input "Yes" at bounding box center [181, 232] width 21 height 21
checkbox input "true"
checkbox input "false"
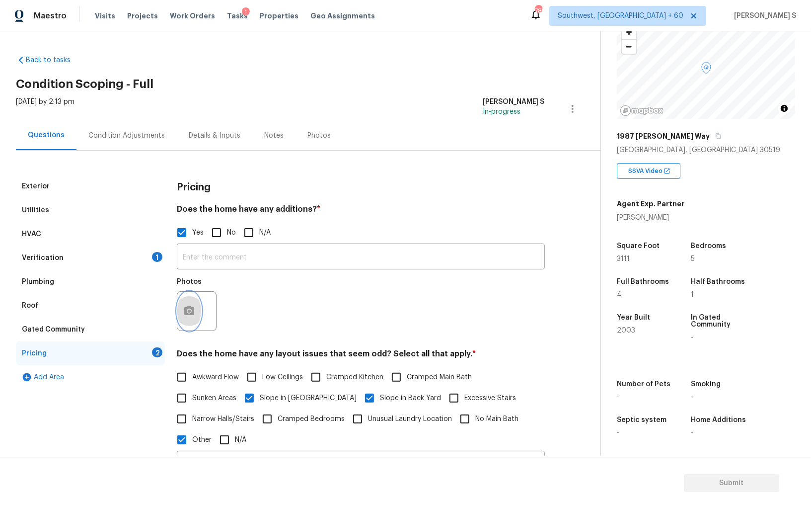
click at [185, 313] on icon "button" at bounding box center [189, 310] width 10 height 9
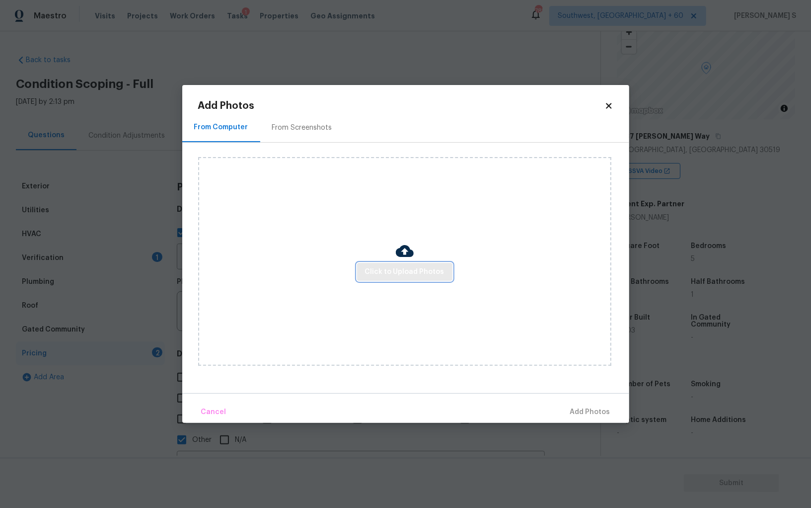
click at [386, 272] on span "Click to Upload Photos" at bounding box center [404, 272] width 79 height 12
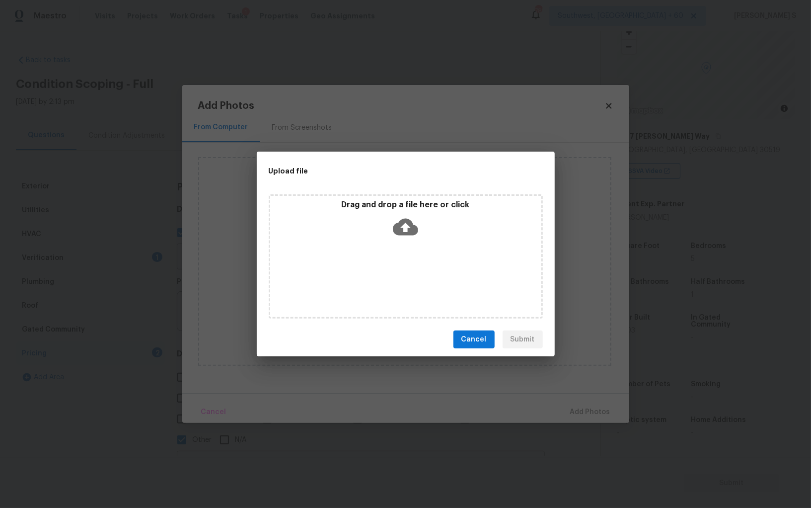
click at [386, 272] on div "Drag and drop a file here or click" at bounding box center [406, 256] width 274 height 124
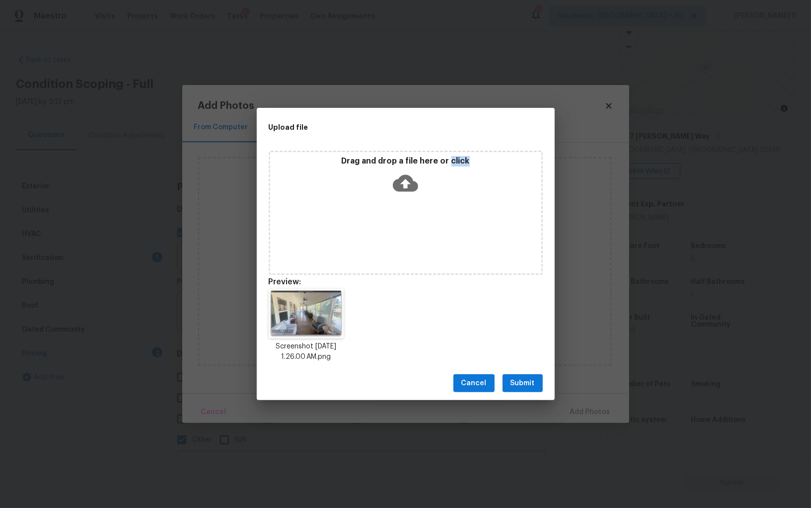
click at [530, 378] on span "Submit" at bounding box center [523, 383] width 24 height 12
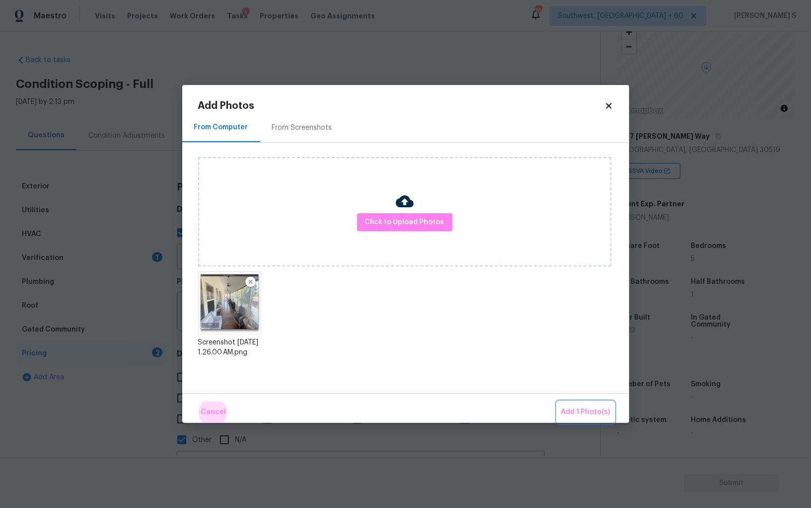
click at [557, 401] on button "Add 1 Photo(s)" at bounding box center [585, 411] width 57 height 21
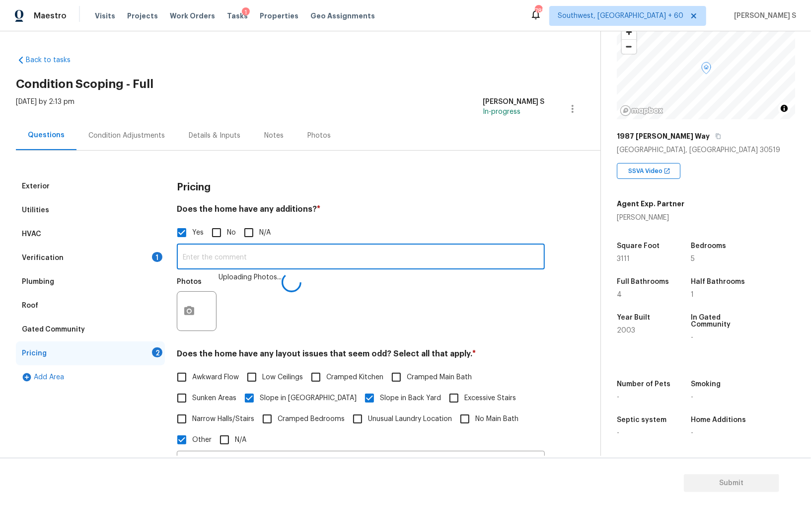
click at [386, 252] on input "text" at bounding box center [361, 257] width 368 height 23
type input "Sunroom."
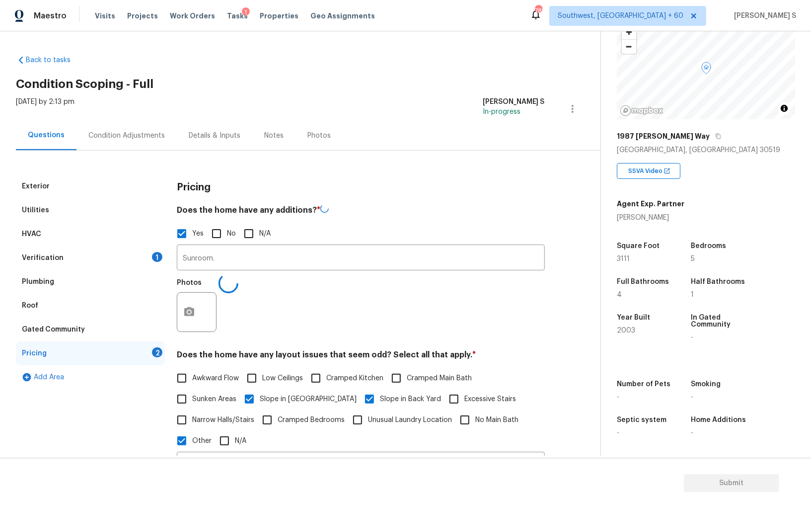
click at [284, 308] on div "Photos" at bounding box center [361, 305] width 368 height 65
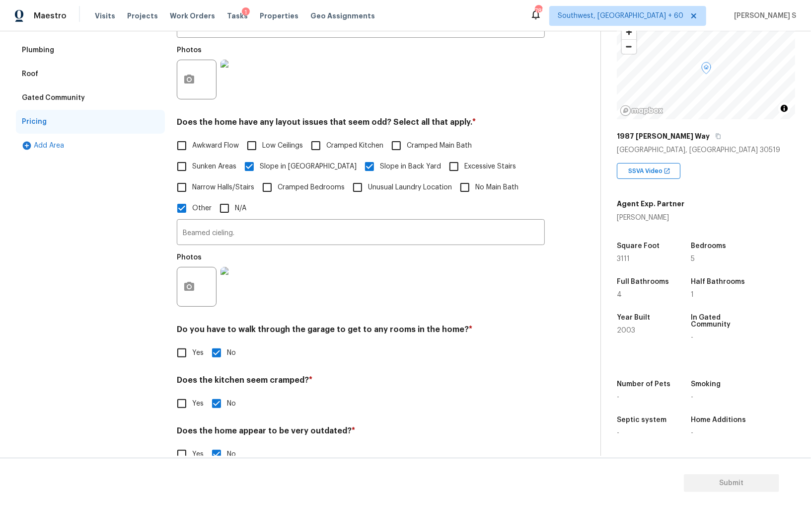
scroll to position [0, 0]
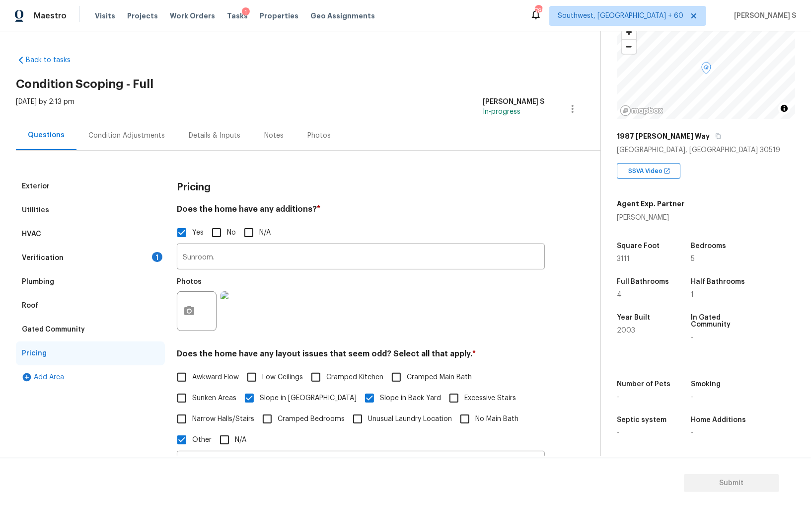
click at [131, 256] on div "Verification 1" at bounding box center [90, 258] width 149 height 24
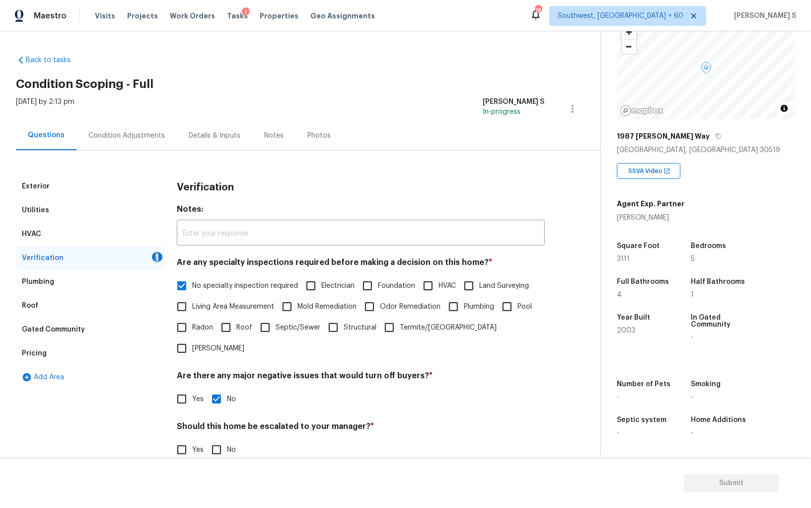
scroll to position [59, 0]
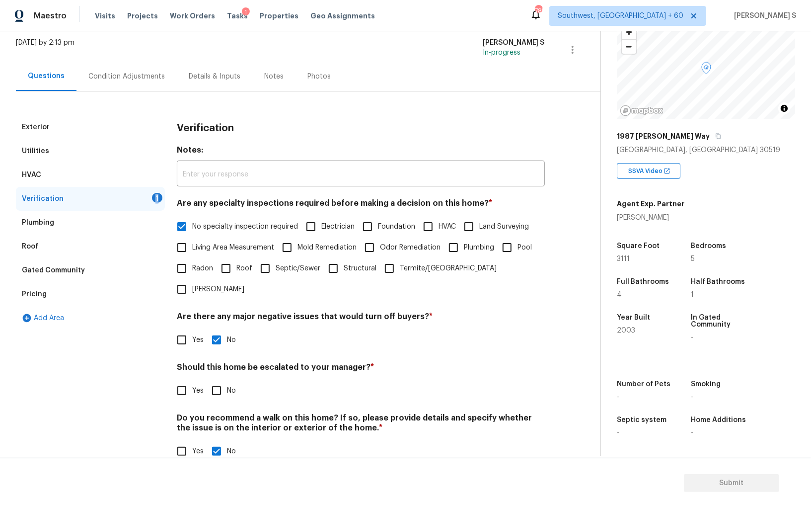
click at [211, 380] on input "No" at bounding box center [216, 390] width 21 height 21
checkbox input "true"
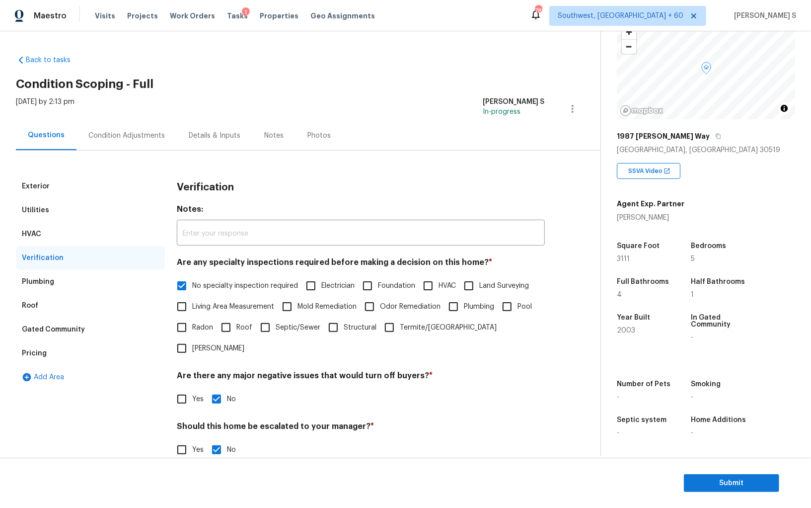
click at [128, 131] on div "Condition Adjustments" at bounding box center [126, 136] width 77 height 10
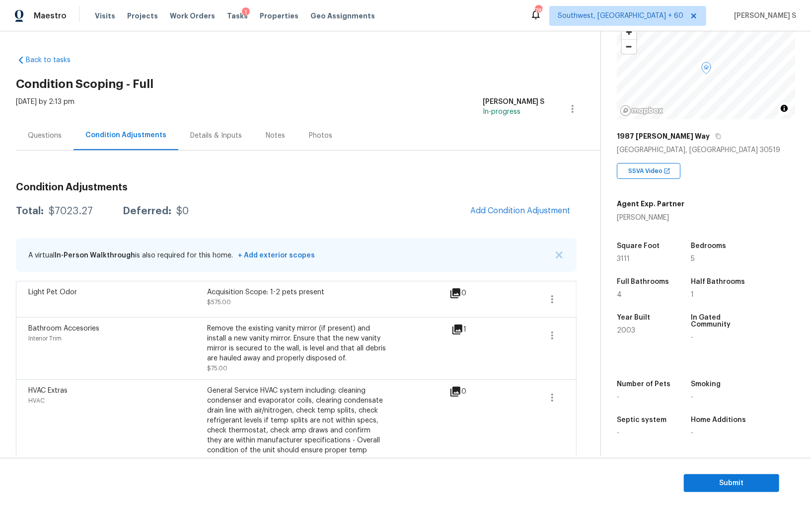
scroll to position [359, 0]
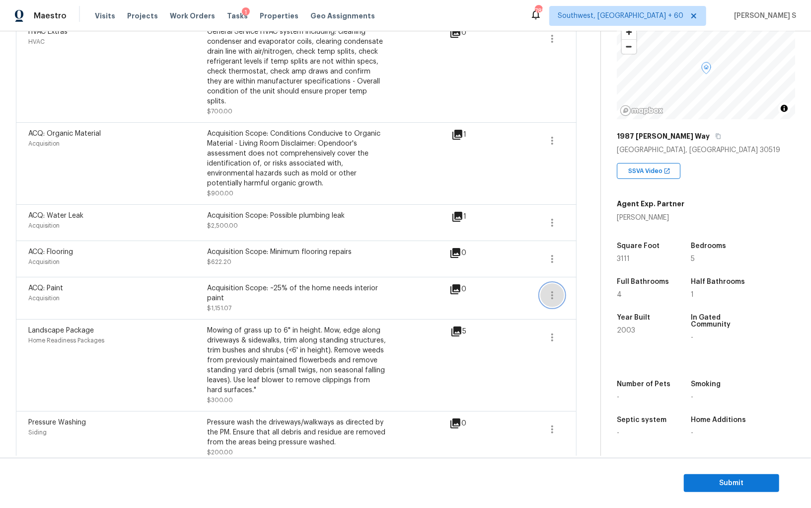
click at [547, 289] on icon "button" at bounding box center [553, 295] width 12 height 12
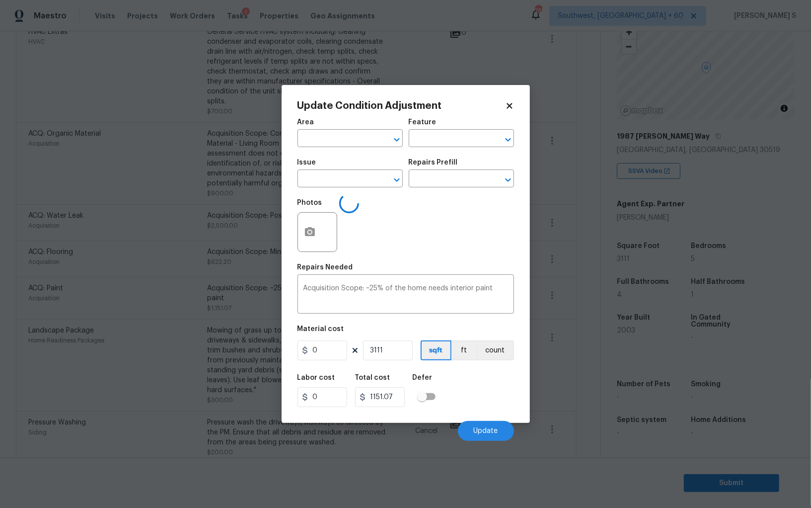
type input "Acquisition"
type input "ACQ: Paint"
type input "0.37"
click at [316, 249] on div at bounding box center [318, 232] width 40 height 40
click at [314, 227] on icon "button" at bounding box center [310, 232] width 12 height 12
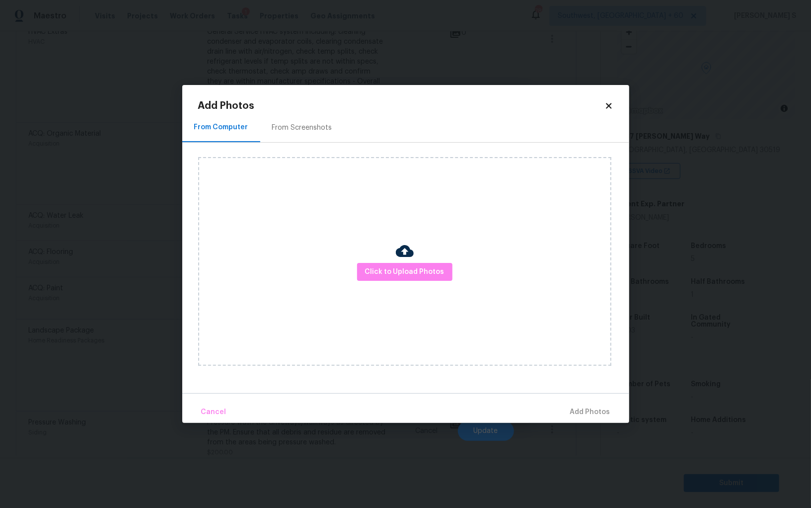
click at [310, 133] on div "From Screenshots" at bounding box center [302, 127] width 84 height 29
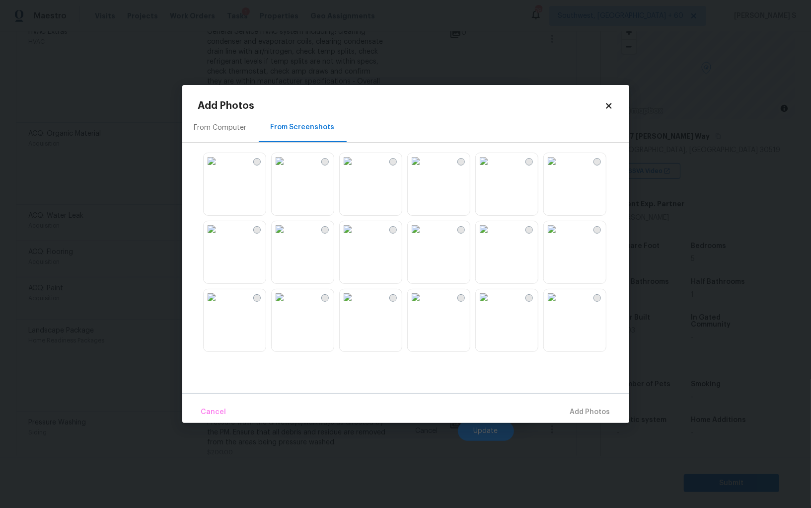
click at [288, 169] on img at bounding box center [280, 161] width 16 height 16
click at [288, 233] on img at bounding box center [280, 229] width 16 height 16
click at [220, 233] on img at bounding box center [212, 229] width 16 height 16
click at [220, 169] on img at bounding box center [212, 161] width 16 height 16
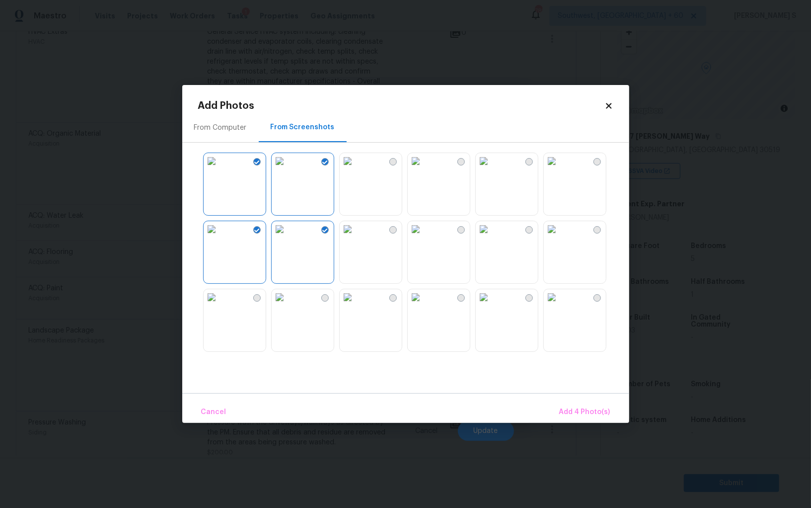
click at [288, 305] on img at bounding box center [280, 297] width 16 height 16
click at [220, 305] on img at bounding box center [212, 297] width 16 height 16
click at [356, 305] on img at bounding box center [348, 297] width 16 height 16
click at [424, 305] on img at bounding box center [416, 297] width 16 height 16
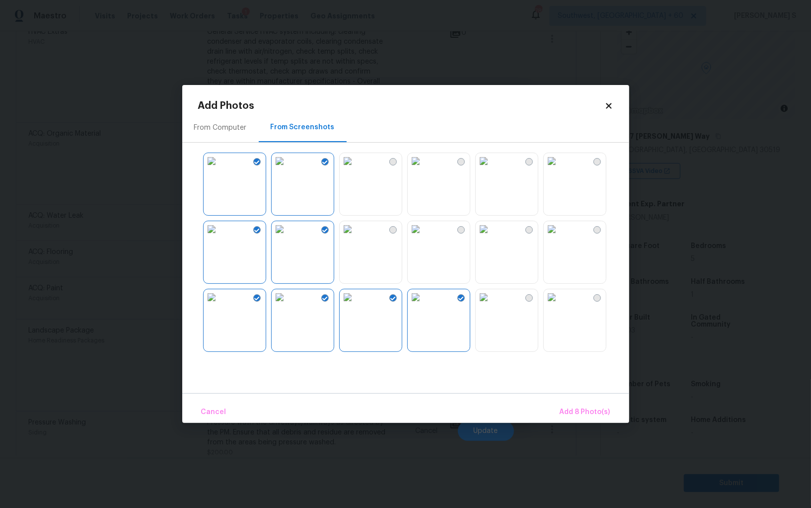
click at [471, 329] on div at bounding box center [413, 252] width 431 height 209
click at [578, 409] on span "Add 8 Photo(s)" at bounding box center [585, 412] width 51 height 12
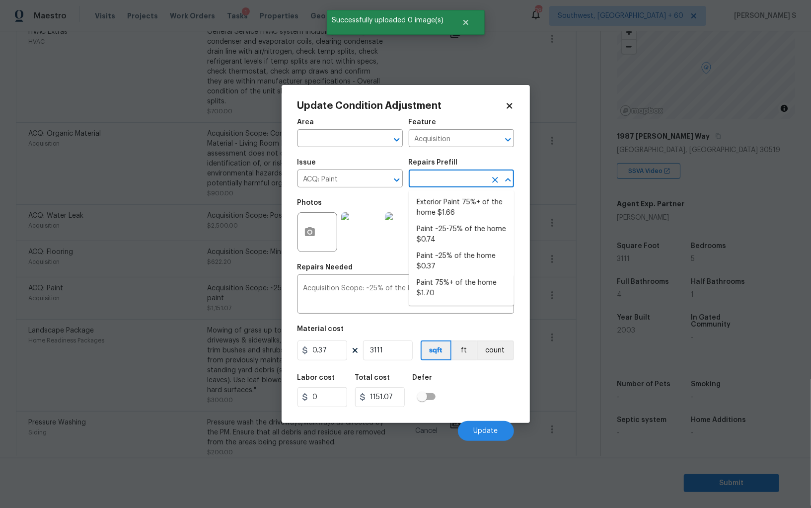
click at [432, 175] on input "text" at bounding box center [448, 179] width 78 height 15
click at [454, 230] on li "Paint ~25-75% of the home $0.74" at bounding box center [461, 234] width 105 height 27
type textarea "Acquisition Scope: ~25 - 75% of the home needs interior paint"
type input "0.74"
type input "2302.14"
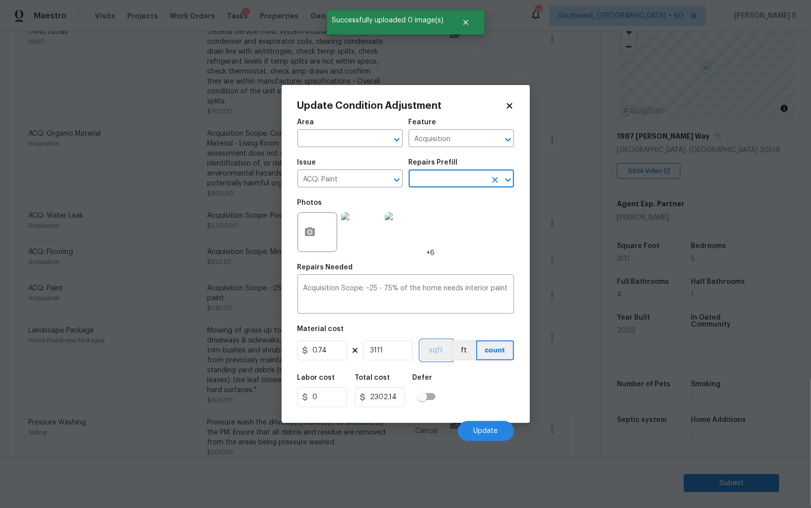
click at [442, 352] on button "sqft" at bounding box center [436, 350] width 31 height 20
click at [458, 368] on div "Area ​ Feature Acquisition ​ Issue ACQ: Paint ​ Repairs Prefill ​ Photos +6 Rep…" at bounding box center [406, 277] width 217 height 328
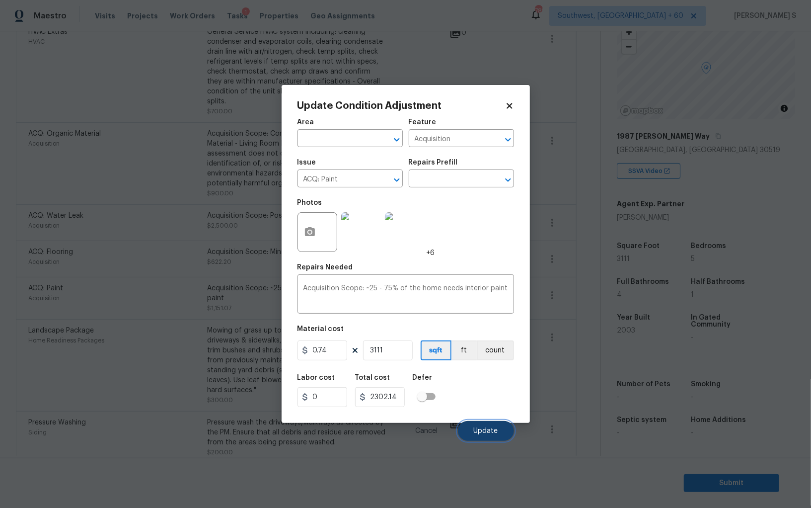
click at [486, 427] on button "Update" at bounding box center [486, 431] width 56 height 20
click at [129, 397] on body "Maestro Visits Projects Work Orders Tasks 1 Properties Geo Assignments 785 Sout…" at bounding box center [405, 254] width 811 height 508
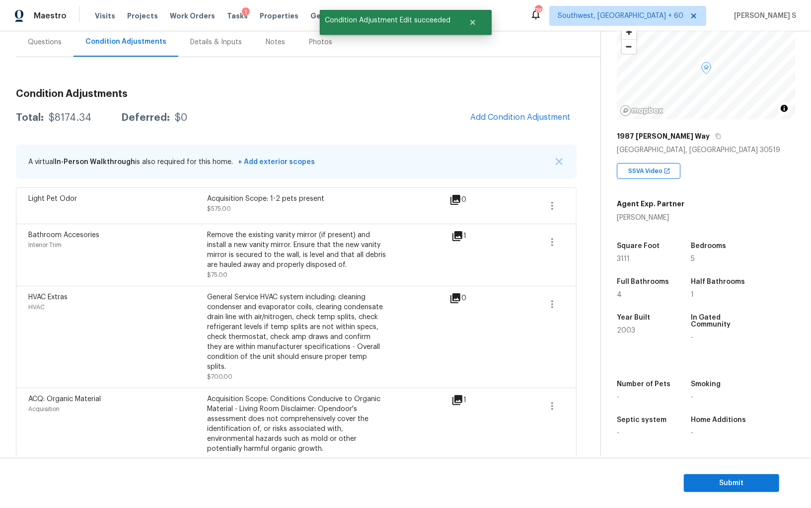
scroll to position [0, 0]
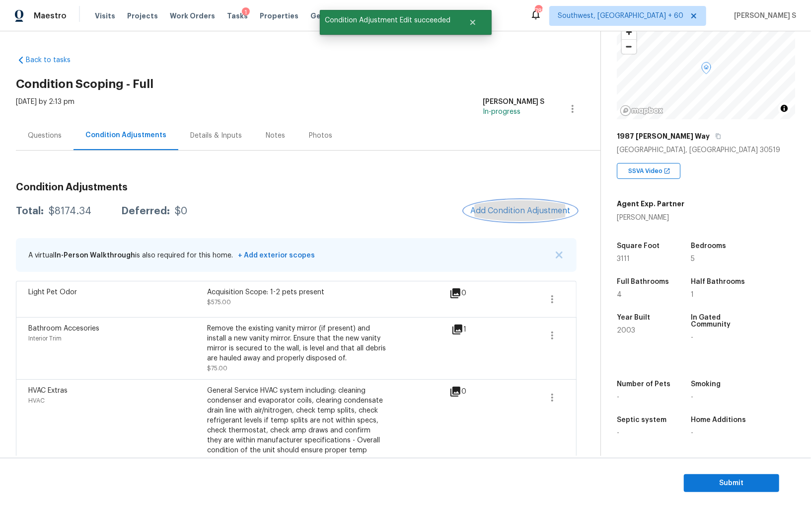
click at [515, 212] on span "Add Condition Adjustment" at bounding box center [521, 210] width 100 height 9
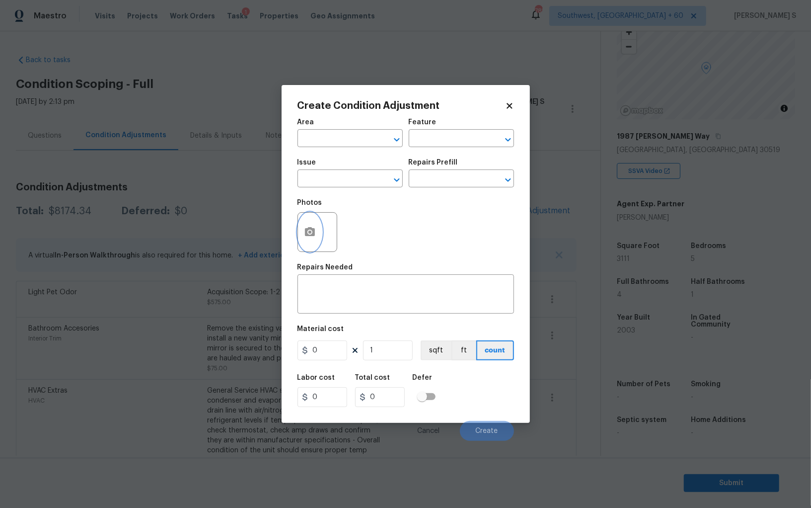
click at [320, 232] on button "button" at bounding box center [310, 232] width 24 height 39
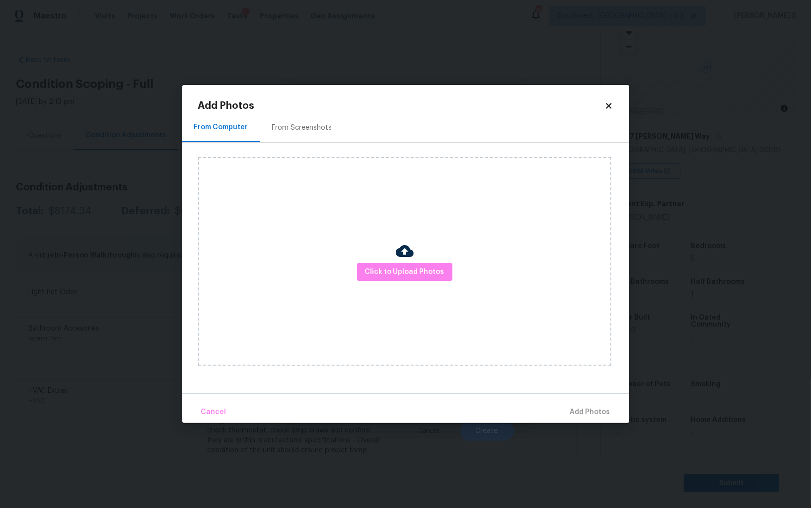
click at [293, 133] on div "From Screenshots" at bounding box center [302, 127] width 84 height 29
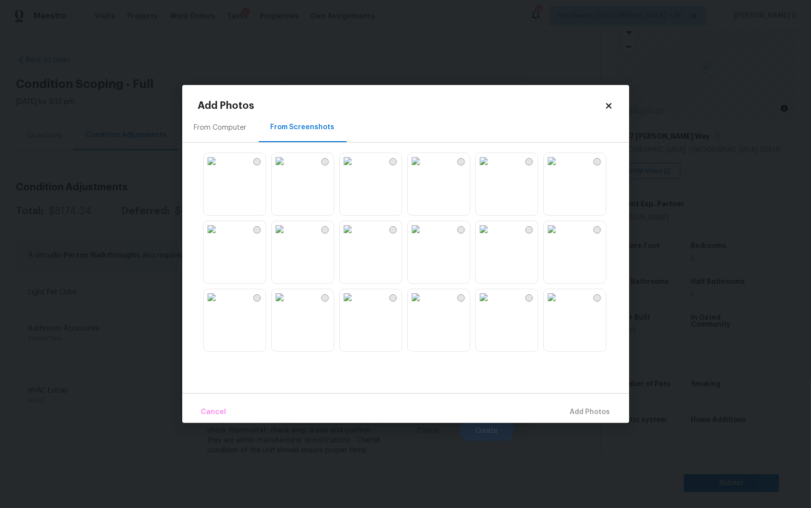
click at [235, 127] on div "From Computer" at bounding box center [220, 128] width 53 height 10
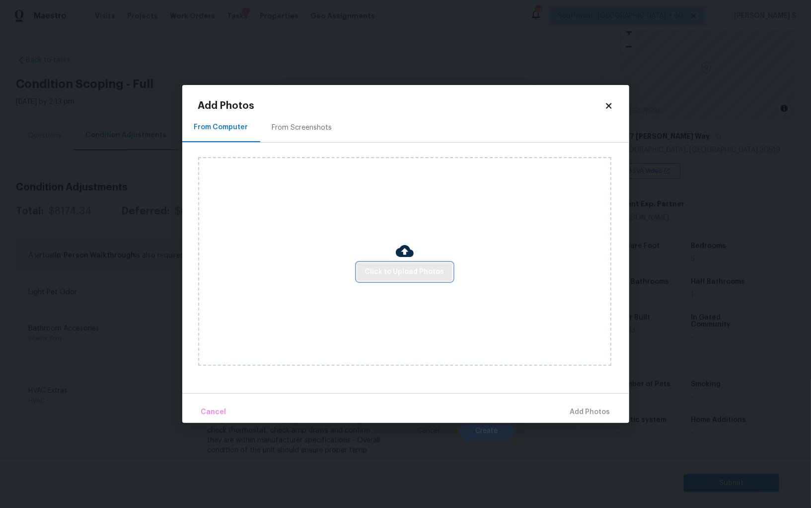
click at [411, 272] on span "Click to Upload Photos" at bounding box center [404, 272] width 79 height 12
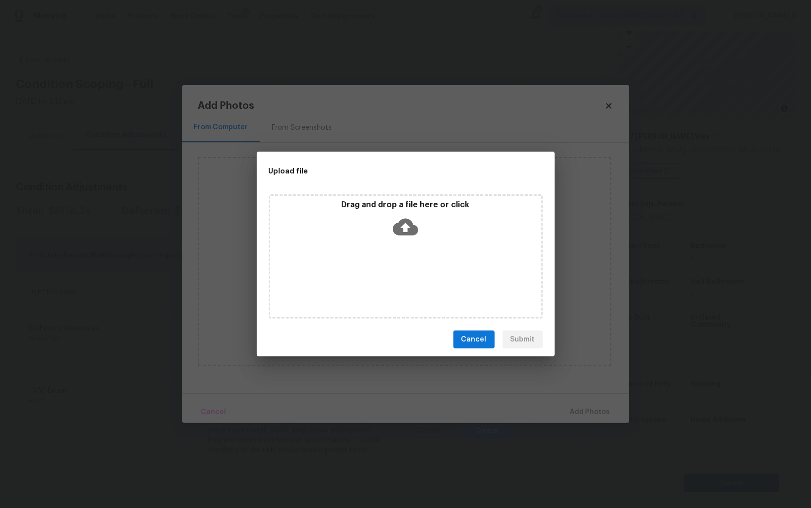
click at [411, 272] on div "Drag and drop a file here or click" at bounding box center [406, 256] width 274 height 124
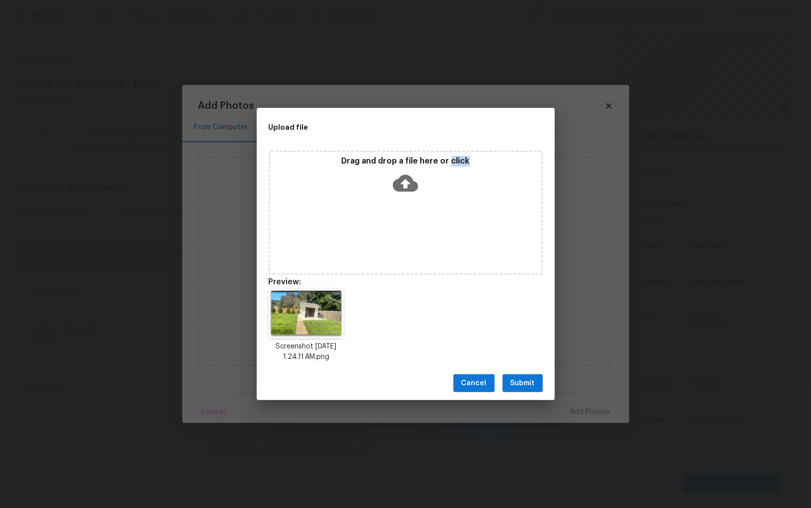
click at [522, 379] on span "Submit" at bounding box center [523, 383] width 24 height 12
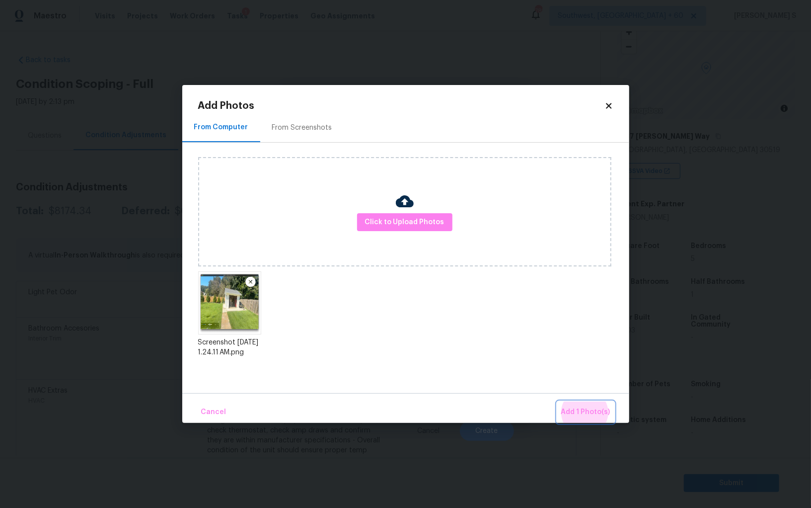
click at [557, 401] on button "Add 1 Photo(s)" at bounding box center [585, 411] width 57 height 21
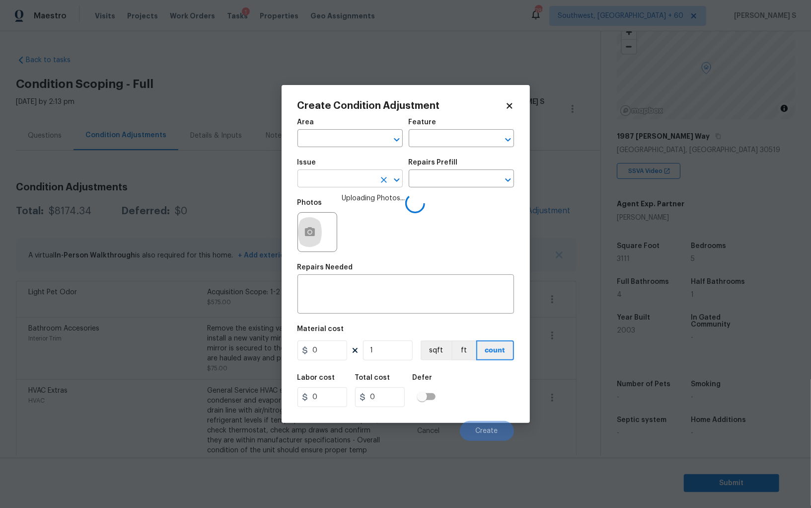
click at [343, 175] on input "text" at bounding box center [337, 179] width 78 height 15
type input "Demo Exterior"
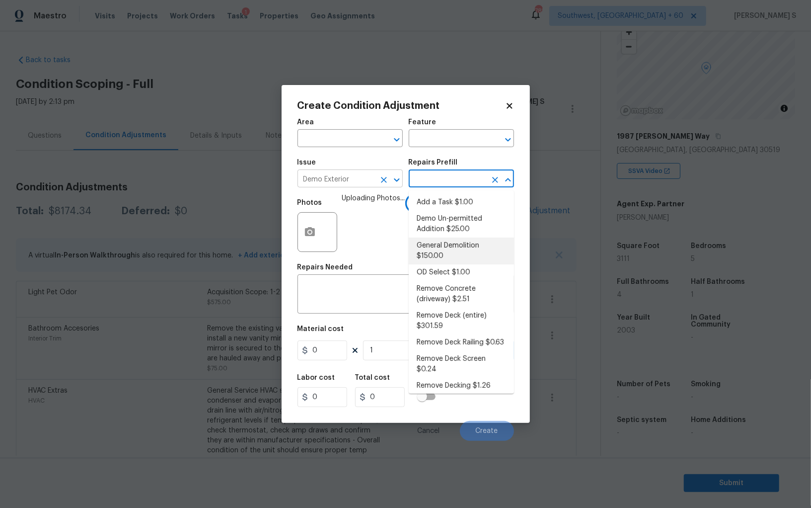
type input "Demolition"
type textarea "Decks, sheds, above ground pools,"
type input "150"
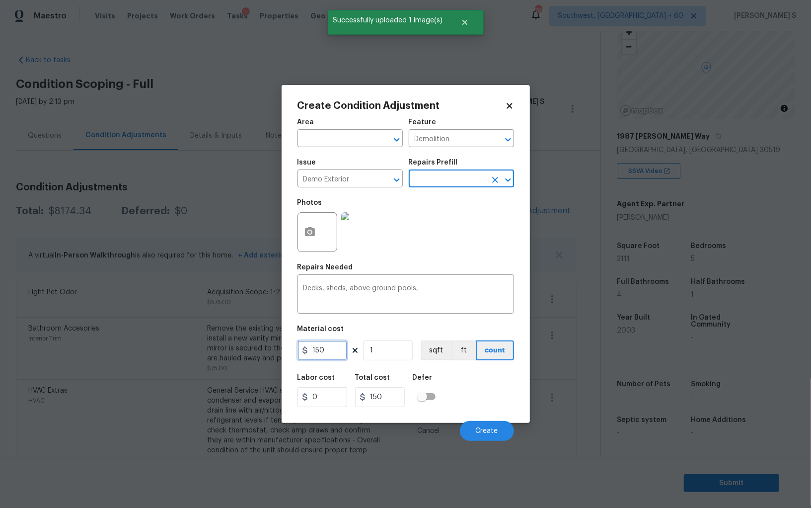
click at [342, 352] on input "150" at bounding box center [323, 350] width 50 height 20
type input "500"
click at [507, 402] on div "Labor cost 0 Total cost 500 Defer" at bounding box center [406, 390] width 217 height 45
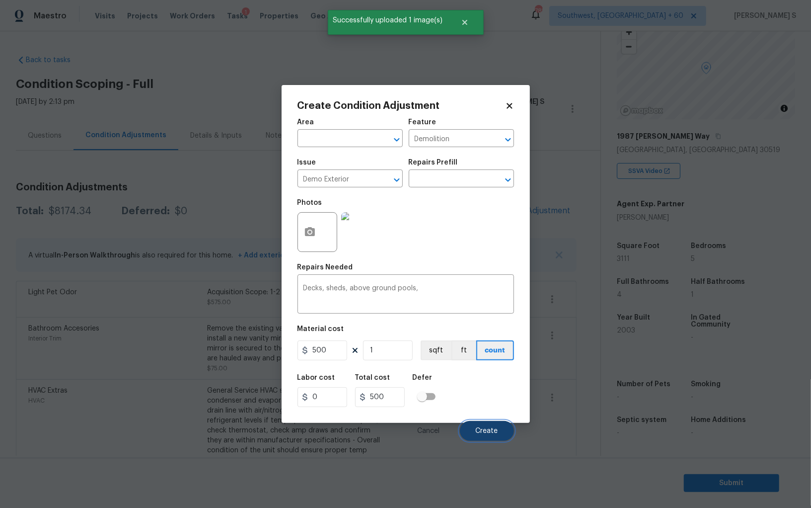
click at [496, 436] on button "Create" at bounding box center [487, 431] width 54 height 20
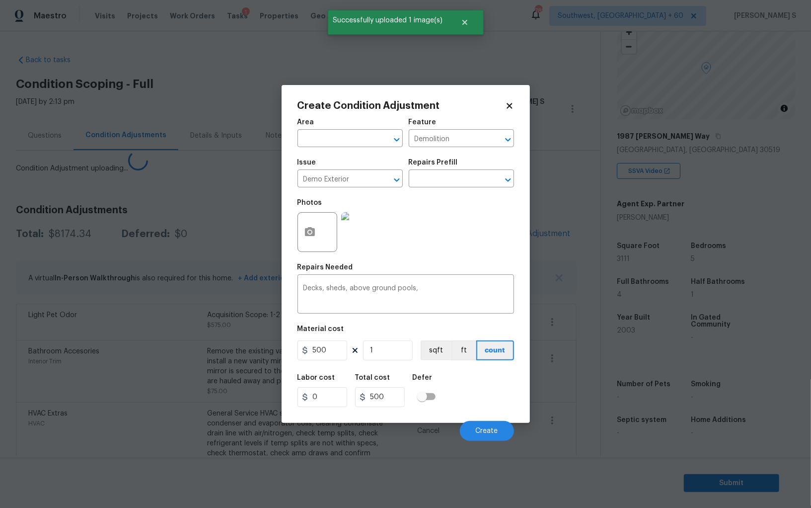
click at [154, 391] on body "Maestro Visits Projects Work Orders Tasks 1 Properties Geo Assignments 785 Sout…" at bounding box center [405, 254] width 811 height 508
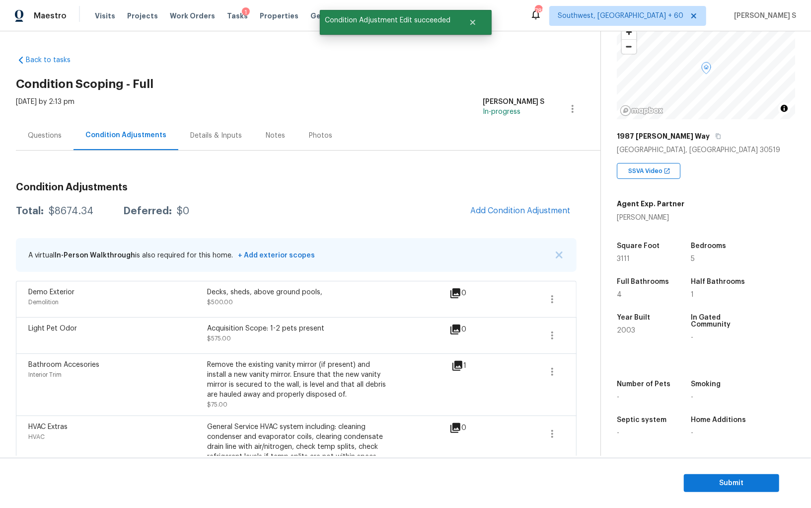
click at [511, 208] on span "Add Condition Adjustment" at bounding box center [521, 210] width 100 height 9
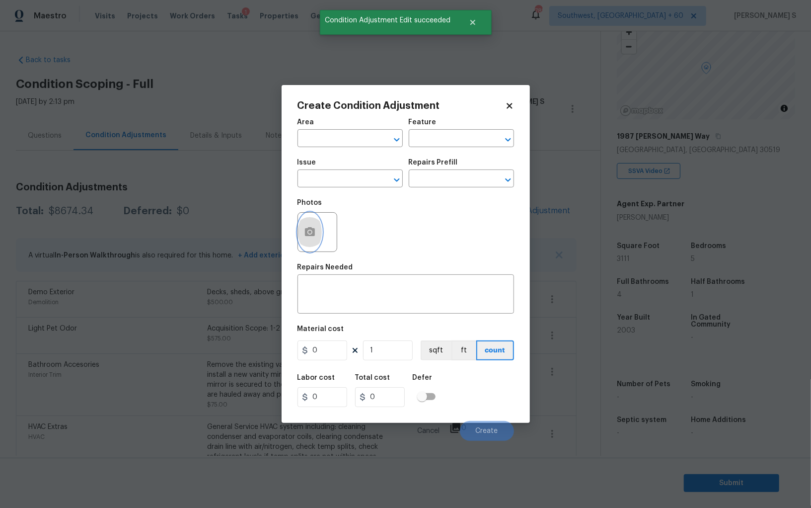
click at [311, 234] on circle "button" at bounding box center [309, 232] width 3 height 3
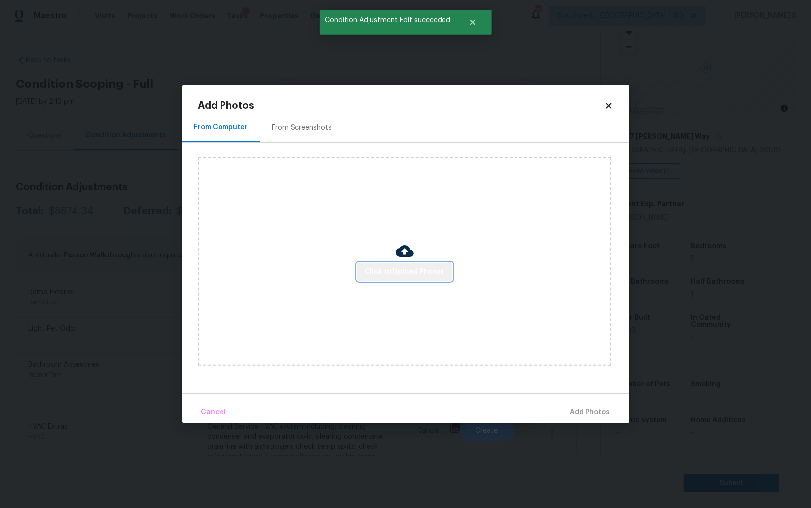
click at [418, 275] on span "Click to Upload Photos" at bounding box center [404, 272] width 79 height 12
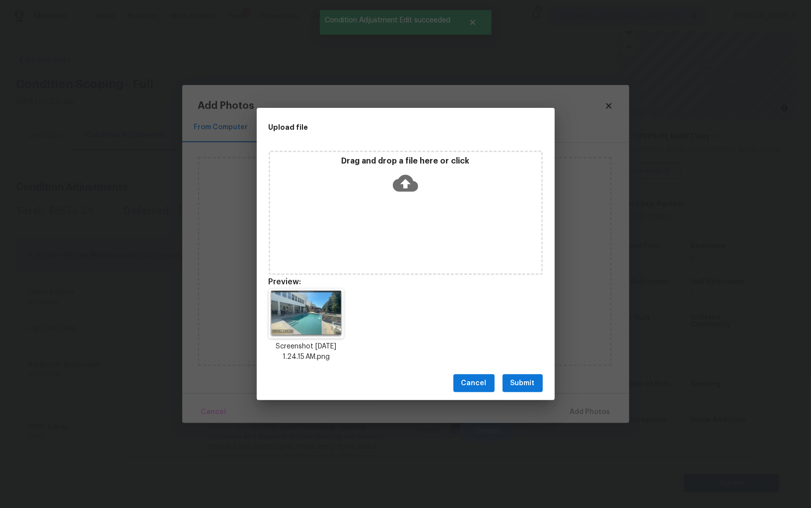
click at [510, 388] on button "Submit" at bounding box center [523, 383] width 40 height 18
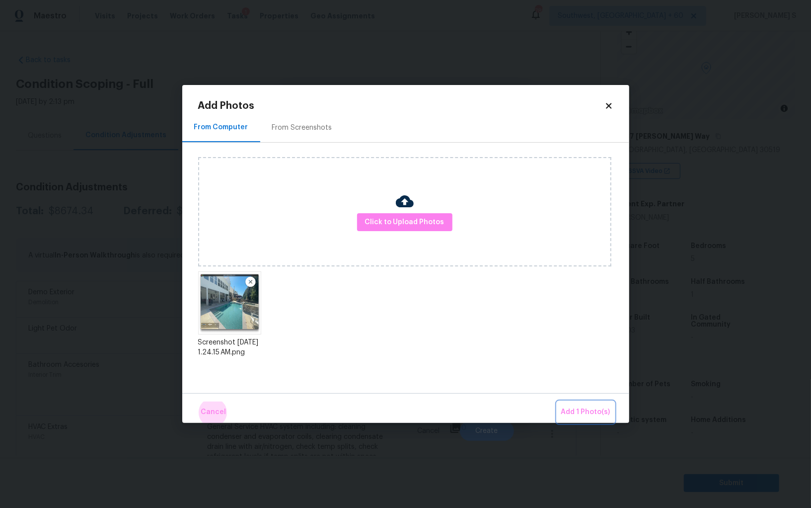
click at [557, 401] on button "Add 1 Photo(s)" at bounding box center [585, 411] width 57 height 21
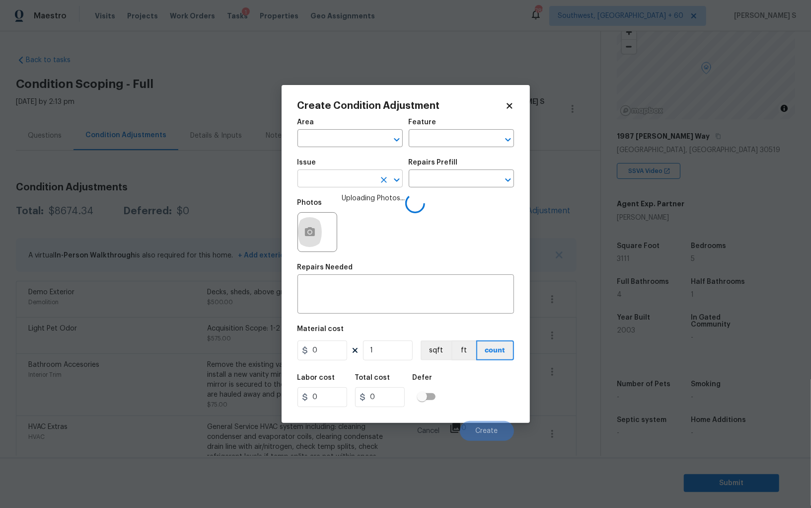
click at [349, 179] on input "text" at bounding box center [337, 179] width 78 height 15
type input "Pool Repair"
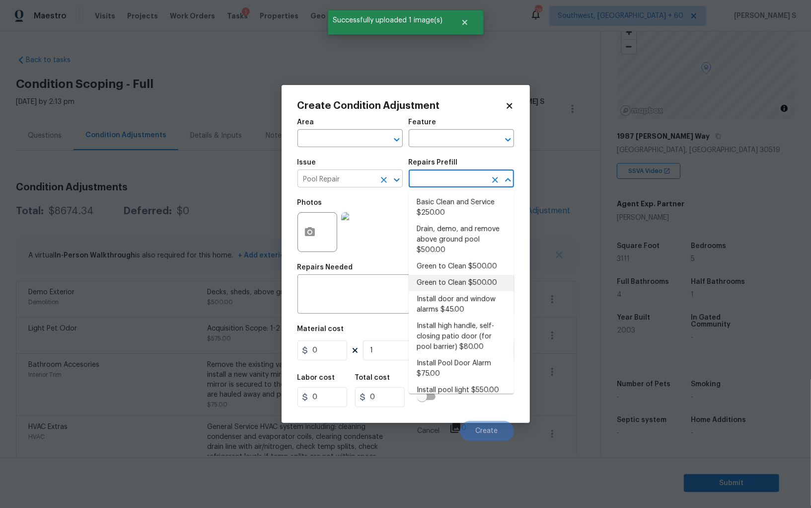
type input "Pool"
type textarea "Clean pool and return to show ready condition. Budget includes necessary chemic…"
type input "500"
type textarea "Clean pool and return to show ready condition. Budget includes neccesary chemic…"
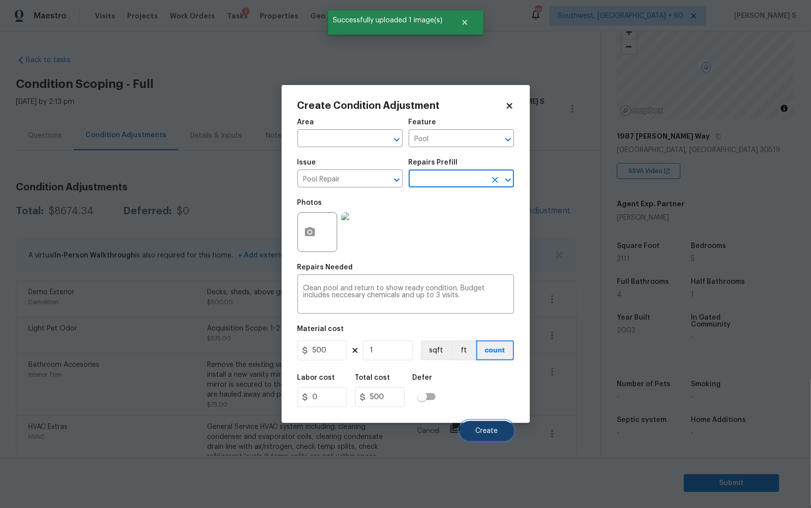
click at [492, 436] on button "Create" at bounding box center [487, 431] width 54 height 20
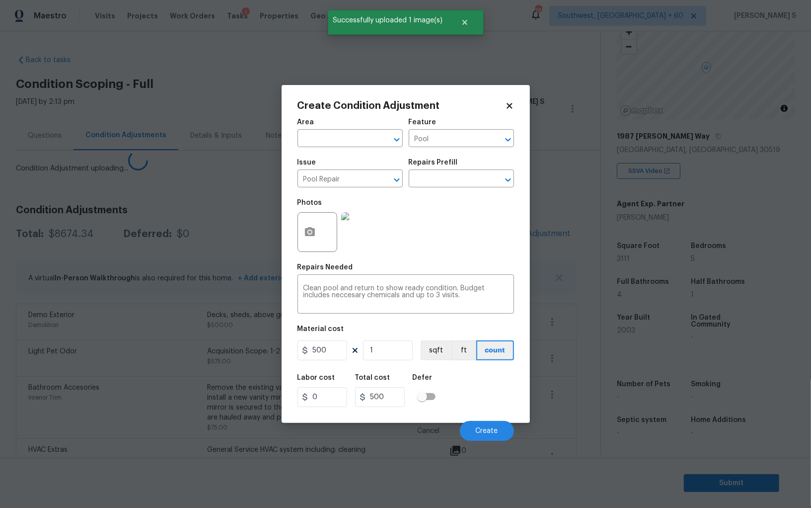
click at [193, 397] on body "Maestro Visits Projects Work Orders Tasks 1 Properties Geo Assignments 785 Sout…" at bounding box center [405, 254] width 811 height 508
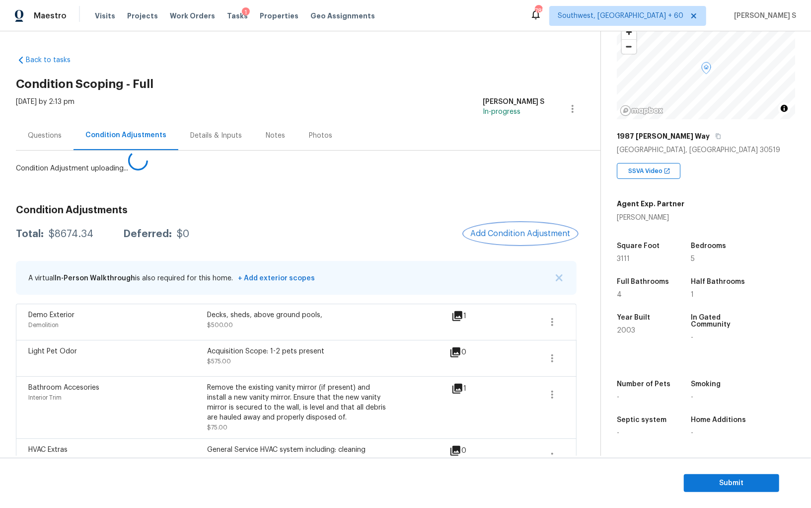
click at [528, 236] on span "Add Condition Adjustment" at bounding box center [521, 233] width 100 height 9
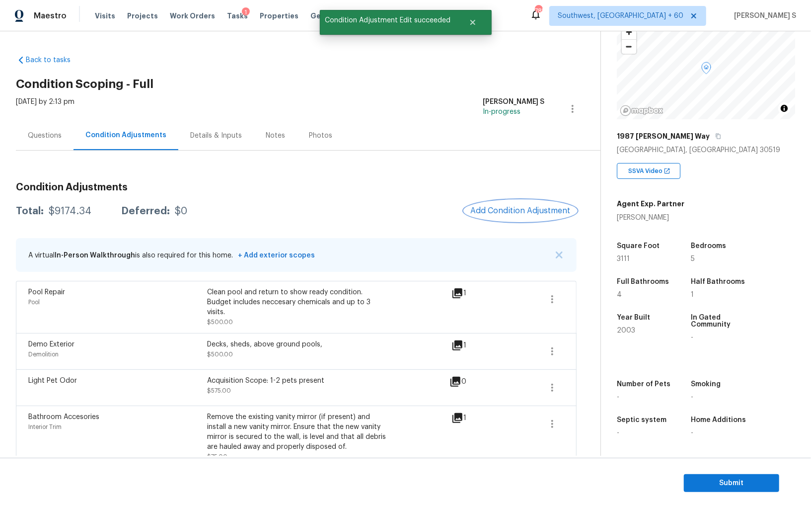
click at [548, 201] on button "Add Condition Adjustment" at bounding box center [521, 210] width 112 height 21
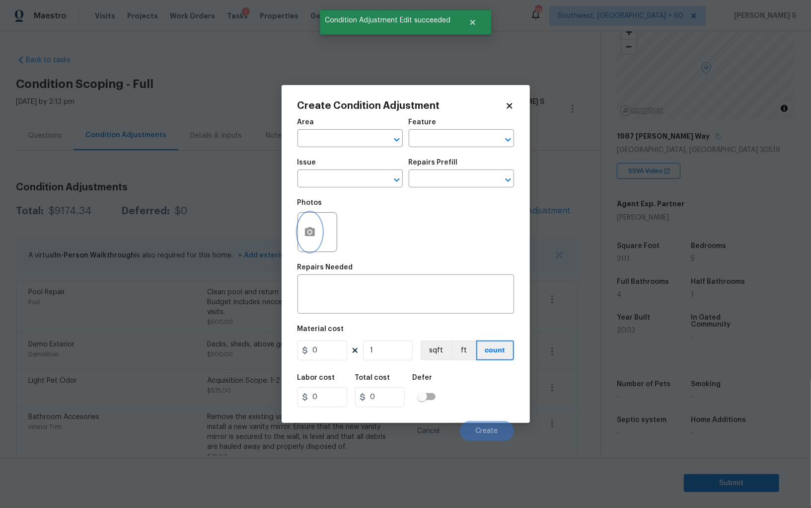
click at [305, 230] on icon "button" at bounding box center [310, 231] width 10 height 9
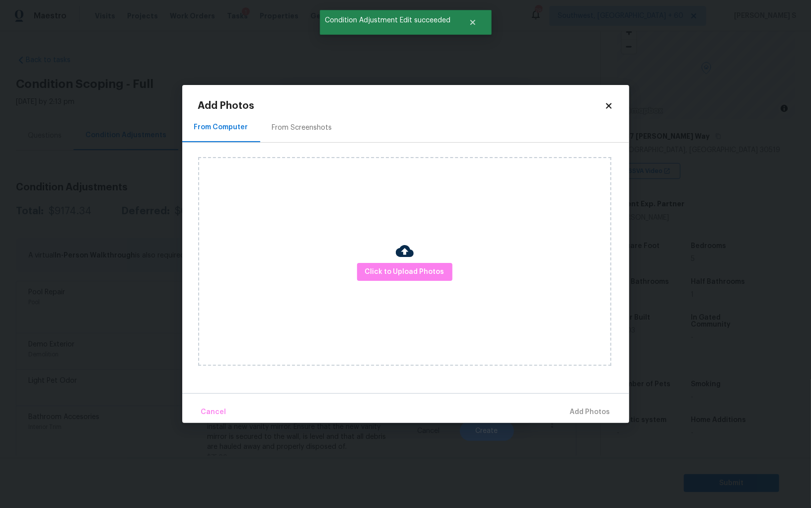
click at [430, 258] on div "Click to Upload Photos" at bounding box center [404, 261] width 413 height 209
click at [431, 265] on button "Click to Upload Photos" at bounding box center [404, 272] width 95 height 18
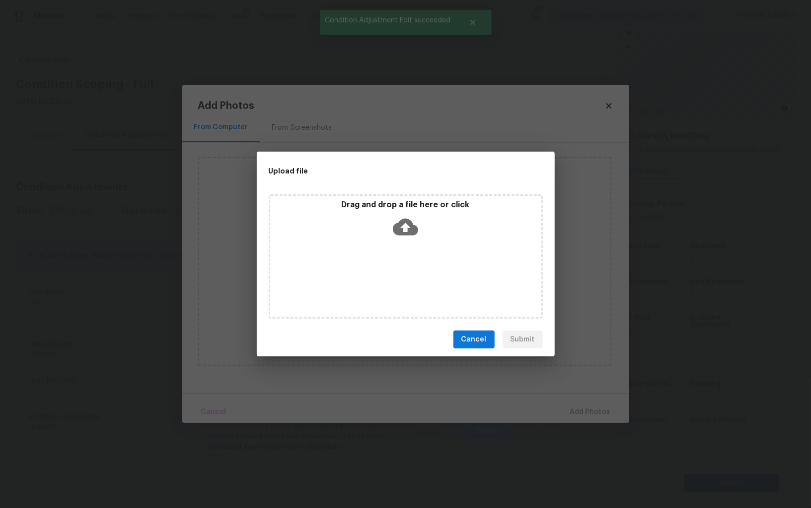
click at [431, 264] on div "Drag and drop a file here or click" at bounding box center [406, 256] width 274 height 124
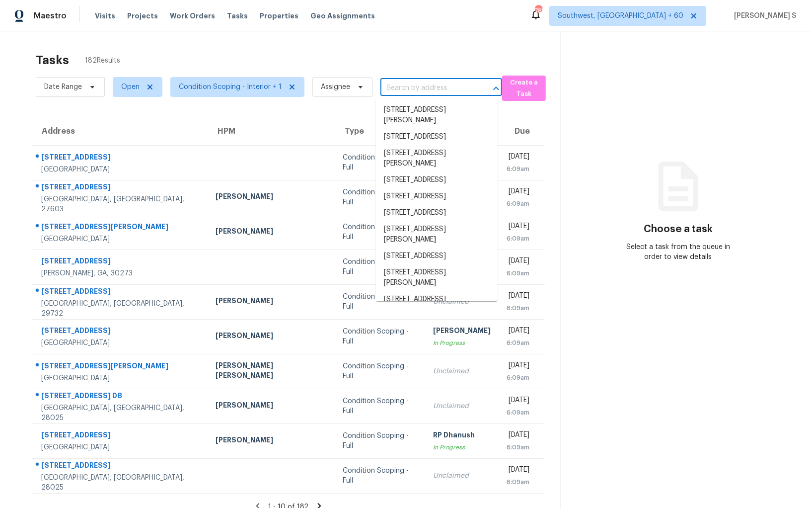
click at [393, 90] on input "text" at bounding box center [428, 87] width 94 height 15
paste input "[STREET_ADDRESS][PERSON_NAME]"
type input "[STREET_ADDRESS][PERSON_NAME]"
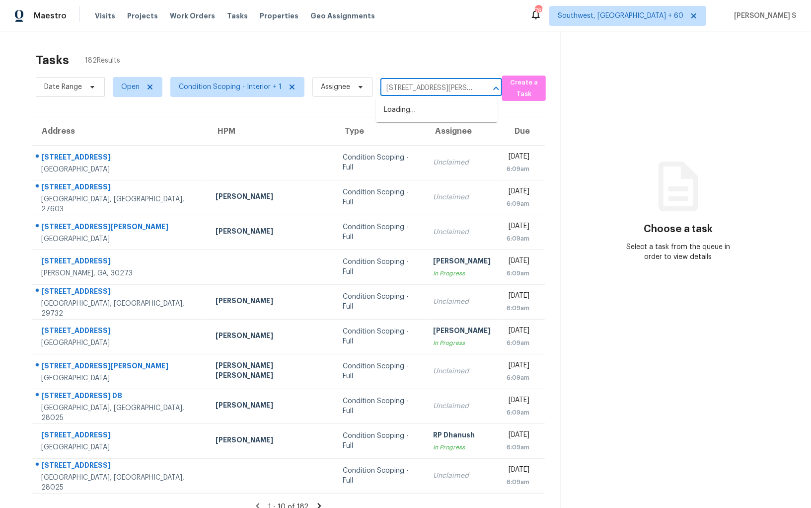
scroll to position [0, 41]
click at [399, 110] on li "[STREET_ADDRESS]" at bounding box center [437, 110] width 122 height 16
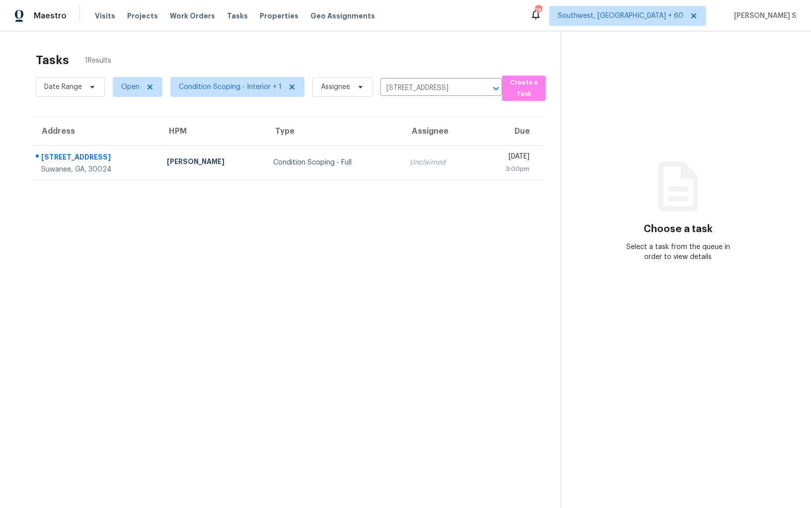
click at [402, 148] on td "Unclaimed" at bounding box center [439, 162] width 75 height 35
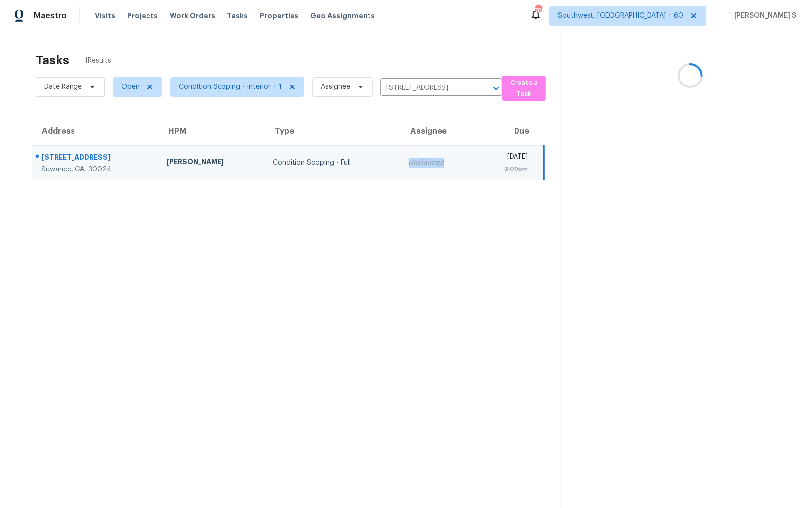
click at [401, 148] on td "Unclaimed" at bounding box center [438, 162] width 75 height 35
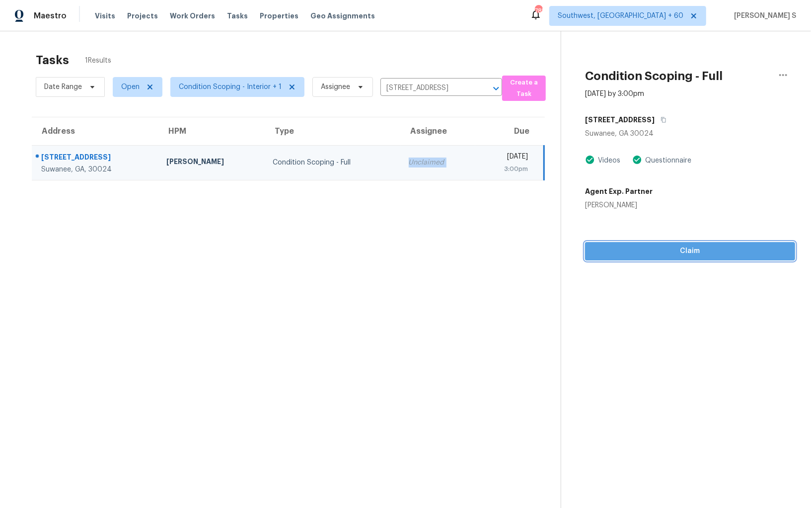
click at [671, 255] on span "Claim" at bounding box center [690, 251] width 194 height 12
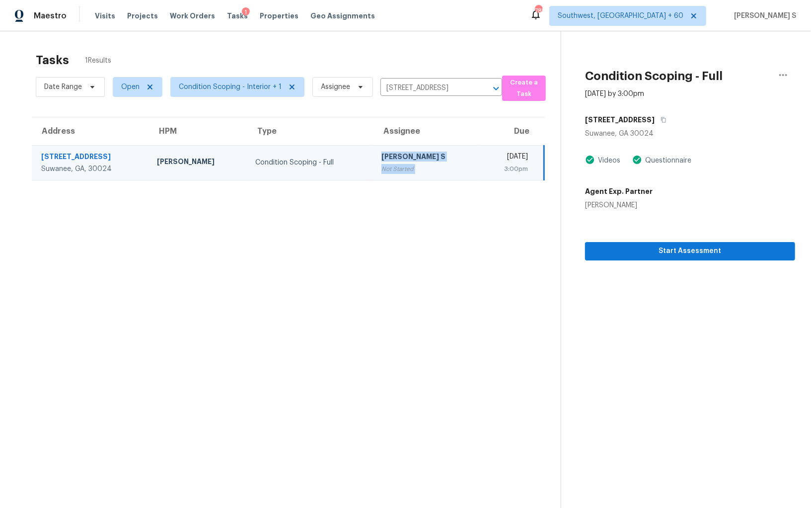
click at [420, 161] on div "[PERSON_NAME] S" at bounding box center [427, 158] width 91 height 12
click at [292, 166] on div "Condition Scoping - Full" at bounding box center [310, 163] width 110 height 10
click at [426, 157] on div "[PERSON_NAME] S" at bounding box center [427, 158] width 91 height 12
click at [661, 119] on icon "button" at bounding box center [664, 120] width 6 height 6
click at [680, 263] on section "Condition Scoping - Full [DATE] by 3:00pm [STREET_ADDRESS][PERSON_NAME] Videos …" at bounding box center [678, 285] width 235 height 508
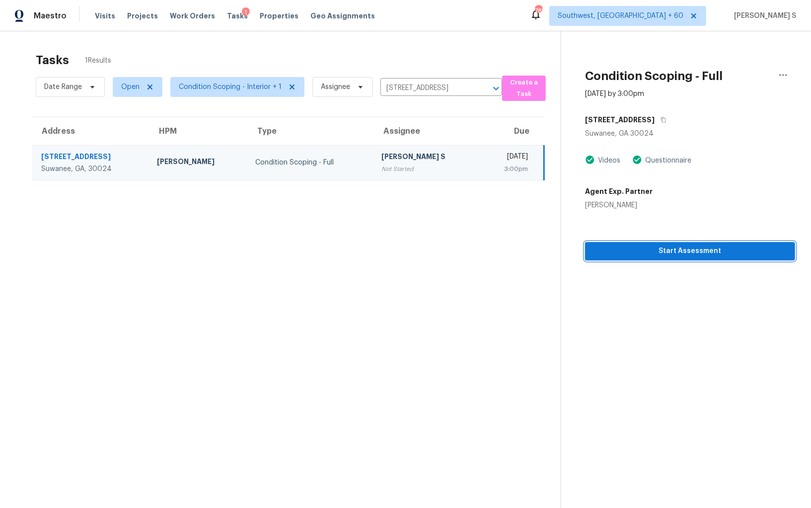
click at [677, 249] on span "Start Assessment" at bounding box center [690, 251] width 194 height 12
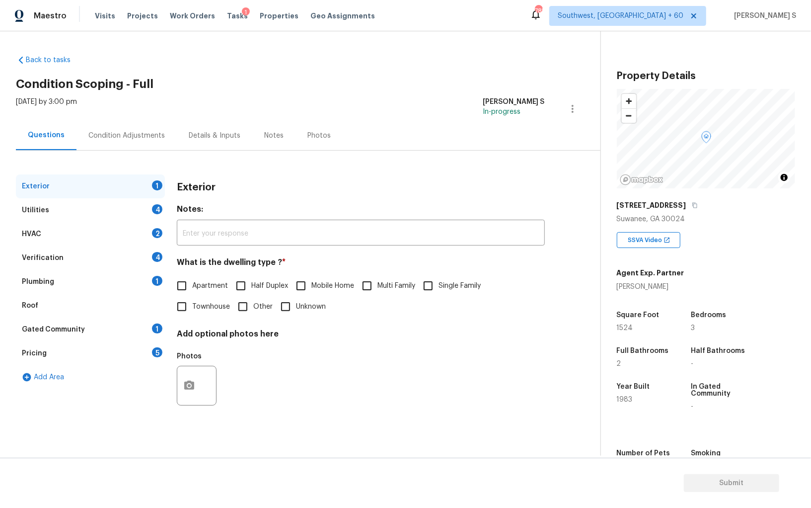
scroll to position [69, 0]
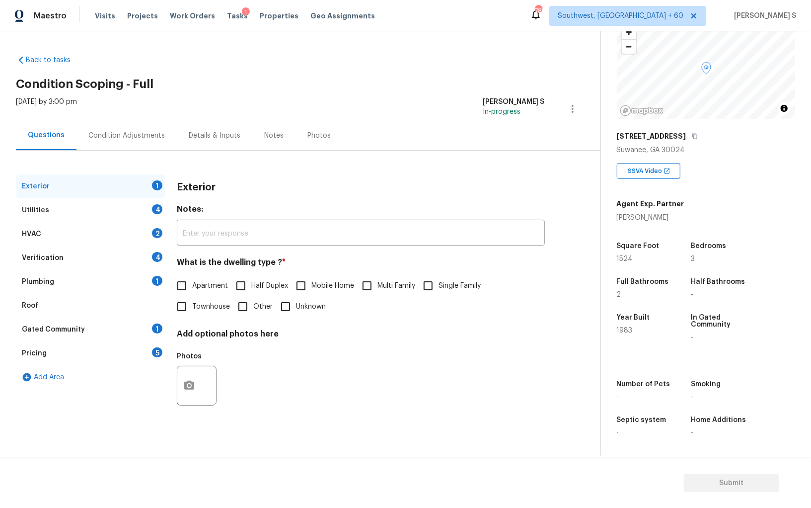
click at [429, 293] on input "Single Family" at bounding box center [428, 285] width 21 height 21
checkbox input "true"
click at [141, 209] on div "Utilities 4" at bounding box center [90, 210] width 149 height 24
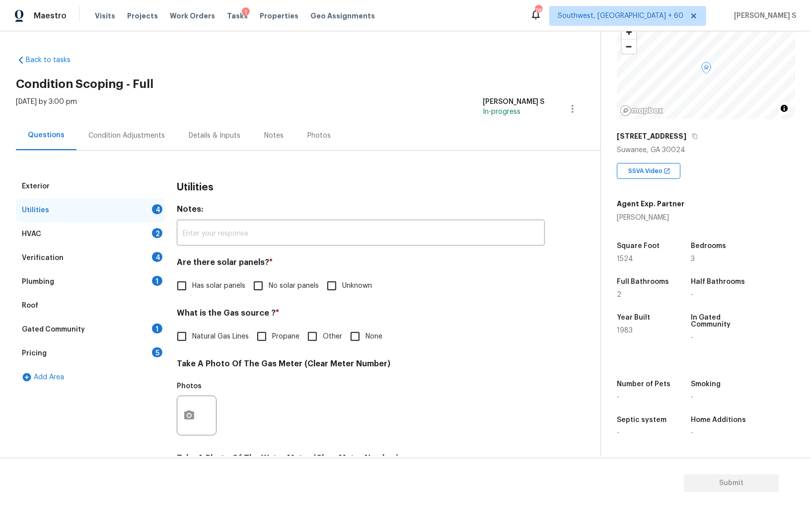
click at [257, 295] on input "No solar panels" at bounding box center [258, 285] width 21 height 21
checkbox input "true"
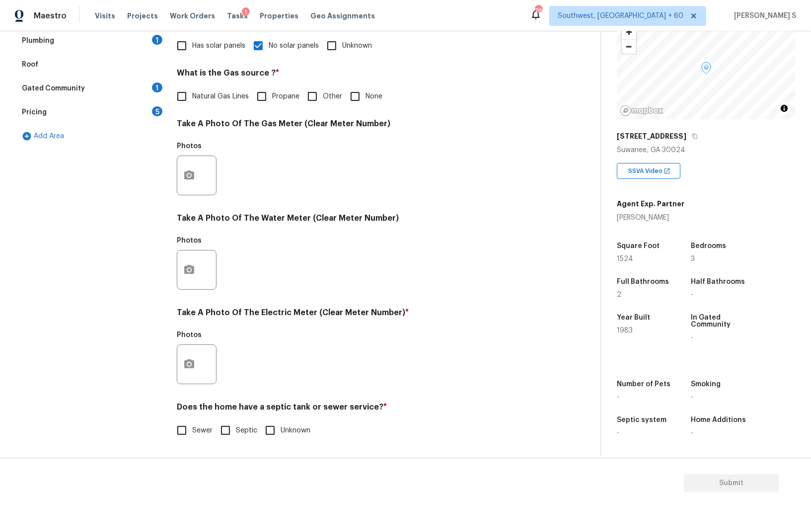
scroll to position [240, 0]
click at [192, 432] on span "Sewer" at bounding box center [202, 430] width 20 height 10
click at [192, 432] on input "Sewer" at bounding box center [181, 430] width 21 height 21
checkbox input "true"
click at [236, 426] on span "Septic" at bounding box center [246, 431] width 21 height 10
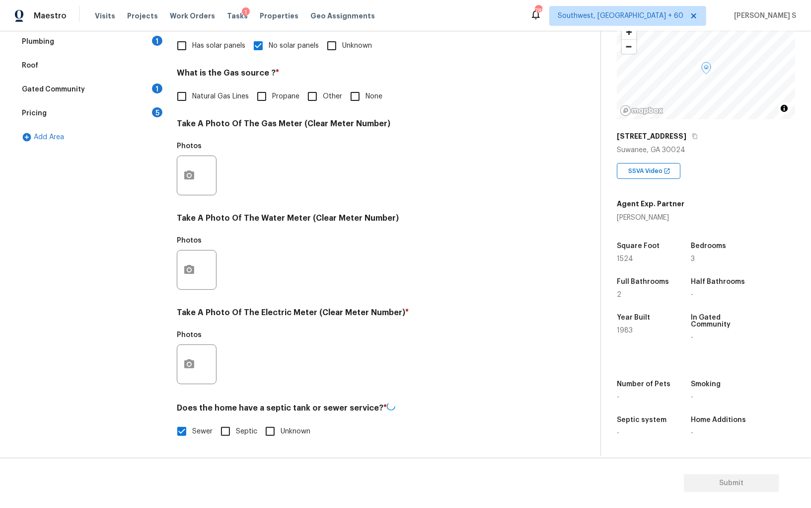
click at [236, 426] on input "Septic" at bounding box center [225, 431] width 21 height 21
checkbox input "true"
checkbox input "false"
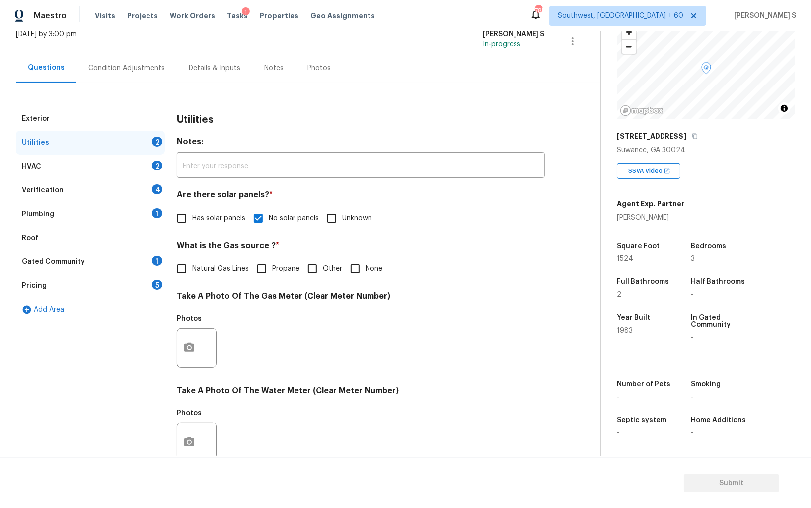
scroll to position [0, 0]
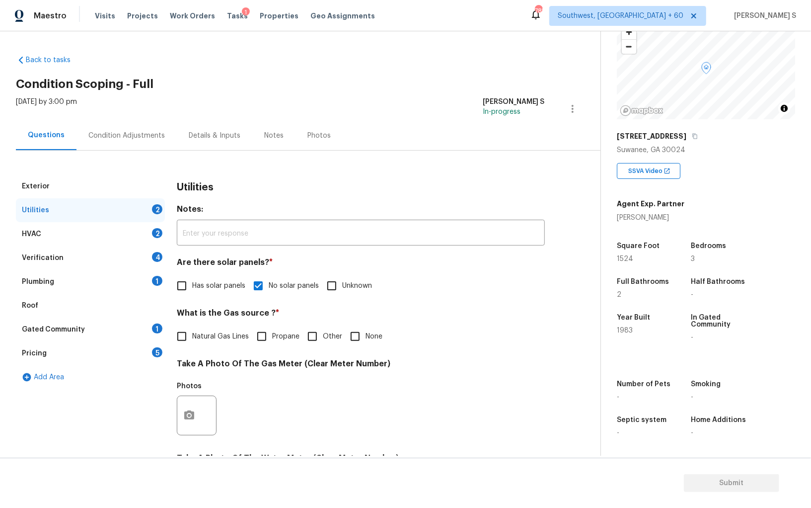
click at [151, 269] on div "Verification 4" at bounding box center [90, 258] width 149 height 24
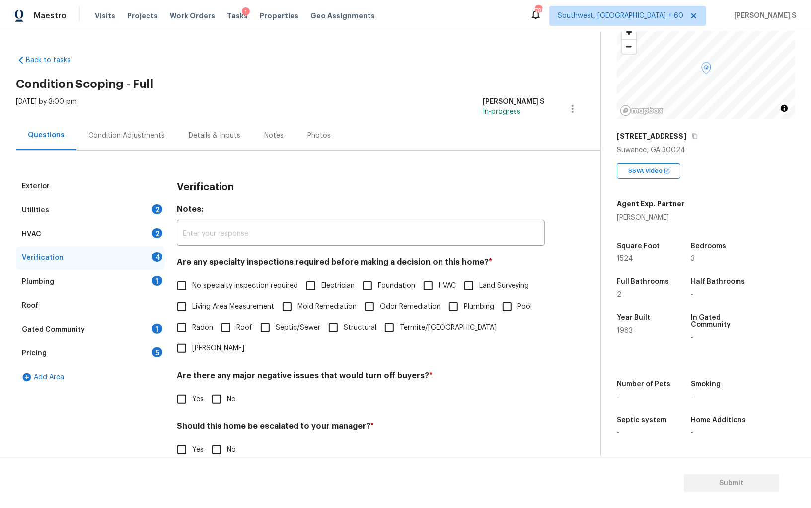
click at [155, 277] on div "1" at bounding box center [157, 281] width 10 height 10
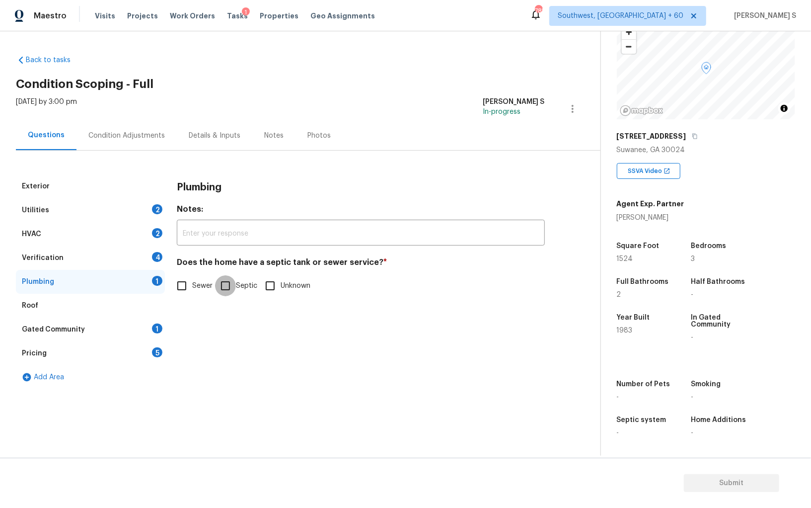
click at [222, 280] on input "Septic" at bounding box center [225, 285] width 21 height 21
checkbox input "true"
click at [147, 317] on div "Gated Community 1" at bounding box center [90, 329] width 149 height 24
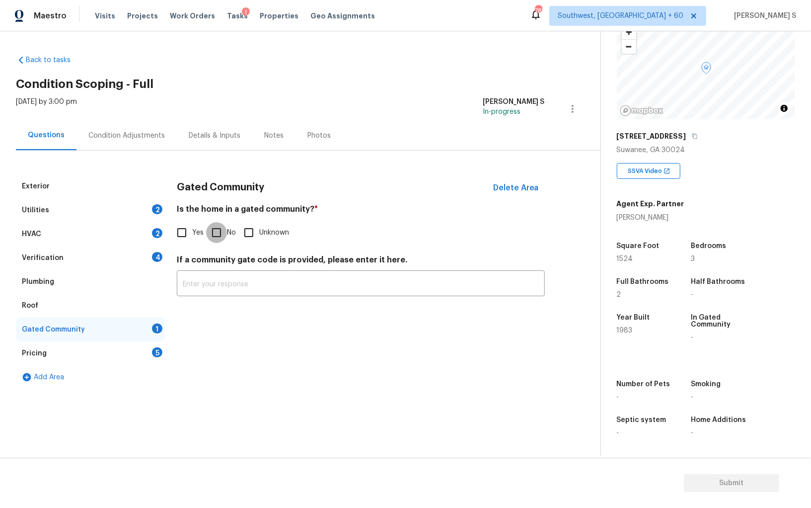
click at [217, 230] on input "No" at bounding box center [216, 232] width 21 height 21
checkbox input "true"
click at [152, 242] on div "HVAC 2" at bounding box center [90, 234] width 149 height 24
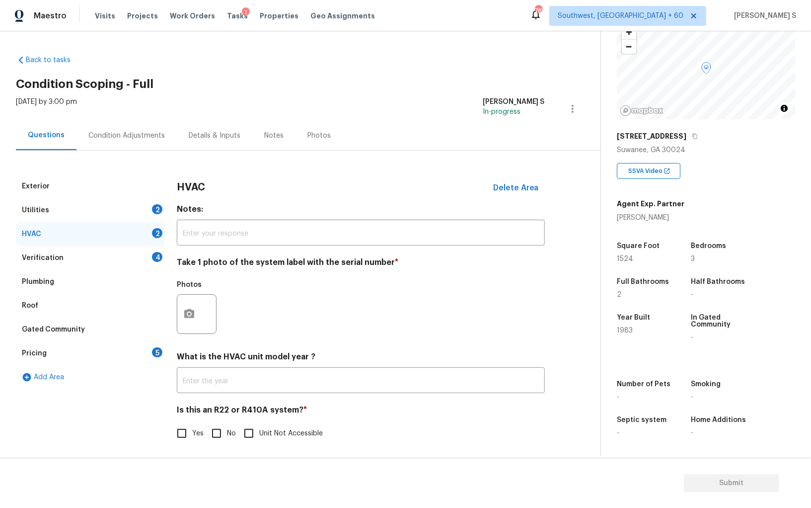
click at [152, 256] on div "4" at bounding box center [157, 257] width 10 height 10
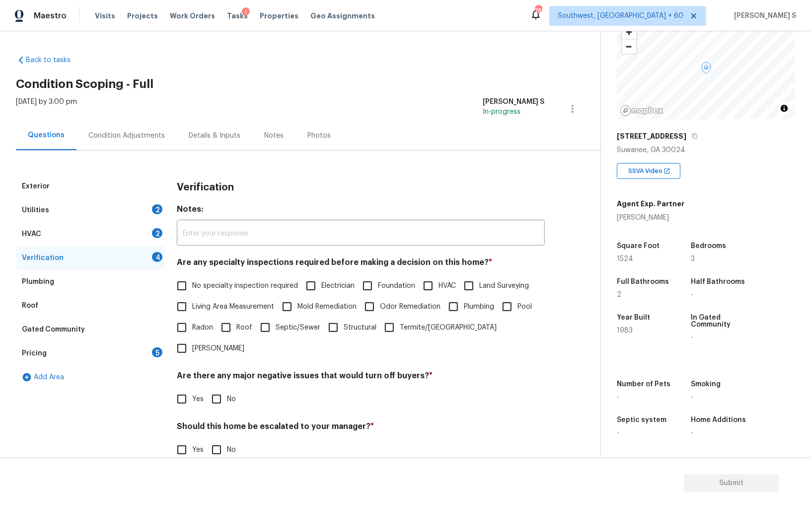
click at [186, 281] on input "No specialty inspection required" at bounding box center [181, 285] width 21 height 21
checkbox input "true"
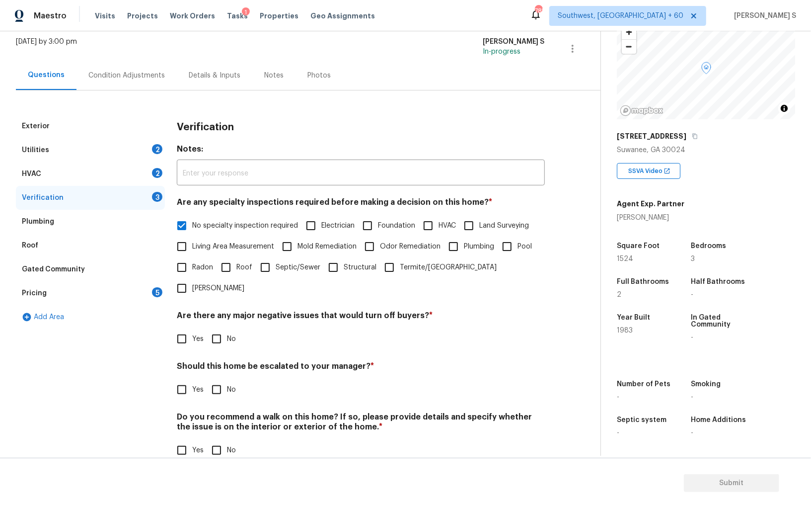
scroll to position [59, 0]
click at [226, 329] on input "No" at bounding box center [216, 339] width 21 height 21
checkbox input "true"
click at [226, 441] on input "No" at bounding box center [216, 451] width 21 height 21
checkbox input "true"
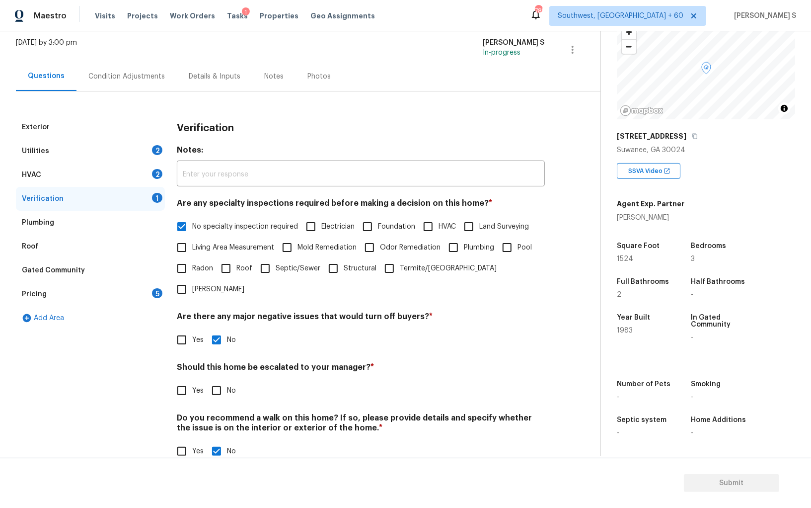
scroll to position [0, 0]
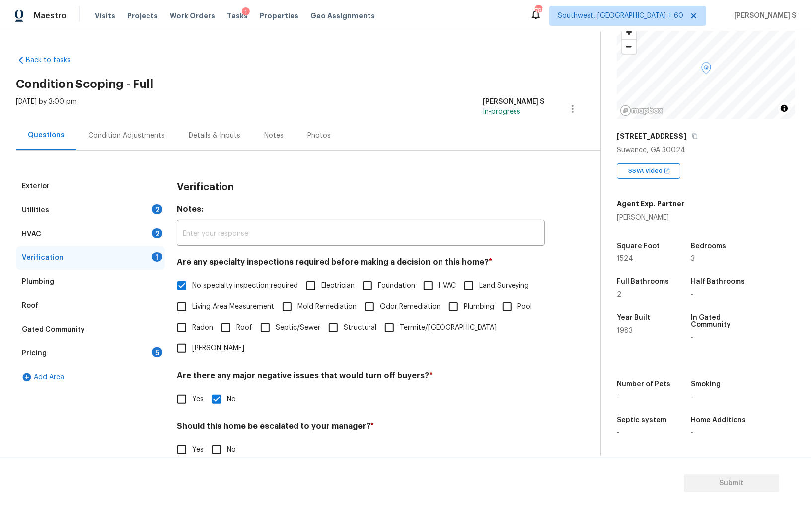
click at [157, 229] on div "2" at bounding box center [157, 233] width 10 height 10
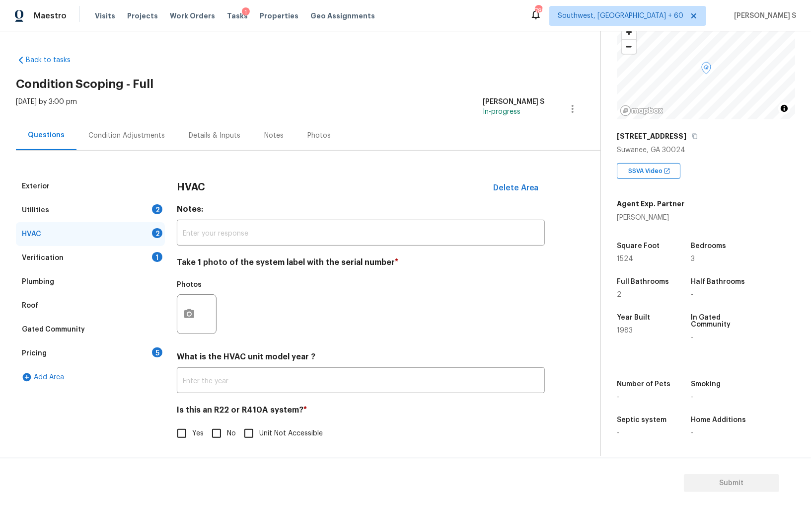
scroll to position [3, 0]
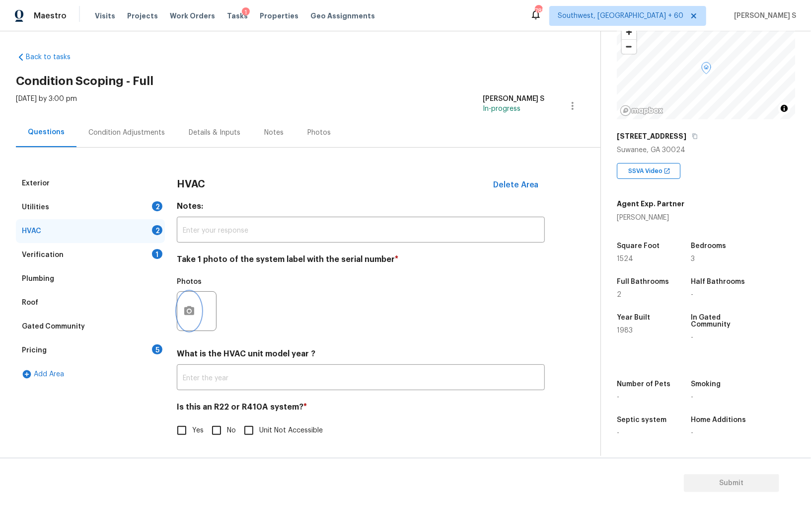
click at [192, 305] on icon "button" at bounding box center [189, 311] width 12 height 12
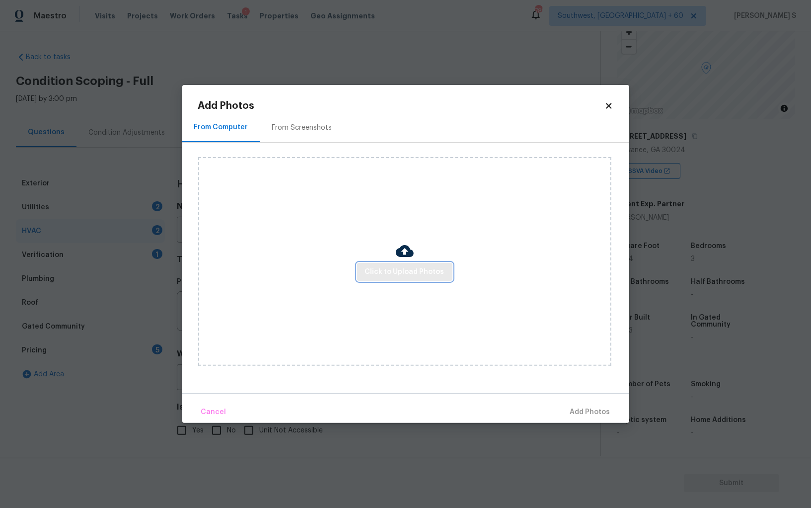
click at [372, 268] on span "Click to Upload Photos" at bounding box center [404, 272] width 79 height 12
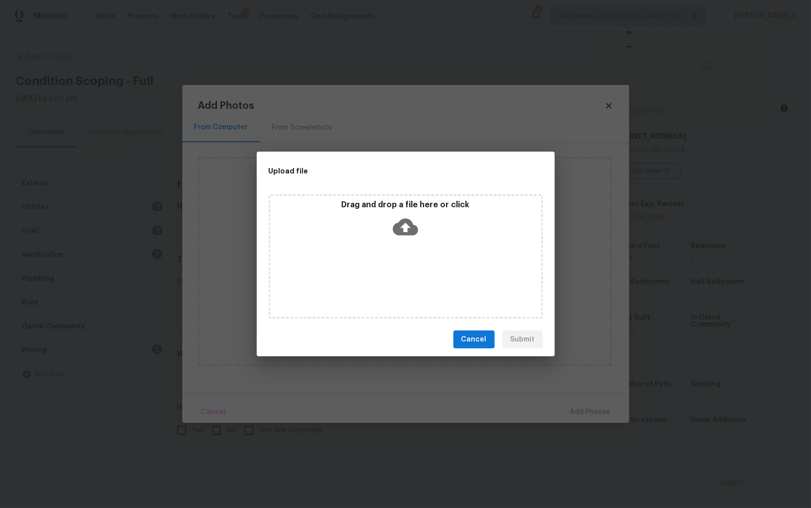
click at [372, 268] on div "Drag and drop a file here or click" at bounding box center [406, 256] width 274 height 124
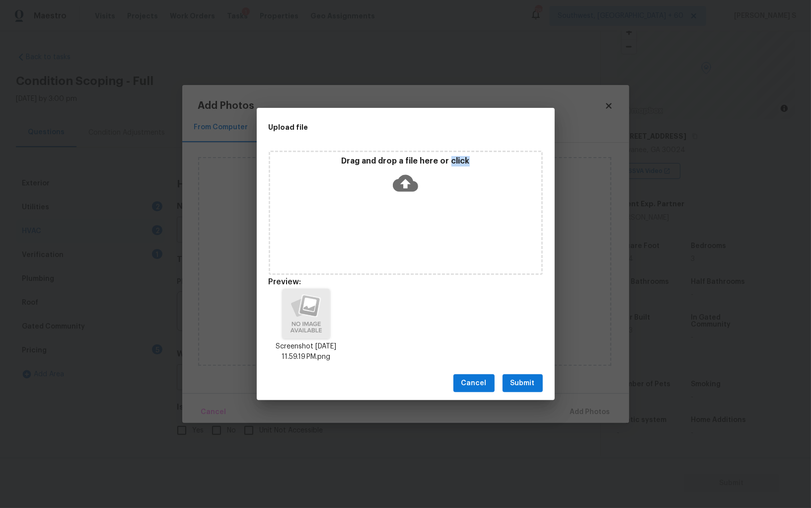
click at [518, 379] on span "Submit" at bounding box center [523, 383] width 24 height 12
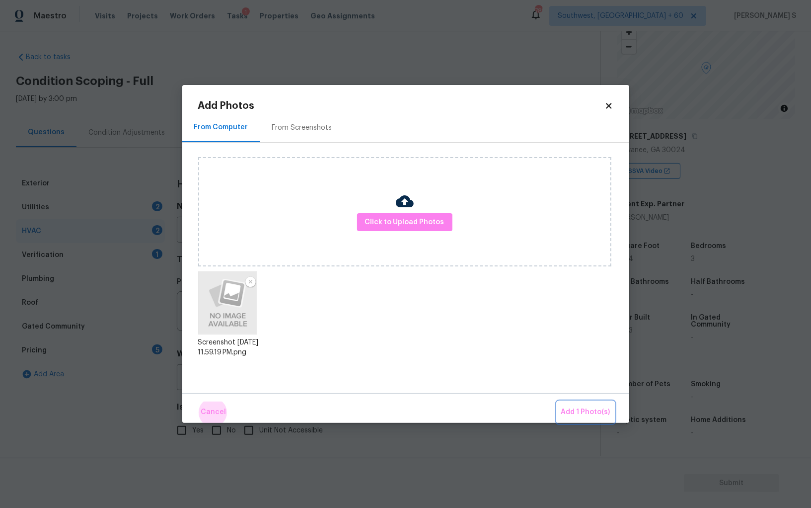
click at [557, 401] on button "Add 1 Photo(s)" at bounding box center [585, 411] width 57 height 21
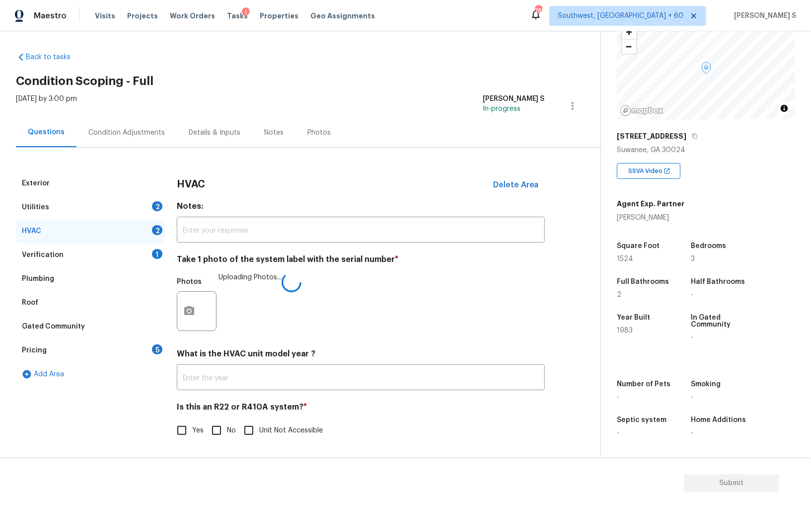
click at [234, 439] on label "No" at bounding box center [221, 430] width 30 height 21
click at [227, 439] on input "No" at bounding box center [216, 430] width 21 height 21
checkbox input "true"
click at [137, 125] on div "Condition Adjustments" at bounding box center [127, 132] width 100 height 29
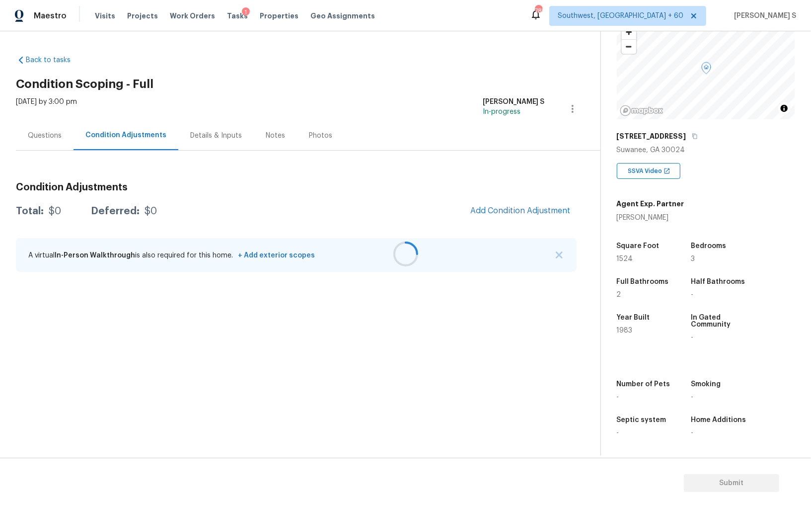
click at [347, 307] on div at bounding box center [405, 254] width 811 height 508
click at [53, 122] on div "Questions" at bounding box center [45, 135] width 58 height 29
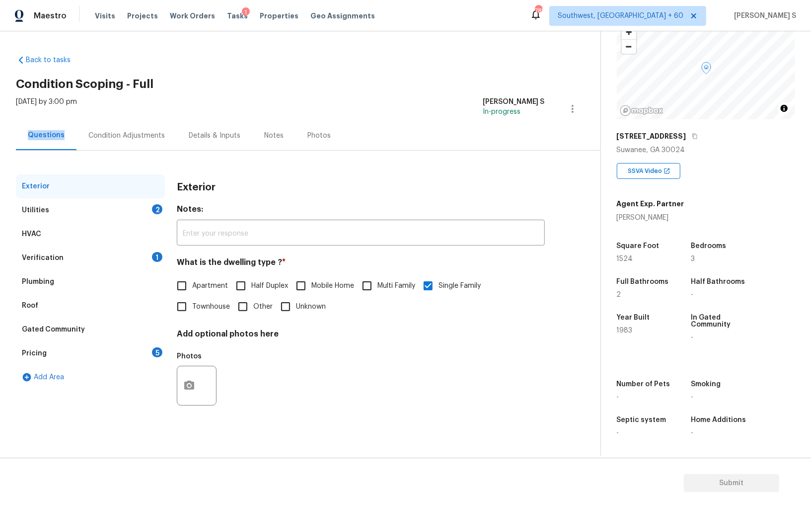
click at [53, 122] on div "Questions" at bounding box center [46, 135] width 61 height 29
click at [46, 207] on div "Utilities" at bounding box center [35, 210] width 27 height 10
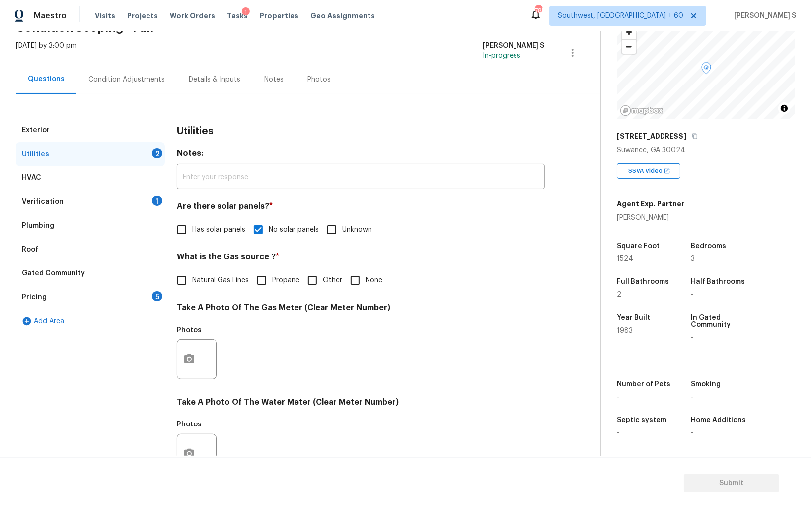
scroll to position [103, 0]
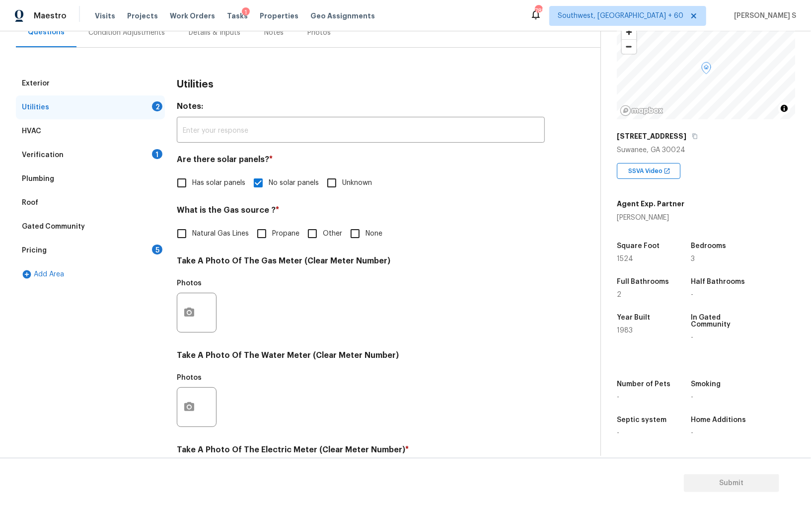
click at [181, 236] on input "Natural Gas Lines" at bounding box center [181, 233] width 21 height 21
checkbox input "true"
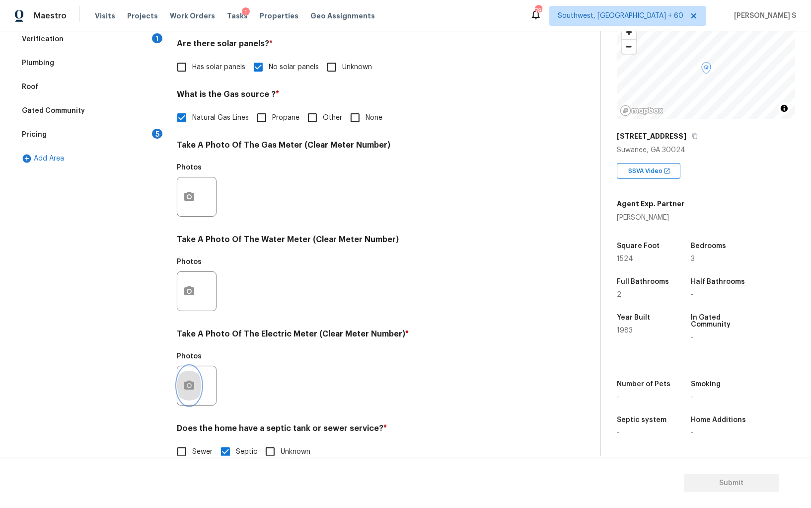
click at [195, 381] on button "button" at bounding box center [189, 385] width 24 height 39
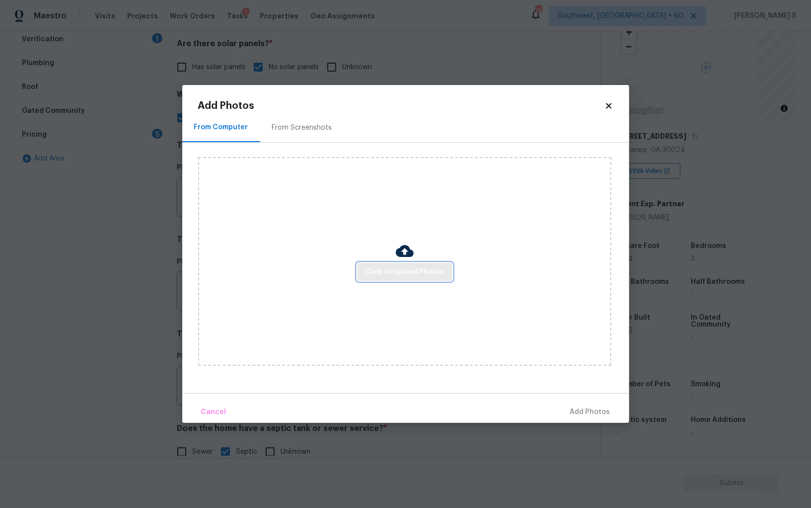
click at [396, 274] on span "Click to Upload Photos" at bounding box center [404, 272] width 79 height 12
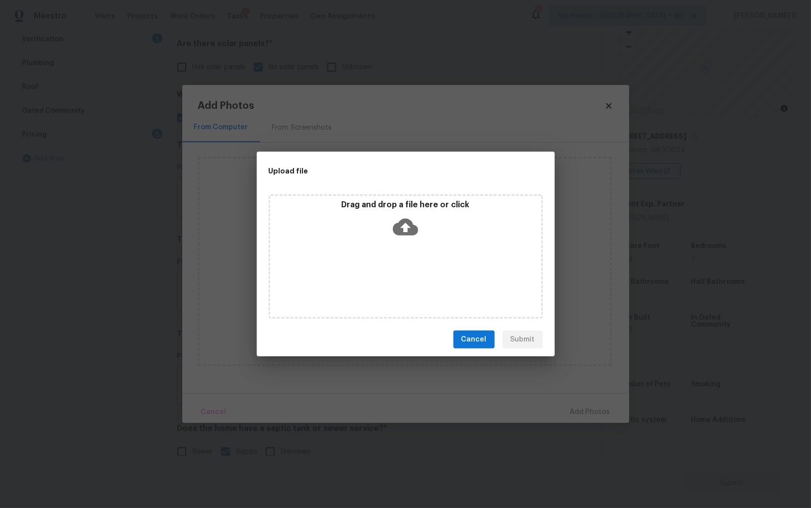
click at [396, 274] on div "Drag and drop a file here or click" at bounding box center [406, 256] width 274 height 124
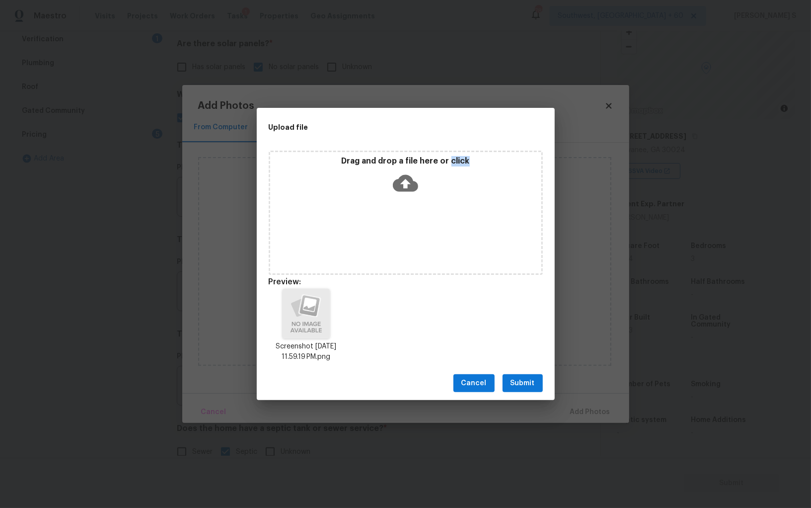
click at [522, 378] on span "Submit" at bounding box center [523, 383] width 24 height 12
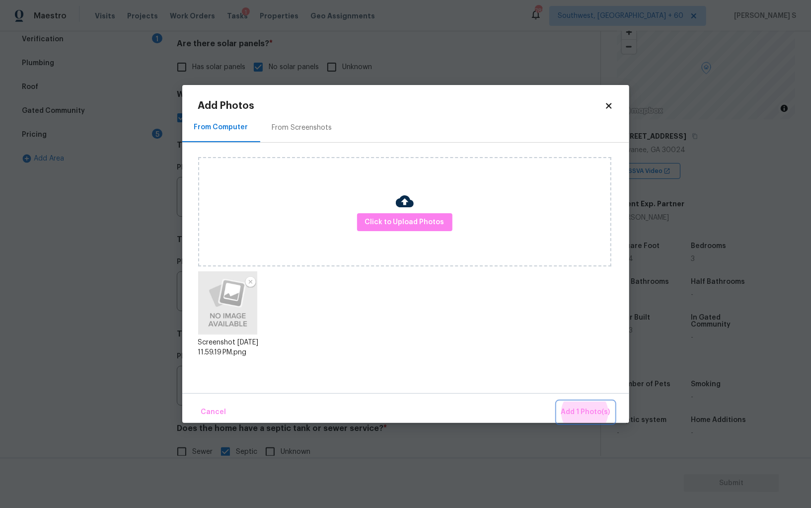
click at [557, 401] on button "Add 1 Photo(s)" at bounding box center [585, 411] width 57 height 21
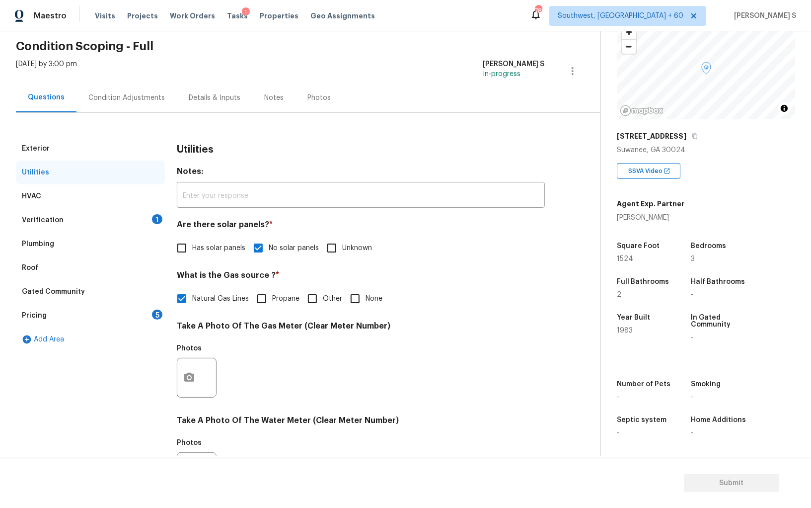
scroll to position [0, 0]
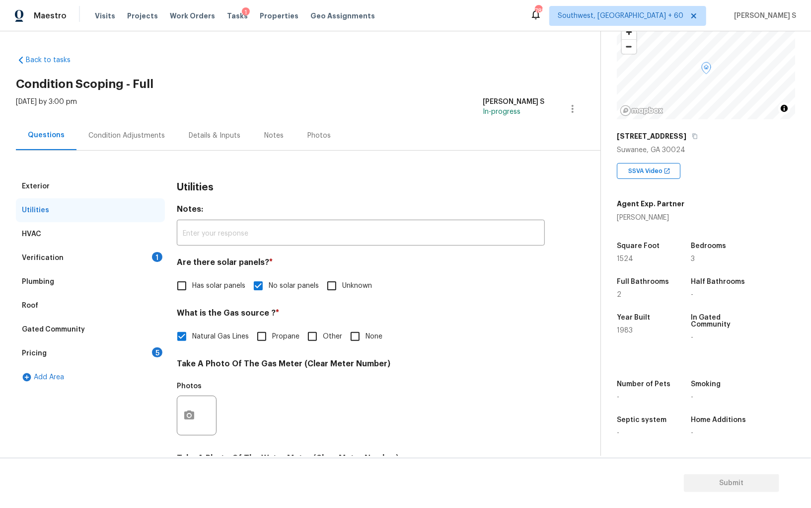
click at [157, 345] on div "Pricing 5" at bounding box center [90, 353] width 149 height 24
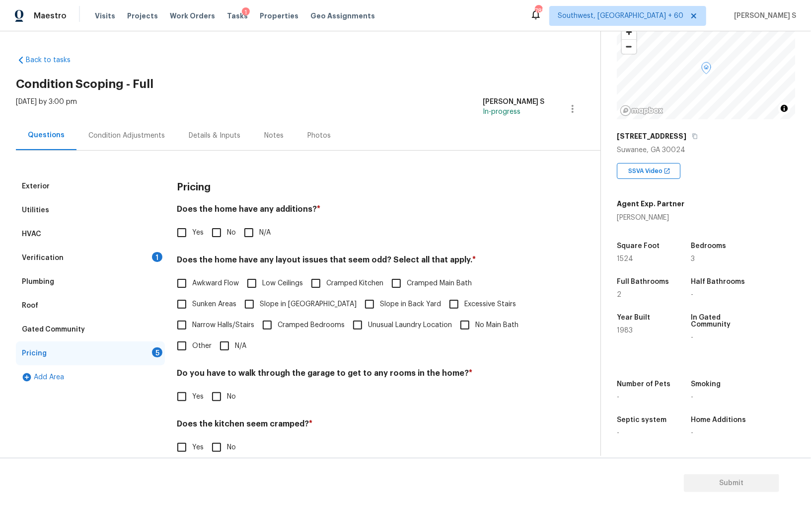
click at [218, 231] on input "No" at bounding box center [216, 232] width 21 height 21
checkbox input "true"
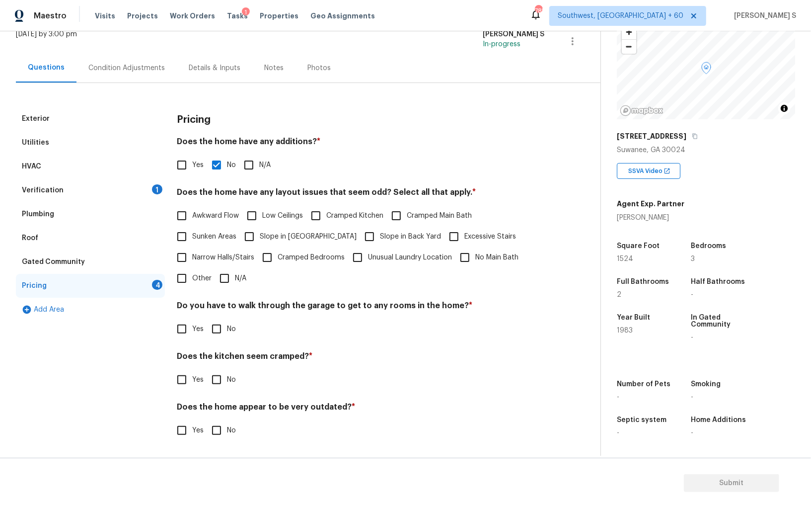
scroll to position [67, 0]
click at [226, 332] on input "No" at bounding box center [216, 329] width 21 height 21
checkbox input "true"
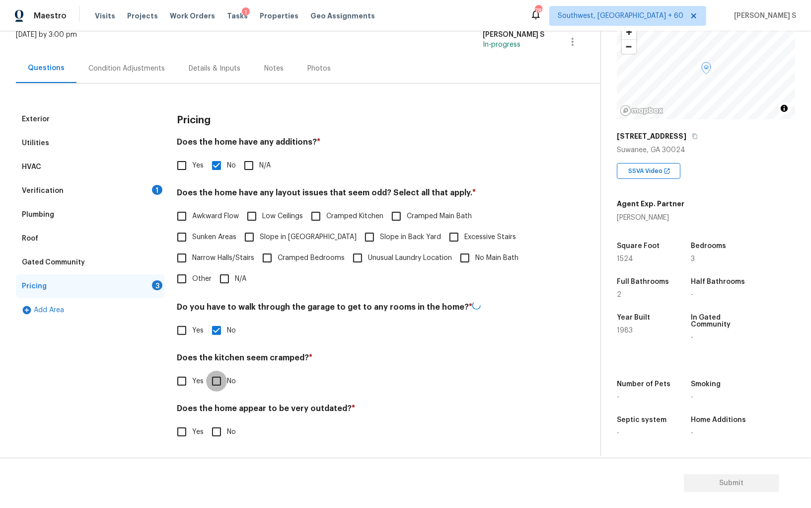
click at [206, 371] on input "No" at bounding box center [216, 381] width 21 height 21
checkbox input "true"
click at [206, 422] on input "No" at bounding box center [216, 432] width 21 height 21
checkbox input "true"
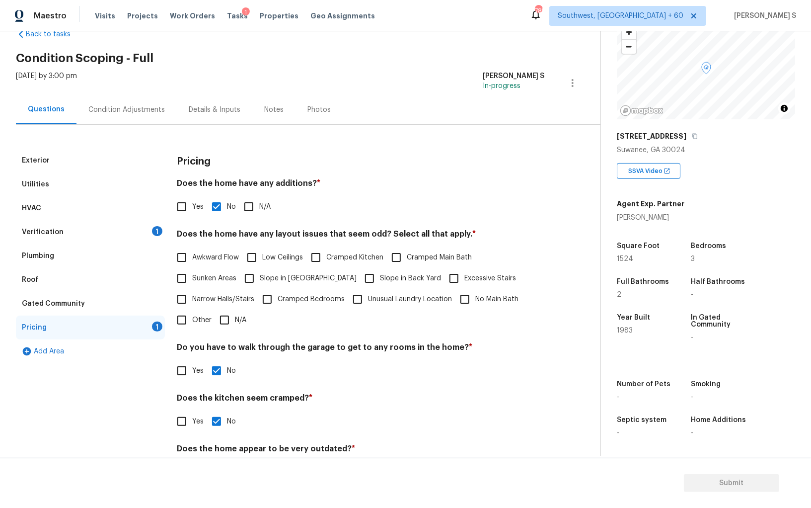
scroll to position [0, 0]
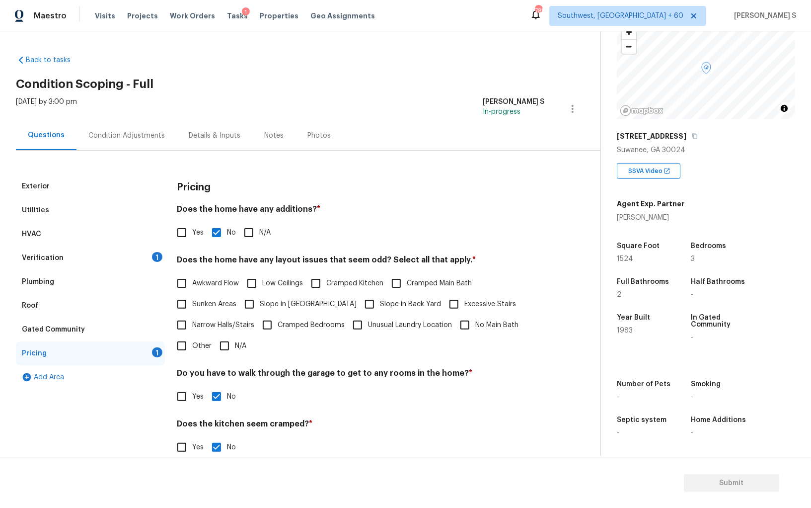
click at [249, 303] on input "Slope in [GEOGRAPHIC_DATA]" at bounding box center [249, 304] width 21 height 21
checkbox input "true"
click at [380, 303] on span "Slope in Back Yard" at bounding box center [410, 305] width 61 height 10
click at [359, 303] on input "Slope in Back Yard" at bounding box center [369, 305] width 21 height 21
click at [380, 303] on span "Slope in Back Yard" at bounding box center [410, 305] width 61 height 10
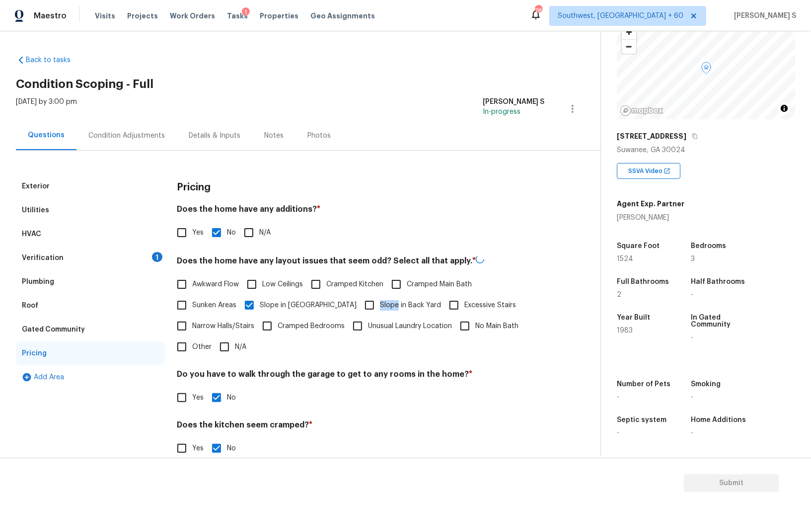
click at [359, 303] on input "Slope in Back Yard" at bounding box center [369, 305] width 21 height 21
checkbox input "false"
click at [129, 140] on div "Condition Adjustments" at bounding box center [126, 136] width 77 height 10
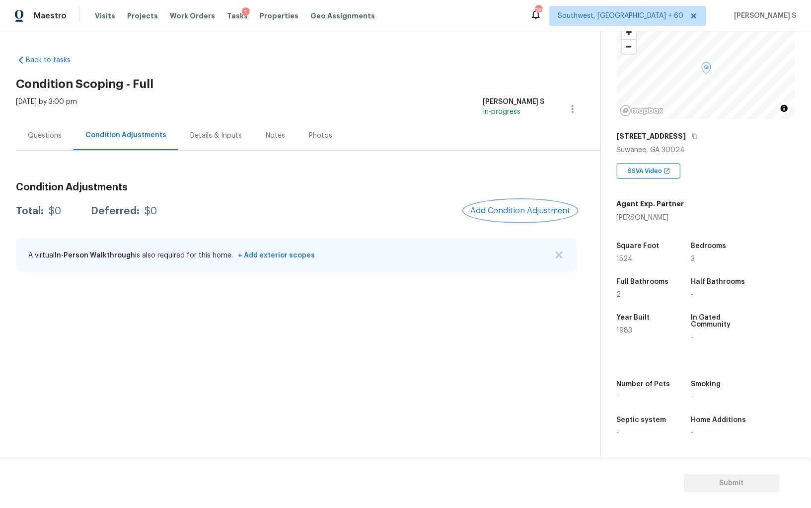
click at [481, 214] on span "Add Condition Adjustment" at bounding box center [521, 210] width 100 height 9
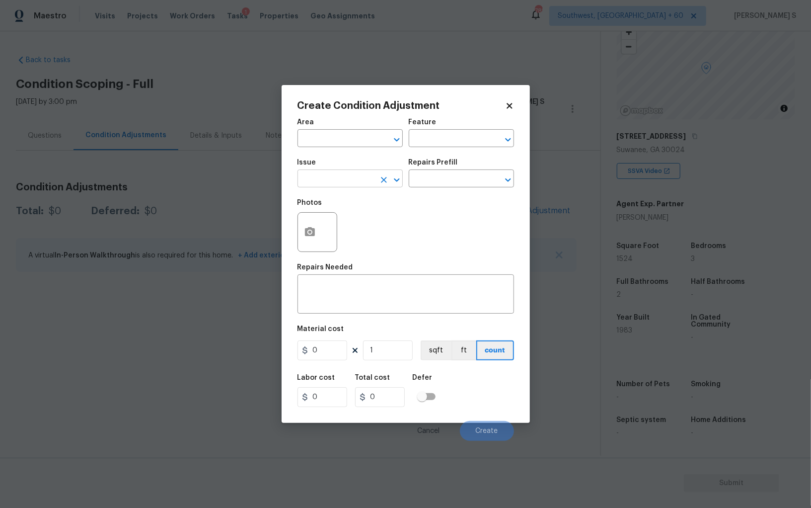
click at [313, 178] on input "text" at bounding box center [337, 179] width 78 height 15
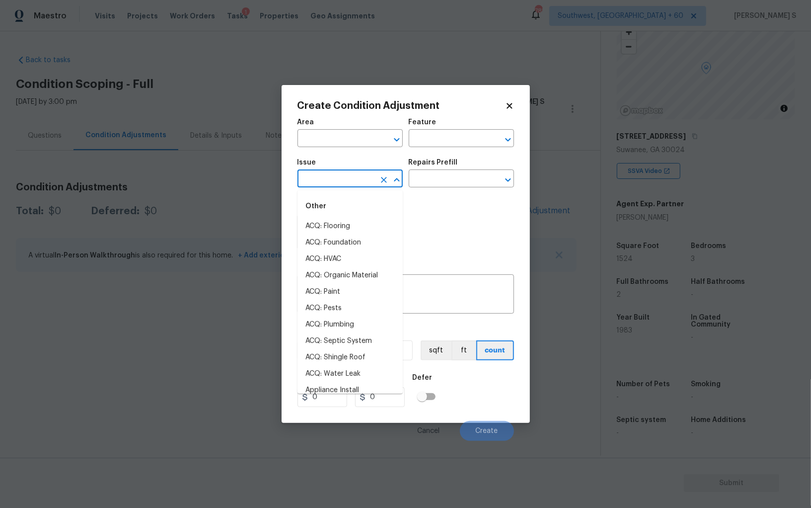
type input "s"
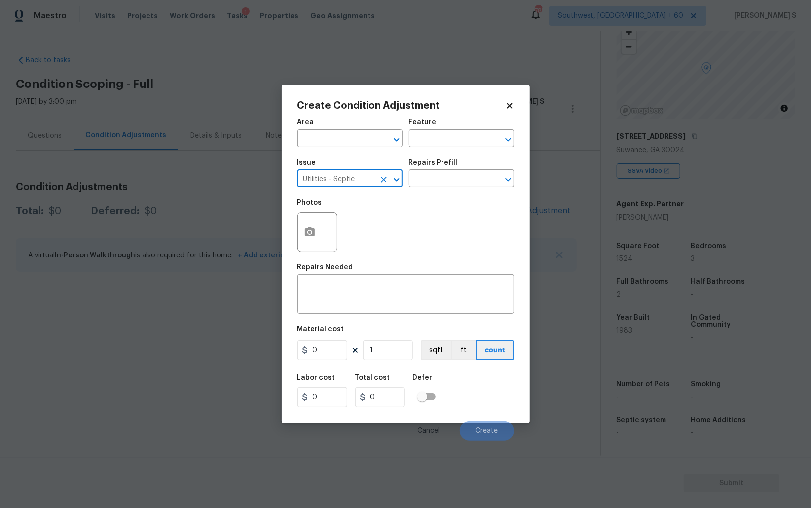
type input "Utilities - Septic"
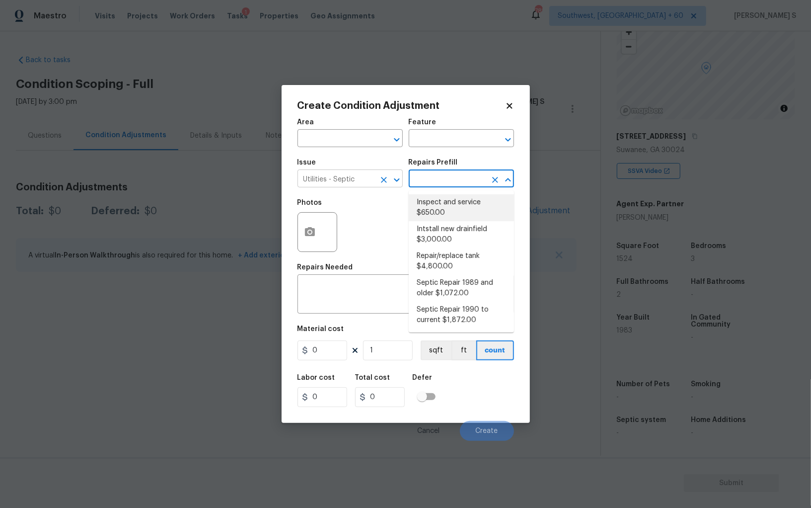
type textarea "Pump and inspect septic tank and provide clean bill of health from specialist c…"
type input "650"
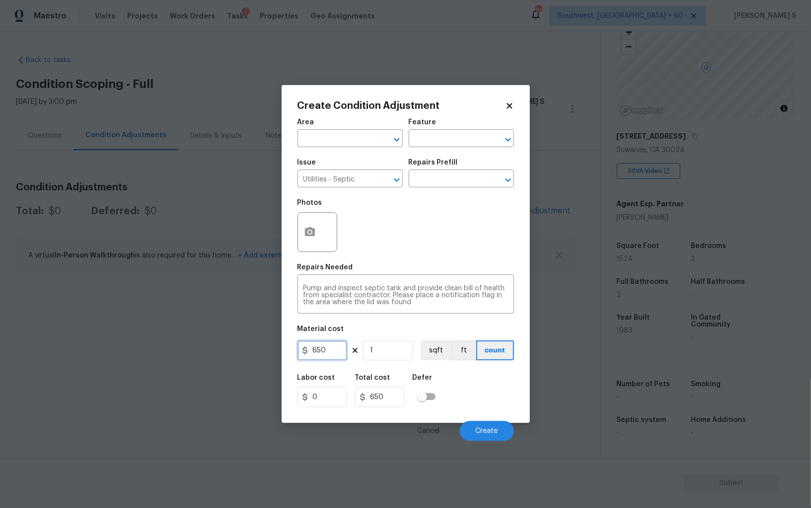
click at [337, 352] on input "650" at bounding box center [323, 350] width 50 height 20
type input "2000"
click at [510, 383] on div "Labor cost 0 Total cost 2000 Defer" at bounding box center [406, 390] width 217 height 45
click at [495, 428] on span "Create" at bounding box center [487, 430] width 22 height 7
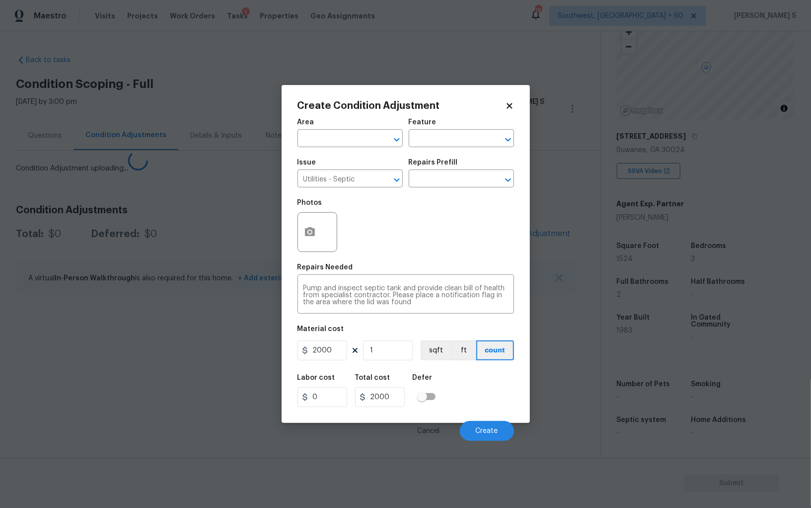
click at [184, 365] on body "Maestro Visits Projects Work Orders Tasks 1 Properties Geo Assignments [GEOGRAP…" at bounding box center [405, 254] width 811 height 508
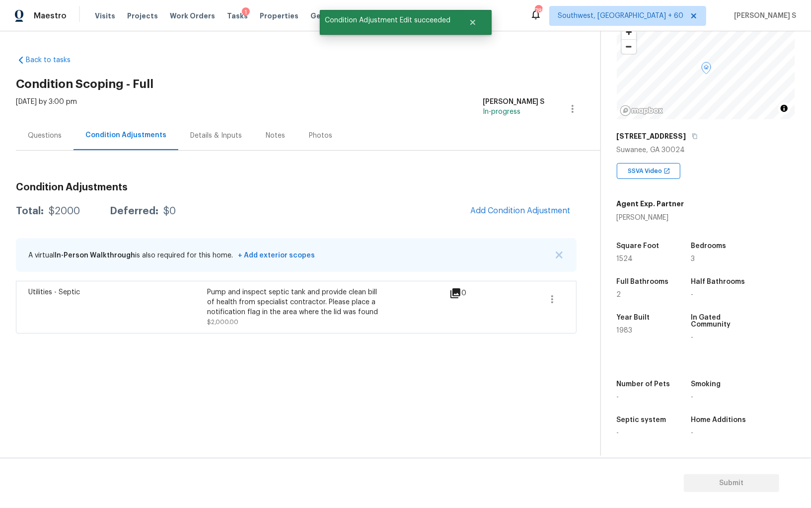
click at [45, 133] on div "Questions" at bounding box center [45, 136] width 34 height 10
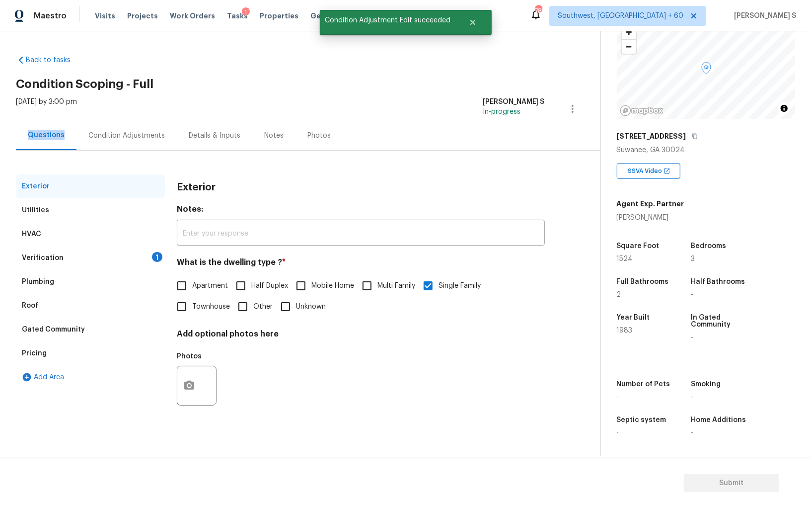
click at [45, 133] on div "Questions" at bounding box center [46, 135] width 37 height 10
click at [62, 260] on div "Verification 1" at bounding box center [90, 258] width 149 height 24
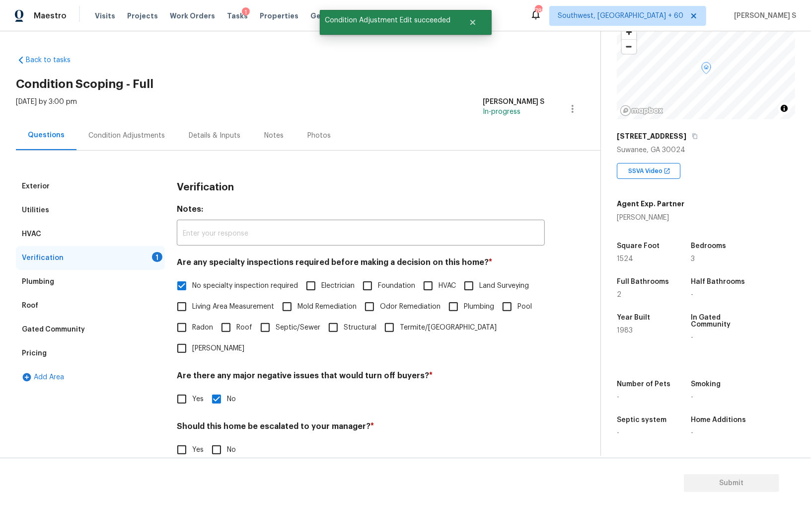
scroll to position [59, 0]
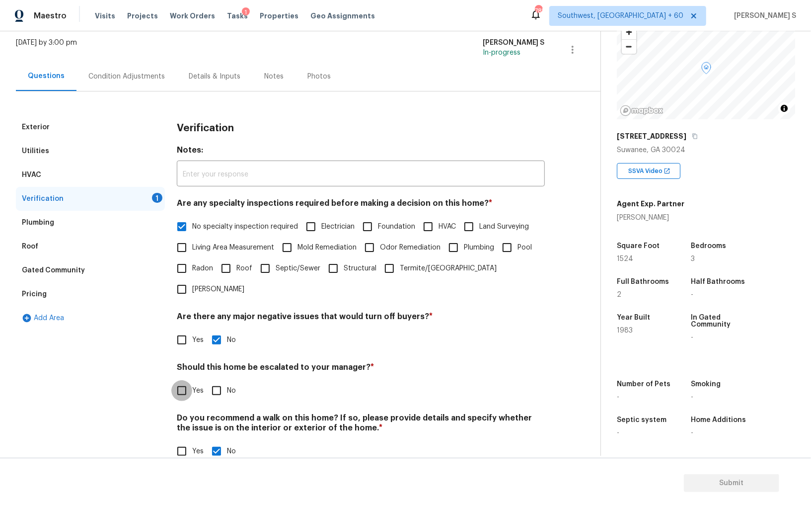
click at [180, 380] on input "Yes" at bounding box center [181, 390] width 21 height 21
checkbox input "true"
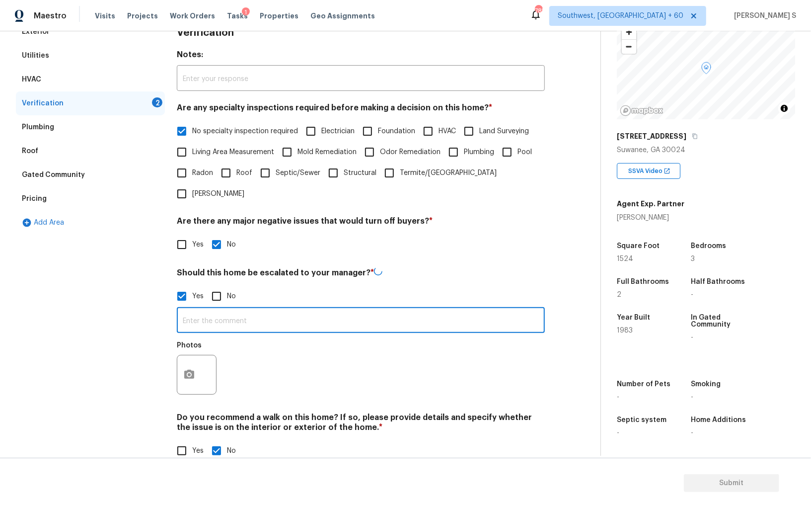
click at [244, 310] on input "text" at bounding box center [361, 321] width 368 height 23
click at [244, 310] on input "P" at bounding box center [361, 321] width 368 height 23
click at [281, 355] on div "Photos" at bounding box center [361, 368] width 368 height 65
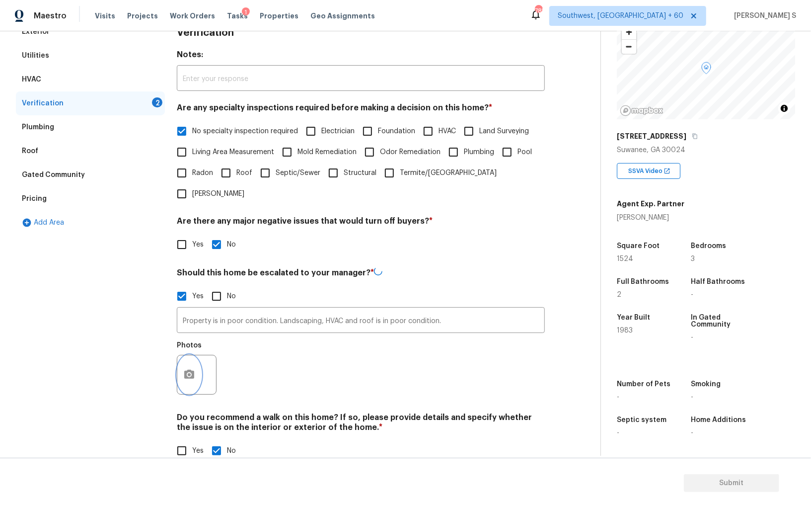
click at [192, 369] on icon "button" at bounding box center [189, 375] width 12 height 12
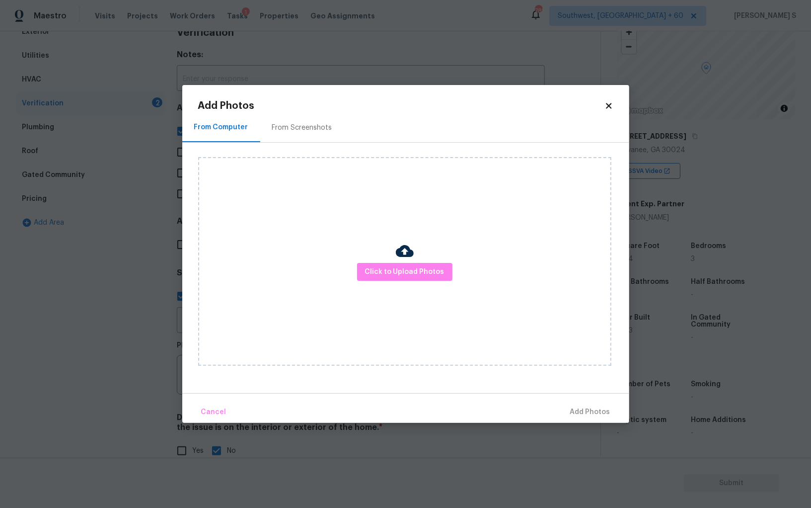
scroll to position [154, 0]
click at [293, 128] on div "From Screenshots" at bounding box center [302, 128] width 60 height 10
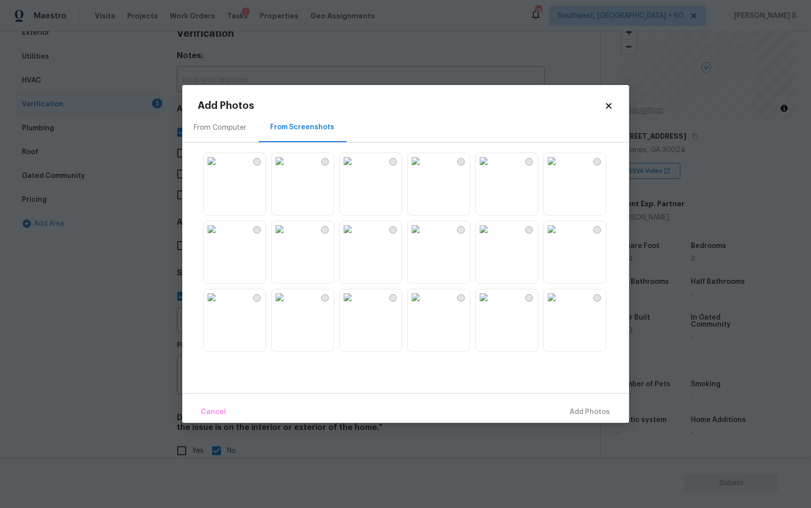
click at [356, 169] on img at bounding box center [348, 161] width 16 height 16
click at [356, 221] on img at bounding box center [348, 229] width 16 height 16
click at [424, 237] on img at bounding box center [416, 229] width 16 height 16
click at [424, 169] on img at bounding box center [416, 161] width 16 height 16
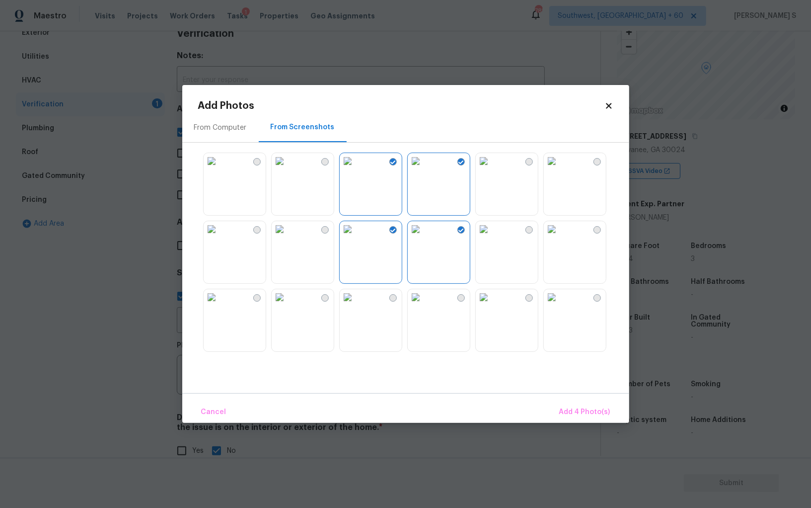
click at [492, 169] on img at bounding box center [484, 161] width 16 height 16
click at [492, 237] on img at bounding box center [484, 229] width 16 height 16
click at [560, 237] on img at bounding box center [552, 229] width 16 height 16
click at [563, 146] on div "From Computer From Screenshots" at bounding box center [405, 253] width 447 height 280
click at [560, 305] on img at bounding box center [552, 297] width 16 height 16
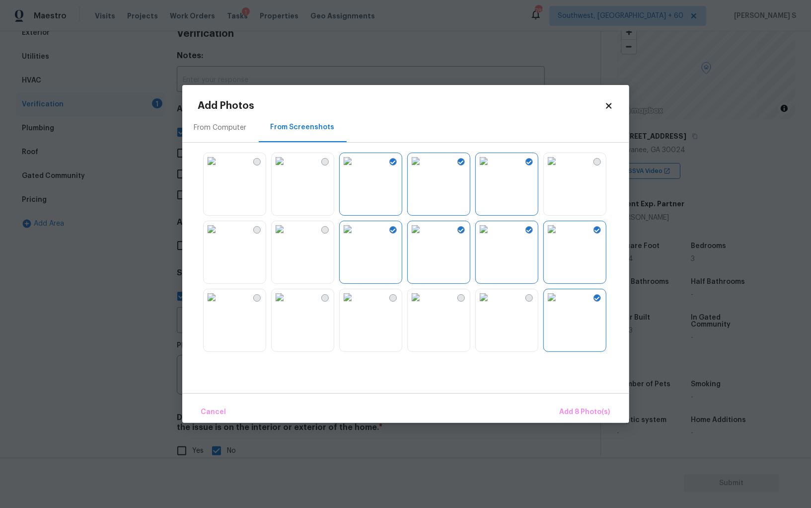
click at [492, 305] on img at bounding box center [484, 297] width 16 height 16
click at [407, 332] on div at bounding box center [438, 320] width 63 height 63
click at [356, 305] on img at bounding box center [348, 297] width 16 height 16
click at [288, 305] on img at bounding box center [280, 297] width 16 height 16
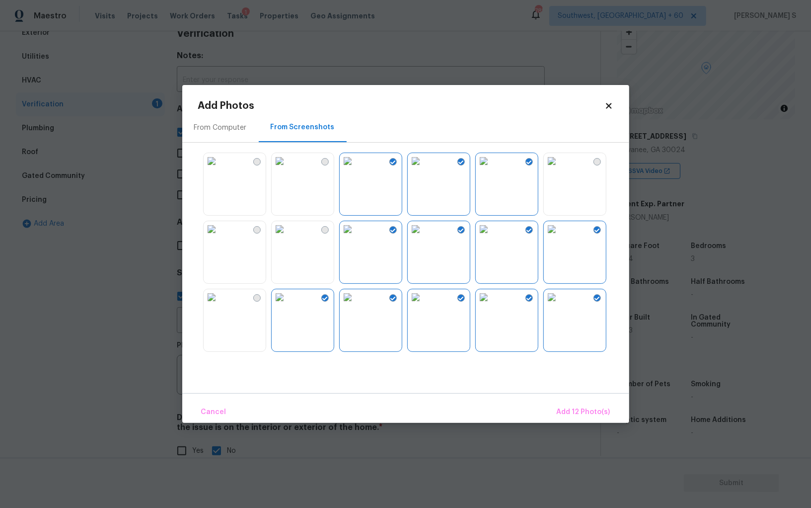
click at [288, 237] on img at bounding box center [280, 229] width 16 height 16
click at [220, 237] on img at bounding box center [212, 229] width 16 height 16
click at [220, 169] on img at bounding box center [212, 161] width 16 height 16
click at [288, 169] on img at bounding box center [280, 161] width 16 height 16
click at [560, 169] on img at bounding box center [552, 161] width 16 height 16
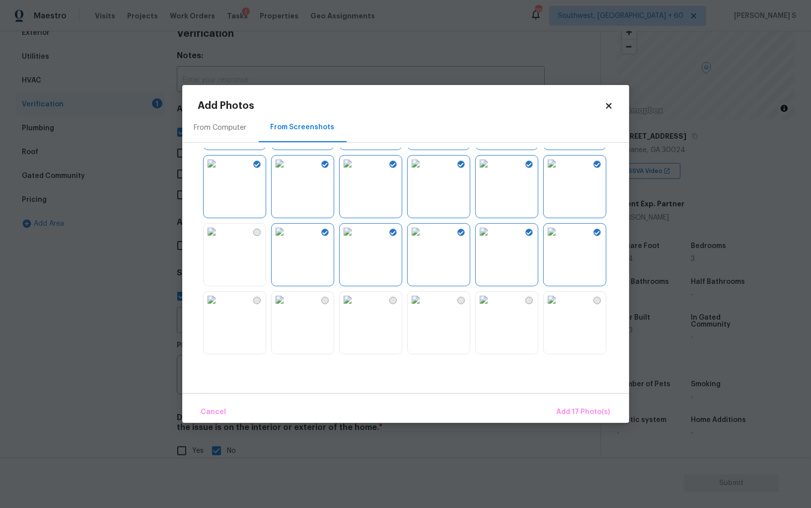
scroll to position [174, 0]
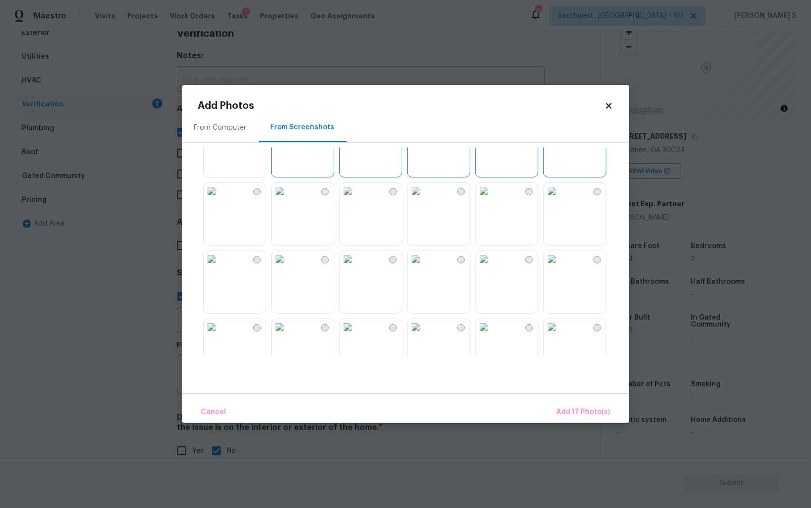
click at [356, 199] on img at bounding box center [348, 191] width 16 height 16
click at [356, 253] on img at bounding box center [348, 259] width 16 height 16
click at [288, 253] on img at bounding box center [280, 259] width 16 height 16
click at [288, 199] on img at bounding box center [280, 191] width 16 height 16
click at [244, 247] on div at bounding box center [413, 252] width 431 height 209
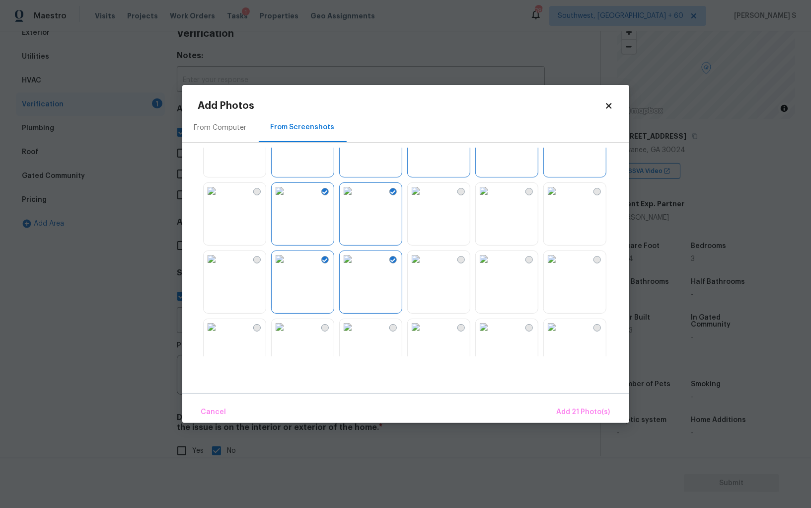
click at [220, 267] on img at bounding box center [212, 259] width 16 height 16
click at [424, 267] on img at bounding box center [416, 259] width 16 height 16
click at [601, 407] on span "Add 23 Photo(s)" at bounding box center [583, 412] width 55 height 12
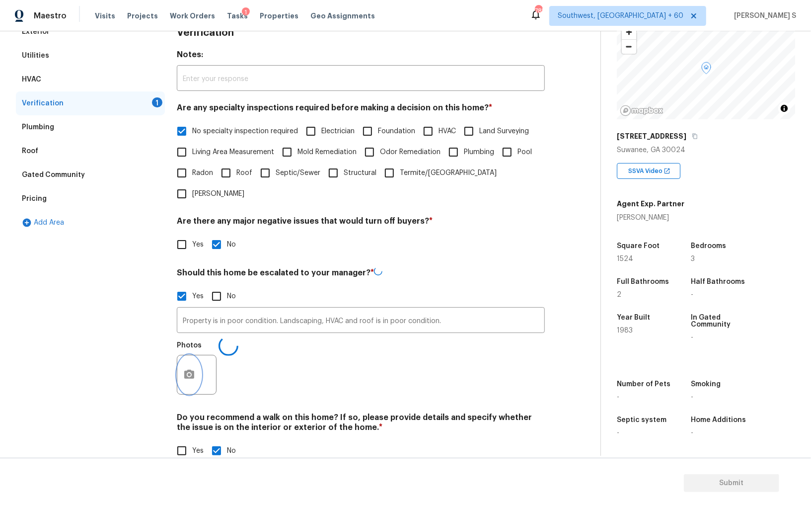
scroll to position [154, 0]
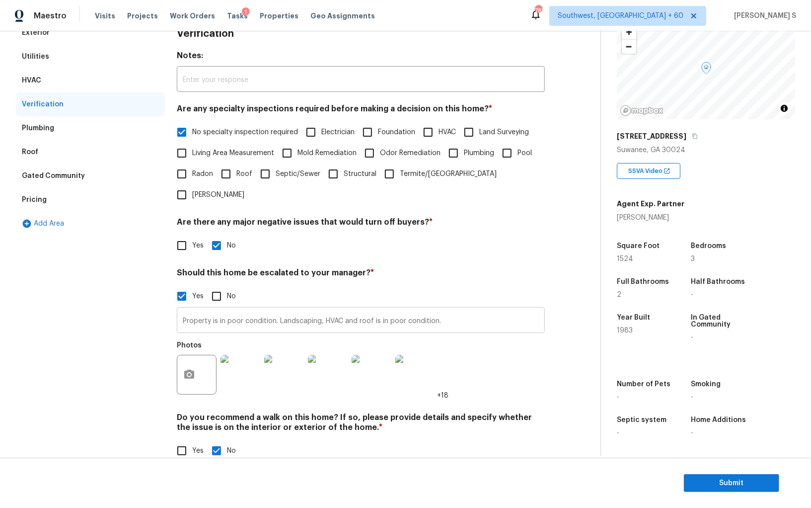
click at [320, 310] on input "Property is in poor condition. Landscaping, HVAC and roof is in poor condition." at bounding box center [361, 321] width 368 height 23
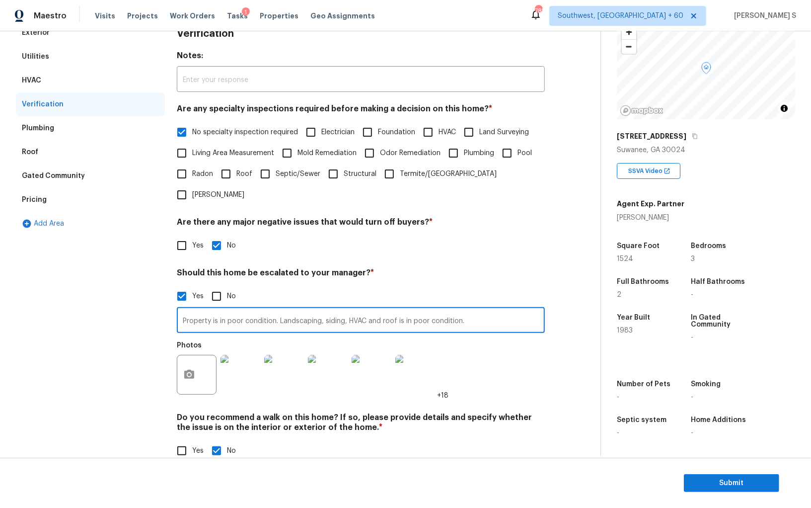
type input "Property is in poor condition. Landscaping, siding, HVAC and roof is in poor co…"
click at [498, 355] on div "Photos +18" at bounding box center [361, 368] width 368 height 65
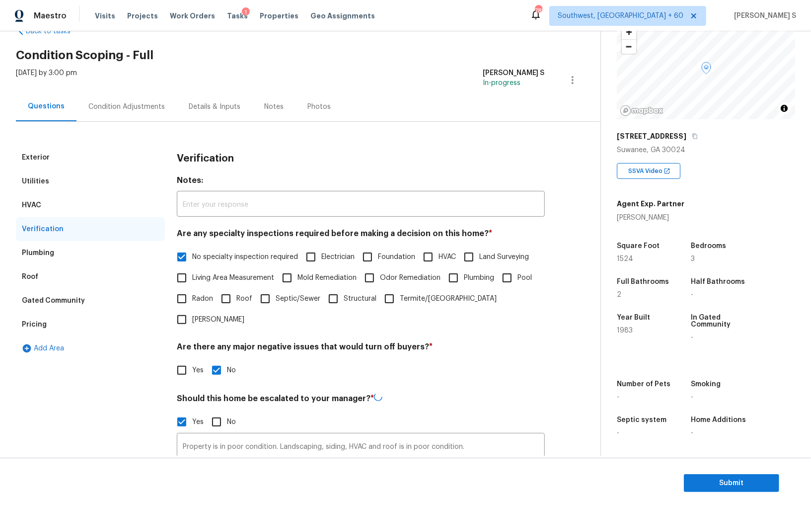
scroll to position [0, 0]
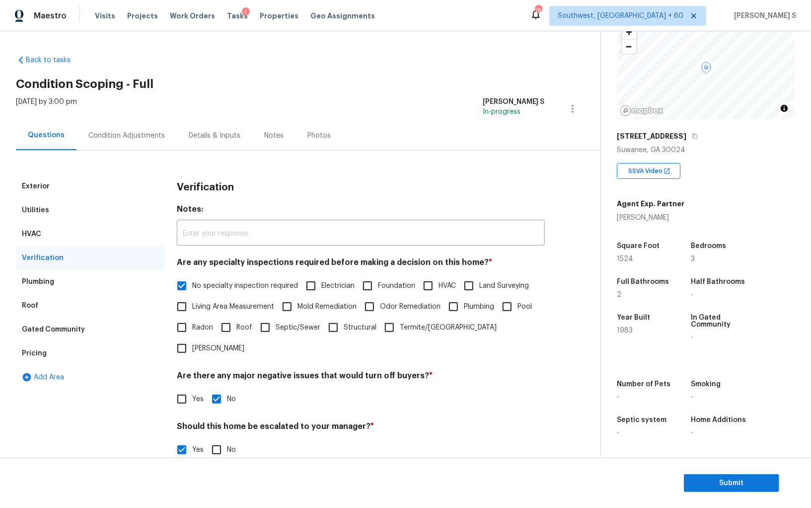
click at [131, 122] on div "Condition Adjustments" at bounding box center [127, 135] width 100 height 29
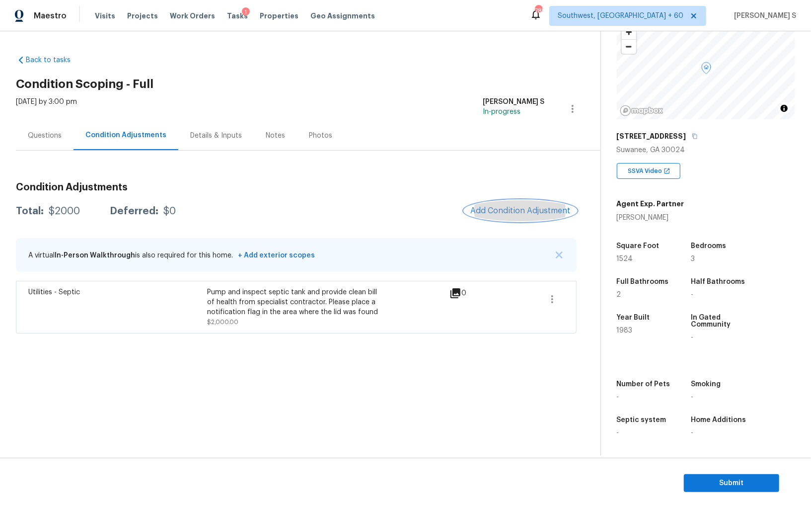
click at [475, 212] on span "Add Condition Adjustment" at bounding box center [521, 210] width 100 height 9
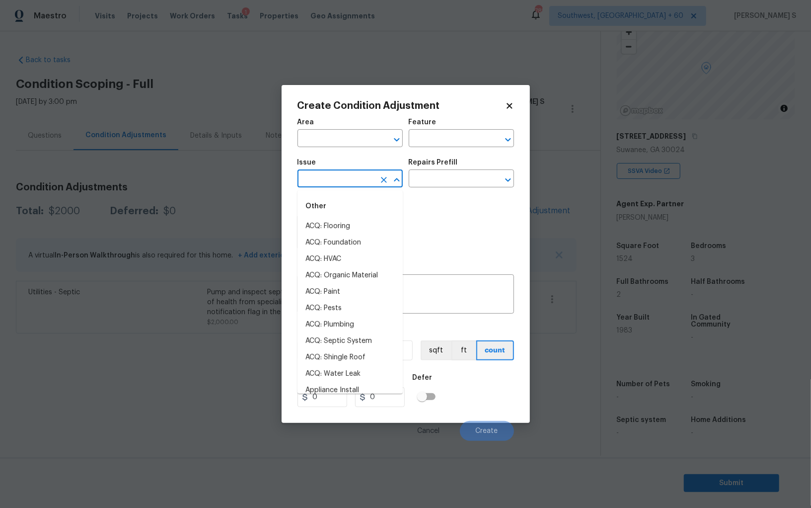
click at [333, 179] on input "text" at bounding box center [337, 179] width 78 height 15
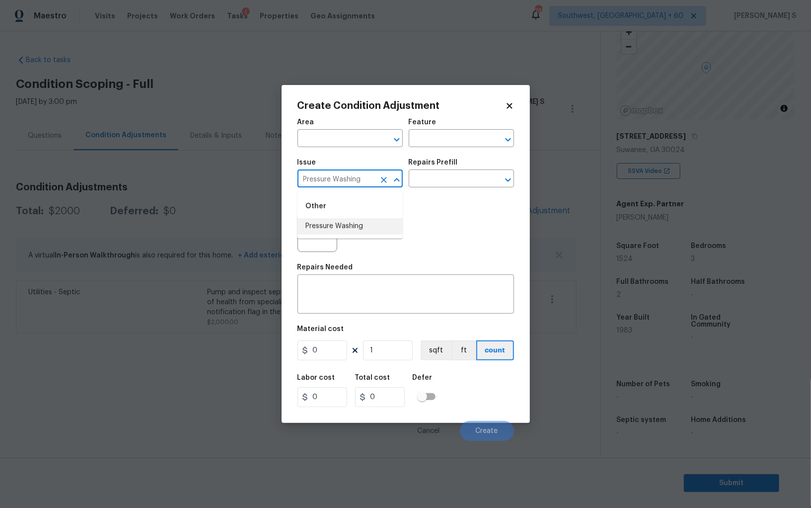
type input "Pressure Washing"
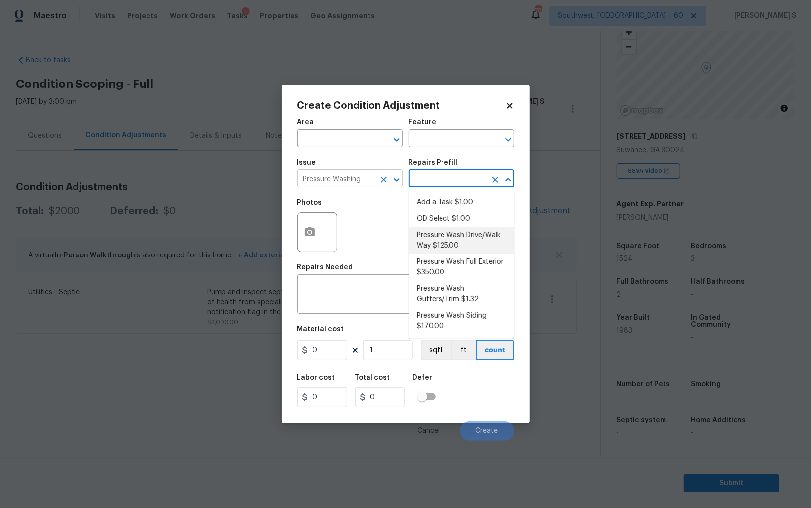
type input "Siding"
type textarea "Pressure wash the driveways/walkways as directed by the PM. Ensure that all deb…"
type input "125"
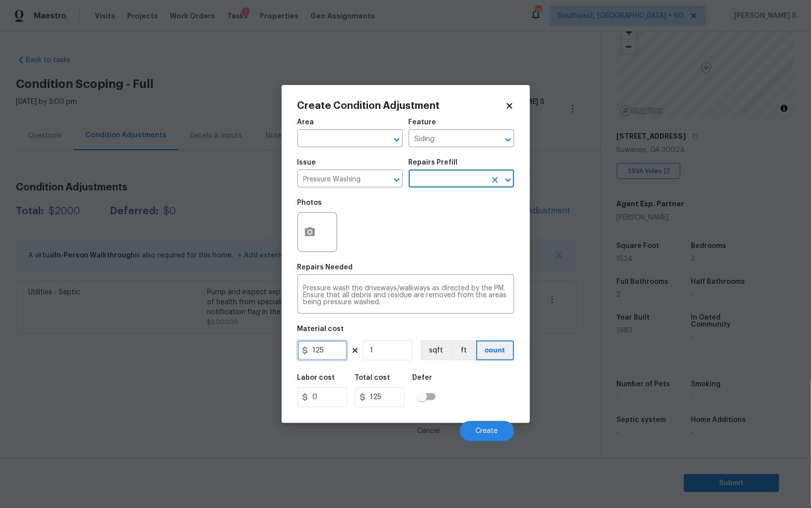
click at [347, 354] on input "125" at bounding box center [323, 350] width 50 height 20
click at [326, 350] on input "125" at bounding box center [323, 350] width 50 height 20
type input "200"
click at [482, 400] on div "Labor cost 0 Total cost 200 Defer" at bounding box center [406, 390] width 217 height 45
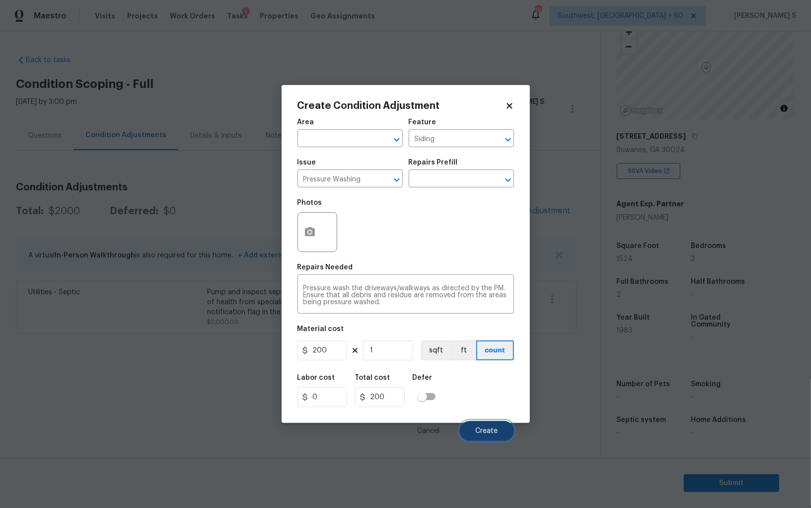
click at [486, 437] on button "Create" at bounding box center [487, 431] width 54 height 20
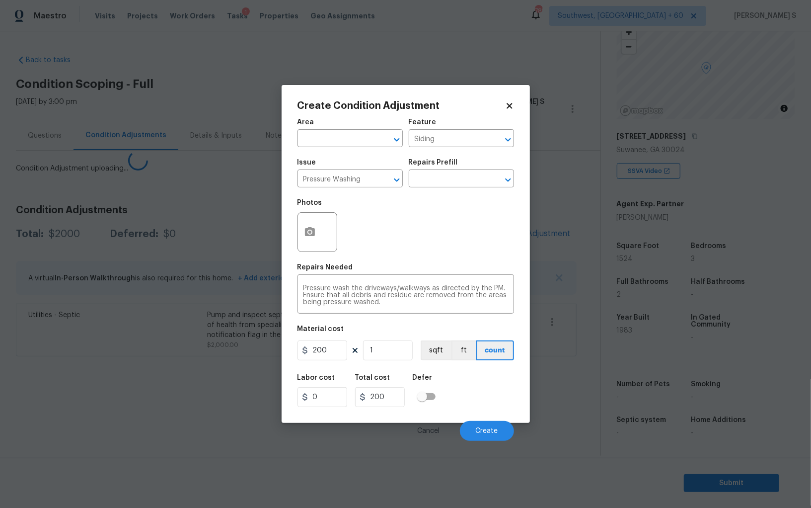
click at [31, 378] on body "Maestro Visits Projects Work Orders Tasks 1 Properties Geo Assignments [GEOGRAP…" at bounding box center [405, 254] width 811 height 508
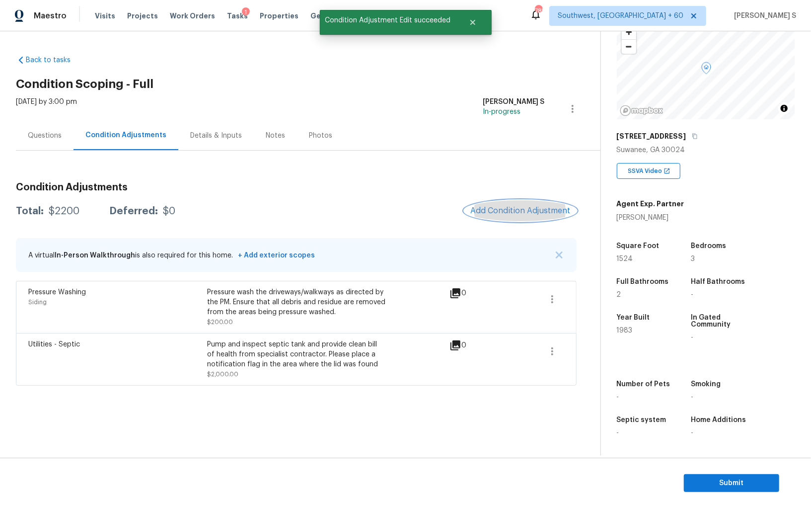
click at [504, 215] on button "Add Condition Adjustment" at bounding box center [521, 210] width 112 height 21
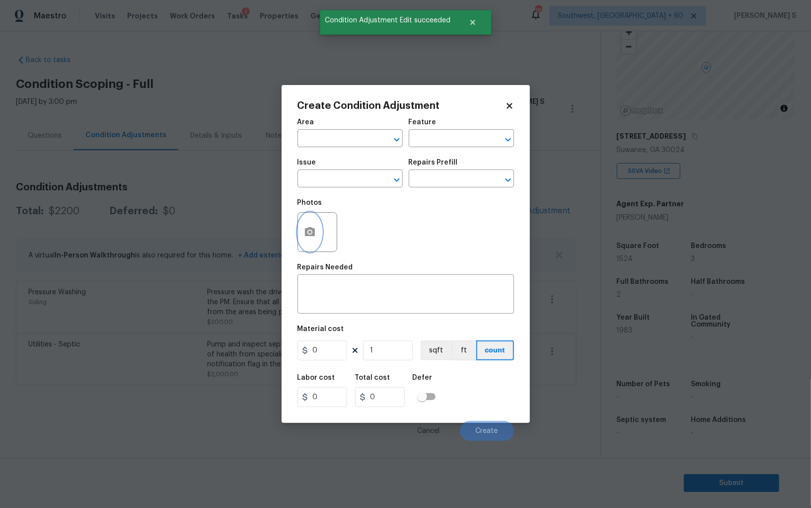
click at [307, 228] on icon "button" at bounding box center [310, 232] width 12 height 12
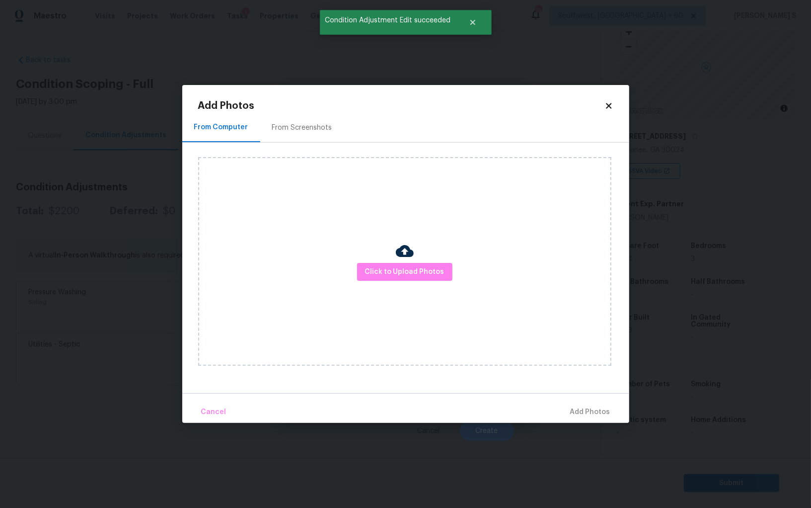
click at [294, 114] on div "From Screenshots" at bounding box center [302, 127] width 84 height 29
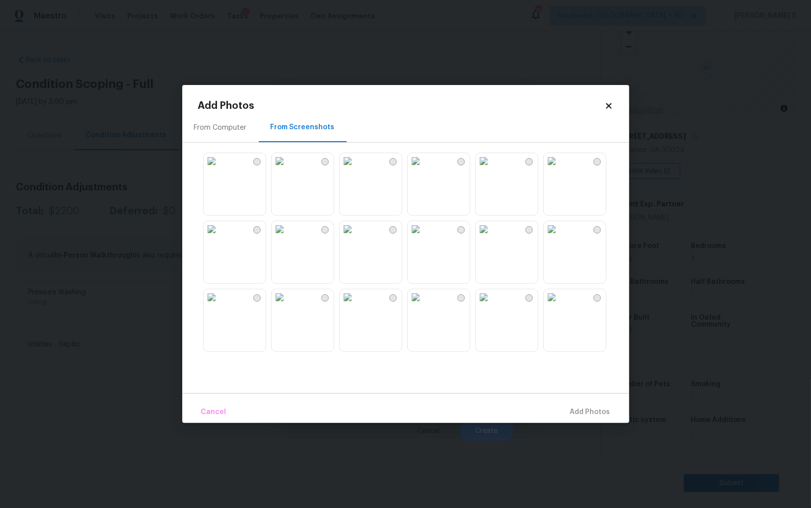
click at [560, 237] on img at bounding box center [552, 229] width 16 height 16
click at [560, 299] on img at bounding box center [552, 297] width 16 height 16
click at [288, 305] on img at bounding box center [280, 297] width 16 height 16
click at [297, 139] on div "From Screenshots" at bounding box center [303, 127] width 88 height 29
click at [338, 176] on div at bounding box center [413, 252] width 431 height 209
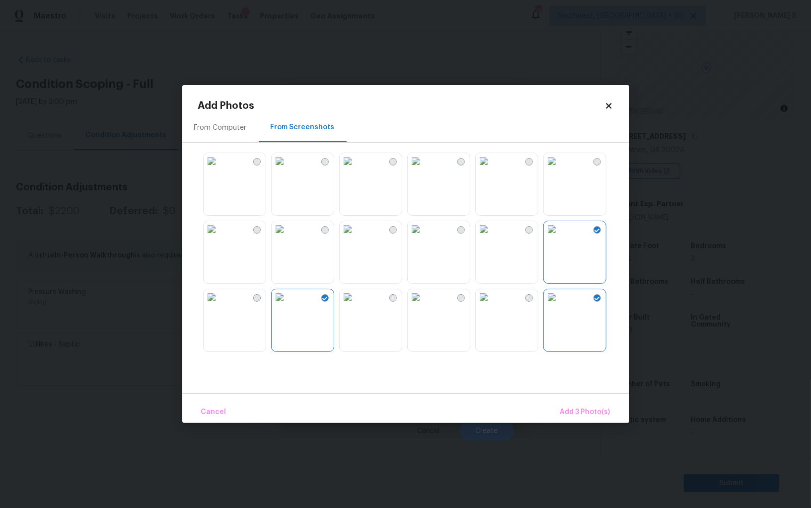
click at [288, 169] on img at bounding box center [280, 161] width 16 height 16
click at [356, 169] on img at bounding box center [348, 161] width 16 height 16
click at [588, 413] on span "Add 5 Photo(s)" at bounding box center [585, 412] width 50 height 12
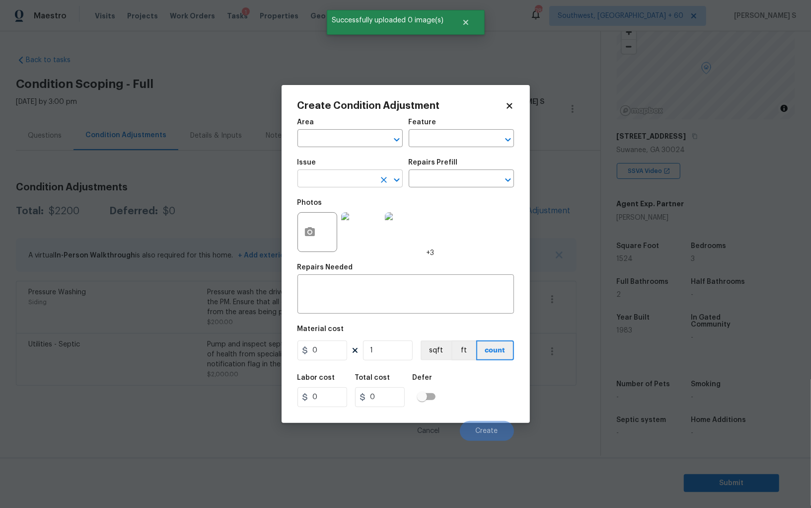
click at [323, 173] on input "text" at bounding box center [337, 179] width 78 height 15
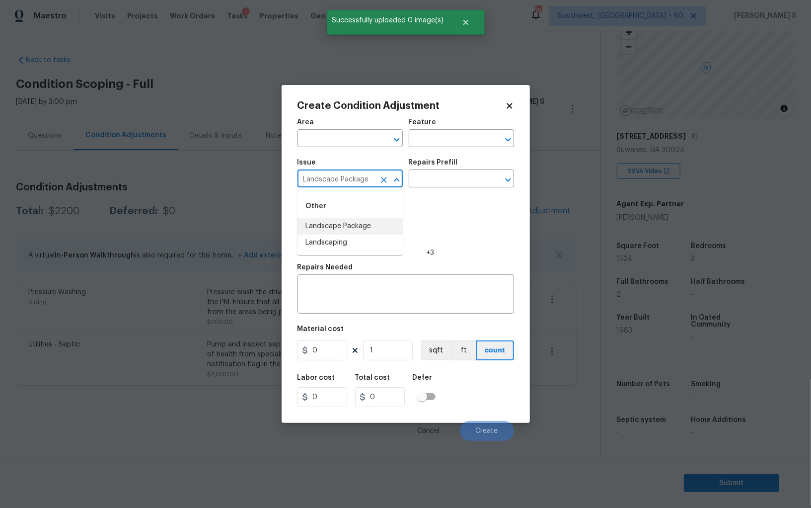
type input "Landscape Package"
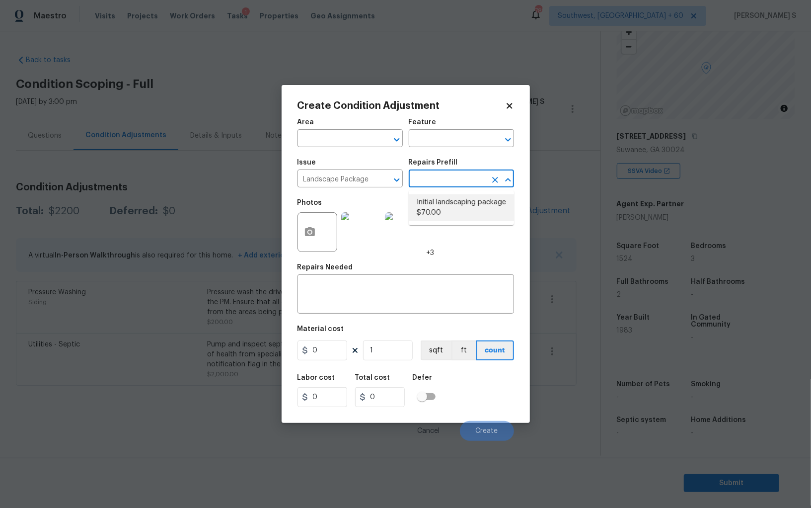
click at [438, 198] on li "Initial landscaping package $70.00" at bounding box center [461, 207] width 105 height 27
type input "Home Readiness Packages"
type textarea "Mowing of grass up to 6" in height. Mow, edge along driveways & sidewalks, trim…"
type input "70"
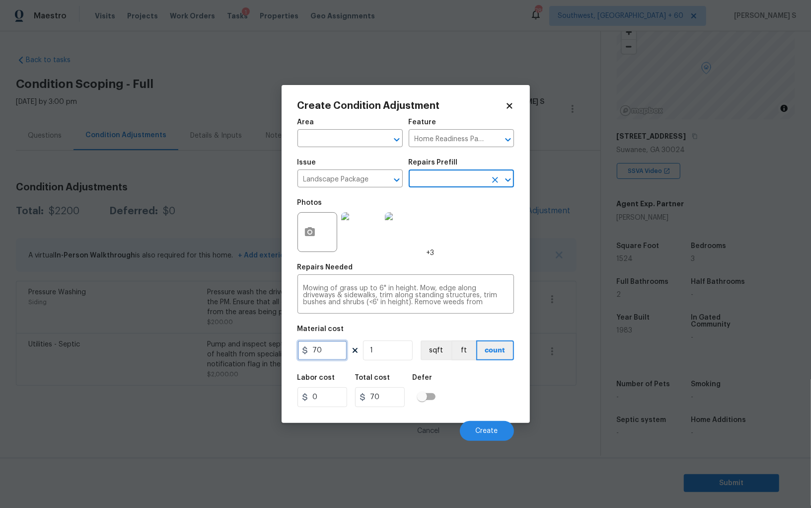
click at [343, 343] on input "70" at bounding box center [323, 350] width 50 height 20
type input "700"
click at [496, 398] on div "Labor cost 0 Total cost 700 Defer" at bounding box center [406, 390] width 217 height 45
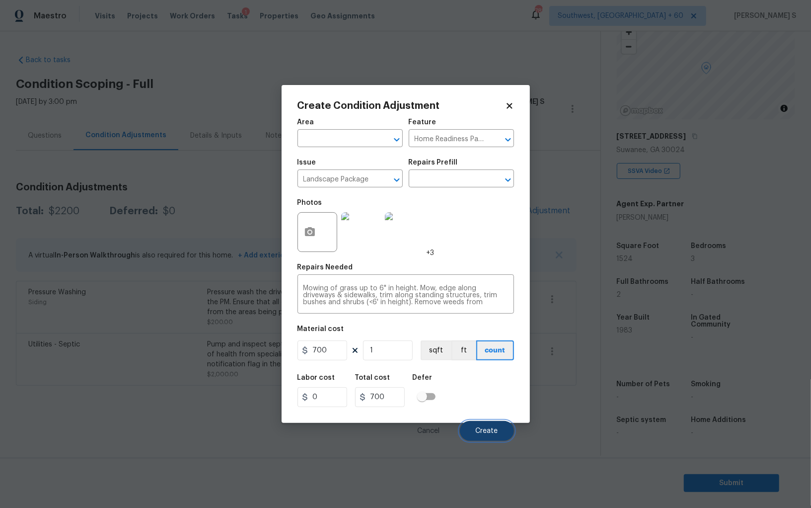
click at [472, 435] on button "Create" at bounding box center [487, 431] width 54 height 20
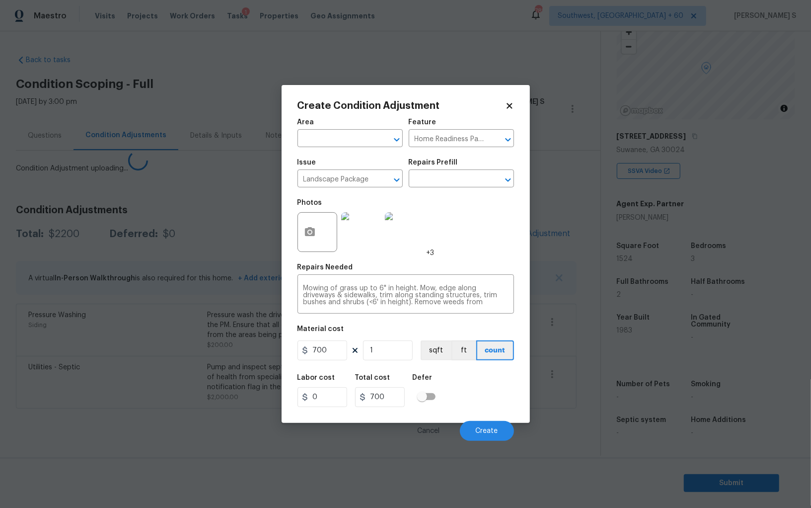
click at [159, 421] on body "Maestro Visits Projects Work Orders Tasks 1 Properties Geo Assignments [GEOGRAP…" at bounding box center [405, 254] width 811 height 508
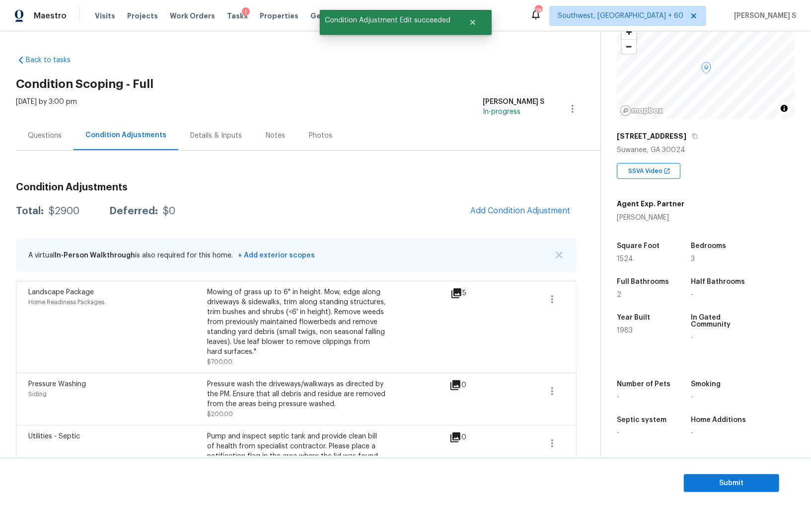
click at [517, 198] on div "Condition Adjustments Total: $2900 Deferred: $0 Add Condition Adjustment A virt…" at bounding box center [296, 325] width 561 height 303
click at [522, 205] on button "Add Condition Adjustment" at bounding box center [521, 210] width 112 height 21
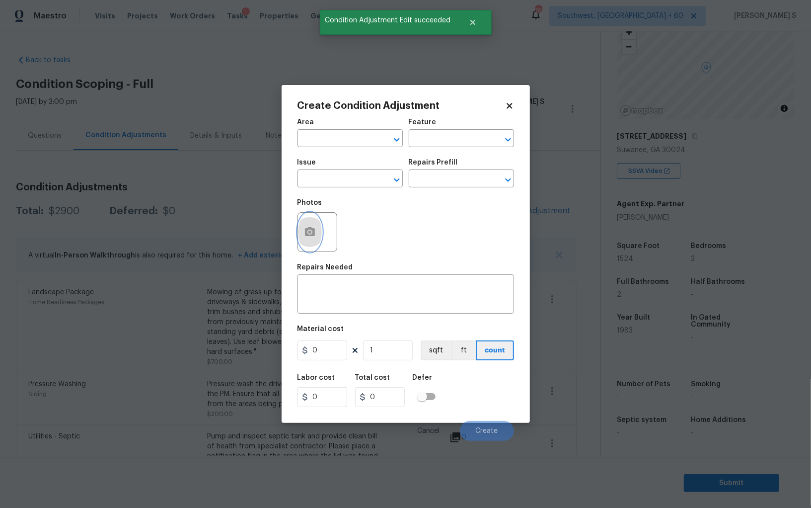
click at [308, 237] on icon "button" at bounding box center [310, 232] width 12 height 12
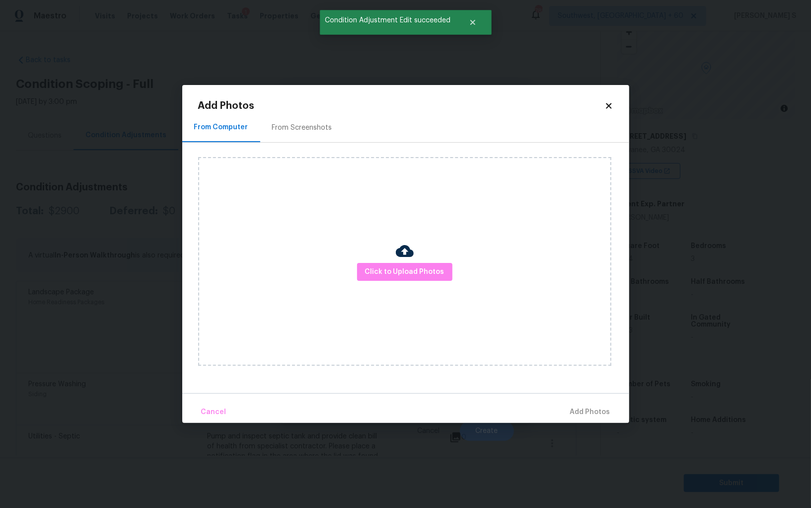
click at [281, 118] on div "From Screenshots" at bounding box center [302, 127] width 84 height 29
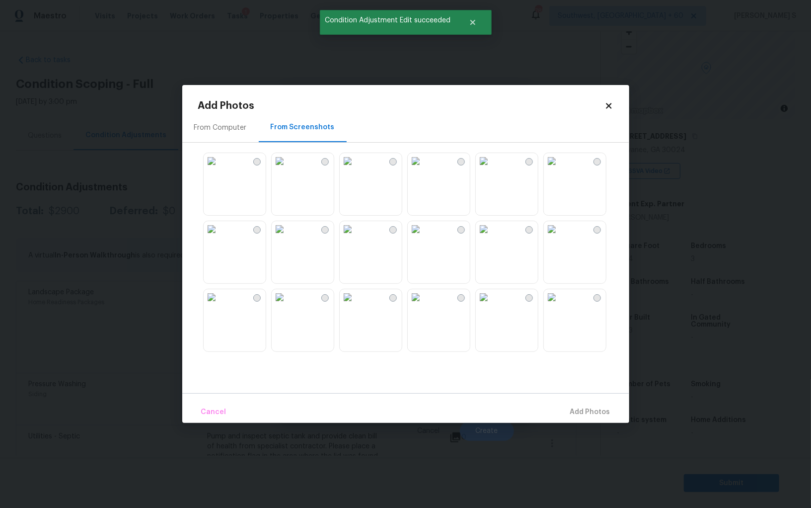
click at [353, 169] on img at bounding box center [348, 161] width 16 height 16
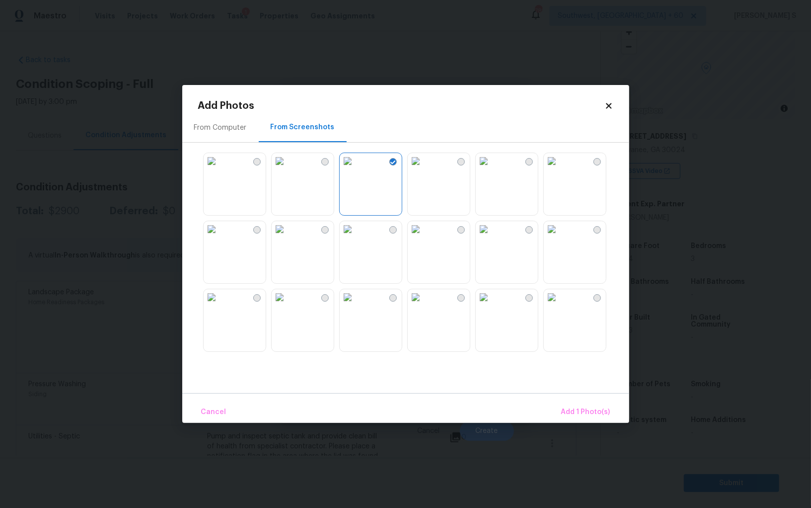
drag, startPoint x: 490, startPoint y: 246, endPoint x: 509, endPoint y: 269, distance: 30.0
click at [490, 237] on img at bounding box center [484, 229] width 16 height 16
click at [492, 305] on img at bounding box center [484, 297] width 16 height 16
click at [544, 305] on img at bounding box center [552, 297] width 16 height 16
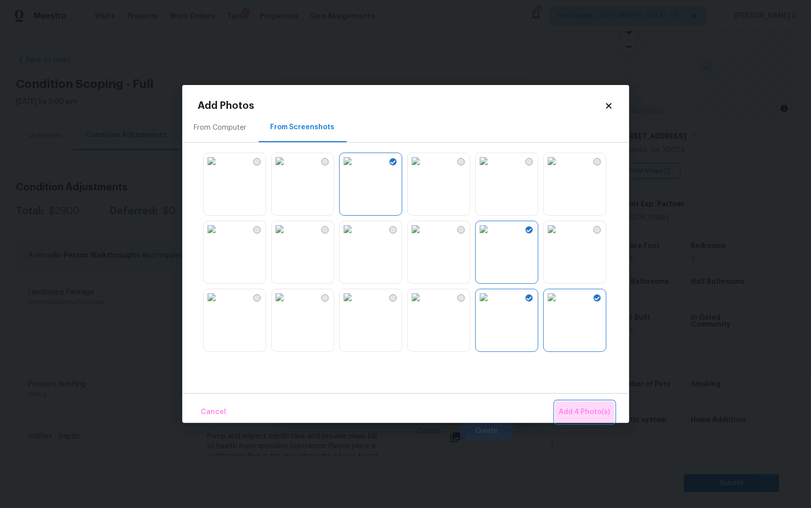
click at [606, 403] on button "Add 4 Photo(s)" at bounding box center [584, 411] width 59 height 21
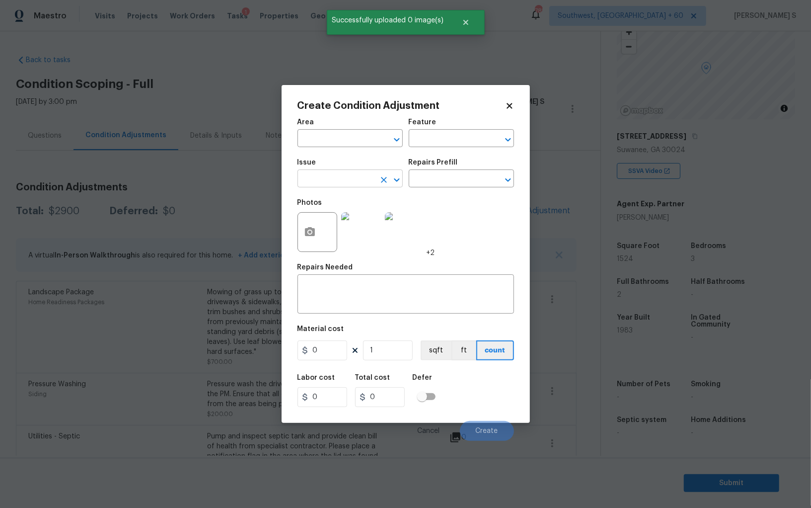
click at [323, 184] on input "text" at bounding box center [337, 179] width 78 height 15
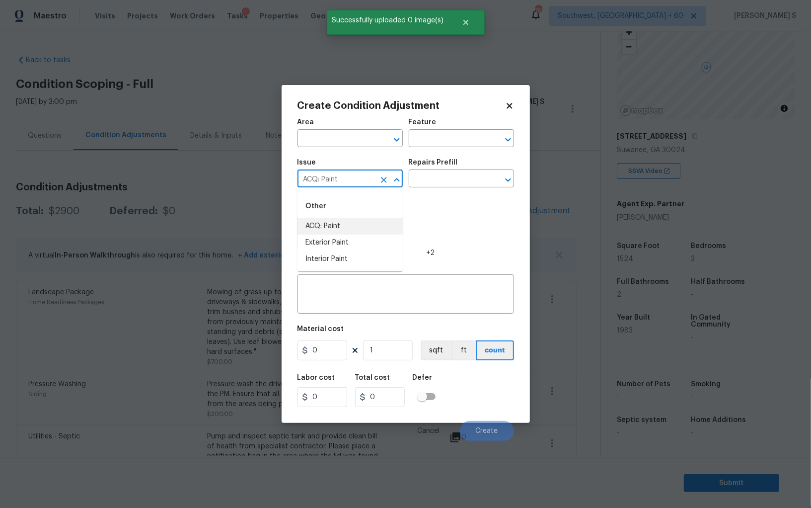
type input "ACQ: Paint"
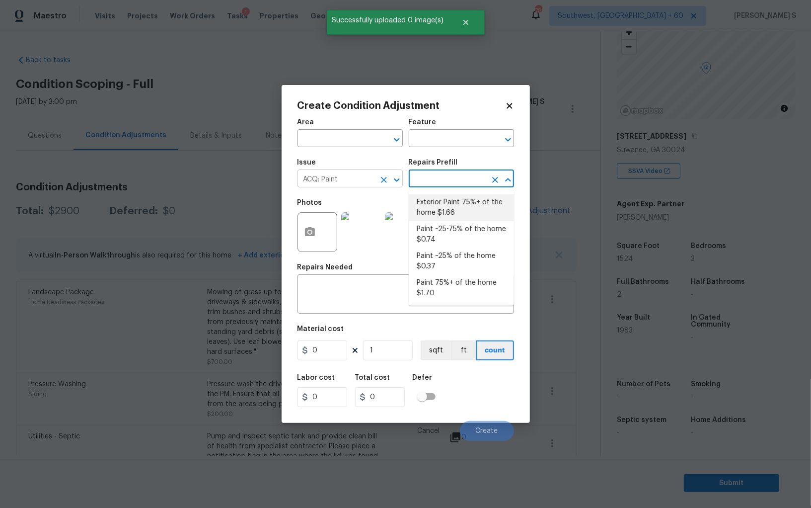
type input "Acquisition"
type textarea "Acquisition Scope: 75%+ of the home exterior will likely require paint"
type input "1.66"
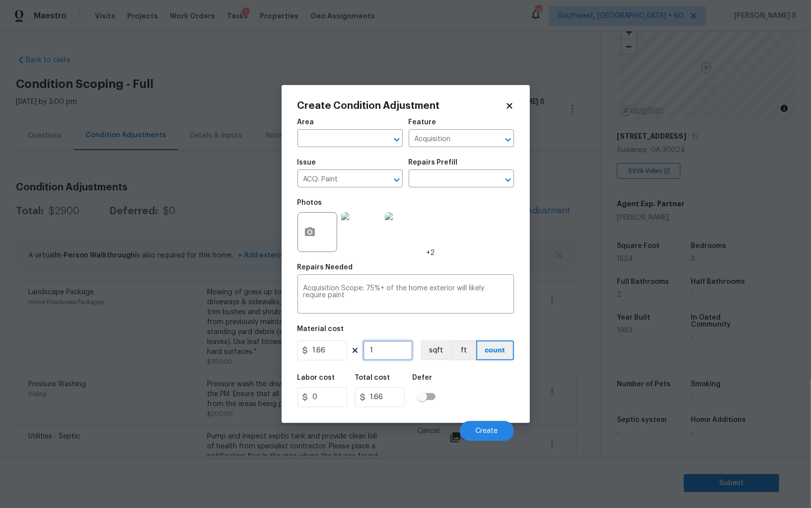
click at [394, 352] on input "1" at bounding box center [388, 350] width 50 height 20
type input "15"
type input "24.9"
type input "152"
type input "252.32"
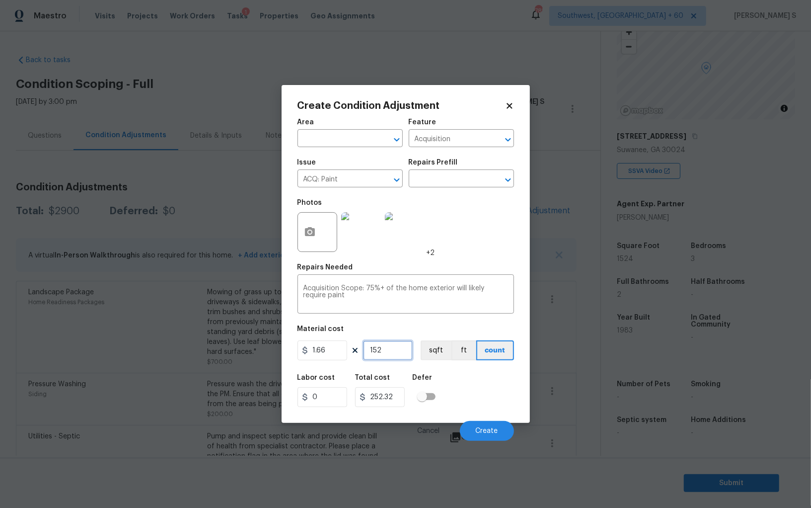
type input "1524"
type input "2529.84"
type input "1524"
click at [427, 355] on button "sqft" at bounding box center [436, 350] width 31 height 20
click at [447, 379] on div "Labor cost 0 Total cost 2529.84 Defer" at bounding box center [406, 390] width 217 height 45
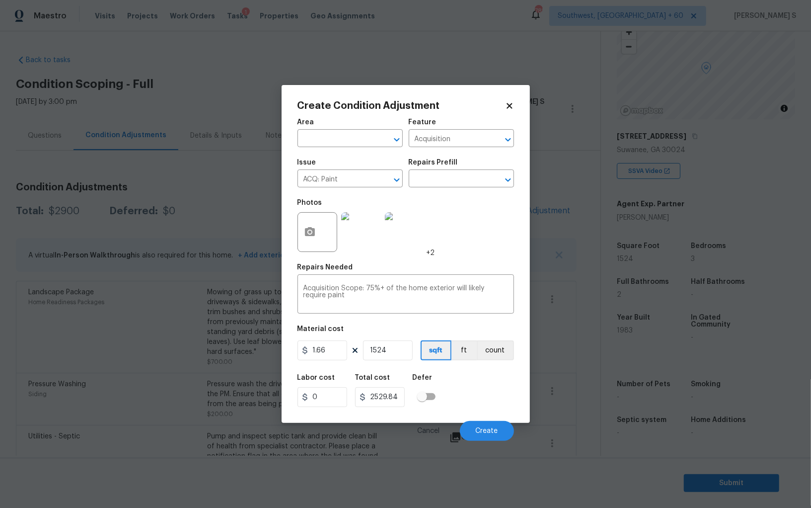
click at [492, 421] on div "Cancel Create" at bounding box center [406, 427] width 217 height 28
click at [492, 429] on span "Create" at bounding box center [487, 430] width 22 height 7
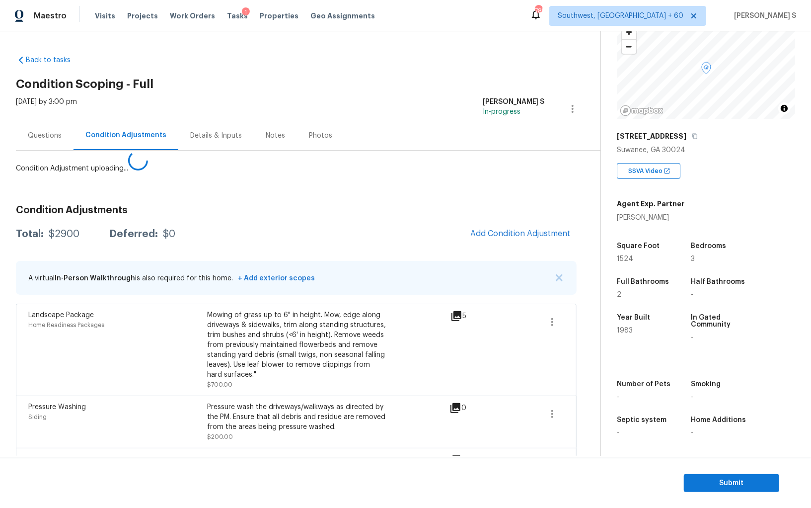
click at [116, 341] on body "Maestro Visits Projects Work Orders Tasks 1 Properties Geo Assignments [GEOGRAP…" at bounding box center [405, 254] width 811 height 508
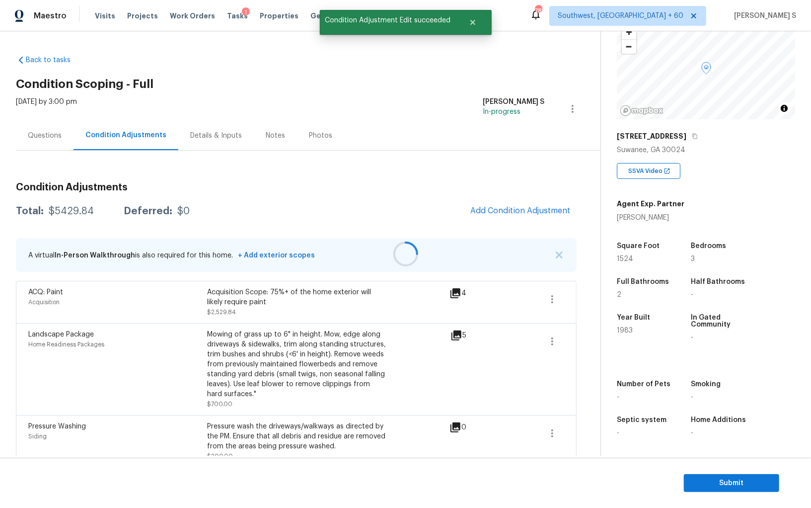
click at [527, 215] on div at bounding box center [405, 254] width 811 height 508
click at [536, 213] on span "Add Condition Adjustment" at bounding box center [521, 210] width 100 height 9
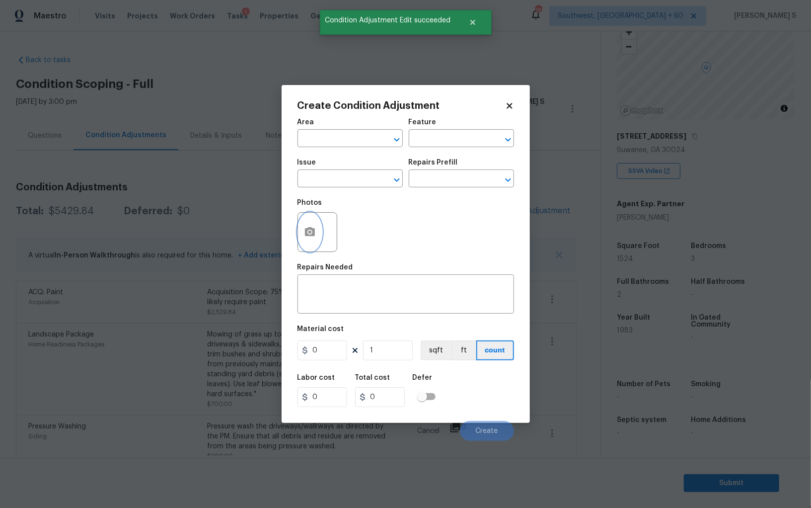
click at [318, 234] on button "button" at bounding box center [310, 232] width 24 height 39
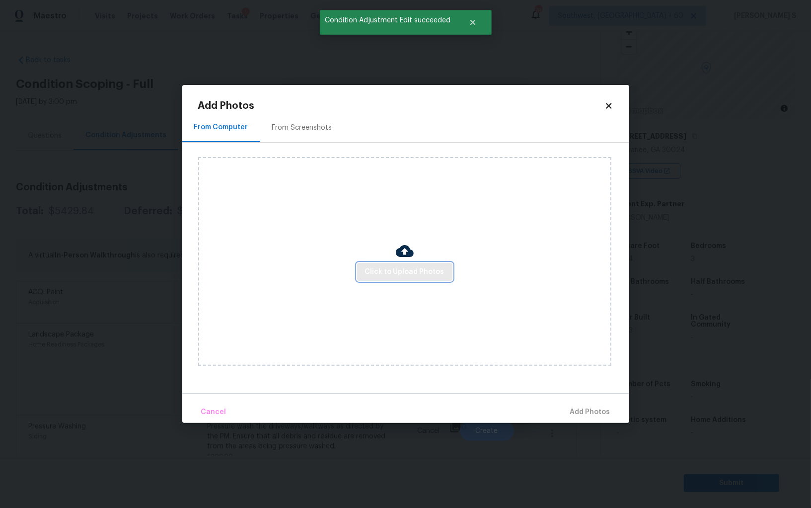
click at [410, 267] on span "Click to Upload Photos" at bounding box center [404, 272] width 79 height 12
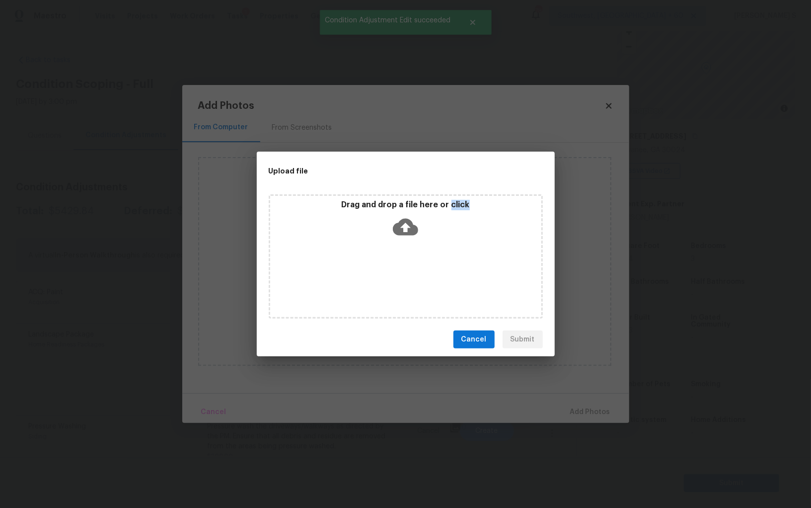
click at [410, 267] on div "Drag and drop a file here or click" at bounding box center [406, 256] width 274 height 124
